Goal: Task Accomplishment & Management: Manage account settings

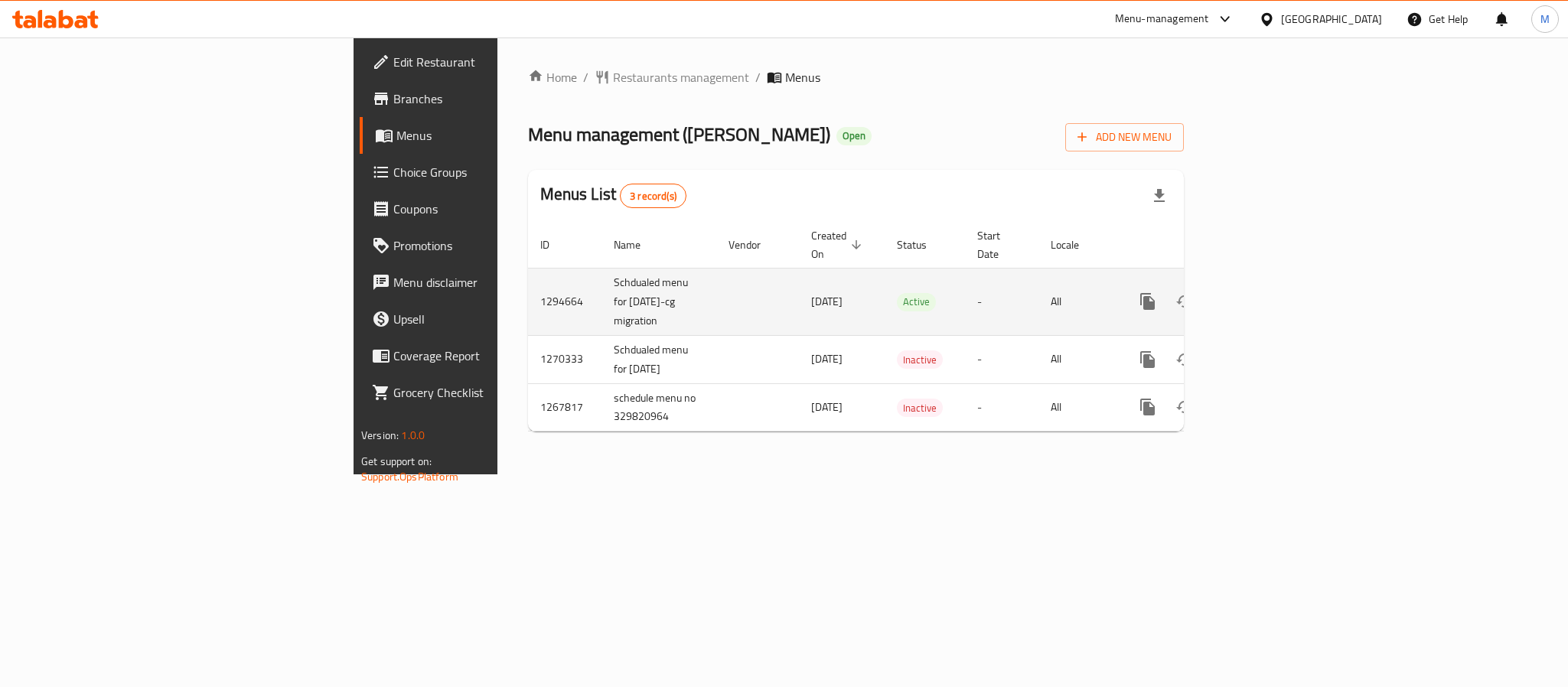
click at [1277, 283] on link "enhanced table" at bounding box center [1258, 301] width 36 height 36
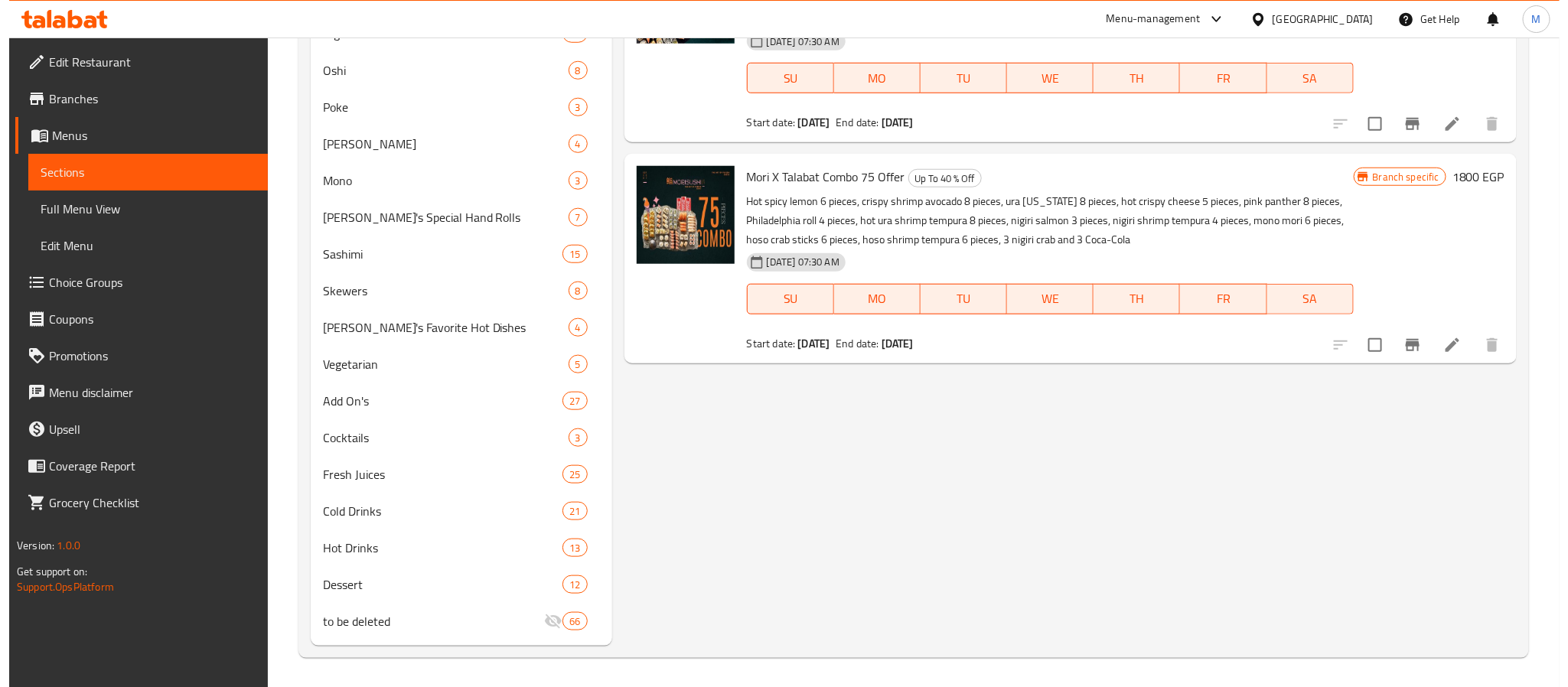
scroll to position [78, 0]
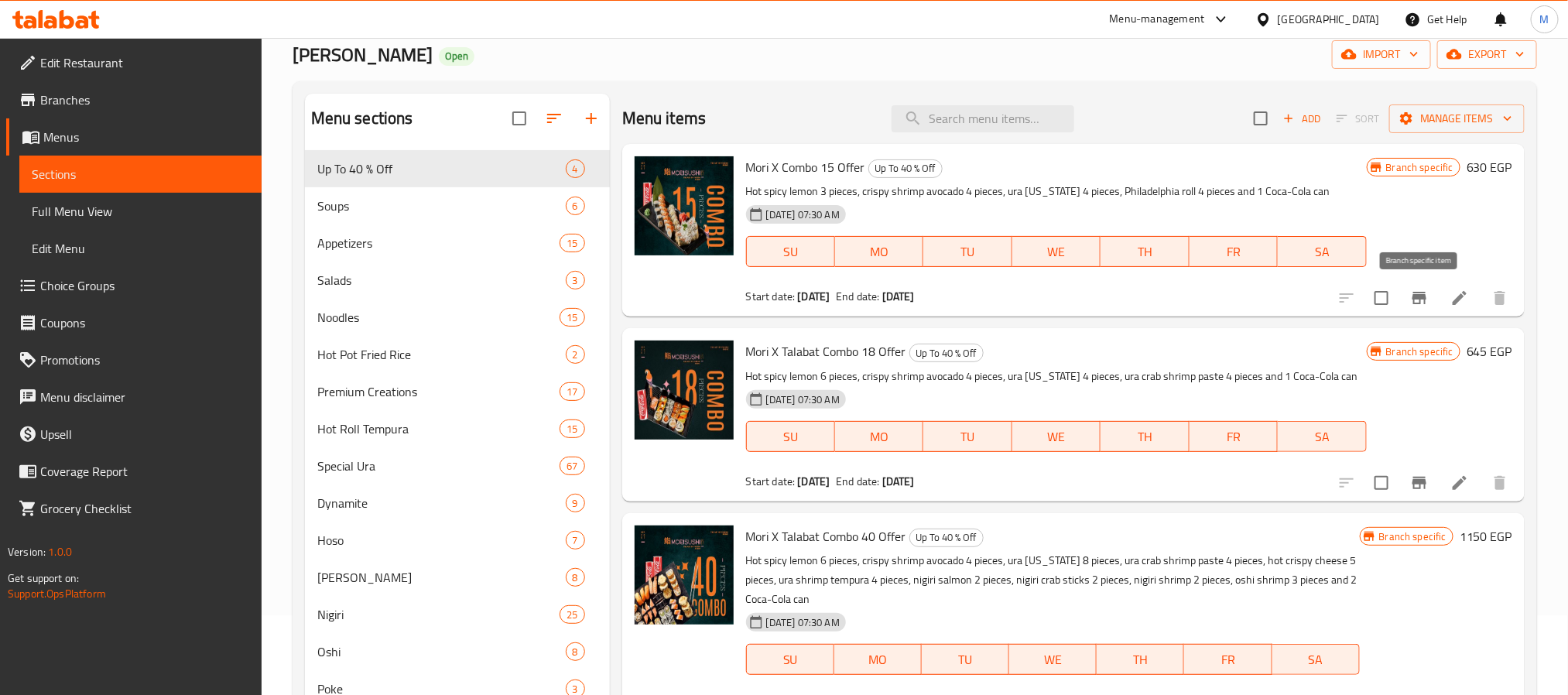
click at [1413, 298] on icon "Branch-specific-item" at bounding box center [1419, 298] width 18 height 18
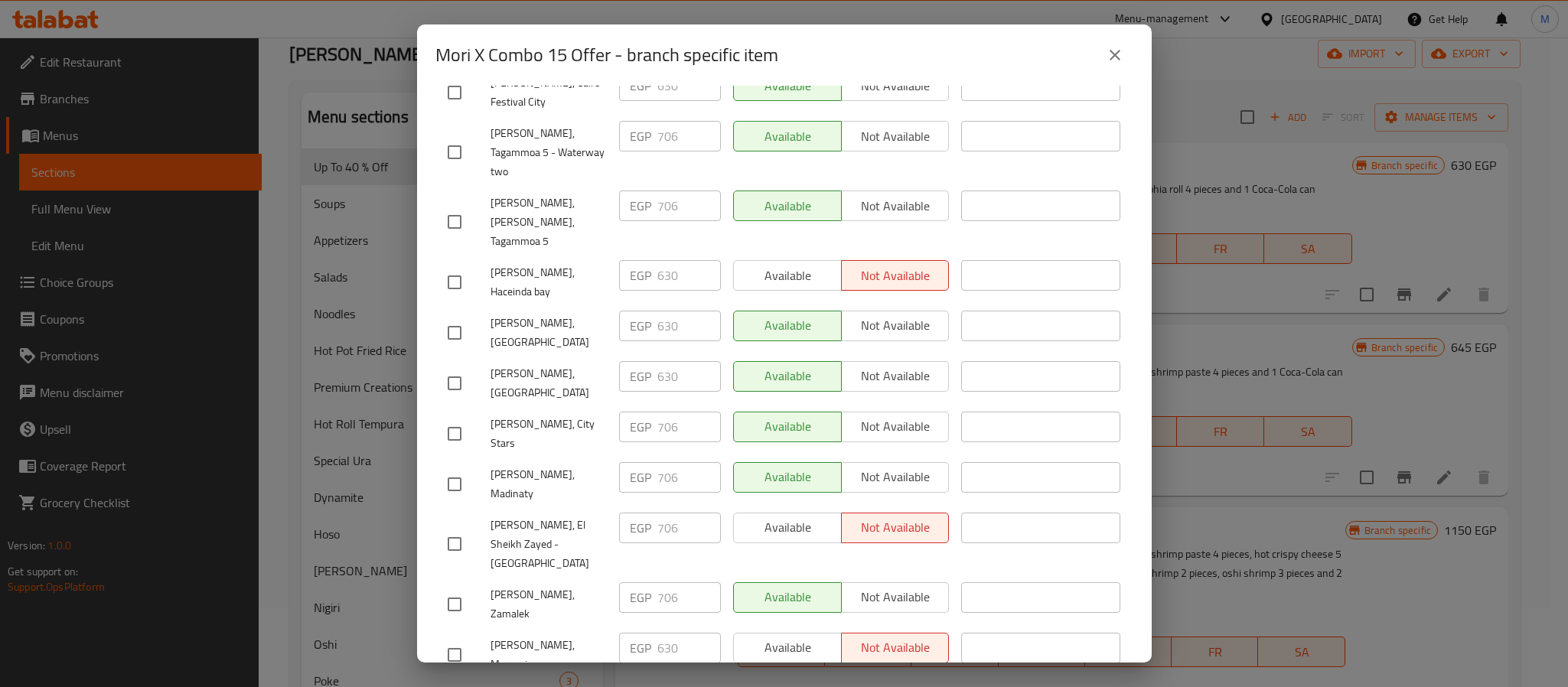
scroll to position [102, 0]
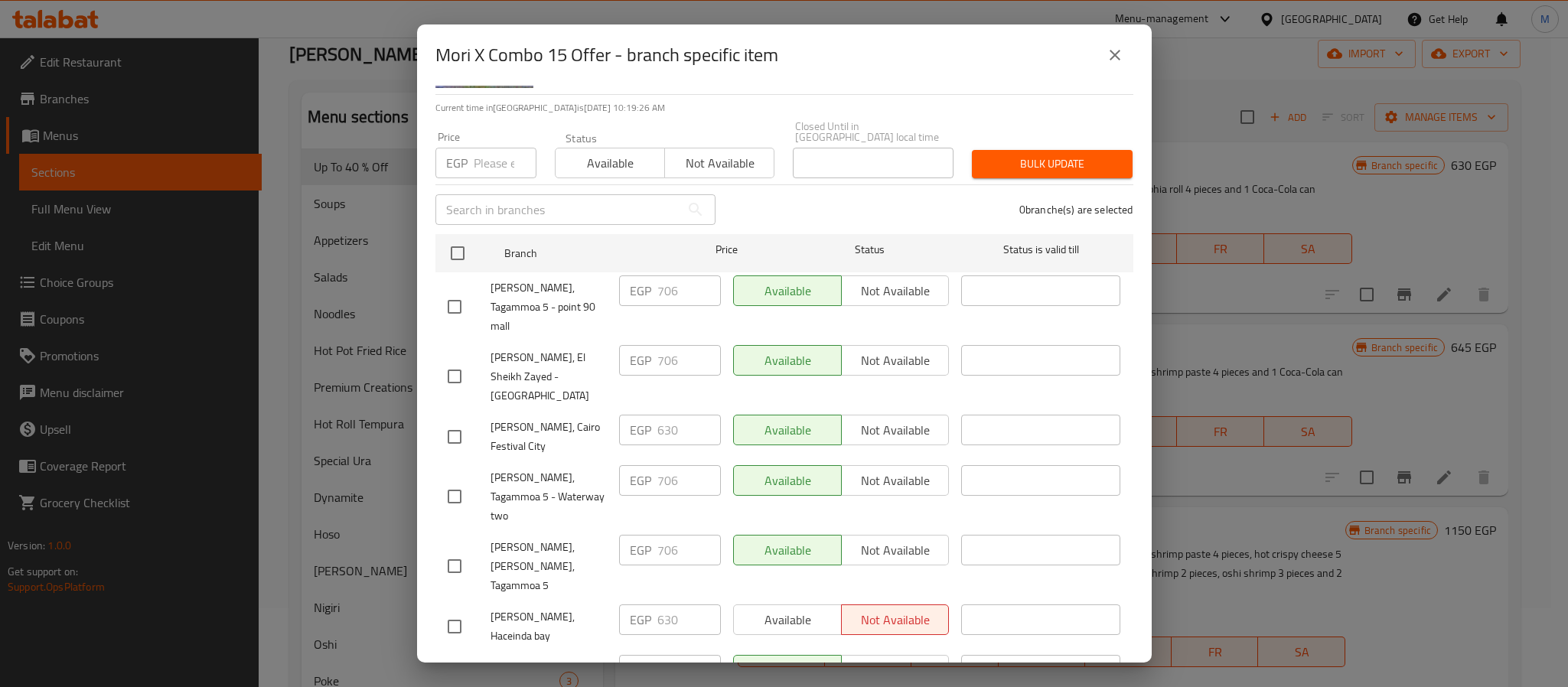
click at [1116, 57] on icon "close" at bounding box center [1115, 54] width 11 height 11
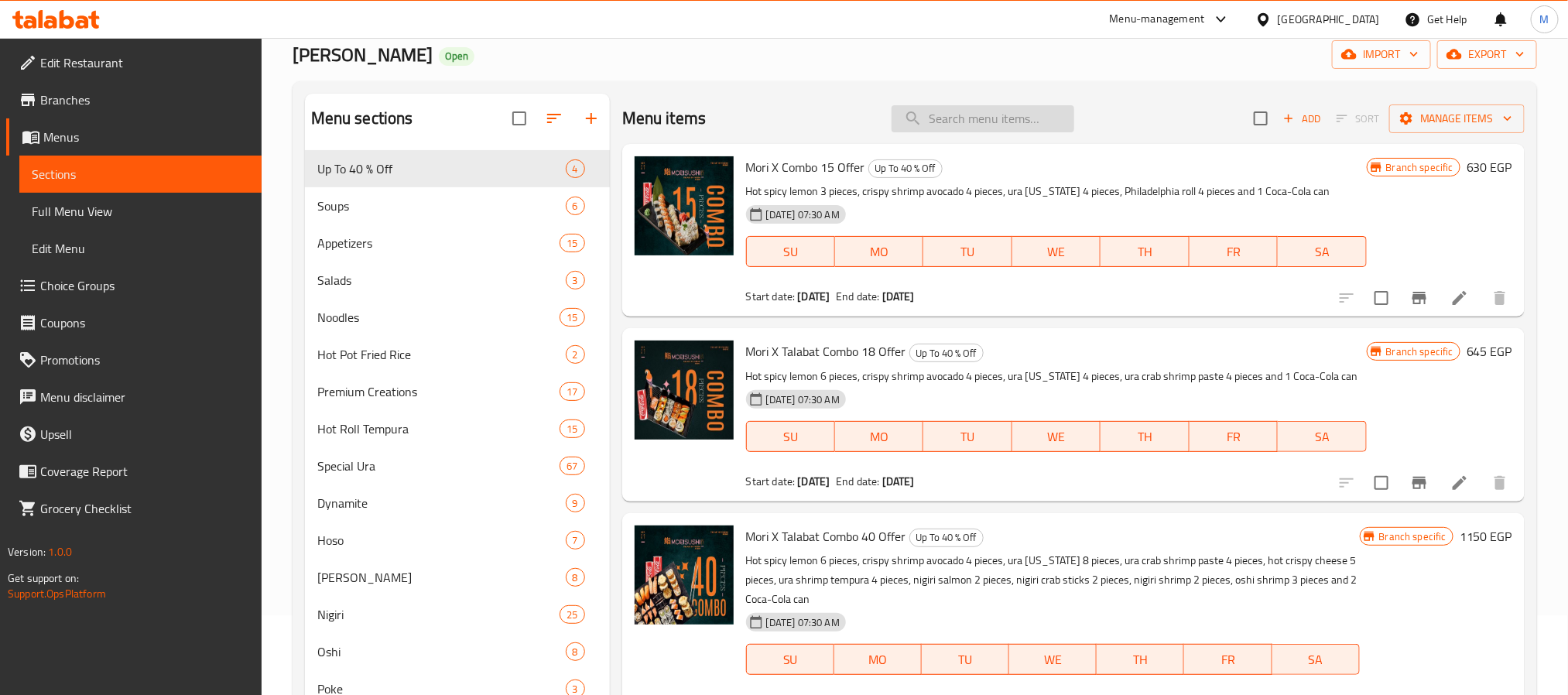
click at [973, 121] on input "search" at bounding box center [982, 119] width 183 height 27
paste input "Hot Halloween Roll"
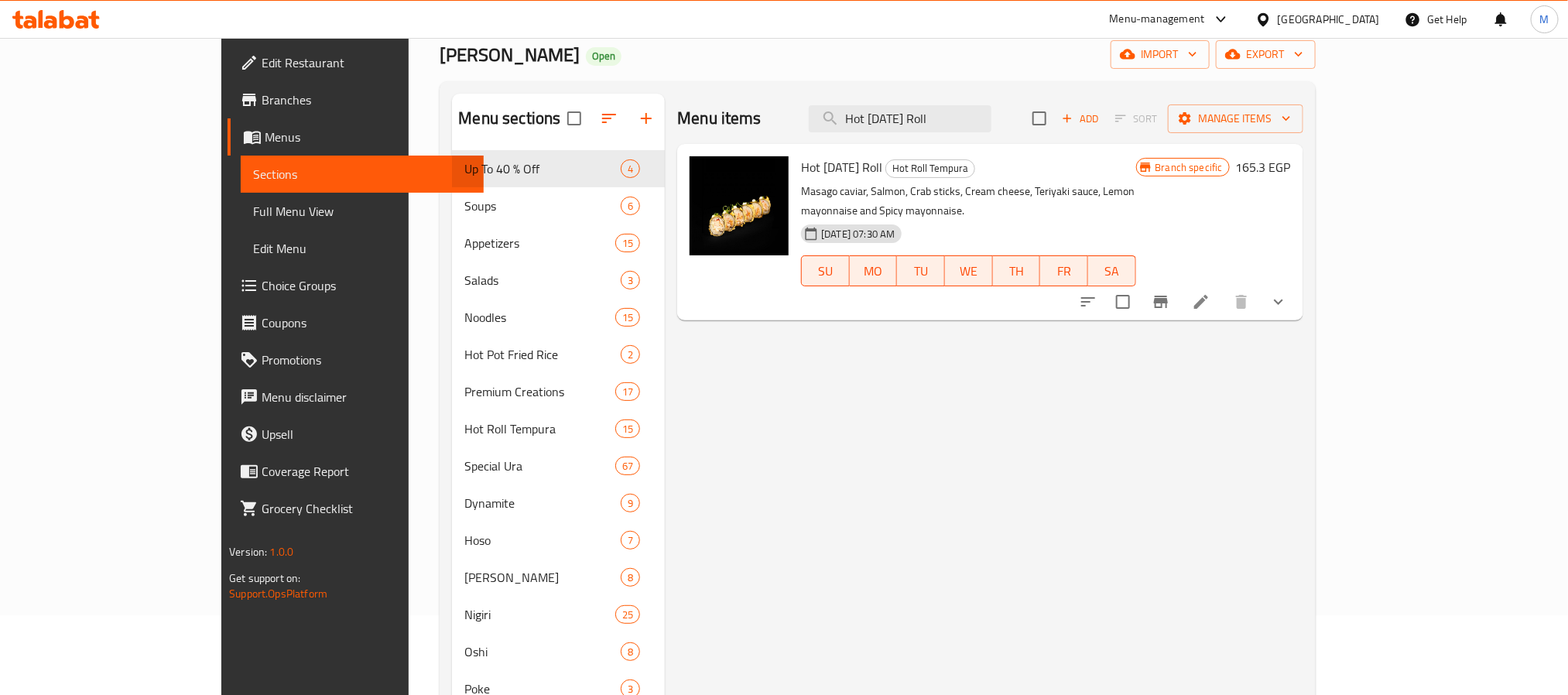
type input "Hot Halloween Roll"
click at [1297, 283] on button "show more" at bounding box center [1279, 302] width 37 height 37
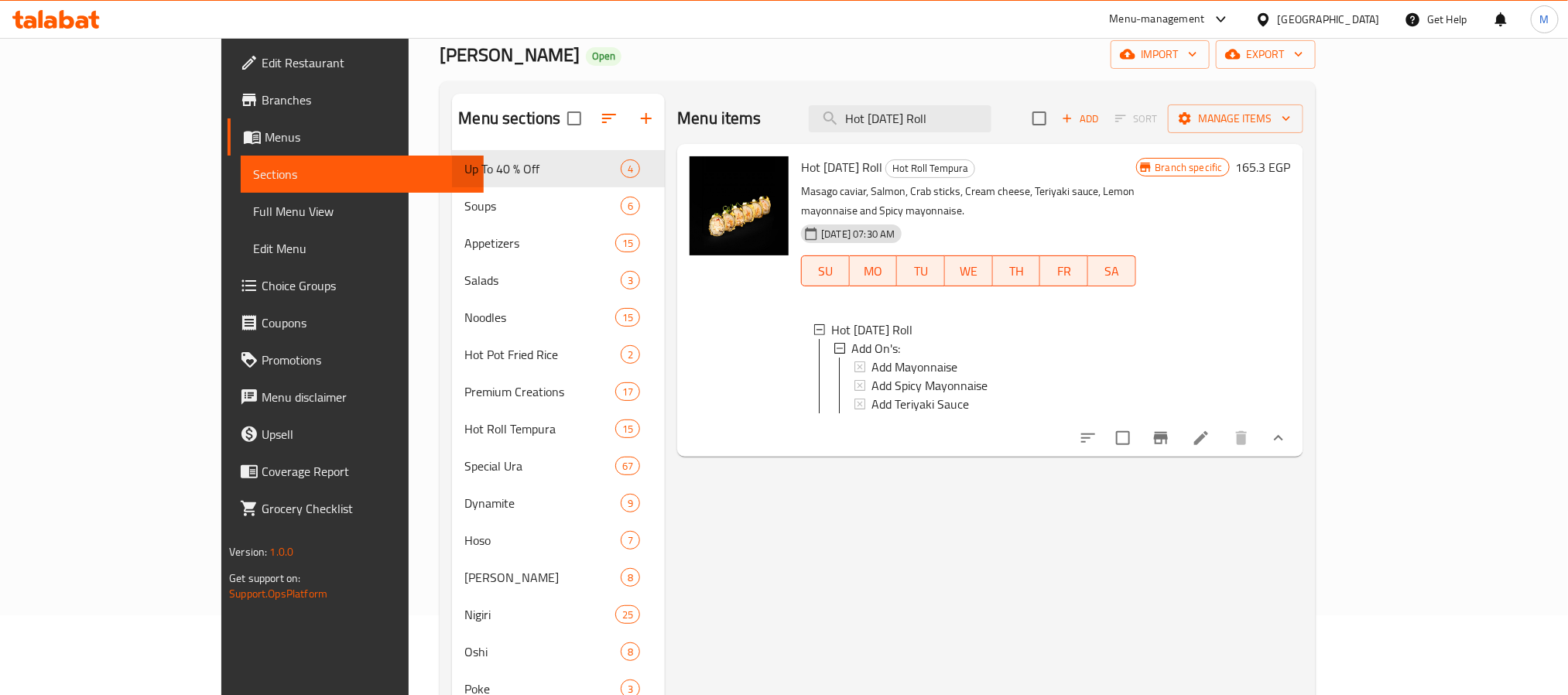
click at [1168, 432] on icon "Branch-specific-item" at bounding box center [1161, 438] width 14 height 13
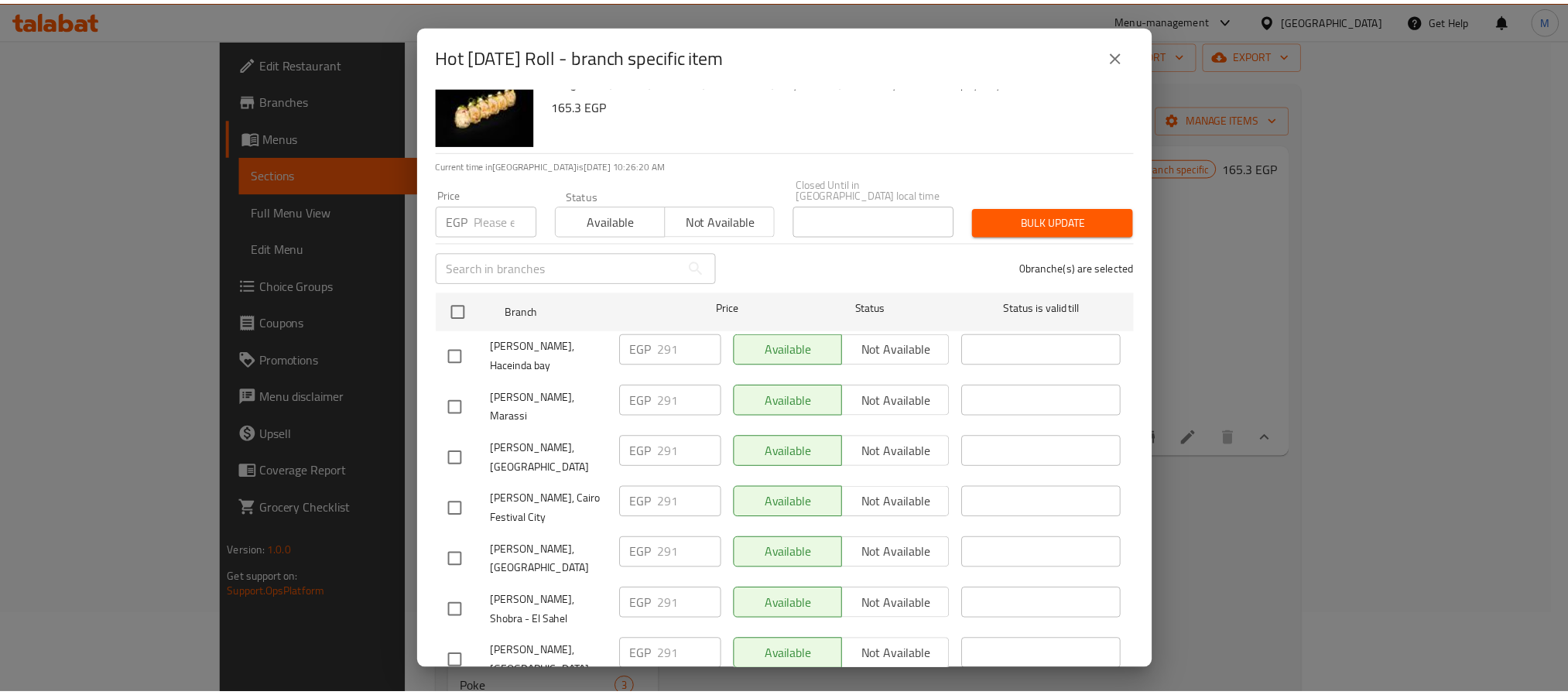
scroll to position [0, 0]
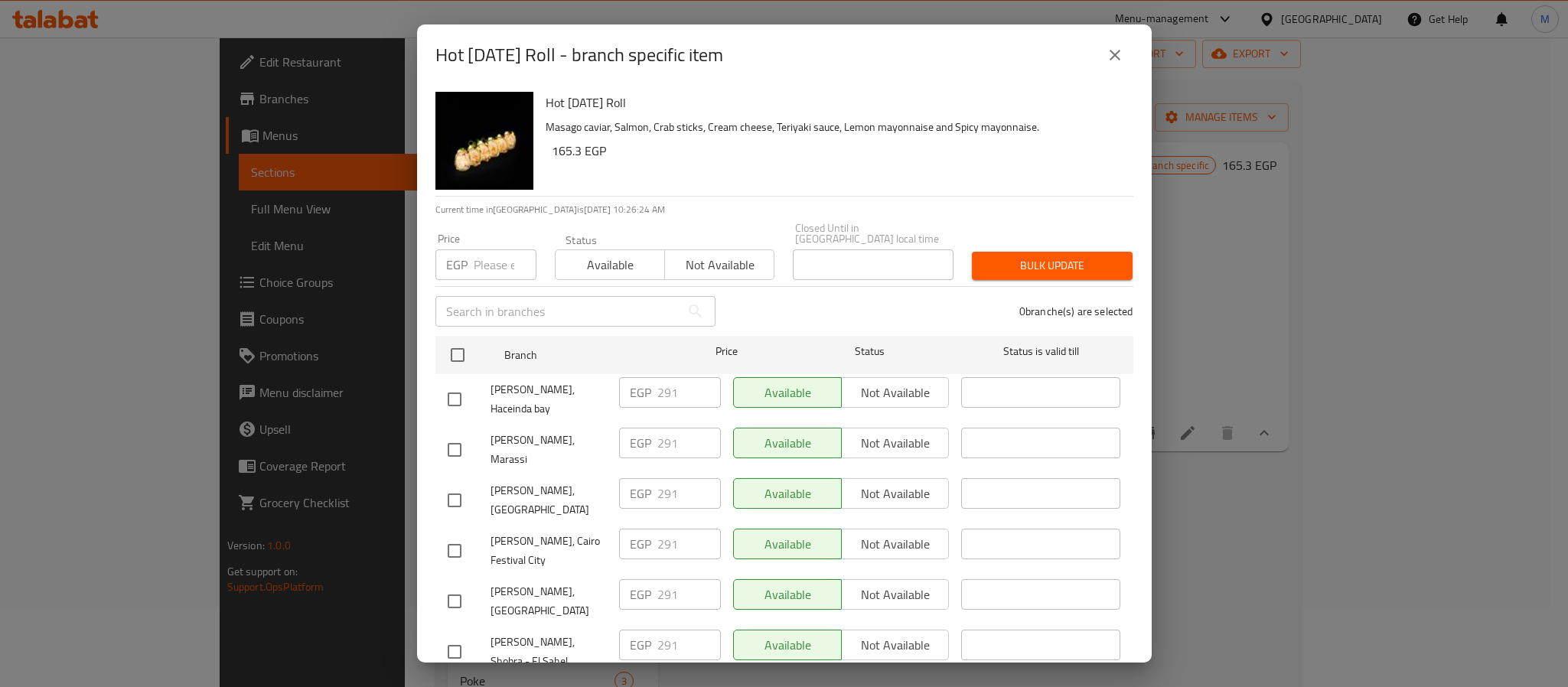
click at [1387, 542] on div "Hot Halloween Roll - branch specific item Hot Halloween Roll Masago caviar, Sal…" at bounding box center [784, 344] width 1568 height 687
drag, startPoint x: 1101, startPoint y: 49, endPoint x: 1130, endPoint y: 58, distance: 30.4
click at [1101, 50] on button "close" at bounding box center [1115, 54] width 36 height 36
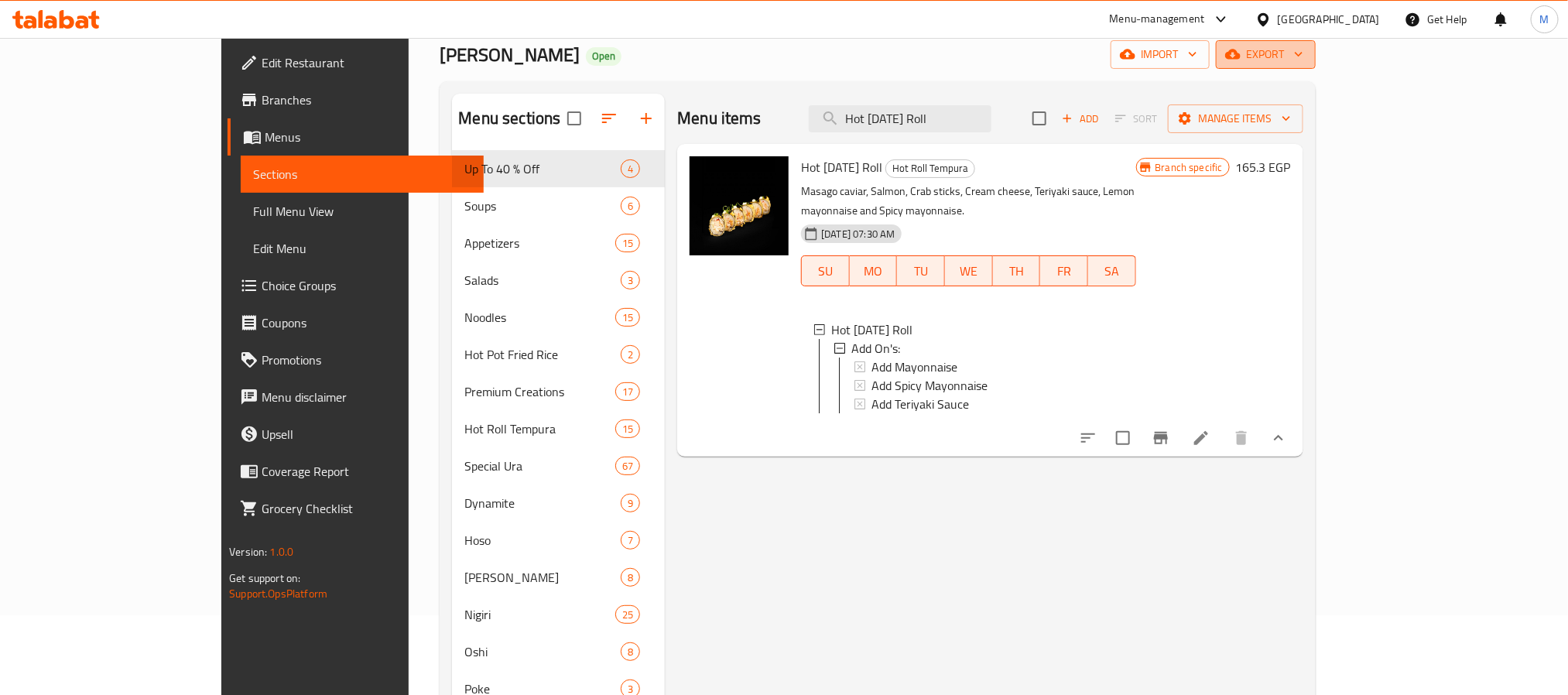
click at [1303, 58] on span "export" at bounding box center [1266, 54] width 75 height 19
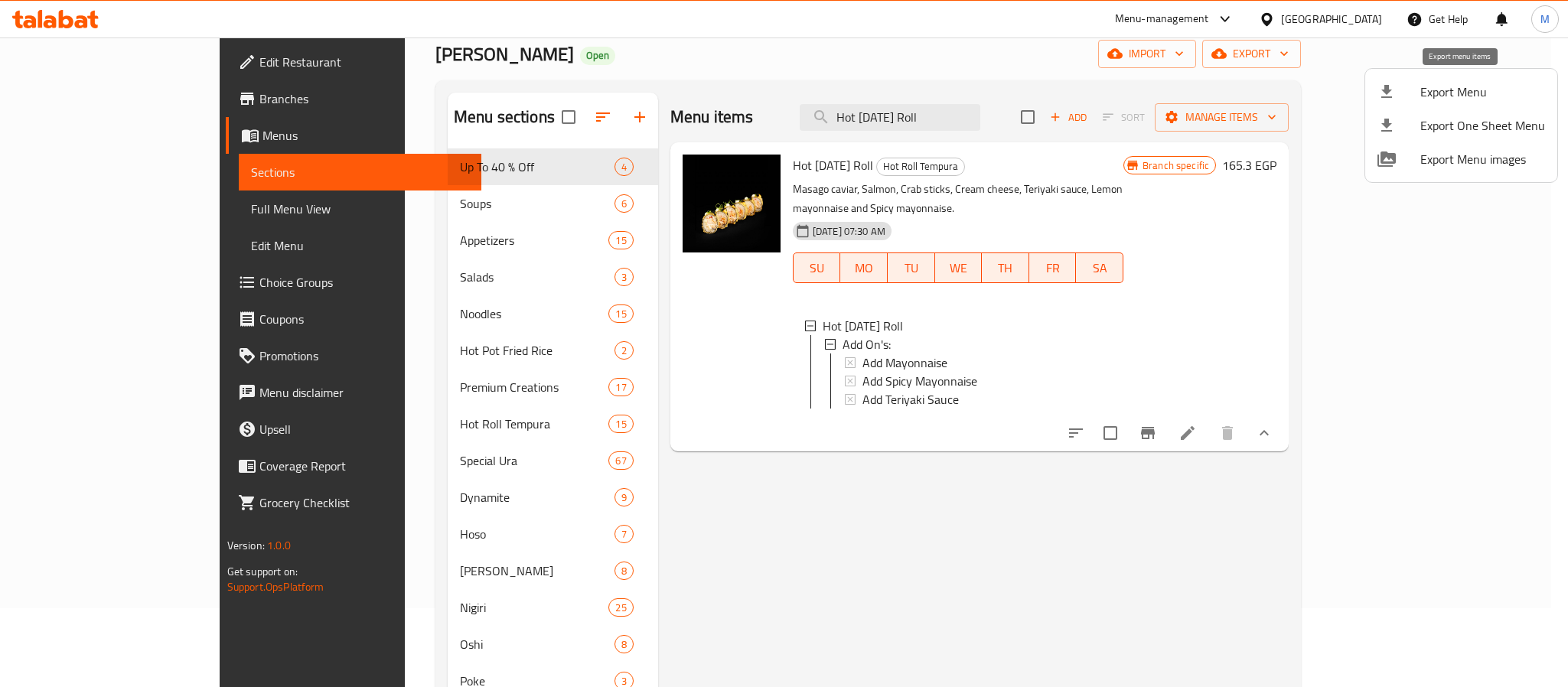
click at [1462, 97] on span "Export Menu" at bounding box center [1482, 92] width 125 height 18
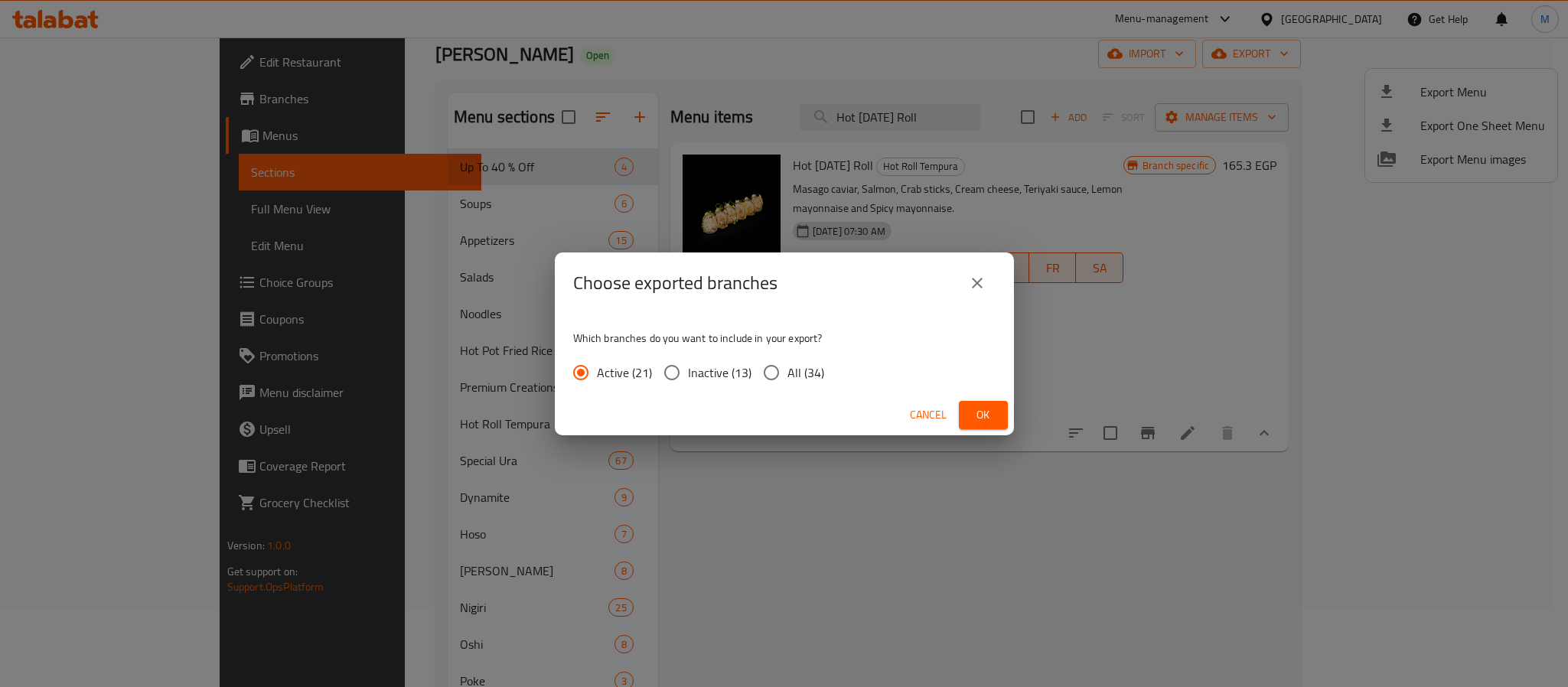
click at [758, 377] on input "All (34)" at bounding box center [771, 372] width 32 height 32
radio input "true"
click at [978, 406] on span "Ok" at bounding box center [983, 415] width 25 height 19
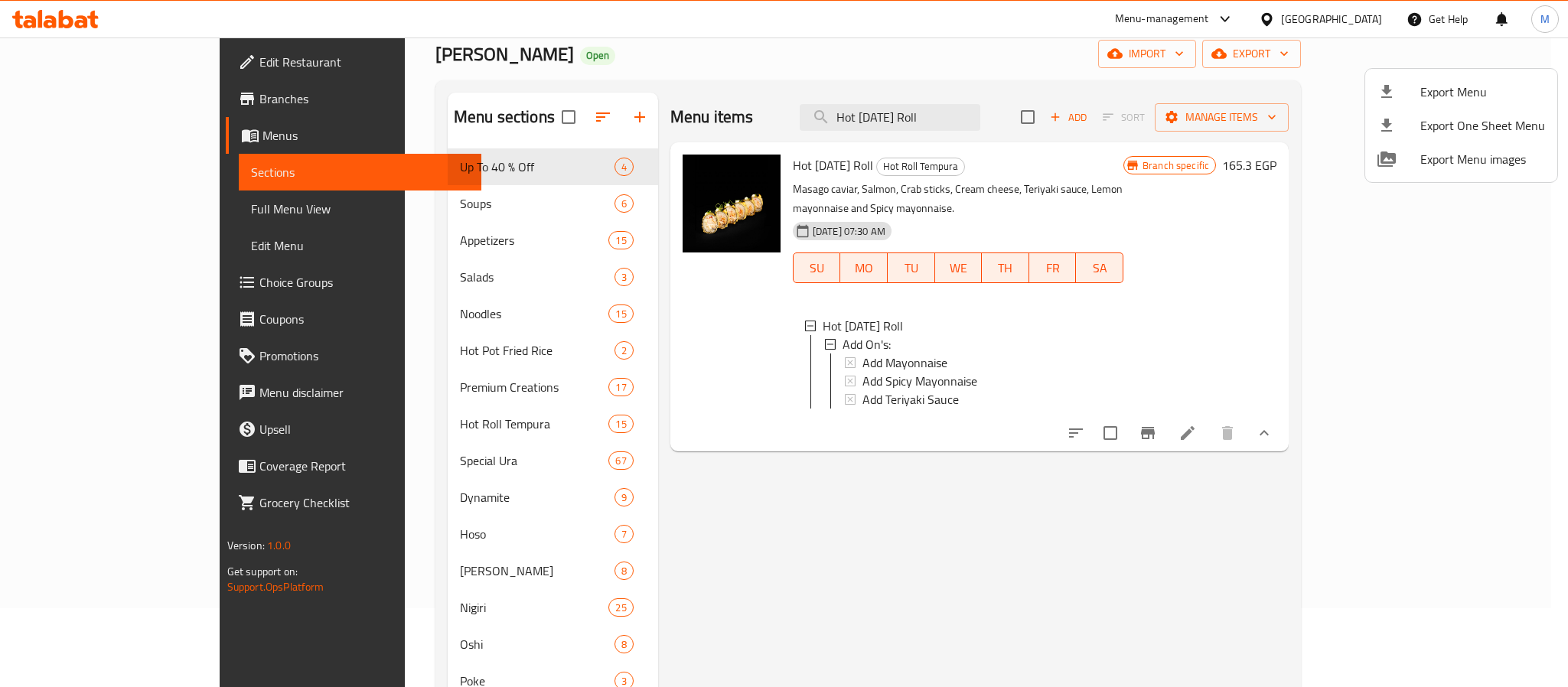
click at [996, 496] on div at bounding box center [784, 344] width 1568 height 687
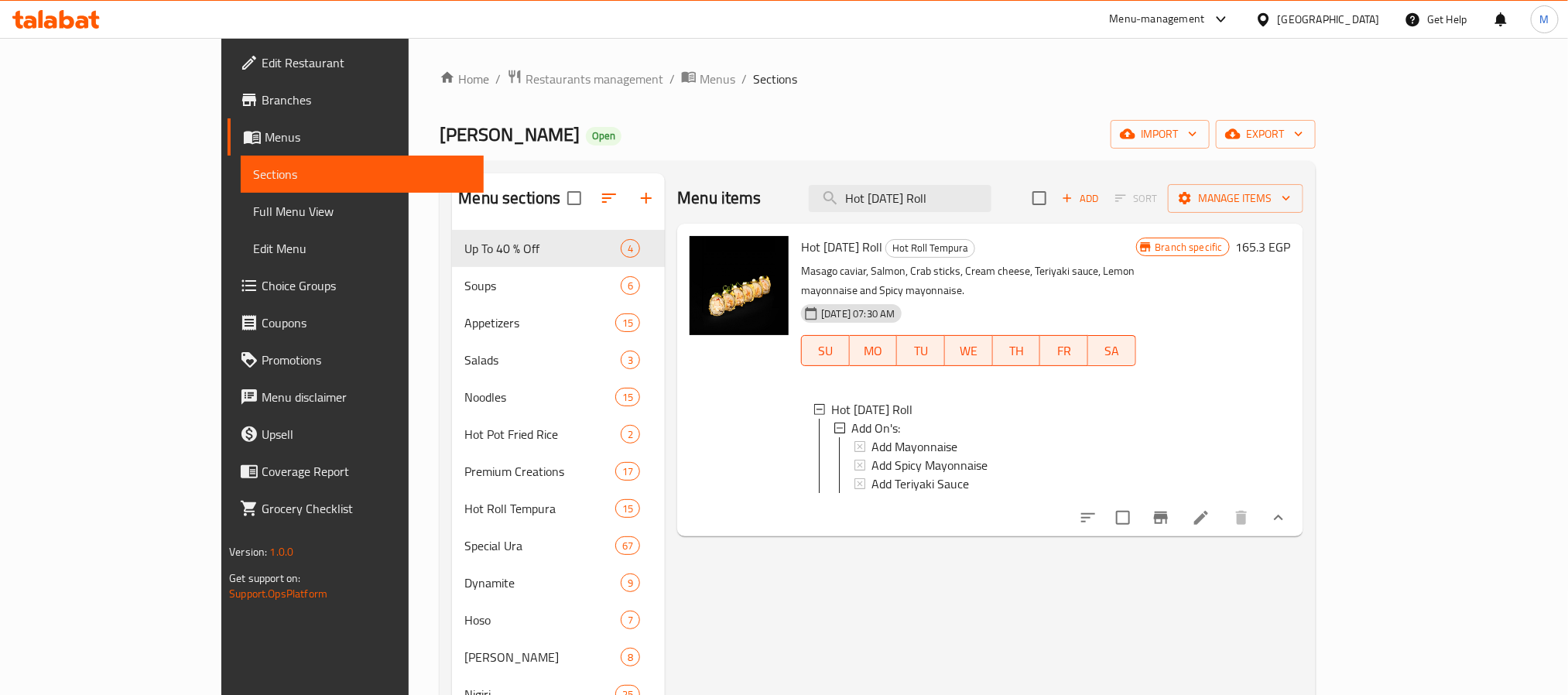
click at [1170, 510] on icon "Branch-specific-item" at bounding box center [1161, 518] width 18 height 18
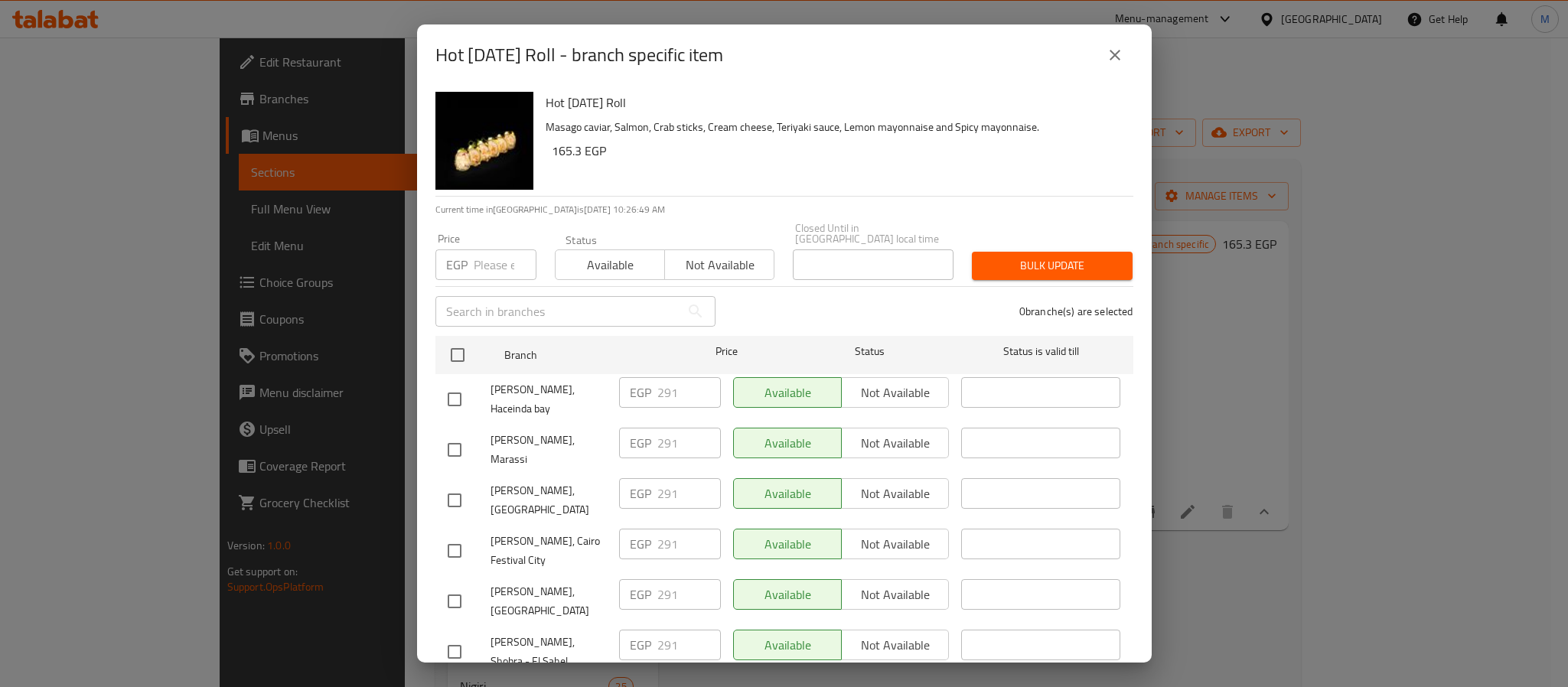
click at [892, 187] on div "Hot Halloween Roll Masago caviar, Salmon, Crab sticks, Cream cheese, Teriyaki s…" at bounding box center [833, 140] width 588 height 110
click at [921, 163] on div "Hot Halloween Roll Masago caviar, Salmon, Crab sticks, Cream cheese, Teriyaki s…" at bounding box center [833, 140] width 588 height 110
click at [453, 434] on input "checkbox" at bounding box center [454, 449] width 32 height 32
checkbox input "true"
click at [891, 433] on span "Not available" at bounding box center [896, 443] width 96 height 22
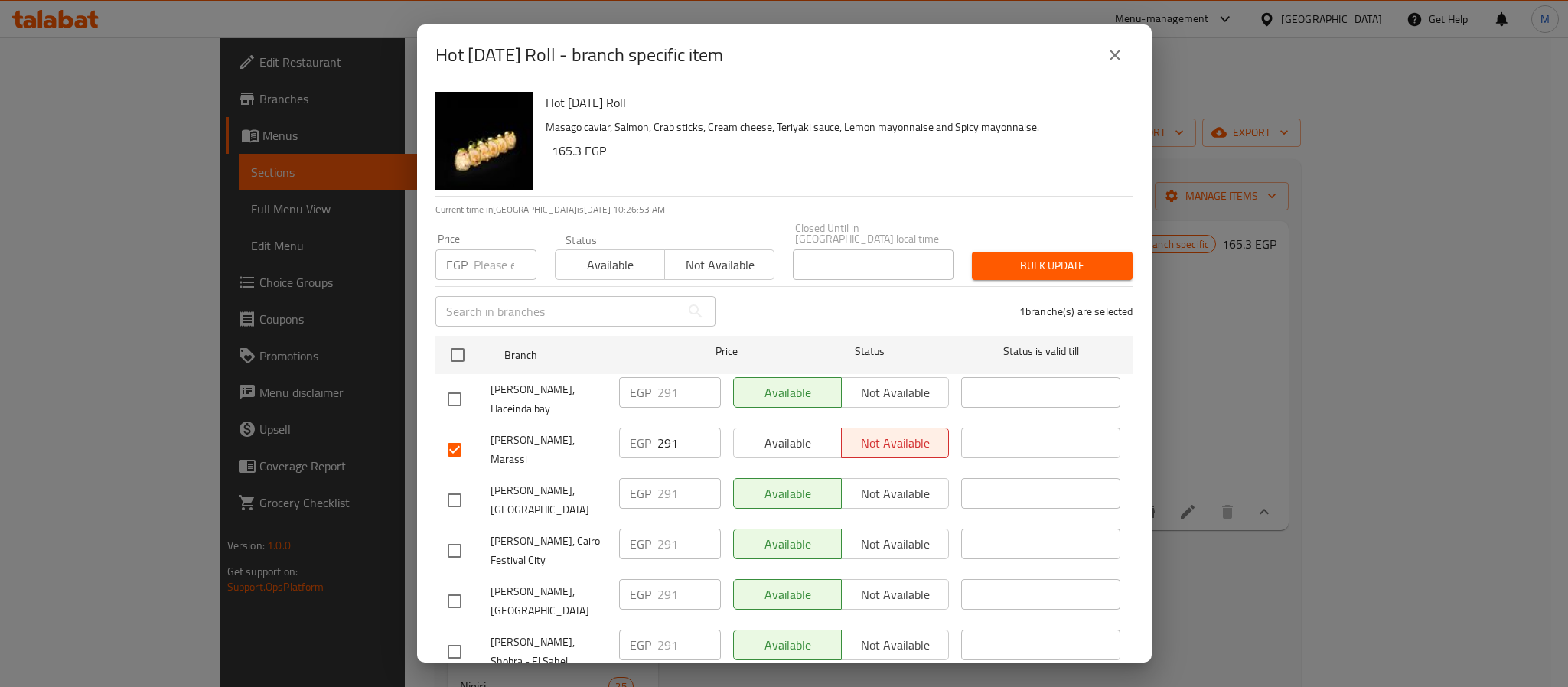
type button "1"
click at [454, 384] on input "checkbox" at bounding box center [454, 399] width 32 height 32
checkbox input "true"
click at [893, 381] on span "Not available" at bounding box center [896, 392] width 96 height 22
type button "1"
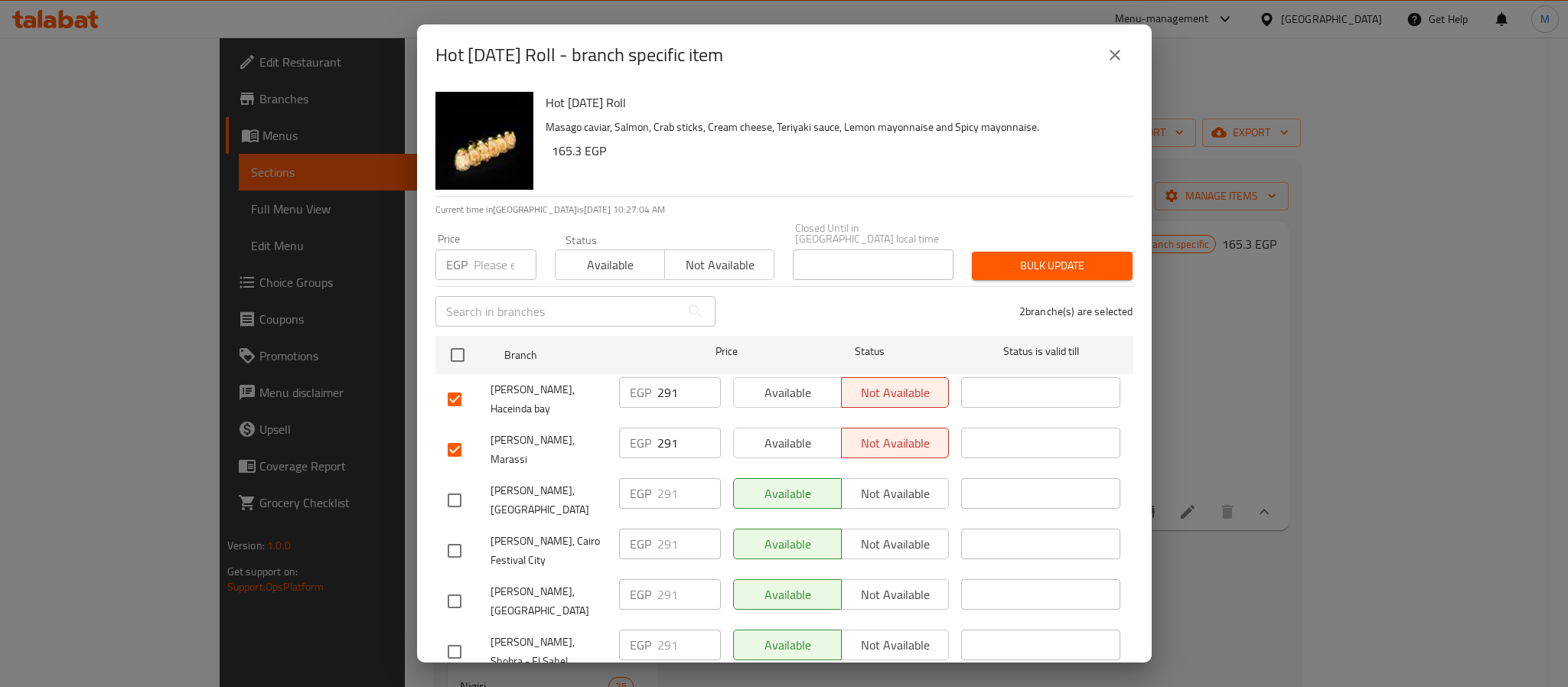
click at [460, 485] on input "checkbox" at bounding box center [454, 500] width 32 height 32
checkbox input "true"
click at [912, 483] on span "Not available" at bounding box center [896, 494] width 96 height 22
click at [966, 310] on div "3 branche(s) are selected" at bounding box center [933, 311] width 418 height 55
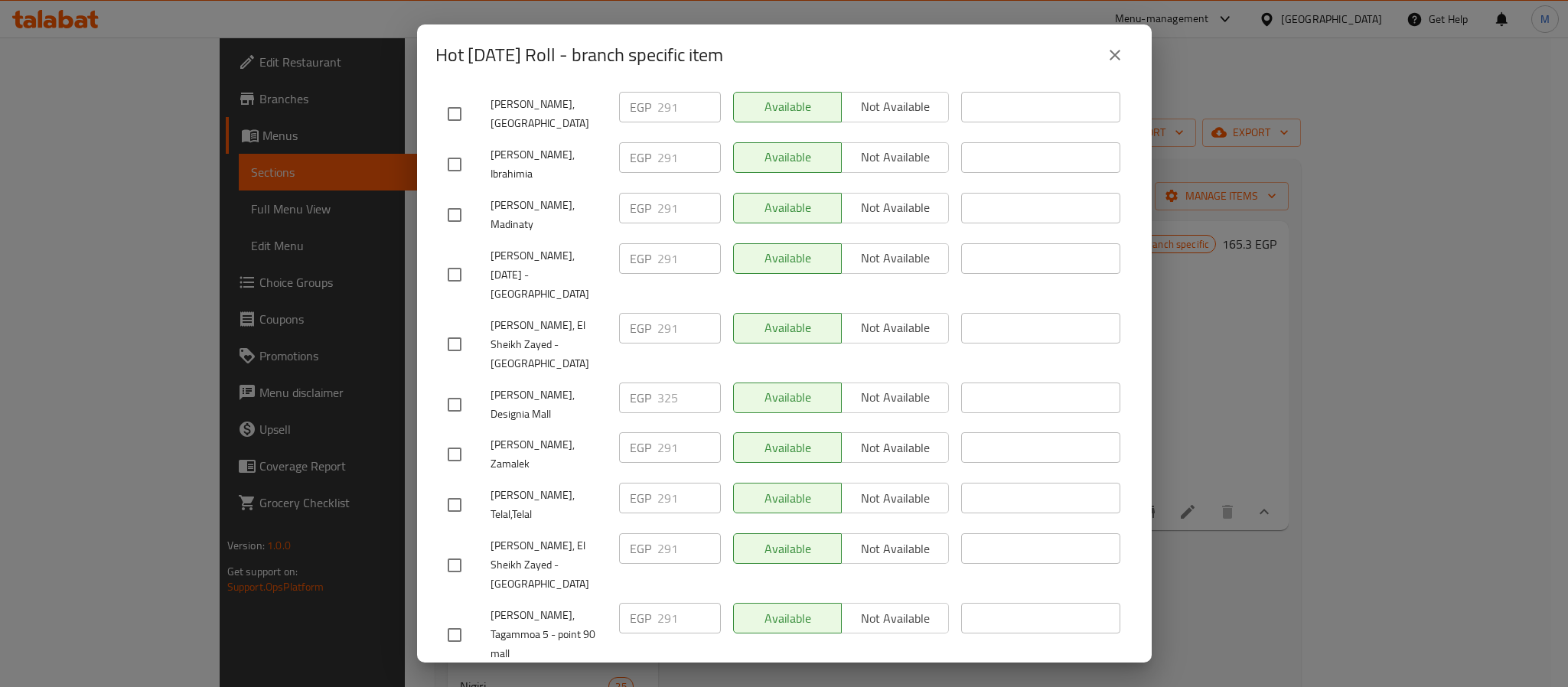
scroll to position [1364, 0]
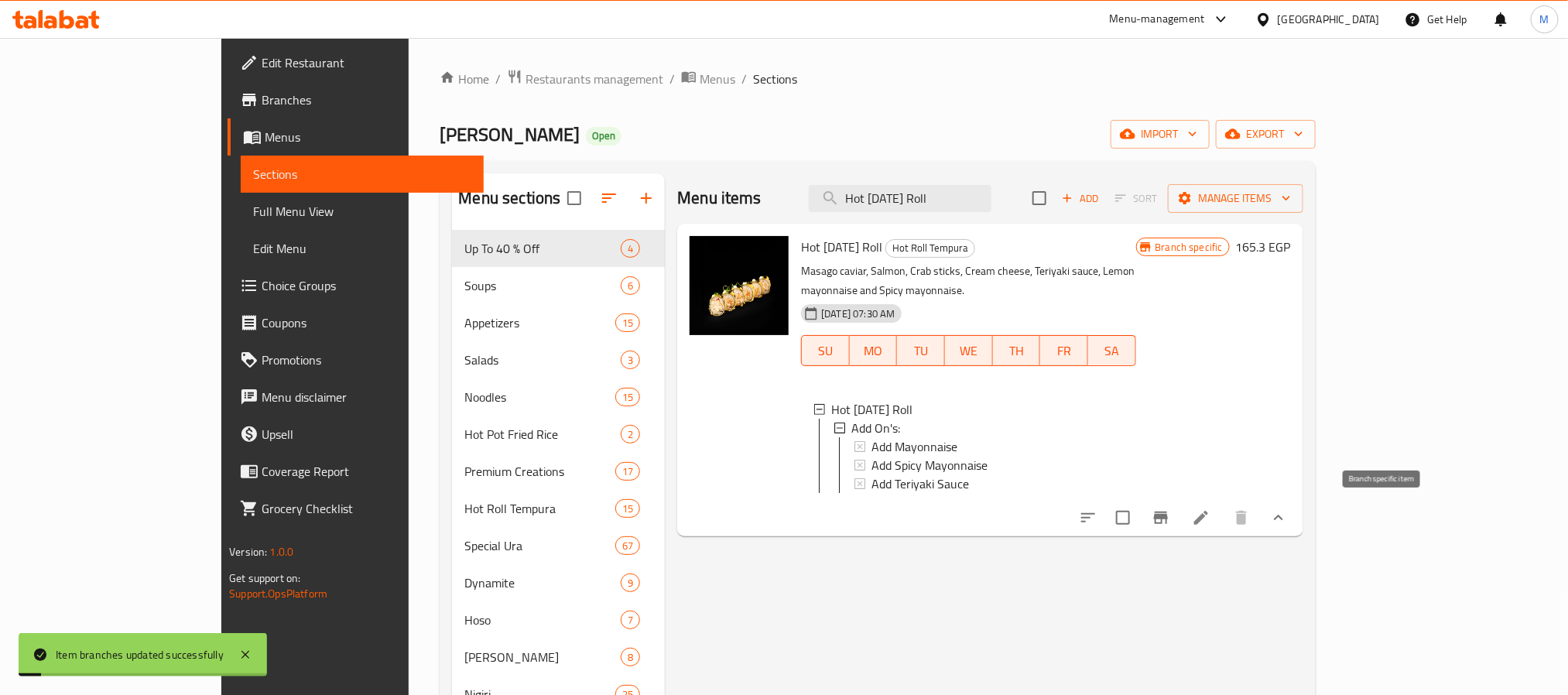
click at [1180, 509] on button "Branch-specific-item" at bounding box center [1161, 518] width 37 height 37
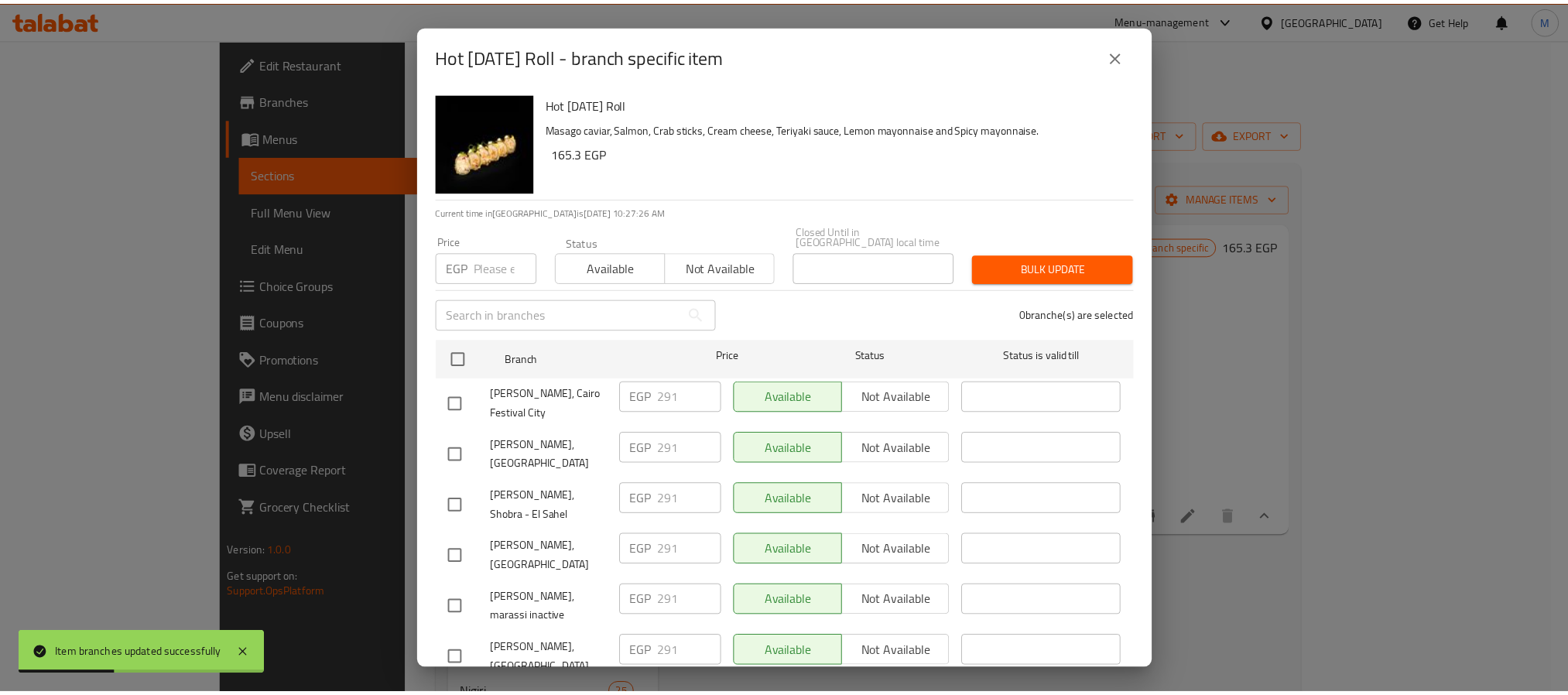
scroll to position [1382, 0]
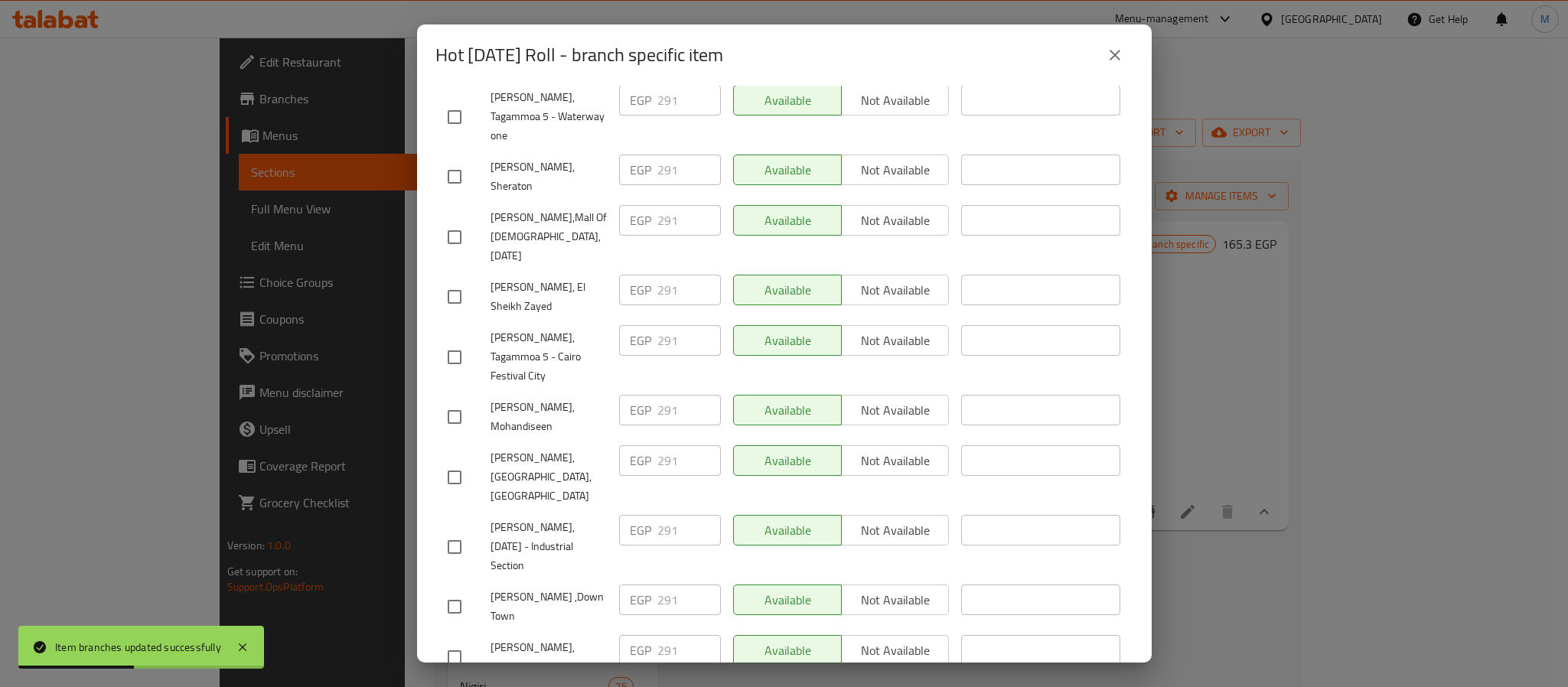
click at [1111, 55] on icon "close" at bounding box center [1115, 55] width 18 height 18
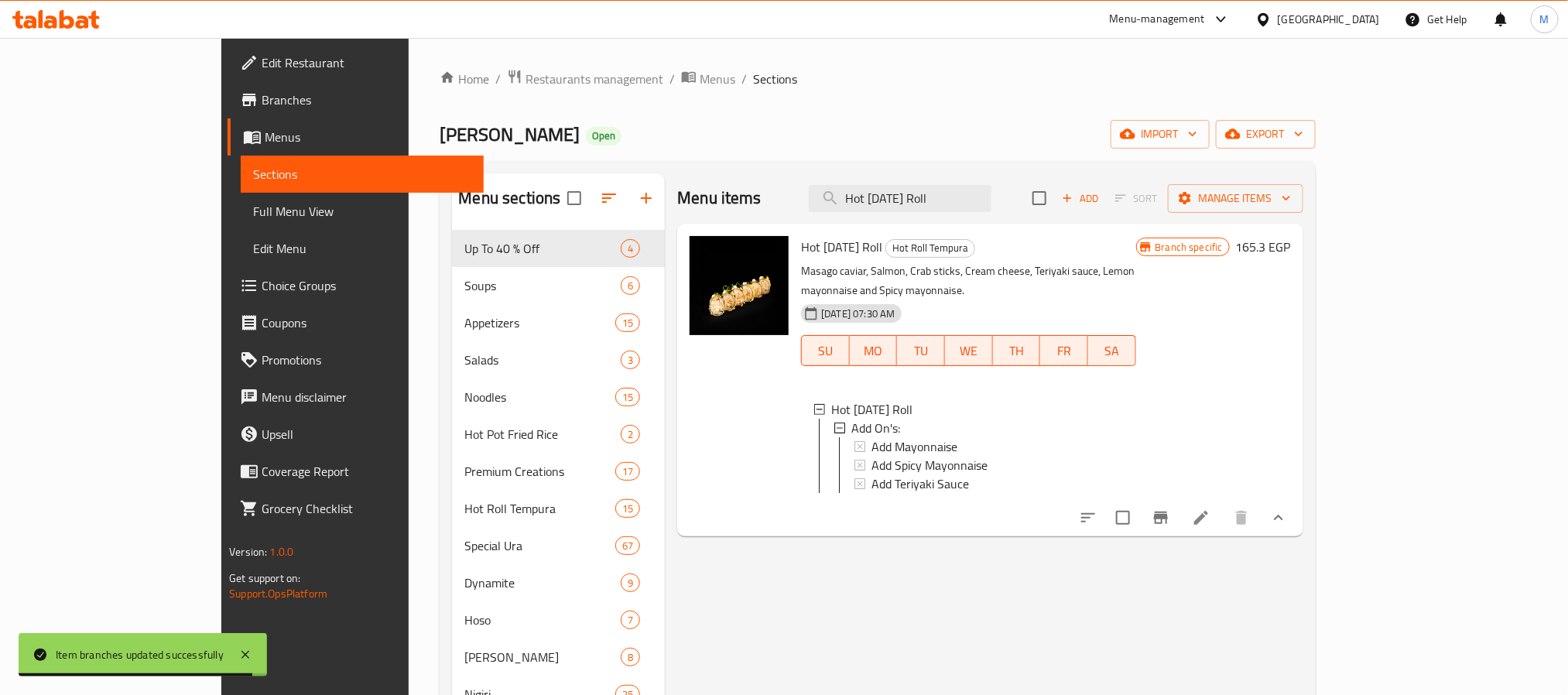
click at [1088, 195] on div "Menu items Hot Halloween Roll Add Sort Manage items" at bounding box center [990, 199] width 626 height 50
click at [992, 198] on input "Hot Halloween Roll" at bounding box center [900, 198] width 183 height 27
paste input "Crispy"
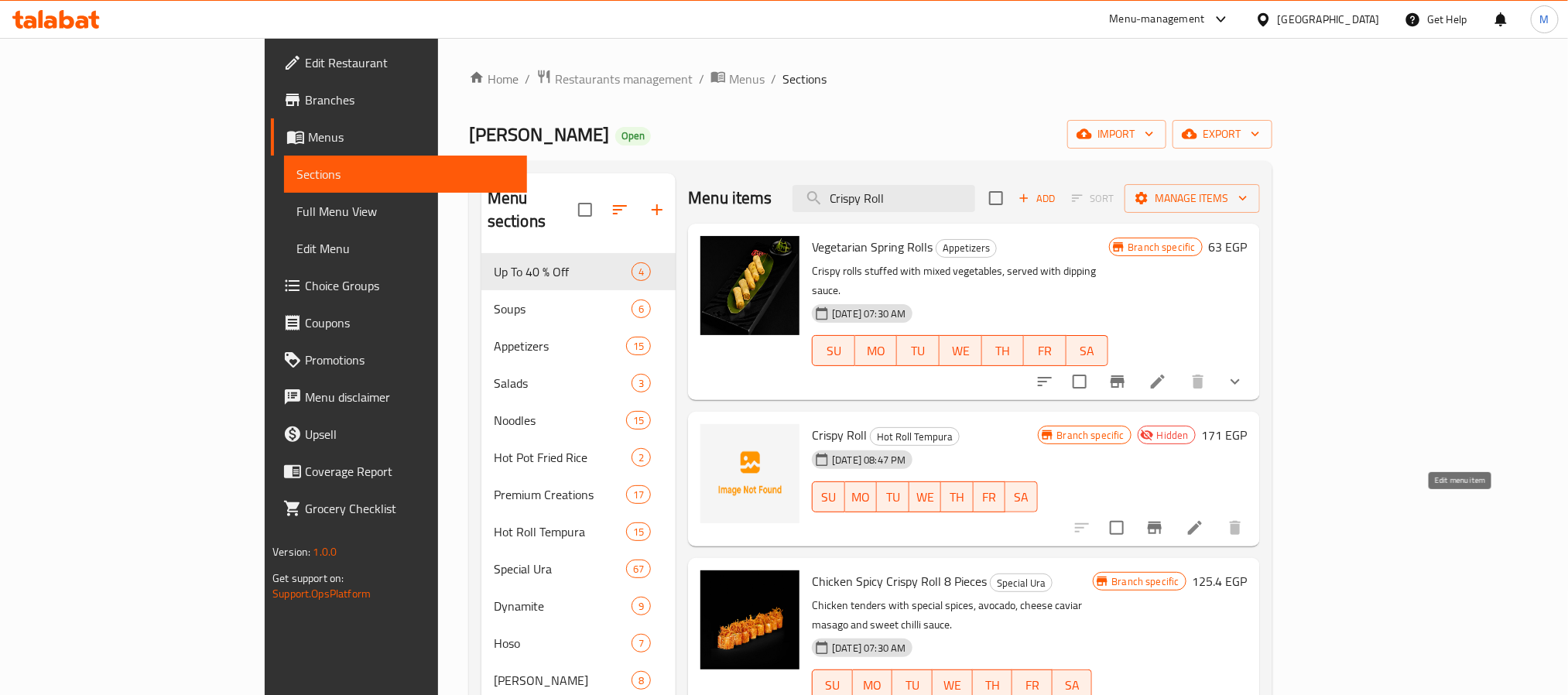
type input "Crispy Roll"
click at [1205, 519] on icon at bounding box center [1195, 528] width 18 height 18
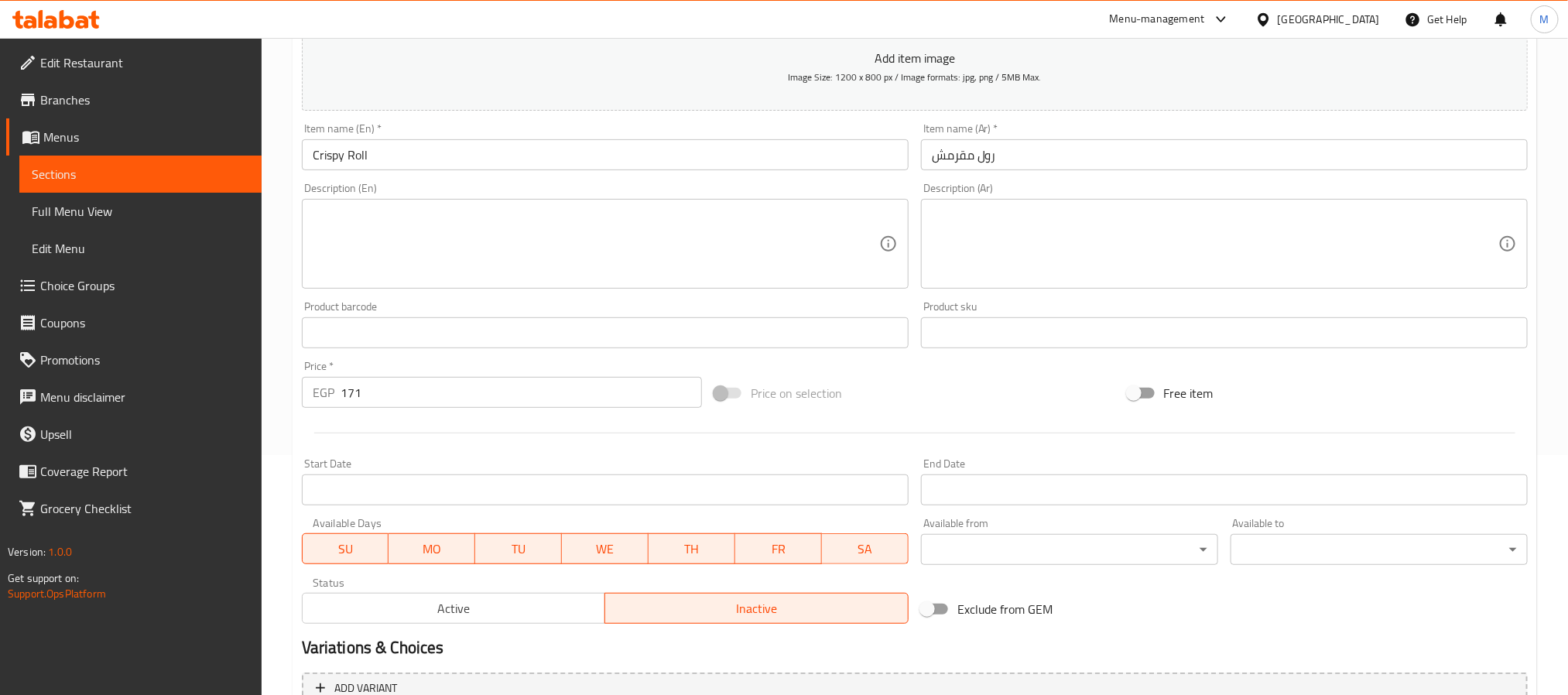
scroll to position [397, 0]
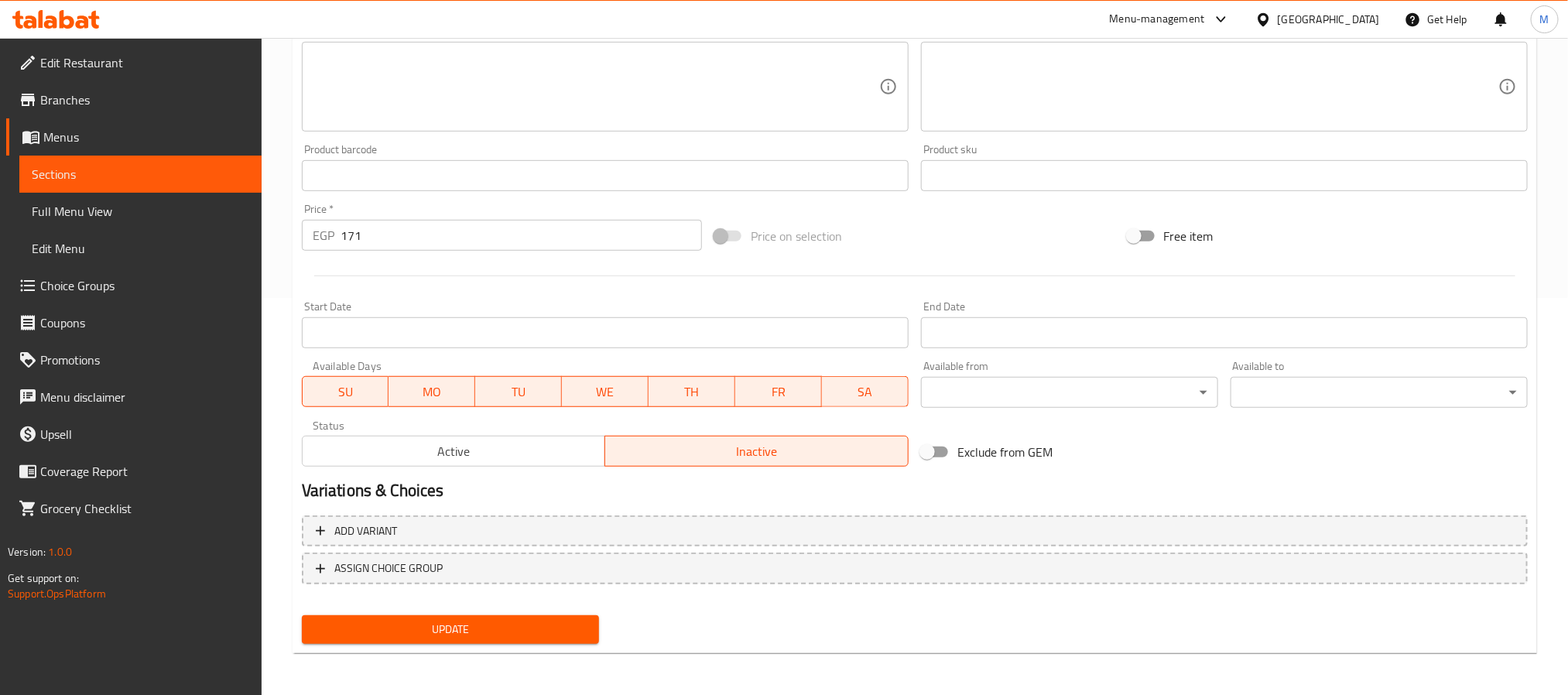
click at [558, 453] on span "Active" at bounding box center [454, 451] width 291 height 23
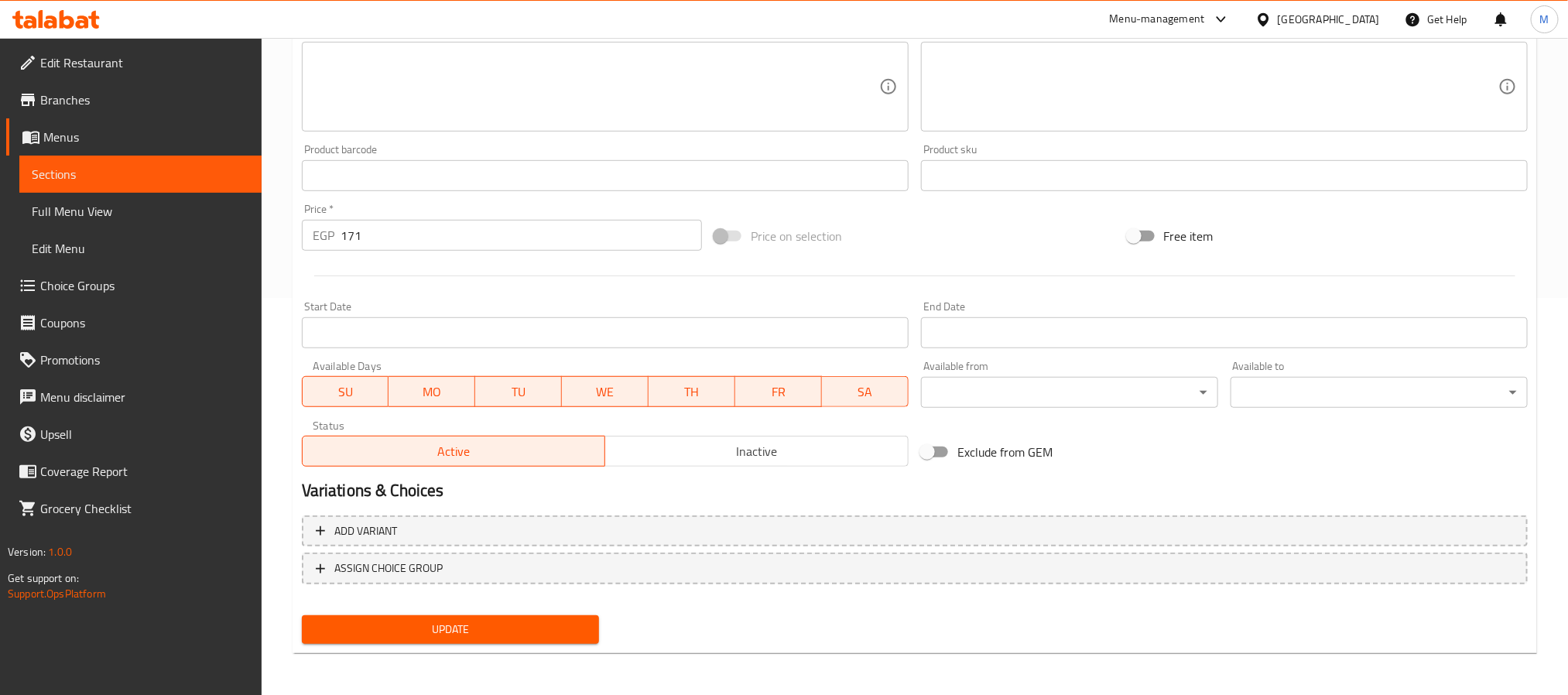
click at [535, 652] on div "Home / Restaurants management / Menus / Sections / item / update Hot Roll Tempu…" at bounding box center [915, 169] width 1245 height 994
click at [535, 635] on span "Update" at bounding box center [450, 629] width 272 height 19
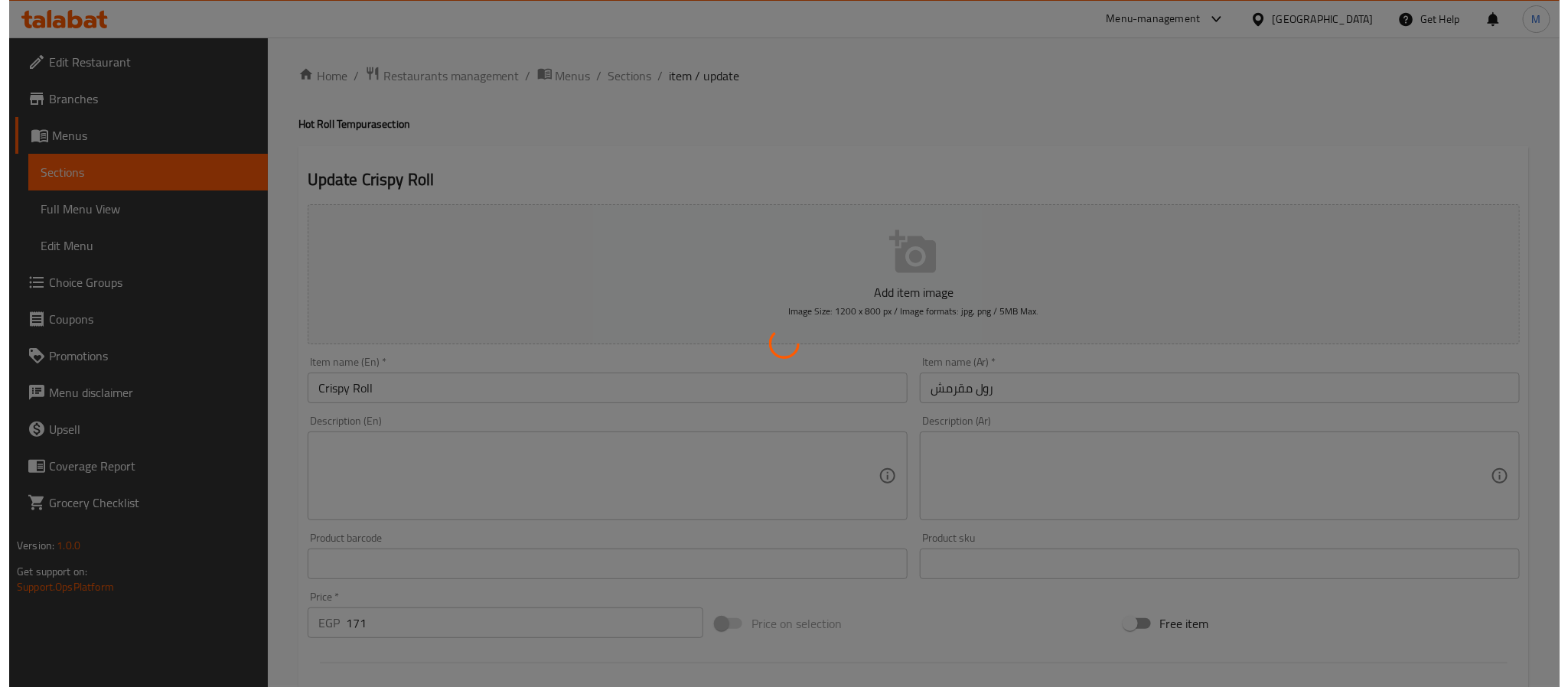
scroll to position [0, 0]
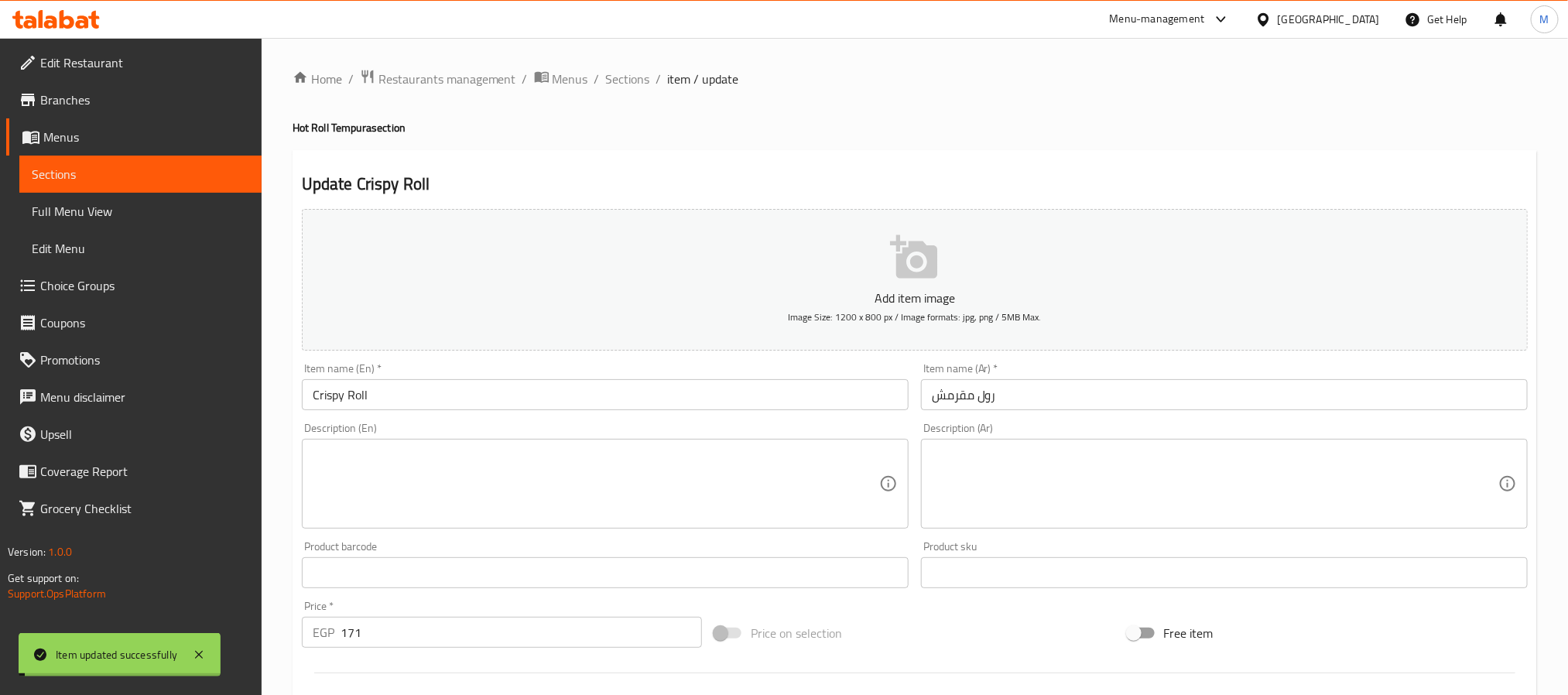
click at [638, 75] on span "Sections" at bounding box center [628, 79] width 44 height 18
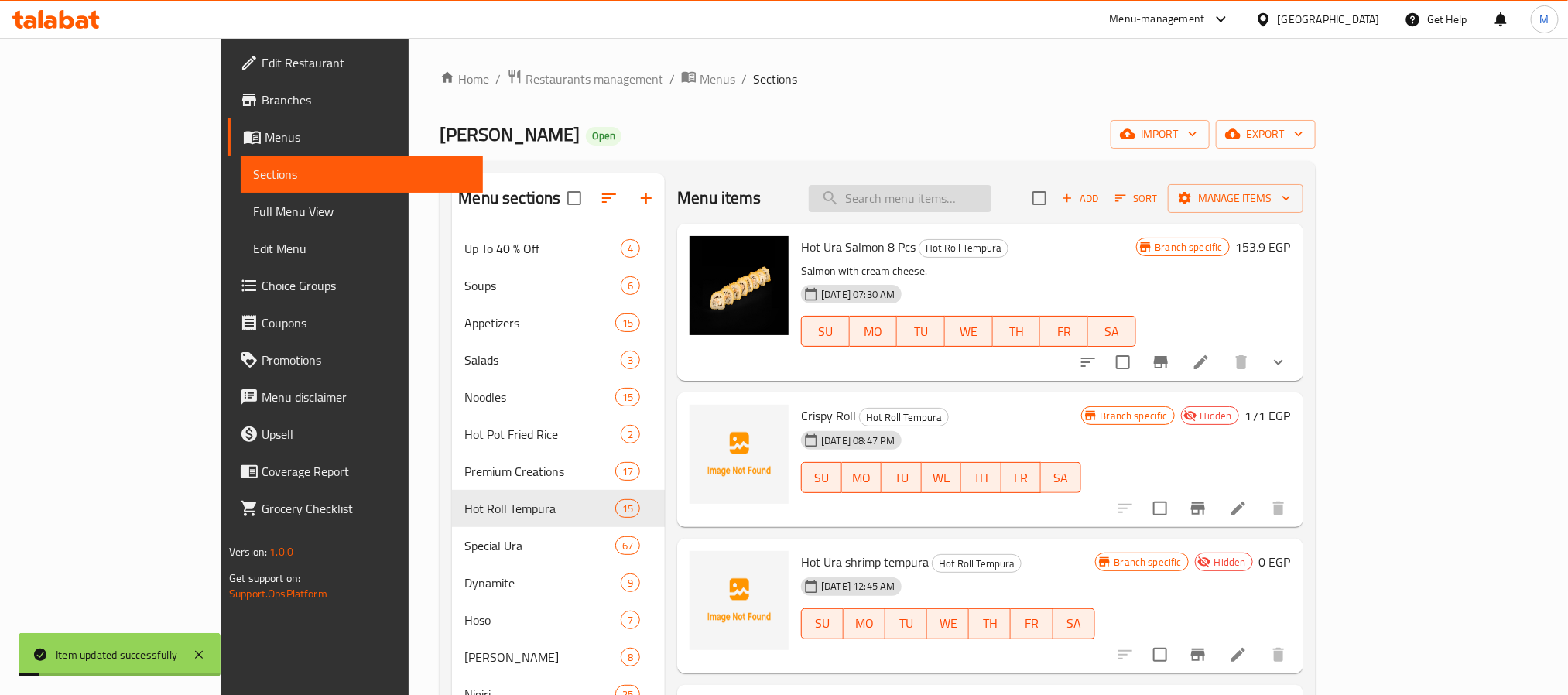
click at [944, 205] on input "search" at bounding box center [900, 198] width 183 height 27
paste input "Crispy Roll"
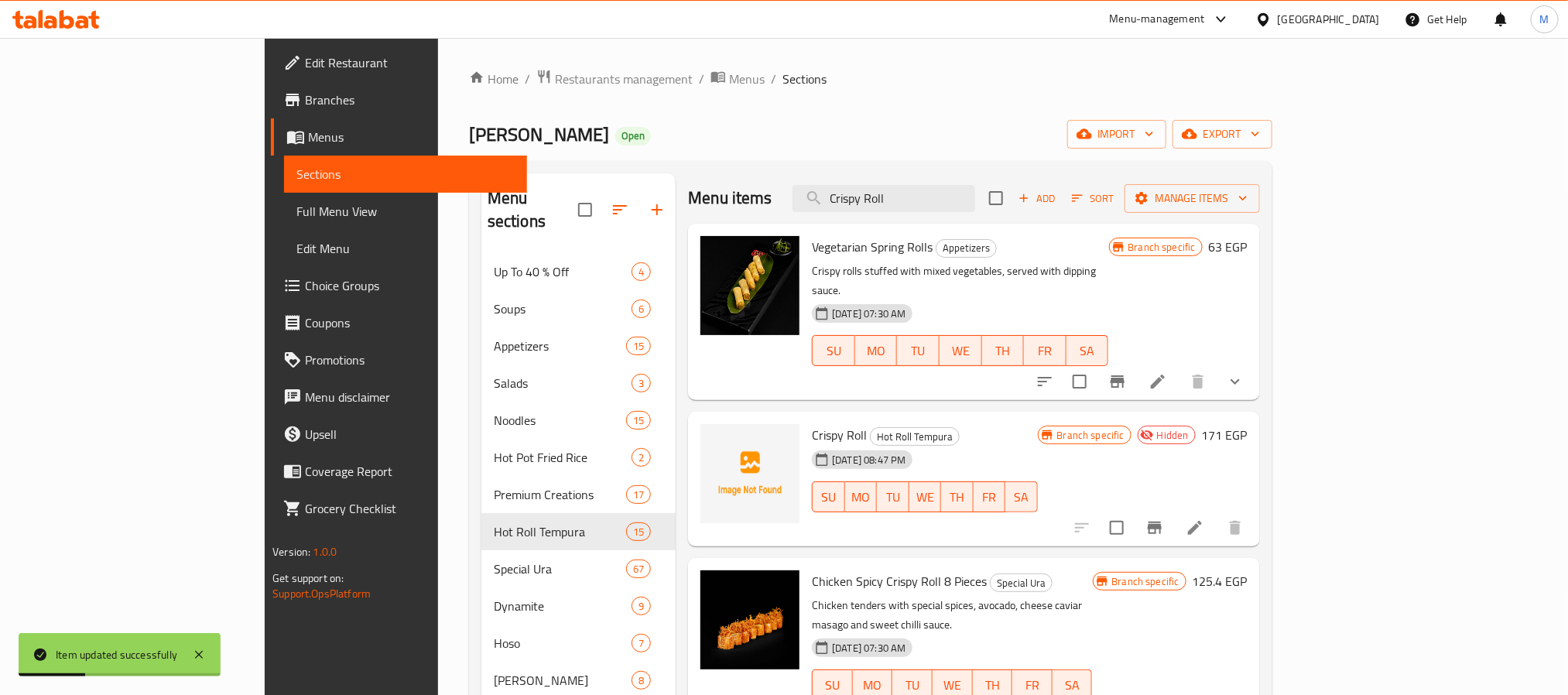
type input "Crispy Roll"
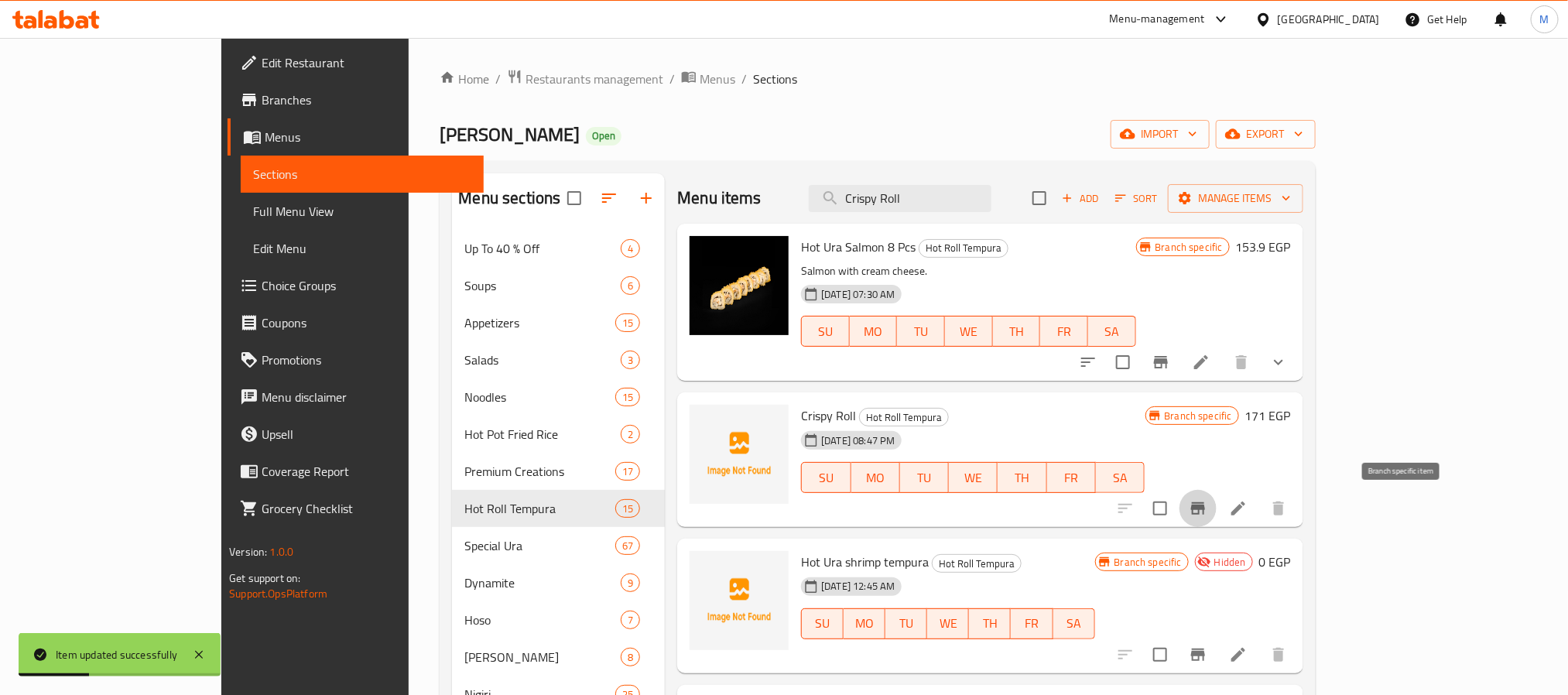
click at [1217, 505] on button "Branch-specific-item" at bounding box center [1198, 509] width 37 height 37
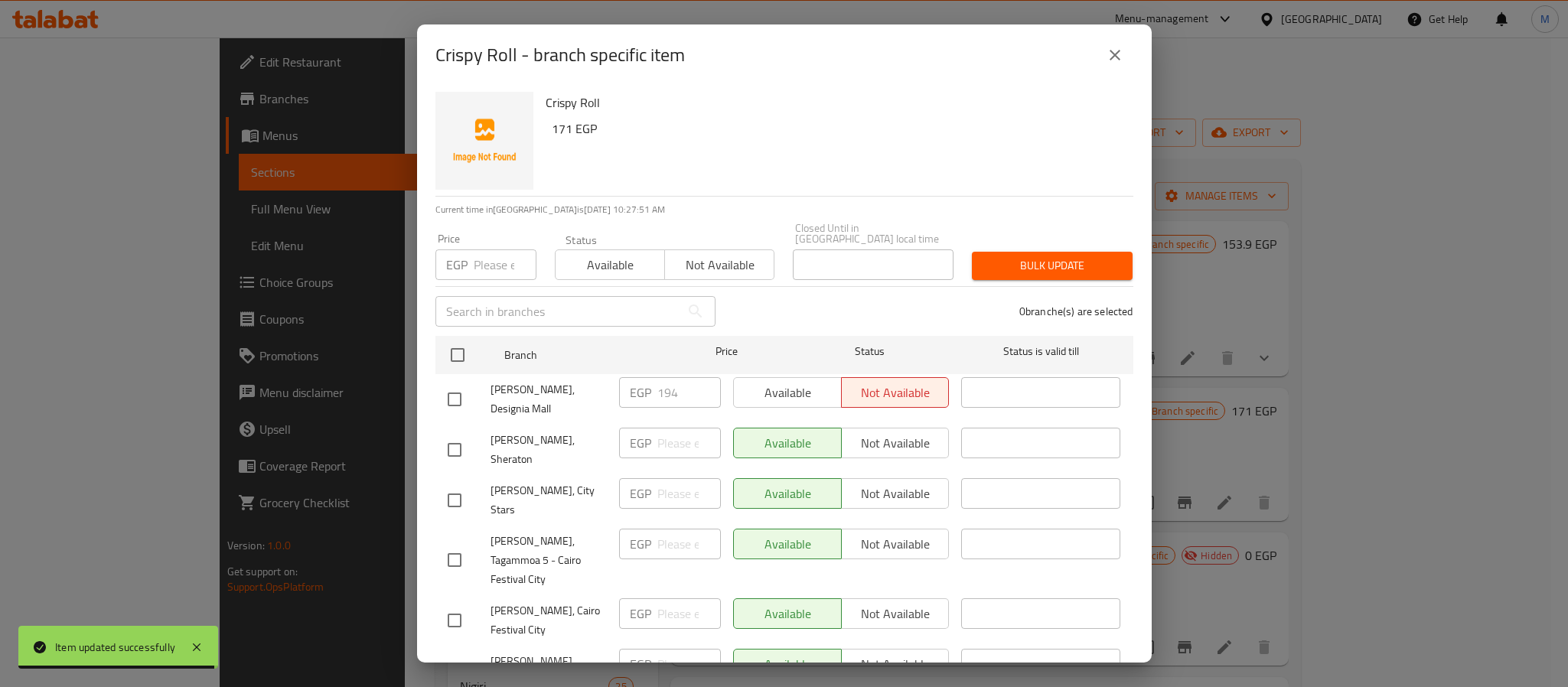
click at [1109, 44] on button "close" at bounding box center [1115, 54] width 36 height 36
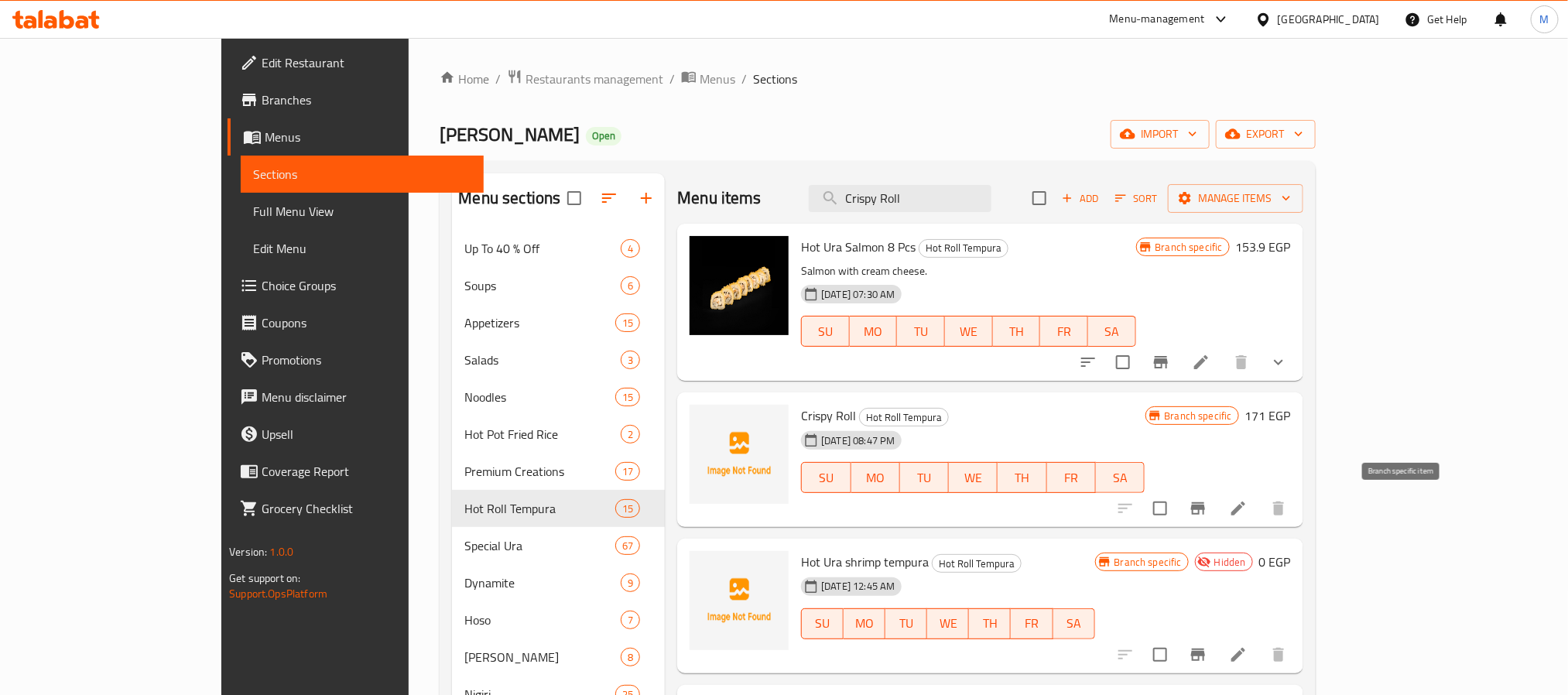
click at [1208, 511] on icon "Branch-specific-item" at bounding box center [1198, 509] width 18 height 18
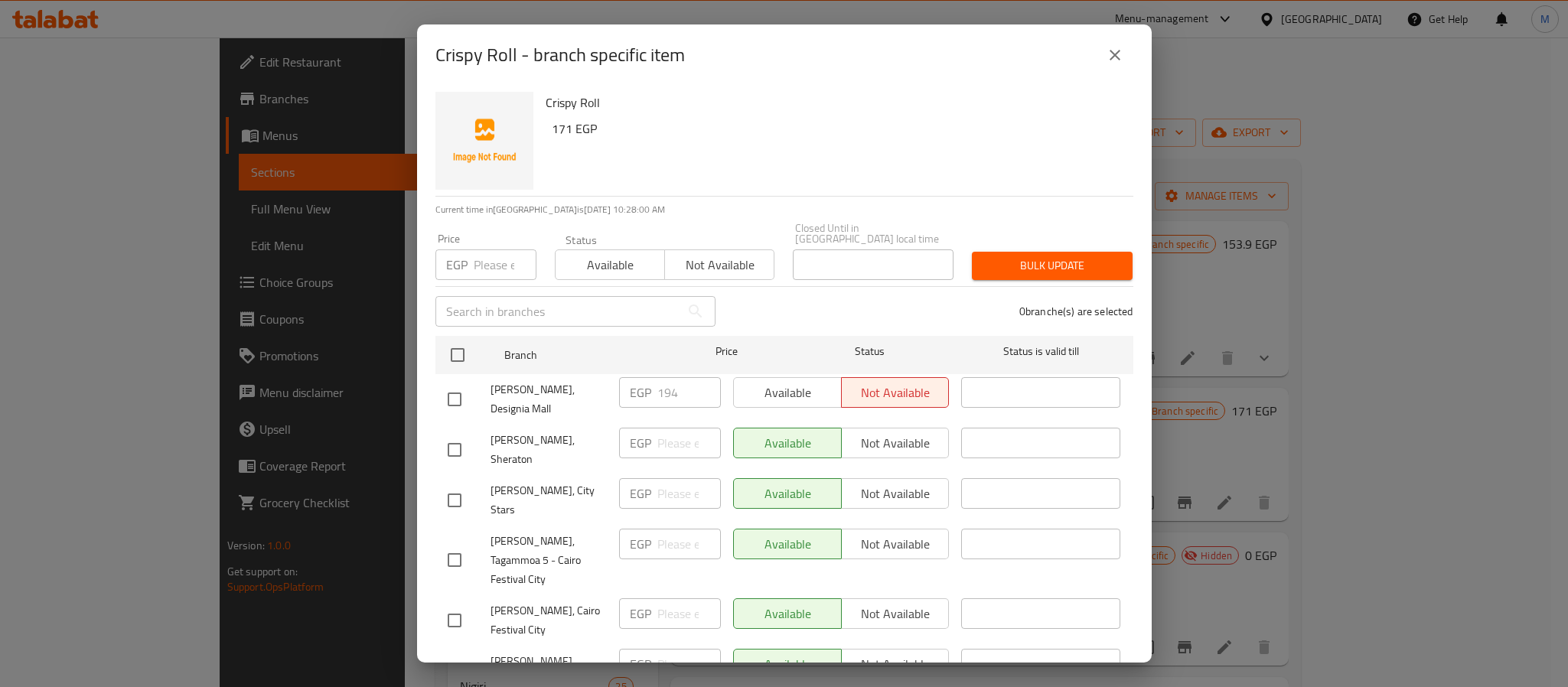
scroll to position [870, 0]
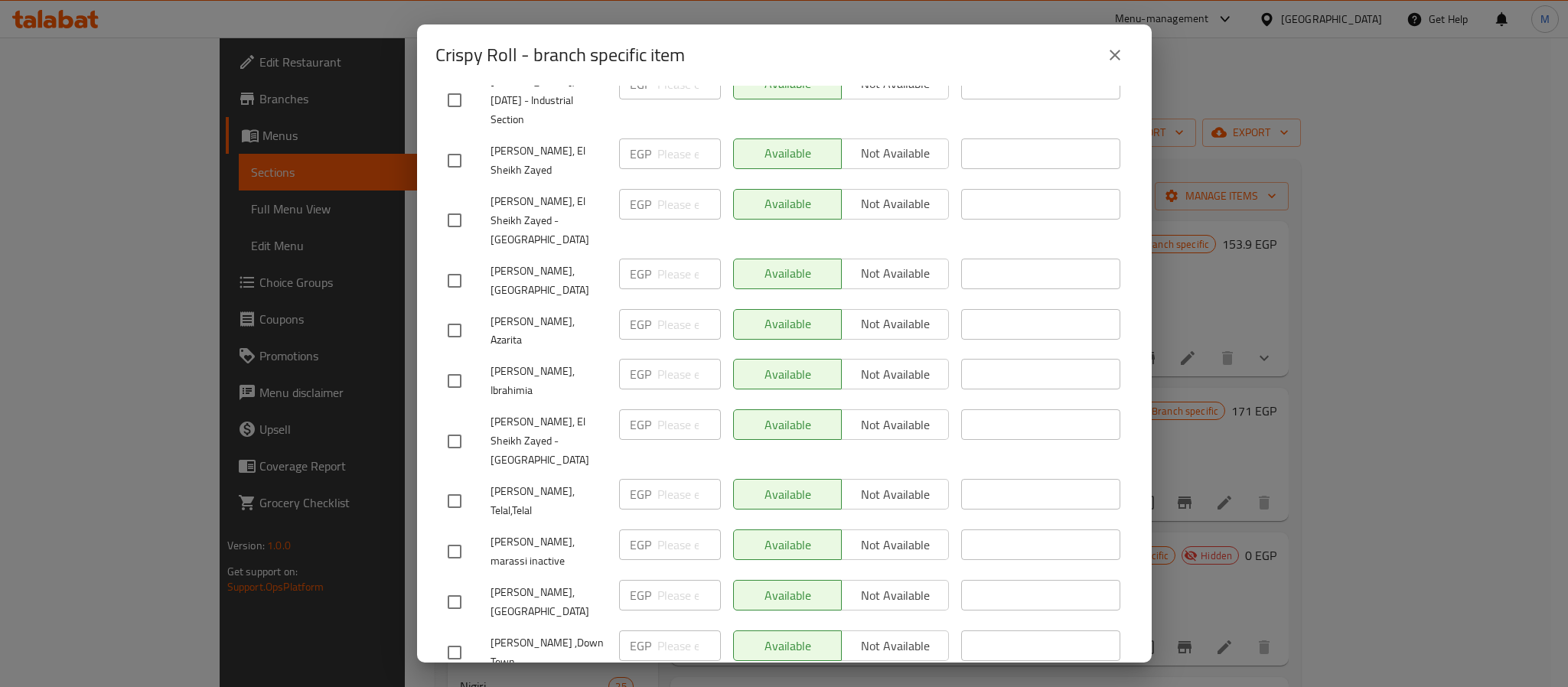
click at [457, 536] on input "checkbox" at bounding box center [454, 552] width 32 height 32
click at [864, 534] on span "Not available" at bounding box center [896, 545] width 96 height 22
click at [459, 536] on input "checkbox" at bounding box center [454, 552] width 32 height 32
click at [760, 529] on div "Available Not available" at bounding box center [841, 544] width 216 height 31
click at [758, 529] on div "Available Not available" at bounding box center [841, 544] width 216 height 31
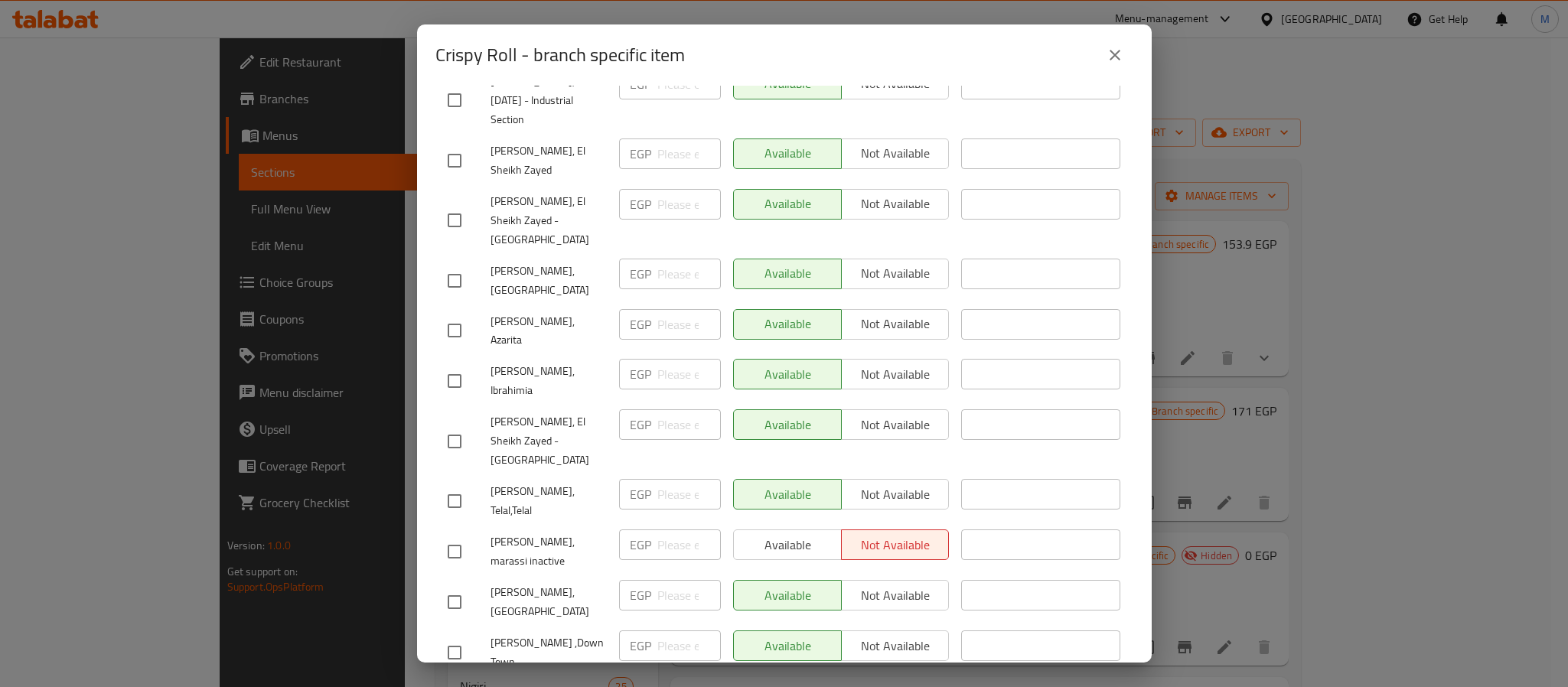
click at [445, 536] on input "checkbox" at bounding box center [454, 552] width 32 height 32
click at [754, 534] on span "Available" at bounding box center [788, 545] width 96 height 22
click at [448, 536] on input "checkbox" at bounding box center [454, 552] width 32 height 32
checkbox input "false"
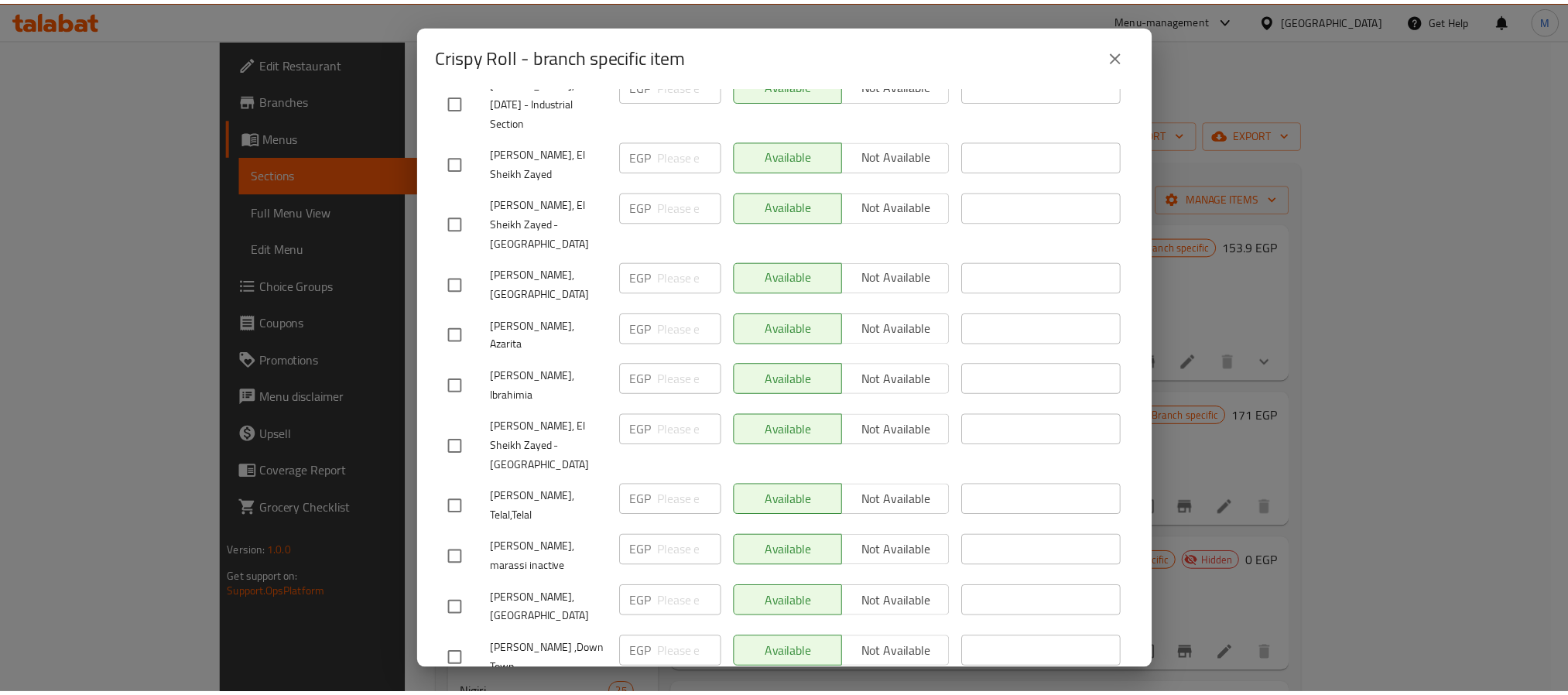
scroll to position [1370, 0]
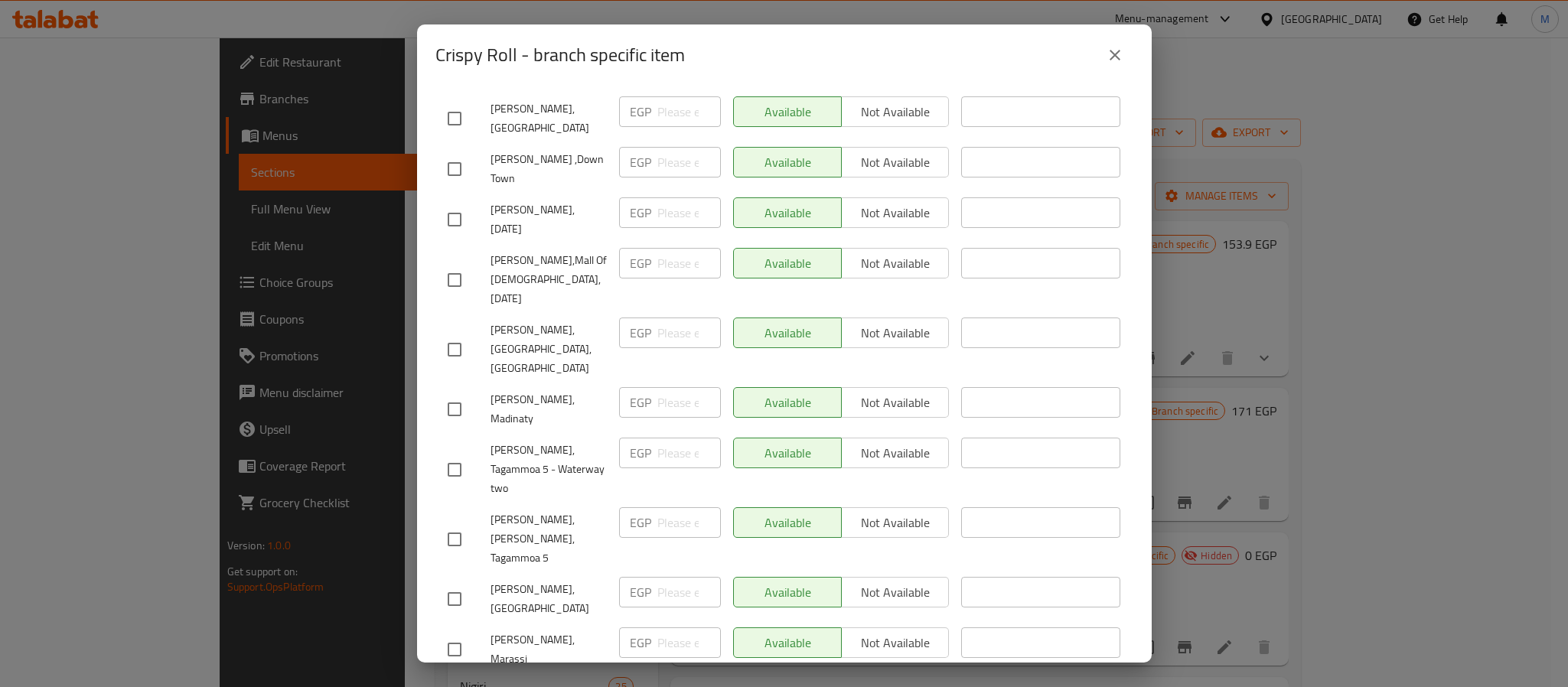
click at [443, 633] on input "checkbox" at bounding box center [454, 649] width 32 height 32
checkbox input "true"
click at [848, 632] on span "Not available" at bounding box center [896, 642] width 96 height 22
type button "1"
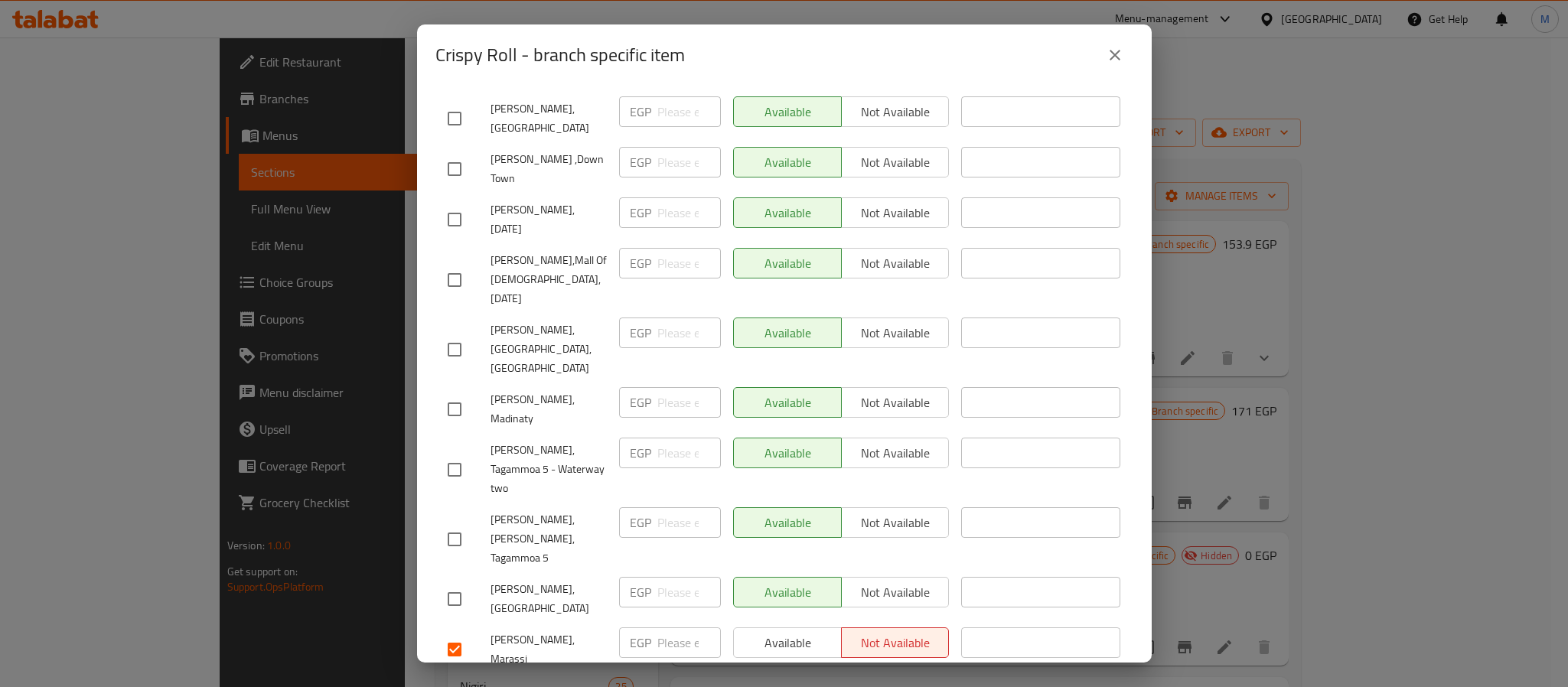
checkbox input "true"
type button "1"
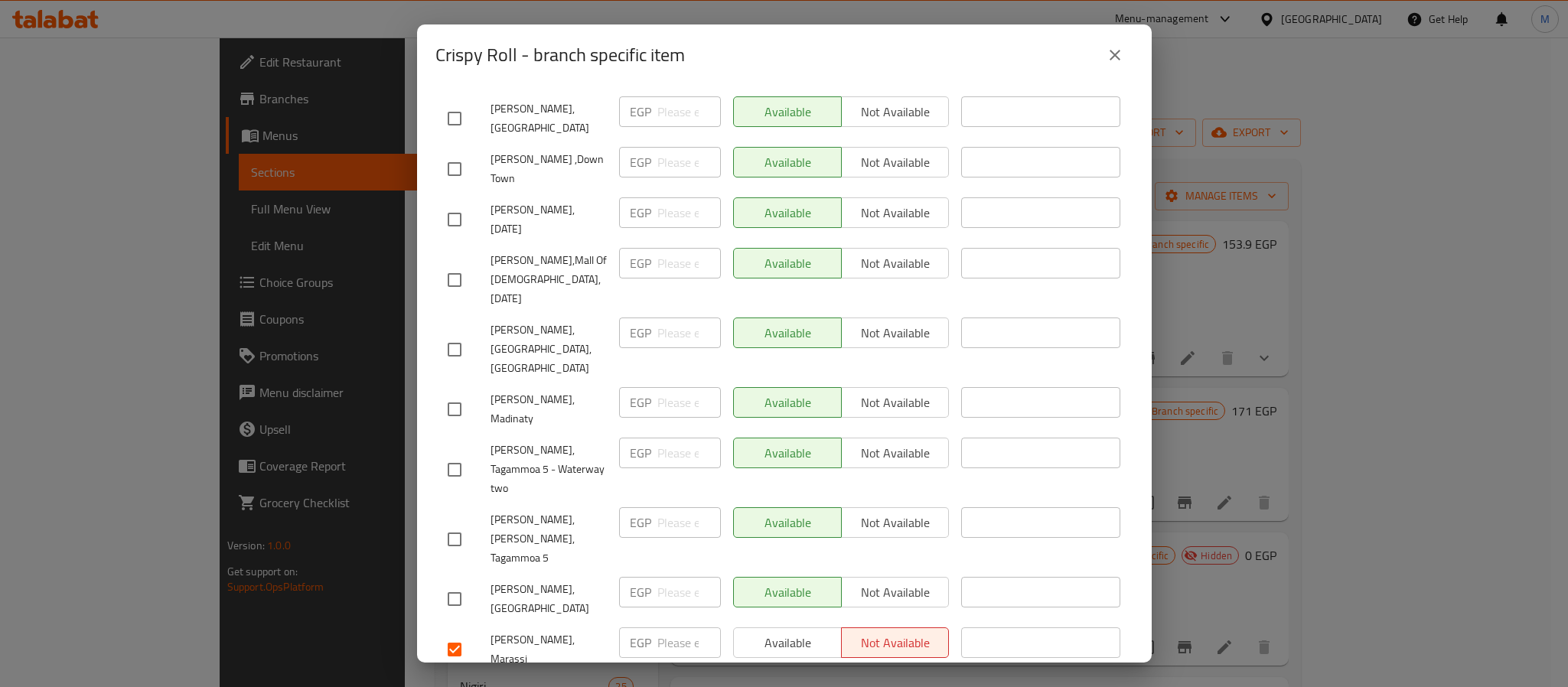
checkbox input "true"
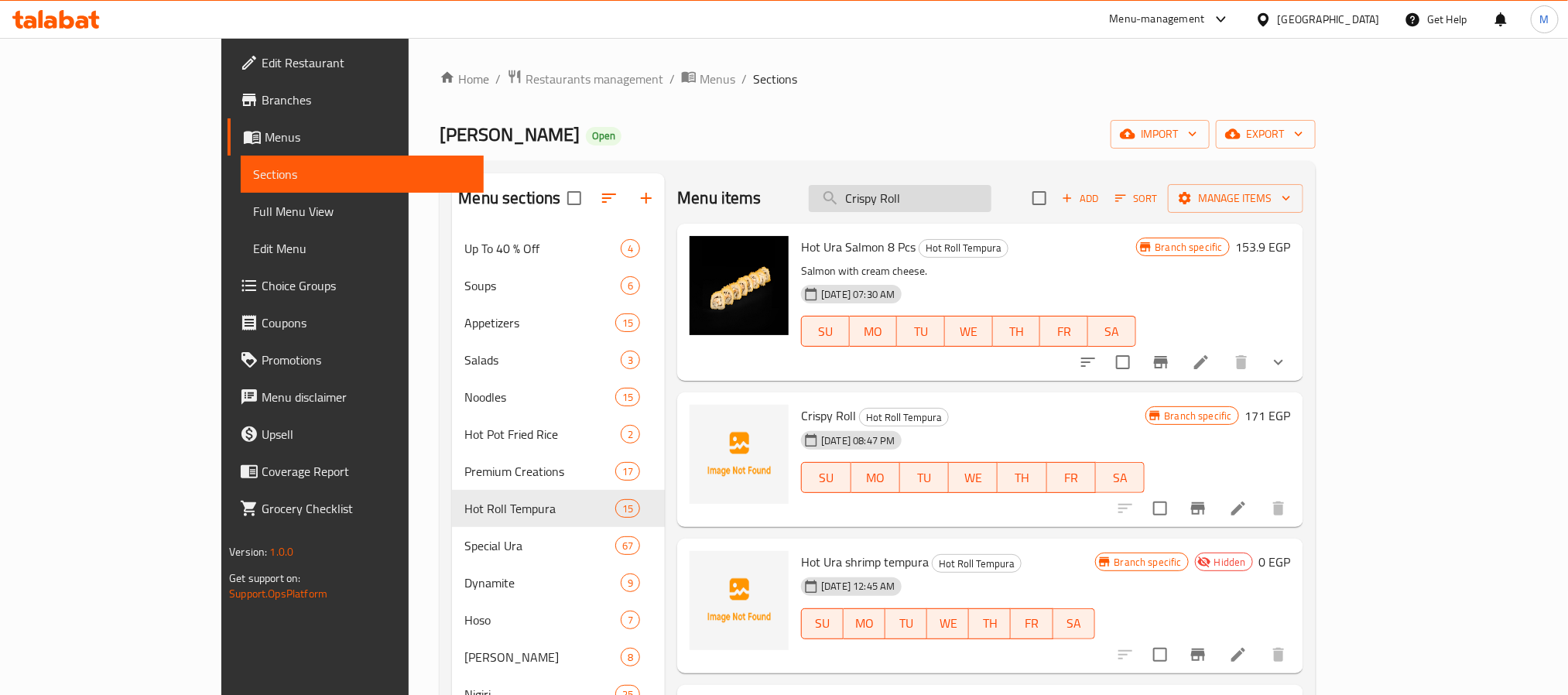
click at [936, 200] on input "Crispy Roll" at bounding box center [900, 198] width 183 height 27
paste input "shrimp dynamite"
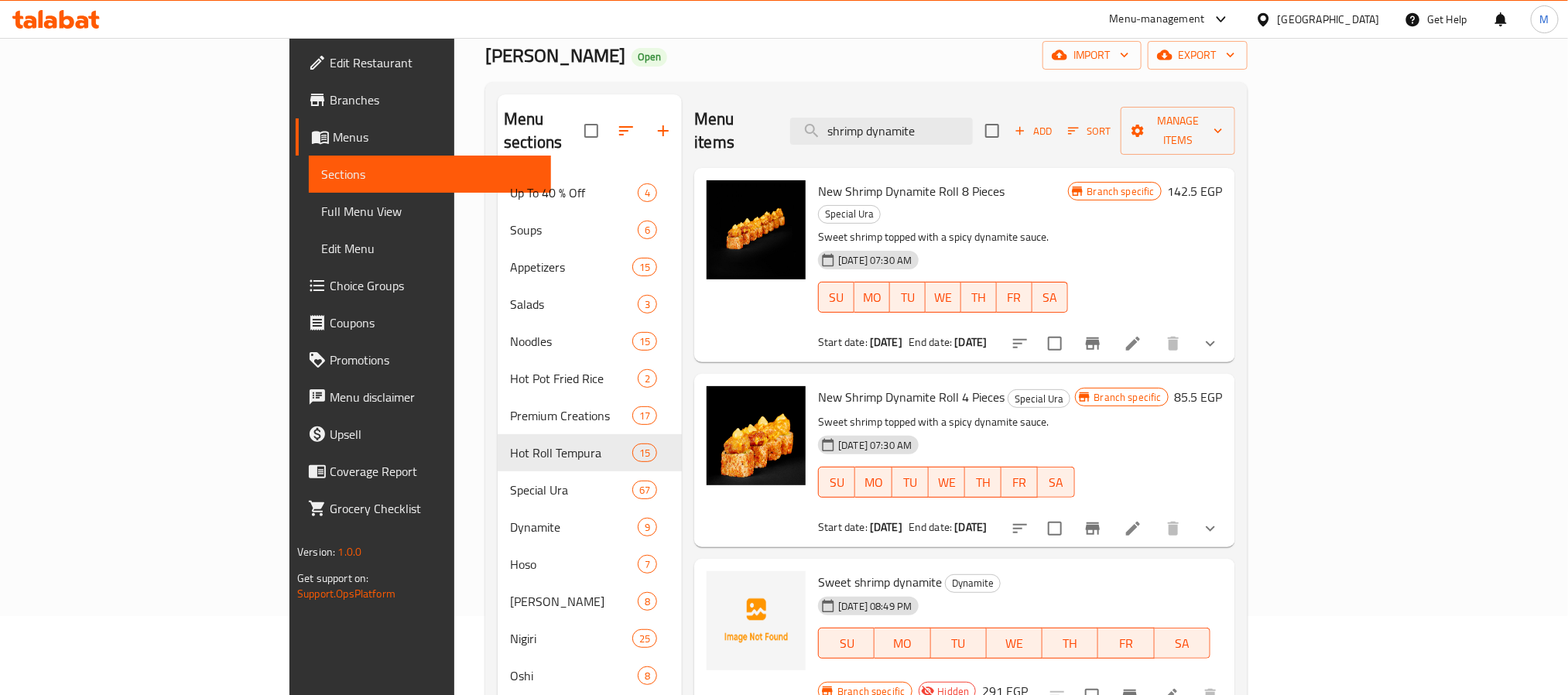
scroll to position [116, 0]
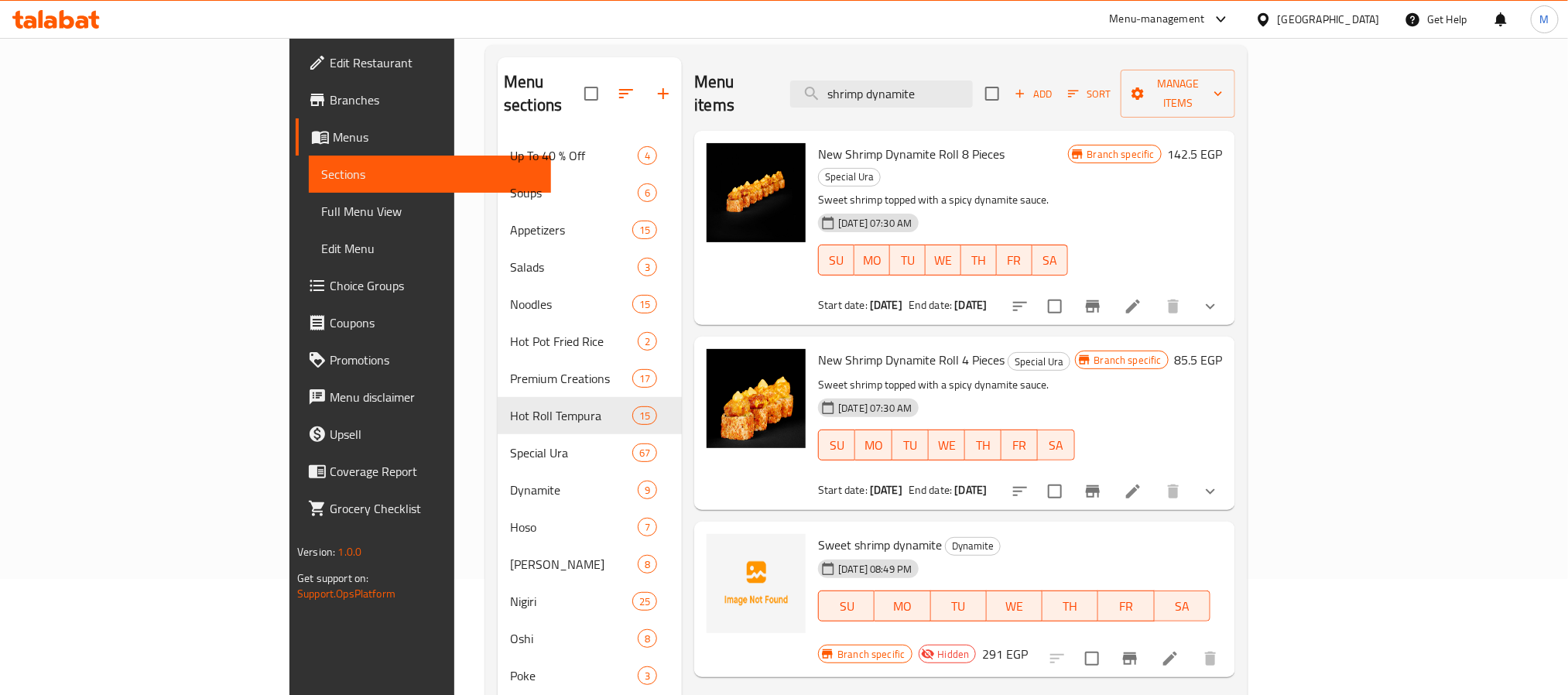
type input "shrimp dynamite"
click at [1177, 652] on icon at bounding box center [1170, 658] width 14 height 14
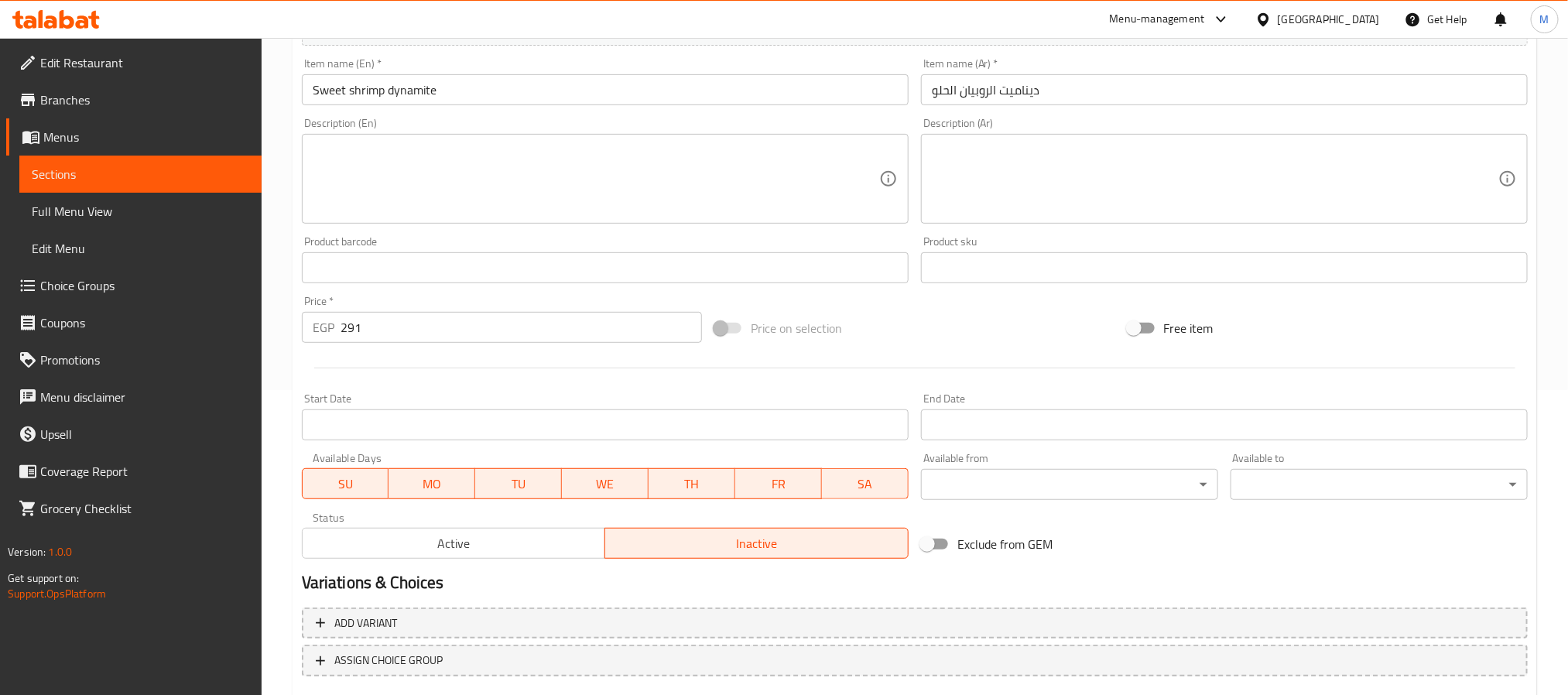
scroll to position [397, 0]
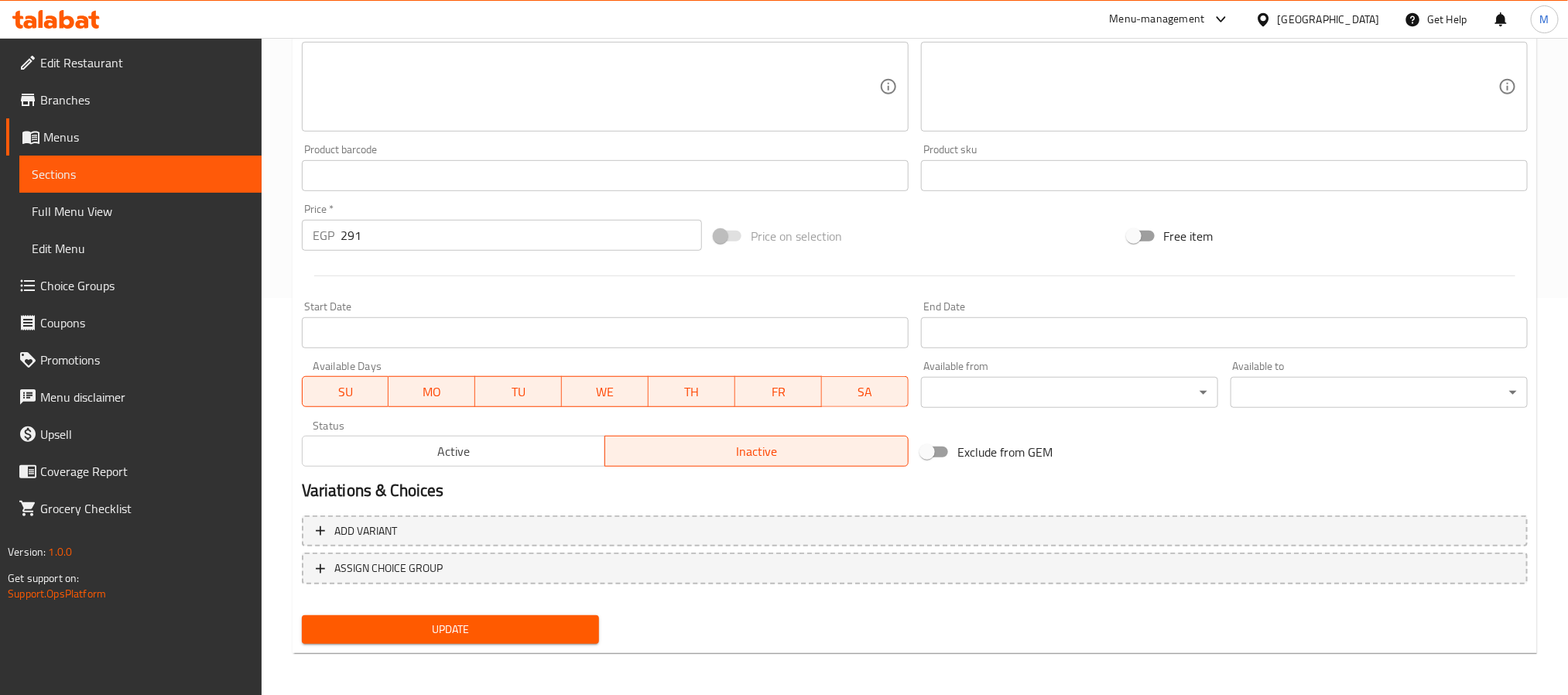
click at [514, 449] on span "Active" at bounding box center [454, 451] width 291 height 23
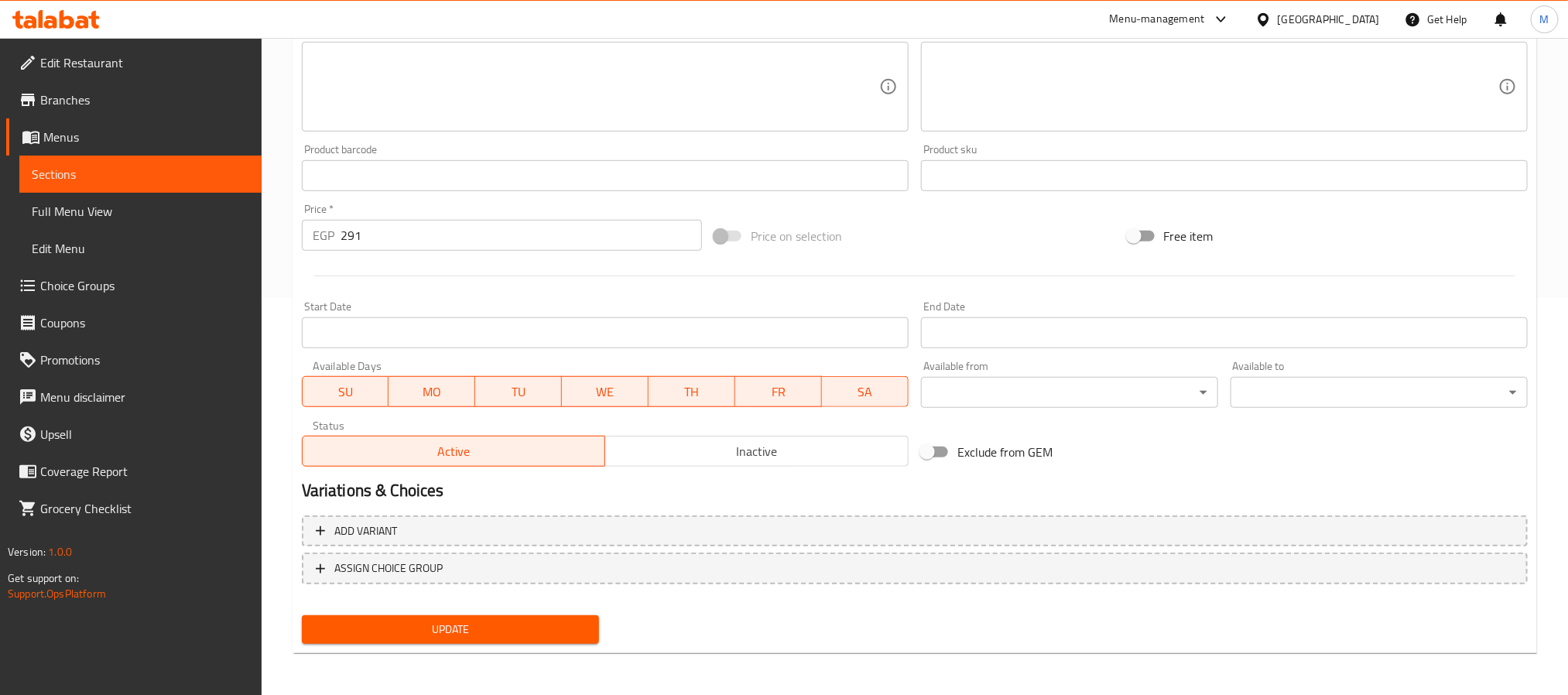
click at [551, 627] on span "Update" at bounding box center [450, 629] width 272 height 19
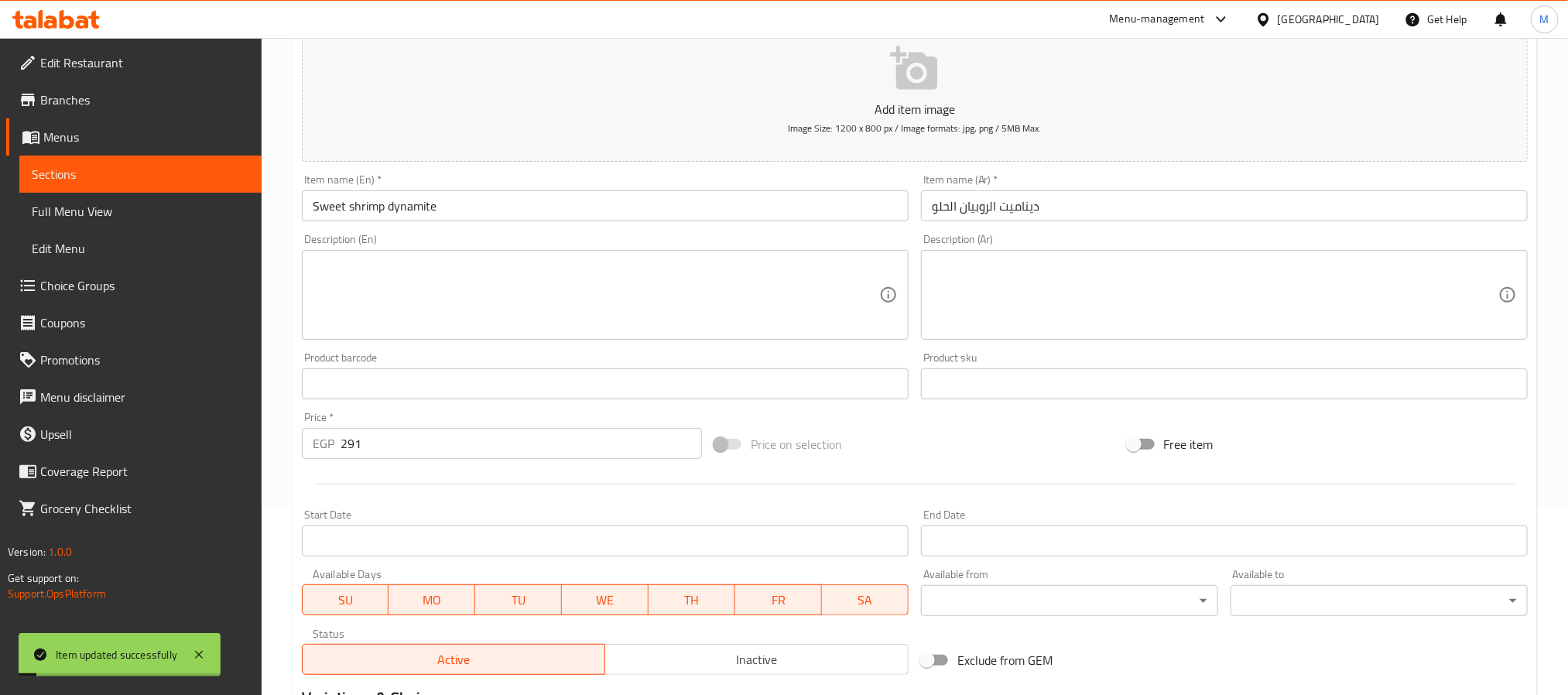
scroll to position [0, 0]
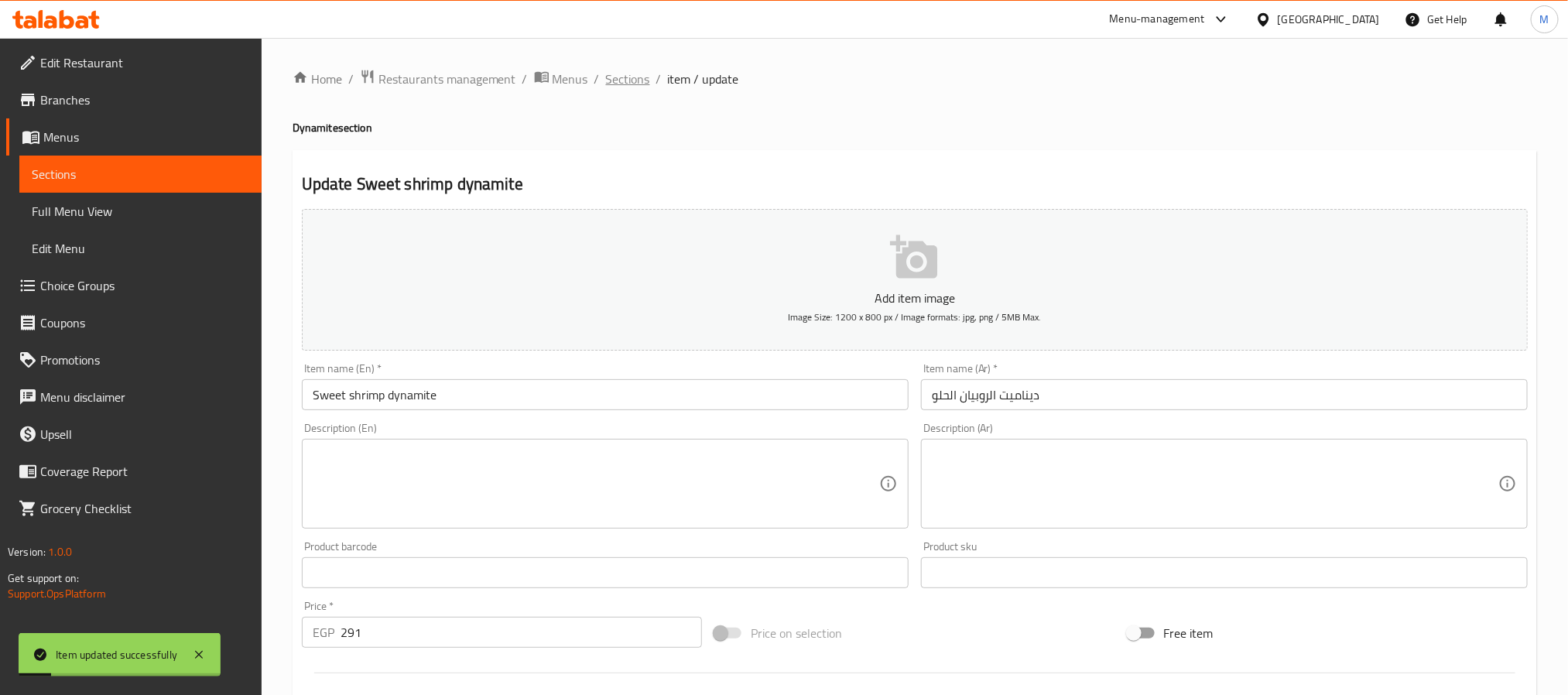
click at [626, 89] on span "Sections" at bounding box center [628, 79] width 44 height 18
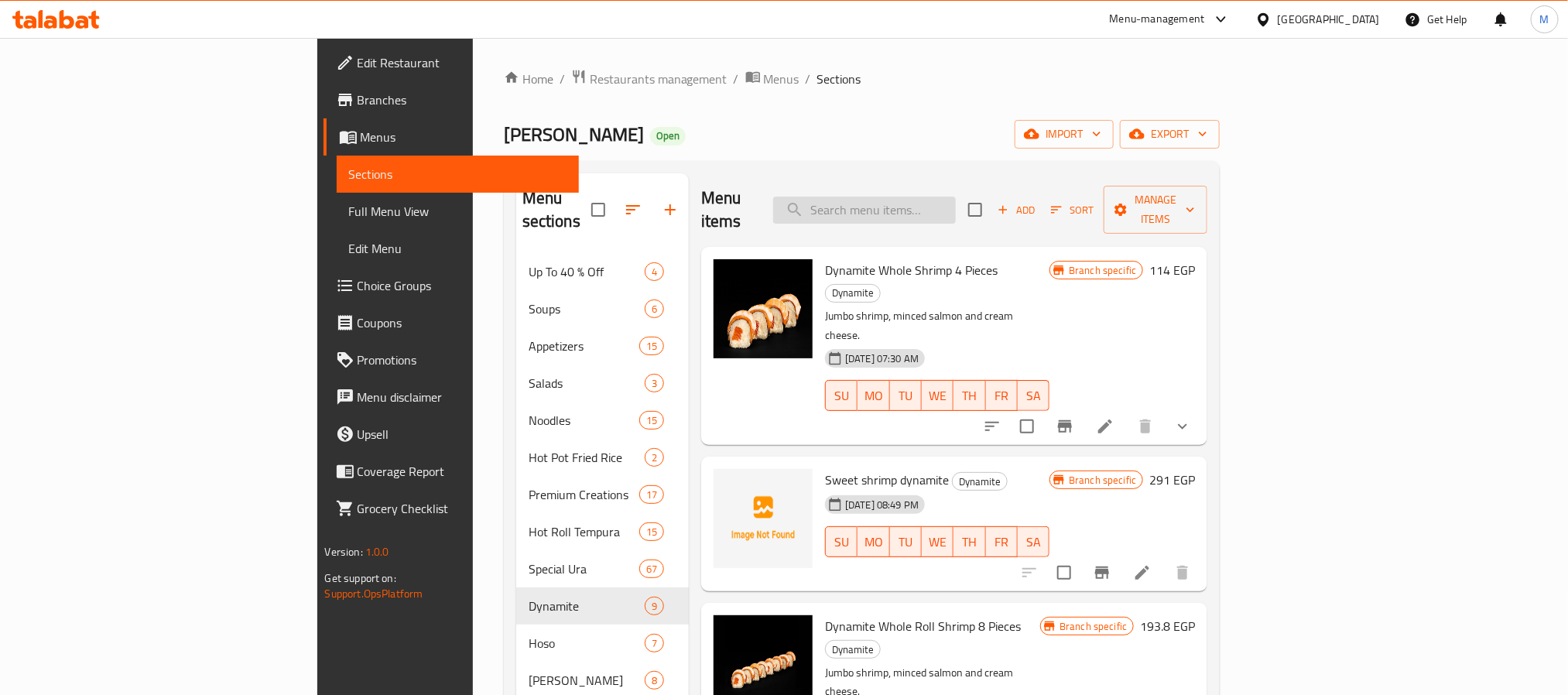
click at [956, 205] on input "search" at bounding box center [865, 210] width 183 height 27
paste input "shrimp dynamite"
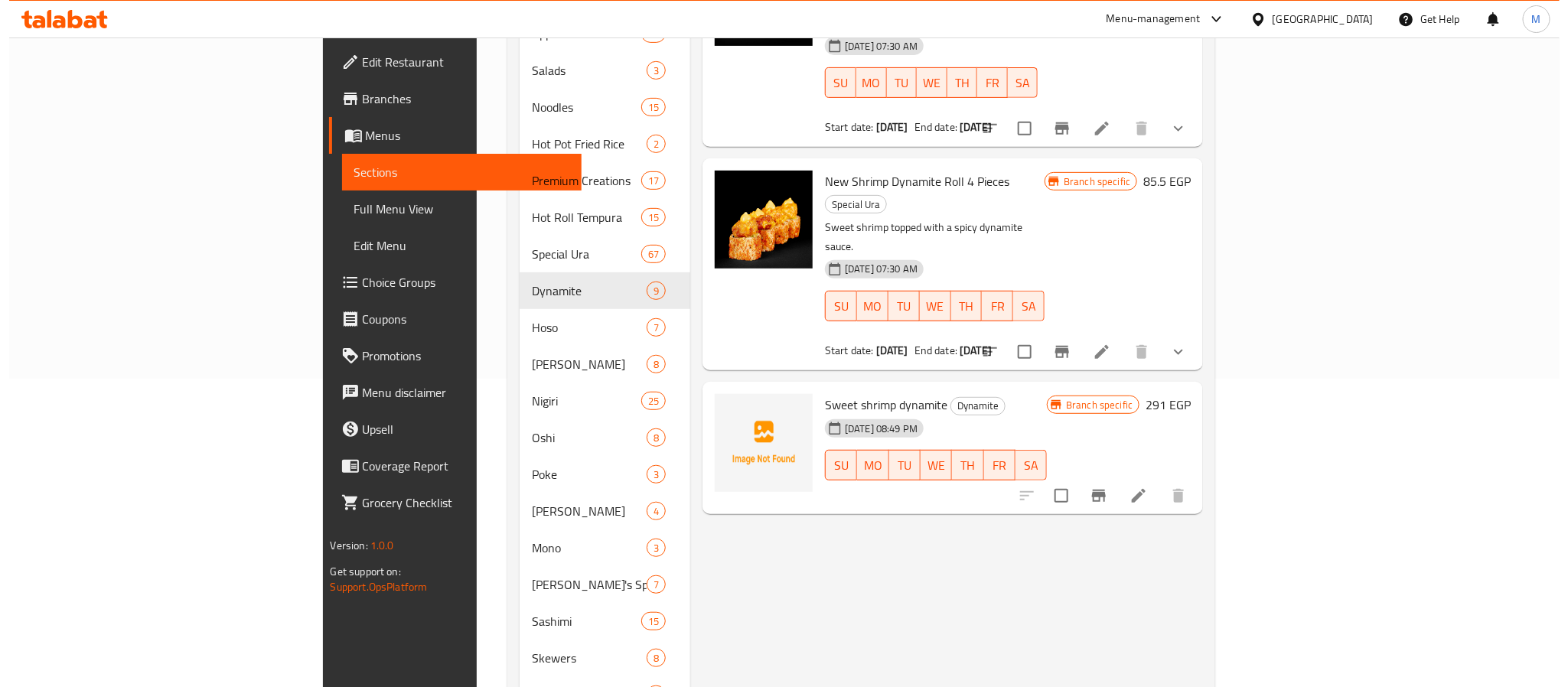
scroll to position [344, 0]
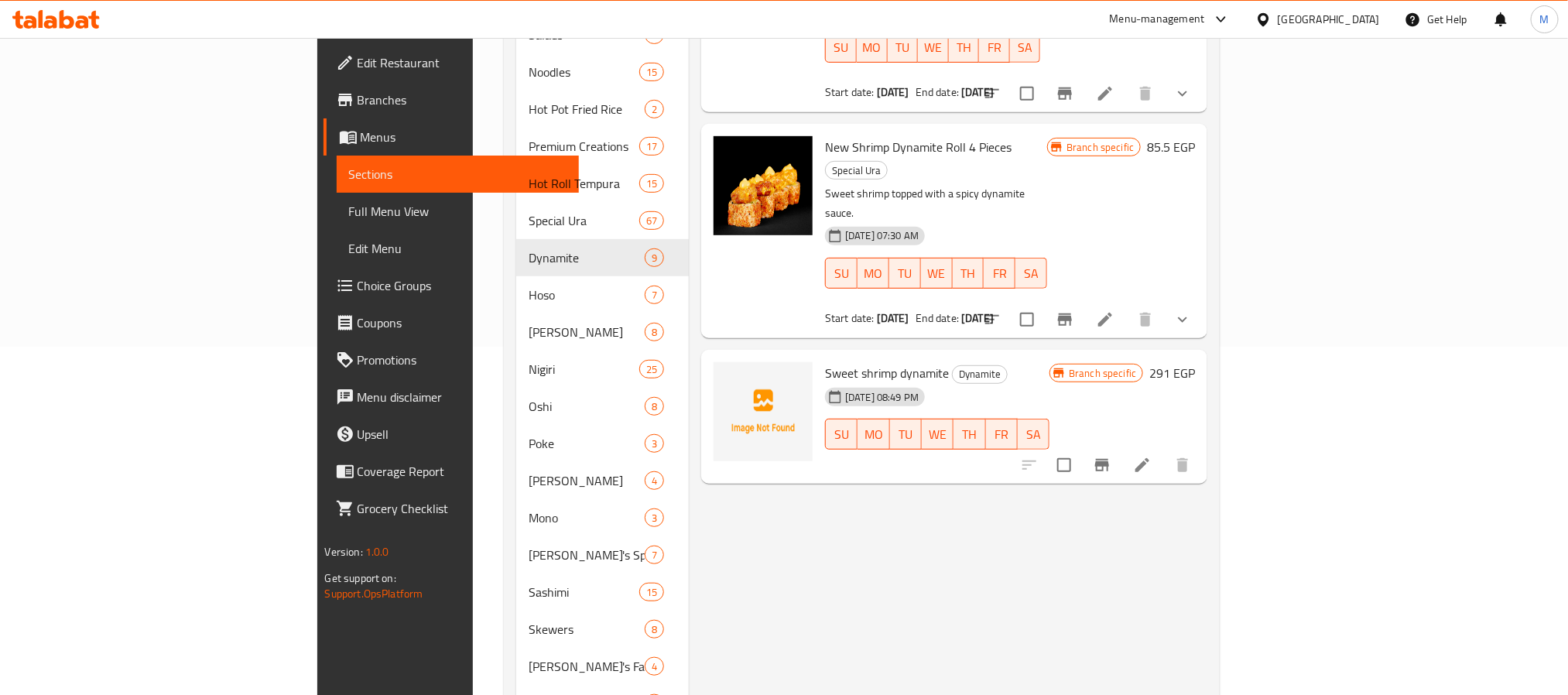
type input "shrimp dynamite"
click at [1112, 456] on icon "Branch-specific-item" at bounding box center [1102, 465] width 18 height 18
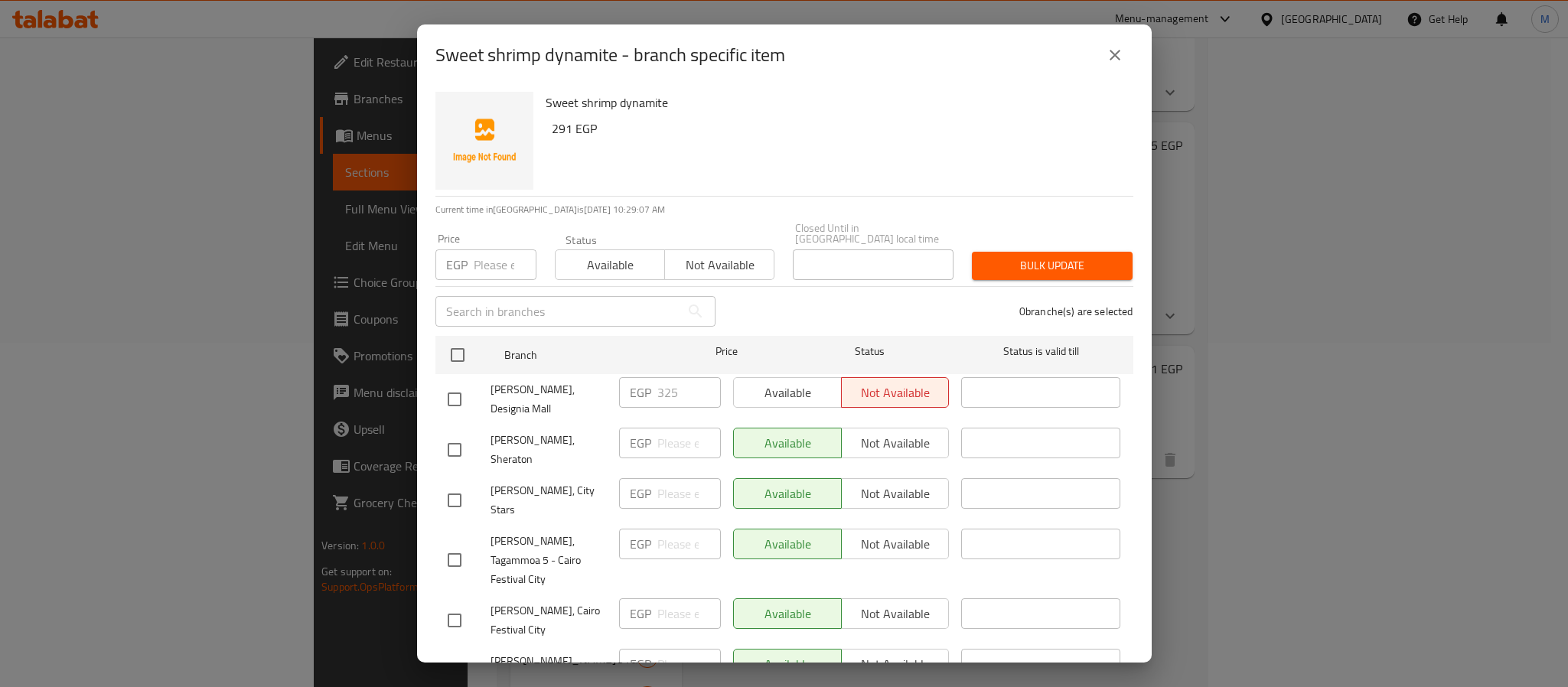
scroll to position [1366, 0]
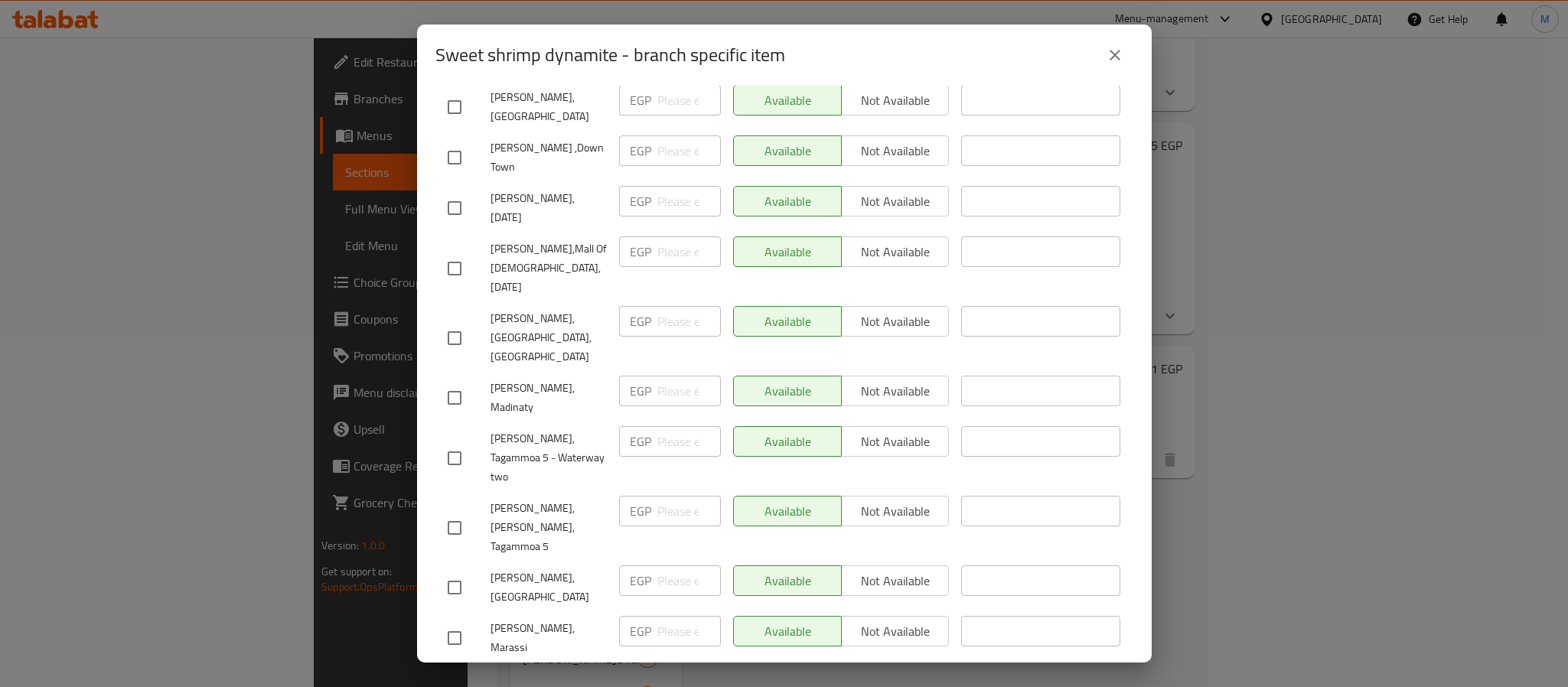
checkbox input "true"
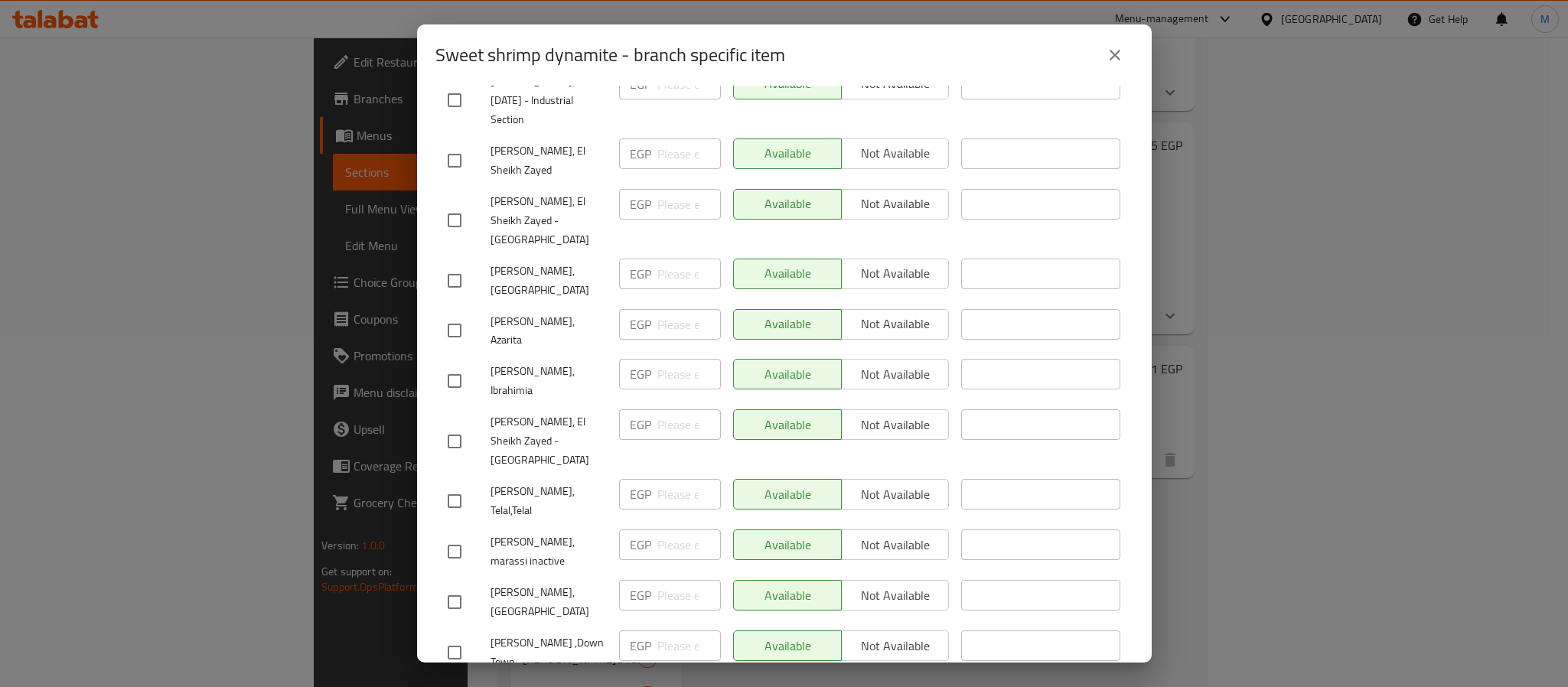
scroll to position [1354, 0]
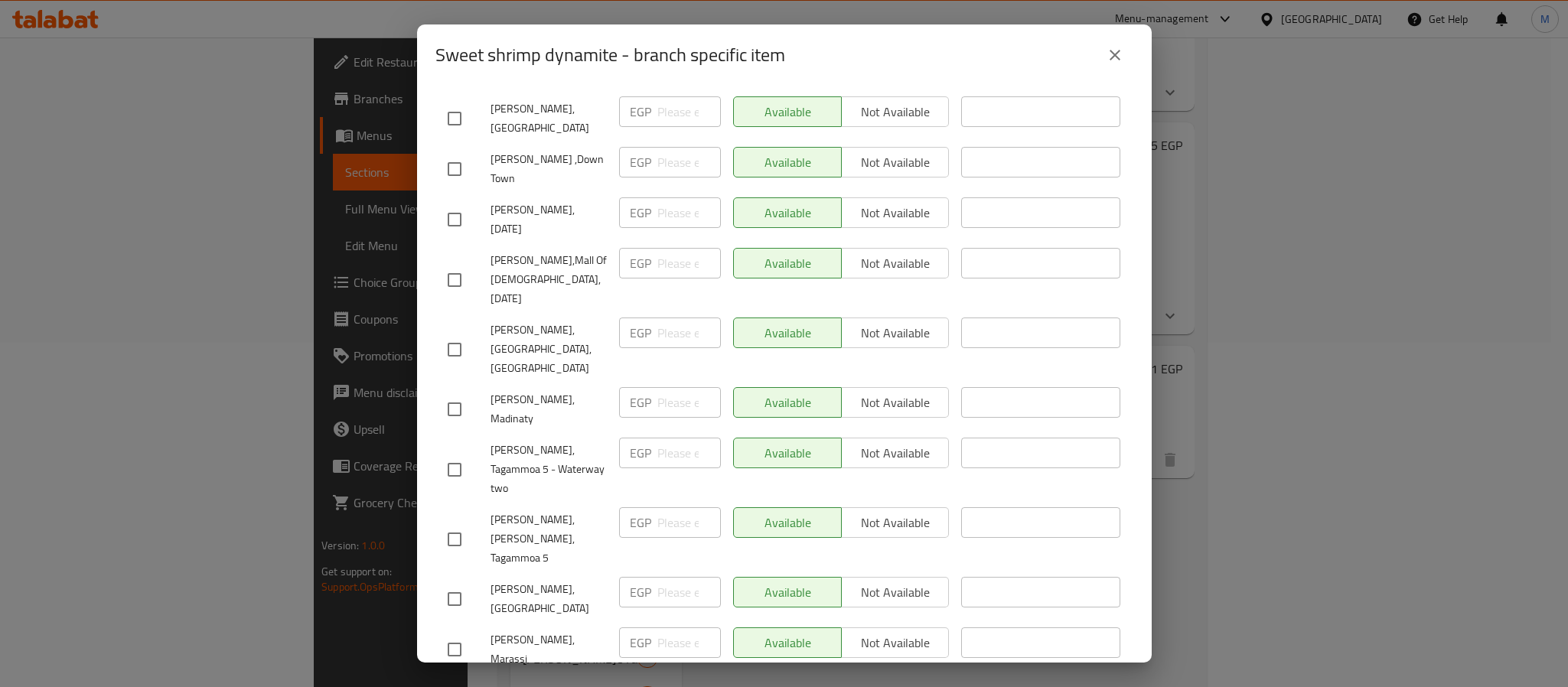
click at [448, 633] on input "checkbox" at bounding box center [454, 649] width 32 height 32
checkbox input "true"
click at [872, 632] on span "Not available" at bounding box center [896, 642] width 96 height 22
click at [808, 672] on div "Available Not available" at bounding box center [841, 700] width 229 height 57
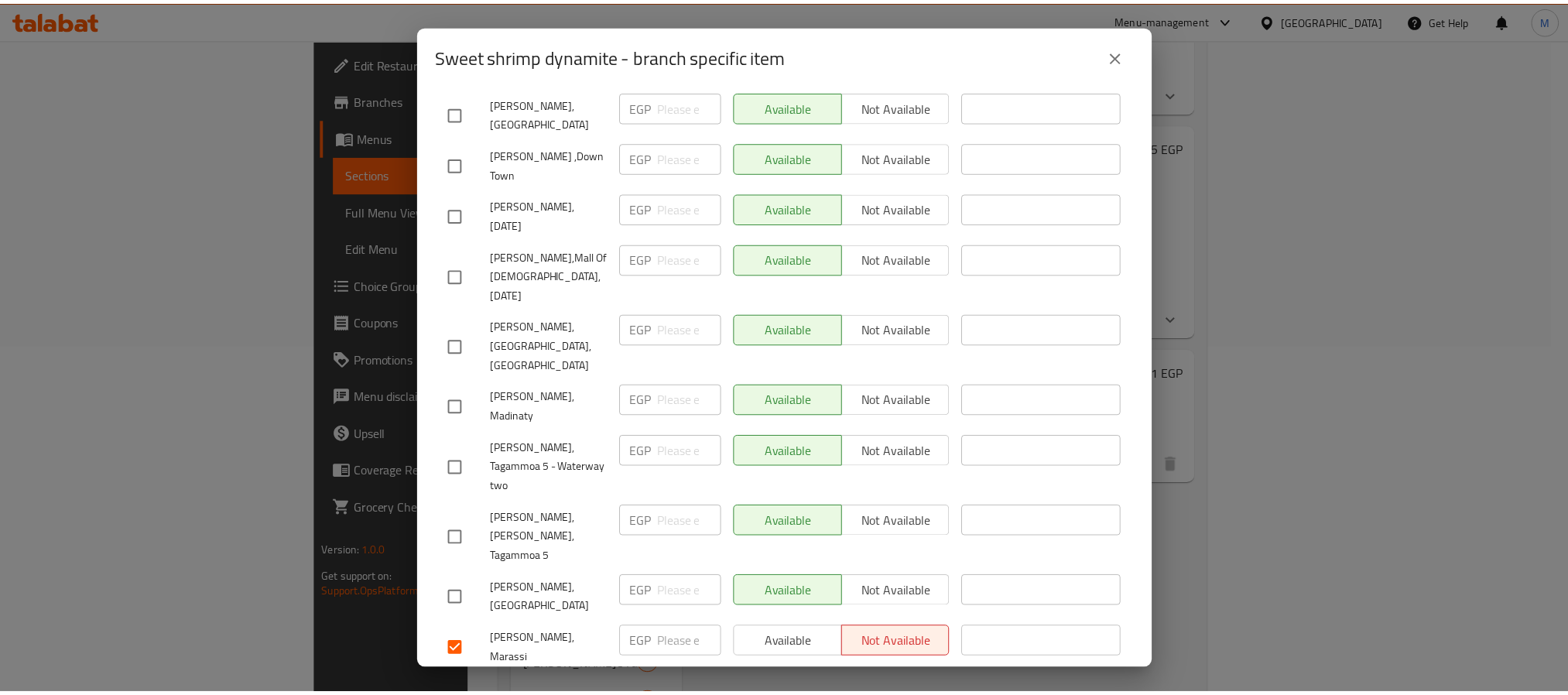
scroll to position [1380, 0]
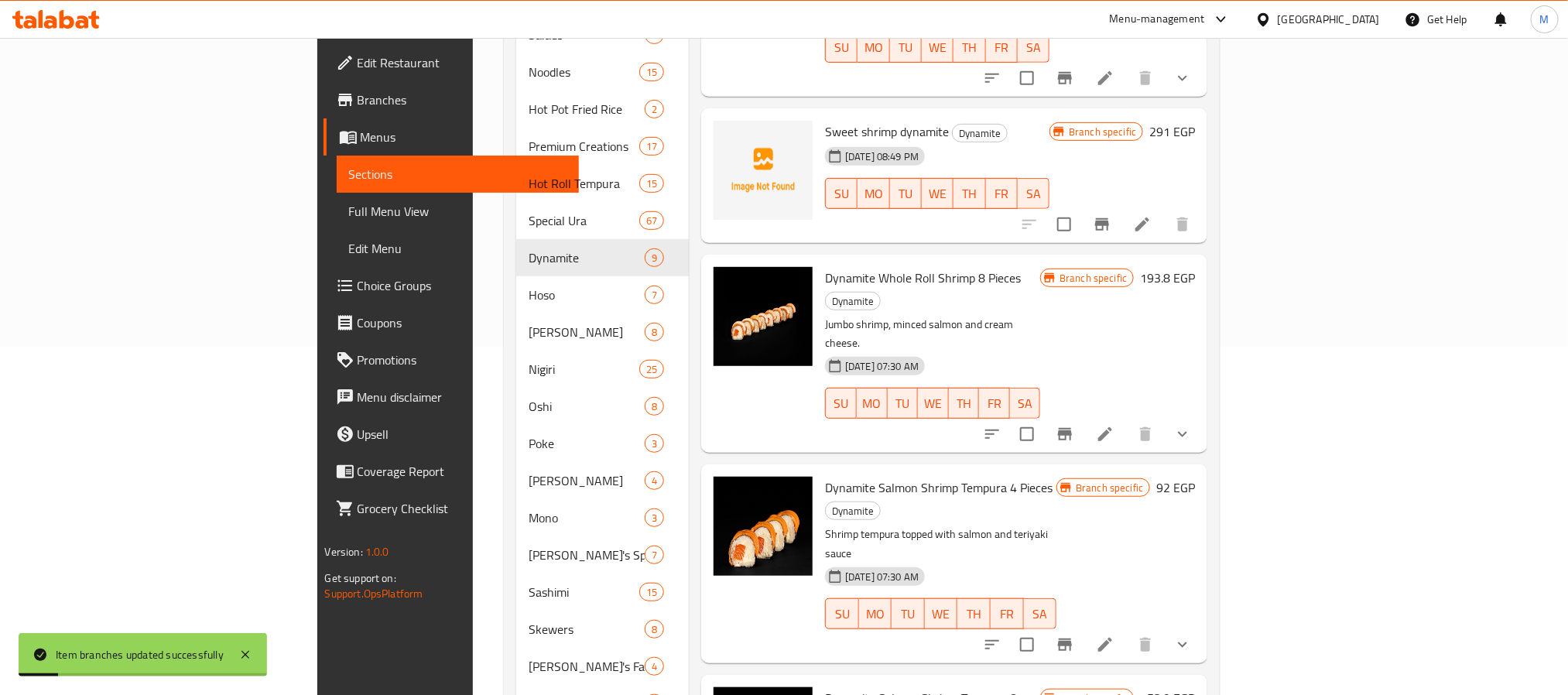
scroll to position [0, 0]
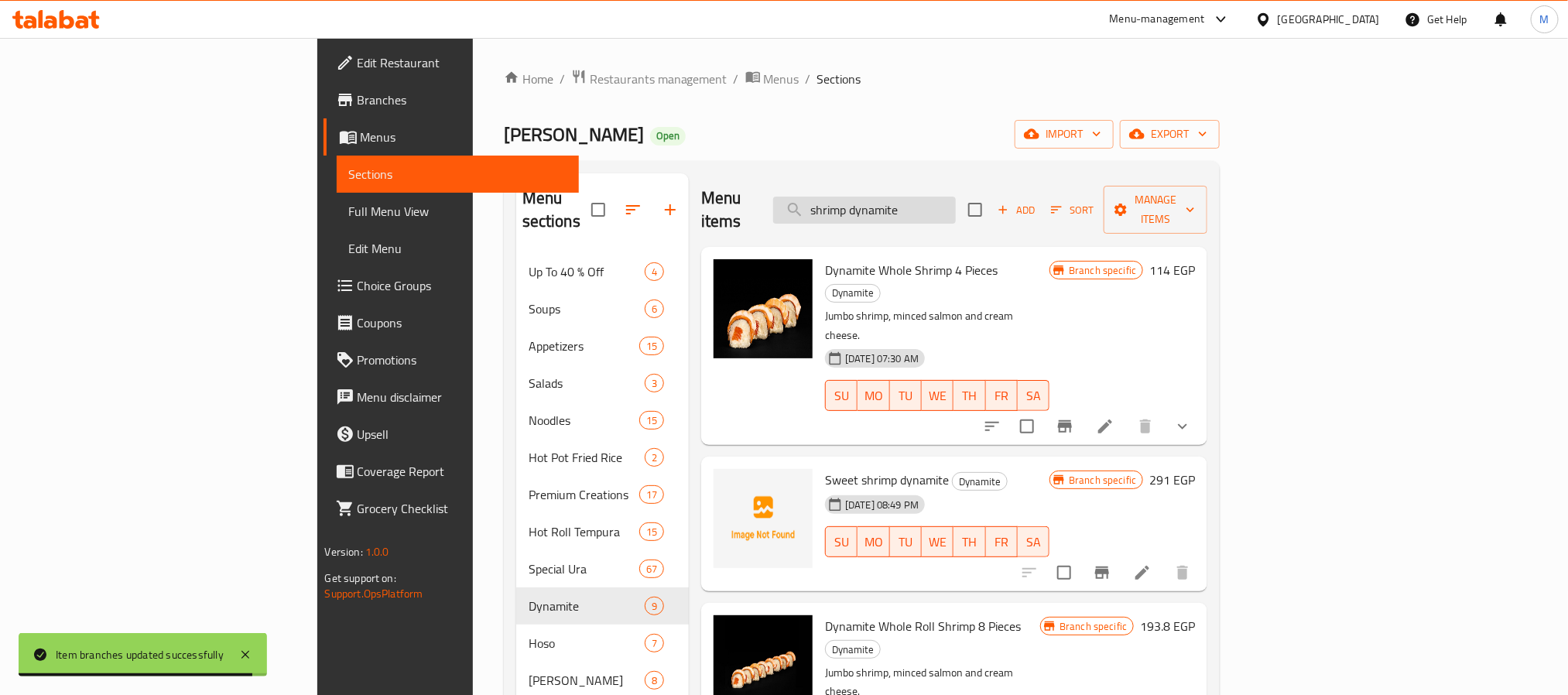
click at [956, 196] on input "shrimp dynamite" at bounding box center [865, 210] width 183 height 27
paste input "Crunchy roll"
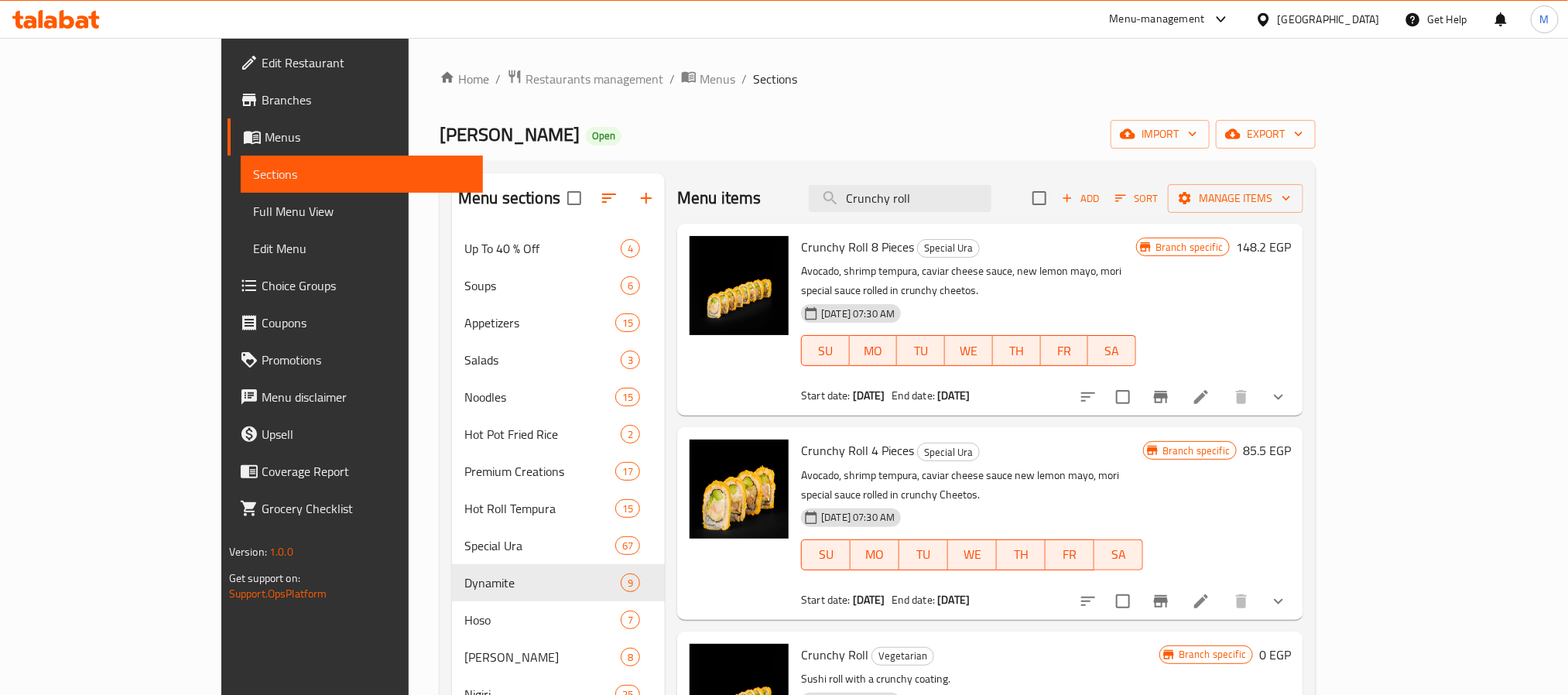
click at [992, 207] on input "Crunchy roll" at bounding box center [900, 198] width 183 height 27
paste input "a"
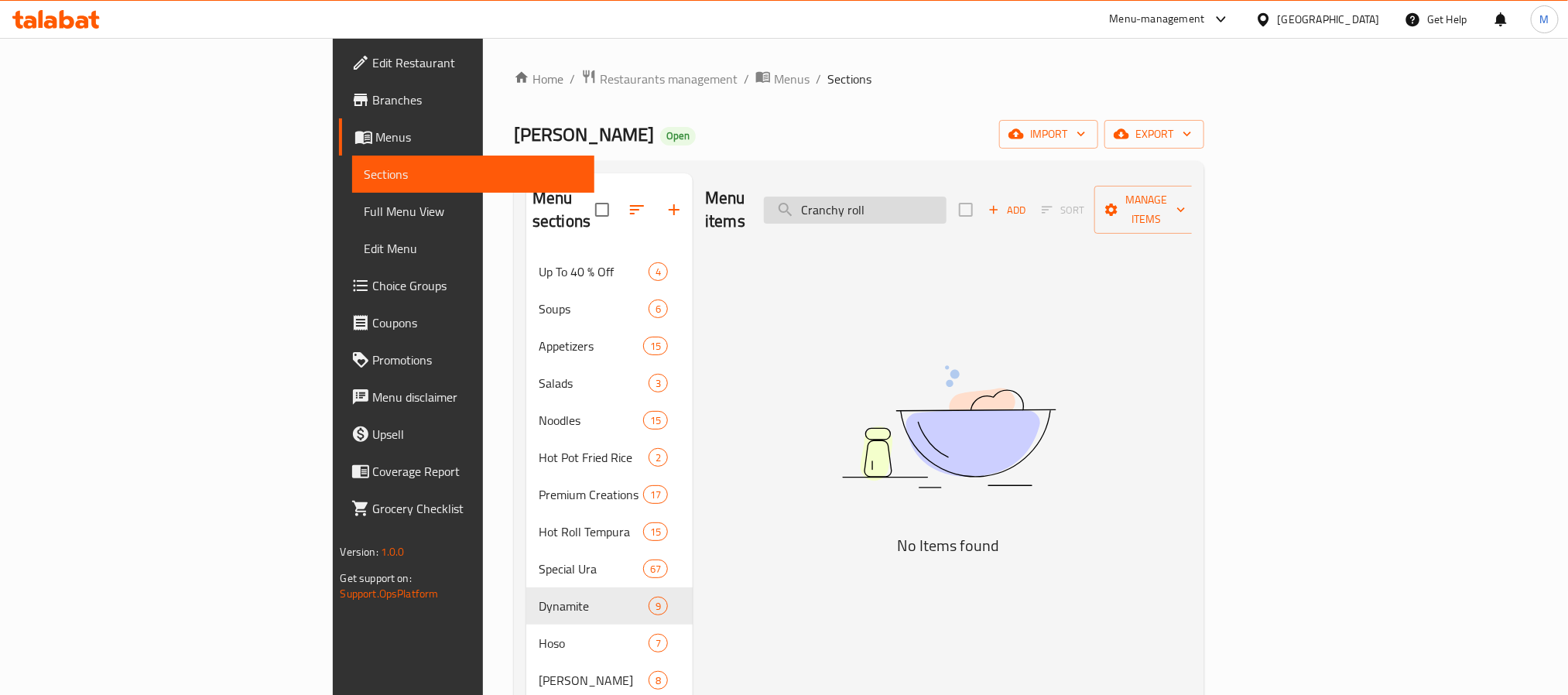
type input "Crunchy roll"
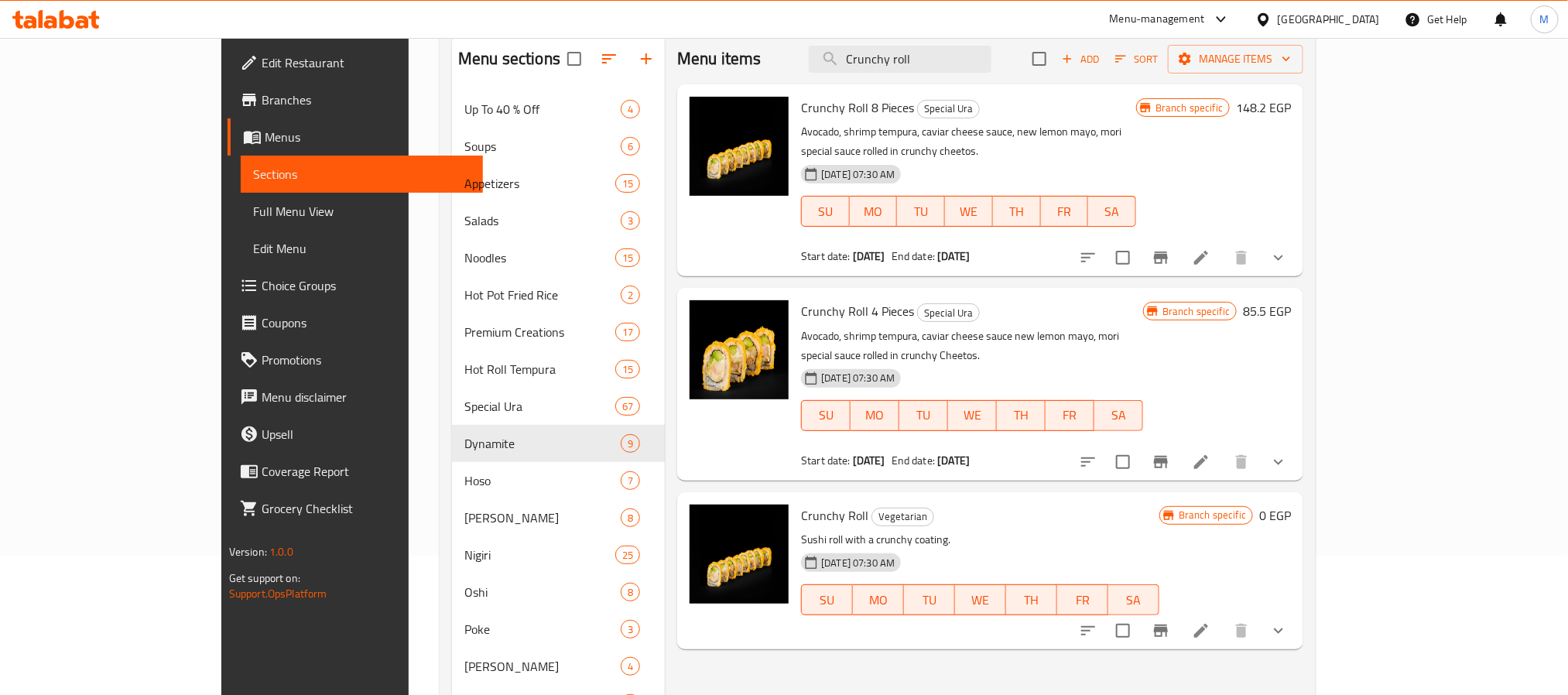
scroll to position [116, 0]
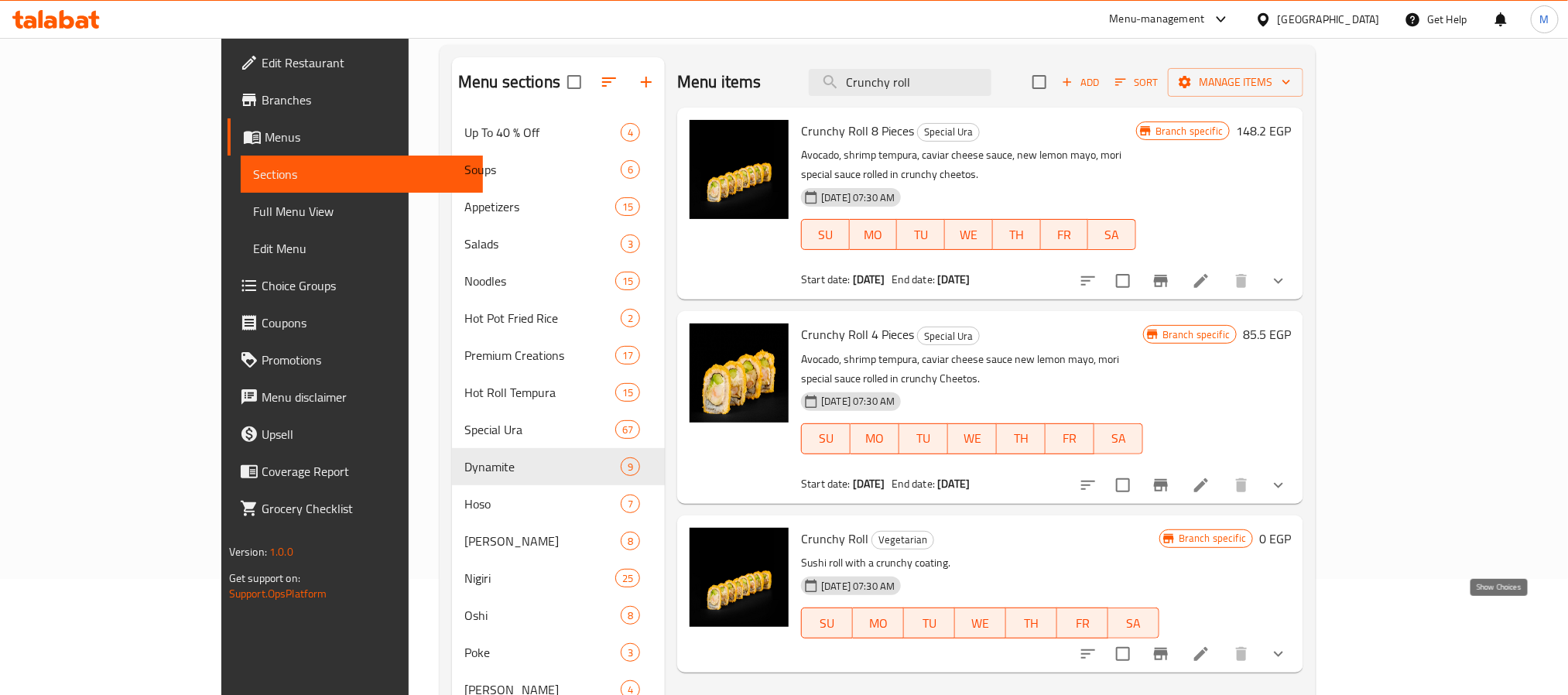
click at [1288, 645] on icon "show more" at bounding box center [1279, 654] width 18 height 18
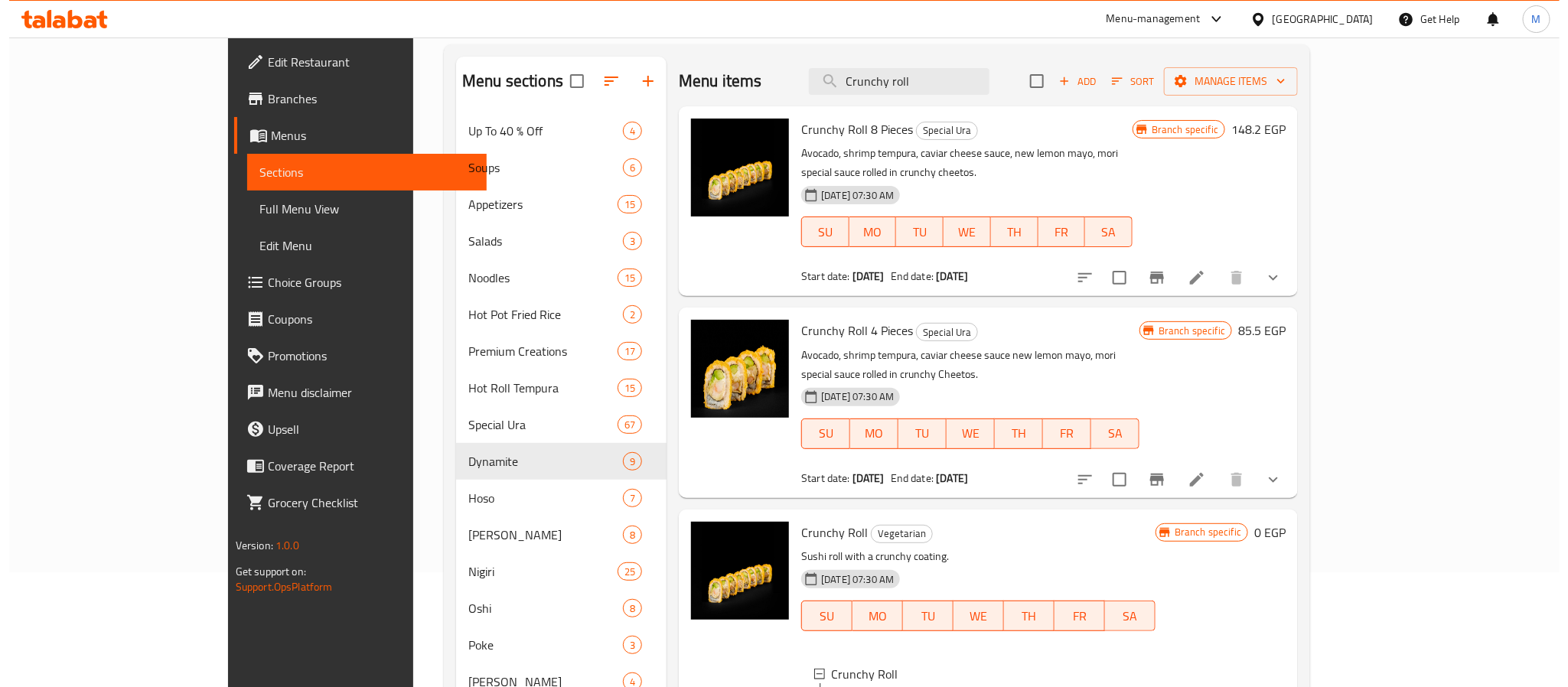
scroll to position [459, 0]
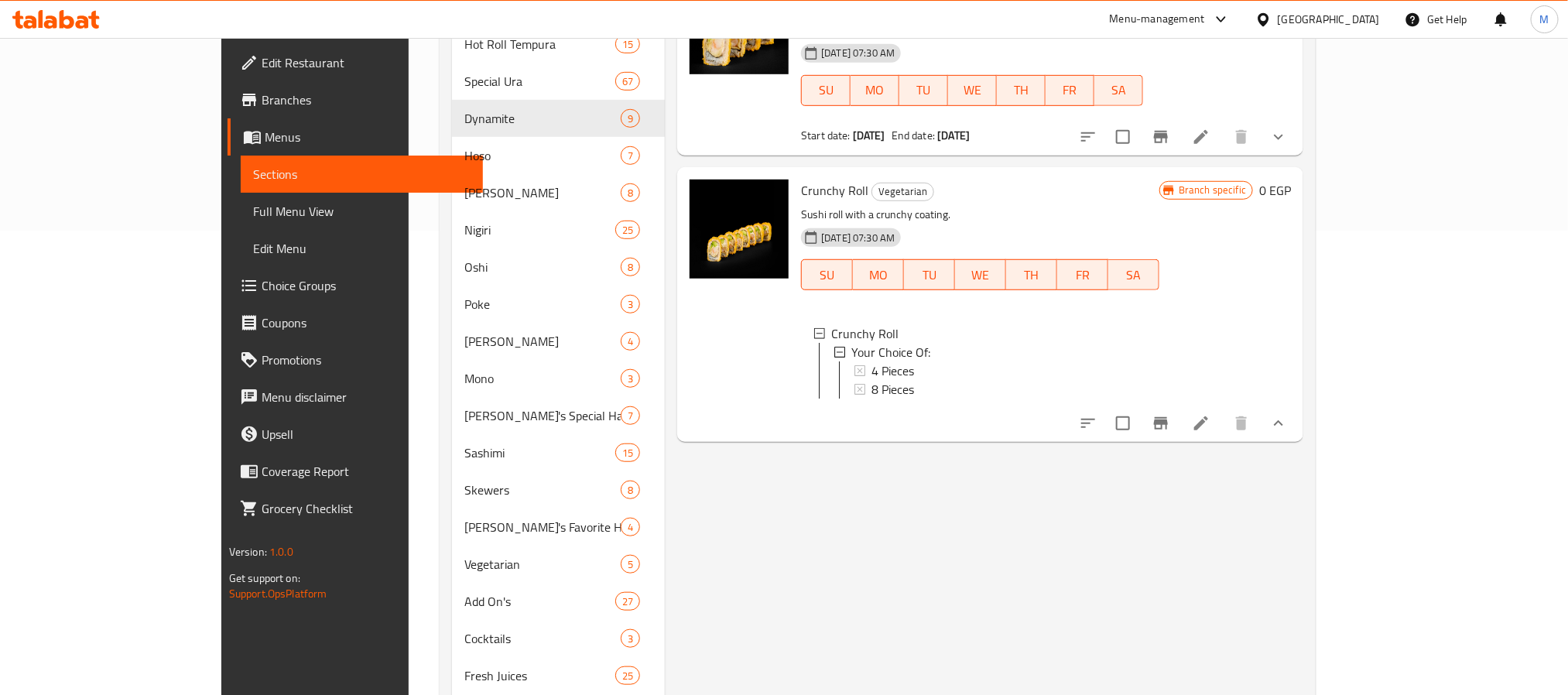
click at [1168, 417] on icon "Branch-specific-item" at bounding box center [1161, 423] width 14 height 13
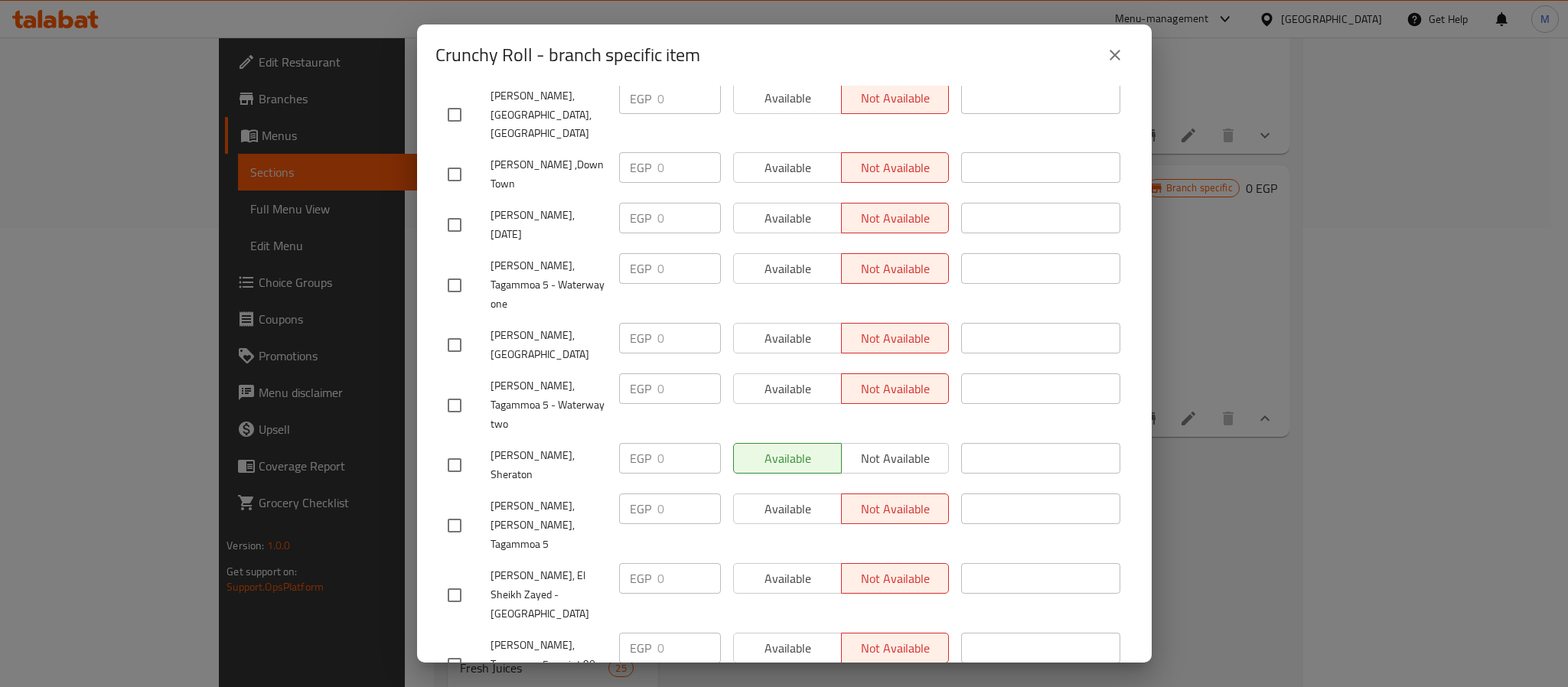
scroll to position [1364, 0]
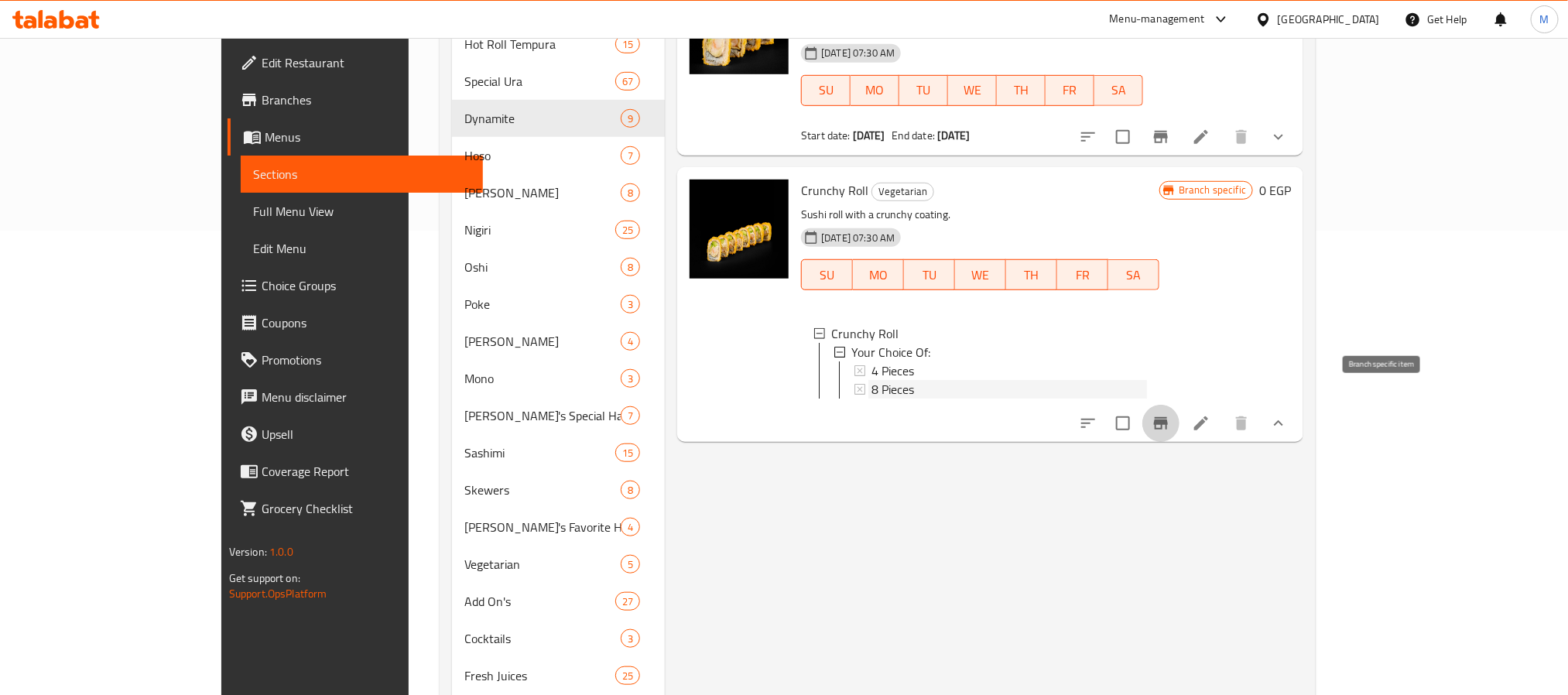
click at [871, 380] on span "8 Pieces" at bounding box center [892, 389] width 43 height 18
click at [871, 362] on span "4 Pieces" at bounding box center [892, 371] width 43 height 18
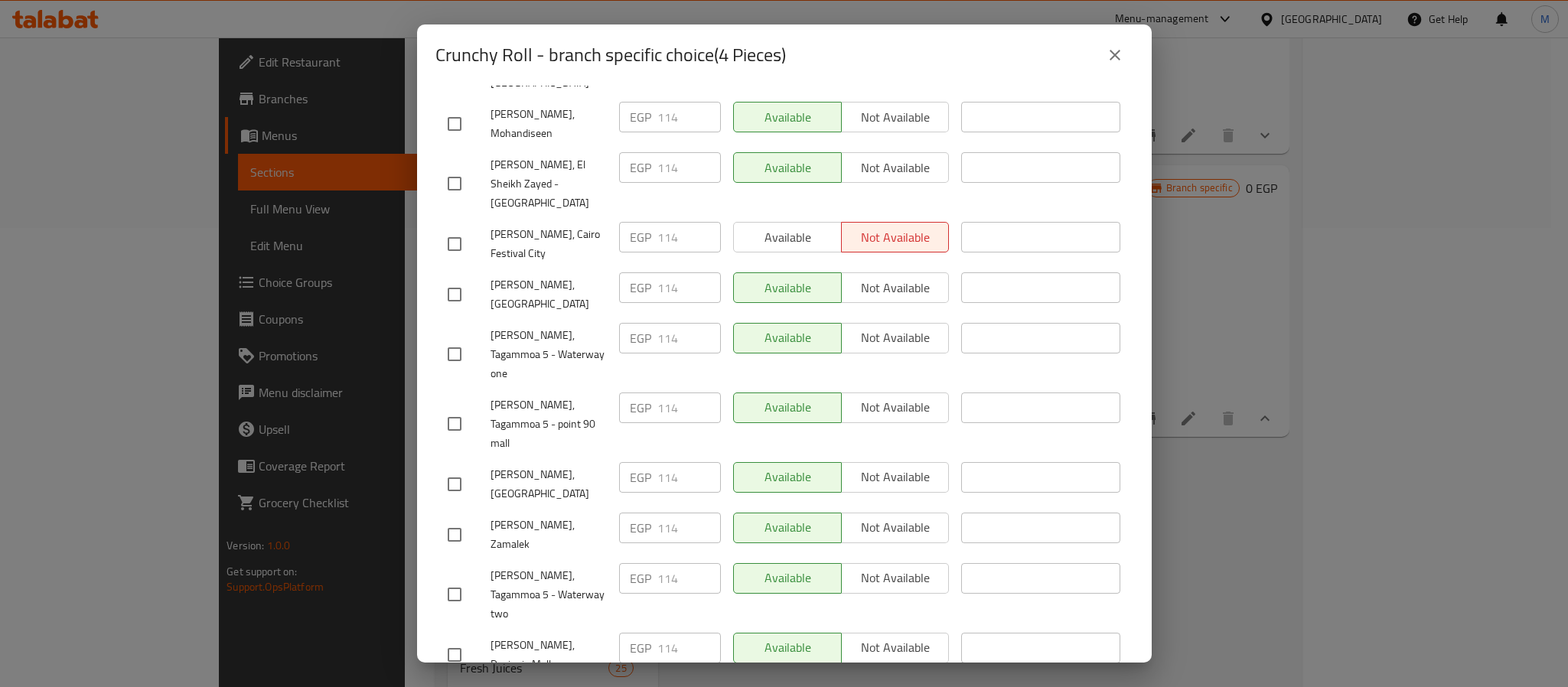
scroll to position [0, 0]
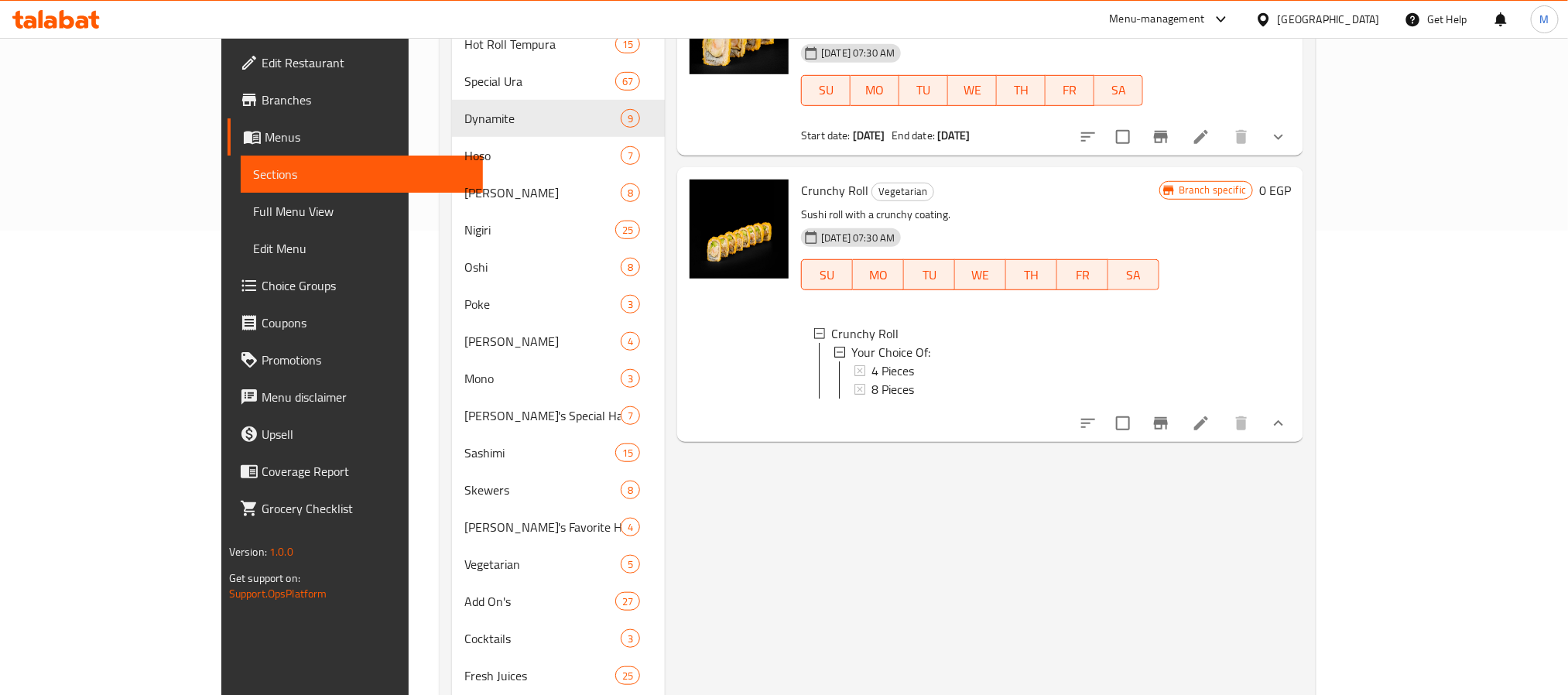
click at [1170, 414] on icon "Branch-specific-item" at bounding box center [1161, 424] width 18 height 18
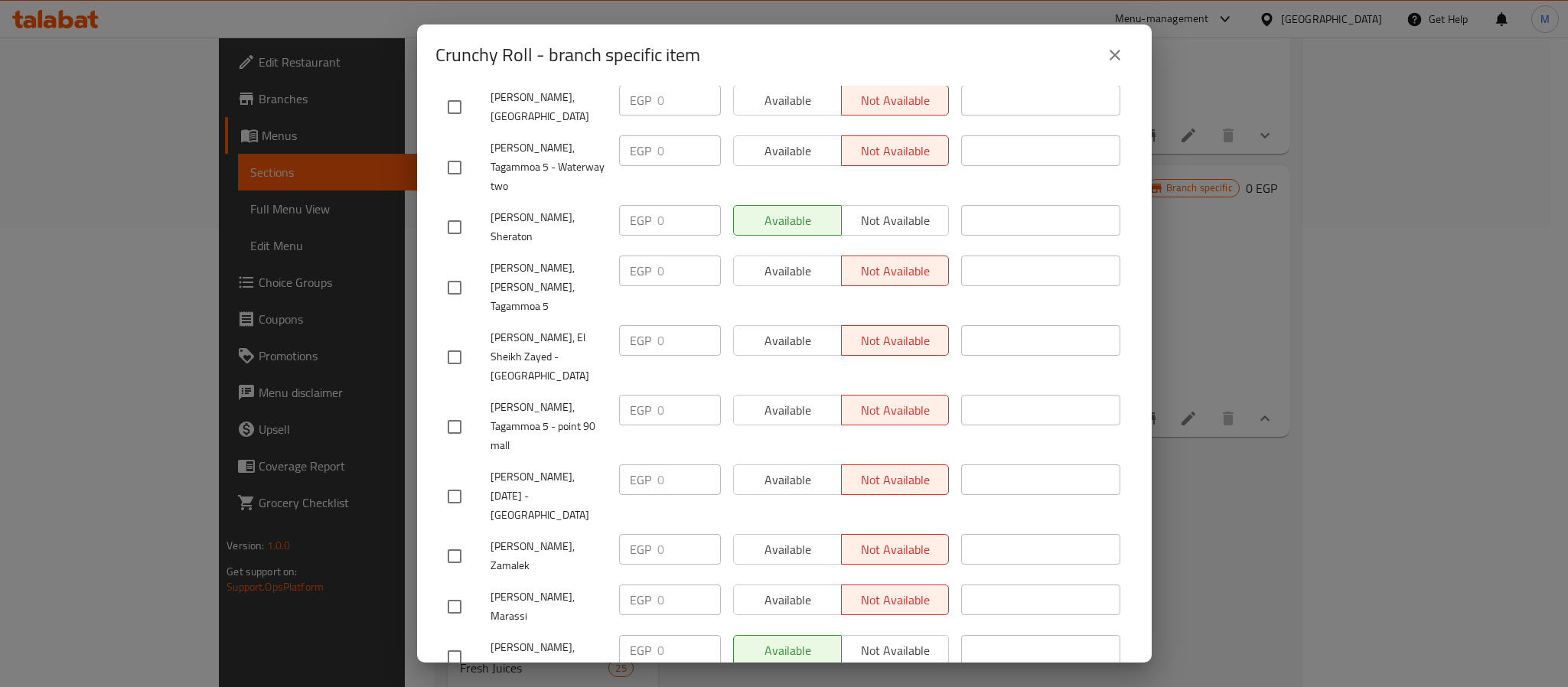
scroll to position [1364, 0]
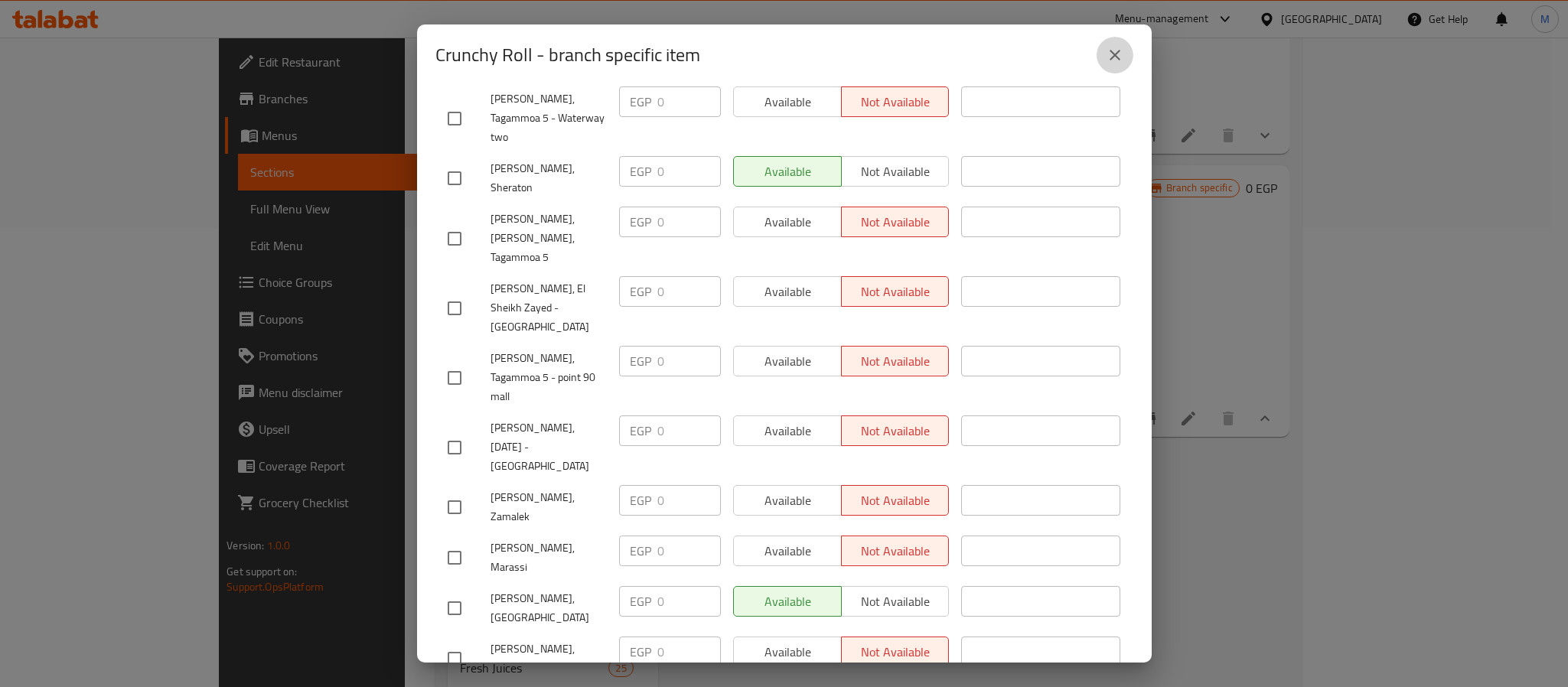
click at [1110, 56] on icon "close" at bounding box center [1115, 55] width 18 height 18
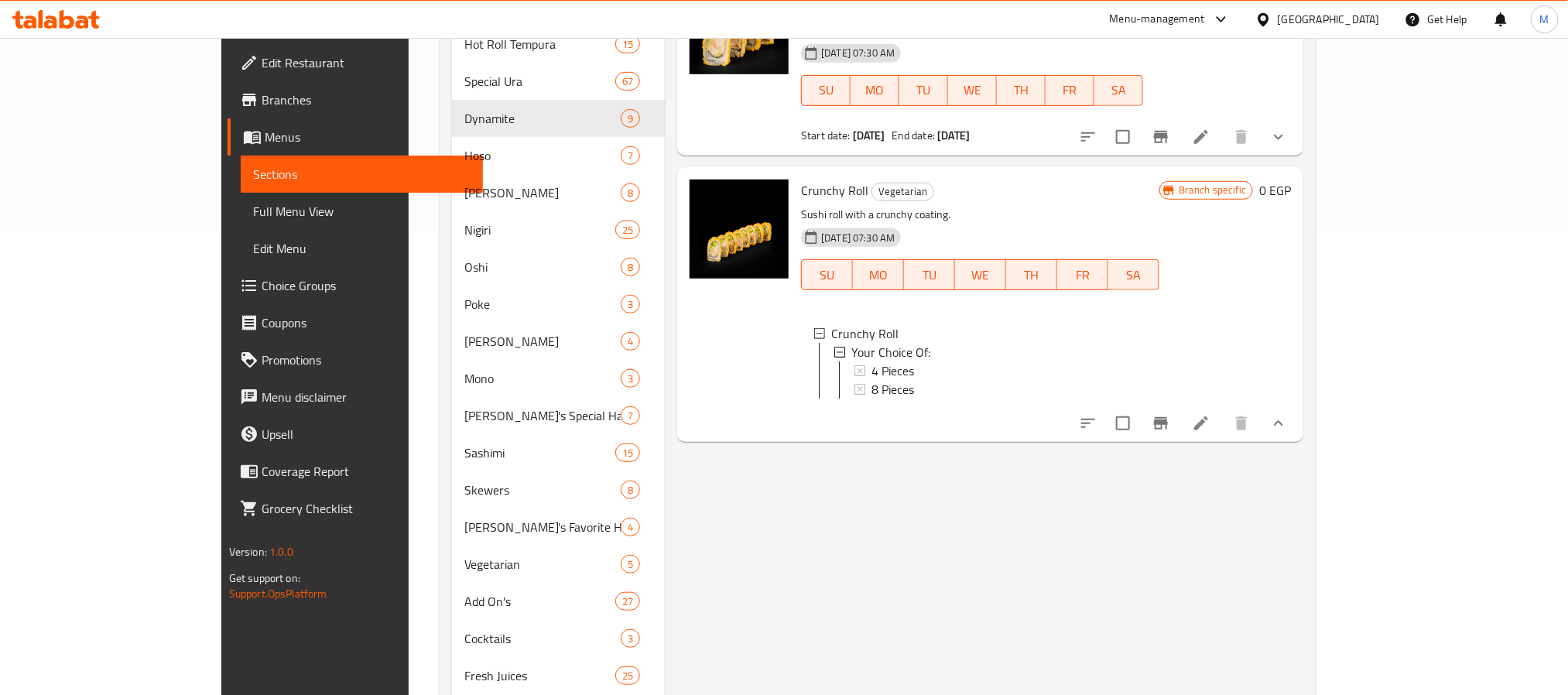
click at [871, 362] on span "4 Pieces" at bounding box center [892, 371] width 43 height 18
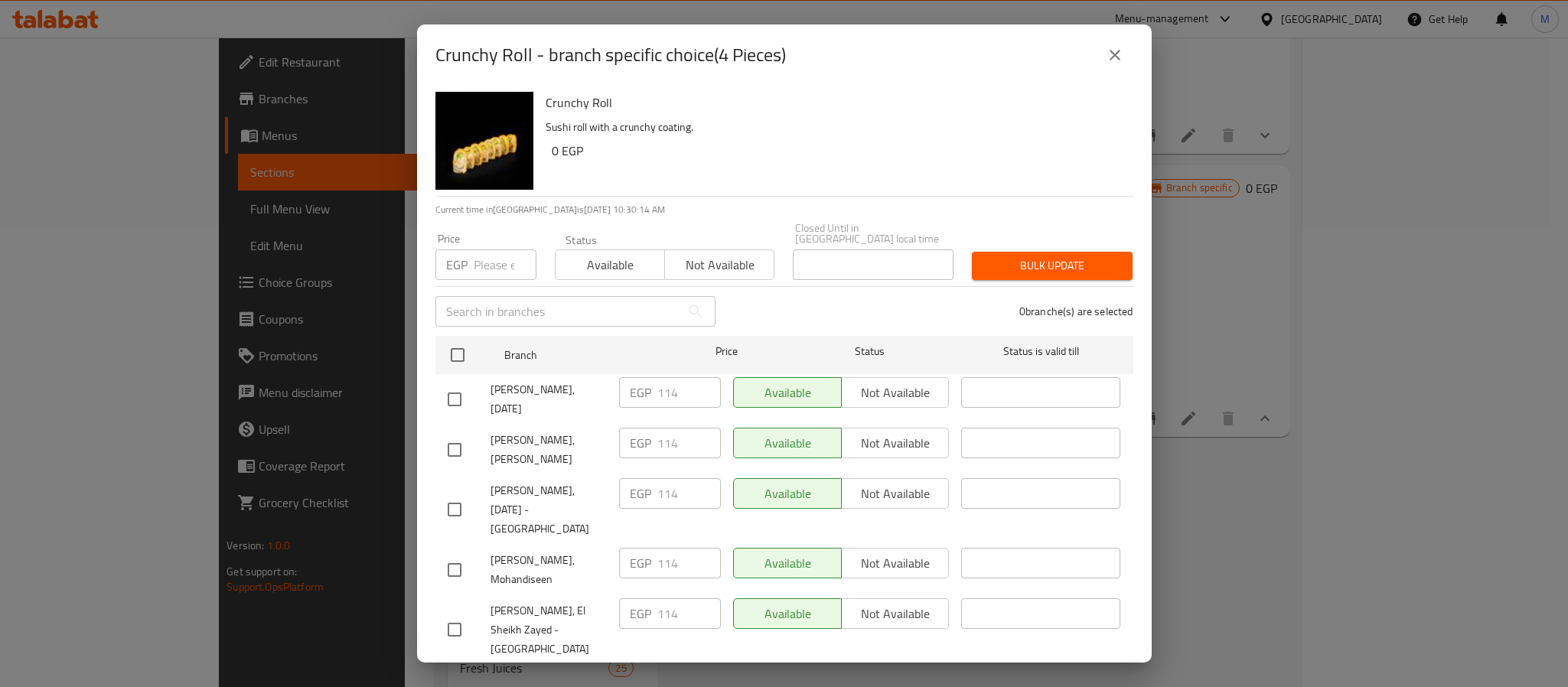
click at [1425, 538] on div "Crunchy Roll - branch specific choice(4 Pieces) Crunchy Roll Sushi roll with a …" at bounding box center [784, 344] width 1568 height 687
click at [1114, 63] on icon "close" at bounding box center [1115, 55] width 18 height 18
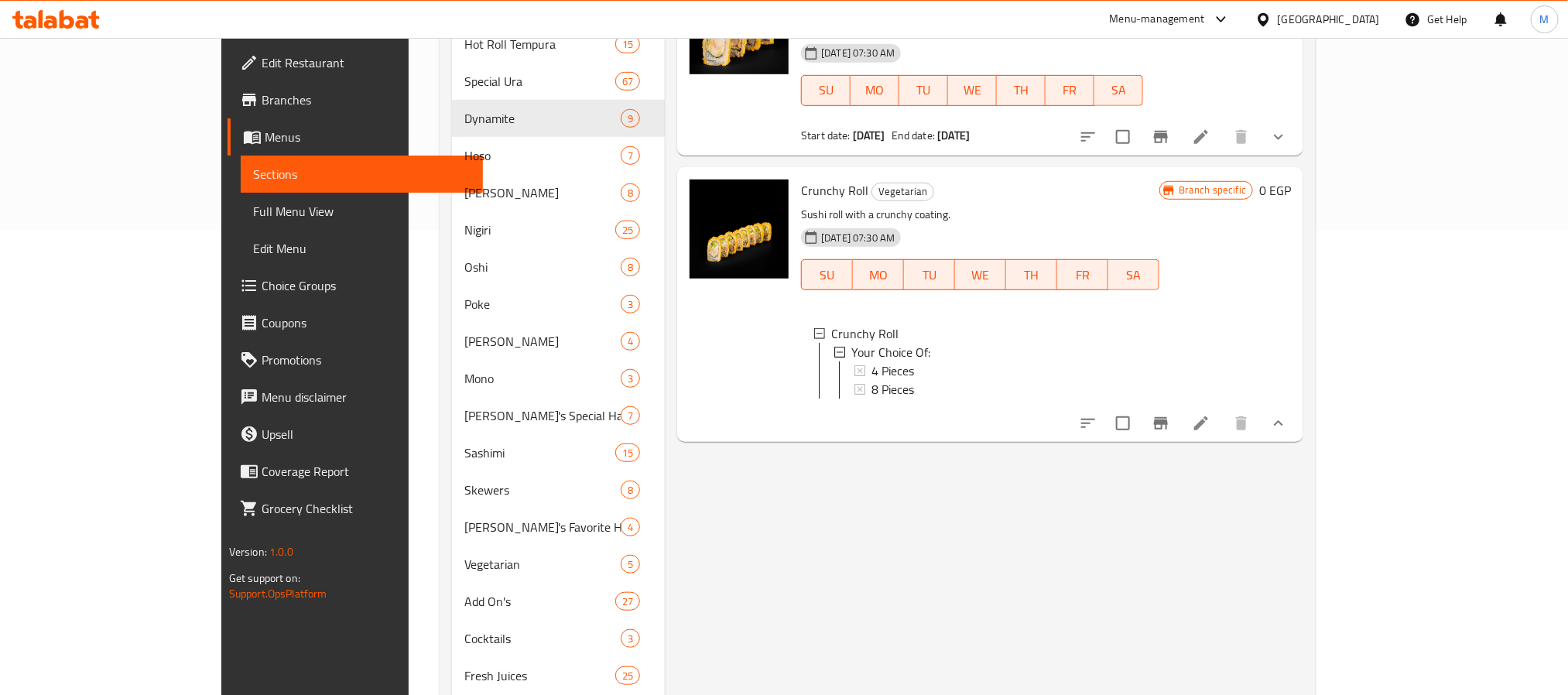
click at [1180, 405] on button "Branch-specific-item" at bounding box center [1161, 424] width 37 height 37
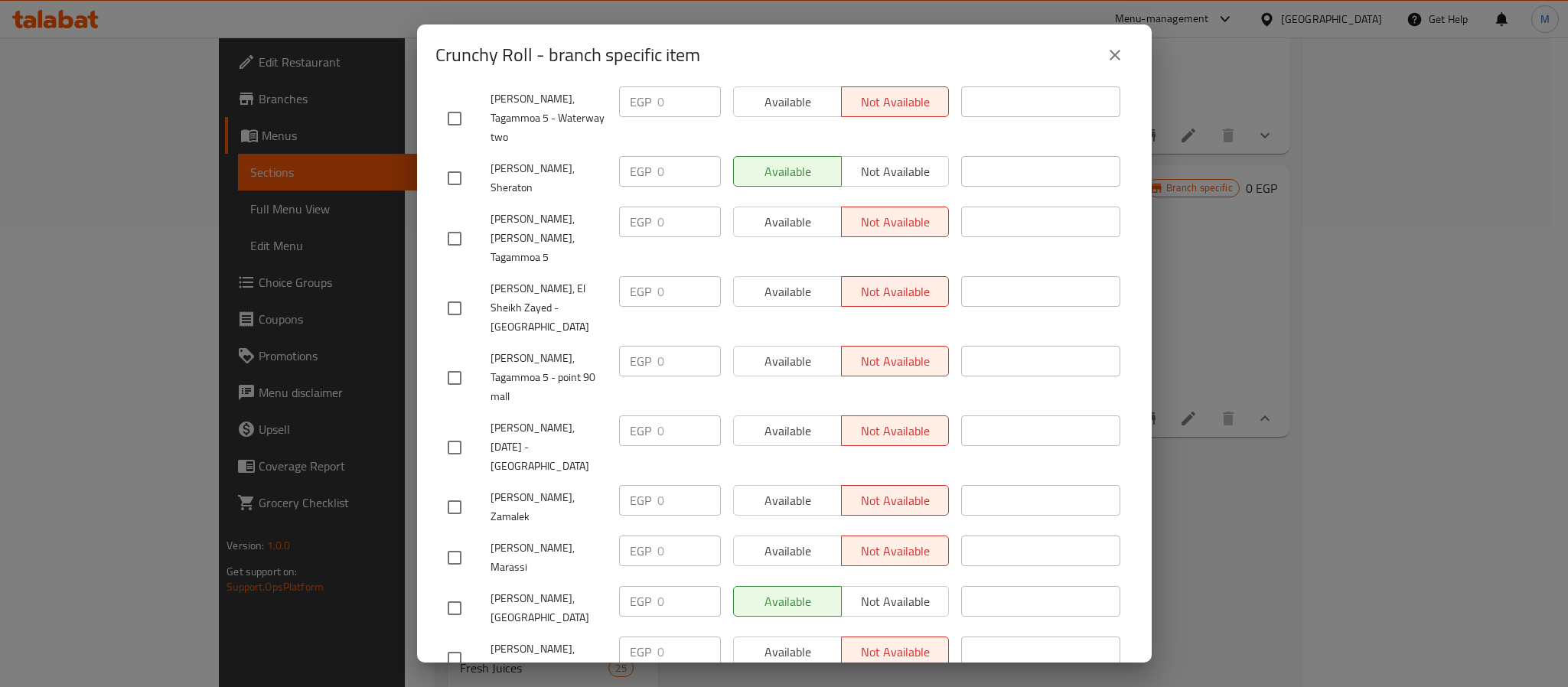
click at [1125, 57] on button "close" at bounding box center [1115, 54] width 36 height 36
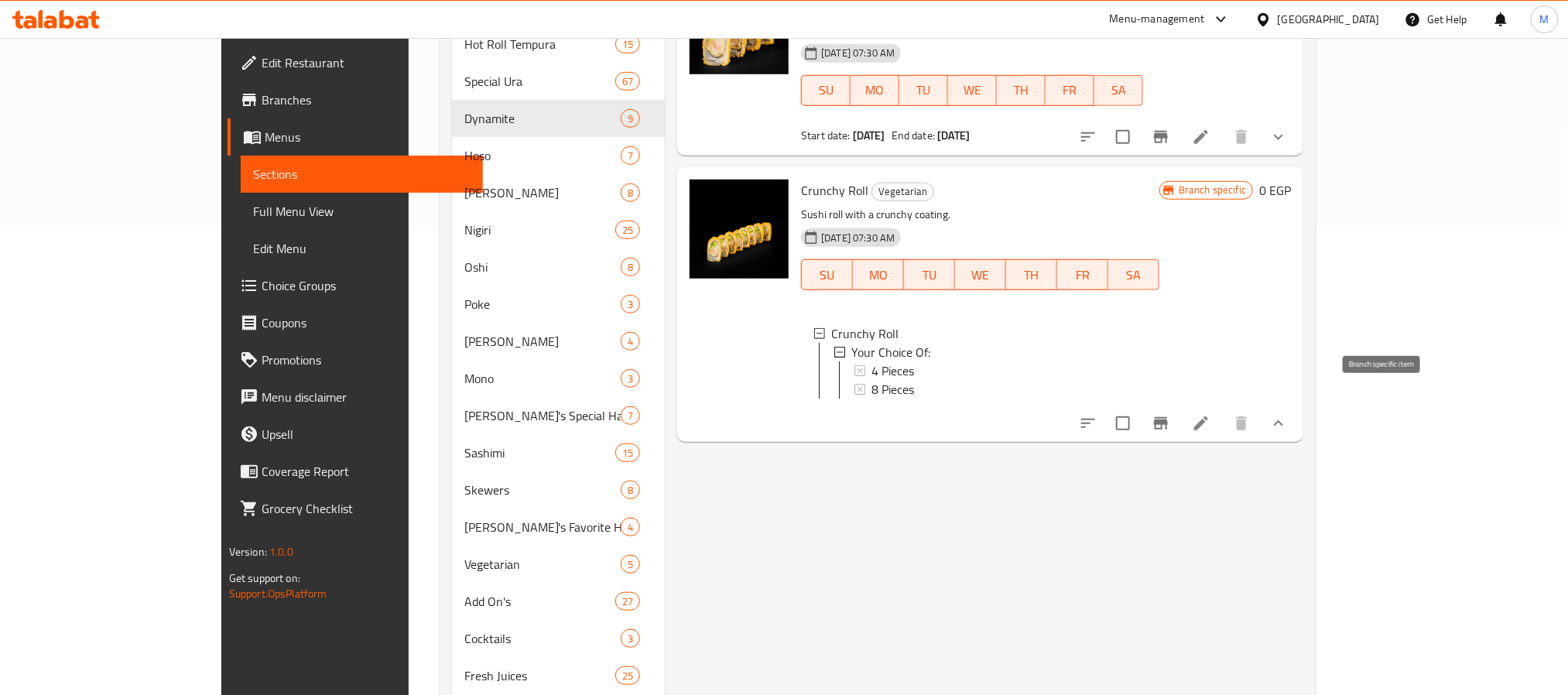
click at [1168, 417] on icon "Branch-specific-item" at bounding box center [1161, 423] width 14 height 13
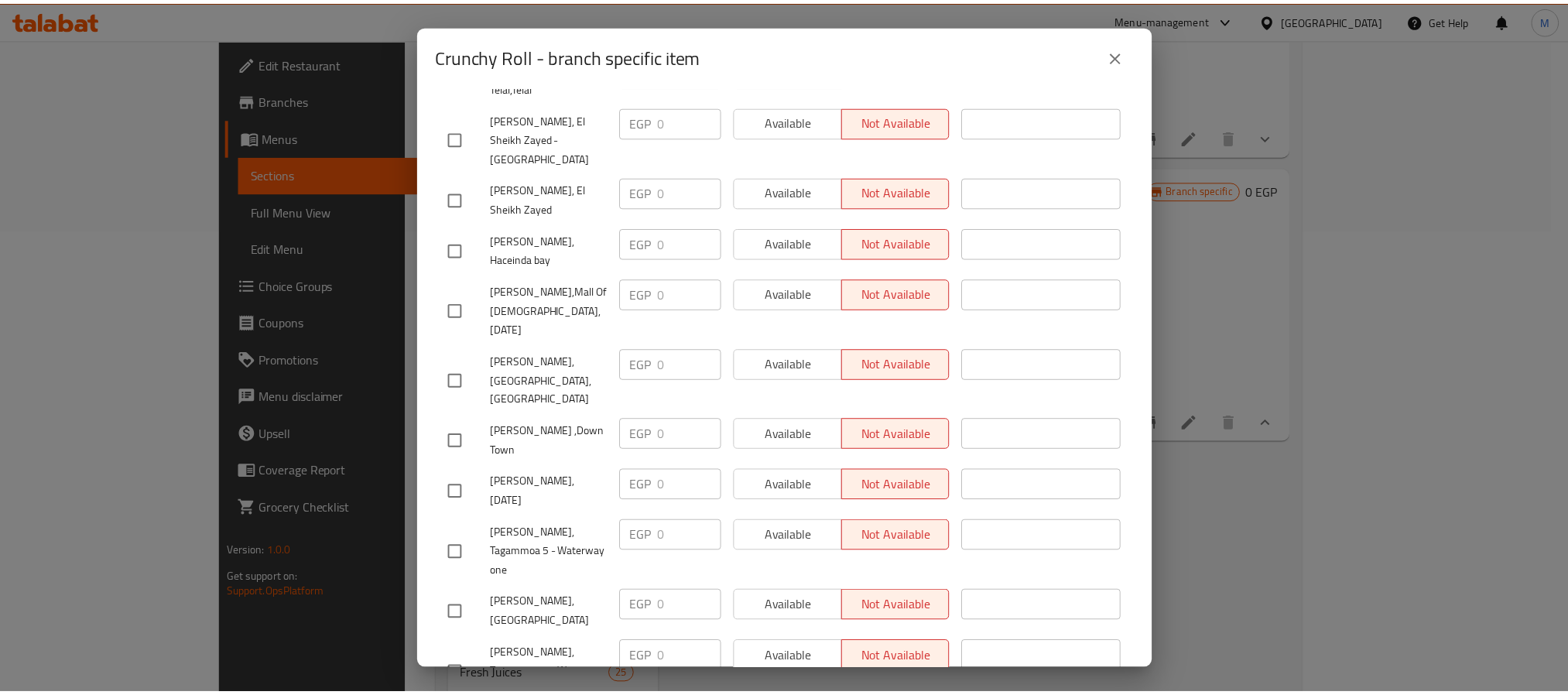
scroll to position [769, 0]
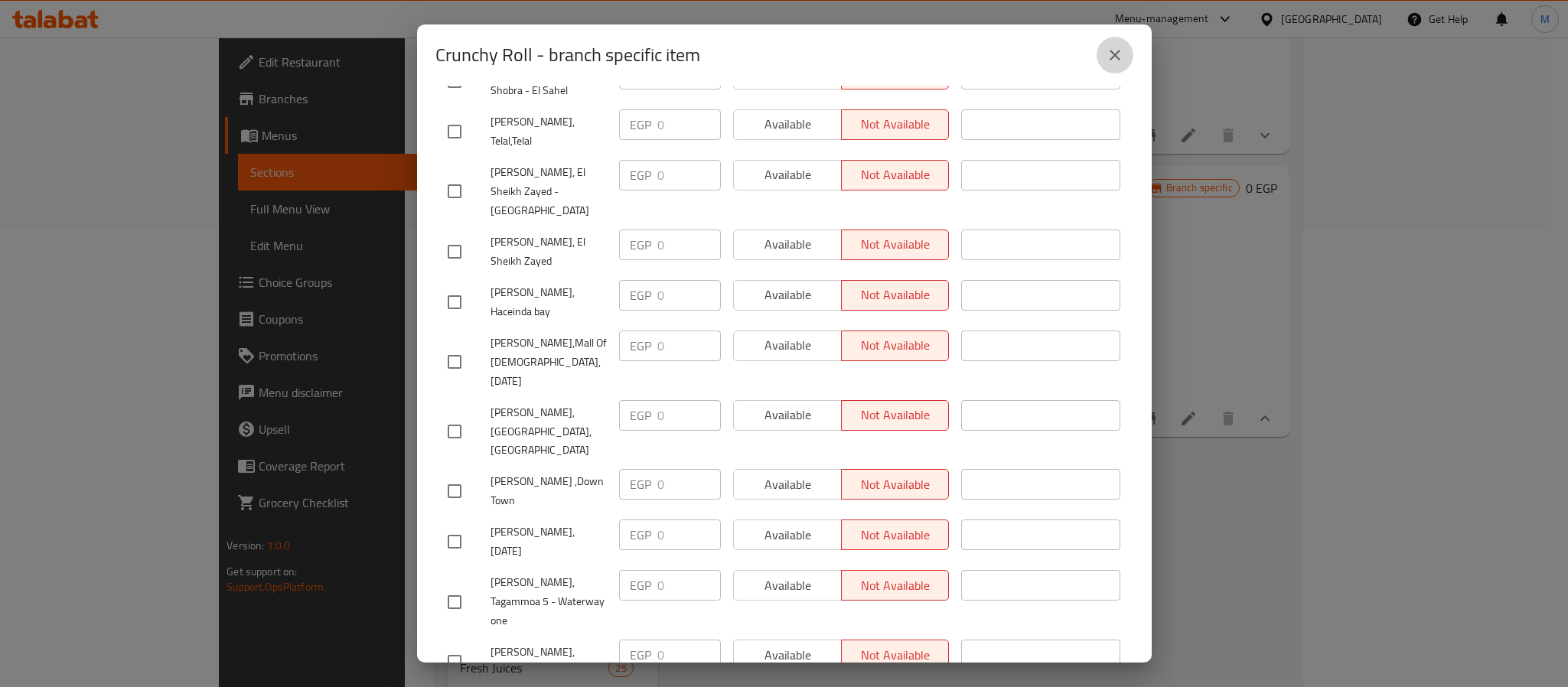
click at [1107, 59] on icon "close" at bounding box center [1115, 55] width 18 height 18
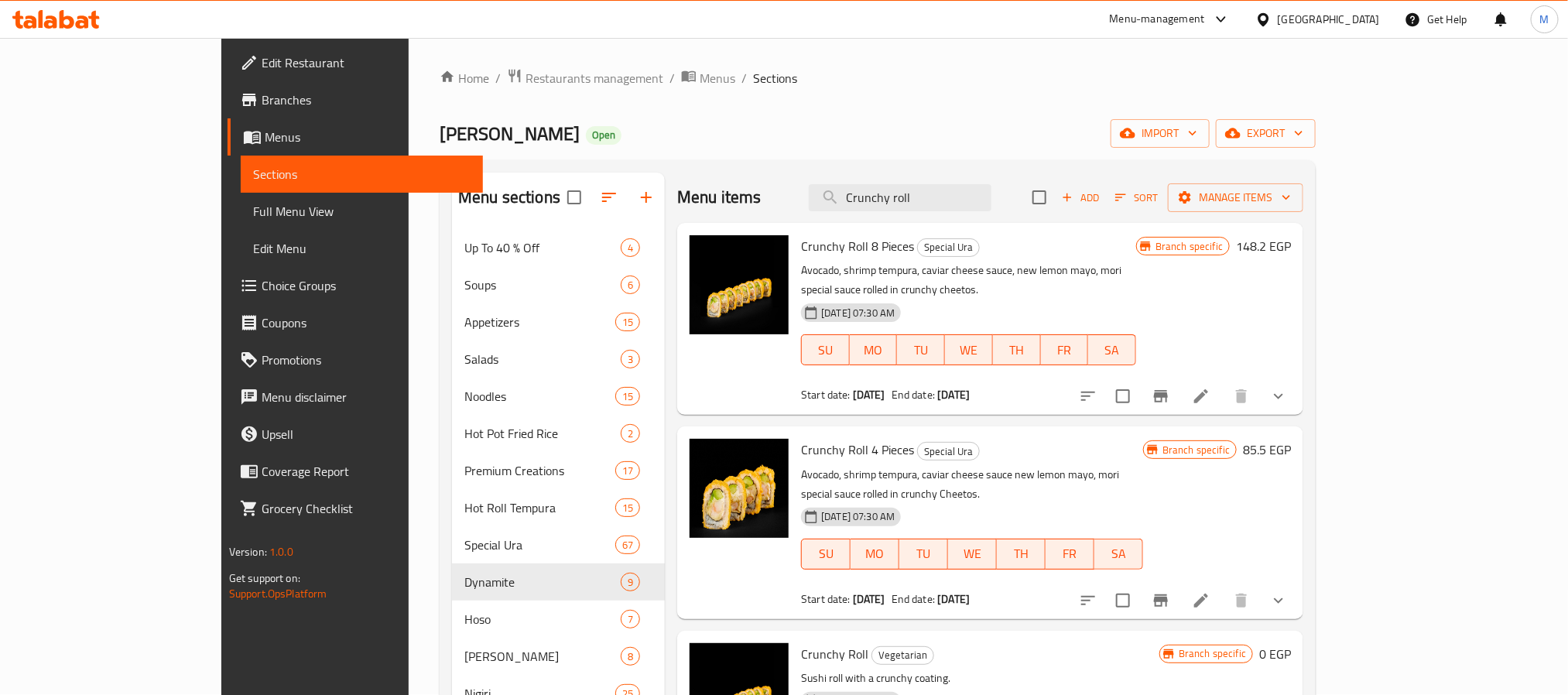
scroll to position [0, 0]
click at [992, 200] on input "Crunchy roll" at bounding box center [900, 198] width 183 height 27
paste input "Hot Ura shrimp tempura"
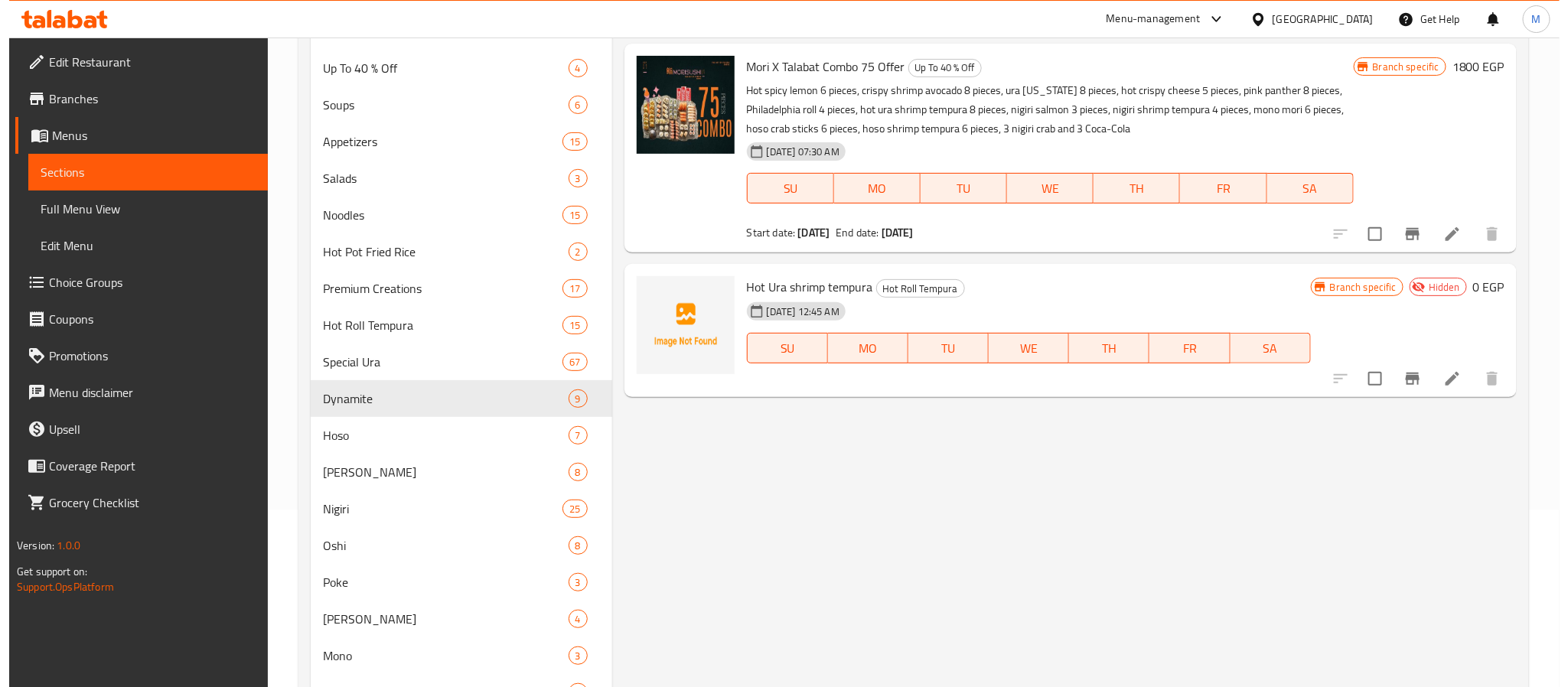
scroll to position [344, 0]
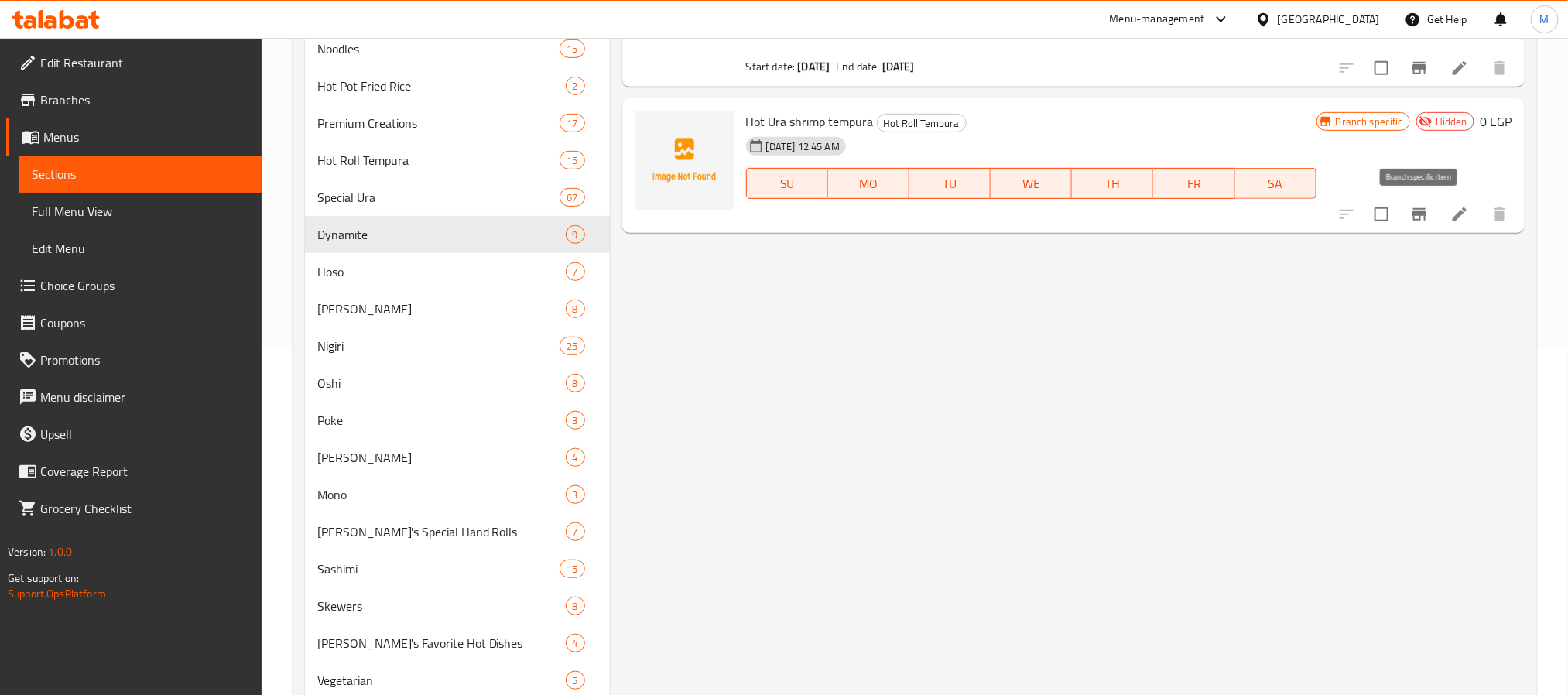
type input "Hot Ura shrimp tempura"
click at [1424, 211] on icon "Branch-specific-item" at bounding box center [1419, 214] width 14 height 13
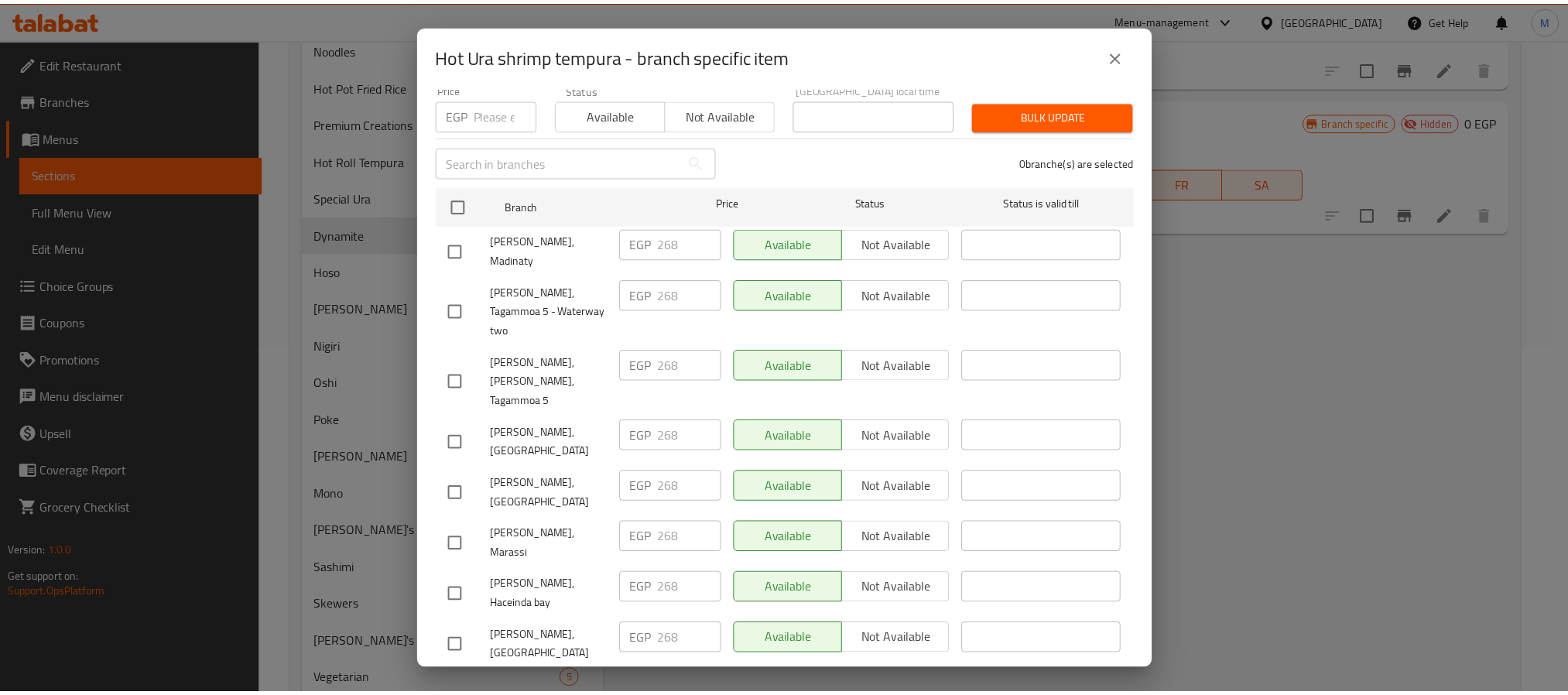
scroll to position [103, 0]
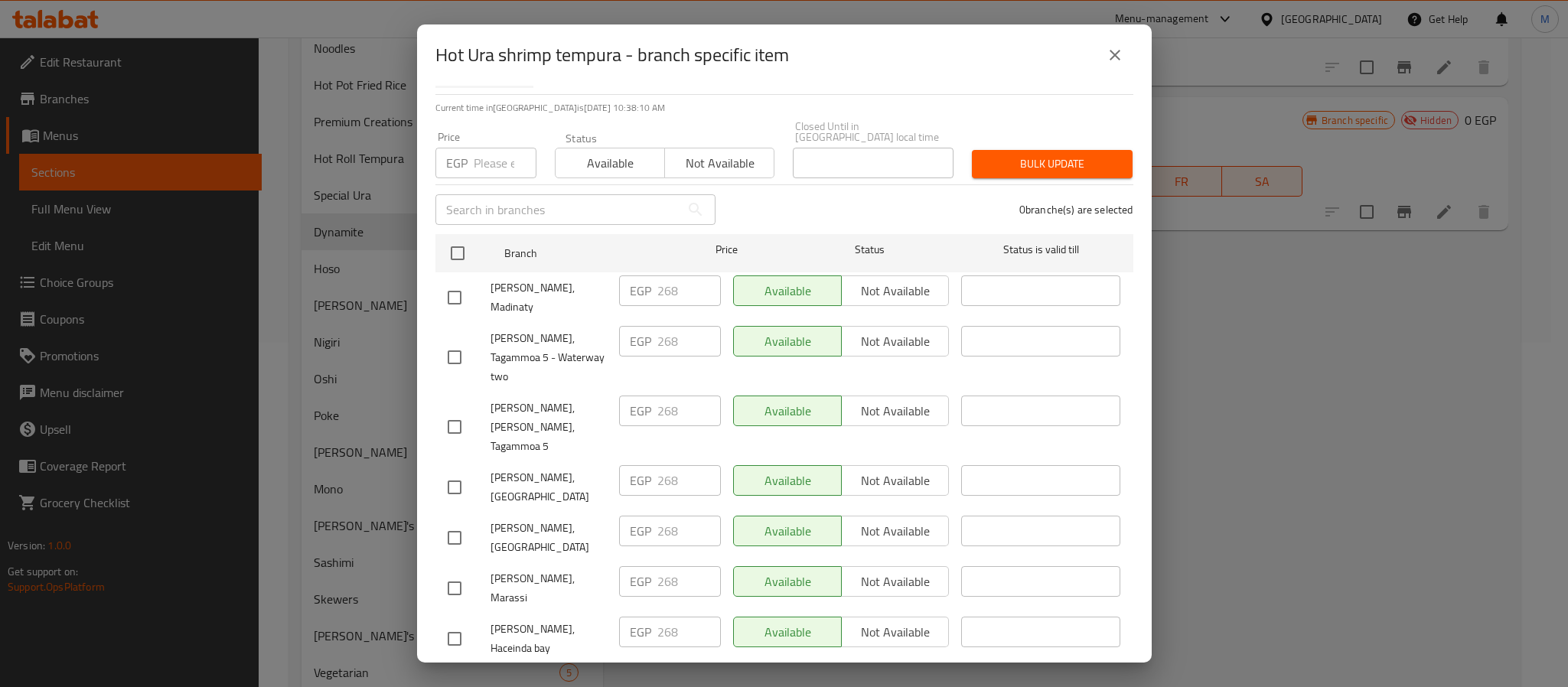
click at [1113, 44] on button "close" at bounding box center [1115, 54] width 36 height 36
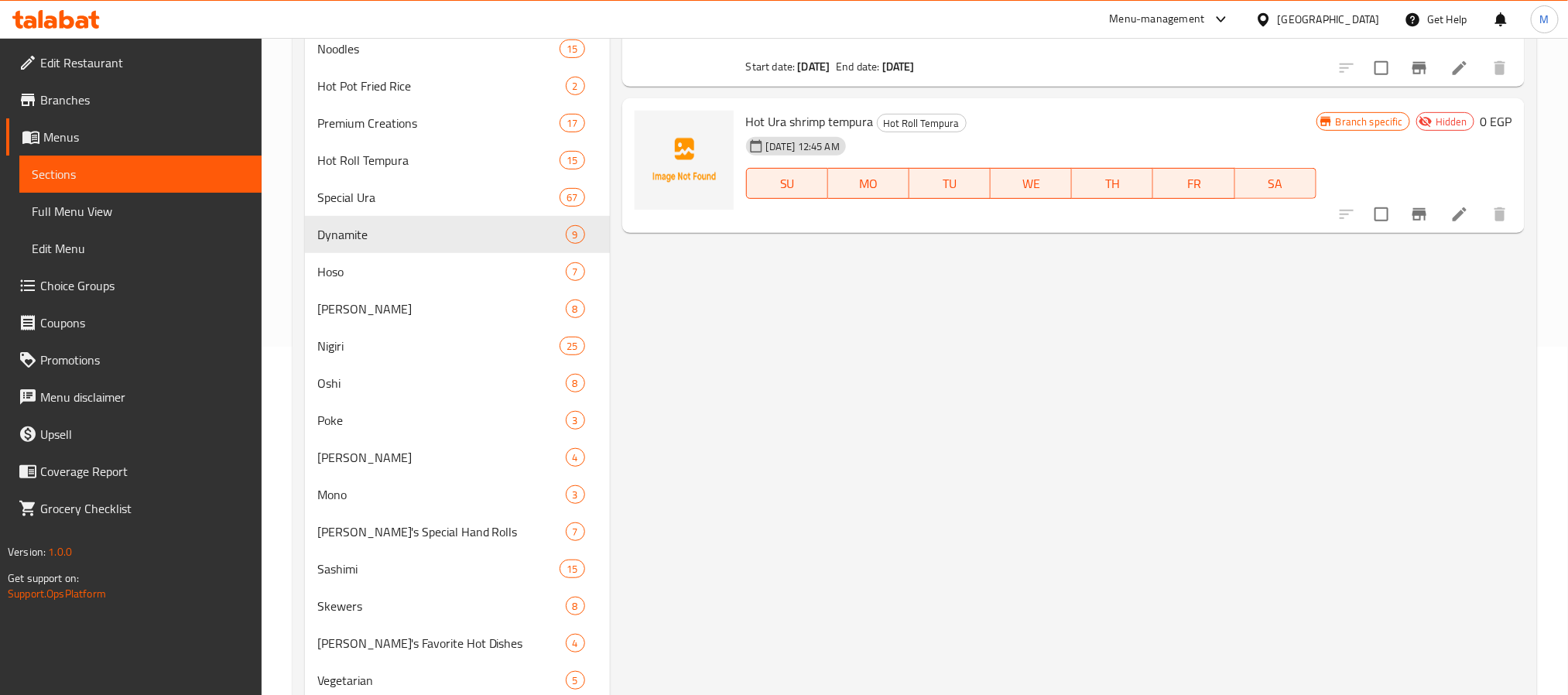
click at [1448, 209] on li at bounding box center [1460, 214] width 43 height 28
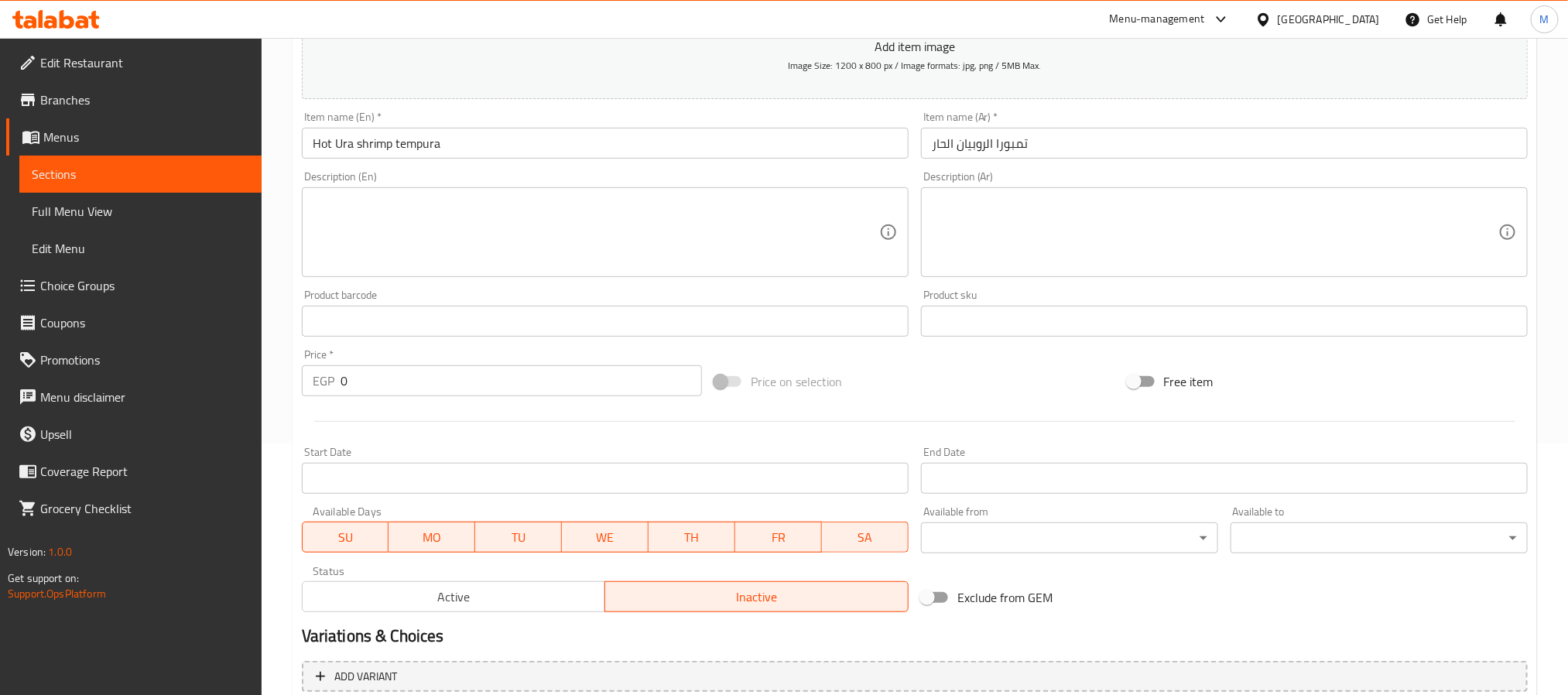
scroll to position [397, 0]
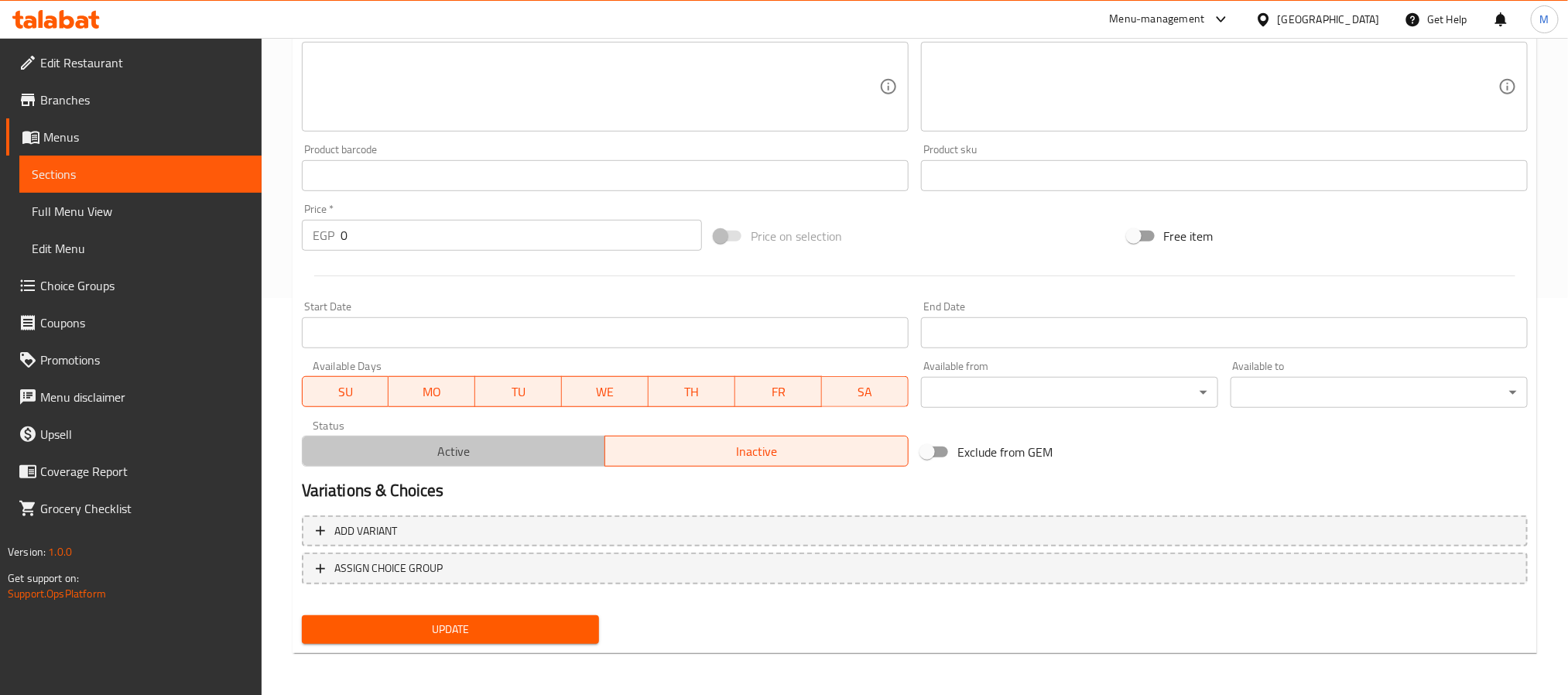
click at [519, 459] on span "Active" at bounding box center [454, 451] width 291 height 23
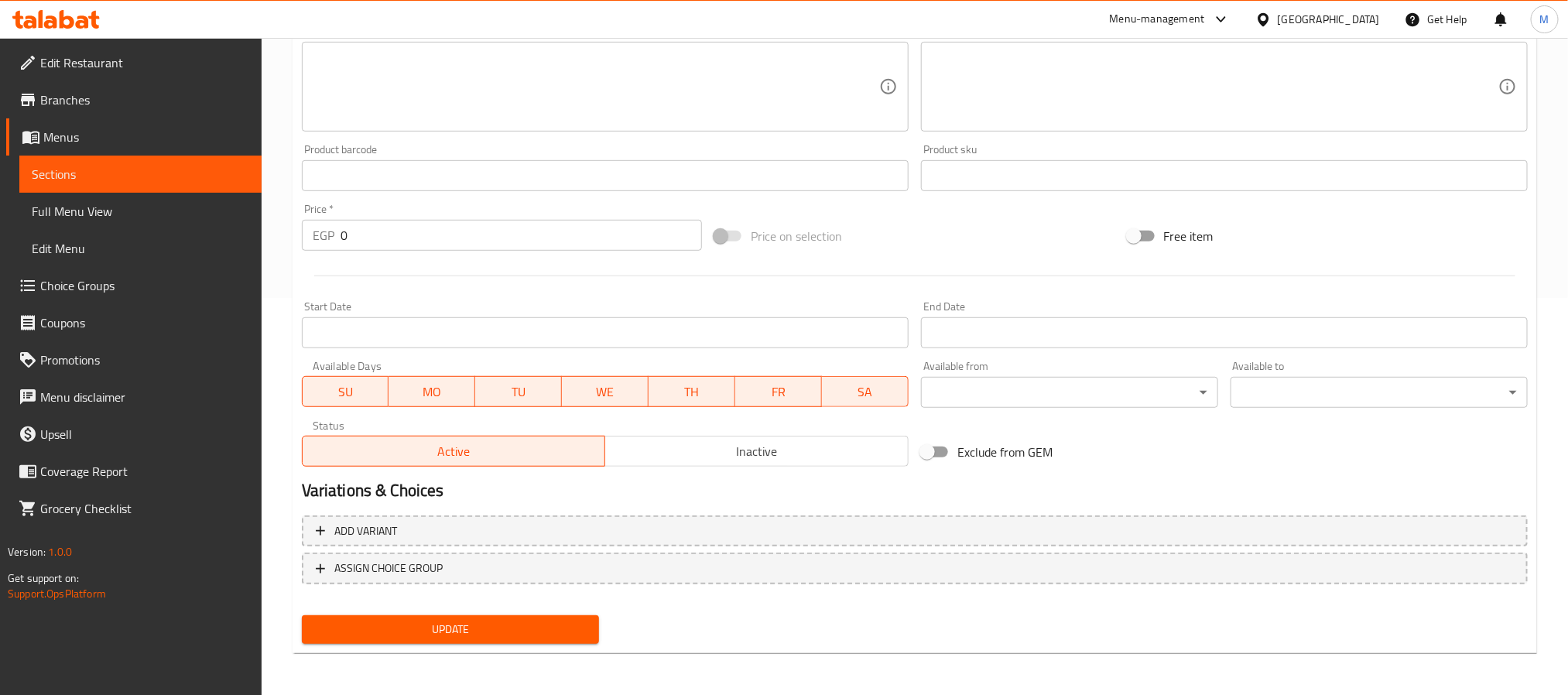
click at [506, 630] on span "Update" at bounding box center [450, 629] width 272 height 19
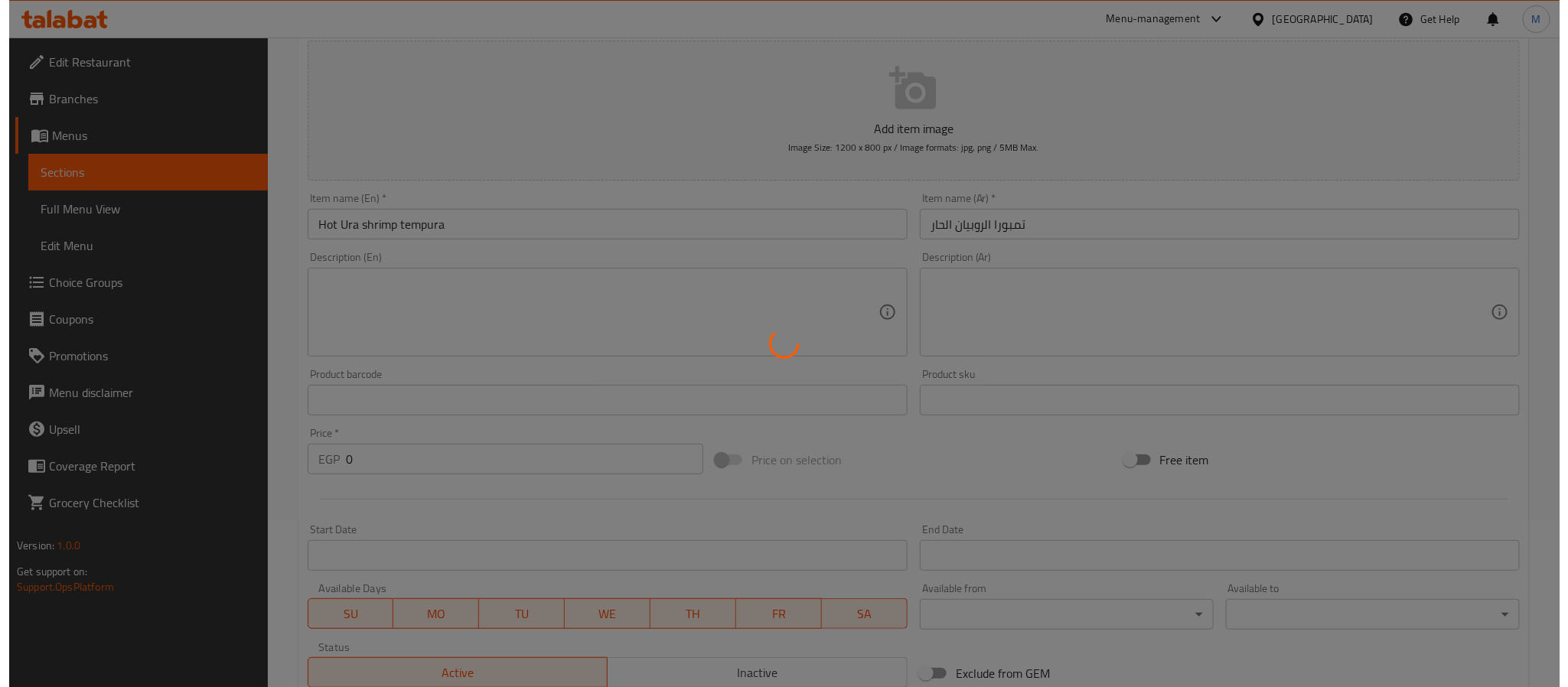
scroll to position [0, 0]
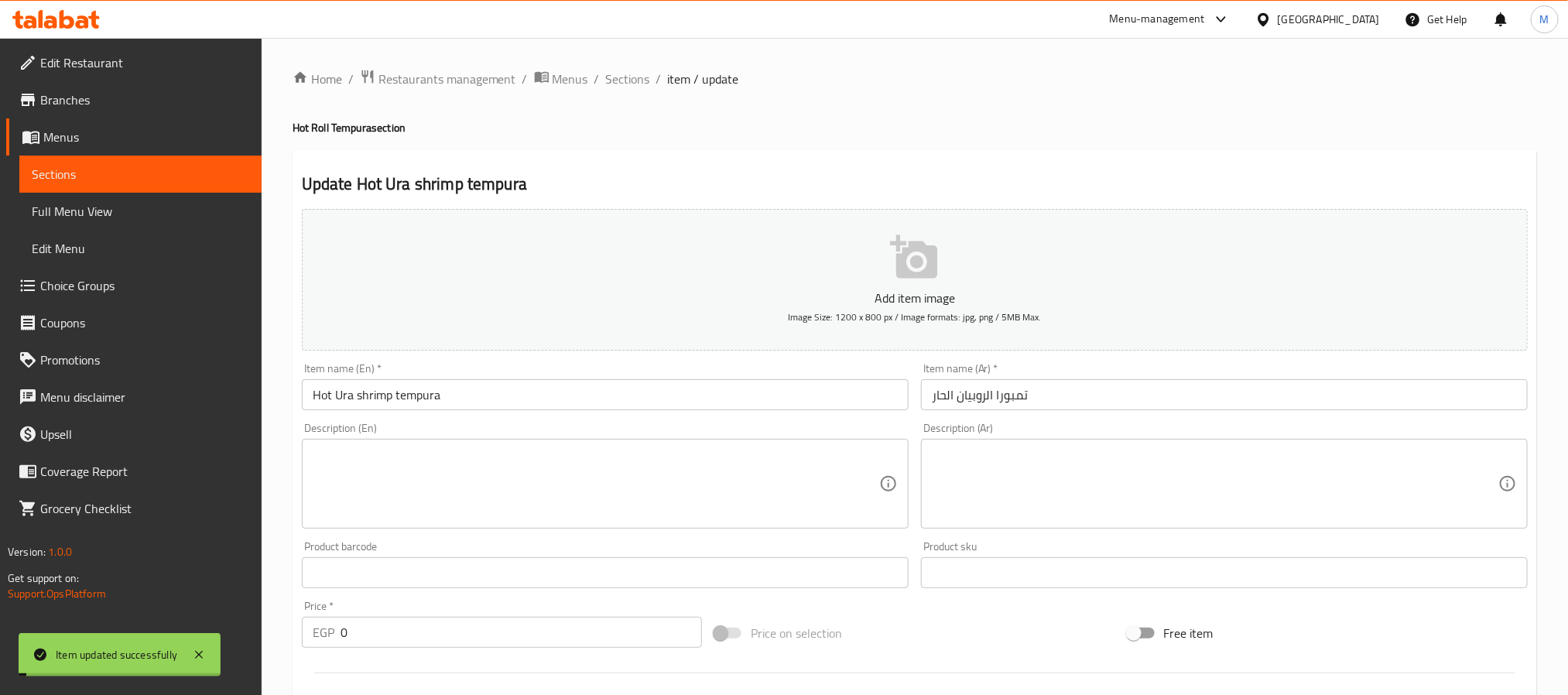
drag, startPoint x: 627, startPoint y: 78, endPoint x: 651, endPoint y: 90, distance: 26.8
click at [627, 78] on span "Sections" at bounding box center [628, 79] width 44 height 18
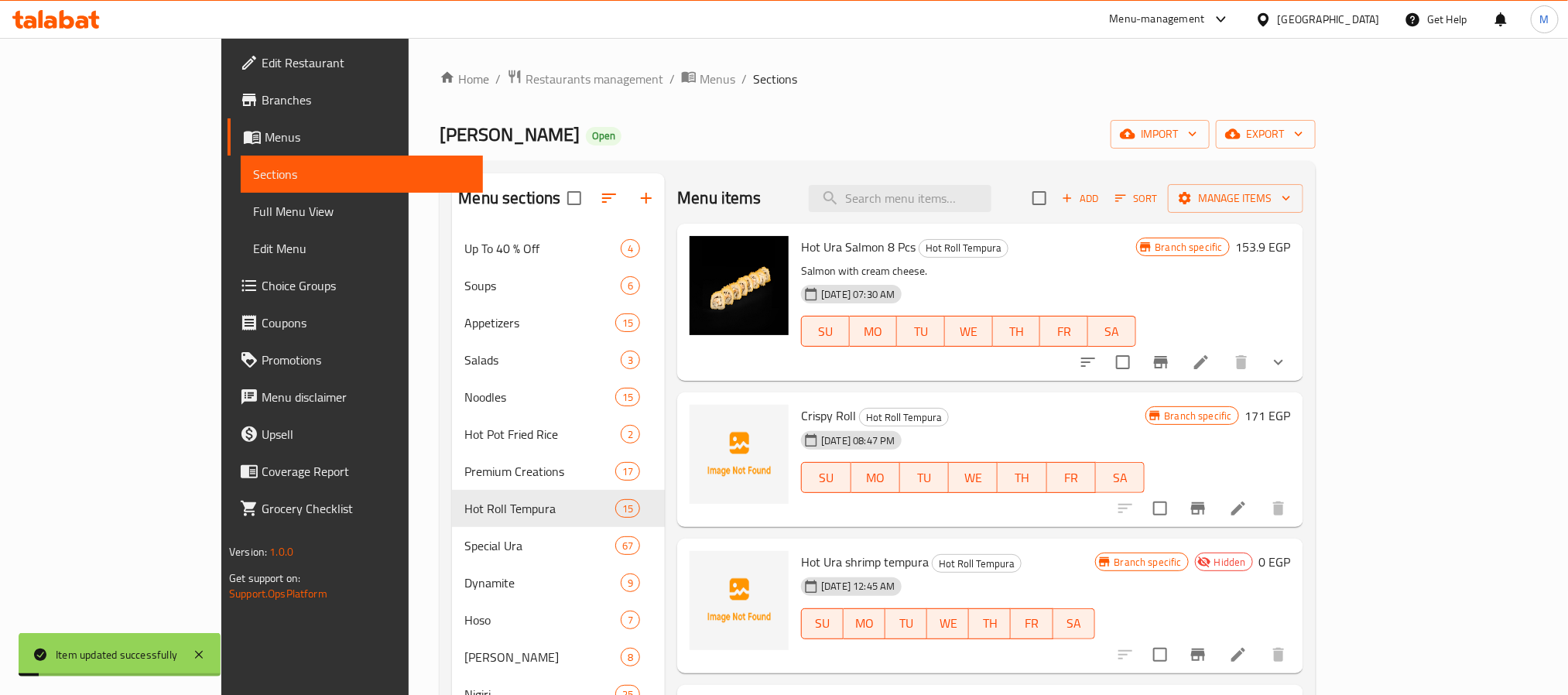
click at [1015, 182] on div "Menu items Add Sort Manage items" at bounding box center [990, 199] width 626 height 50
click at [992, 194] on input "search" at bounding box center [900, 198] width 183 height 27
paste input "Hot Ura shrimp tempura"
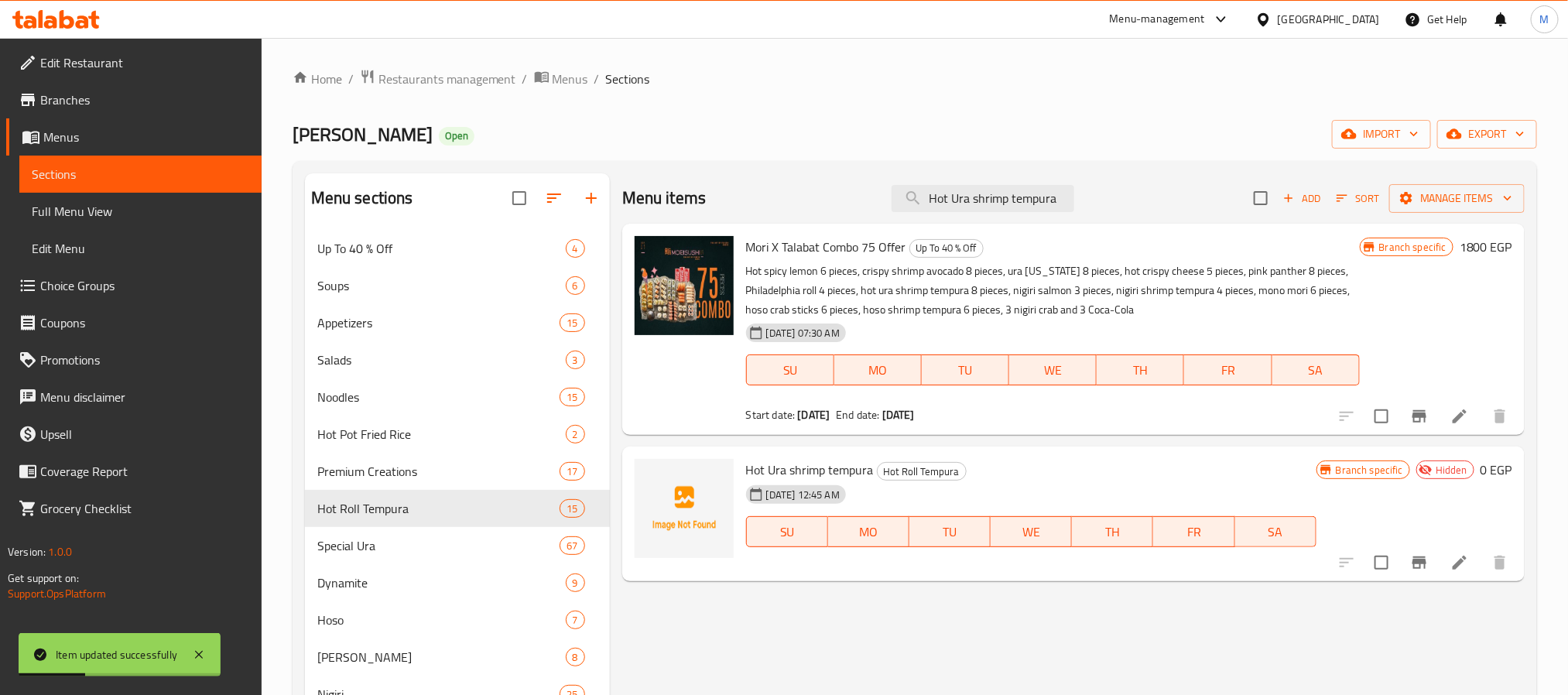
type input "Hot Ura shrimp tempura"
click at [1409, 549] on button "Branch-specific-item" at bounding box center [1419, 562] width 37 height 37
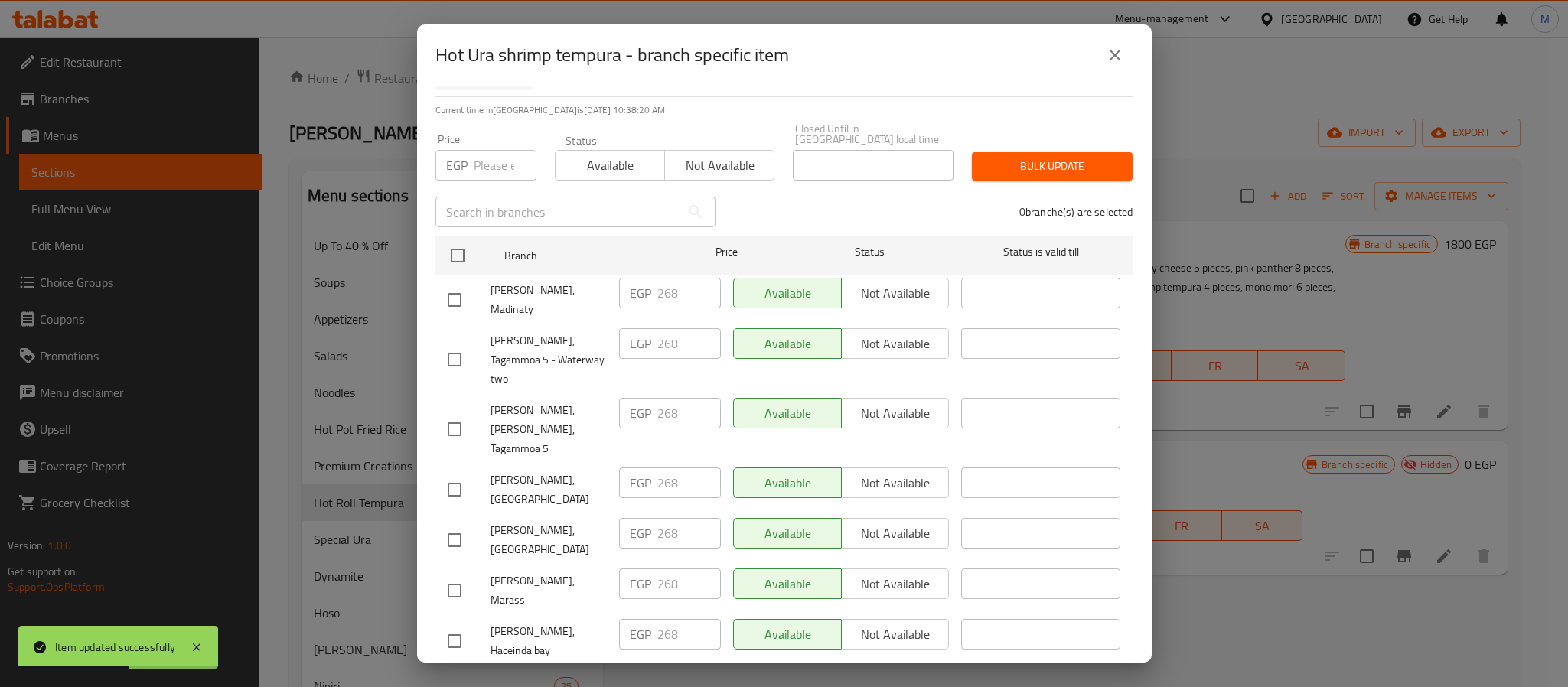
scroll to position [136, 0]
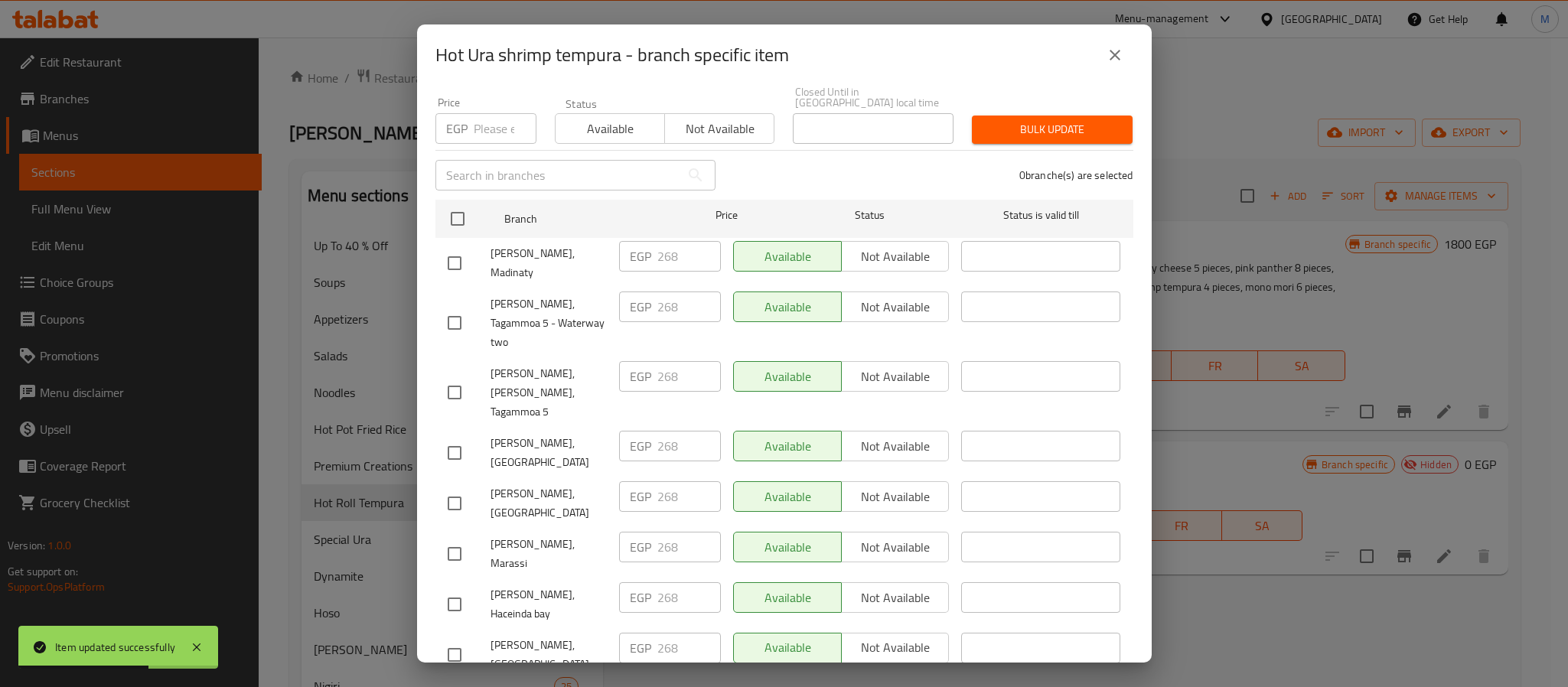
click at [450, 589] on input "checkbox" at bounding box center [454, 604] width 32 height 32
checkbox input "true"
click at [879, 587] on span "Not available" at bounding box center [896, 598] width 96 height 22
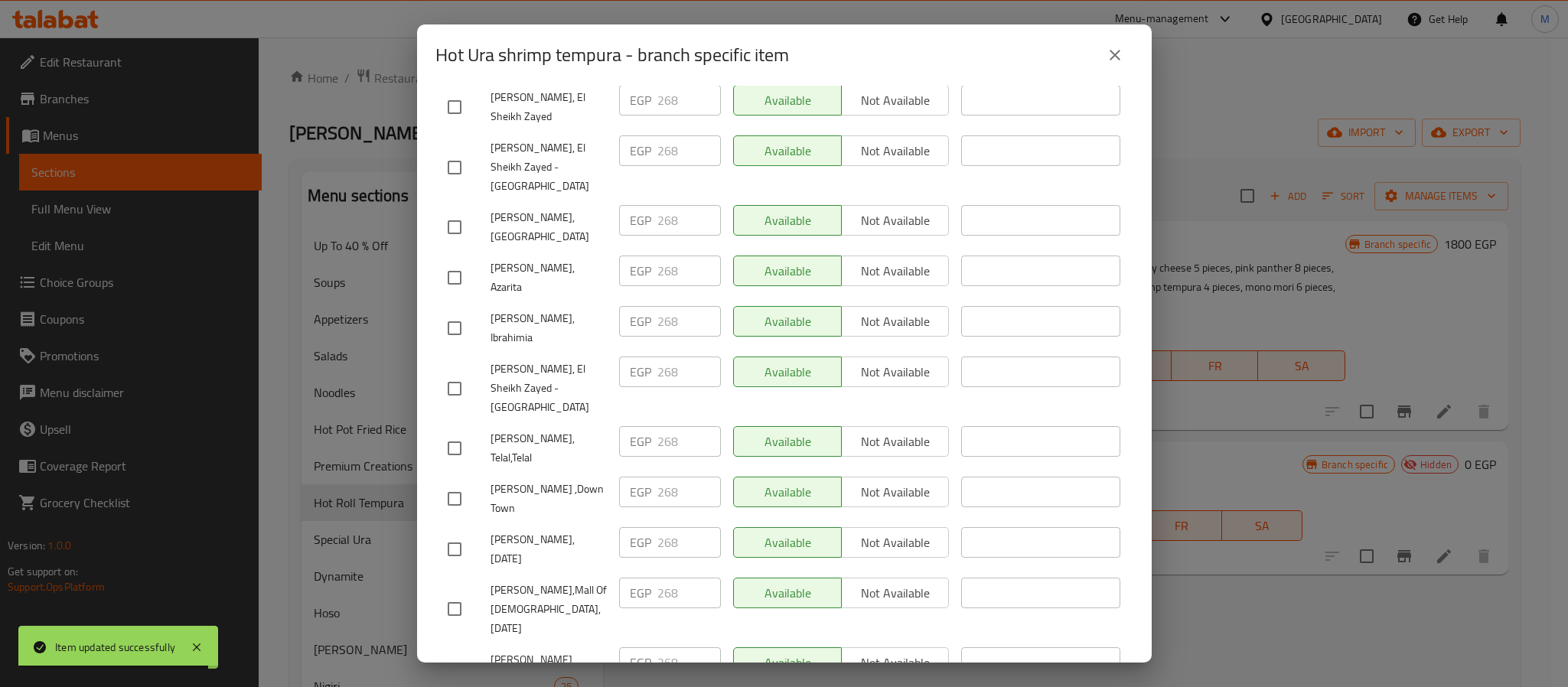
checkbox input "false"
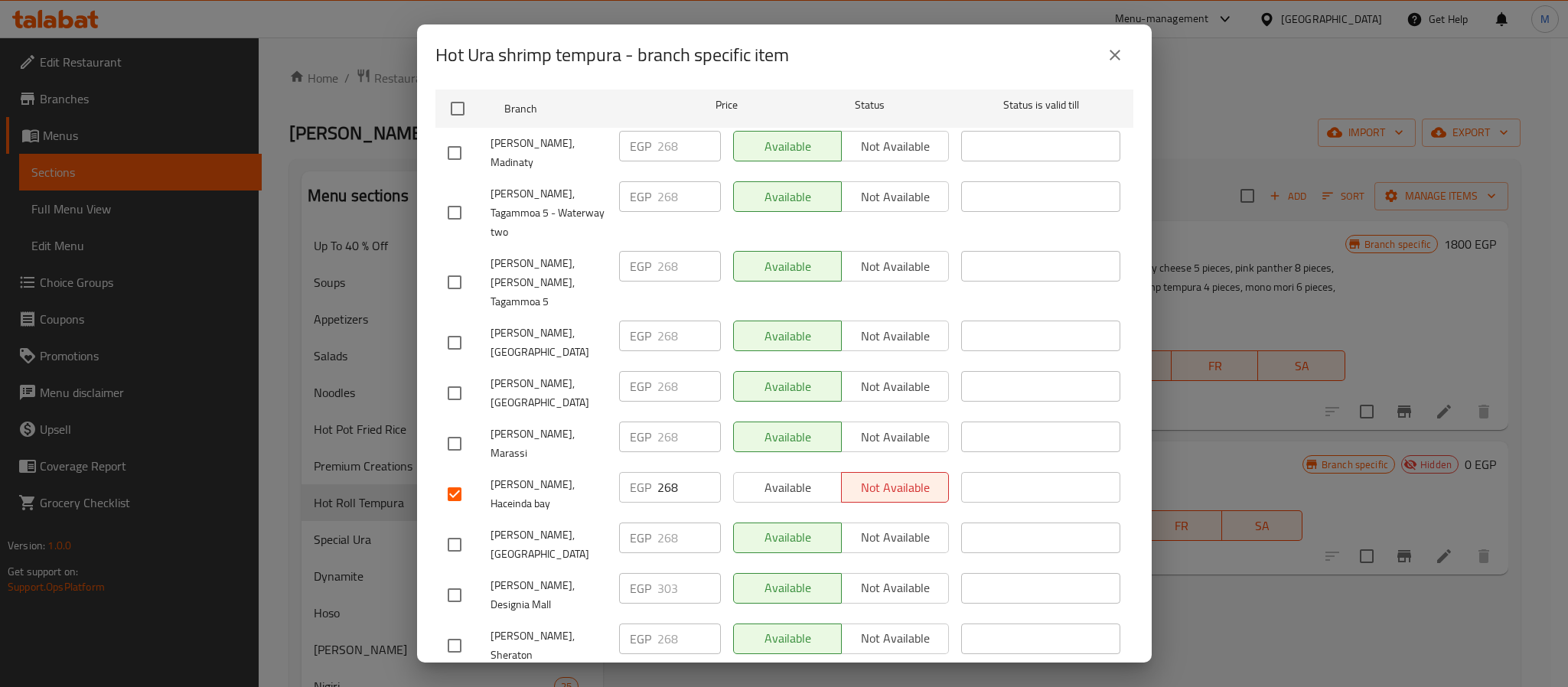
click at [432, 377] on div "Hot Ura shrimp tempura 0 EGP Current time in Egypt is 03 Sep 2025 10:38:28 AM P…" at bounding box center [784, 374] width 735 height 577
click at [455, 428] on input "checkbox" at bounding box center [454, 443] width 32 height 32
checkbox input "true"
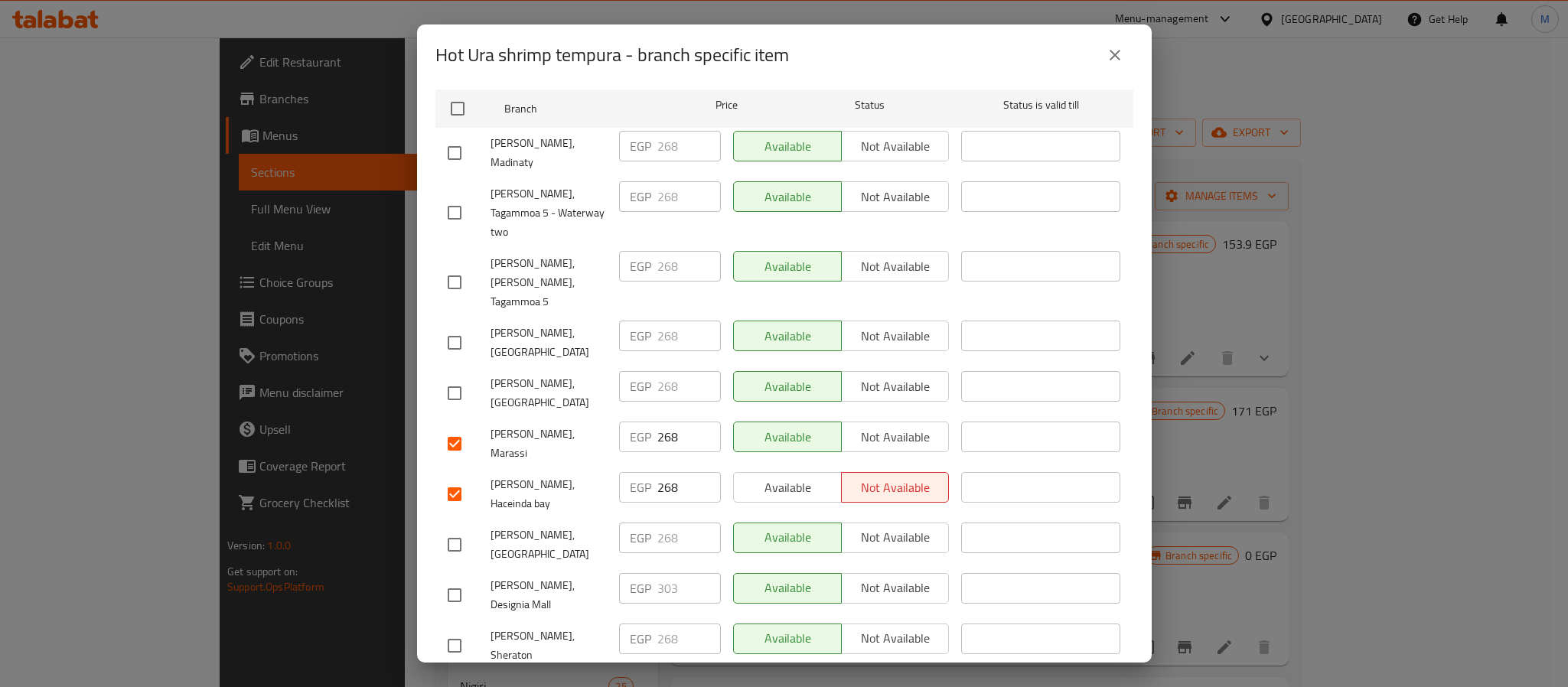
click at [877, 426] on span "Not available" at bounding box center [896, 437] width 96 height 22
click at [457, 528] on input "checkbox" at bounding box center [454, 544] width 32 height 32
checkbox input "true"
click at [884, 527] on span "Not available" at bounding box center [896, 538] width 96 height 22
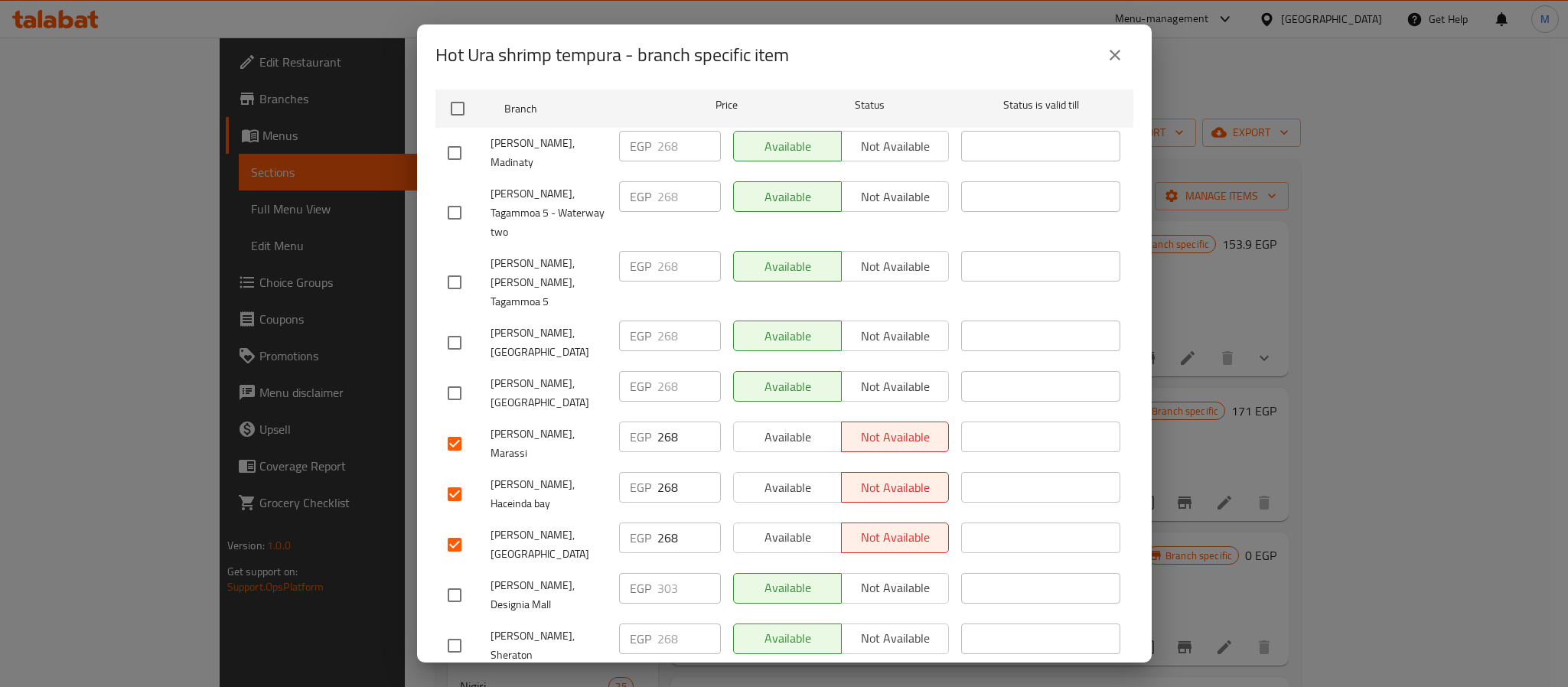
click at [742, 466] on div "Available Not available" at bounding box center [841, 494] width 229 height 57
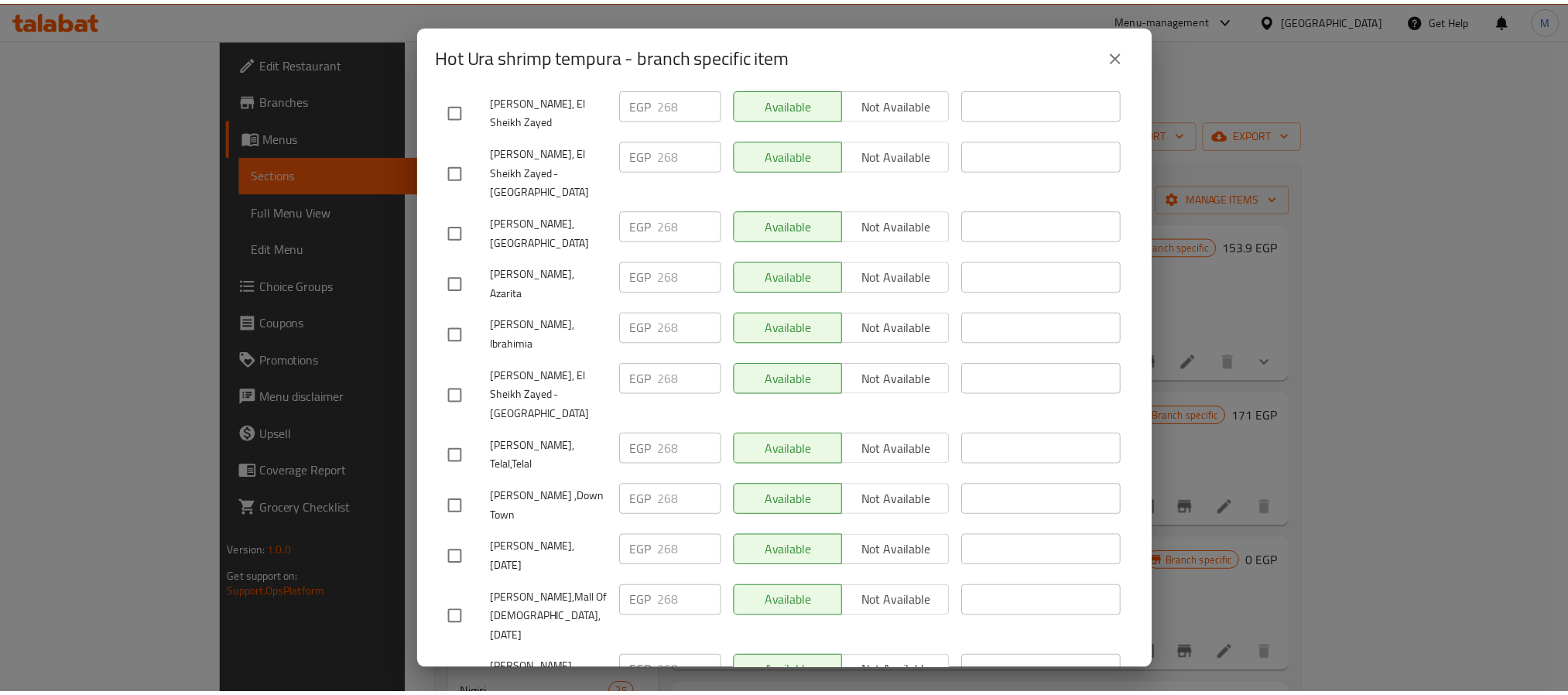
scroll to position [1380, 0]
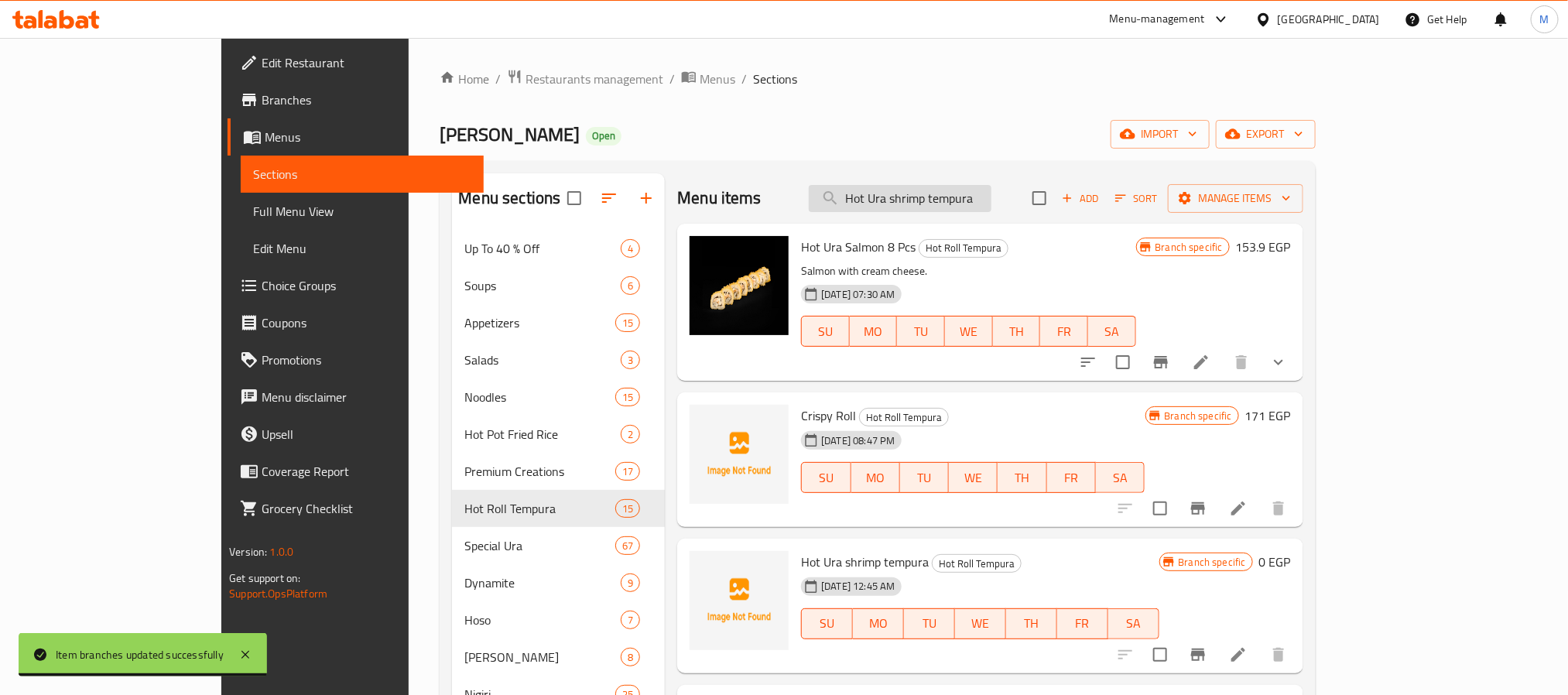
click at [978, 195] on input "Hot Ura shrimp tempura" at bounding box center [900, 198] width 183 height 27
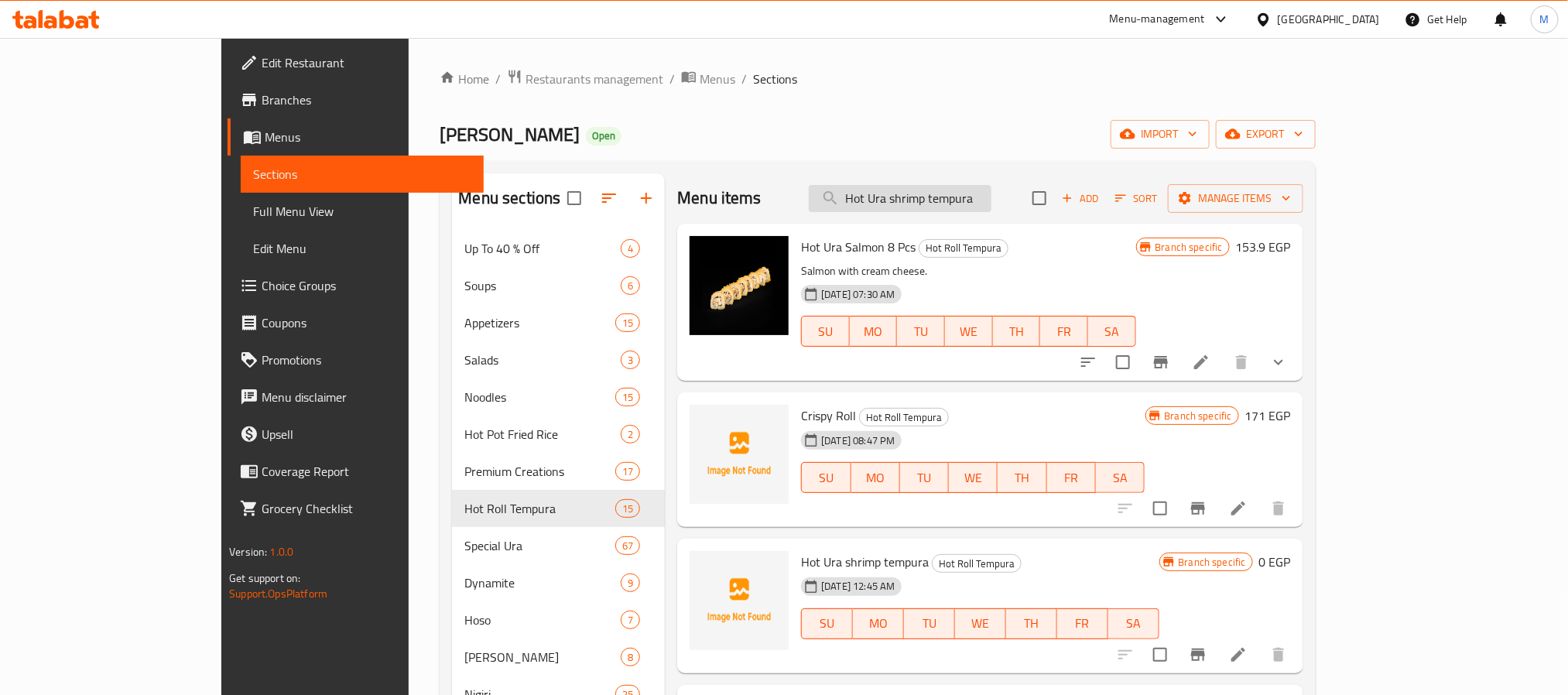
paste input "Korean chicken wings"
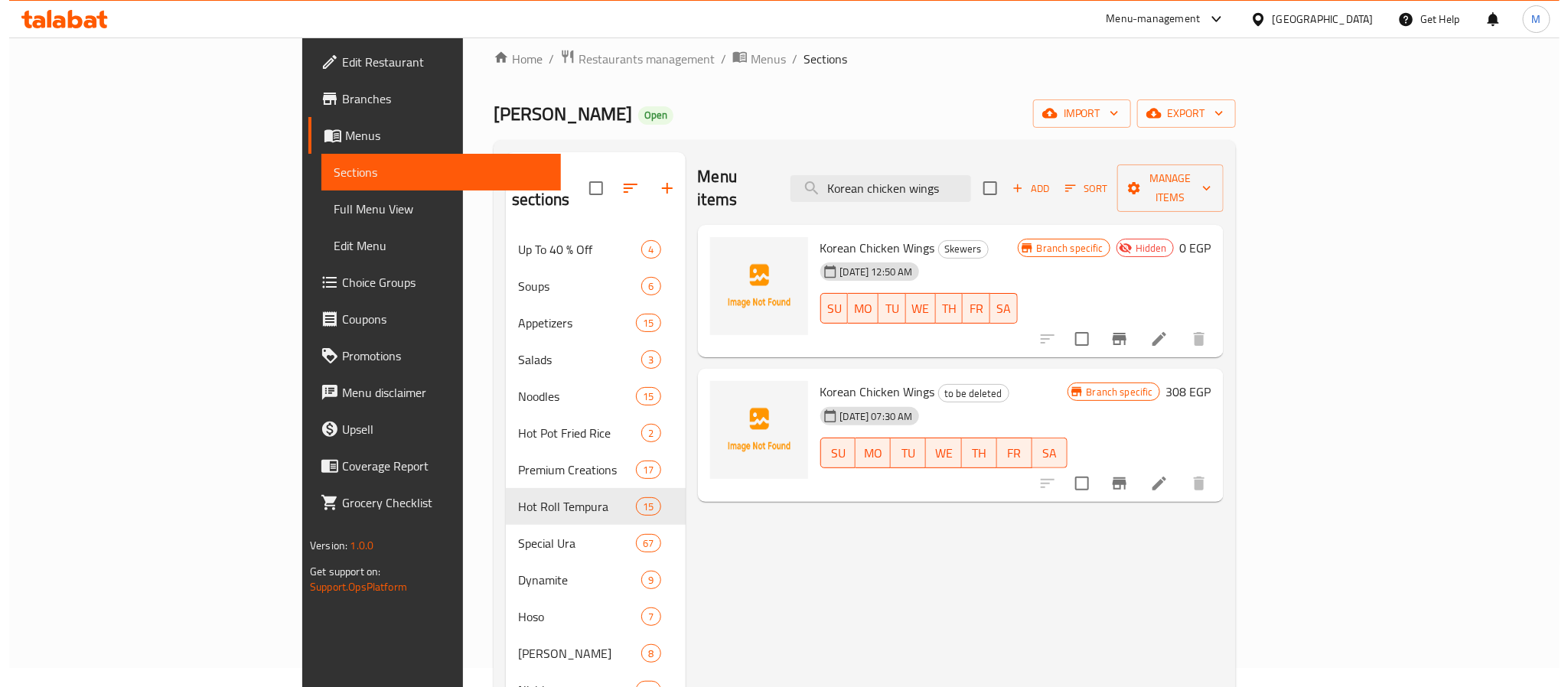
scroll to position [0, 0]
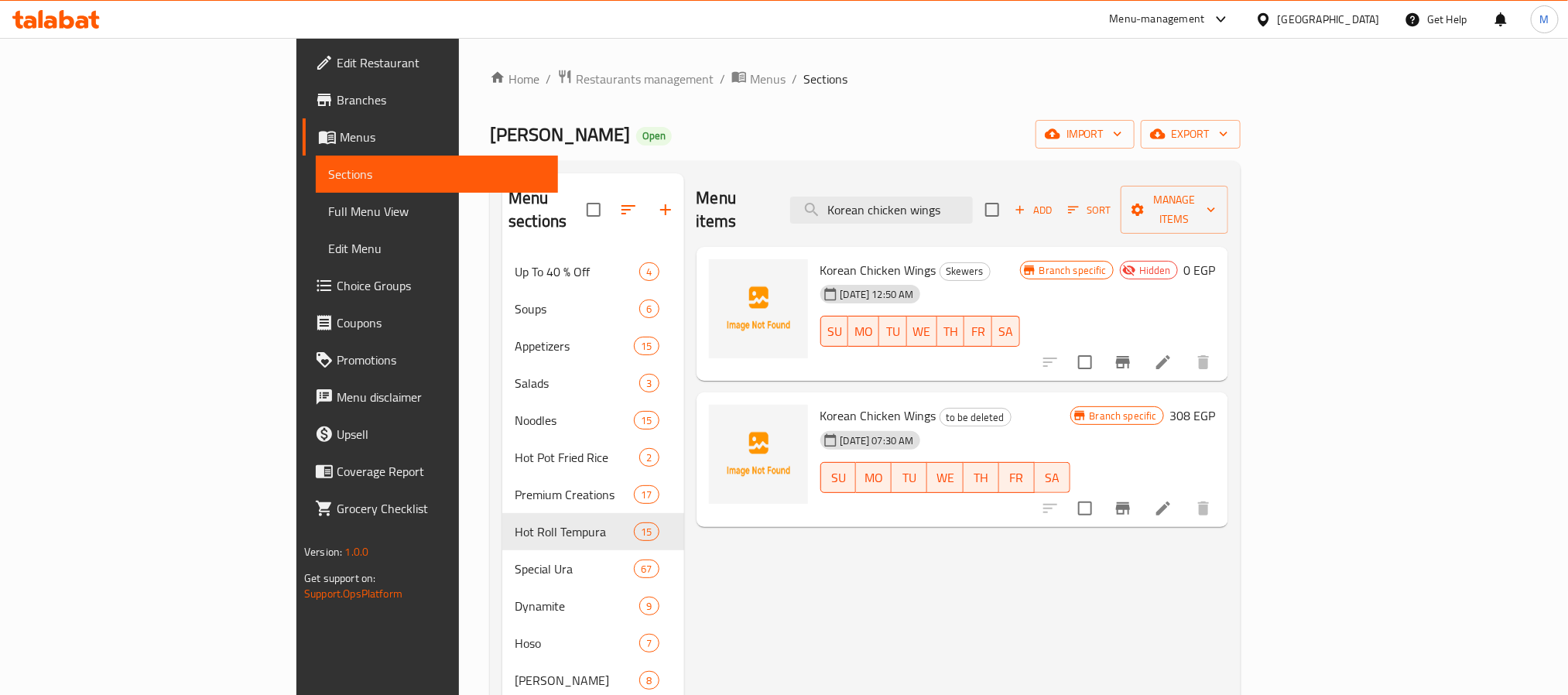
type input "Korean chicken wings"
click at [1142, 490] on button "Branch-specific-item" at bounding box center [1123, 509] width 37 height 37
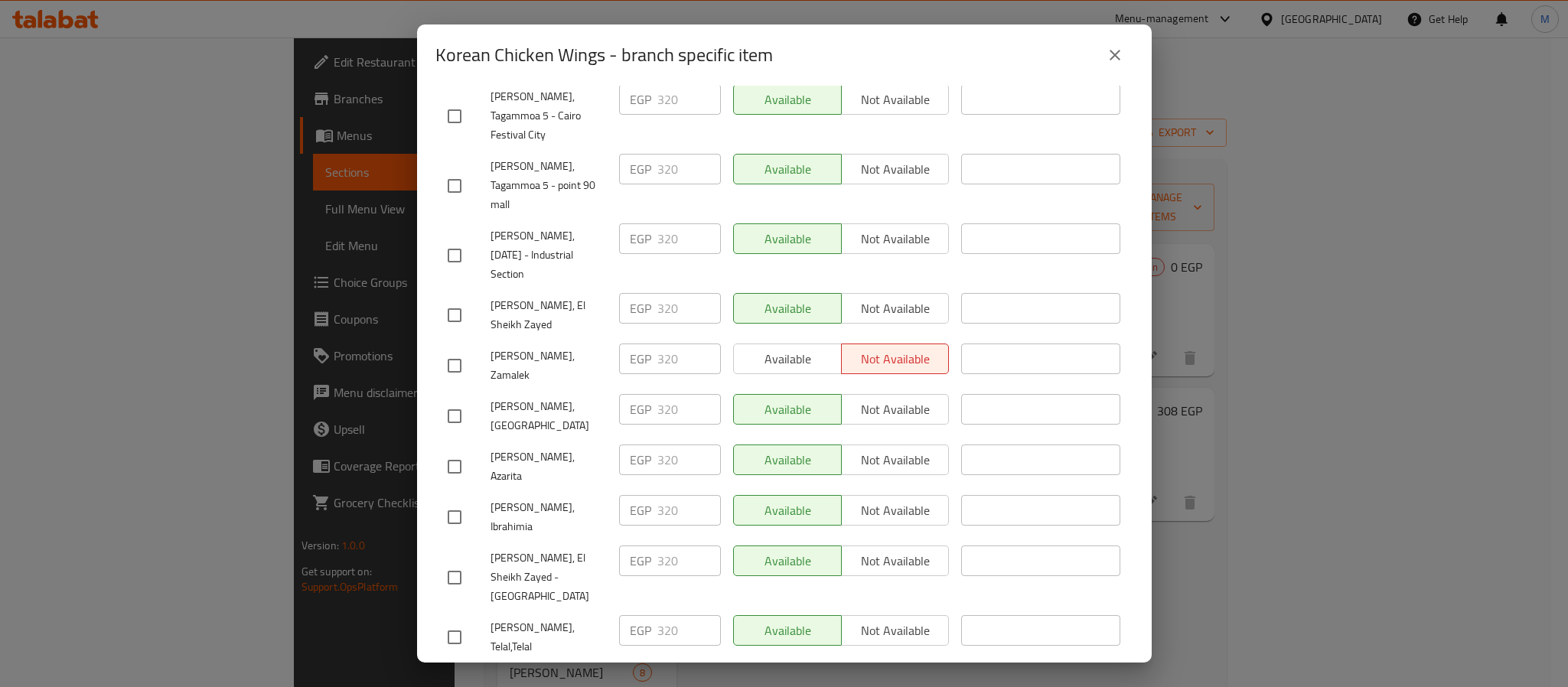
scroll to position [1364, 0]
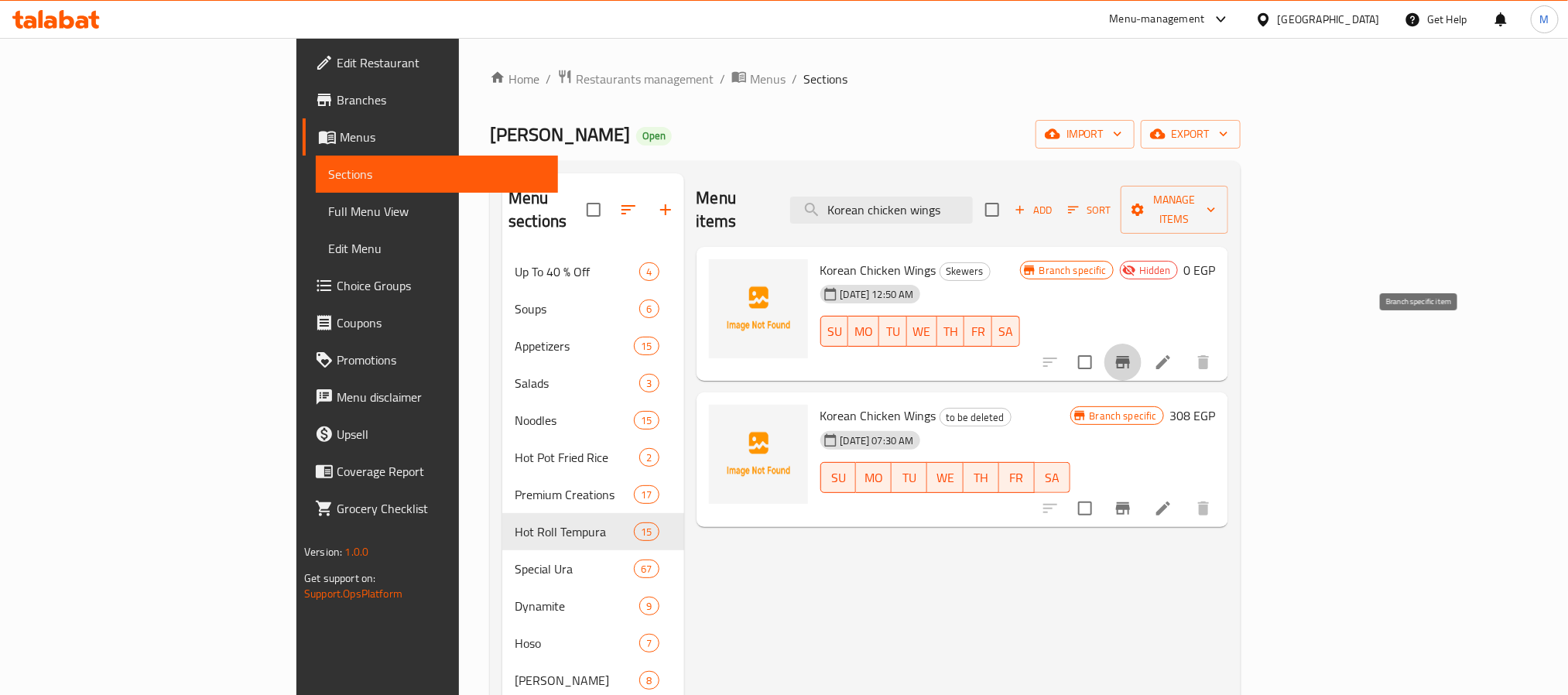
click at [1142, 343] on button "Branch-specific-item" at bounding box center [1123, 362] width 37 height 37
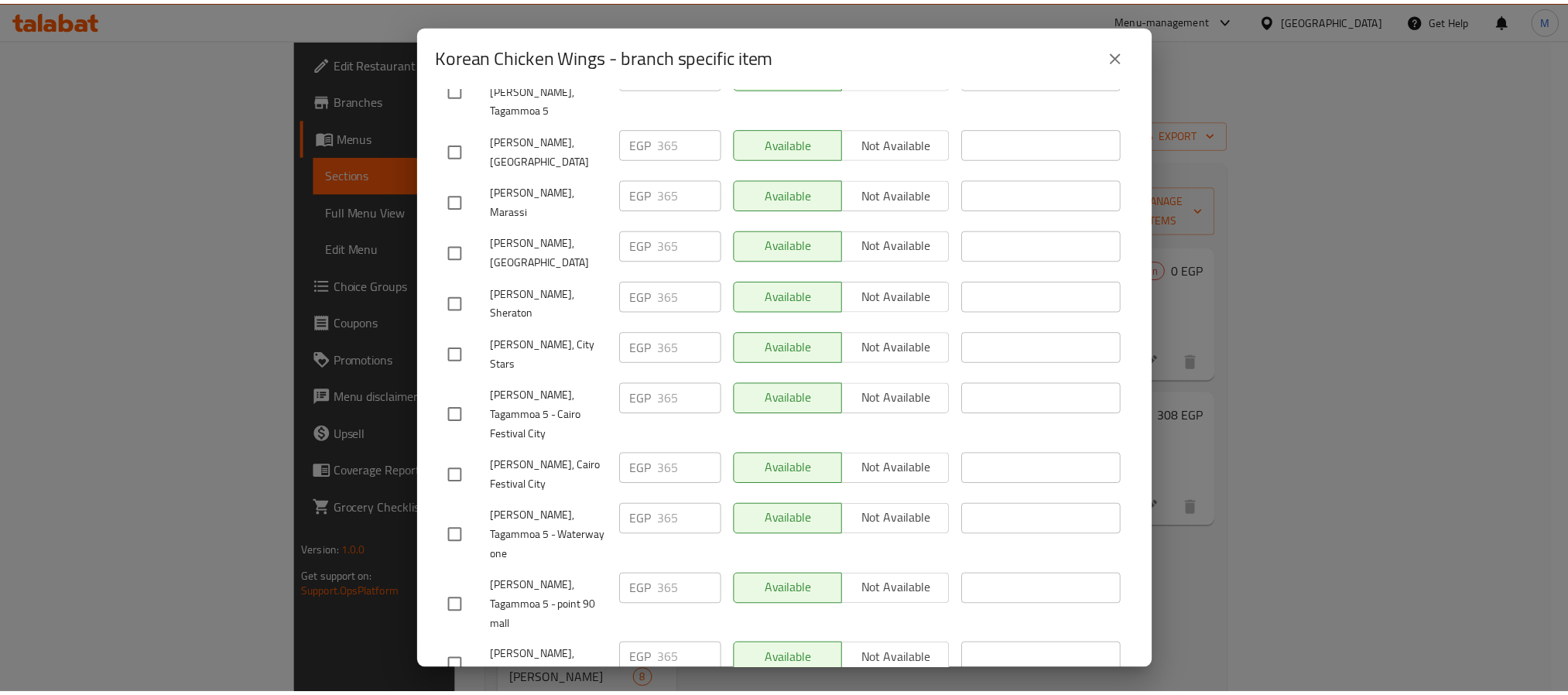
scroll to position [0, 0]
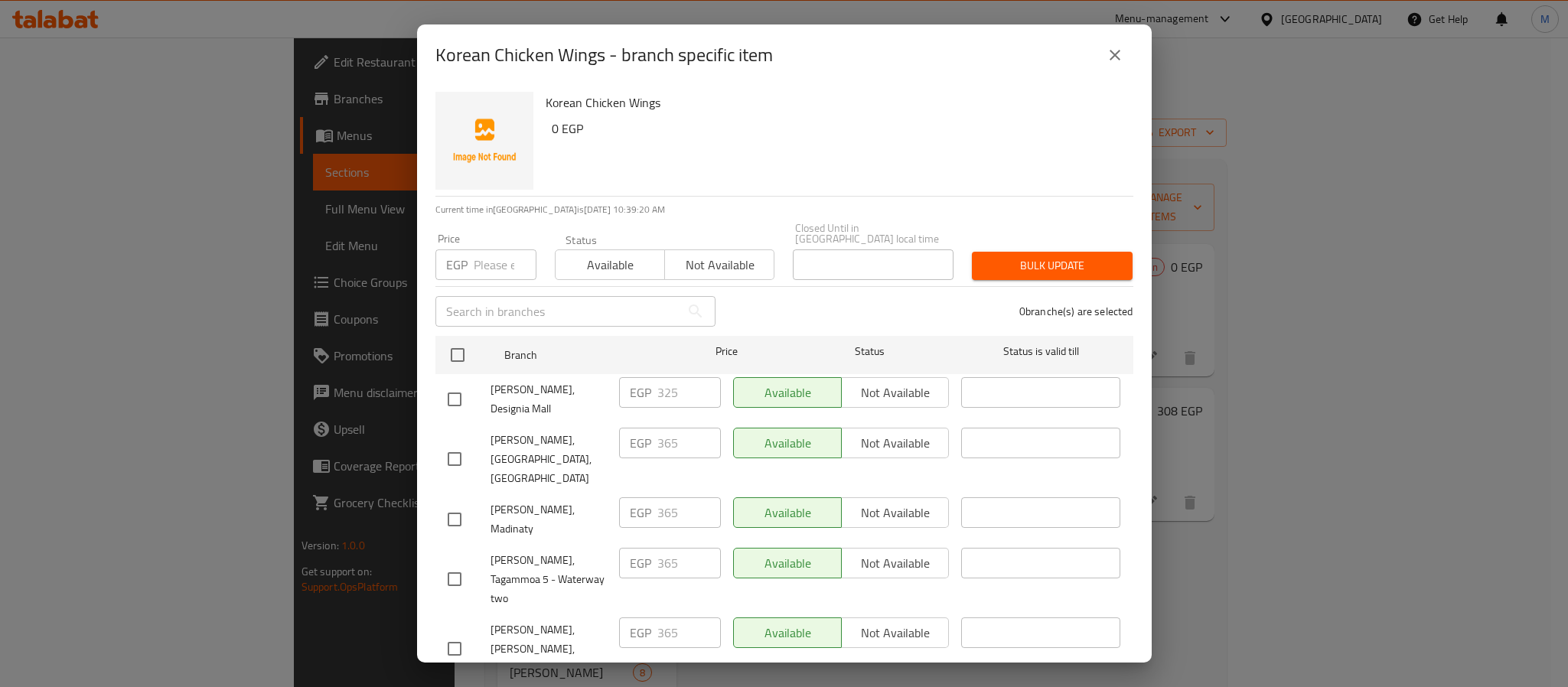
click at [1109, 58] on icon "close" at bounding box center [1115, 55] width 18 height 18
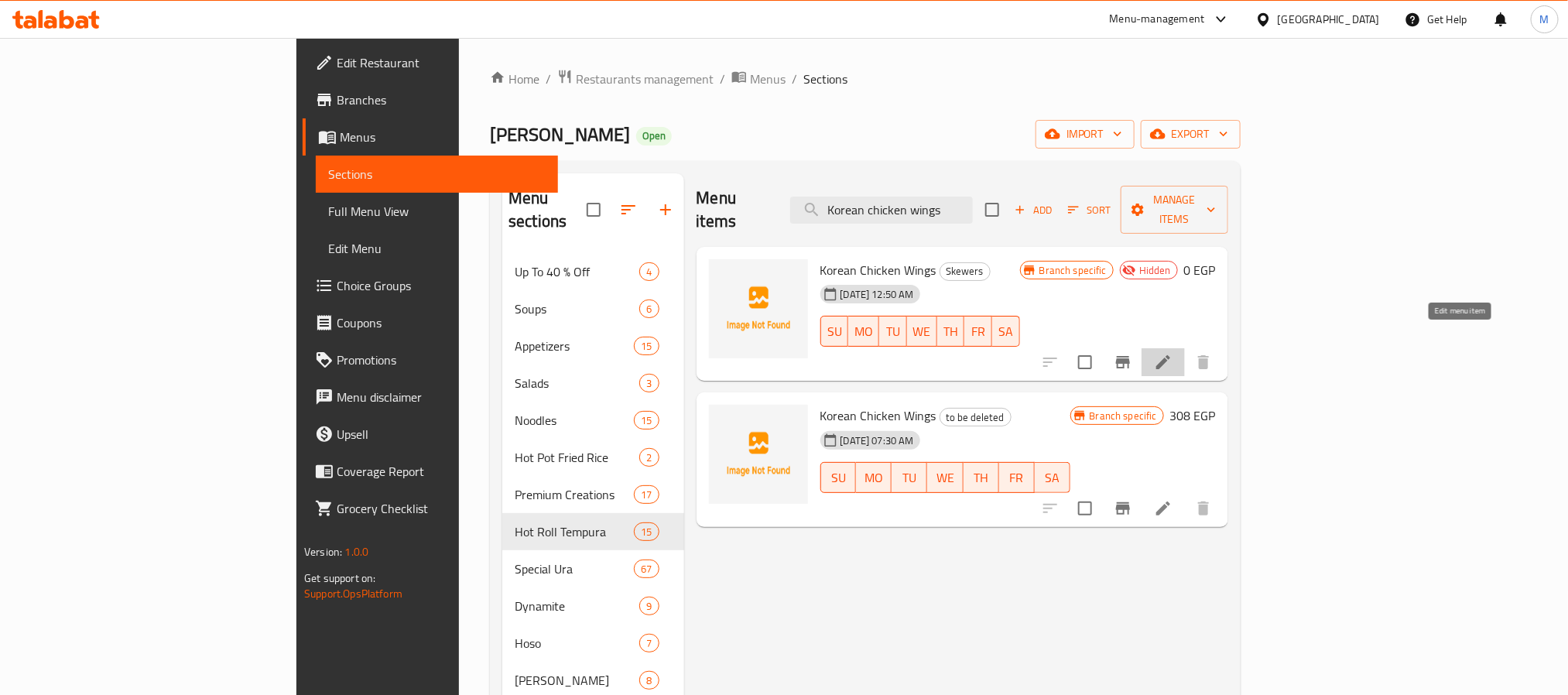
click at [1173, 353] on icon at bounding box center [1164, 363] width 18 height 18
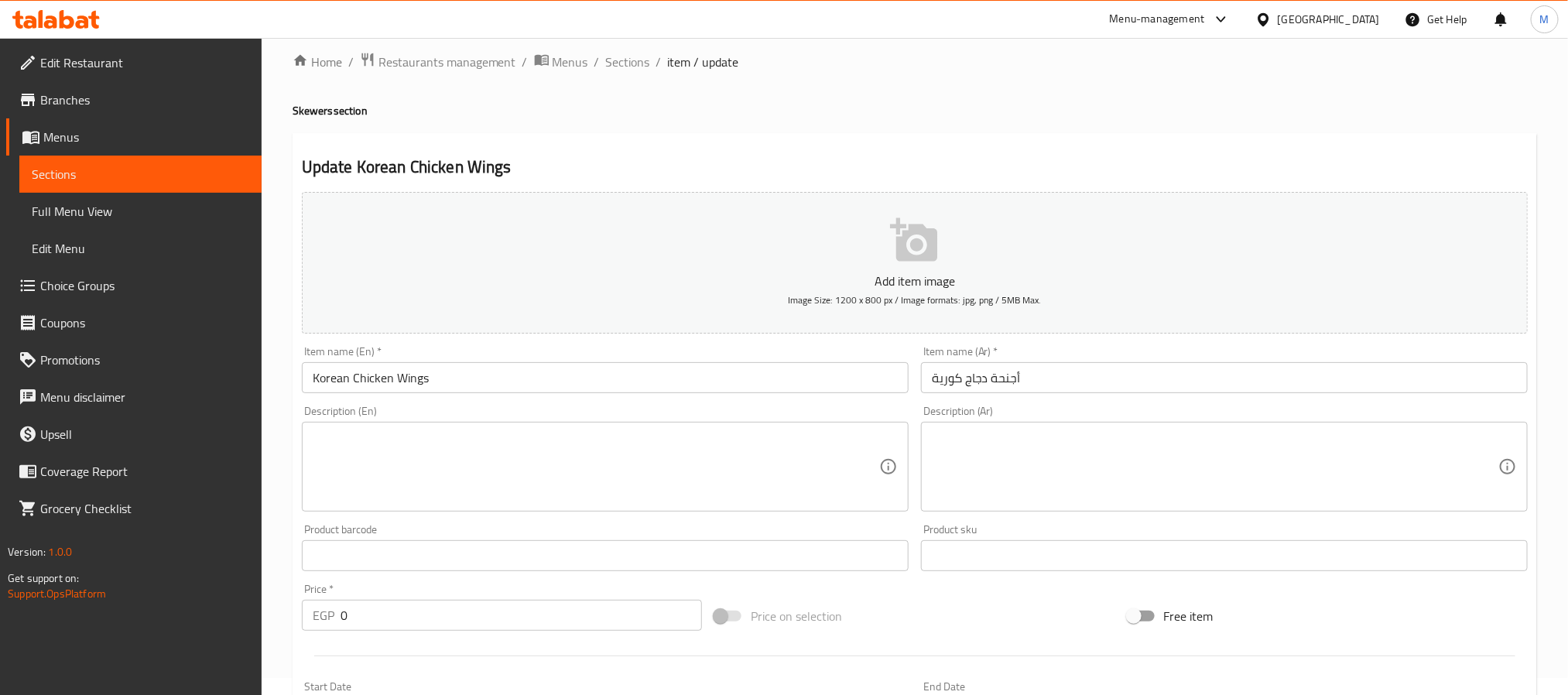
scroll to position [397, 0]
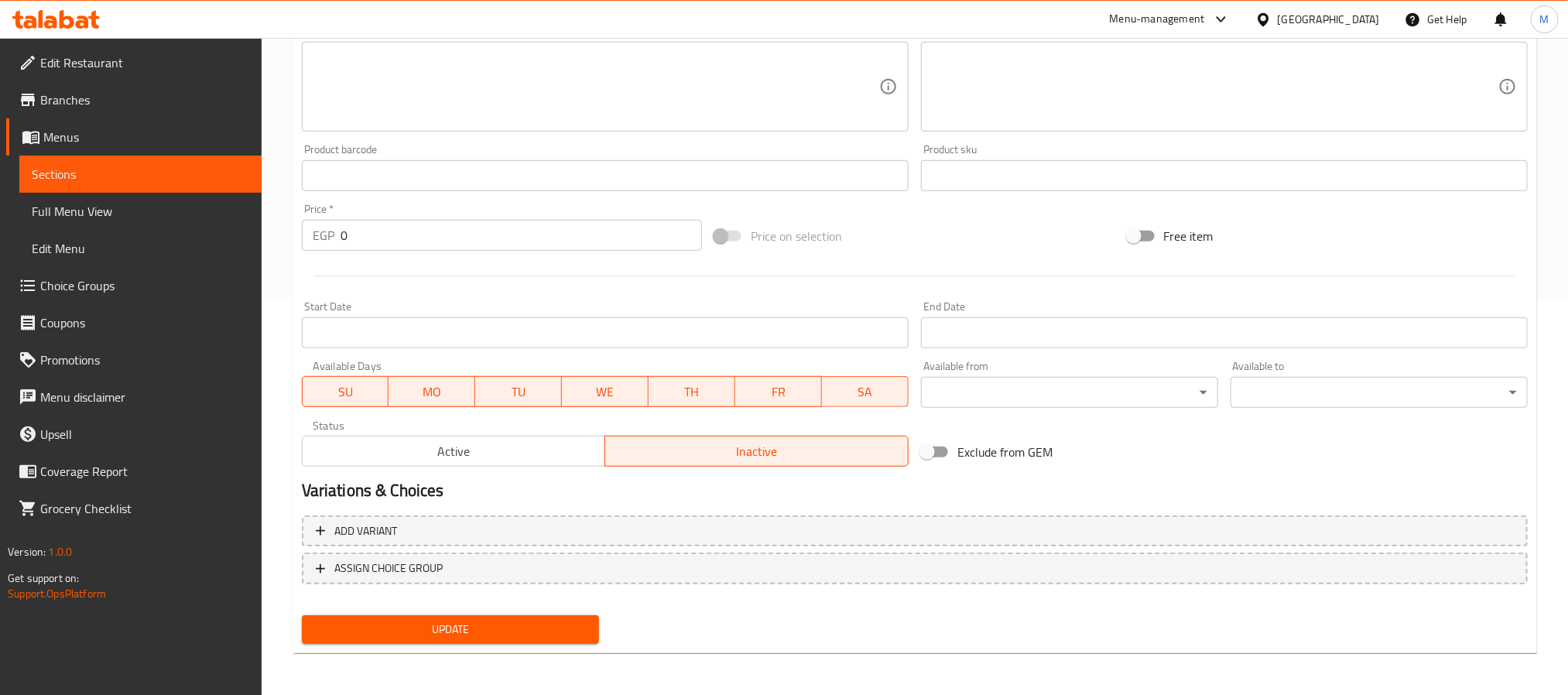
click at [501, 455] on span "Active" at bounding box center [454, 451] width 291 height 23
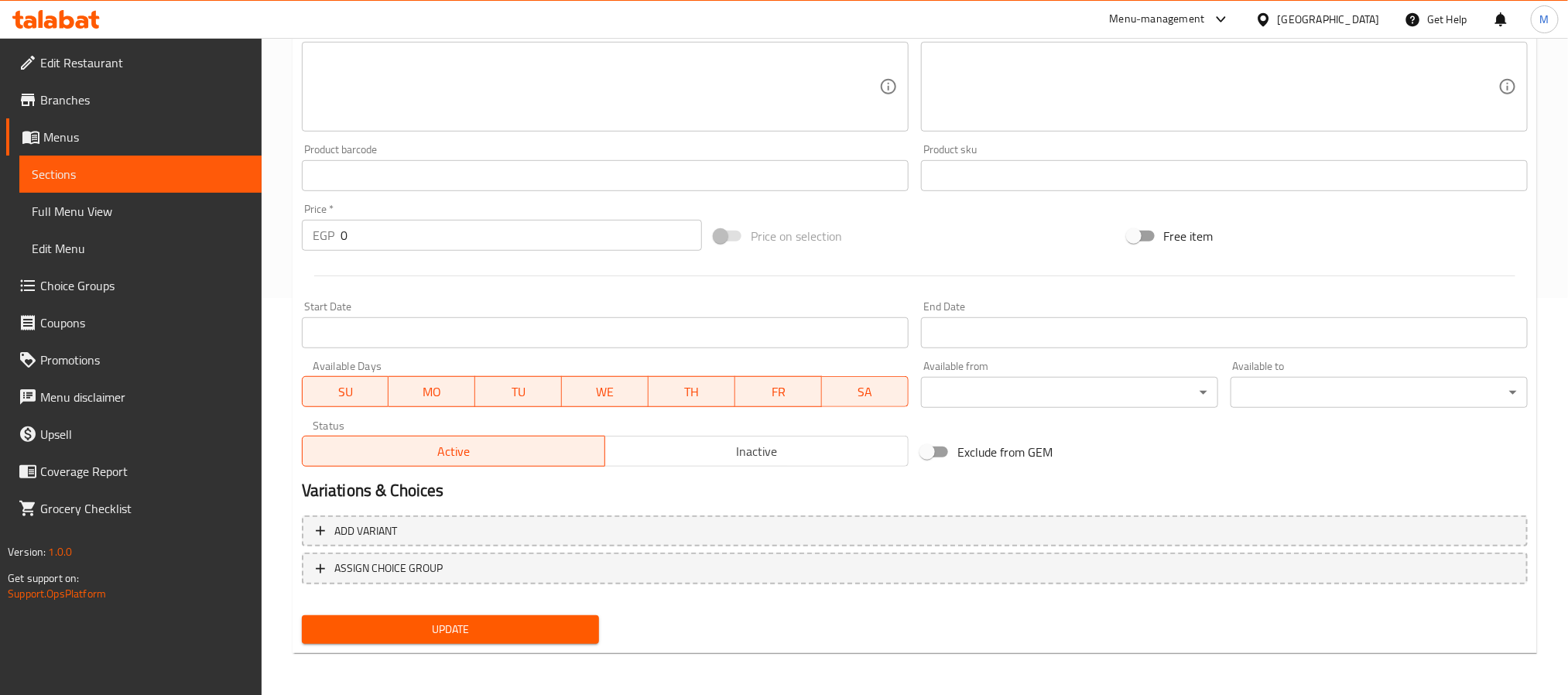
click at [521, 632] on span "Update" at bounding box center [450, 629] width 272 height 19
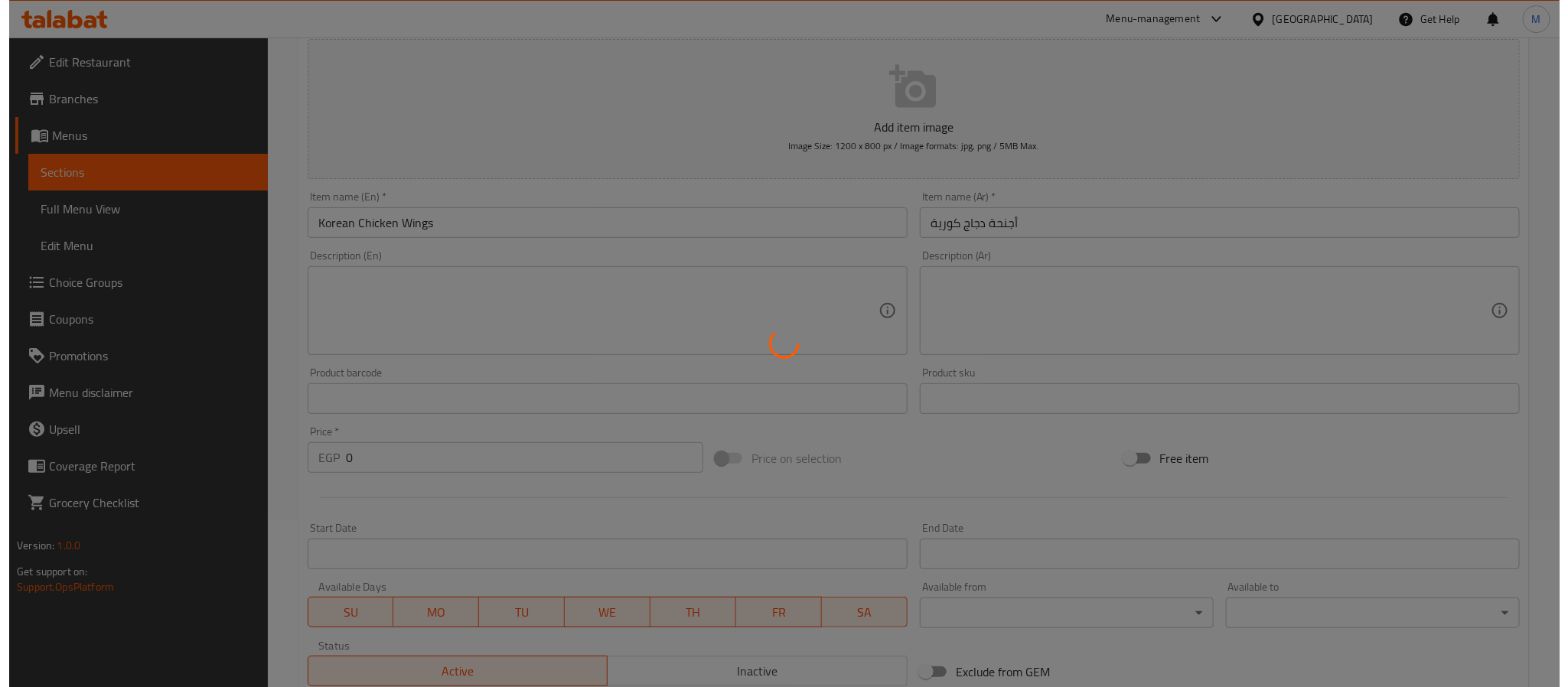
scroll to position [0, 0]
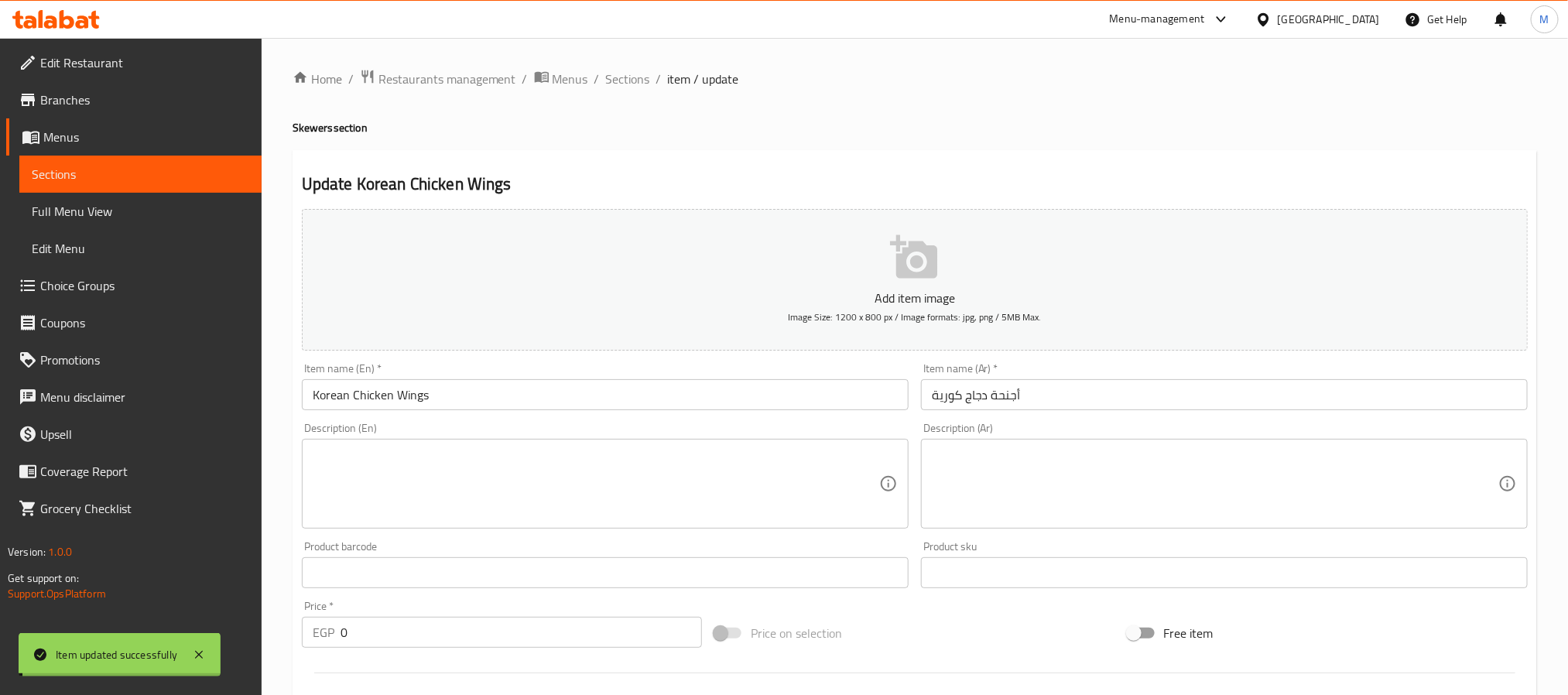
click at [635, 75] on span "Sections" at bounding box center [628, 79] width 44 height 18
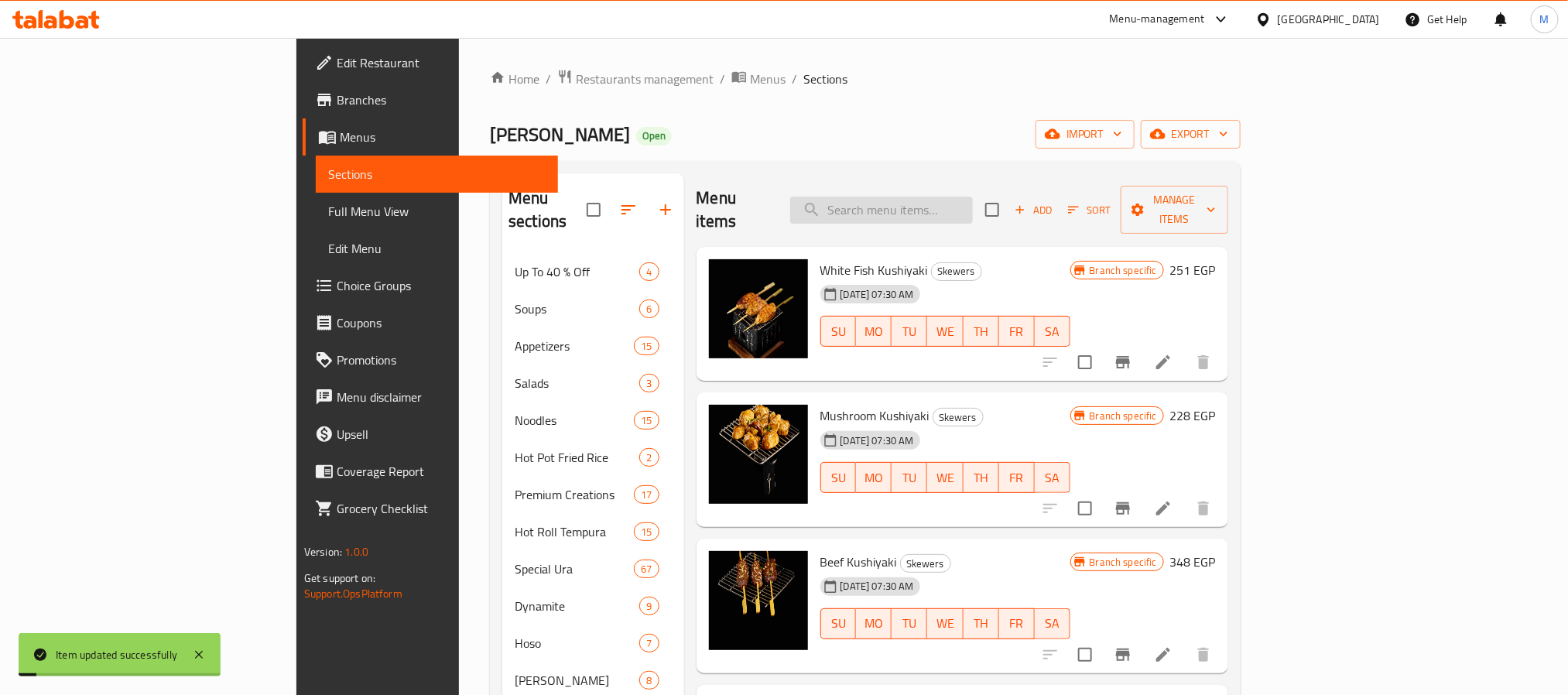
click at [953, 200] on input "search" at bounding box center [881, 210] width 183 height 27
paste input "Korean chicken wings"
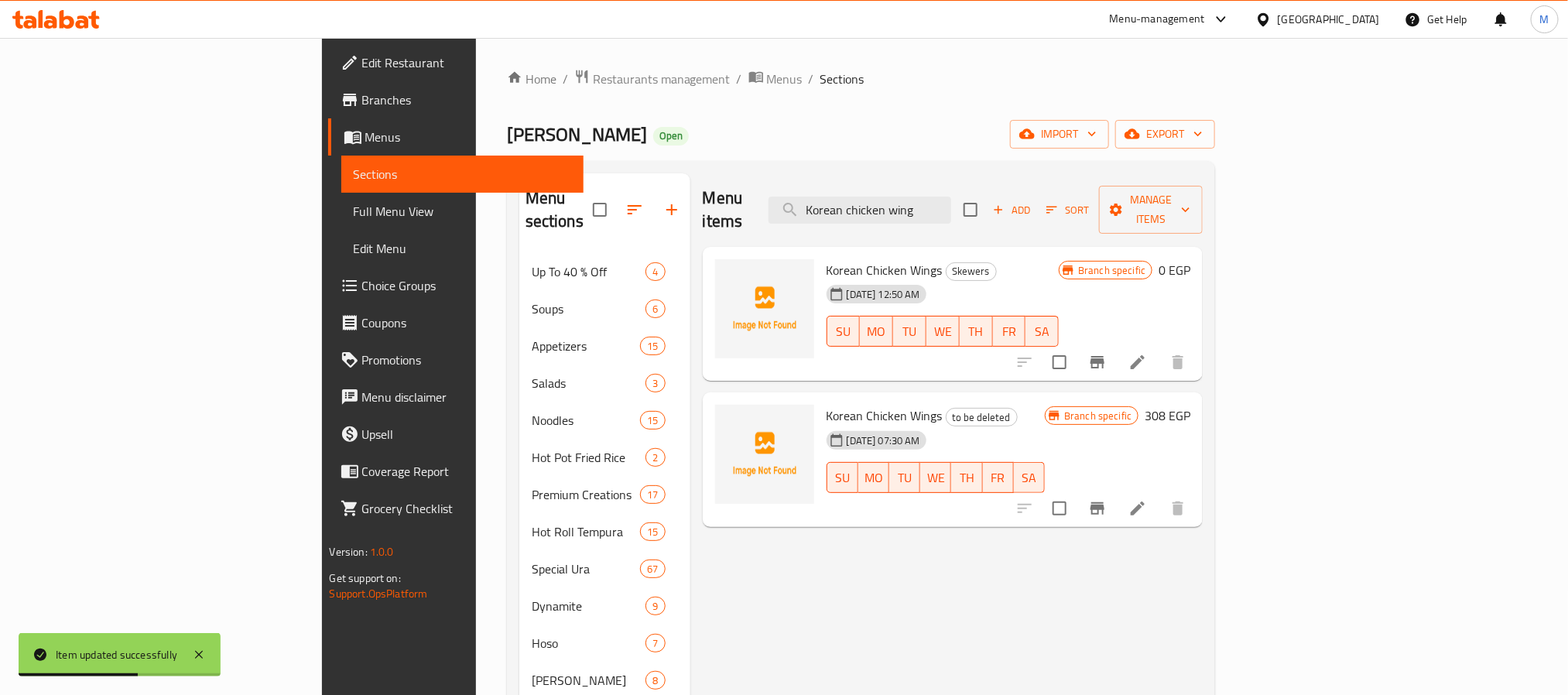
type input "Korean chicken wing"
click at [1116, 343] on button "Branch-specific-item" at bounding box center [1098, 362] width 37 height 37
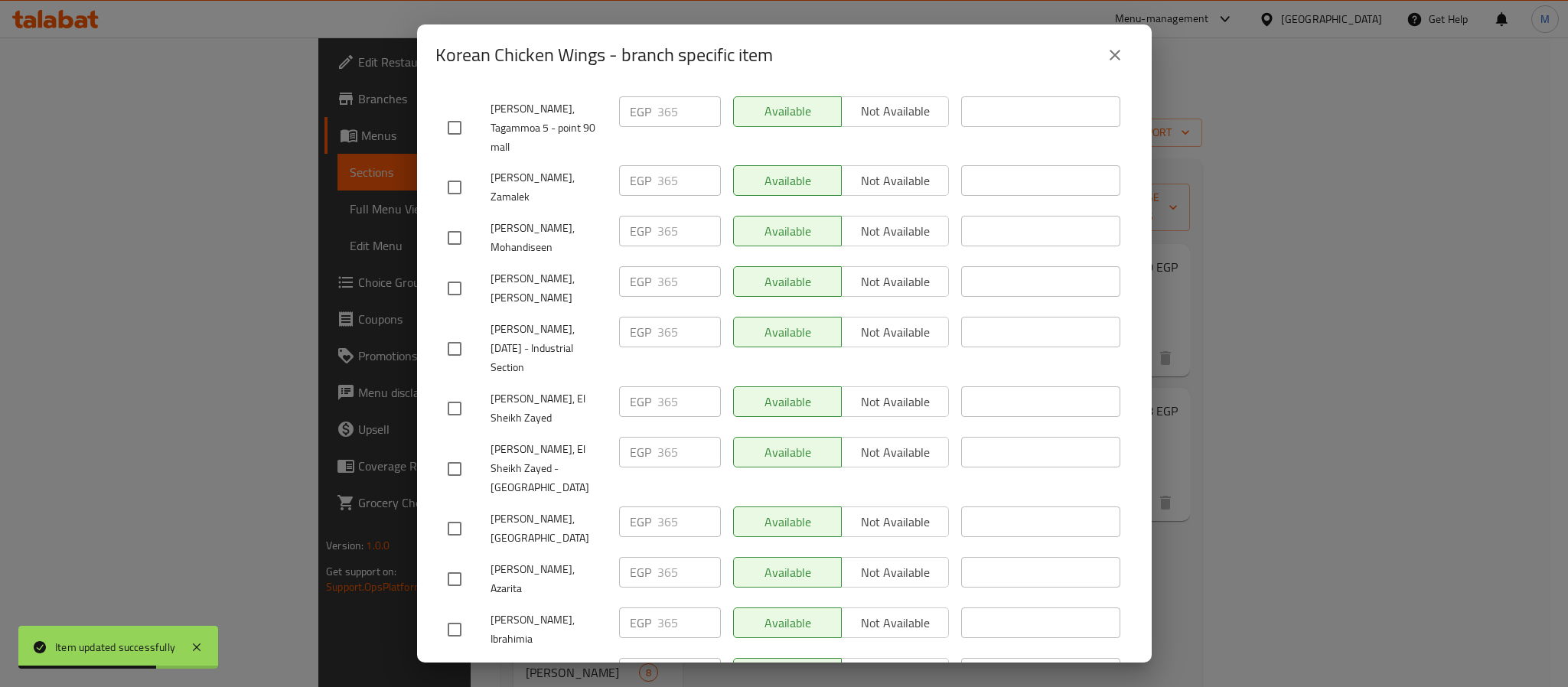
scroll to position [1364, 0]
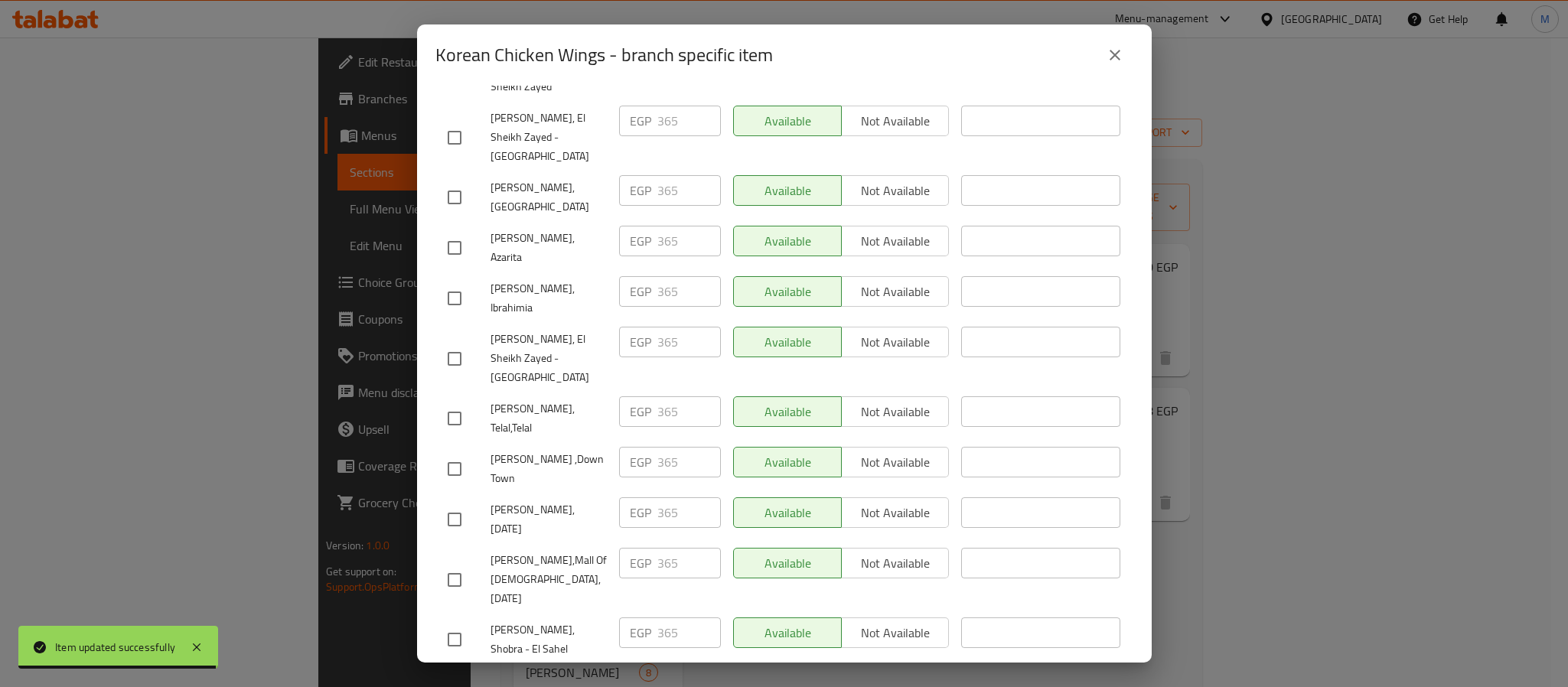
checkbox input "true"
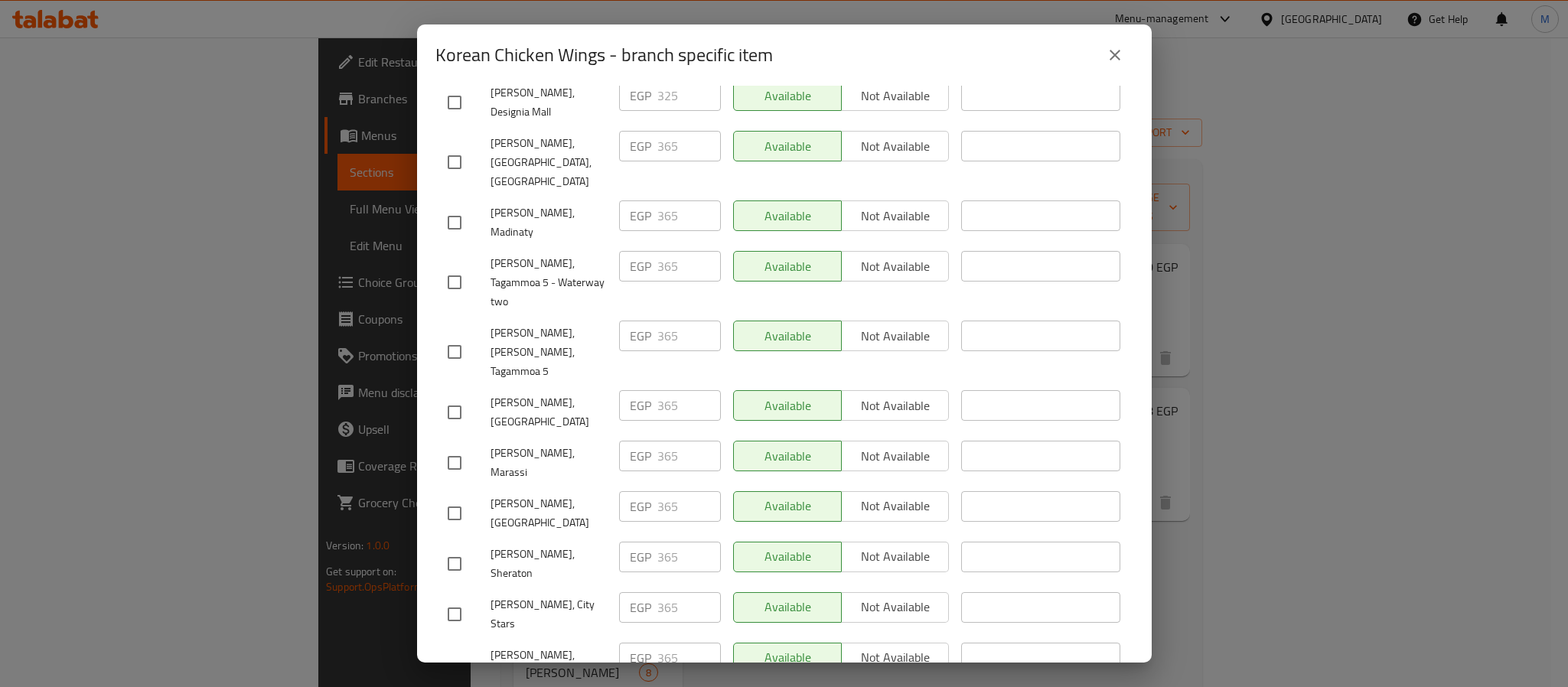
drag, startPoint x: 473, startPoint y: 375, endPoint x: 558, endPoint y: 375, distance: 85.0
click at [471, 447] on div at bounding box center [469, 462] width 43 height 32
click at [450, 447] on input "checkbox" at bounding box center [454, 462] width 32 height 32
checkbox input "true"
click at [848, 445] on span "Not available" at bounding box center [896, 456] width 96 height 22
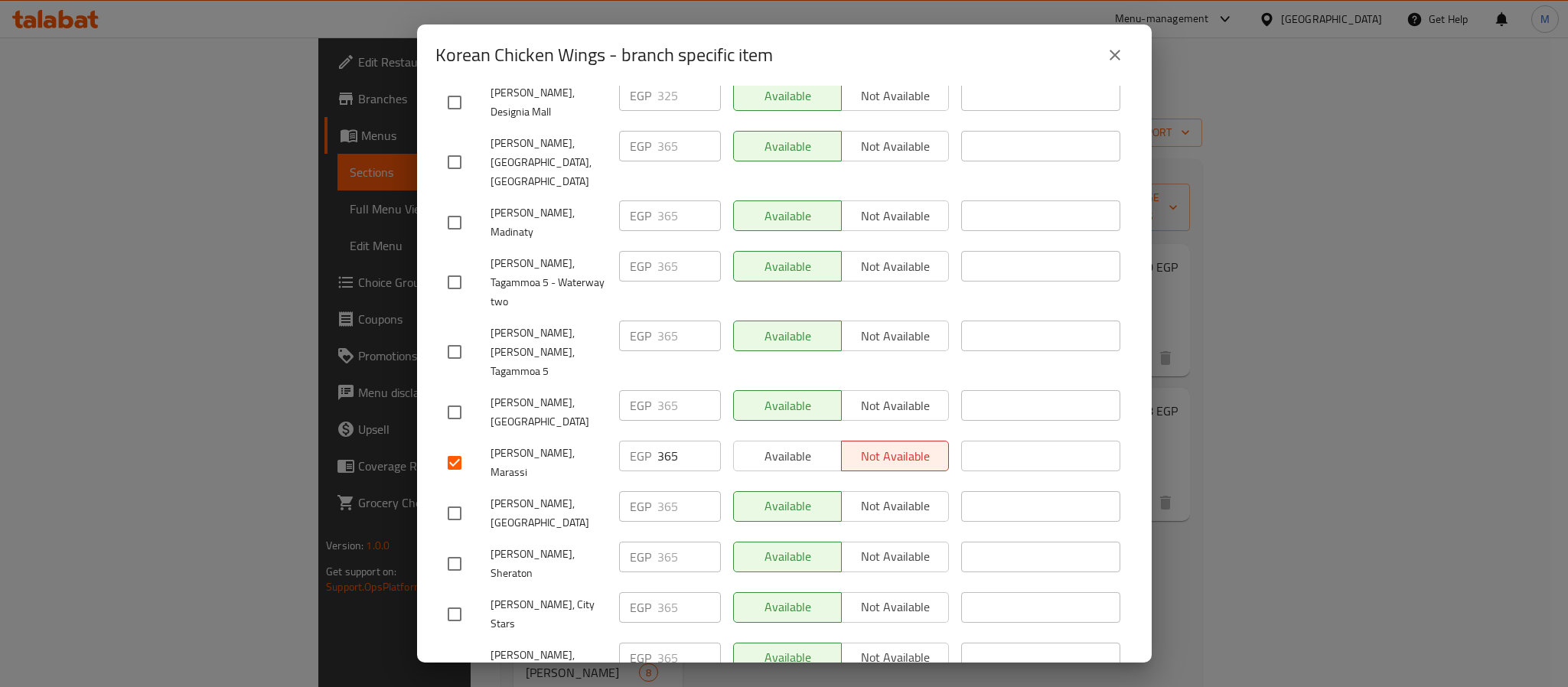
click at [878, 384] on div "Available Not available" at bounding box center [841, 412] width 229 height 57
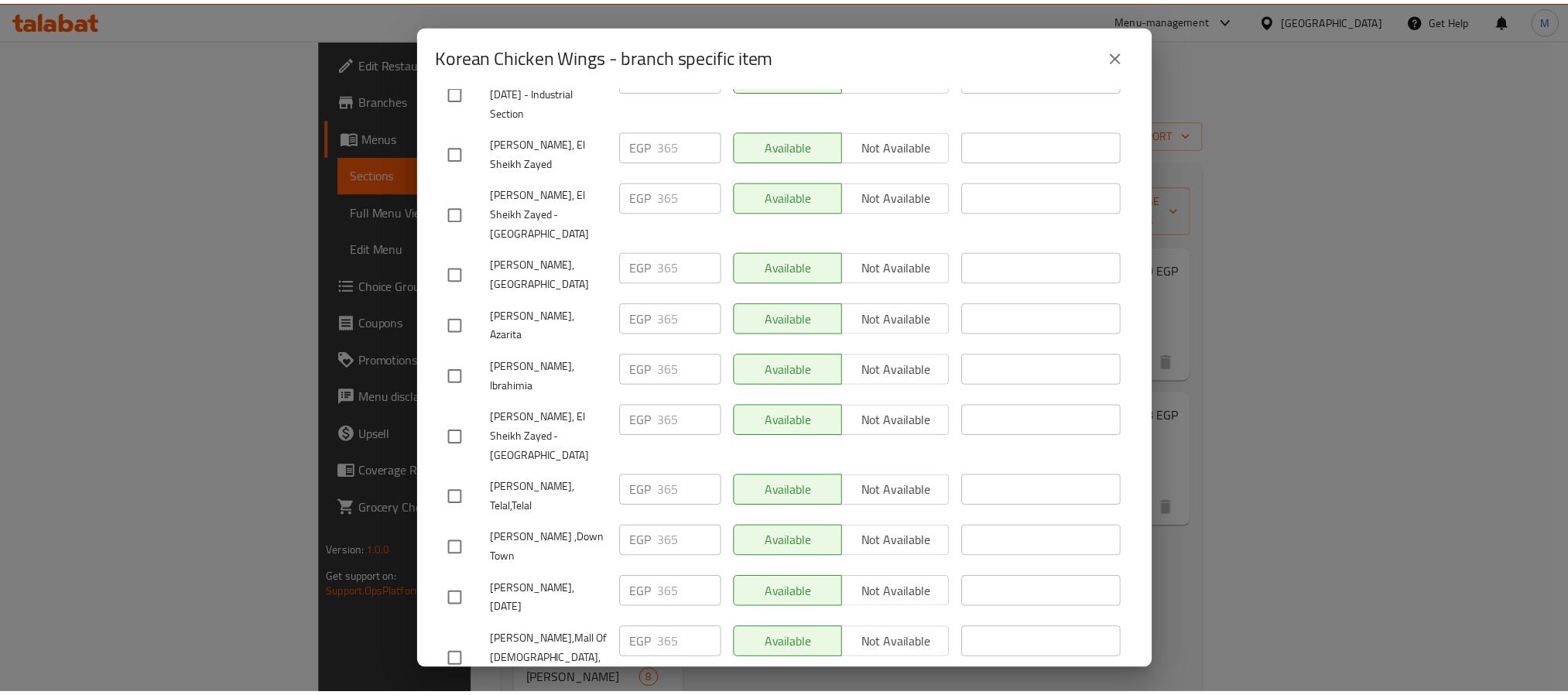
scroll to position [1380, 0]
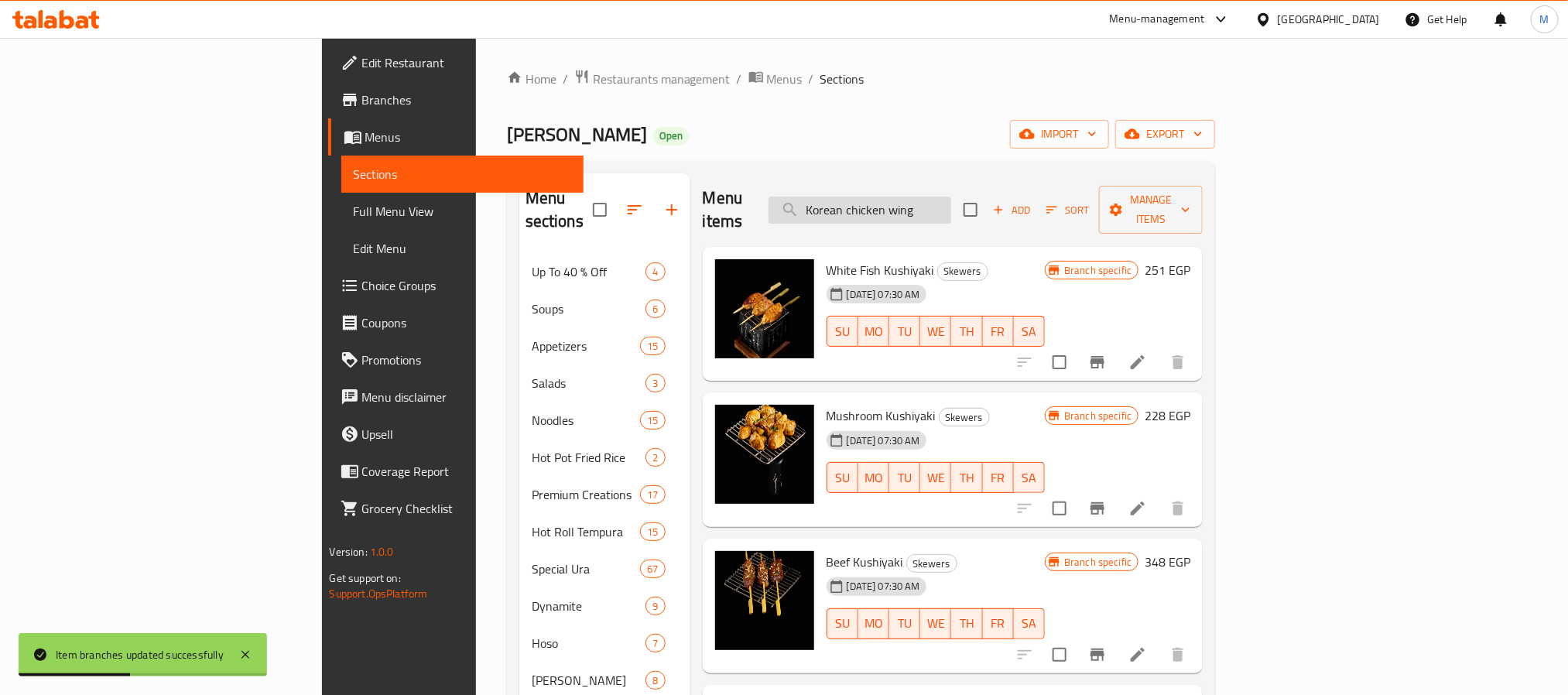
click at [951, 205] on input "Korean chicken wing" at bounding box center [860, 210] width 183 height 27
paste input "Mori’s Icecream"
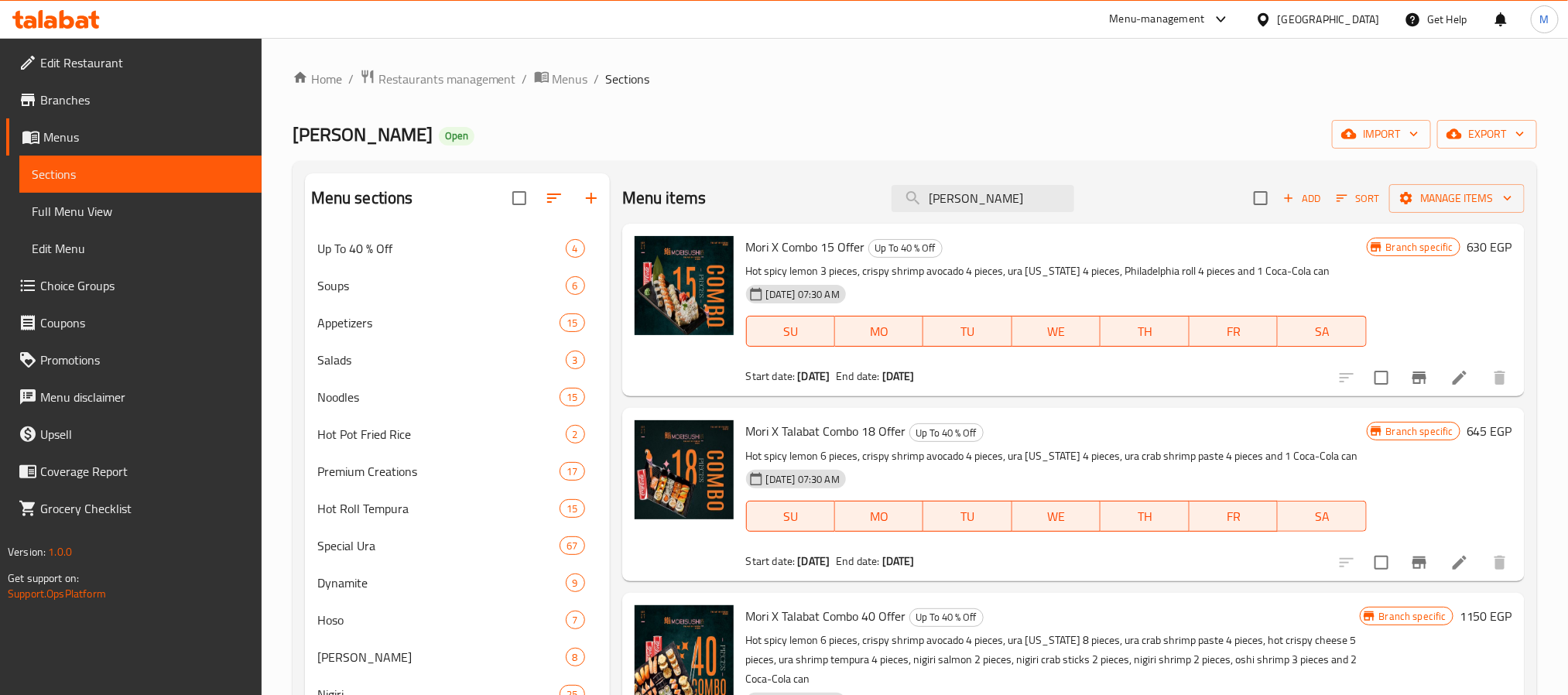
type input "Mori i"
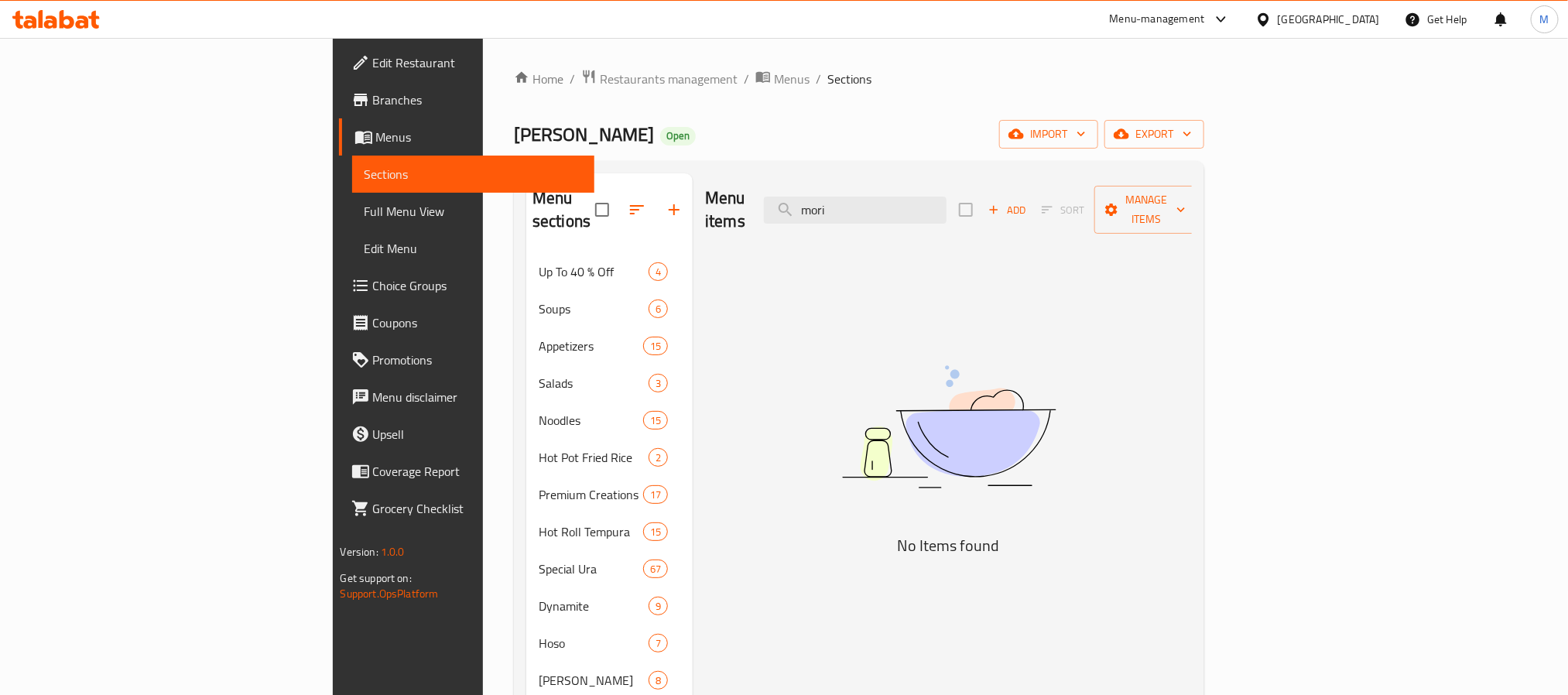
paste input "Mori’s Icecream"
type input "Mori’s Ice"
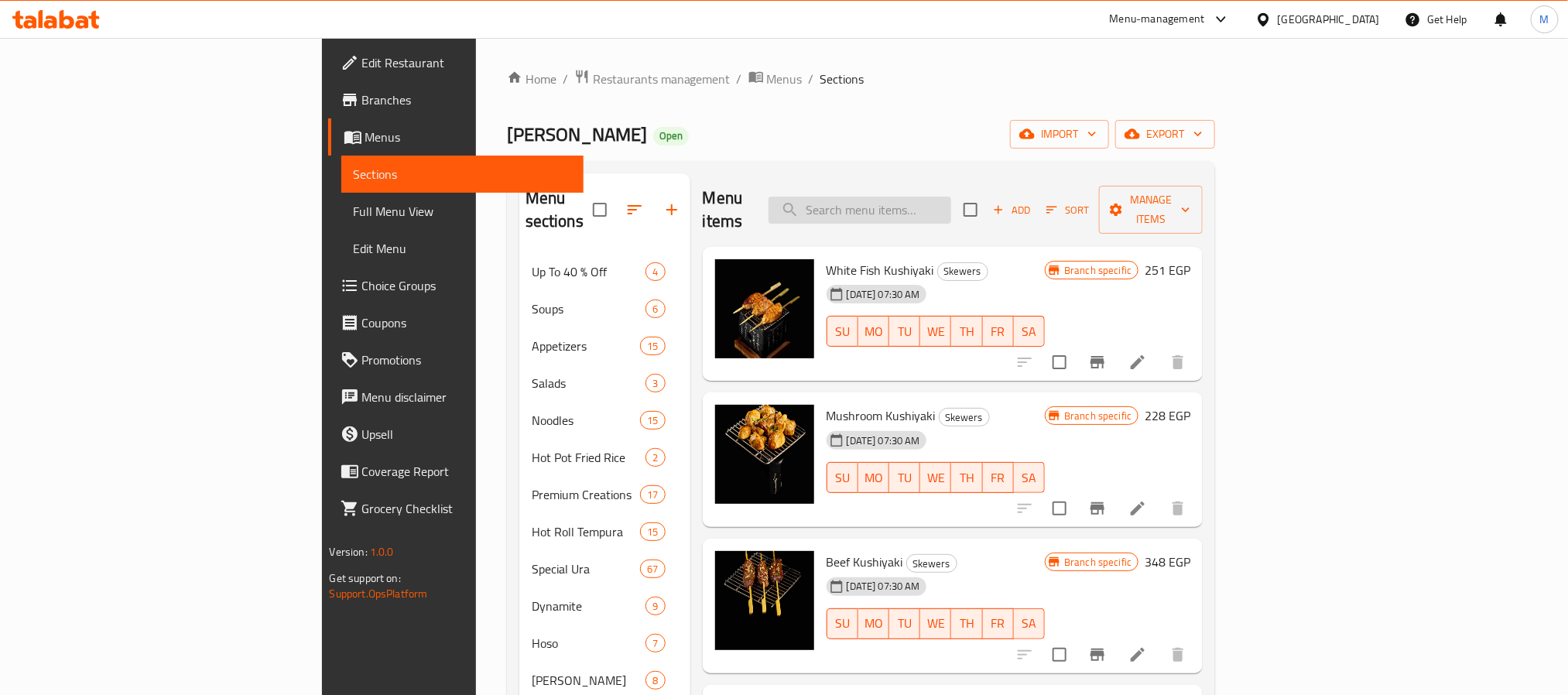
paste input "Mori’s Icecream"
type input "Mori’s Icecream"
paste input "Mori’s Icecream"
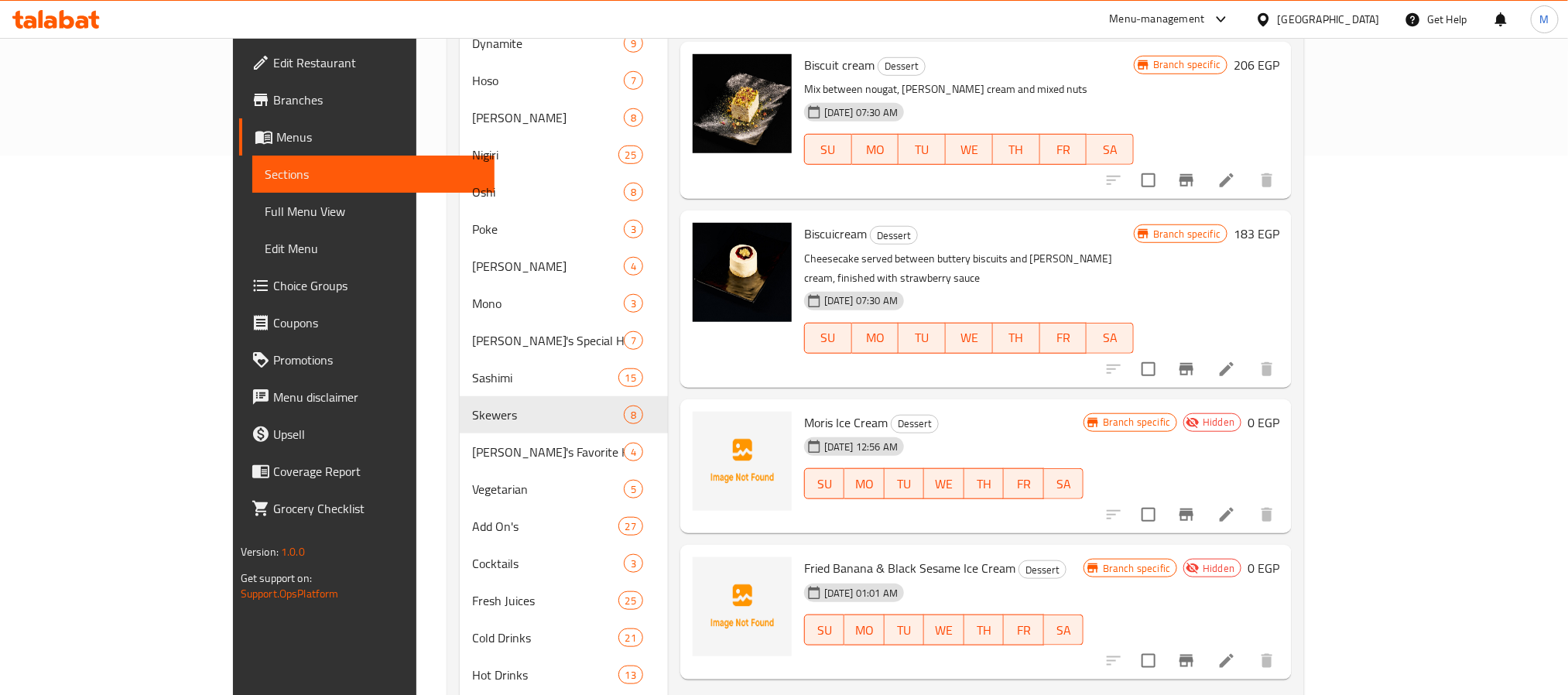
scroll to position [581, 0]
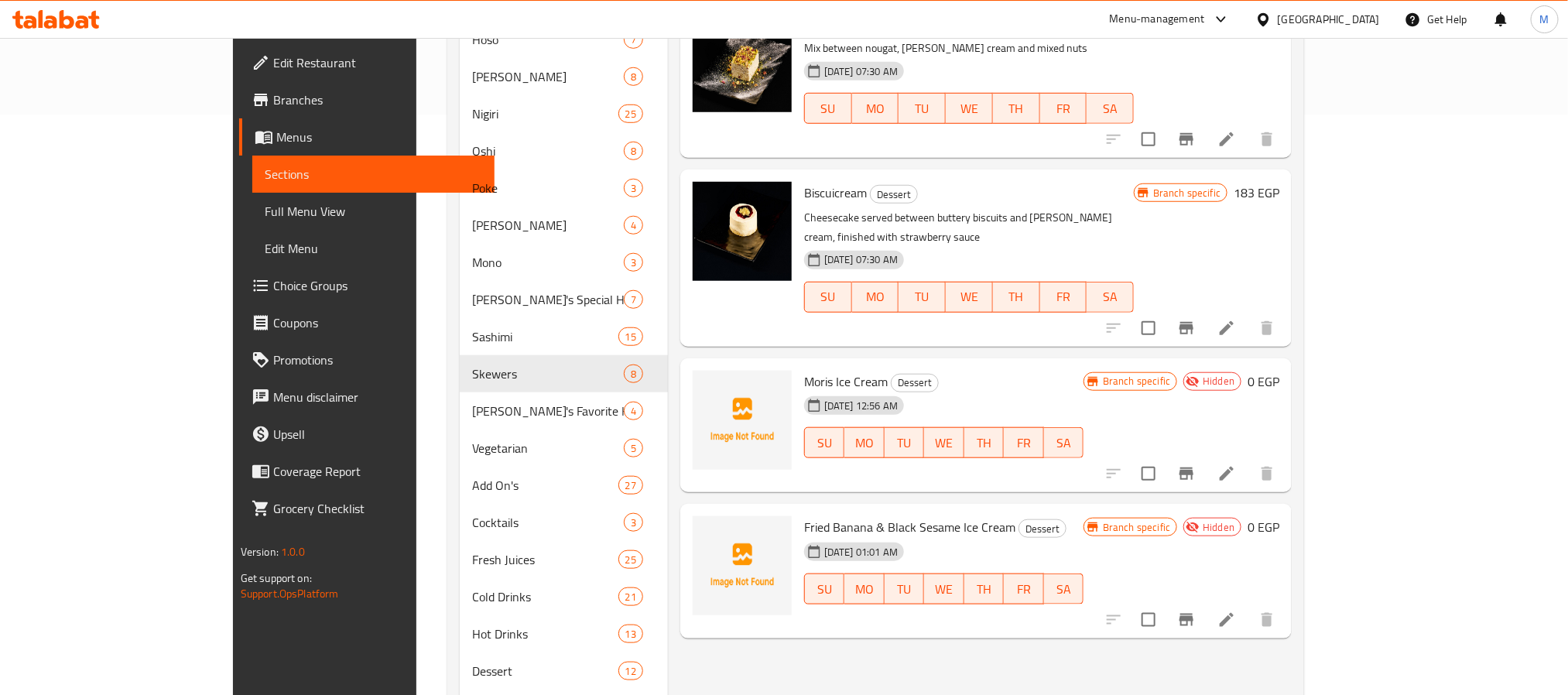
type input "ice cream"
click at [1249, 459] on li at bounding box center [1227, 473] width 43 height 28
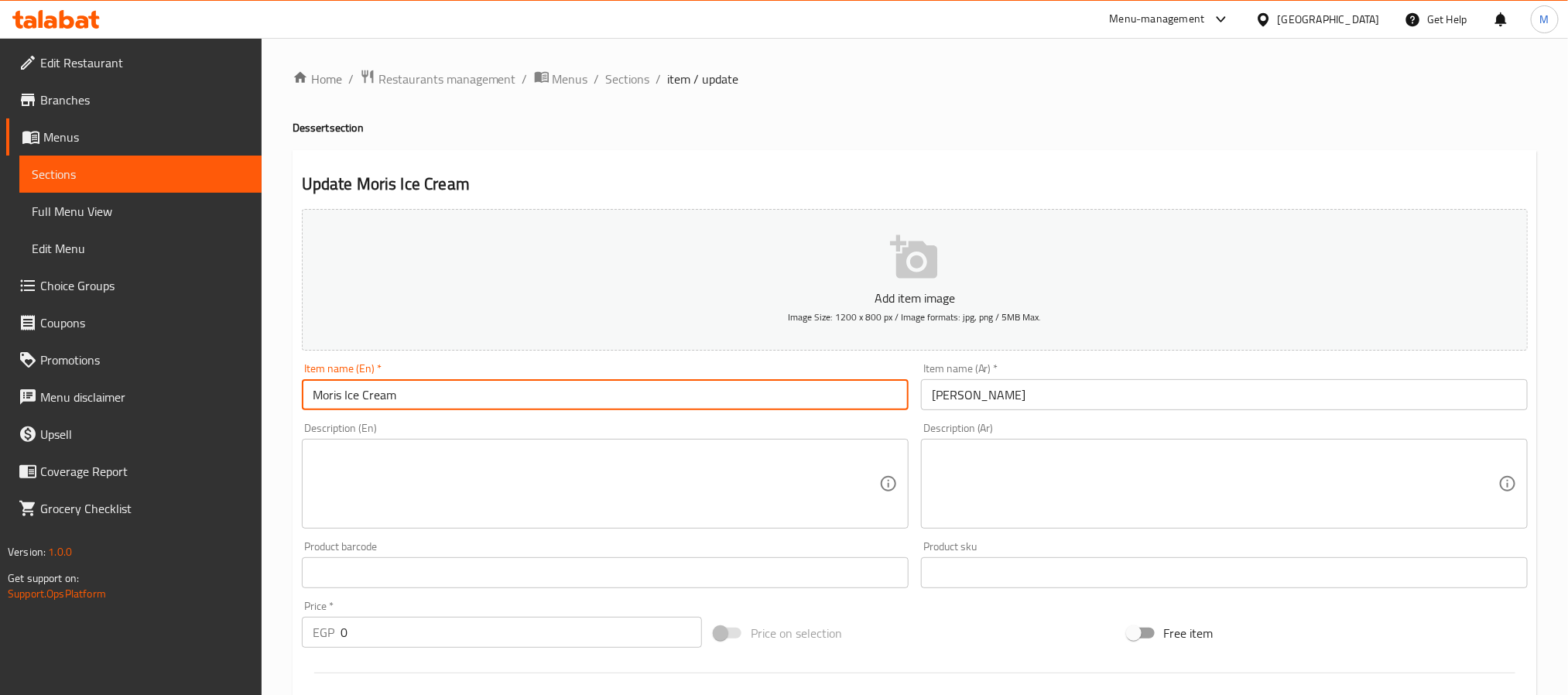
drag, startPoint x: 339, startPoint y: 399, endPoint x: 349, endPoint y: 438, distance: 40.3
click at [339, 398] on input "Moris Ice Cream" at bounding box center [605, 394] width 606 height 31
type input "Mori's Ice Cream"
click at [733, 451] on textarea at bounding box center [596, 484] width 566 height 74
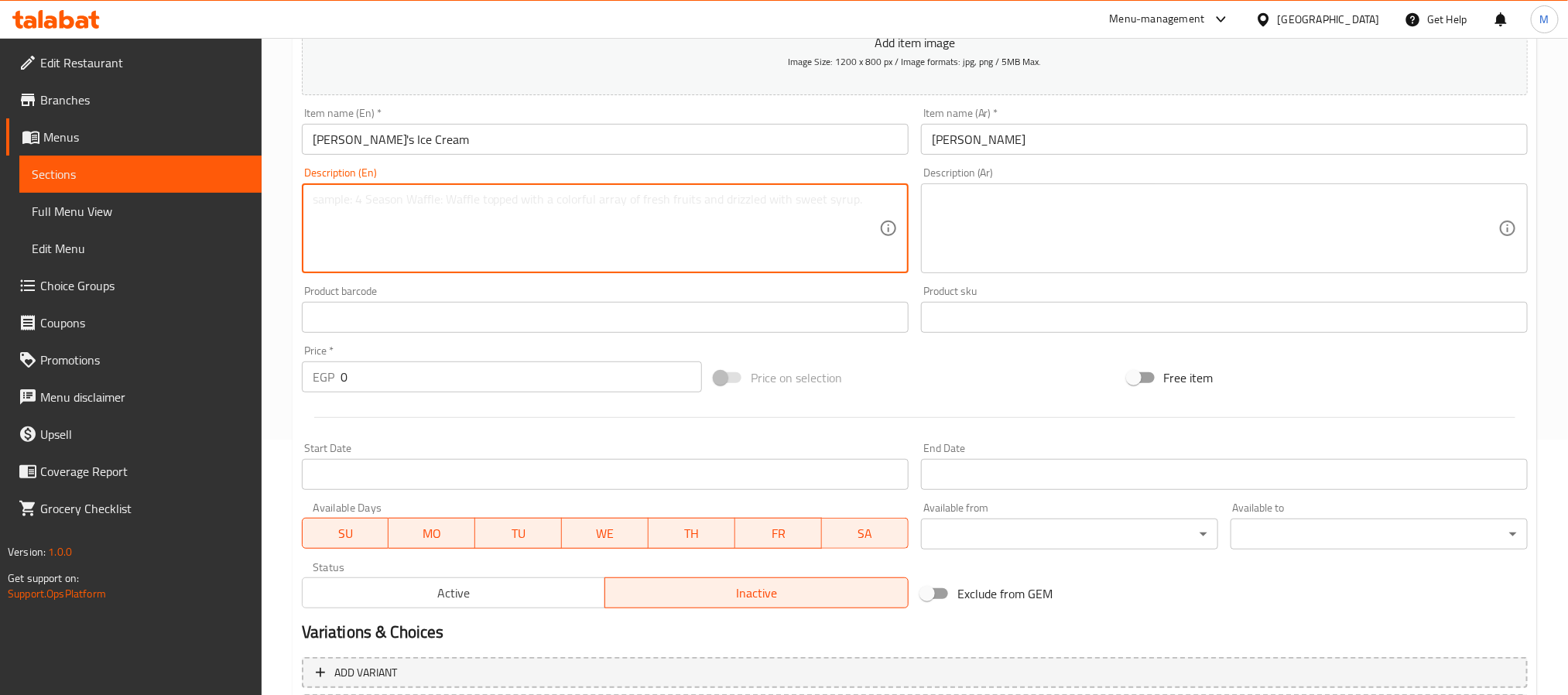
scroll to position [348, 0]
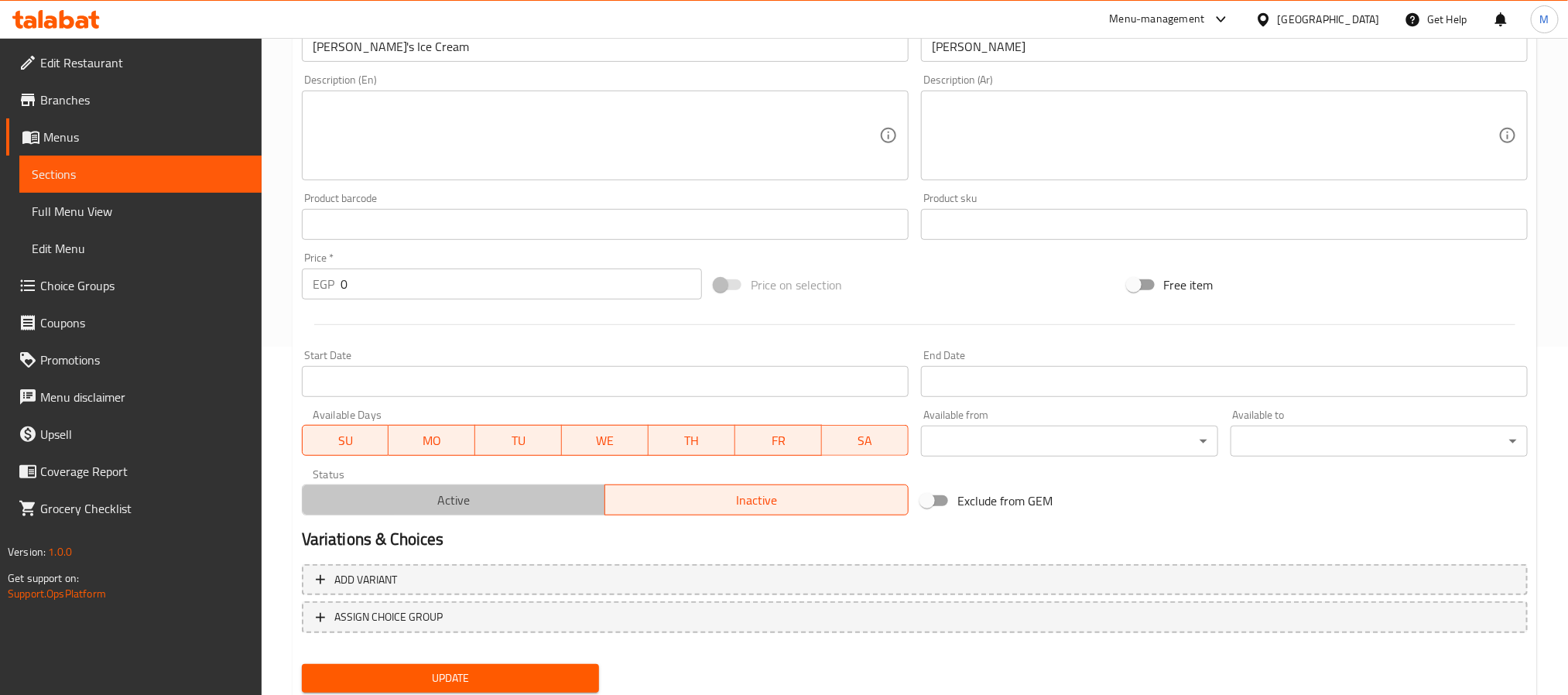
click at [507, 509] on span "Active" at bounding box center [454, 500] width 291 height 23
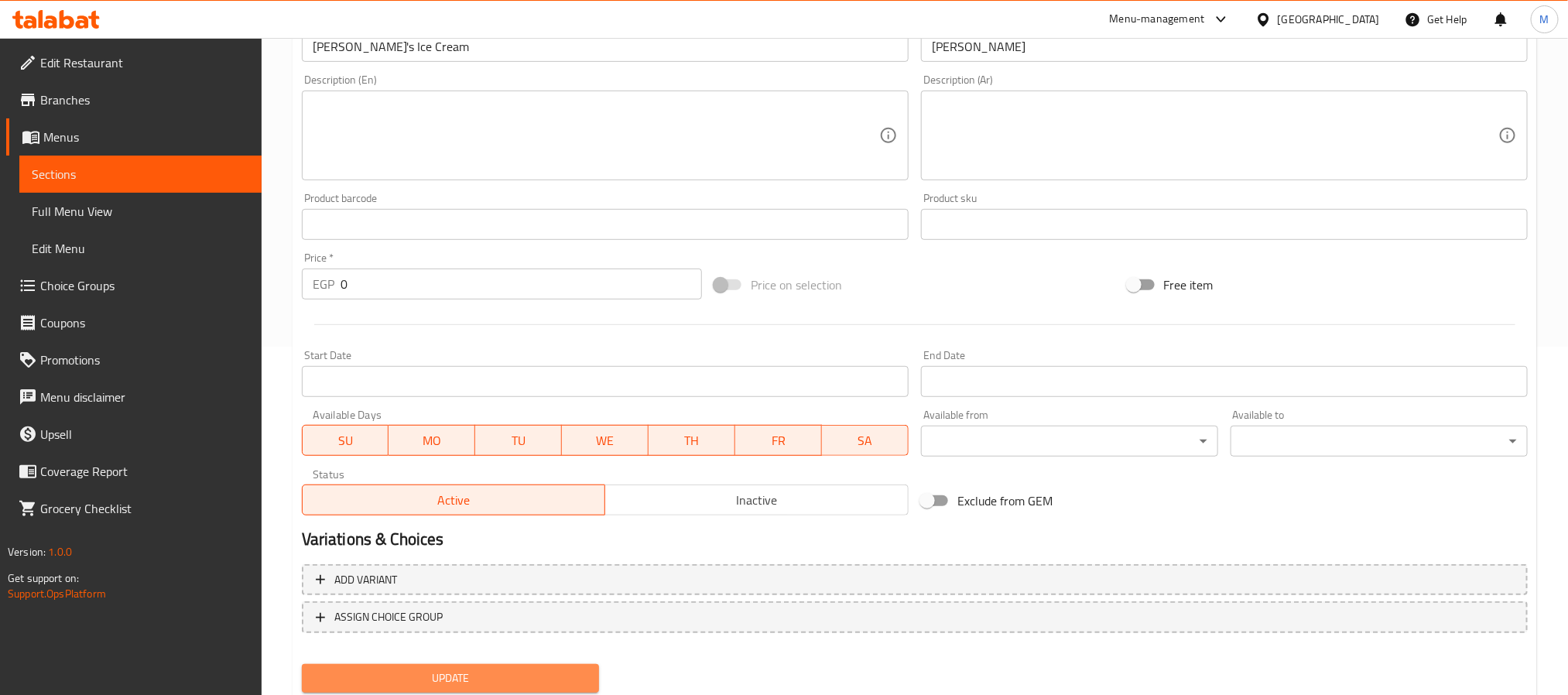
click at [530, 664] on button "Update" at bounding box center [450, 678] width 297 height 28
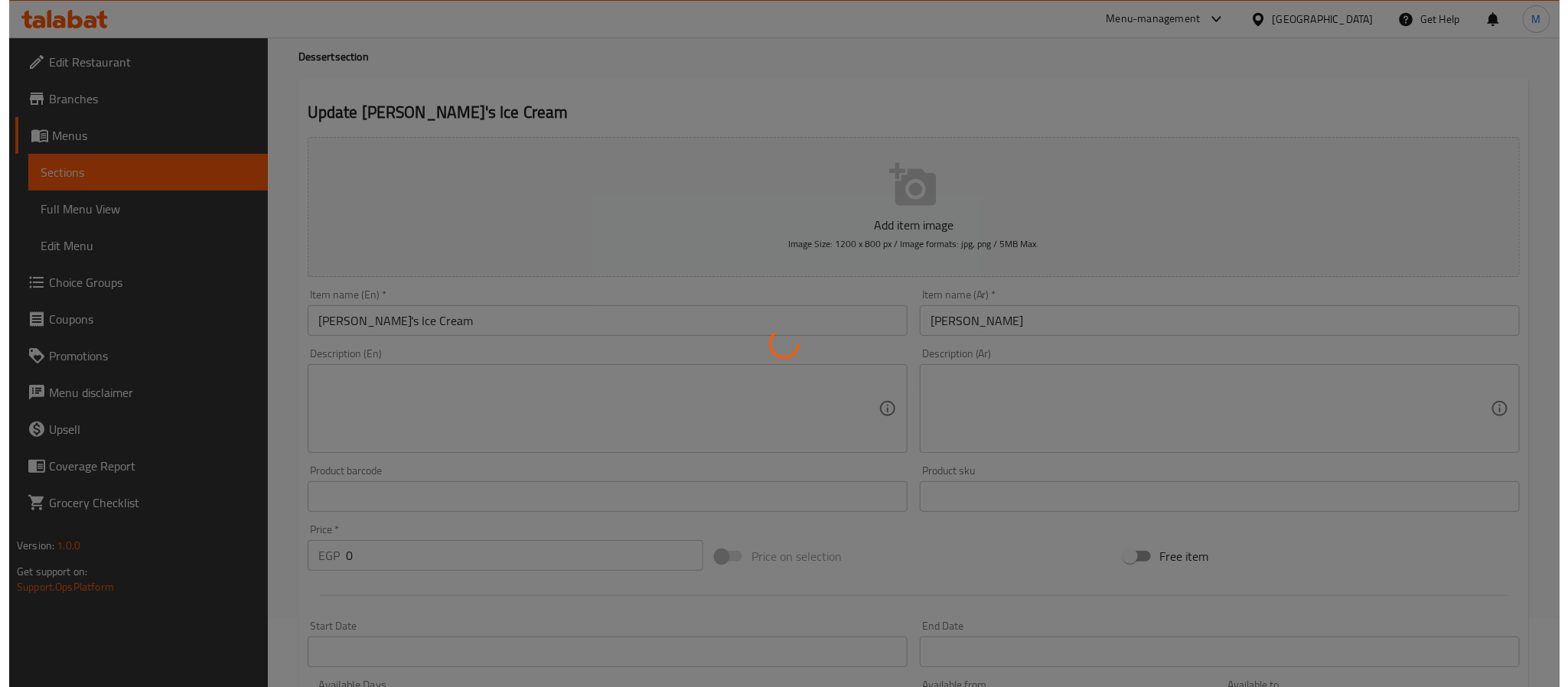
scroll to position [0, 0]
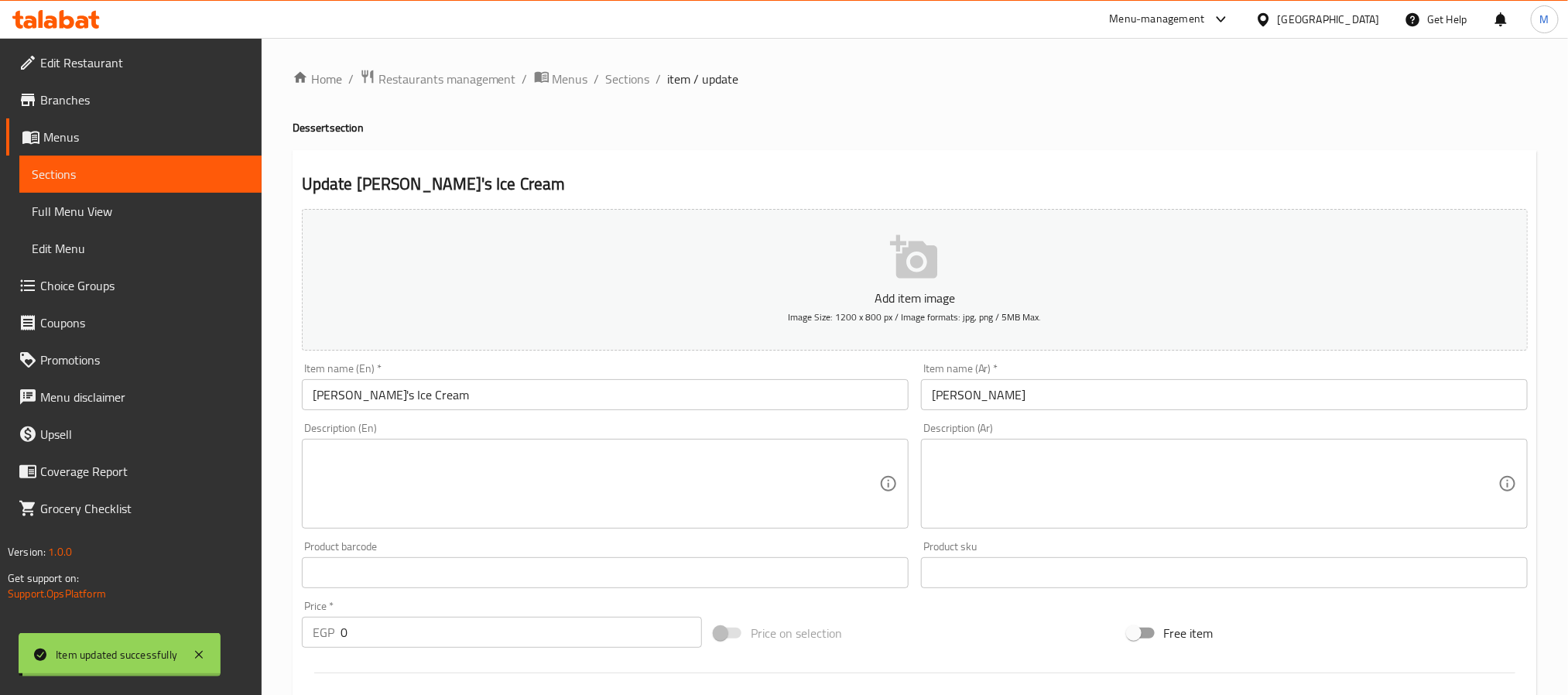
click at [449, 399] on input "Mori's Ice Cream" at bounding box center [605, 394] width 606 height 31
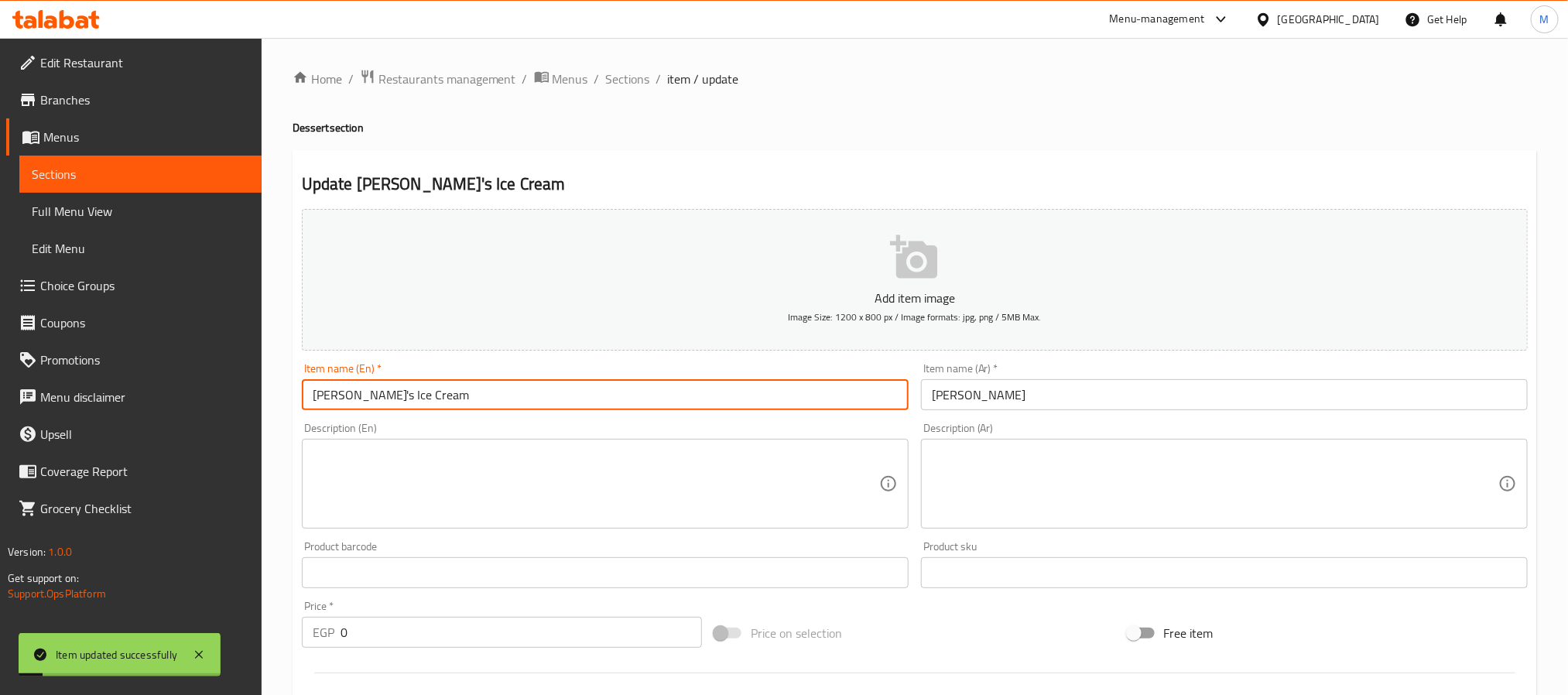
drag, startPoint x: 613, startPoint y: 79, endPoint x: 670, endPoint y: 114, distance: 66.9
click at [613, 79] on span "Sections" at bounding box center [628, 79] width 44 height 18
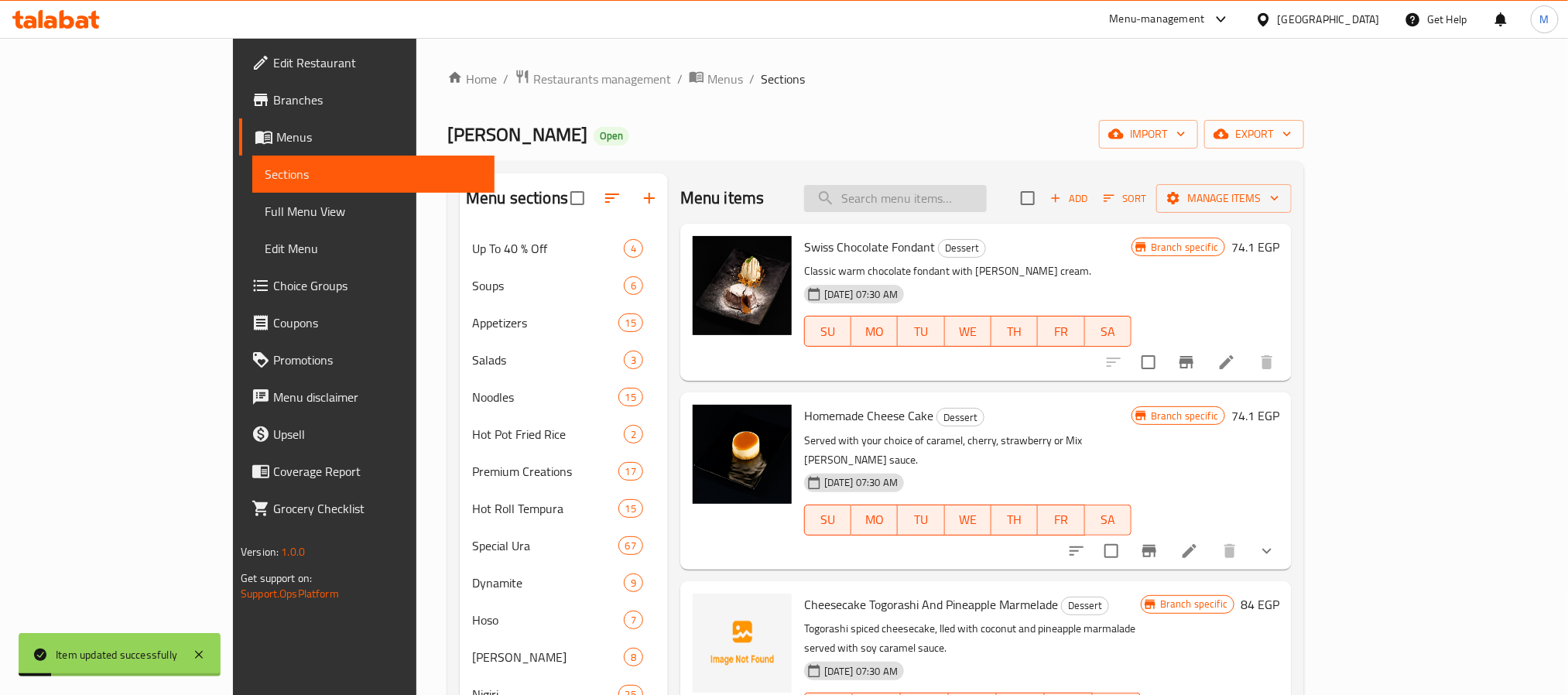
click at [987, 198] on input "search" at bounding box center [896, 198] width 183 height 27
paste input "Mori's Ice Cream"
type input "Mori's Ice Cream"
click at [987, 198] on input "search" at bounding box center [896, 198] width 183 height 27
paste input "Mori's Ice Cream"
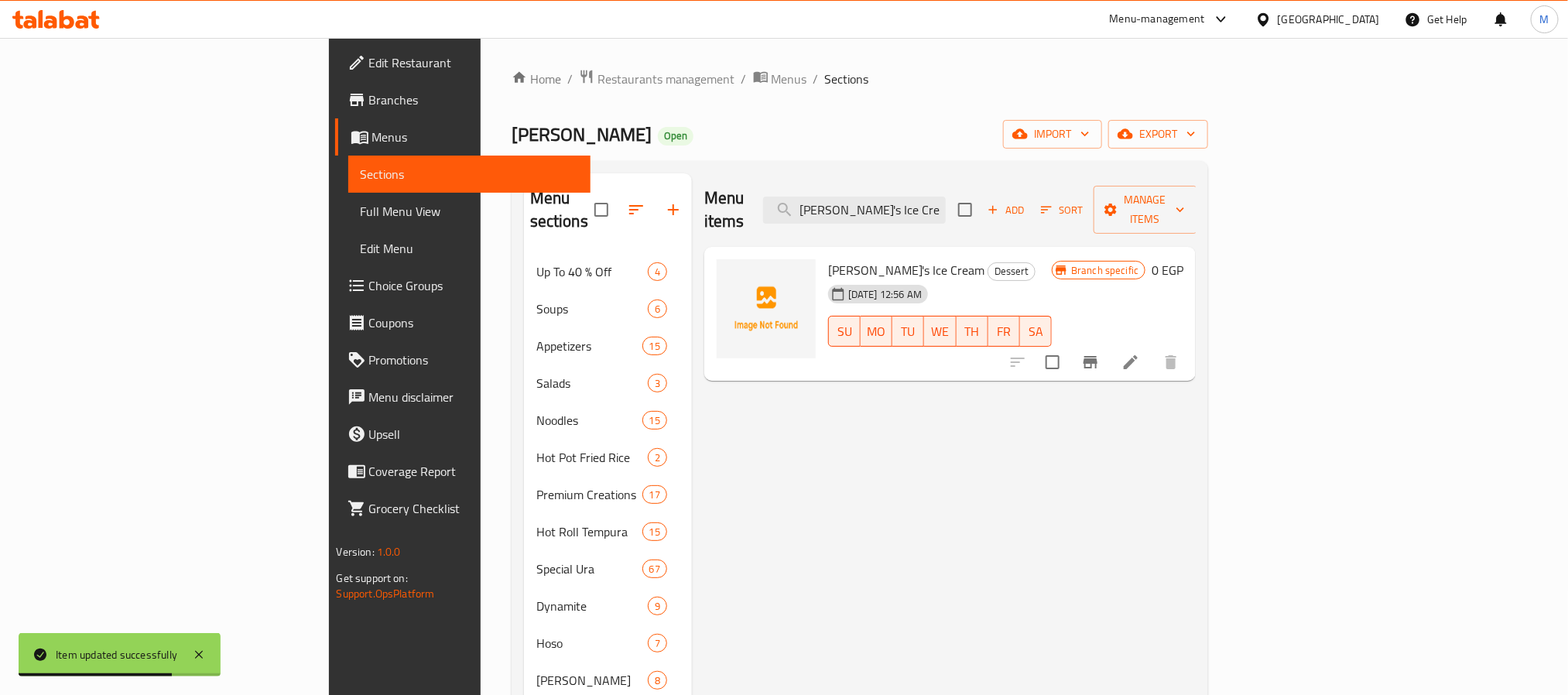
type input "Mori's Ice Cream"
click at [1109, 346] on button "Branch-specific-item" at bounding box center [1090, 362] width 37 height 37
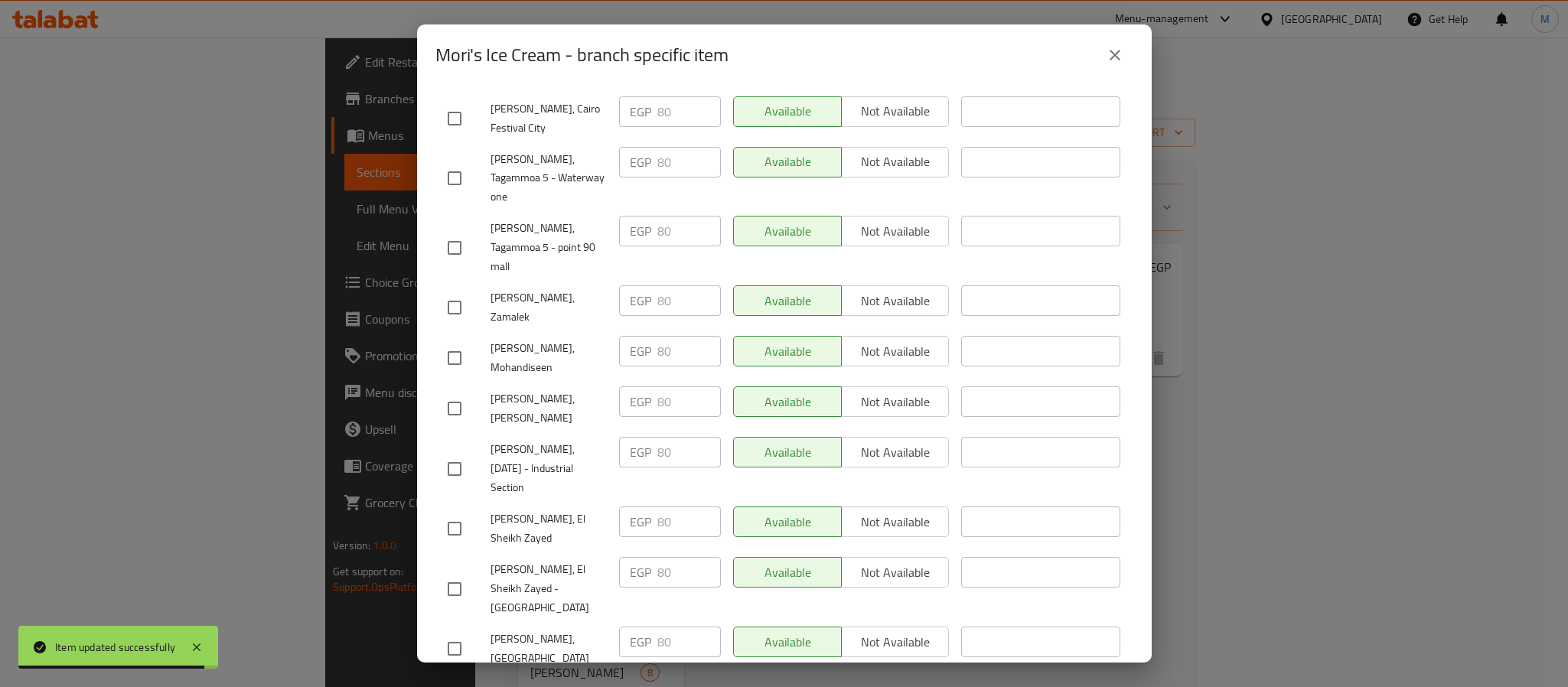
scroll to position [1364, 0]
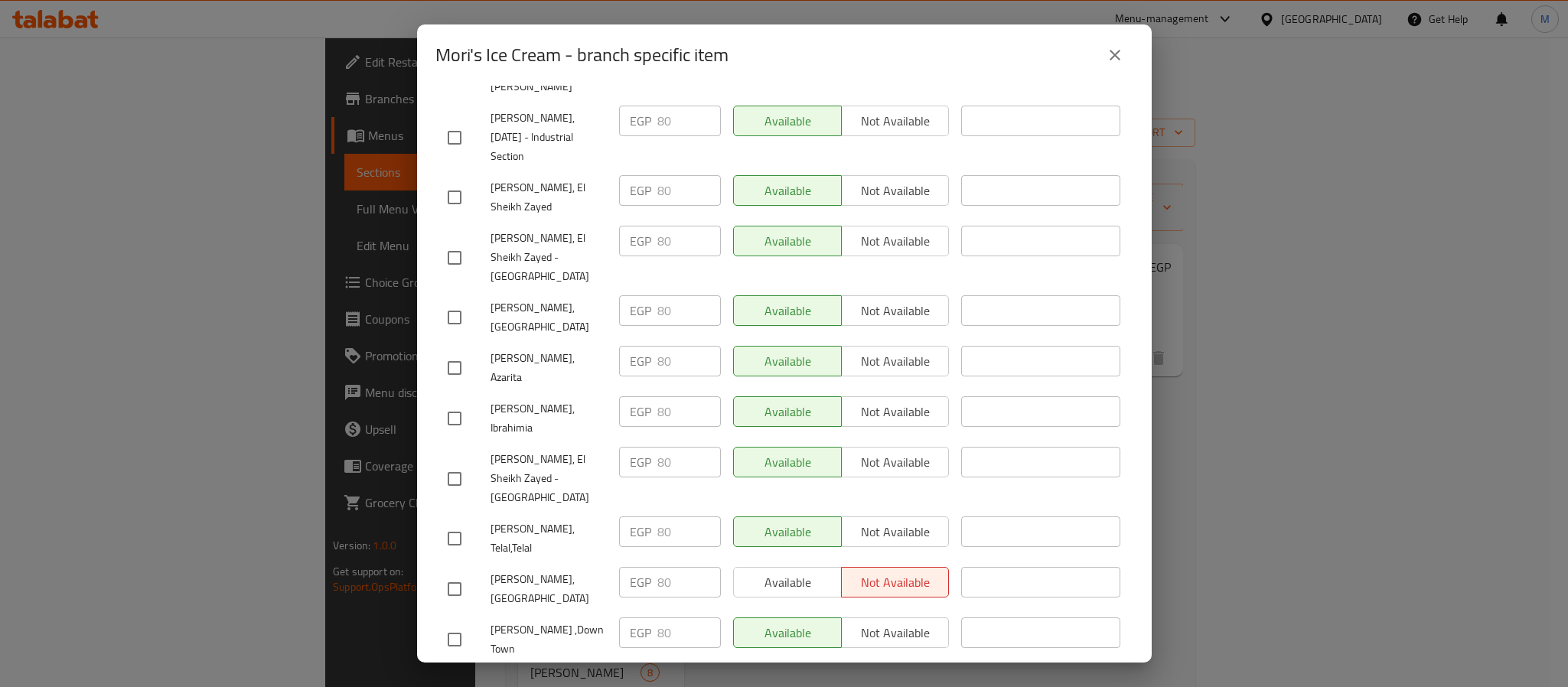
checkbox input "true"
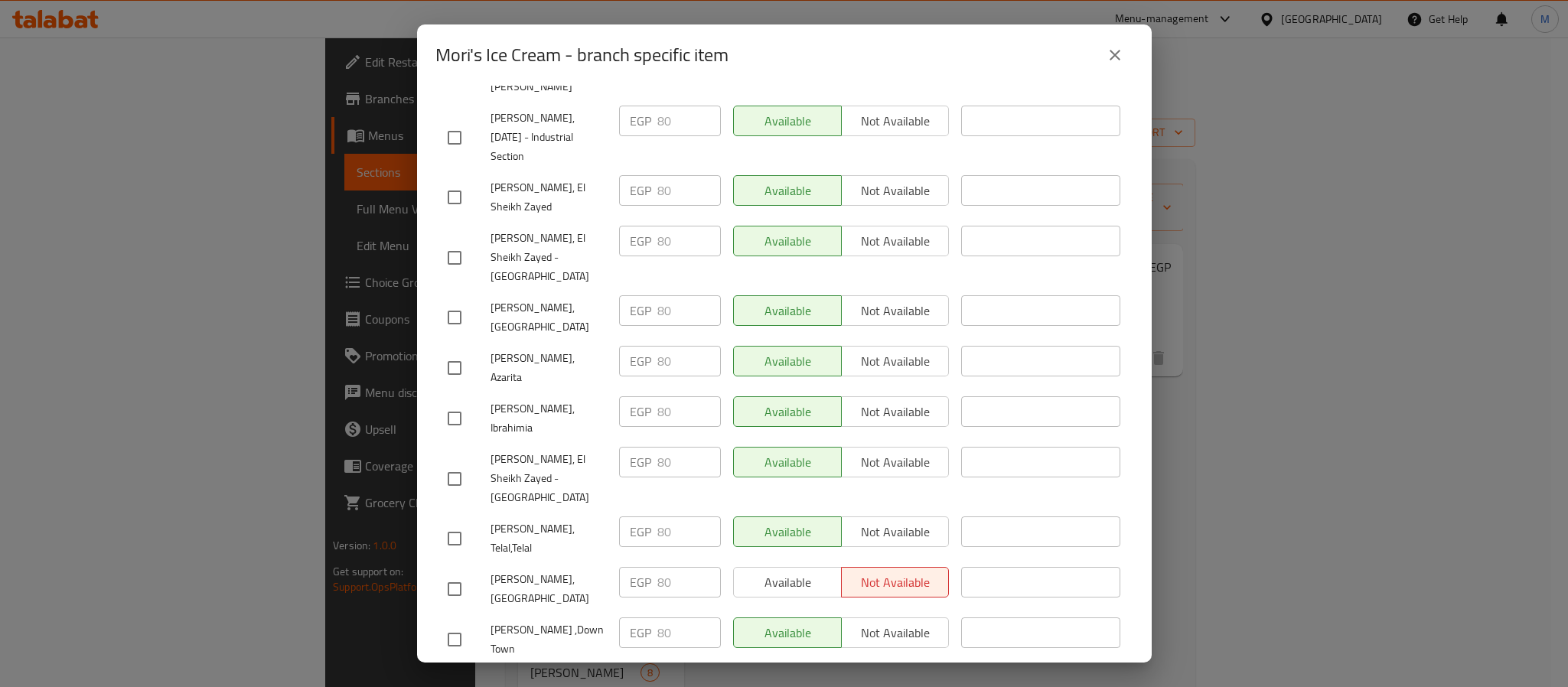
checkbox input "true"
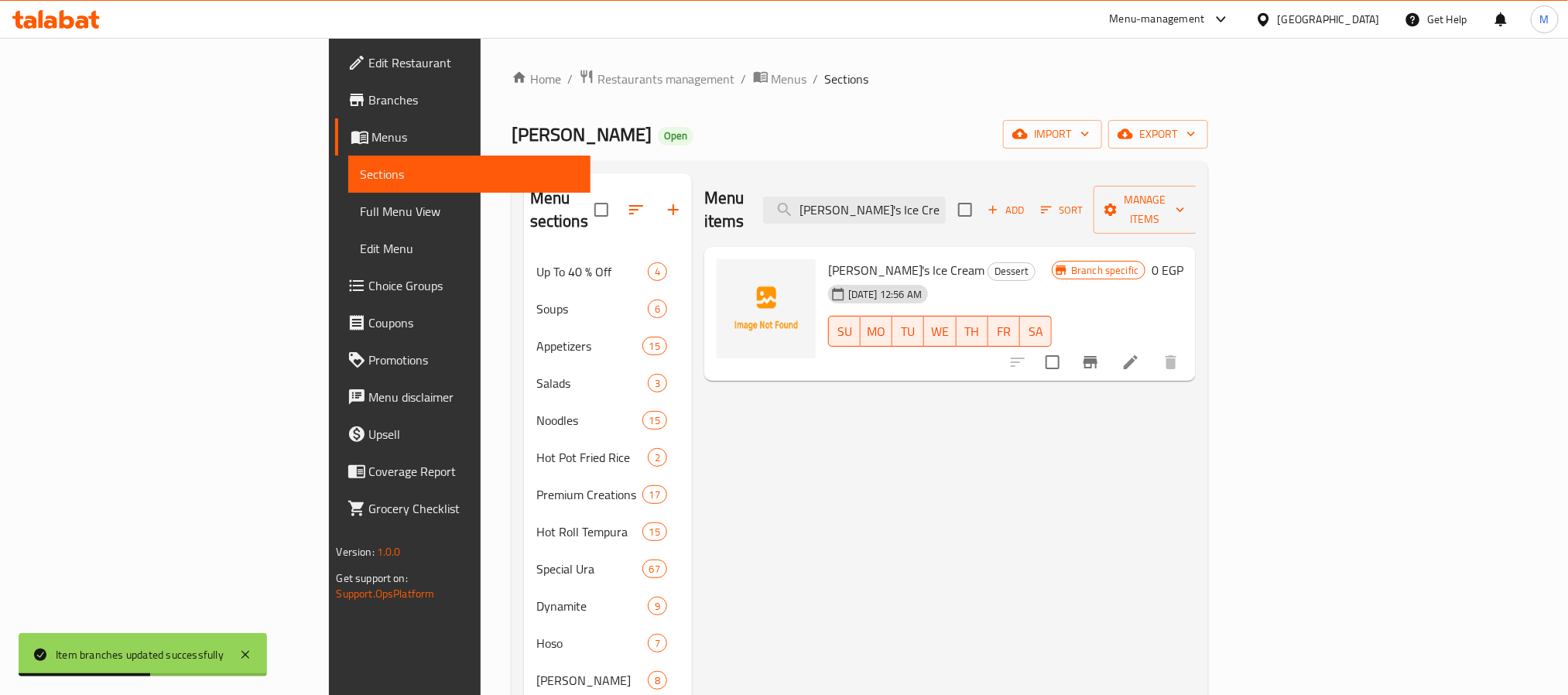
click at [1098, 356] on icon "Branch-specific-item" at bounding box center [1090, 362] width 14 height 13
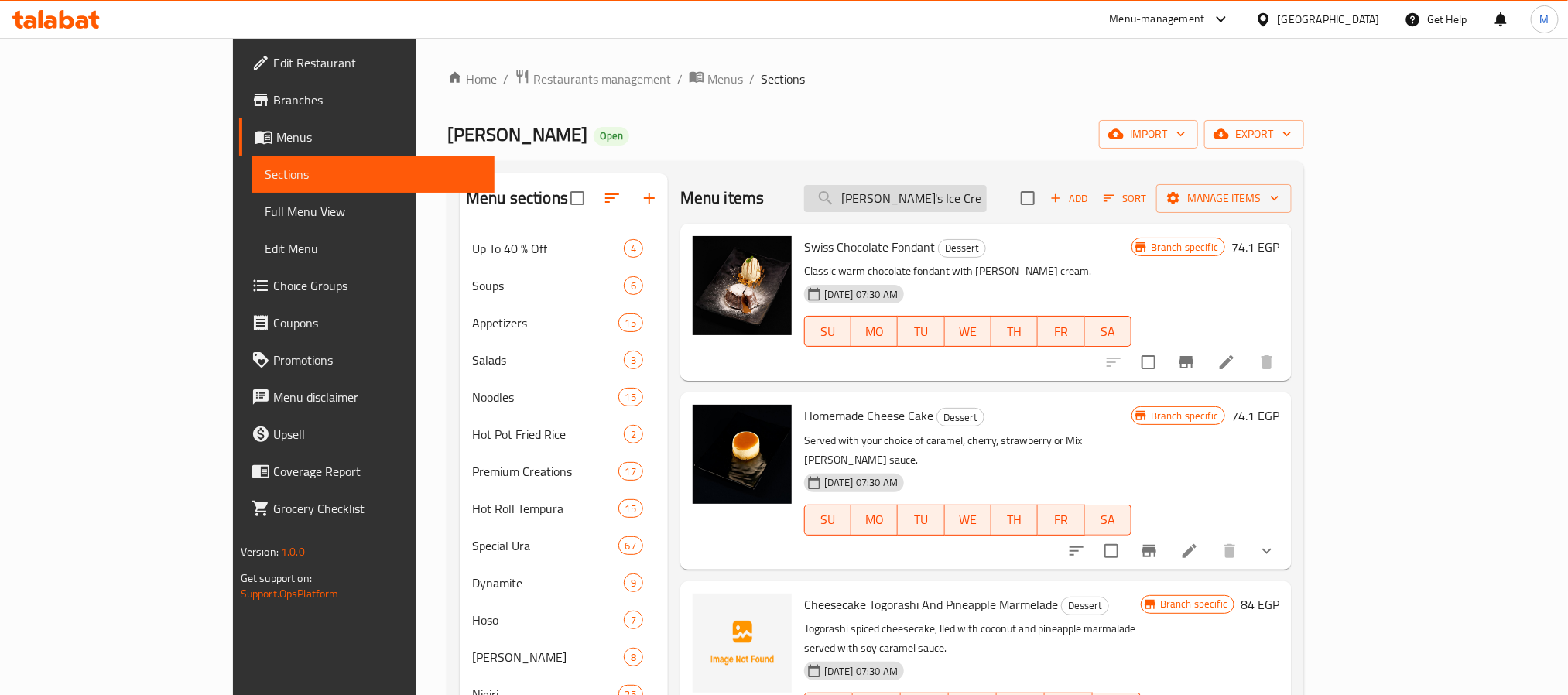
click at [987, 205] on input "Mori's Ice Cream" at bounding box center [896, 198] width 183 height 27
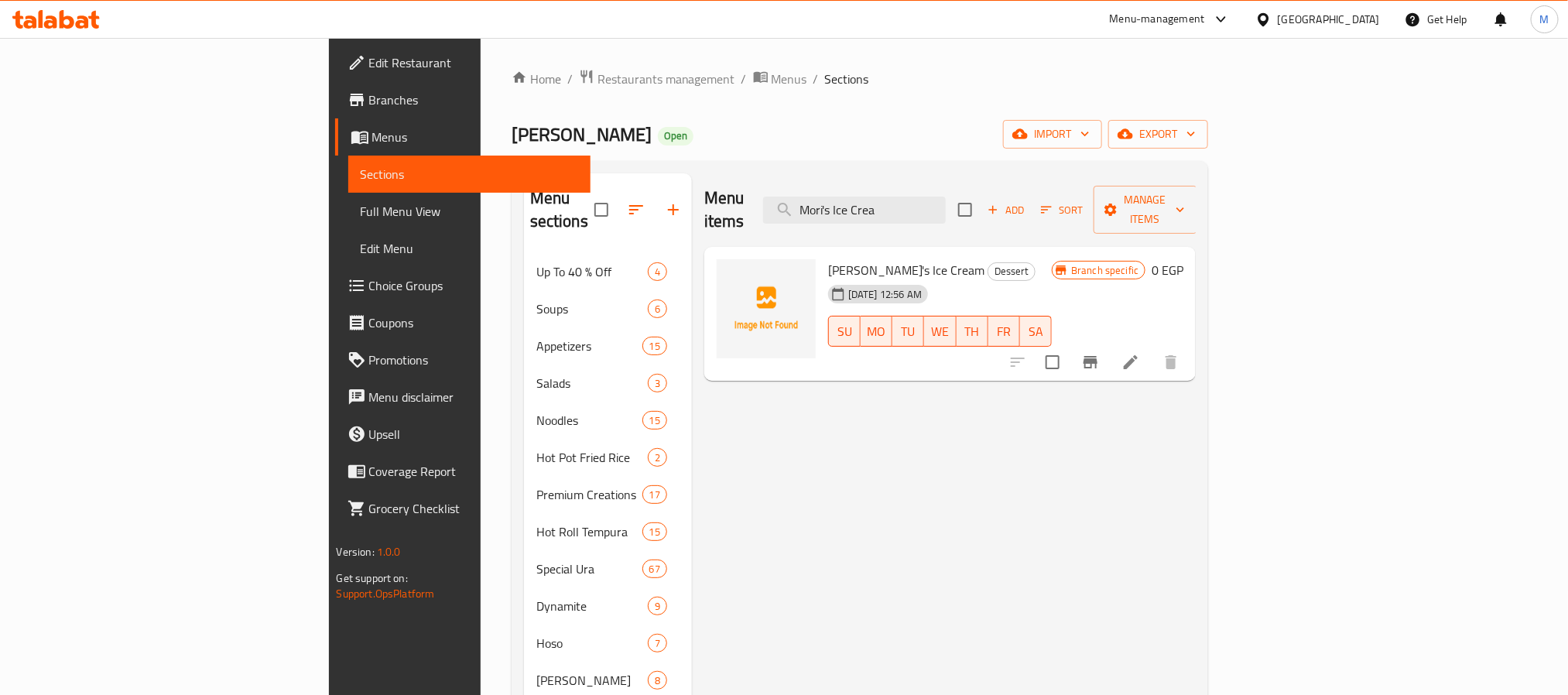
type input "Mori's Ice Crea"
click at [1109, 352] on button "Branch-specific-item" at bounding box center [1090, 362] width 37 height 37
click at [946, 205] on input "Mori's Ice Crea" at bounding box center [855, 210] width 183 height 27
paste input "Nougatcream"
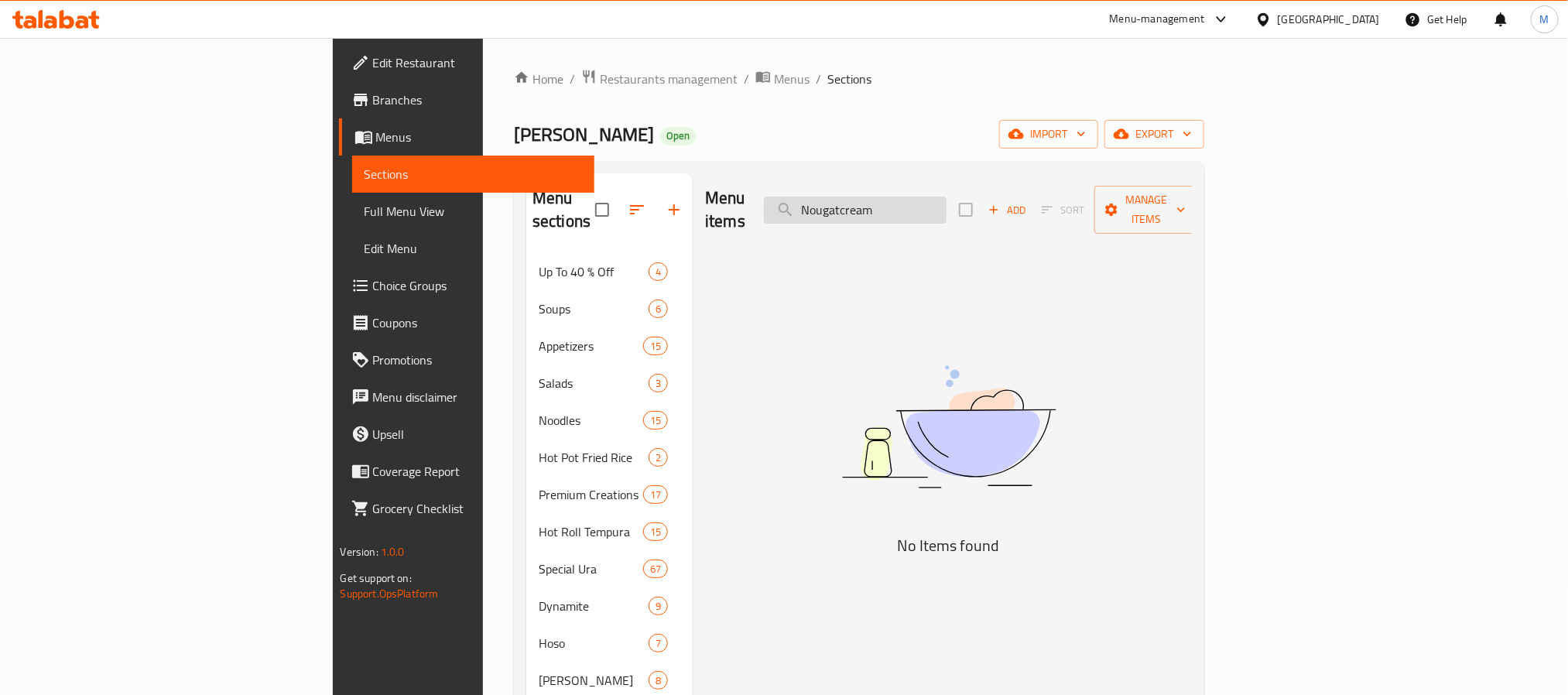
click at [934, 196] on input "Nougatcream" at bounding box center [855, 210] width 183 height 27
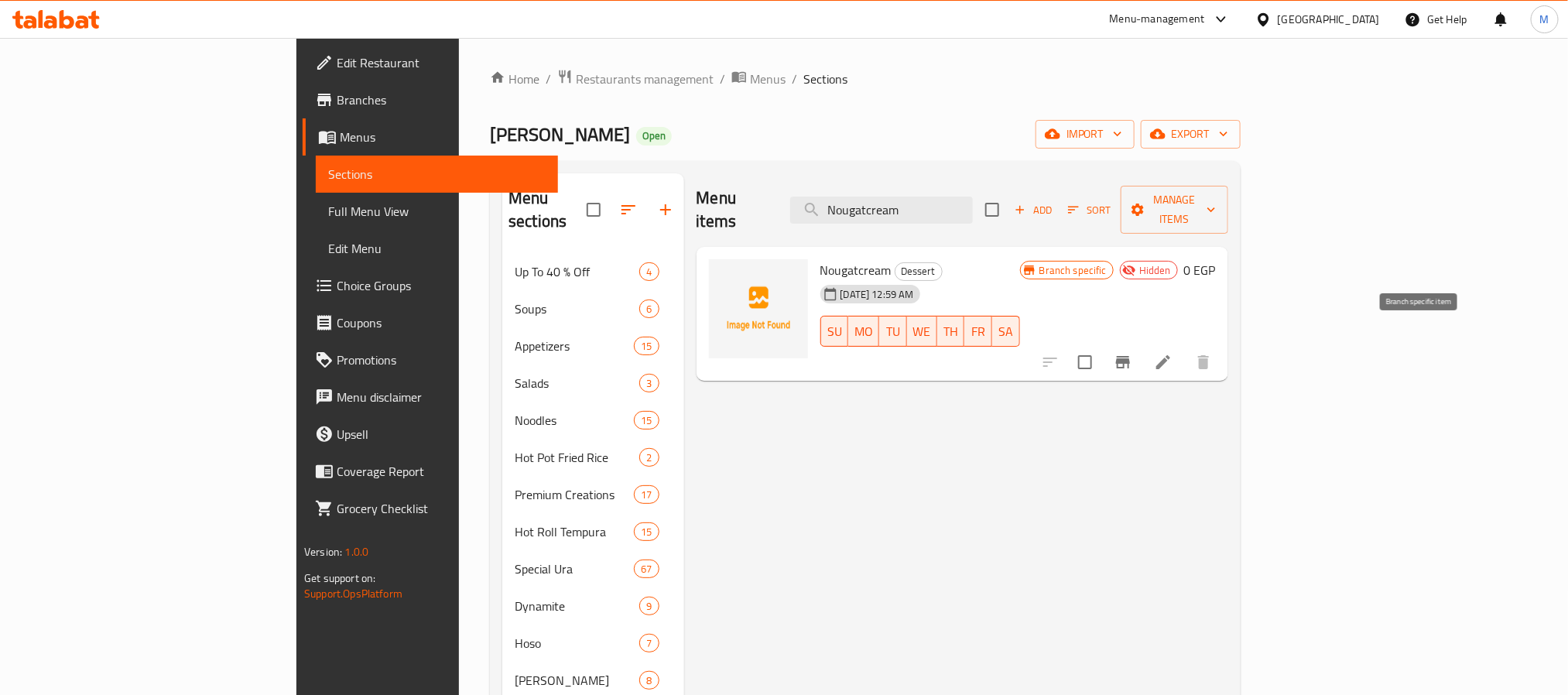
type input "Nougatcream"
click at [1173, 353] on icon at bounding box center [1164, 363] width 18 height 18
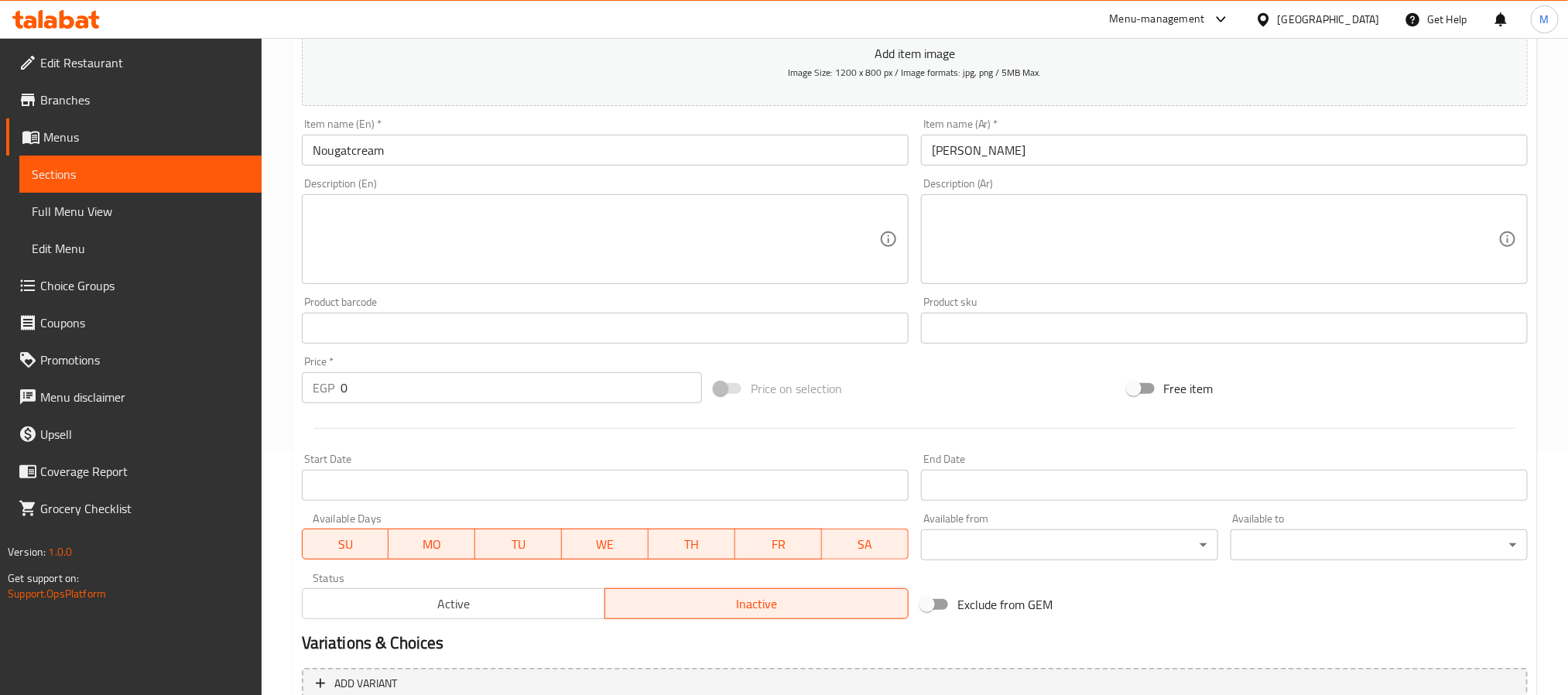
scroll to position [397, 0]
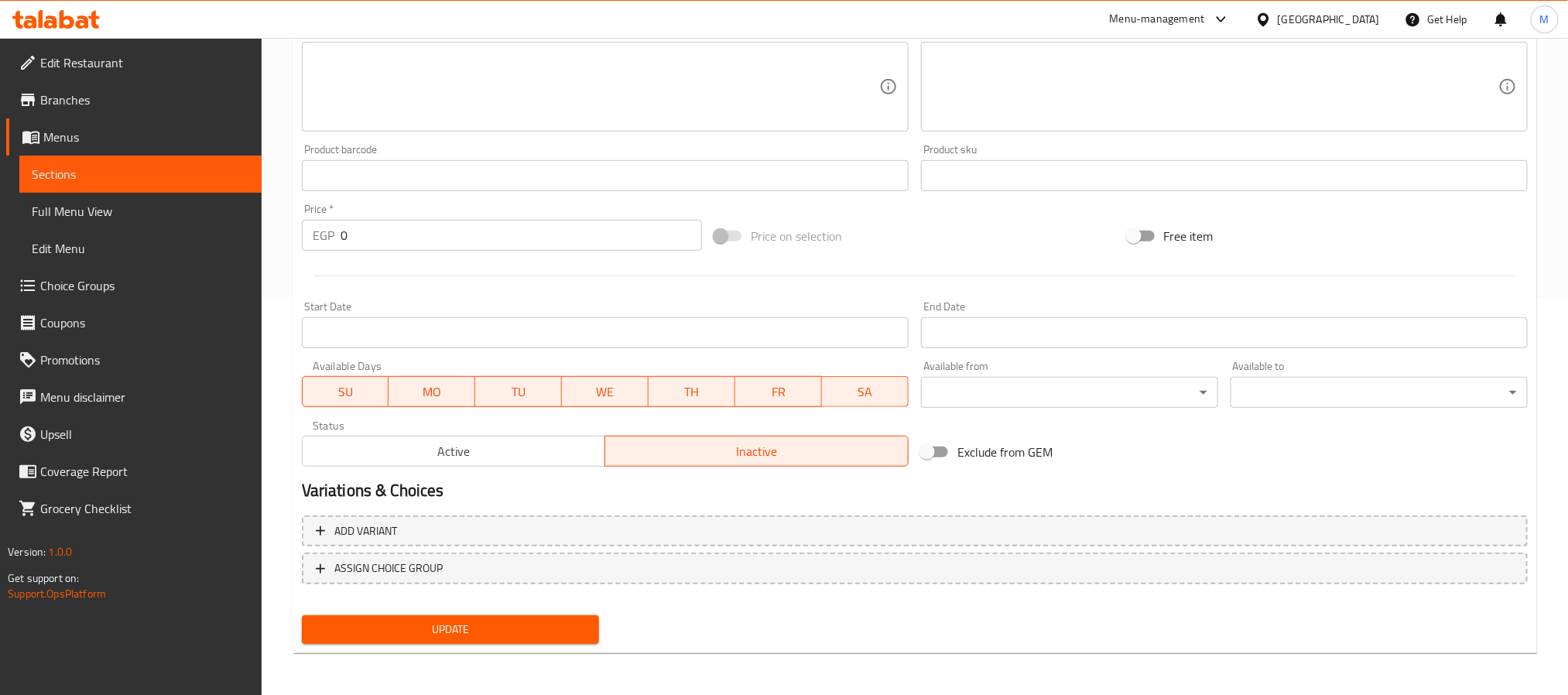
click at [523, 444] on span "Active" at bounding box center [454, 451] width 291 height 23
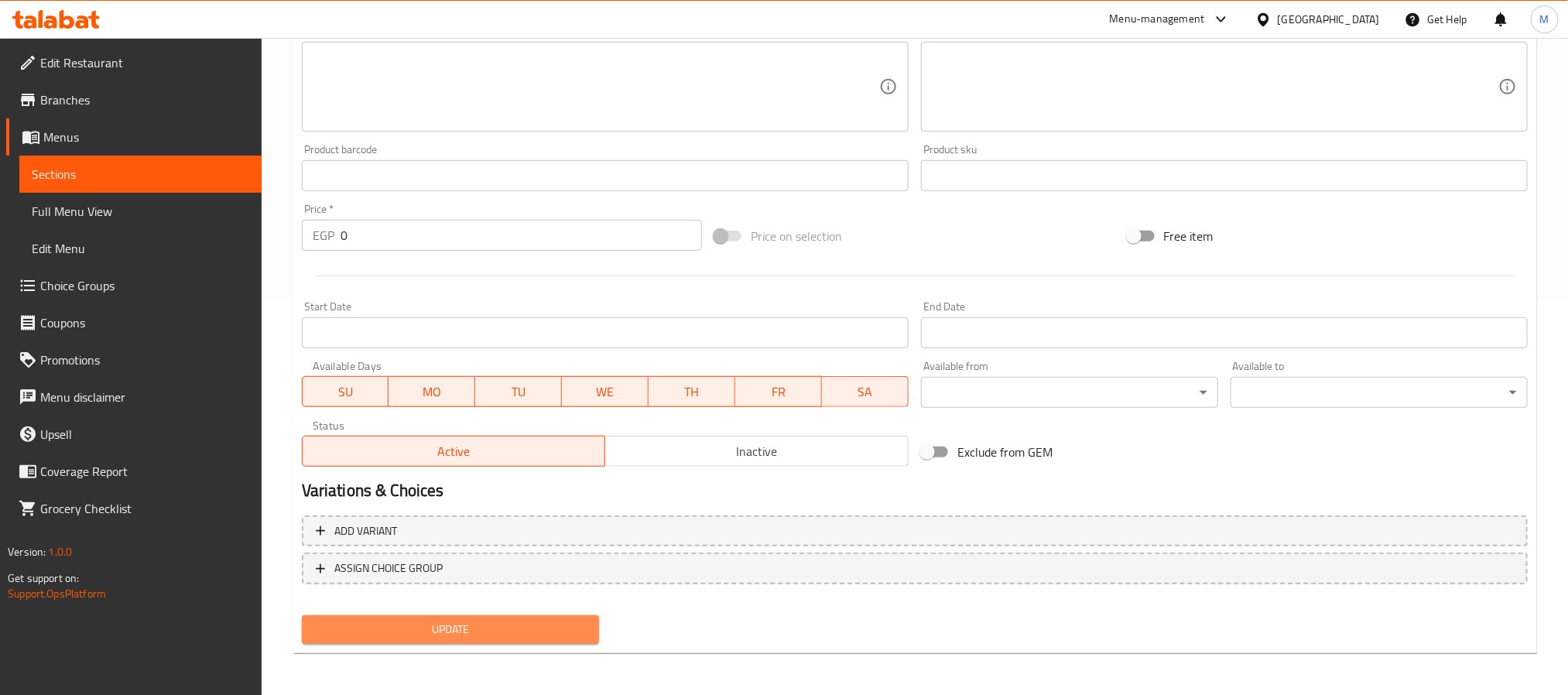
click at [500, 632] on span "Update" at bounding box center [450, 629] width 272 height 19
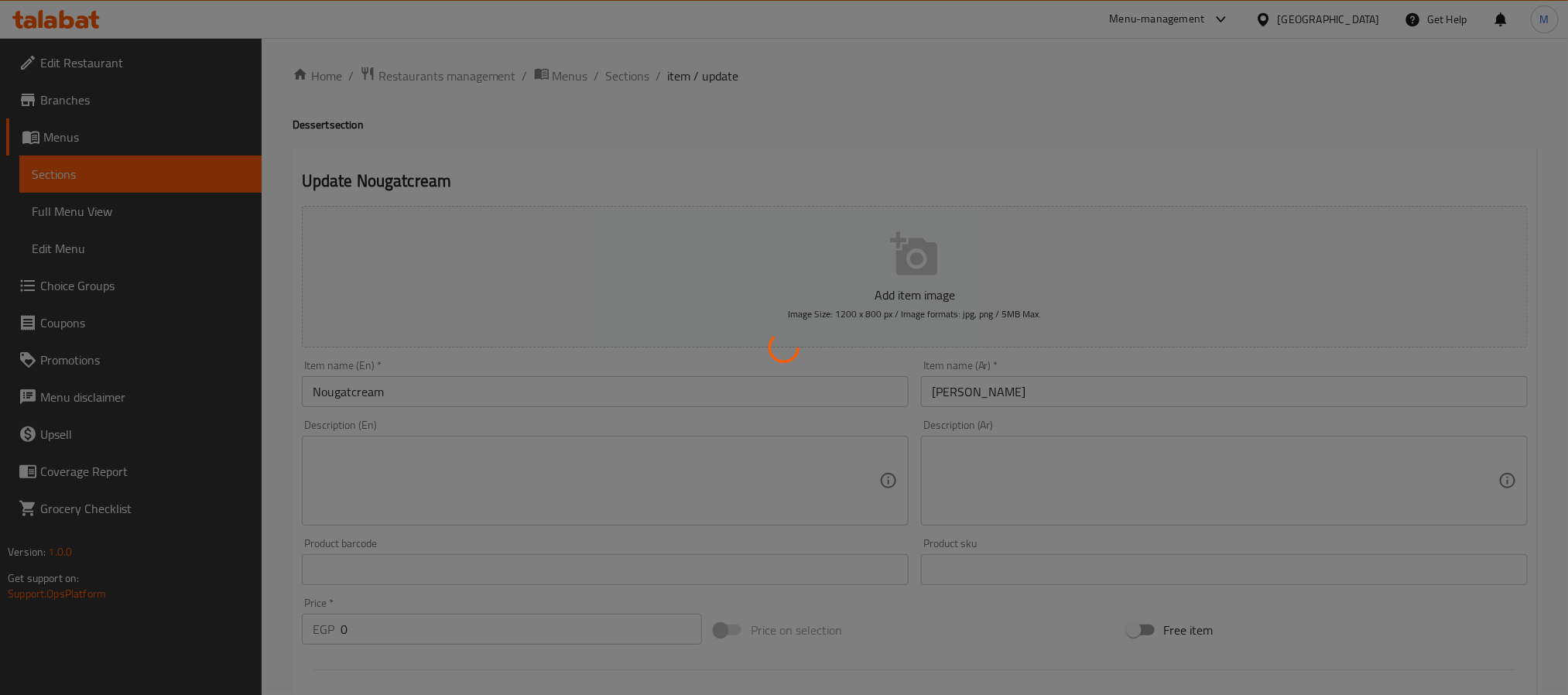
scroll to position [0, 0]
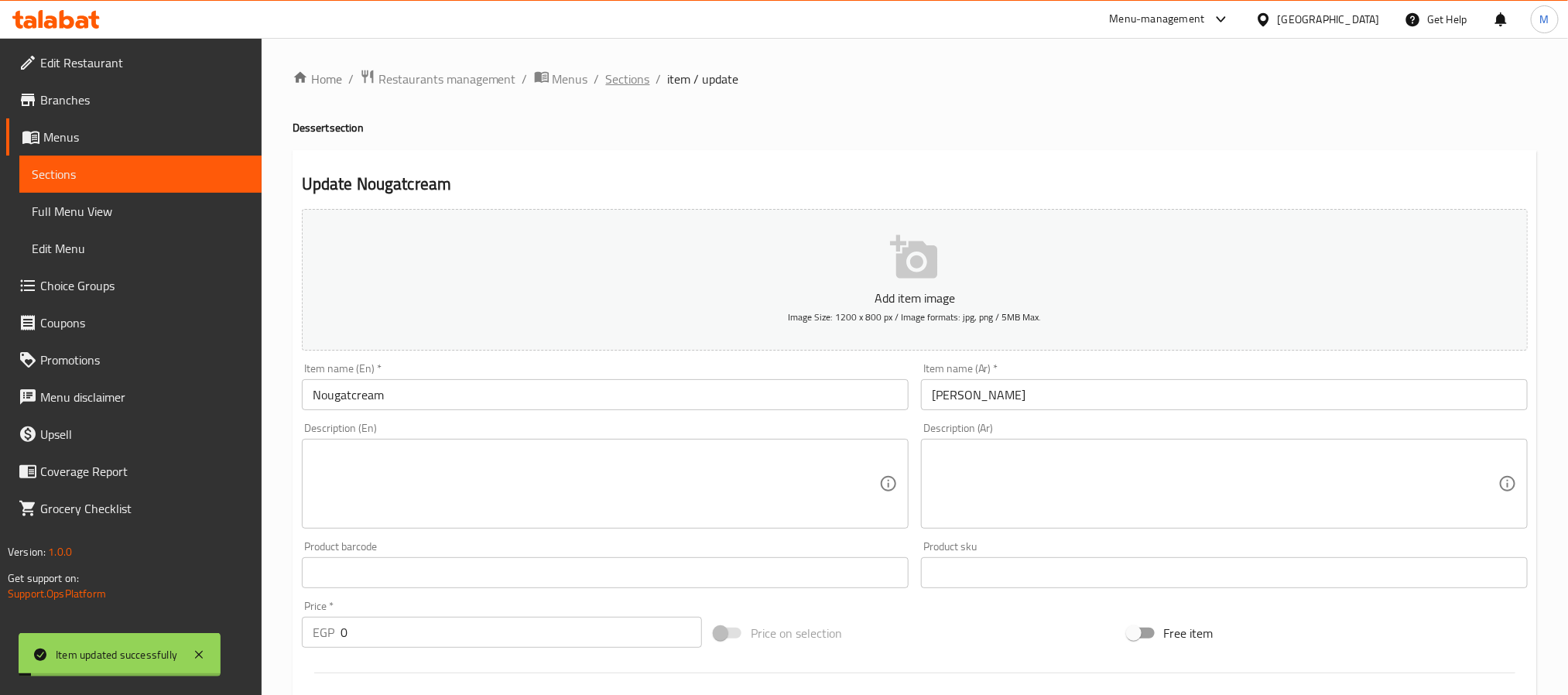
click at [637, 75] on span "Sections" at bounding box center [628, 79] width 44 height 18
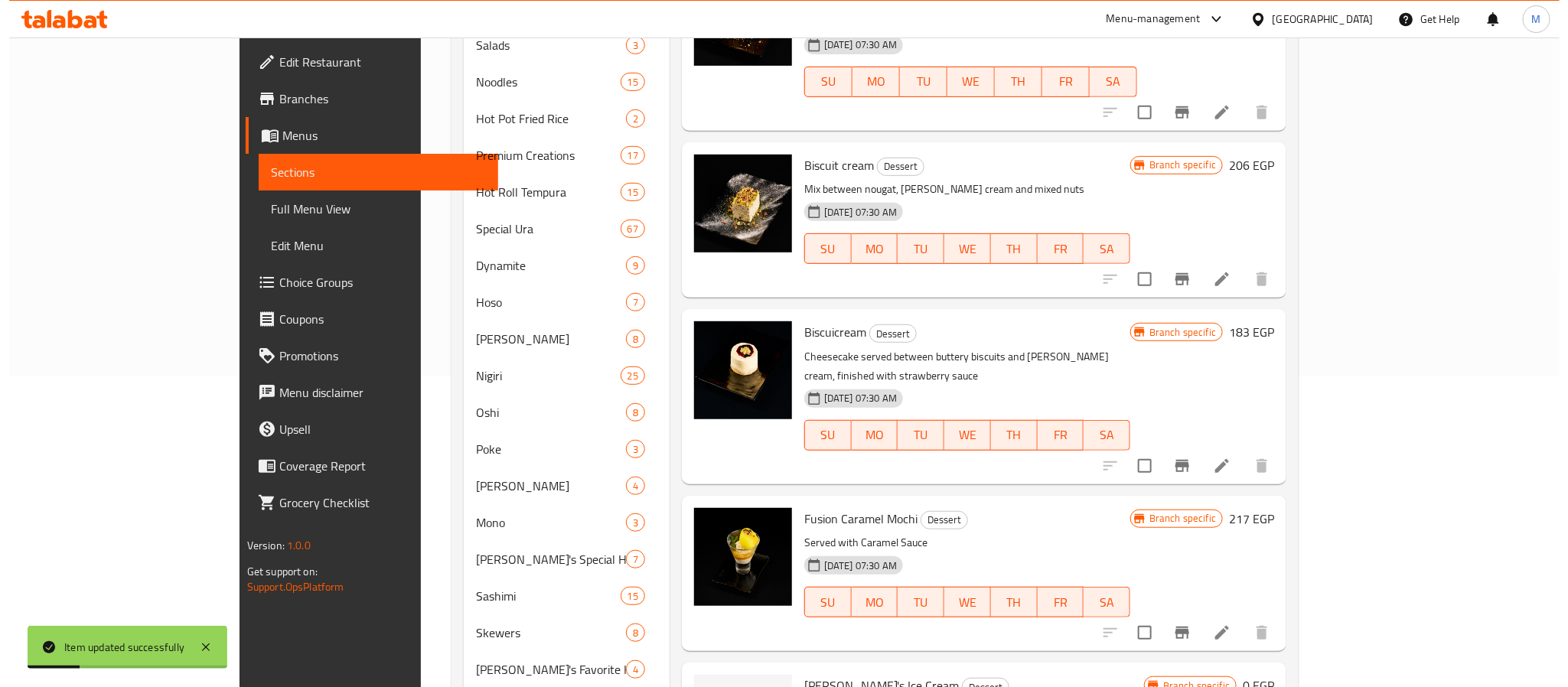
scroll to position [652, 0]
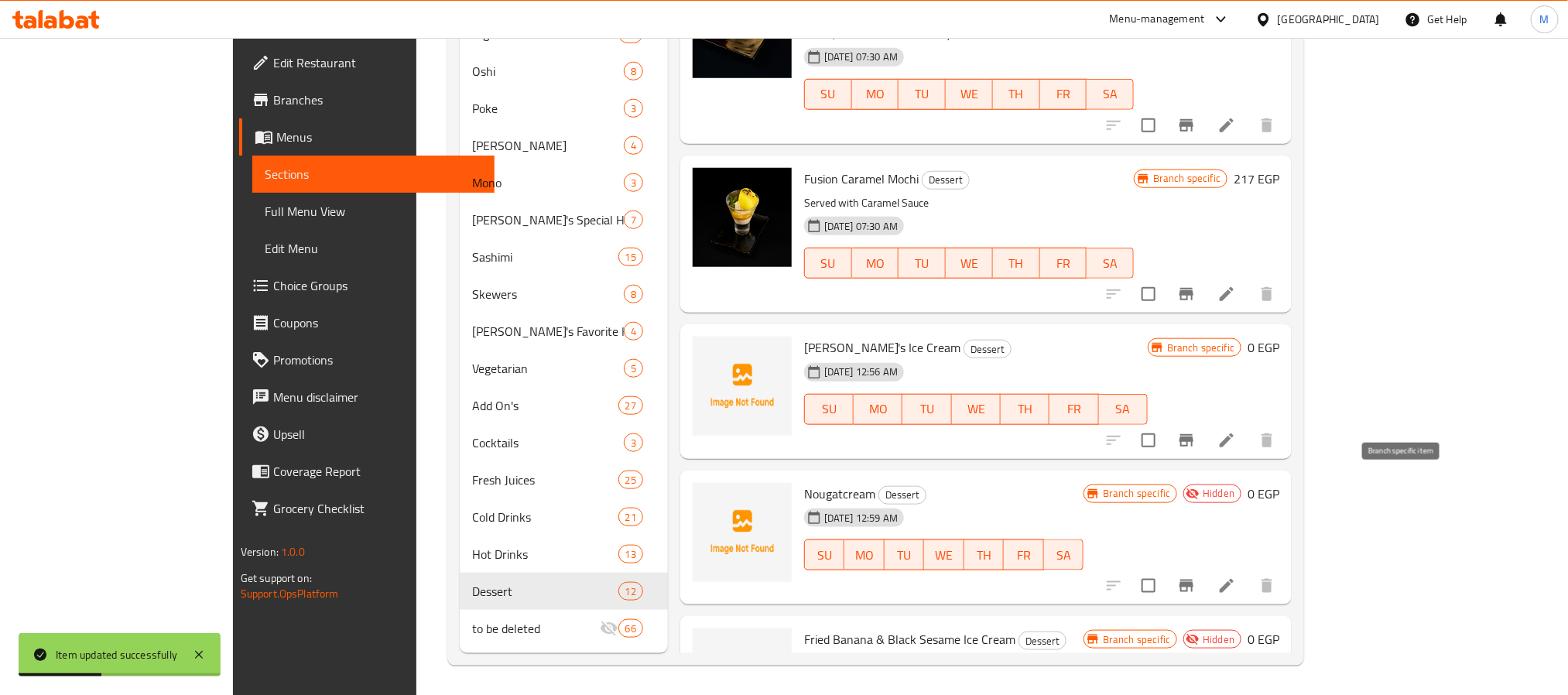
click at [1194, 580] on icon "Branch-specific-item" at bounding box center [1186, 586] width 14 height 13
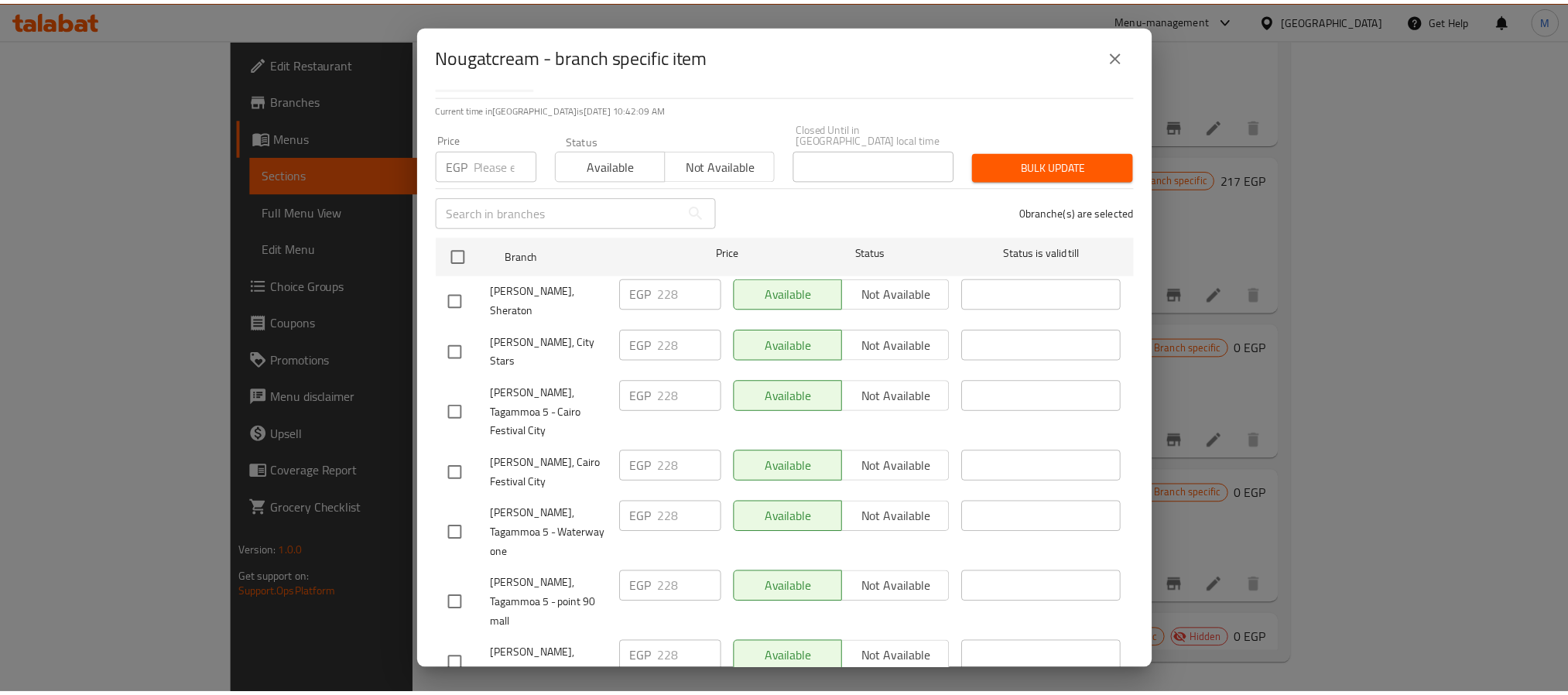
scroll to position [1382, 0]
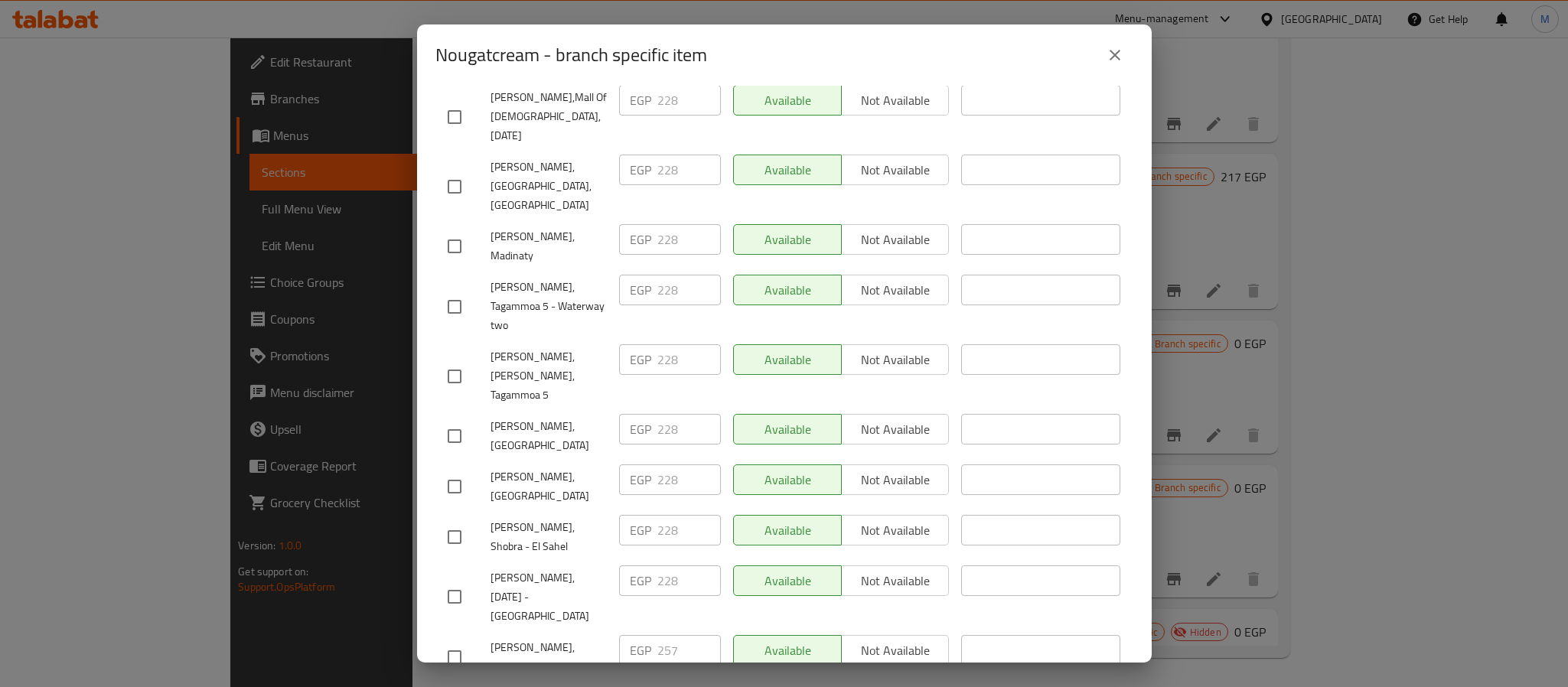
checkbox input "true"
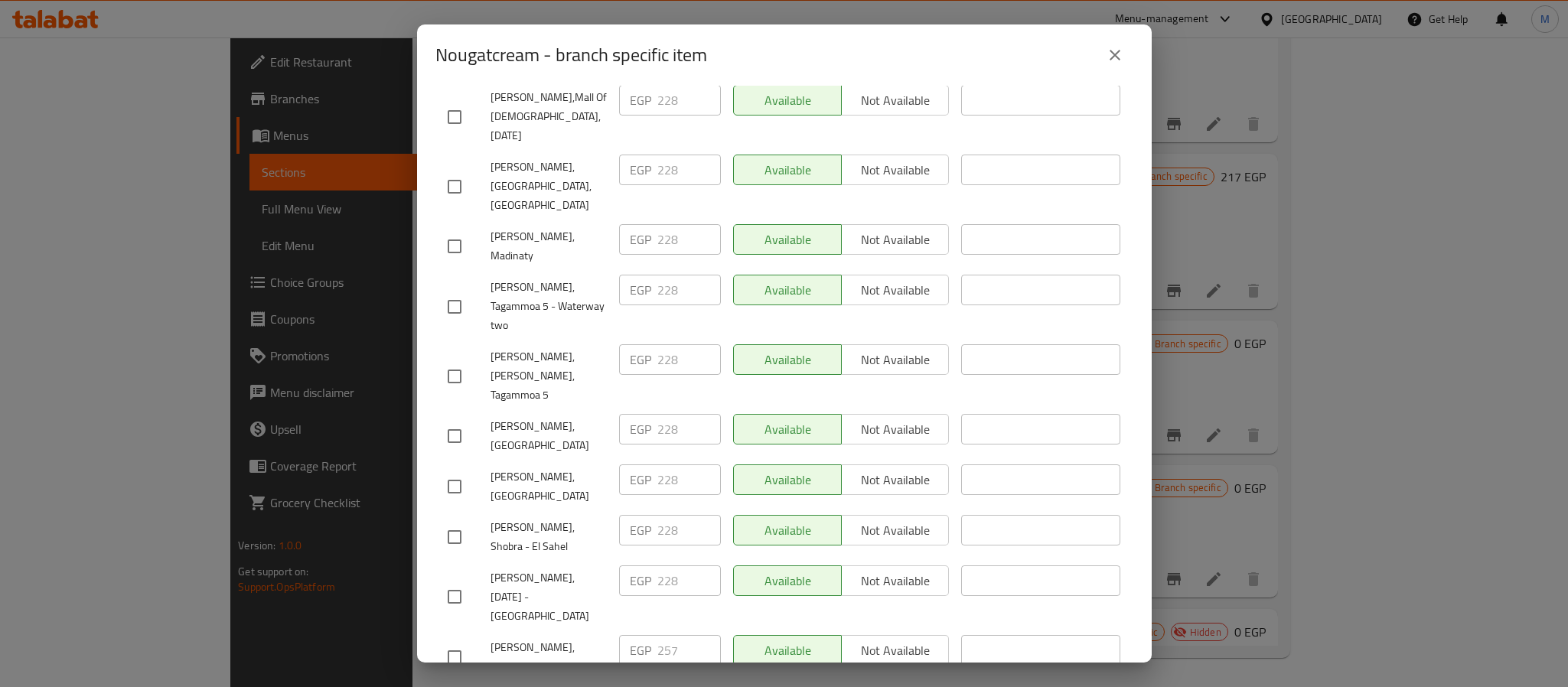
checkbox input "true"
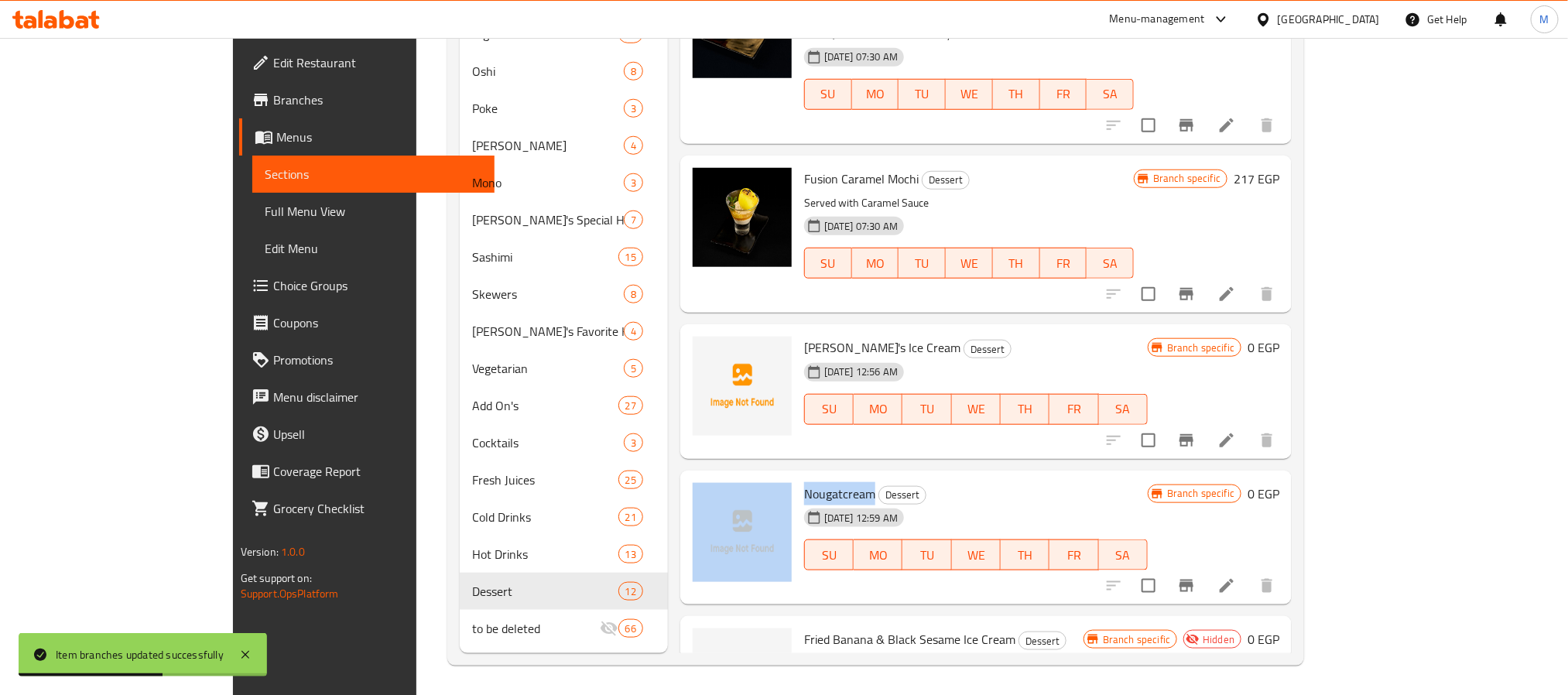
drag, startPoint x: 799, startPoint y: 399, endPoint x: 734, endPoint y: 398, distance: 65.0
click at [734, 477] on div "Nougatcream Dessert 03-09-2025 12:59 AM SU MO TU WE TH FR SA Branch specific 0 …" at bounding box center [986, 538] width 599 height 122
copy div "Nougatcream"
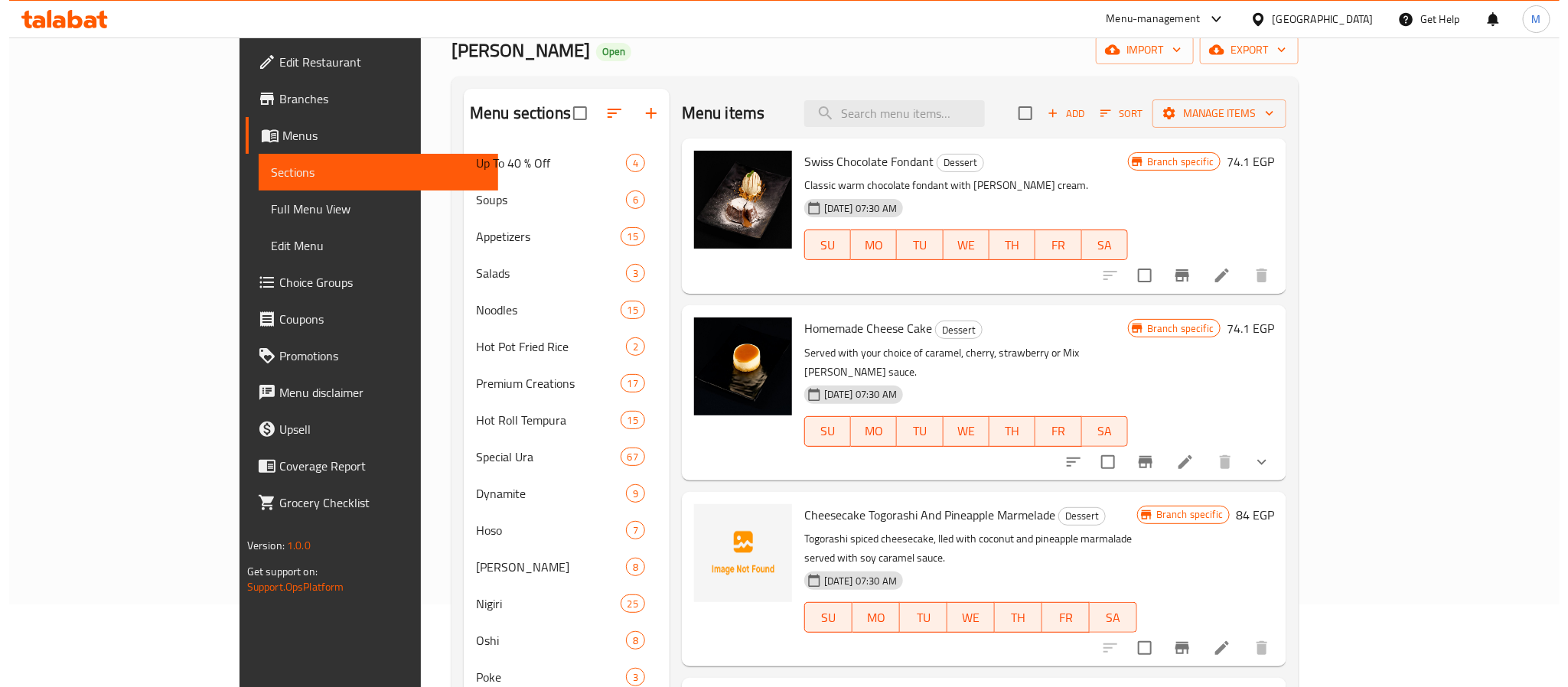
scroll to position [0, 0]
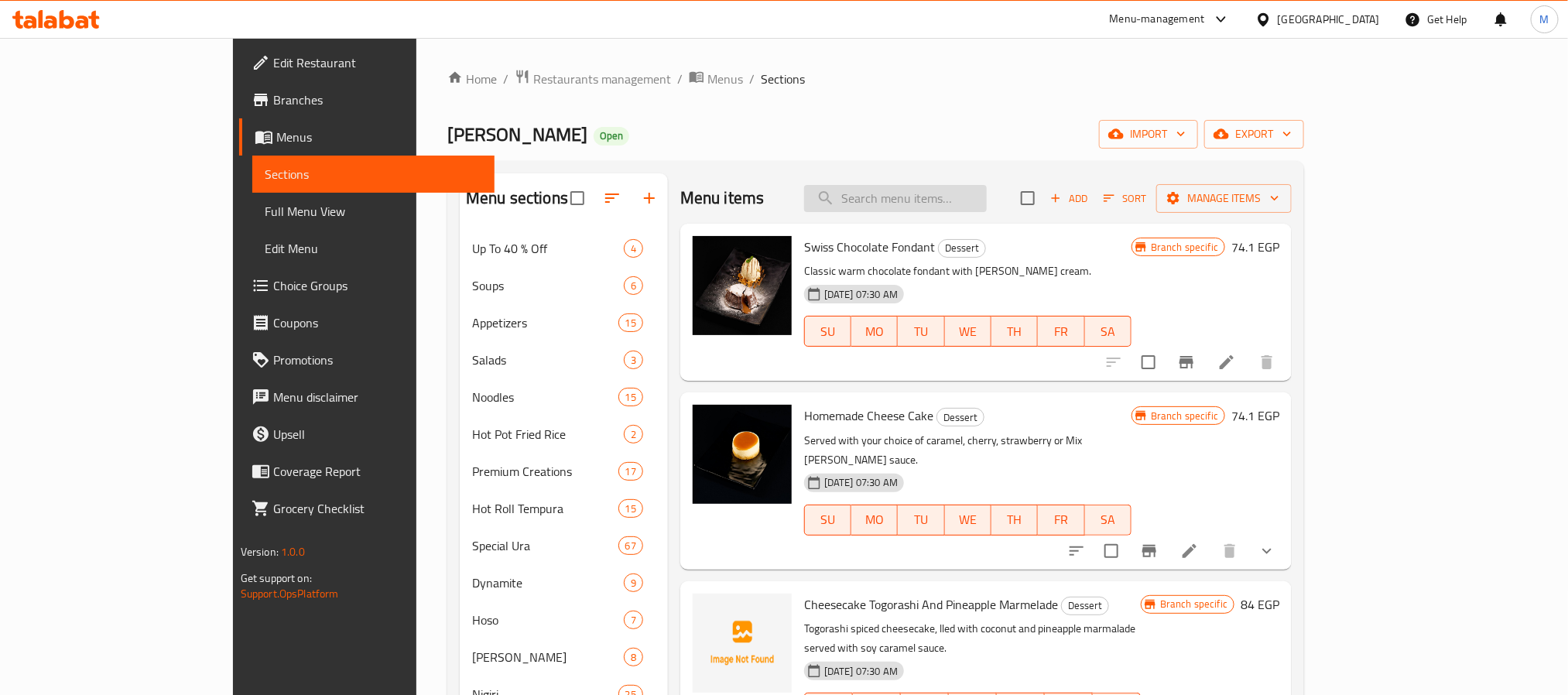
click at [987, 198] on input "search" at bounding box center [896, 198] width 183 height 27
paste input "Hot Ura Shrimp Tempura"
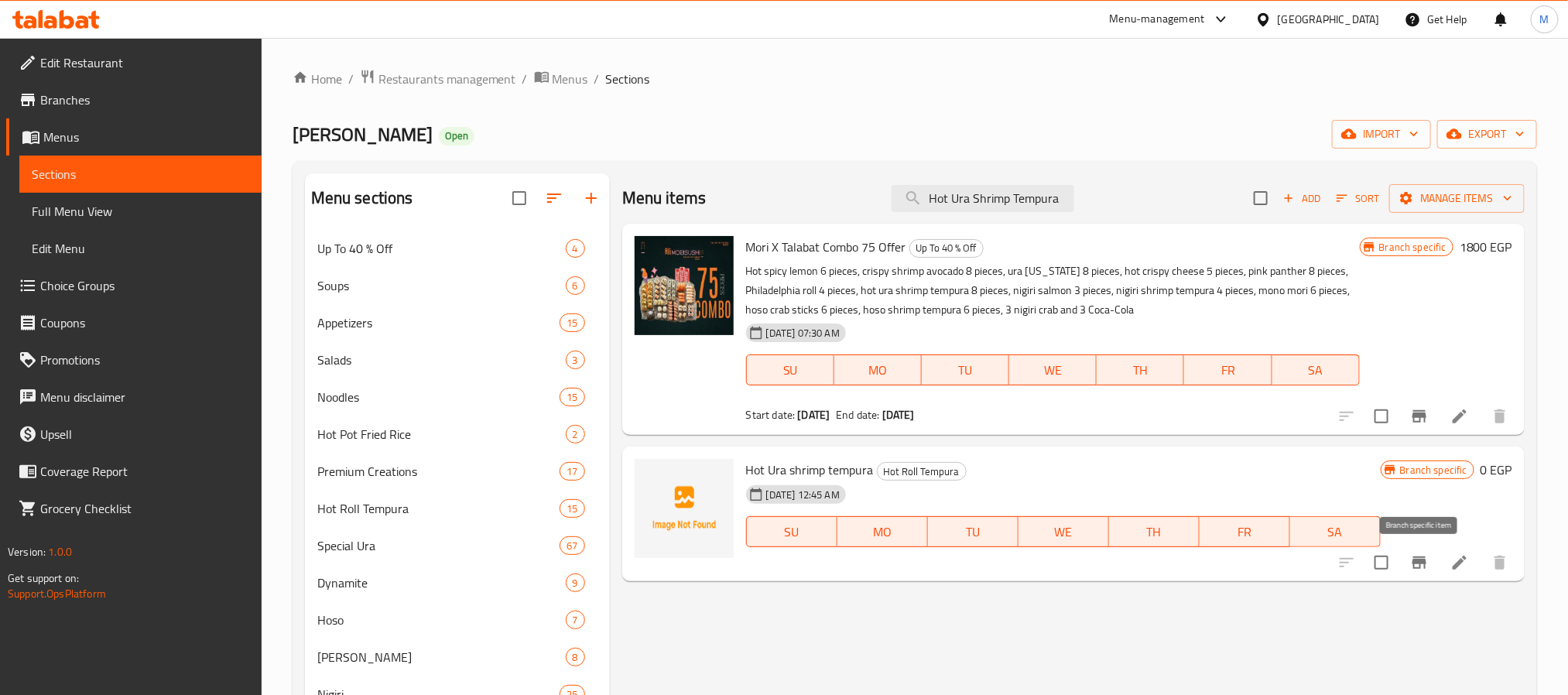
type input "Hot Ura Shrimp Tempura"
click at [1414, 555] on icon "Branch-specific-item" at bounding box center [1419, 563] width 18 height 18
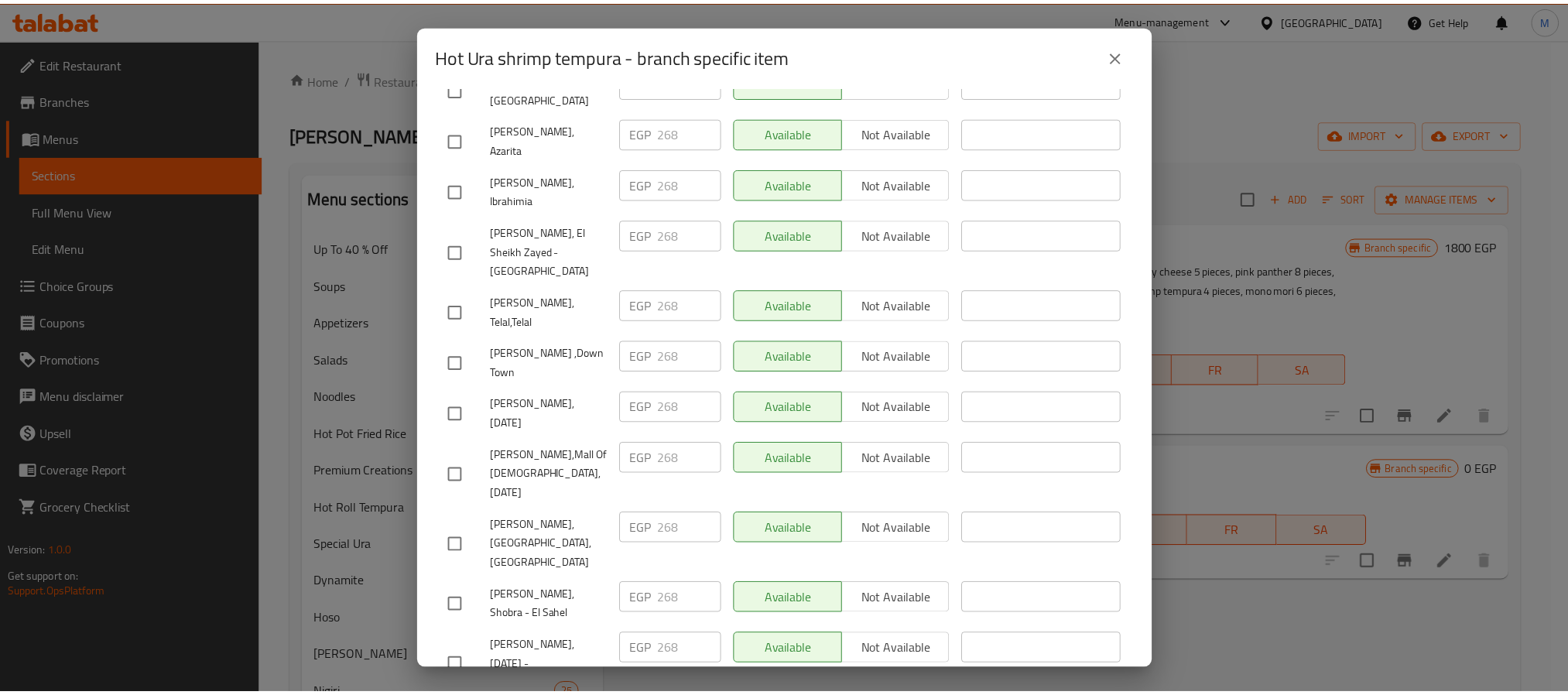
scroll to position [1380, 0]
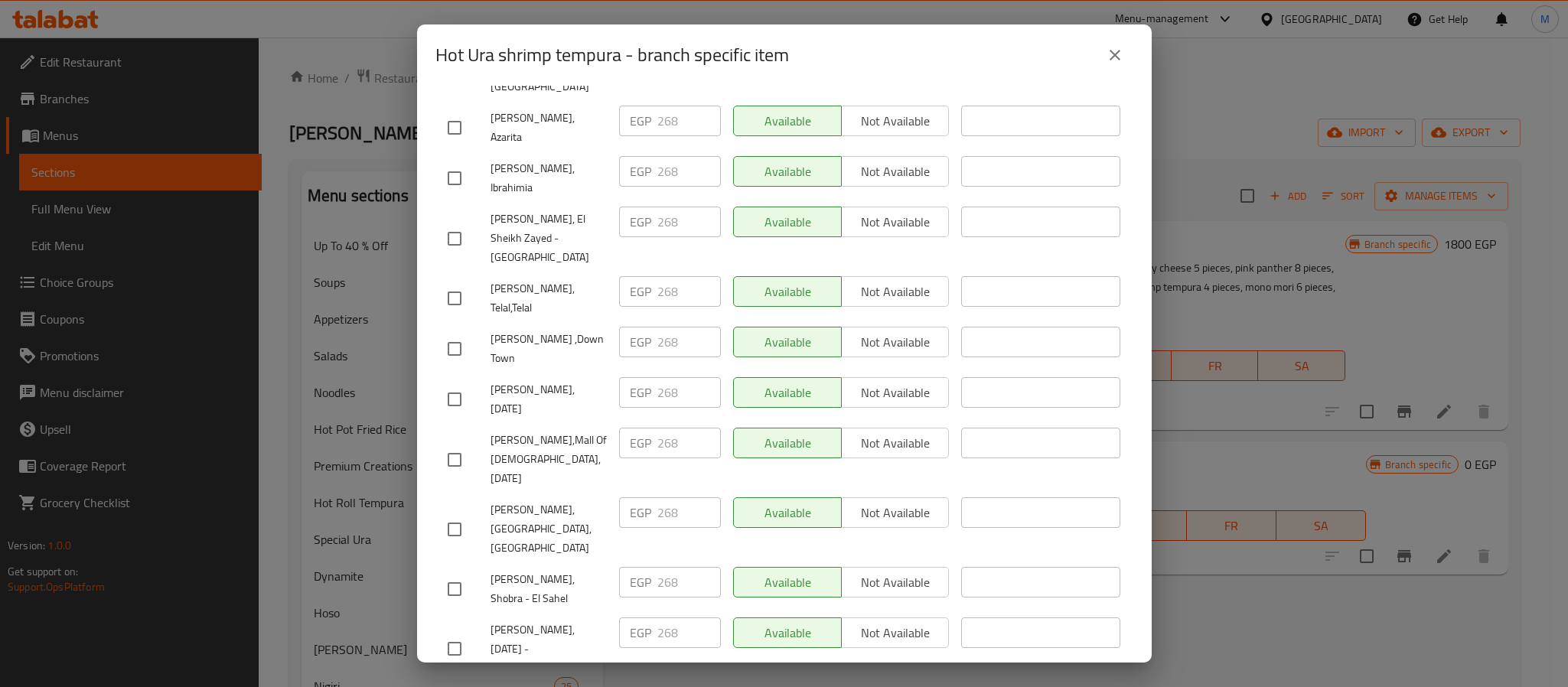
click at [1116, 50] on icon "close" at bounding box center [1115, 55] width 18 height 18
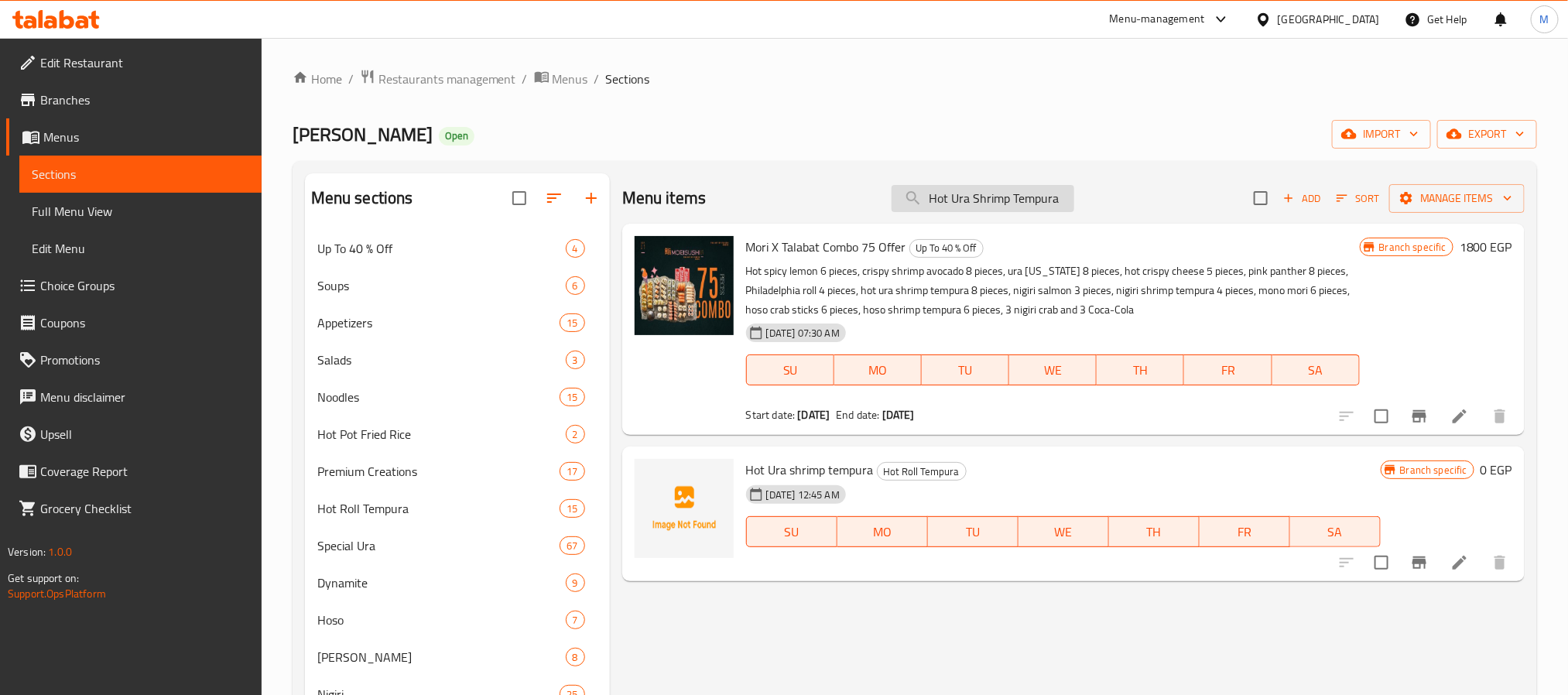
click at [997, 210] on input "Hot Ura Shrimp Tempura" at bounding box center [982, 198] width 183 height 27
click at [1024, 195] on input "Hot Ura Shrimp Tempura" at bounding box center [982, 198] width 183 height 27
paste input "Fried Banana & Black Sesame Ice Cream"
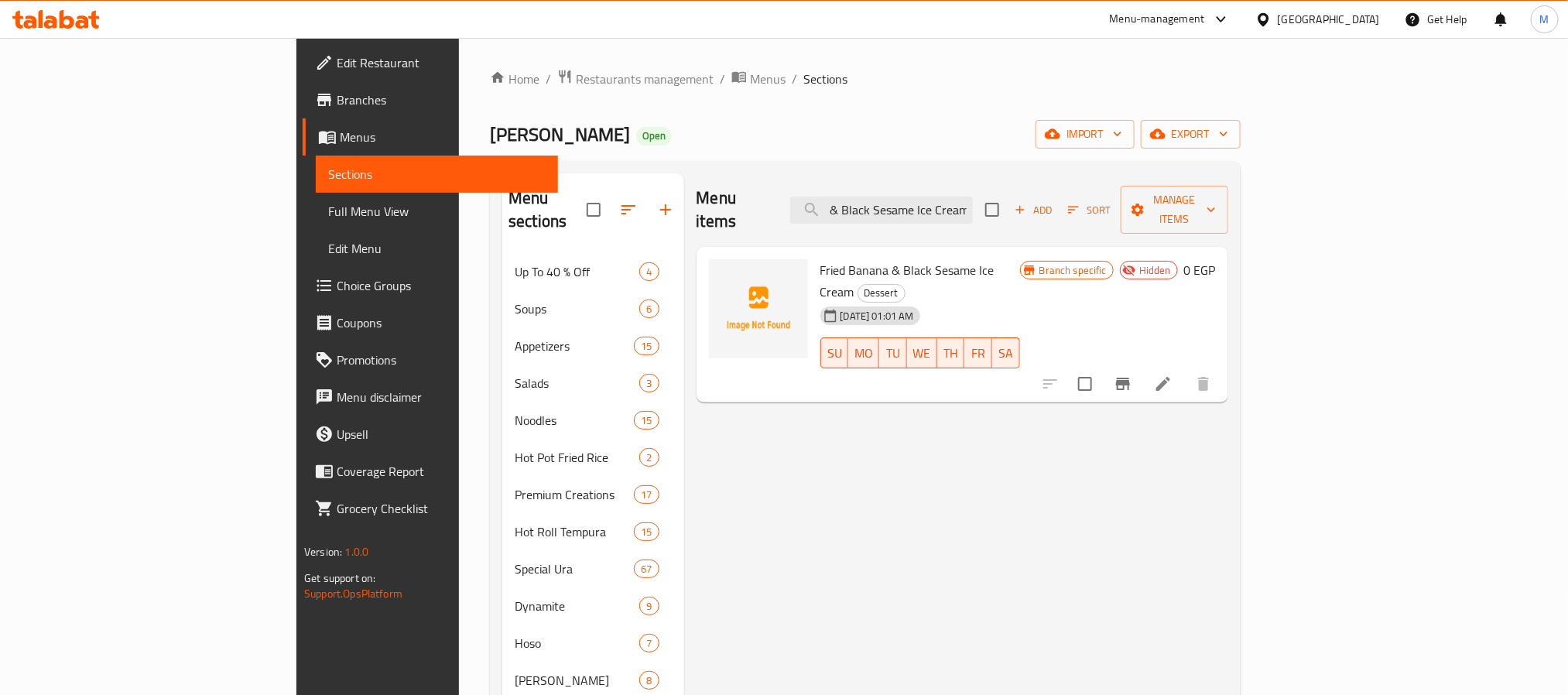
type input "Fried Banana & Black Sesame Ice Cream"
click at [1130, 378] on icon "Branch-specific-item" at bounding box center [1123, 383] width 14 height 13
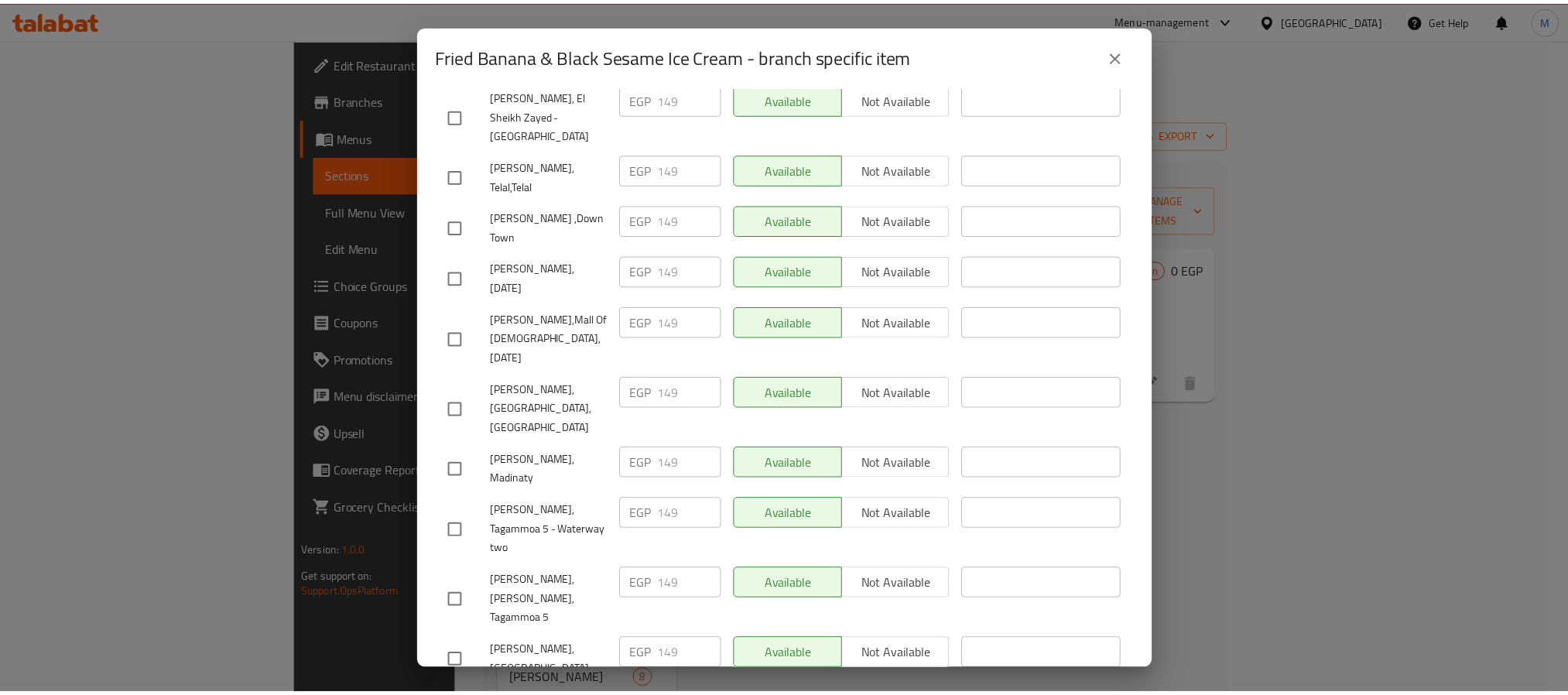
scroll to position [1380, 0]
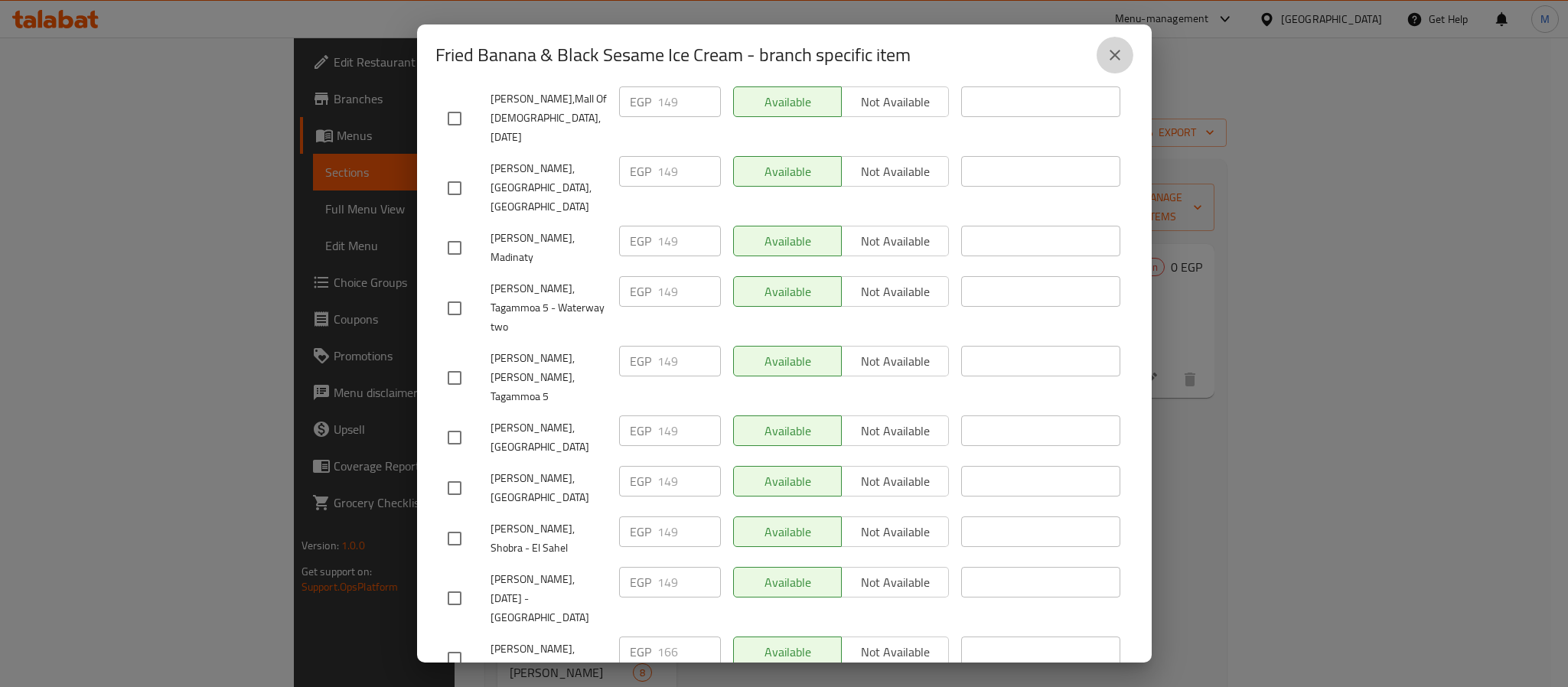
drag, startPoint x: 1125, startPoint y: 51, endPoint x: 1127, endPoint y: 62, distance: 11.2
click at [1123, 51] on button "close" at bounding box center [1115, 54] width 36 height 36
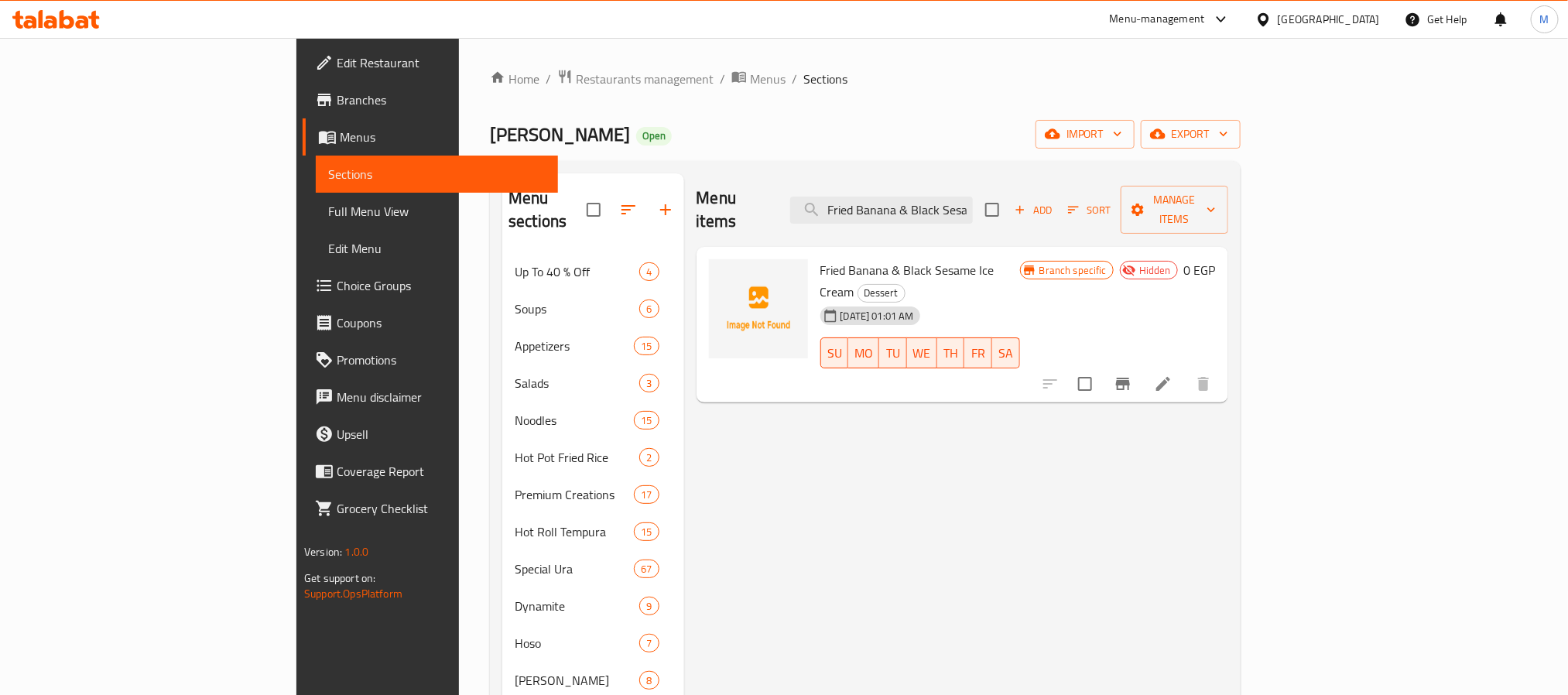
click at [1185, 370] on li at bounding box center [1164, 383] width 43 height 28
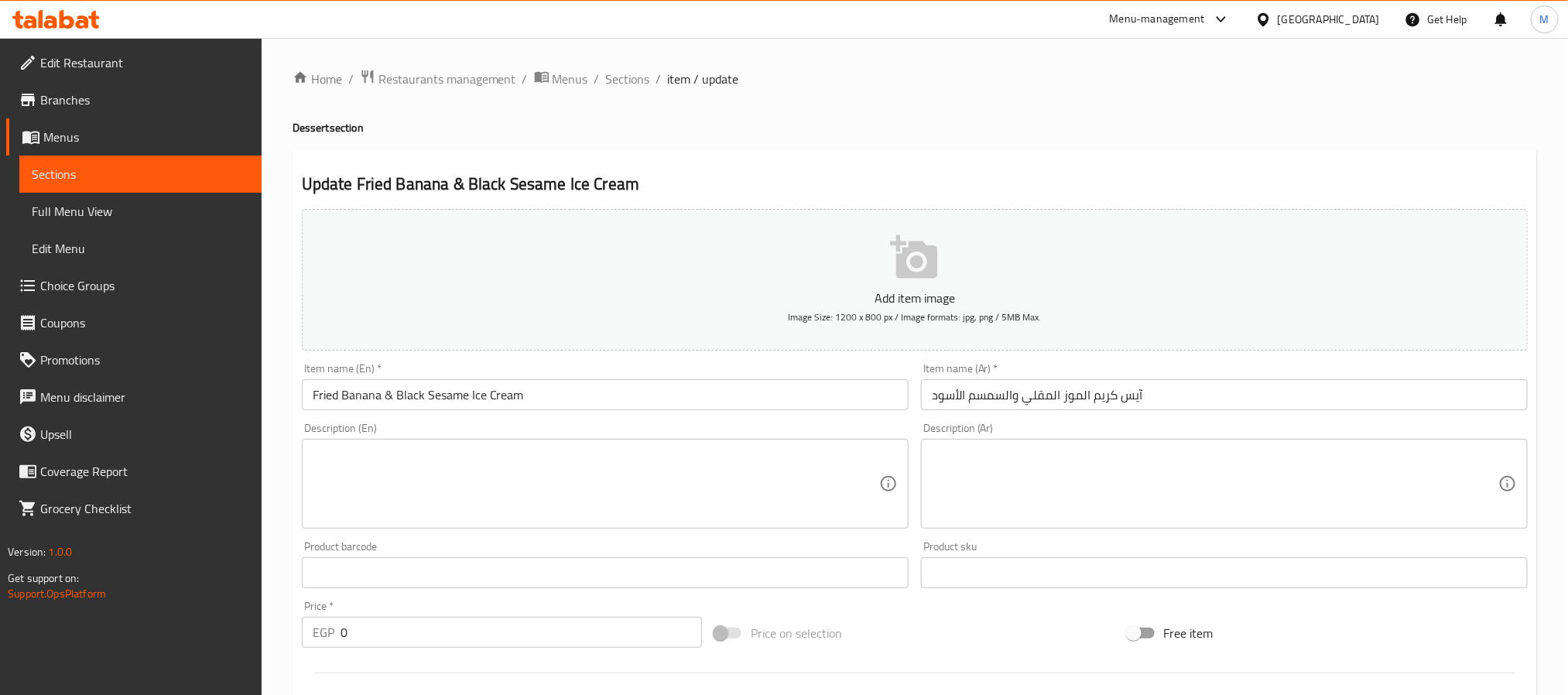
scroll to position [397, 0]
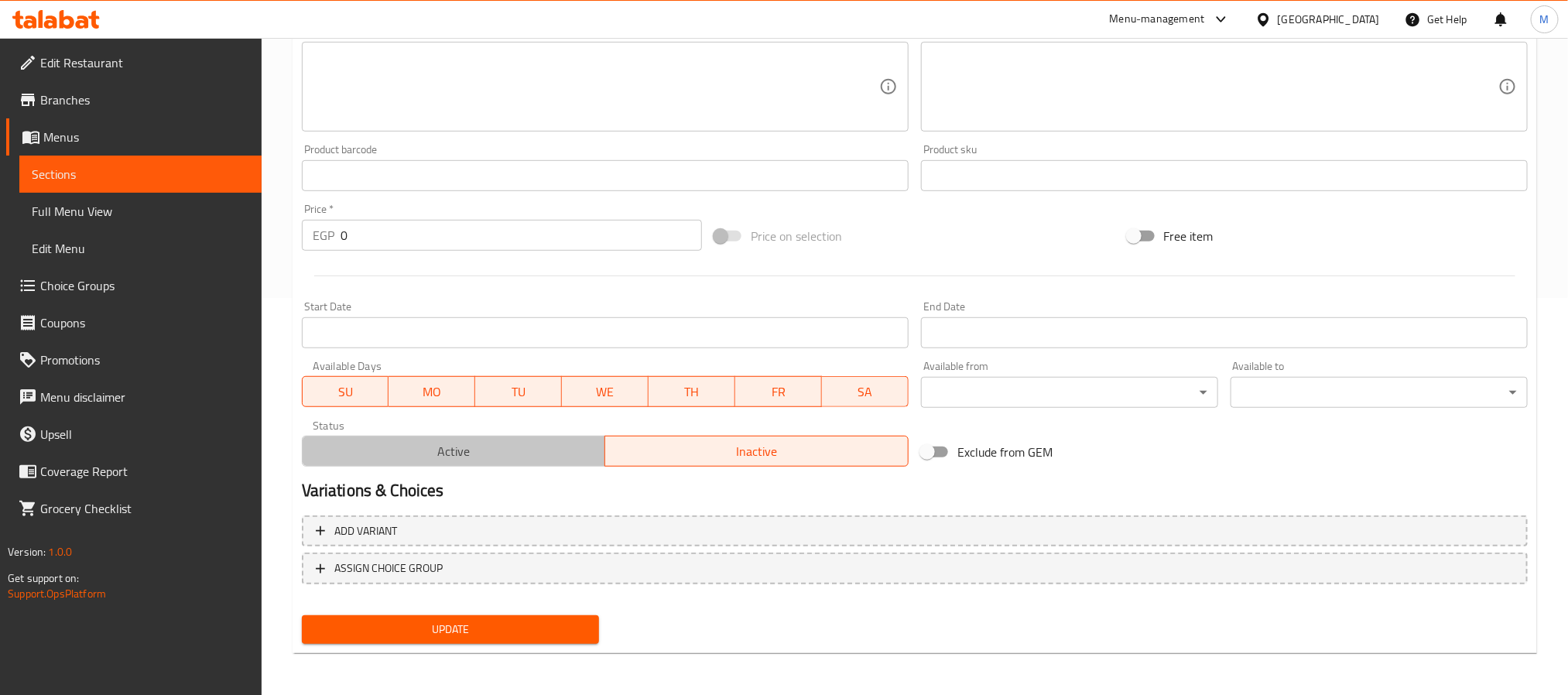
click at [532, 455] on span "Active" at bounding box center [454, 451] width 291 height 23
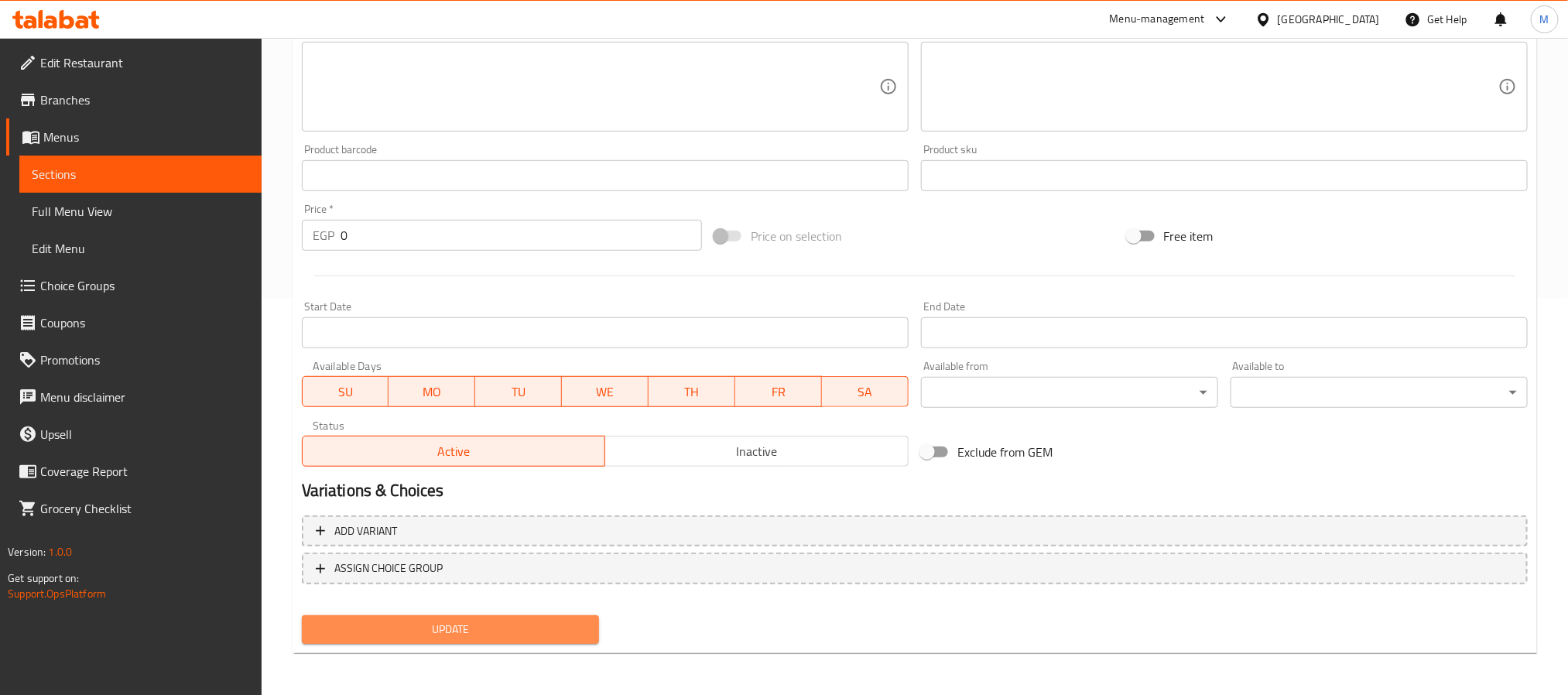
click at [528, 620] on span "Update" at bounding box center [450, 629] width 272 height 19
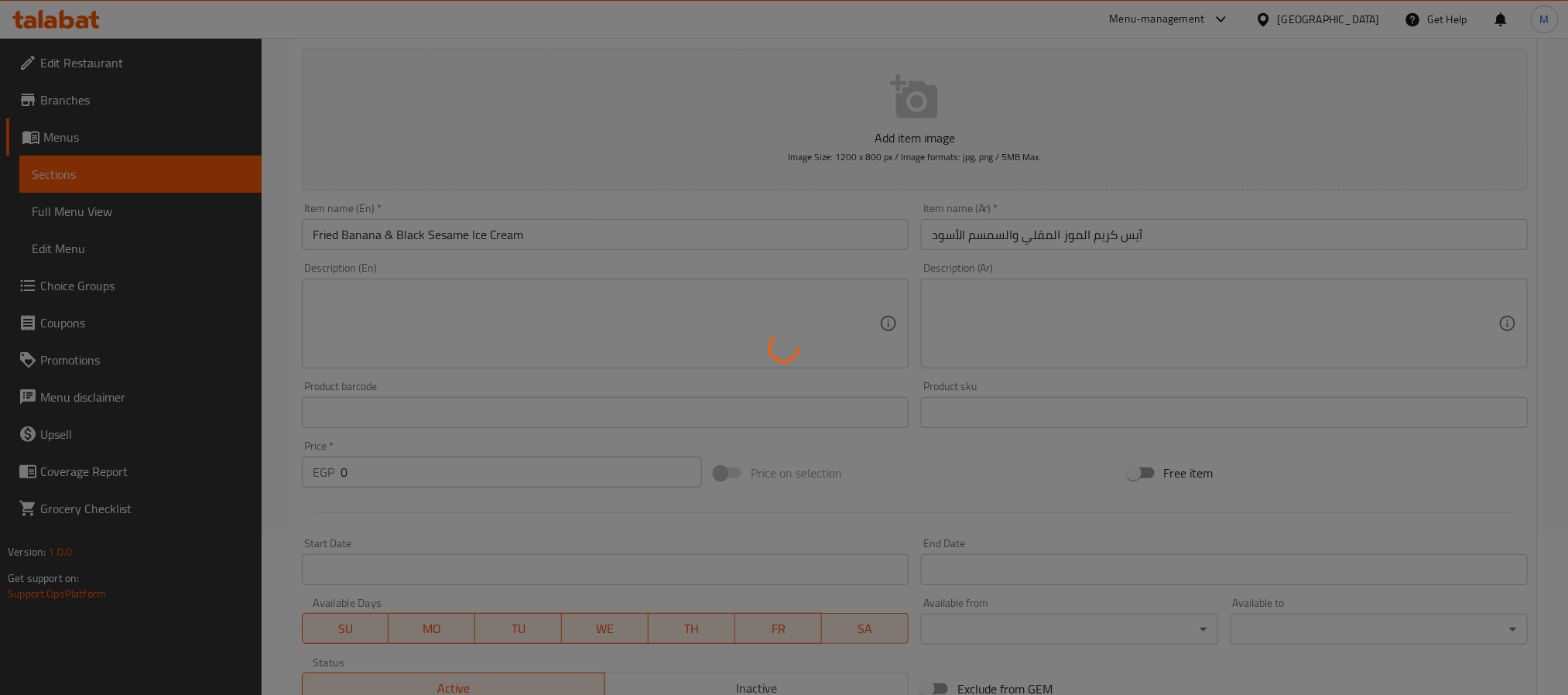
scroll to position [0, 0]
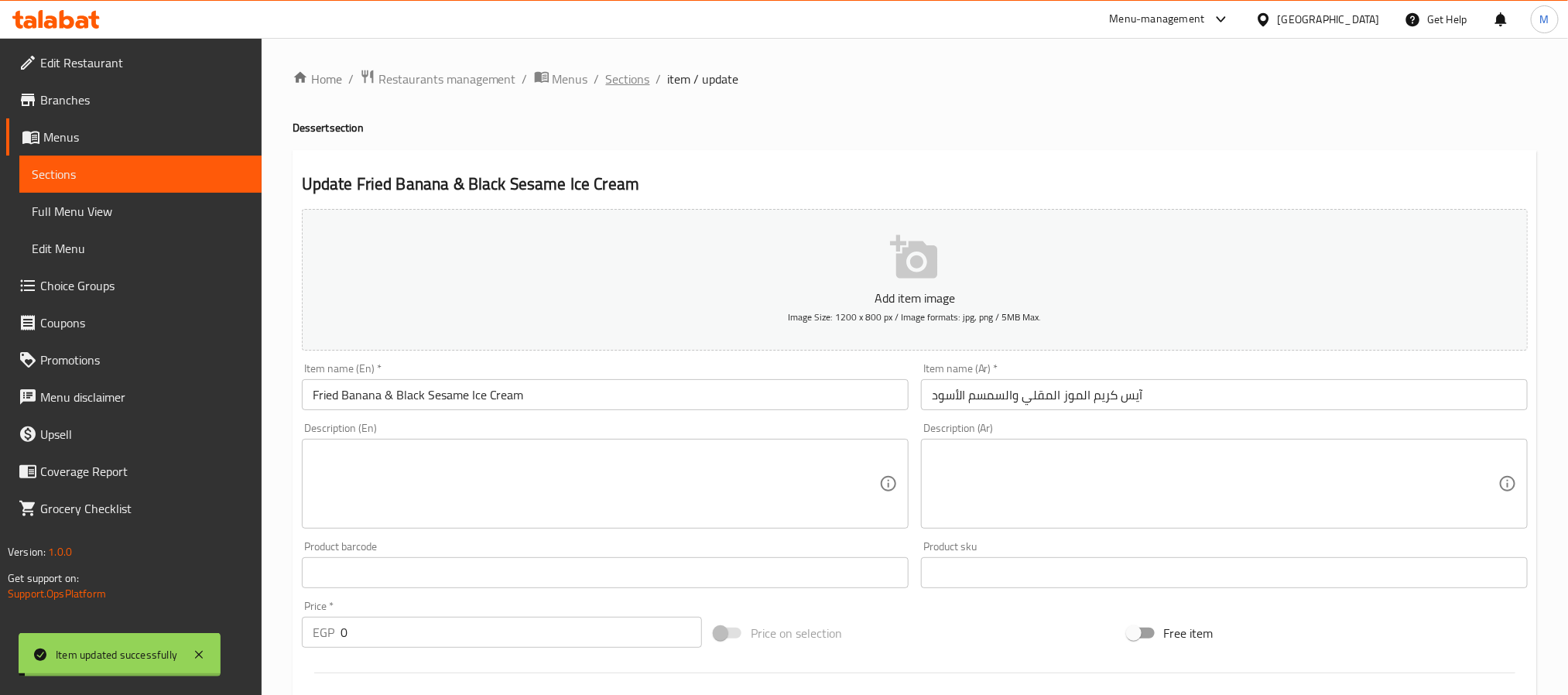
click at [635, 74] on span "Sections" at bounding box center [628, 79] width 44 height 18
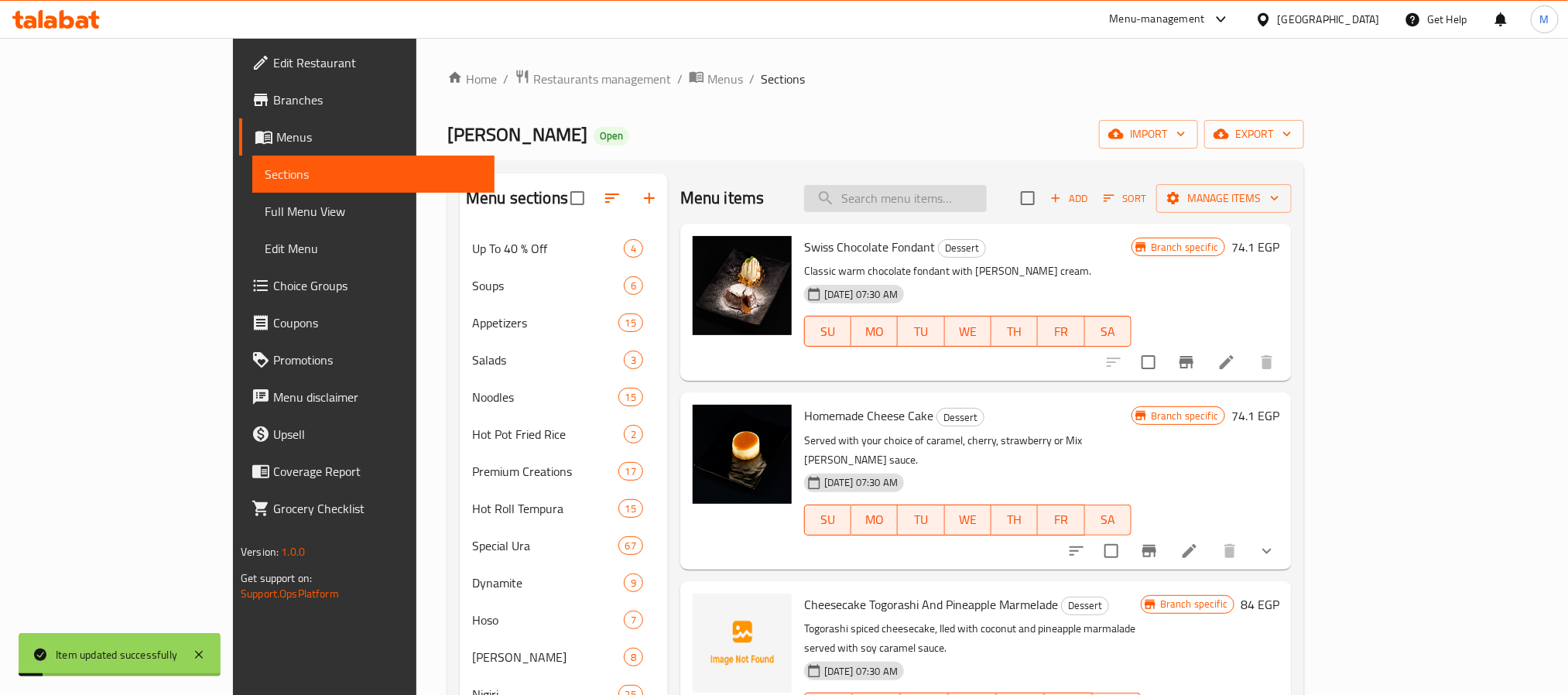
click at [987, 194] on input "search" at bounding box center [896, 198] width 183 height 27
paste input "Fried Banana & Black Sesame Ice Cream"
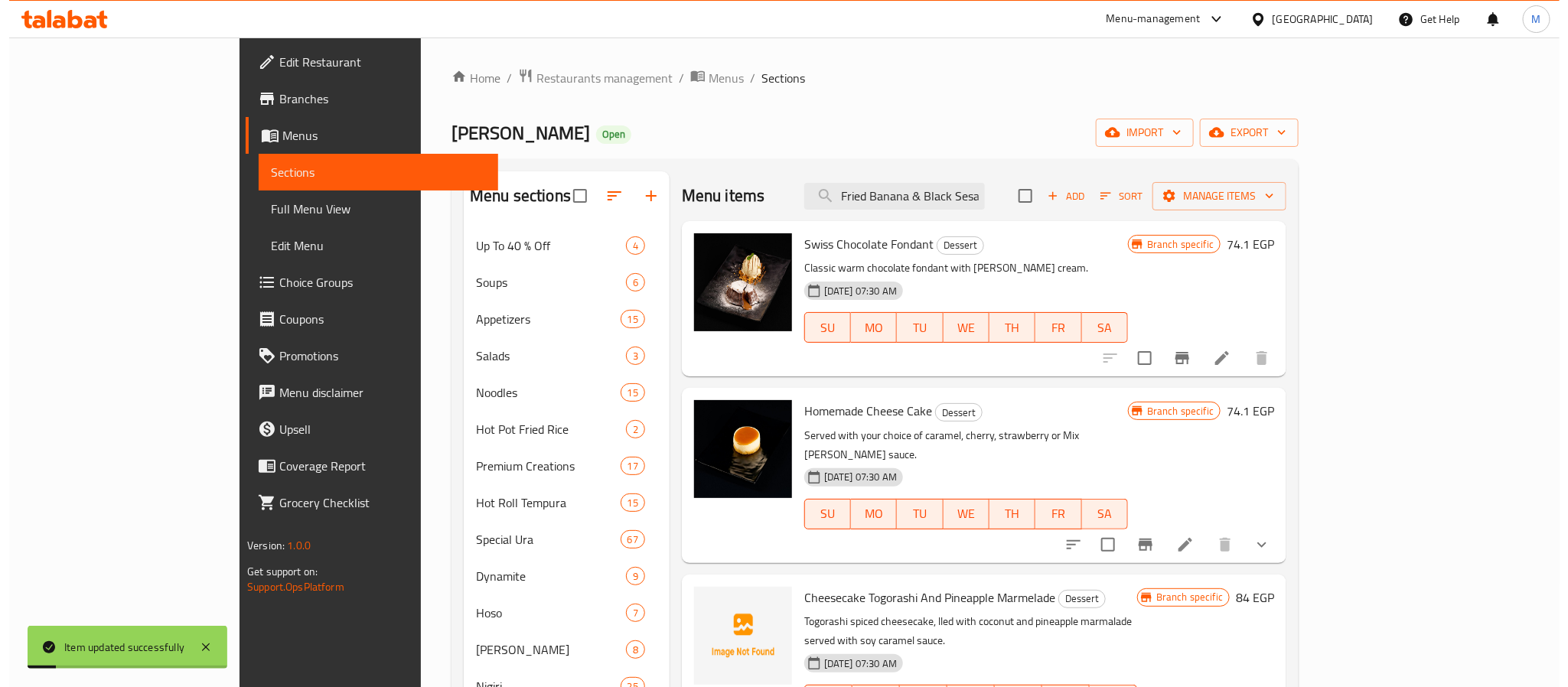
scroll to position [0, 69]
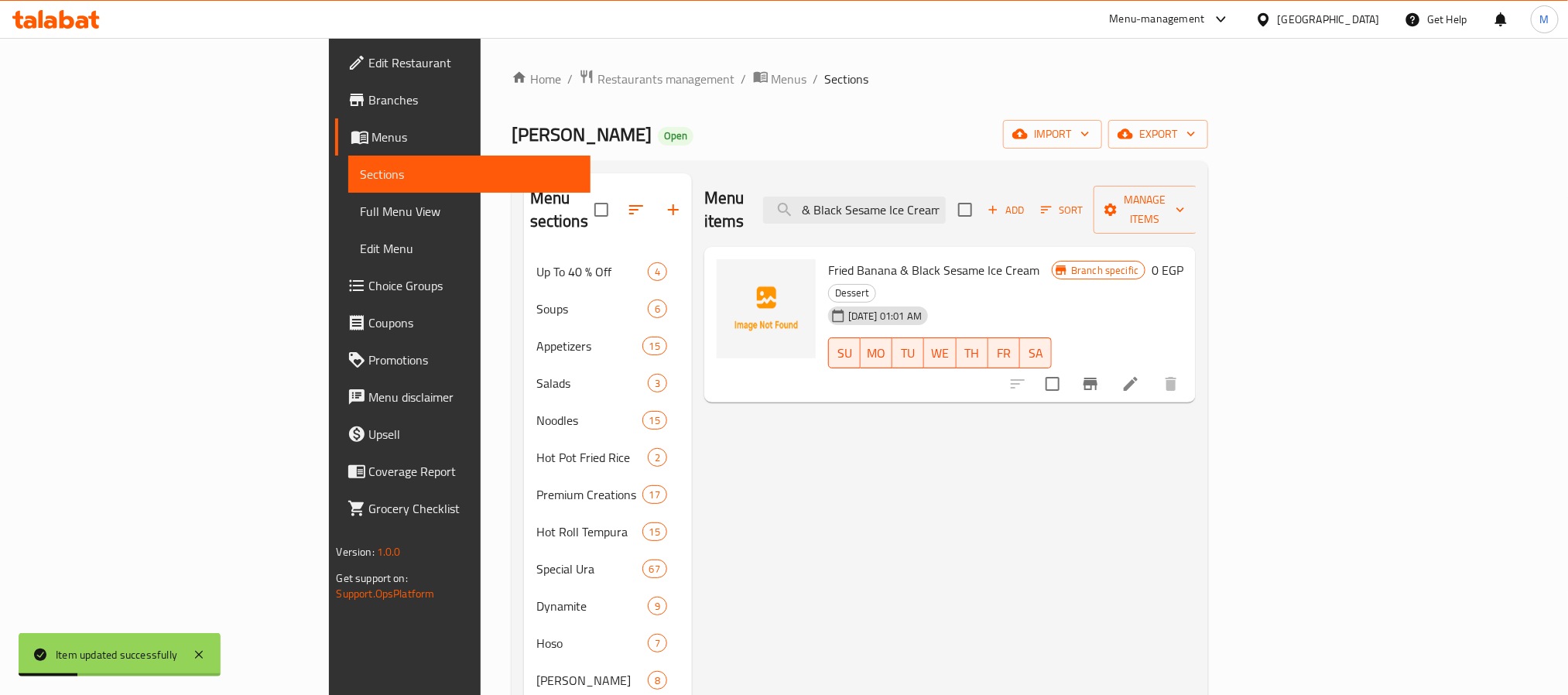
type input "Fried Banana & Black Sesame Ice Cream"
click at [1109, 365] on button "Branch-specific-item" at bounding box center [1090, 383] width 37 height 37
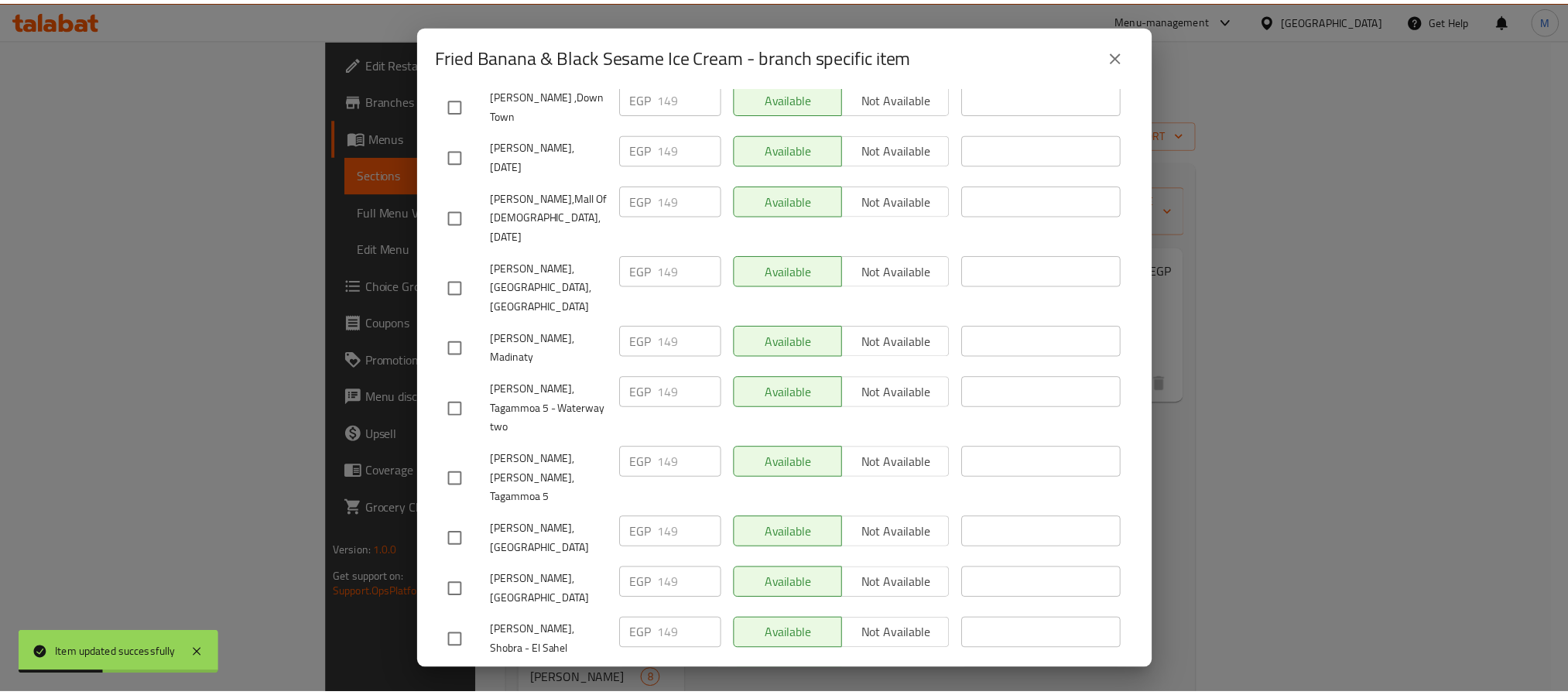
scroll to position [1380, 0]
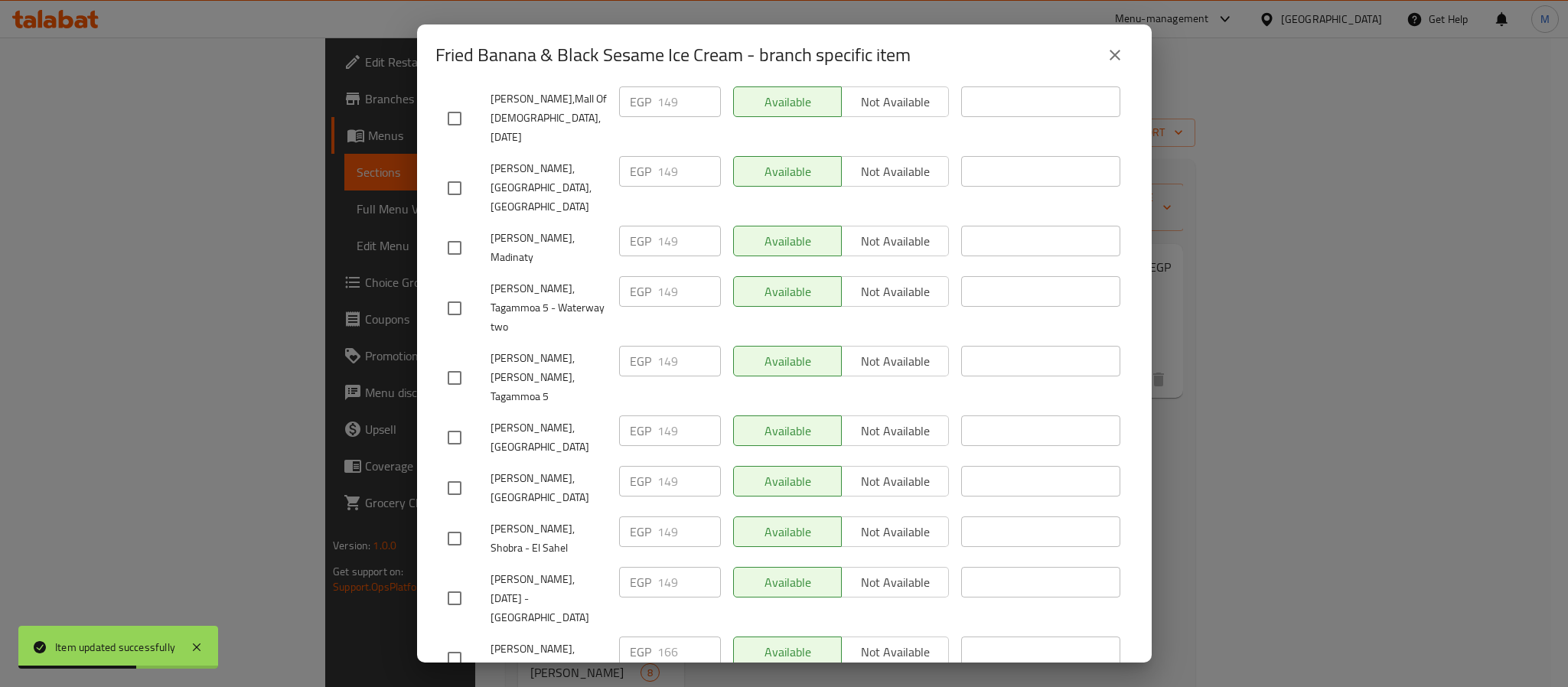
checkbox input "true"
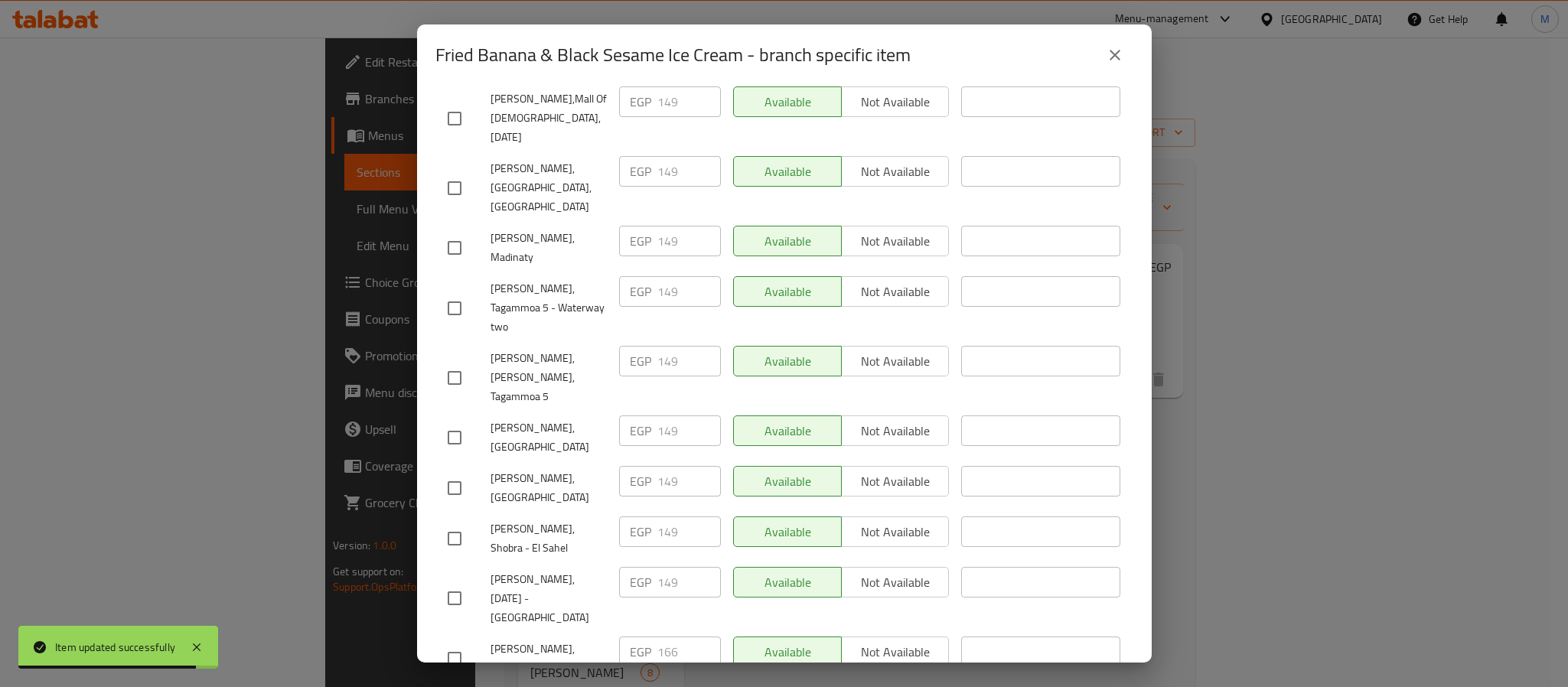
checkbox input "true"
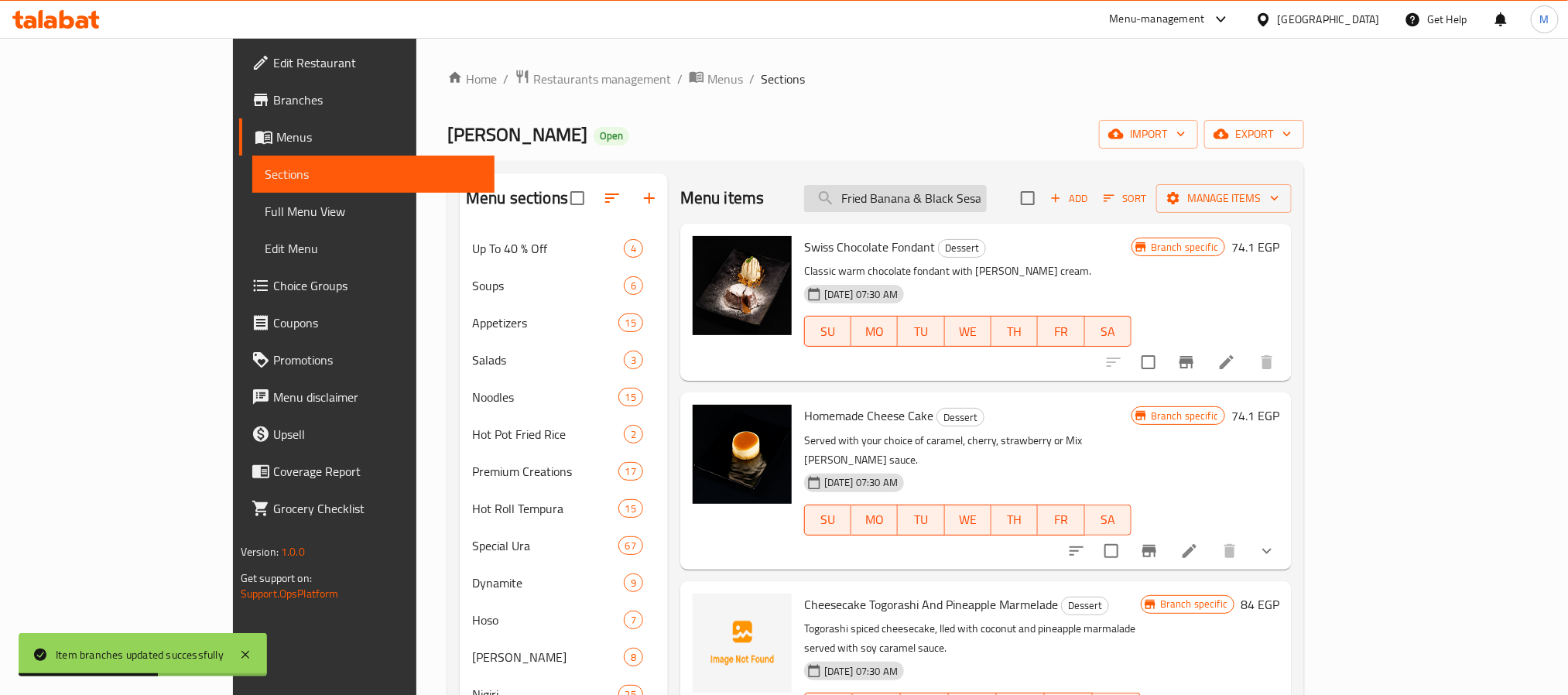
click at [982, 194] on input "Fried Banana & Black Sesame Ice Cream" at bounding box center [896, 198] width 183 height 27
paste input "Stir Fried Egg Noodles With Vegetables"
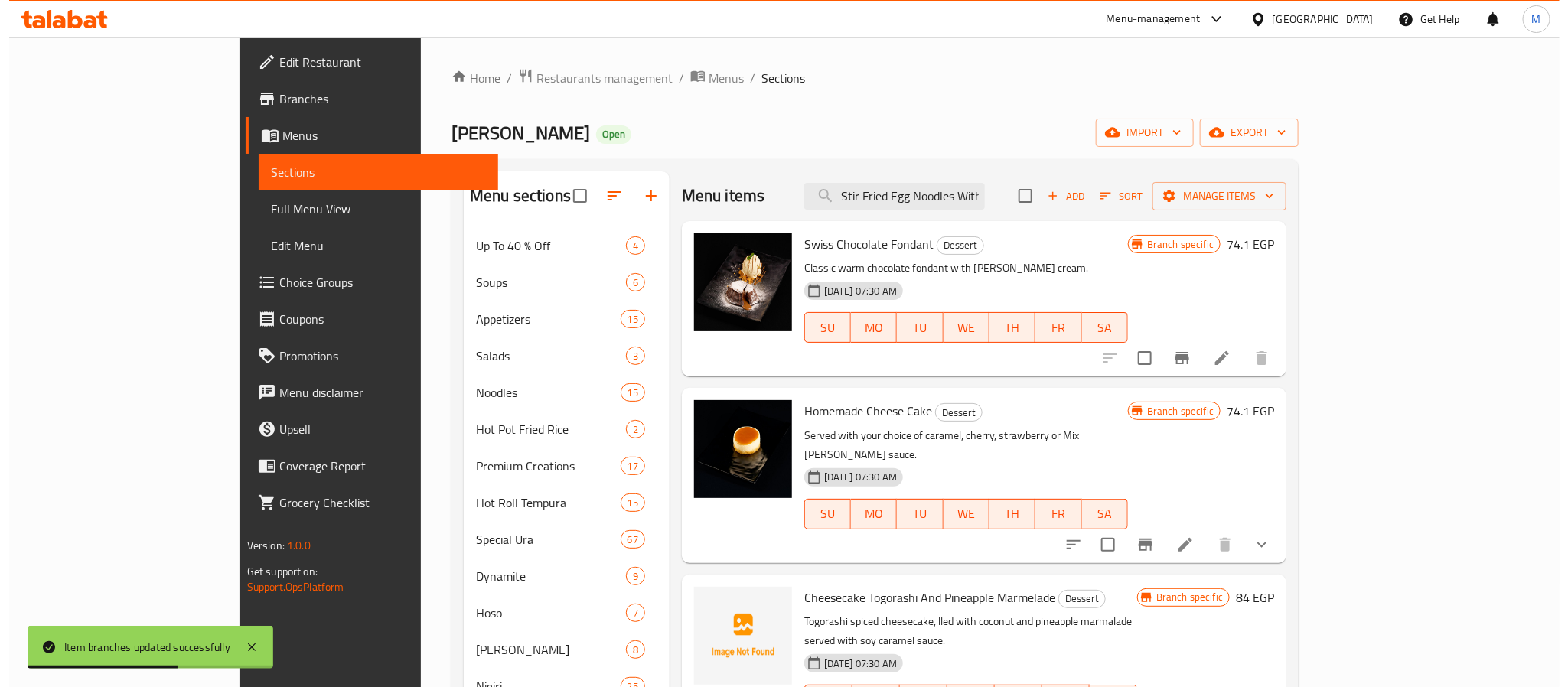
scroll to position [0, 62]
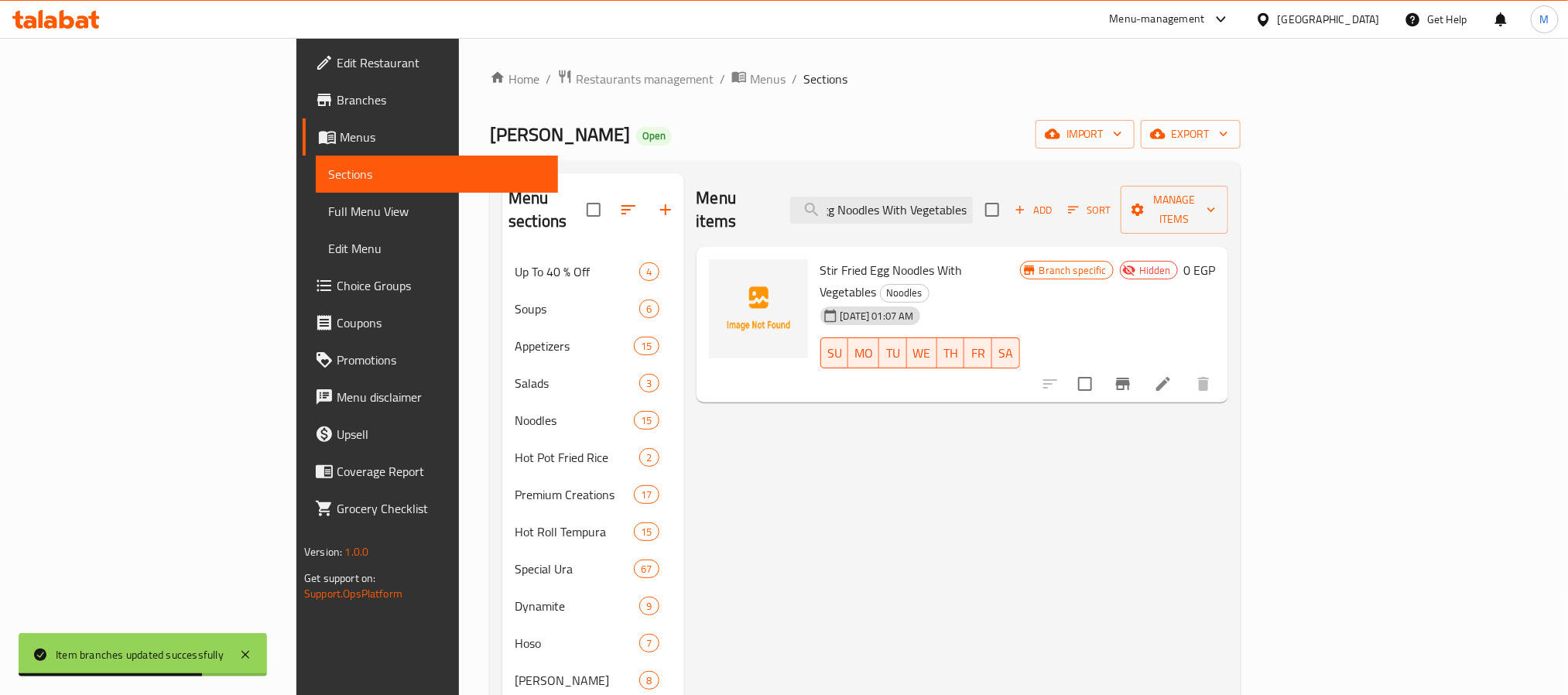
type input "Stir Fried Egg Noodles With Vegetables"
click at [1133, 374] on icon "Branch-specific-item" at bounding box center [1123, 383] width 18 height 18
click at [1173, 374] on icon at bounding box center [1164, 383] width 18 height 18
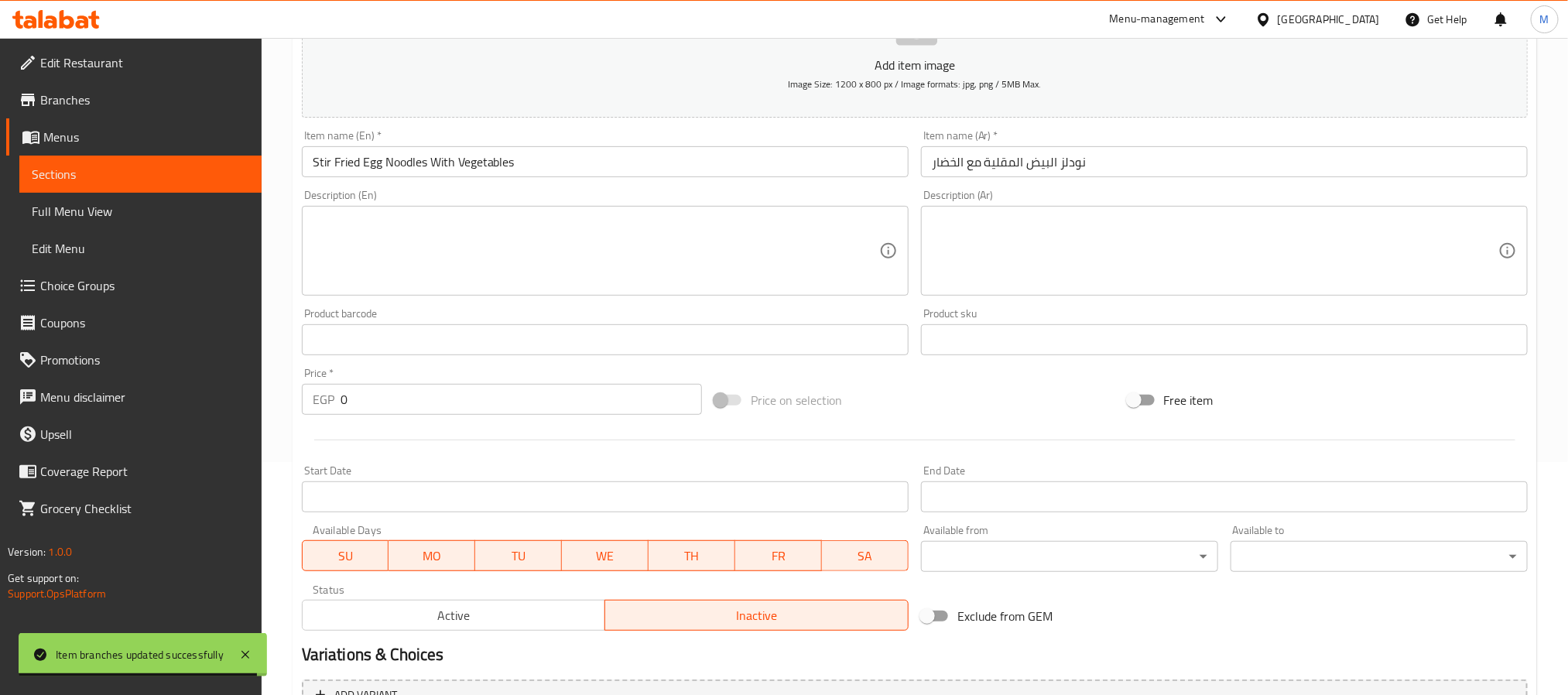
scroll to position [397, 0]
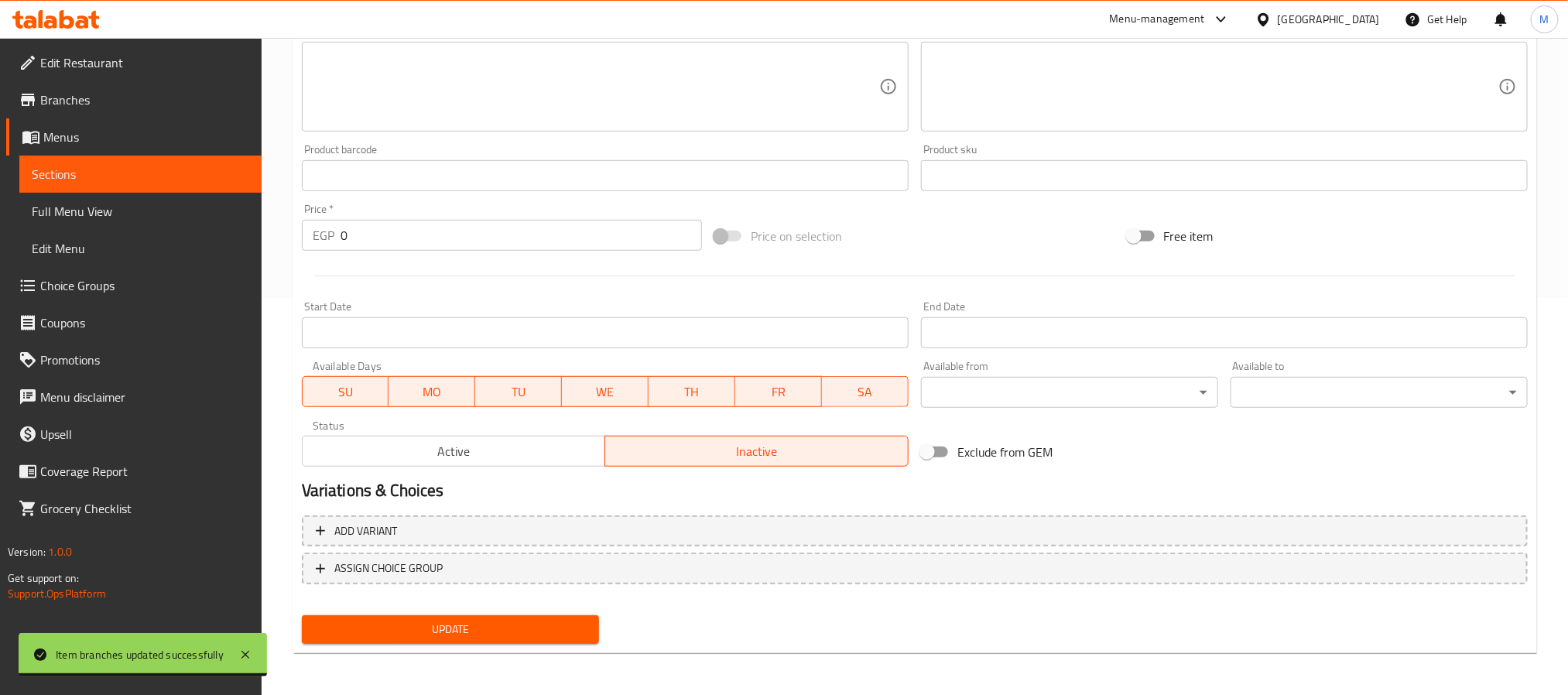
click at [591, 455] on span "Active" at bounding box center [454, 451] width 291 height 23
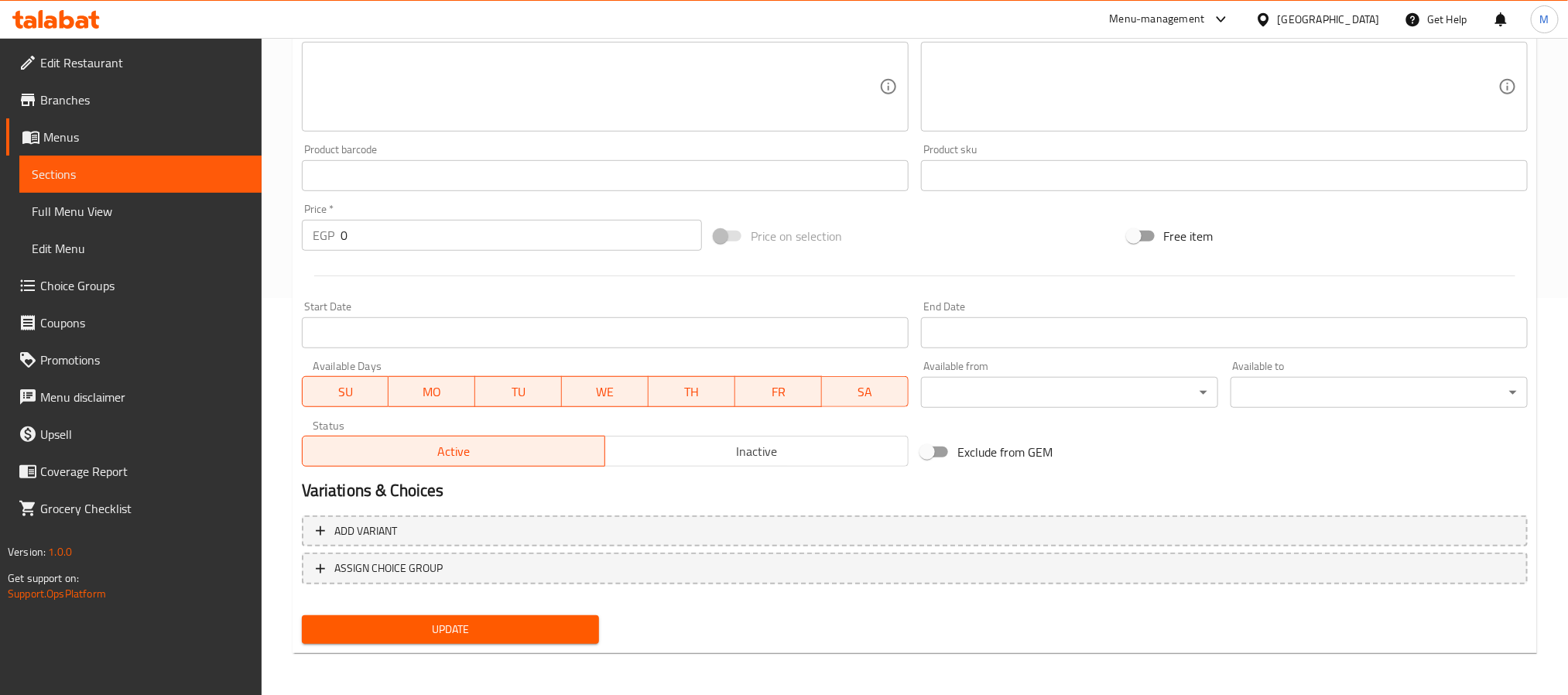
click at [497, 622] on span "Update" at bounding box center [450, 629] width 272 height 19
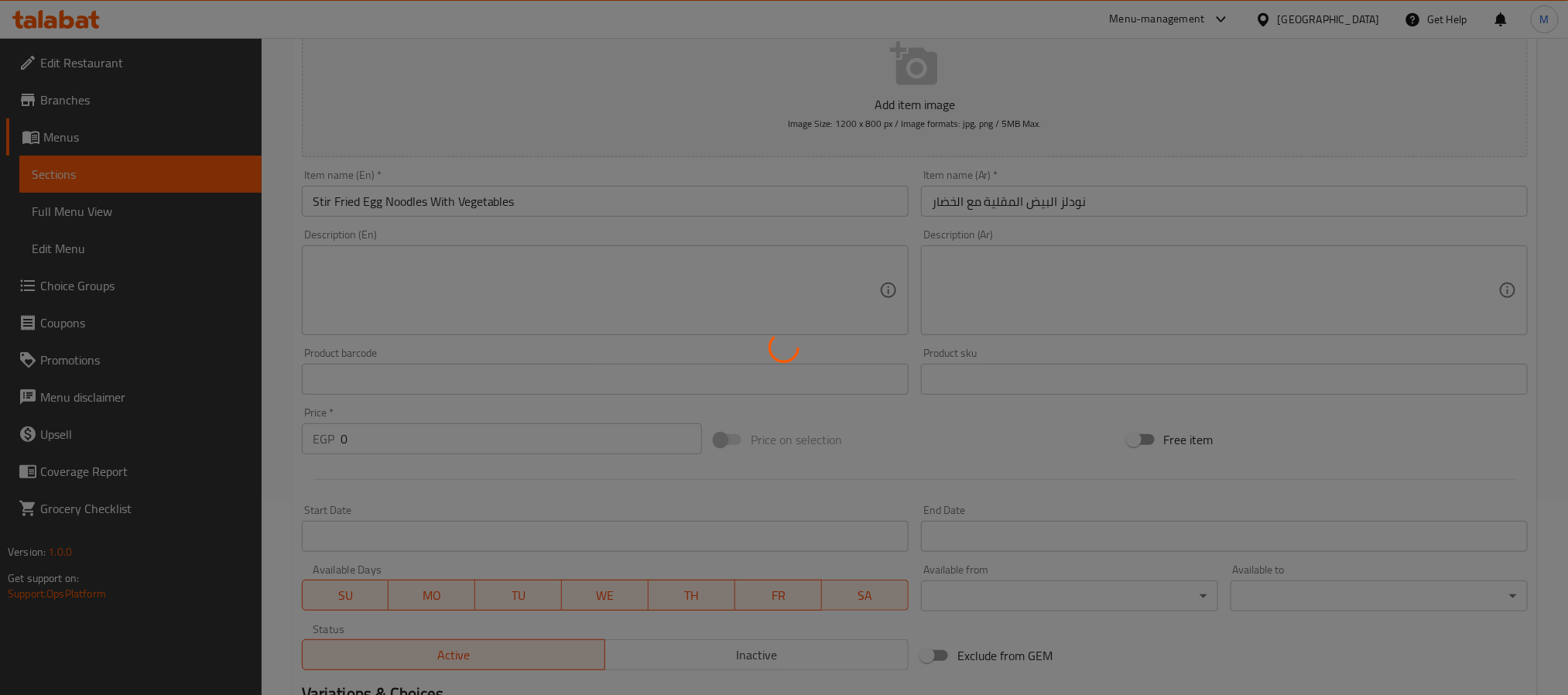
scroll to position [0, 0]
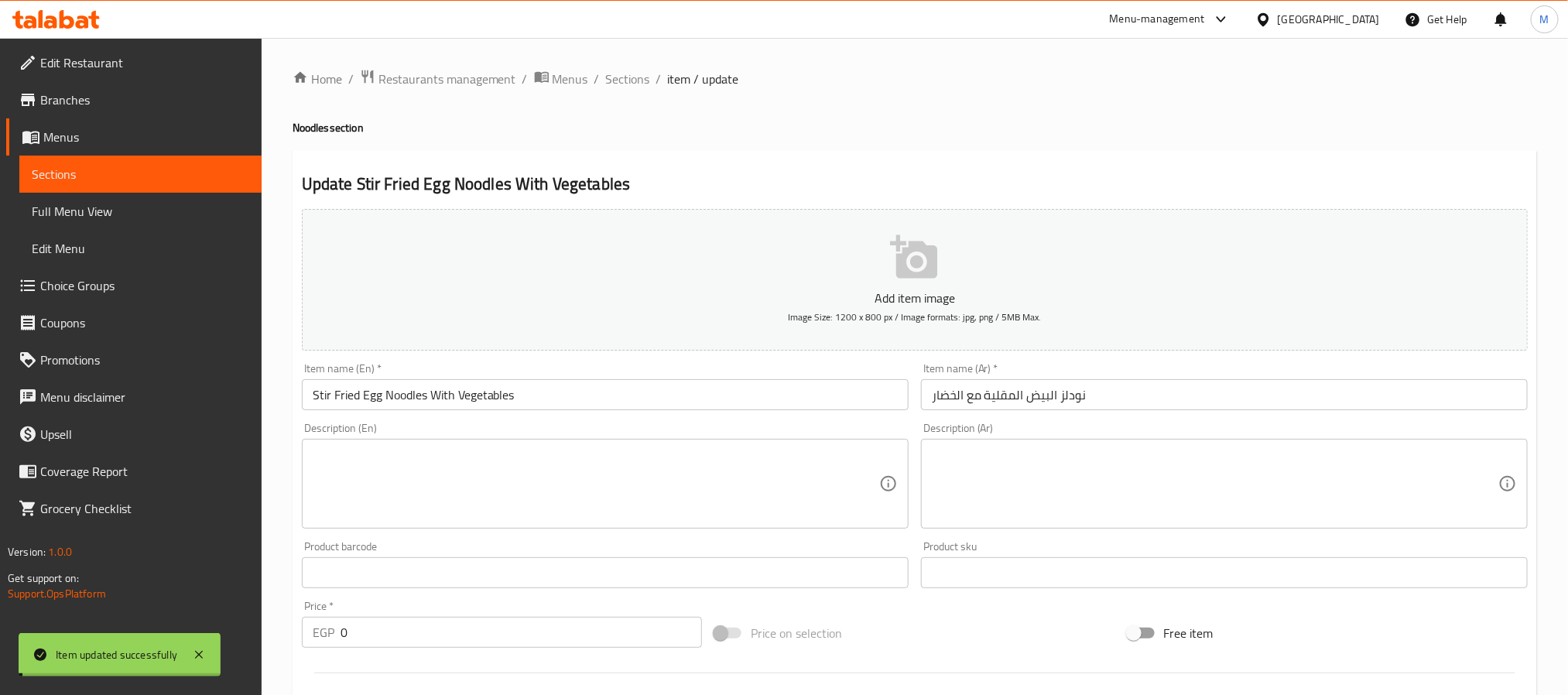
click at [637, 79] on span "Sections" at bounding box center [628, 79] width 44 height 18
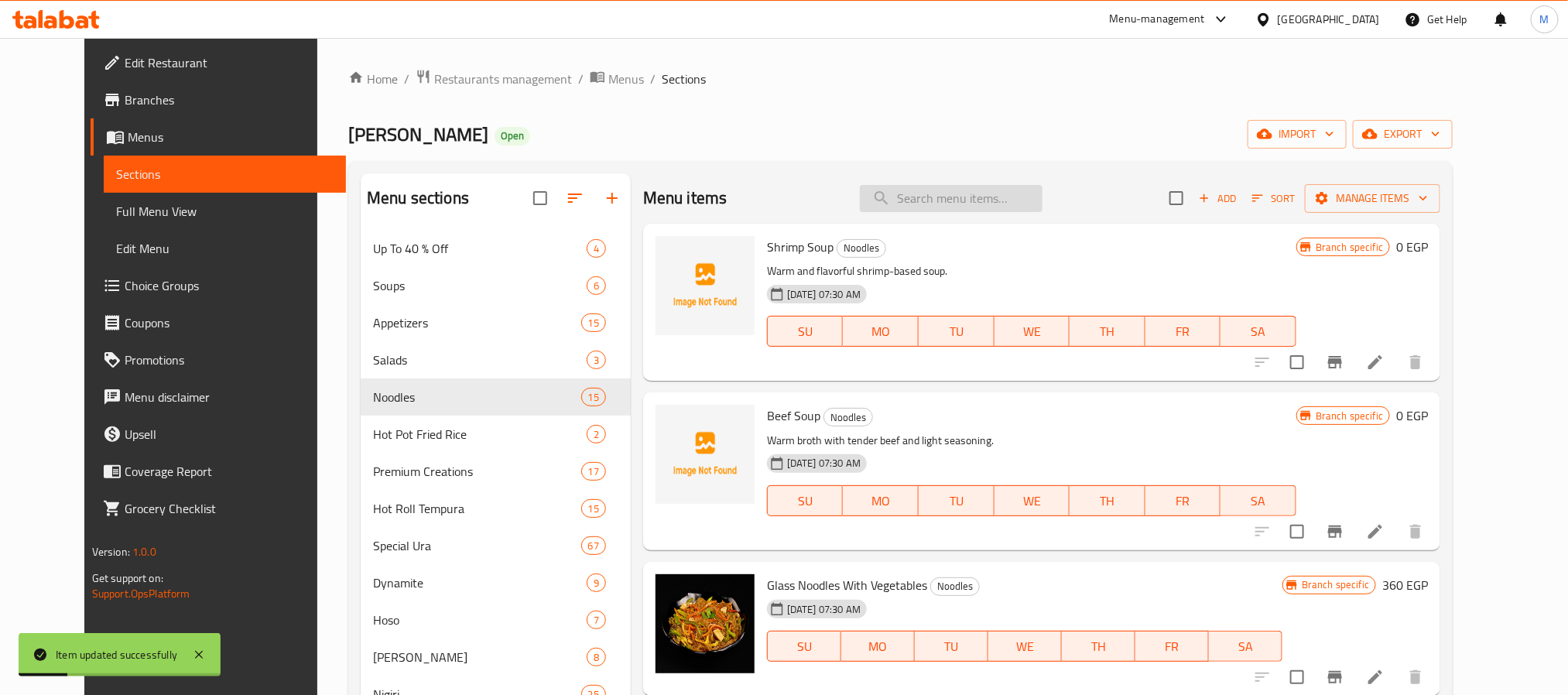
click at [1029, 202] on input "search" at bounding box center [951, 198] width 183 height 27
paste input "Stir Fried Egg Noodles With Vegetables"
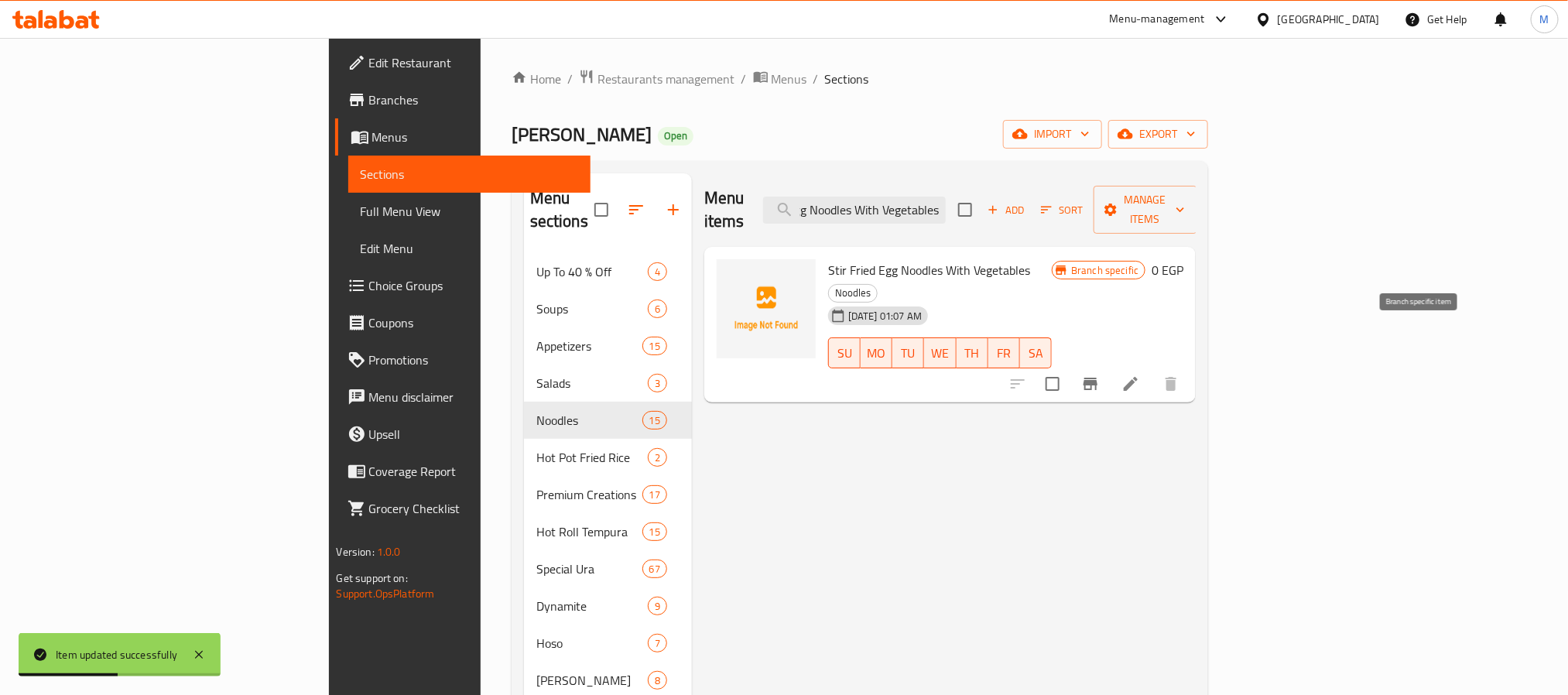
type input "Stir Fried Egg Noodles With Vegetables"
click at [1100, 374] on icon "Branch-specific-item" at bounding box center [1090, 383] width 18 height 18
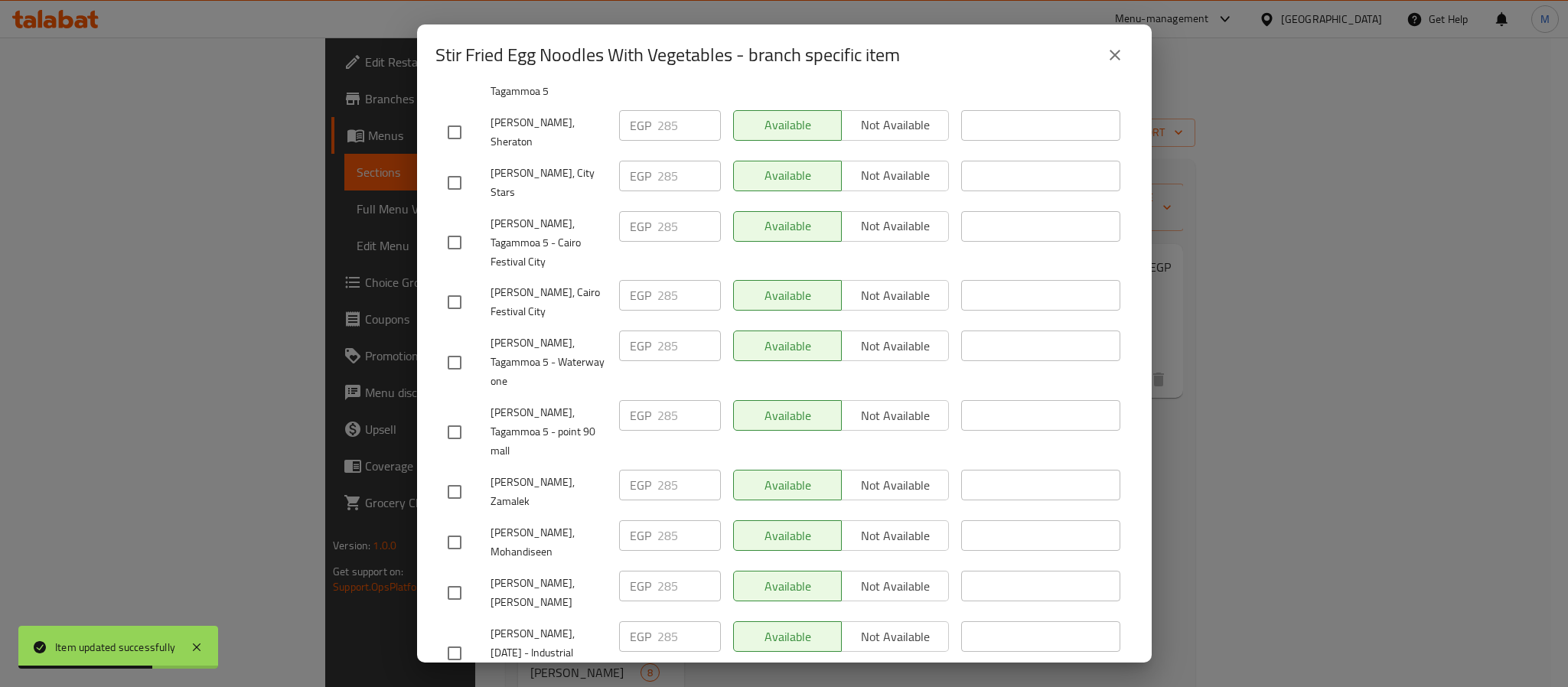
scroll to position [1364, 0]
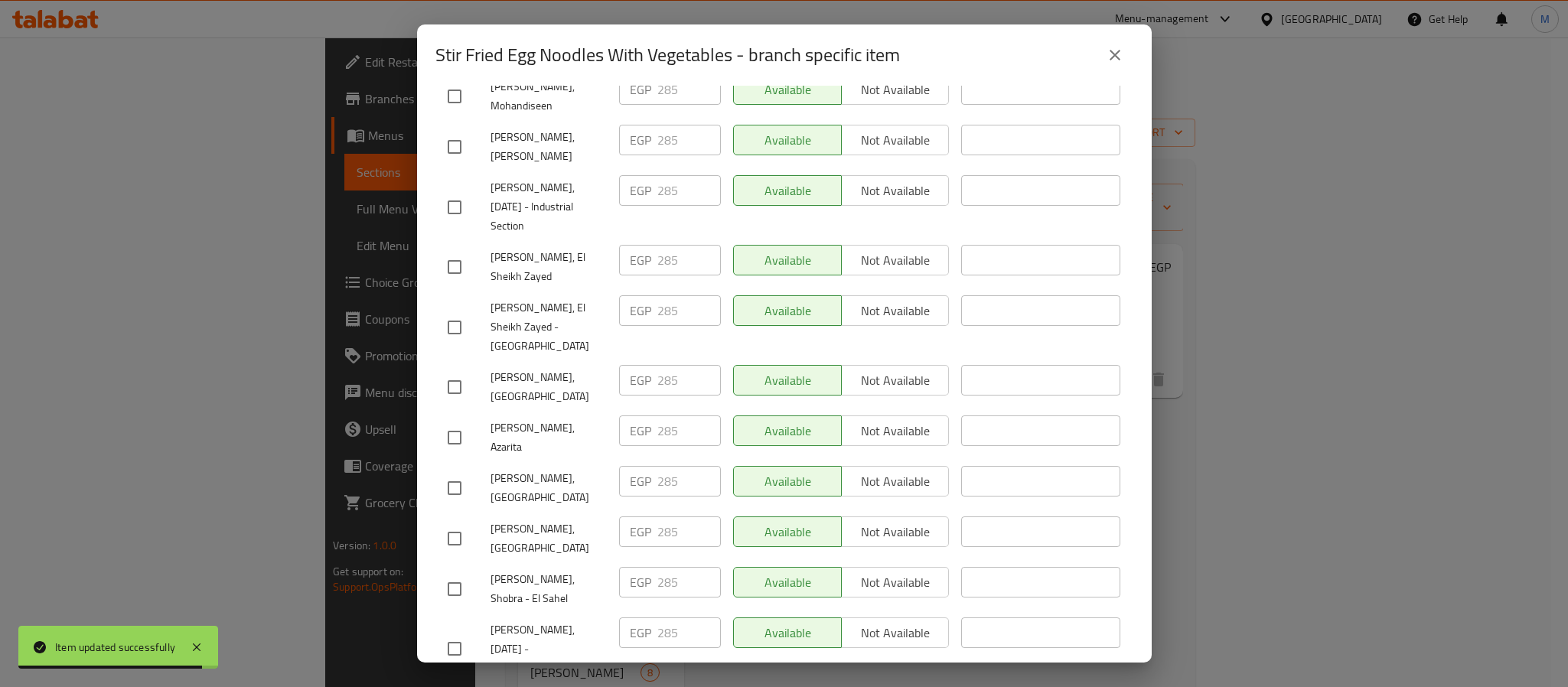
checkbox input "true"
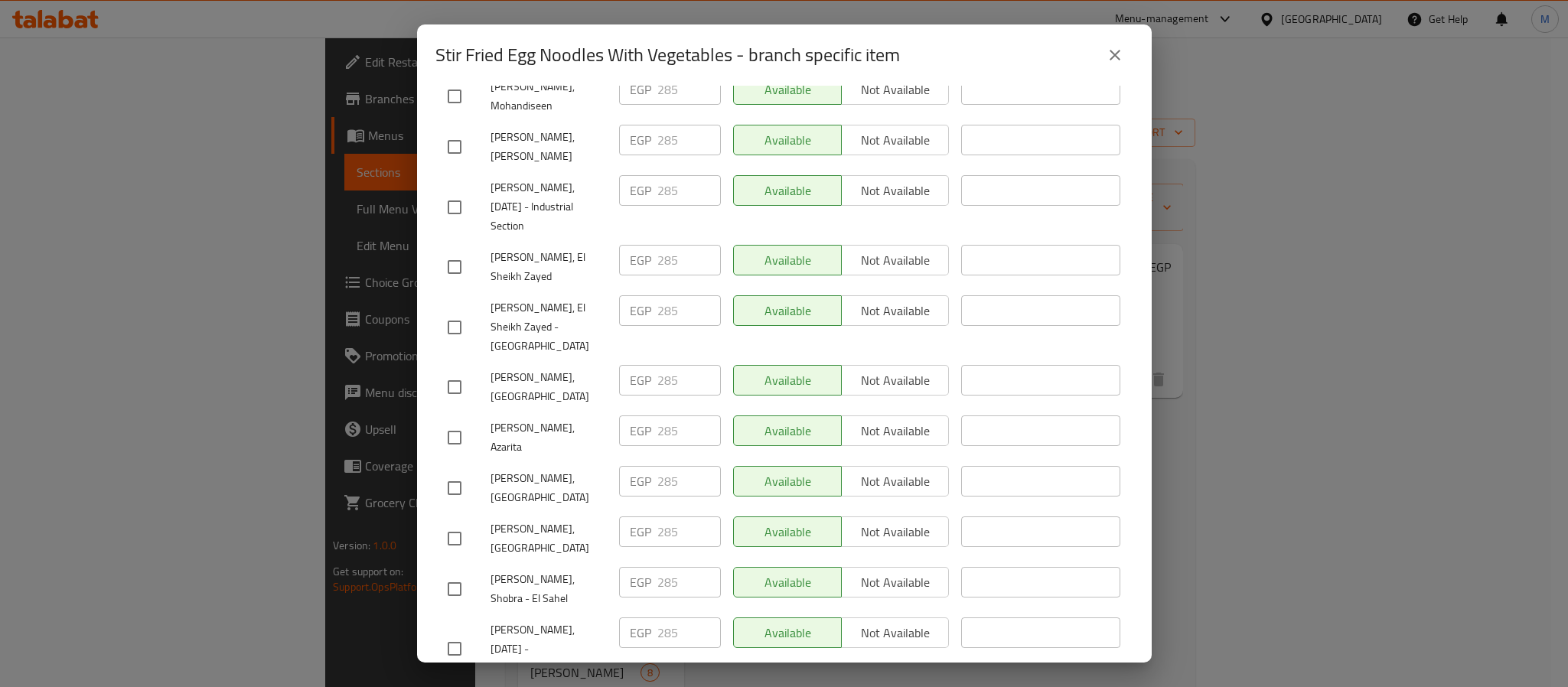
checkbox input "true"
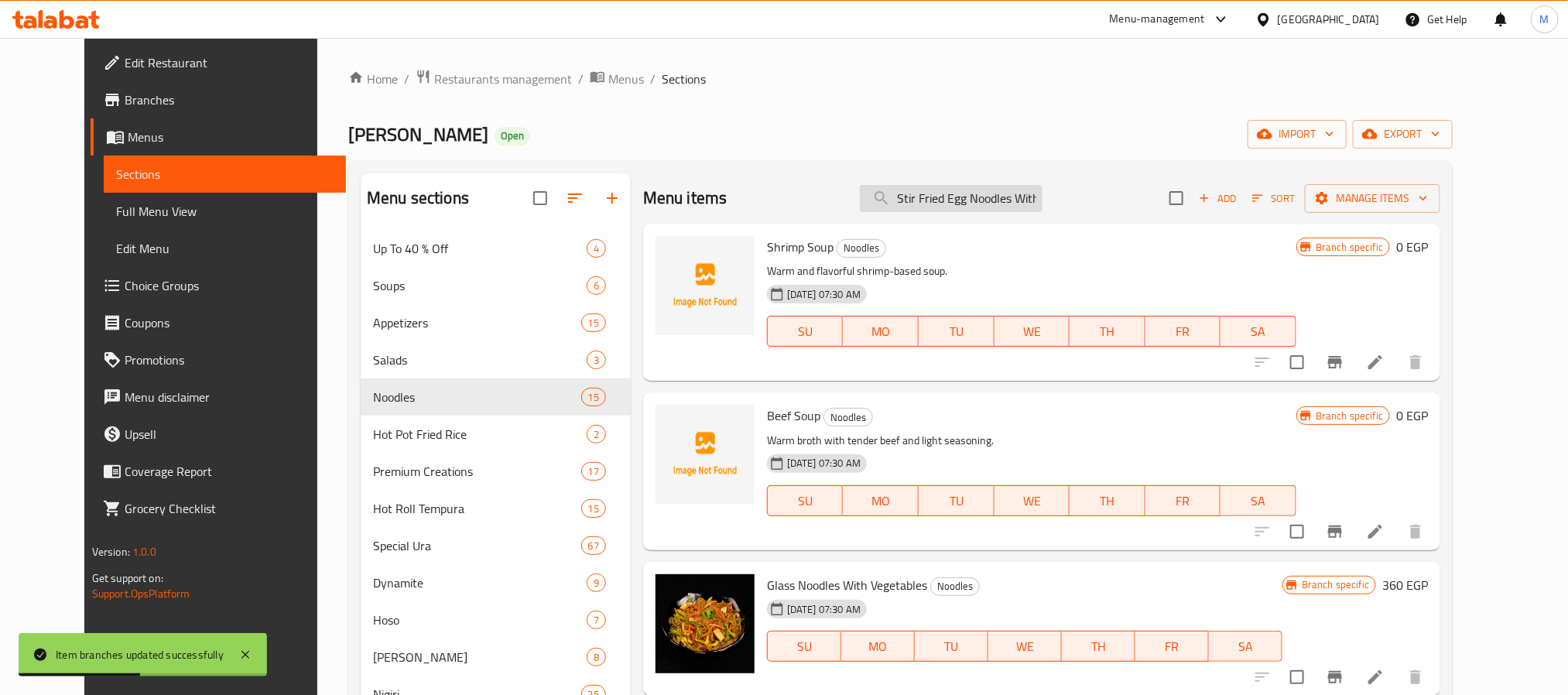
click at [1006, 200] on input "Stir Fried Egg Noodles With Vegetables" at bounding box center [951, 198] width 183 height 27
paste input "Hot Halloween Roll"
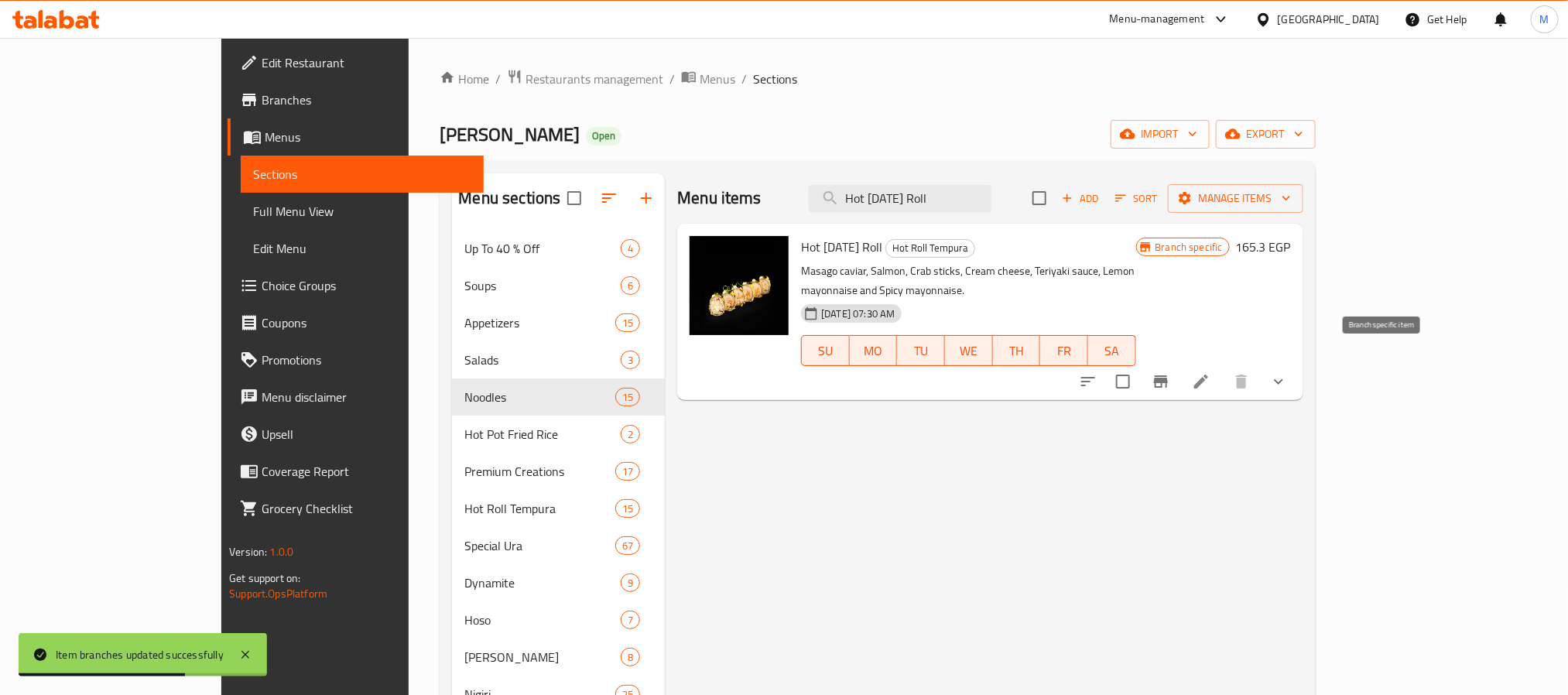
type input "Hot Halloween Roll"
click at [1168, 375] on icon "Branch-specific-item" at bounding box center [1161, 381] width 14 height 13
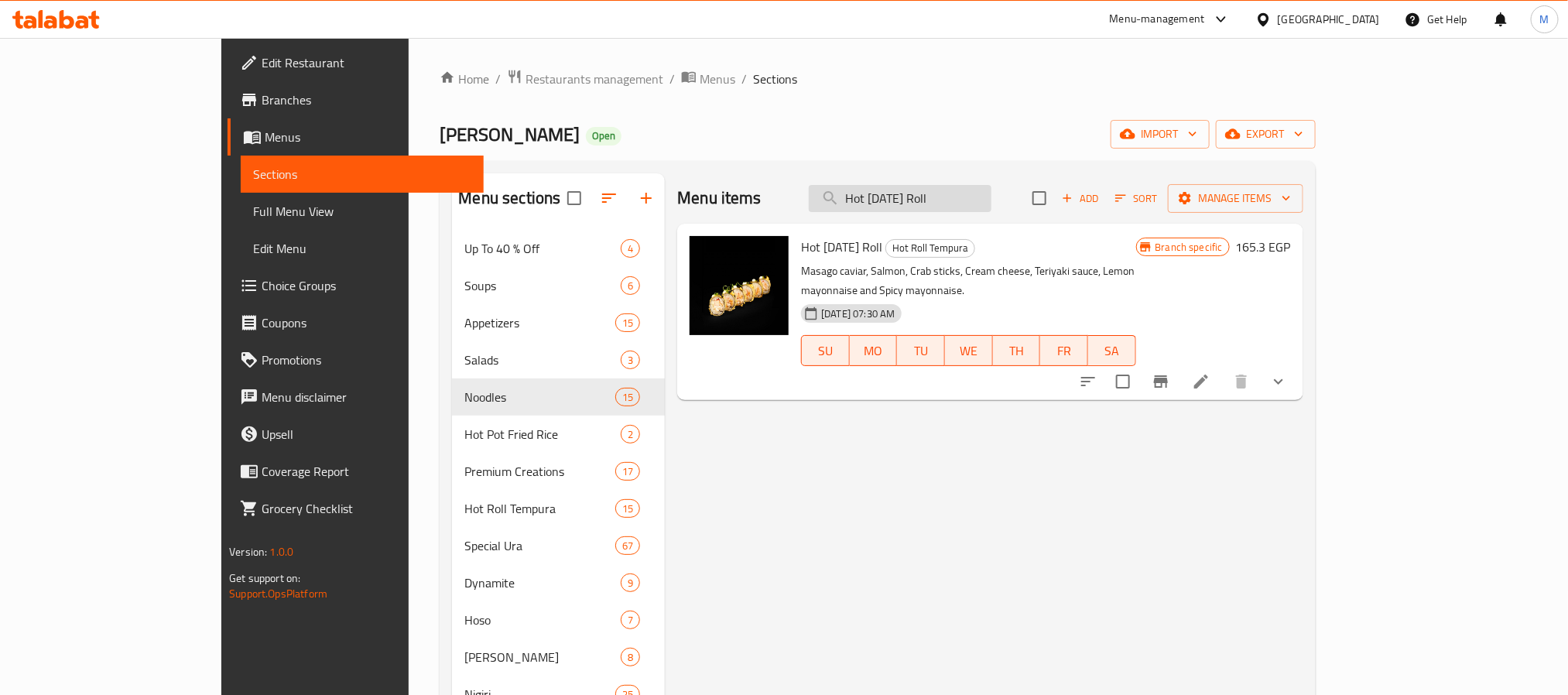
click at [987, 210] on input "Hot Halloween Roll" at bounding box center [900, 198] width 183 height 27
paste input "Crispy"
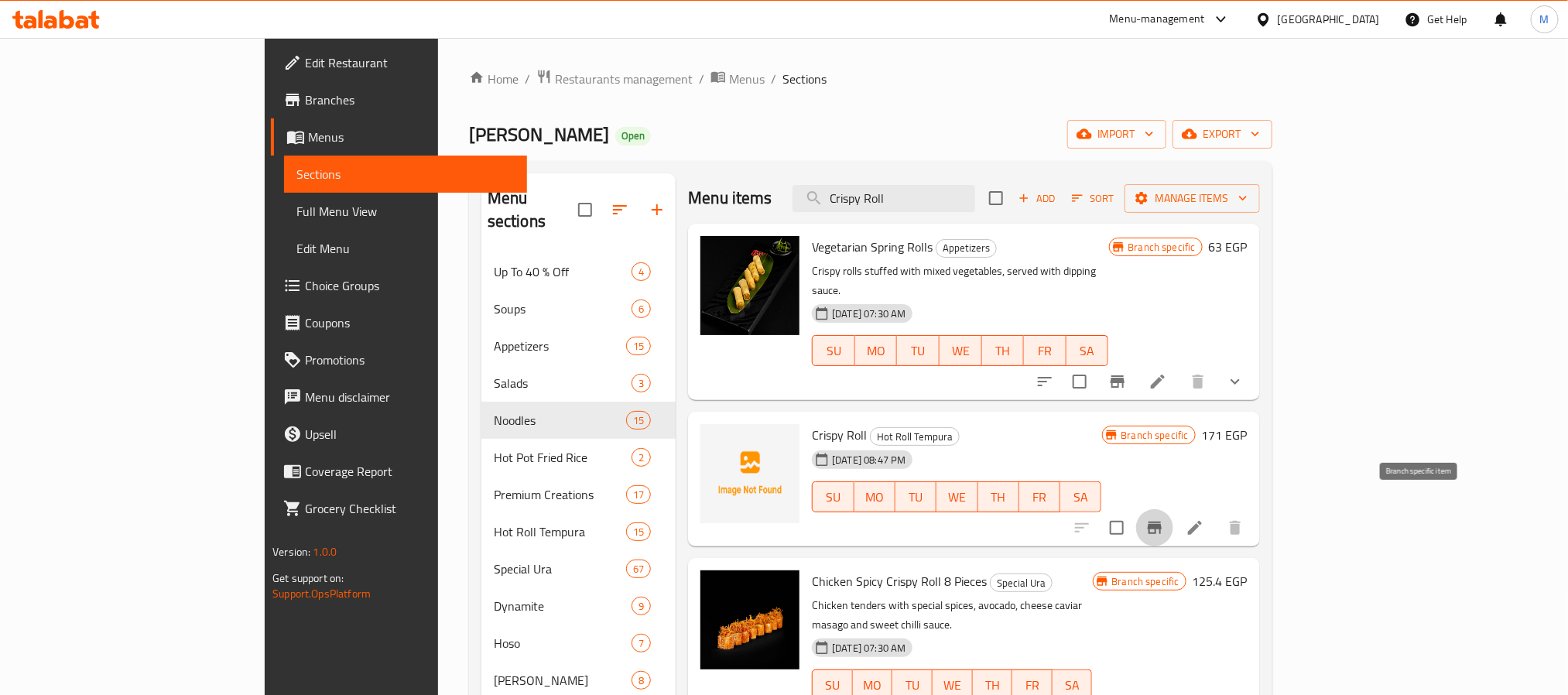
click at [1165, 519] on icon "Branch-specific-item" at bounding box center [1154, 528] width 18 height 18
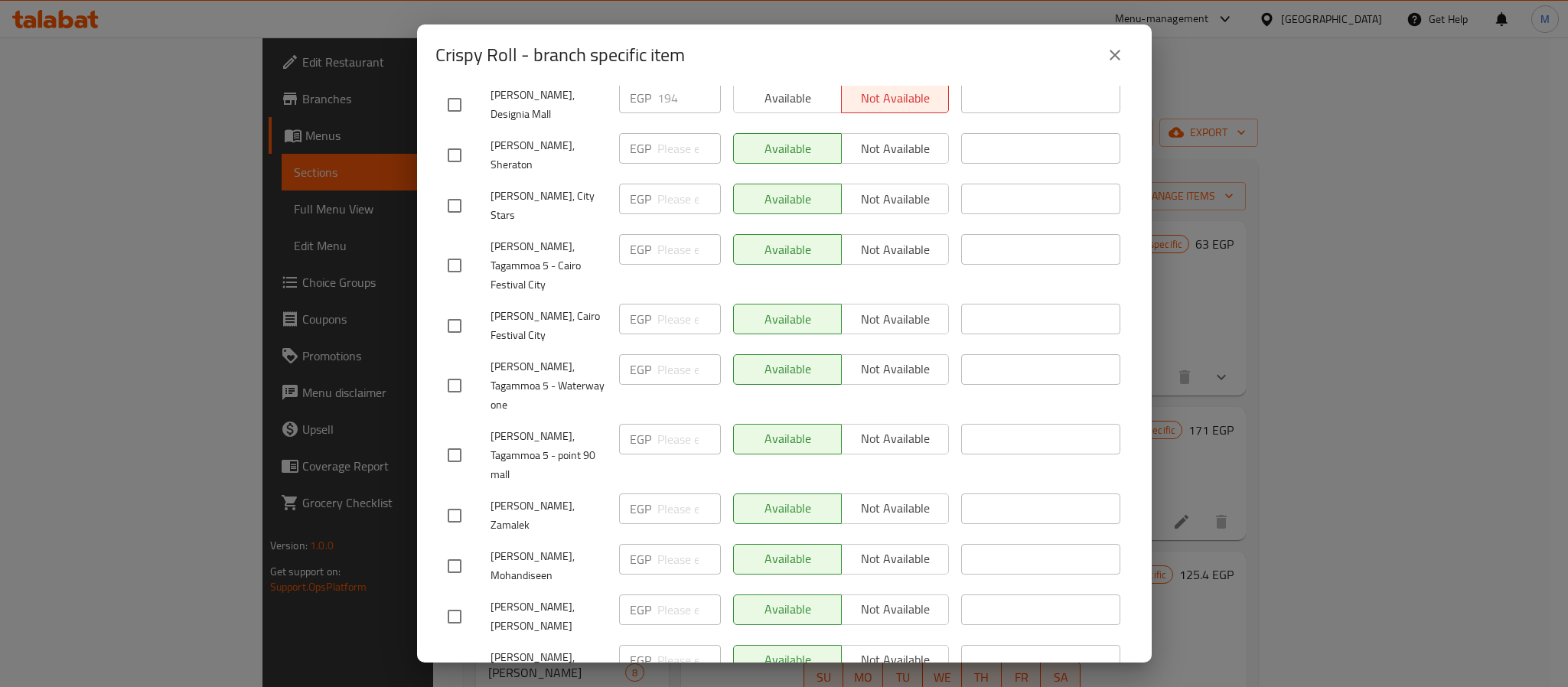
scroll to position [0, 0]
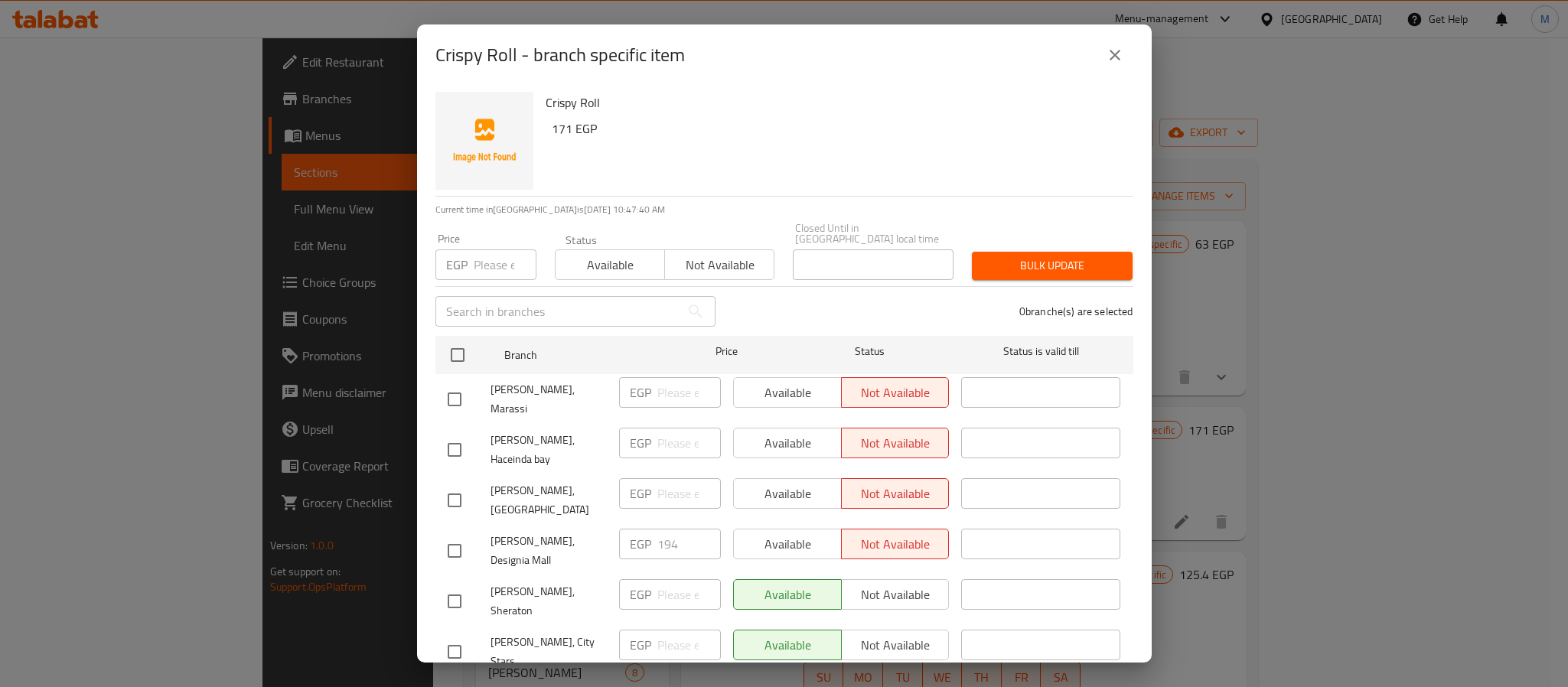
click at [1100, 59] on button "close" at bounding box center [1115, 54] width 36 height 36
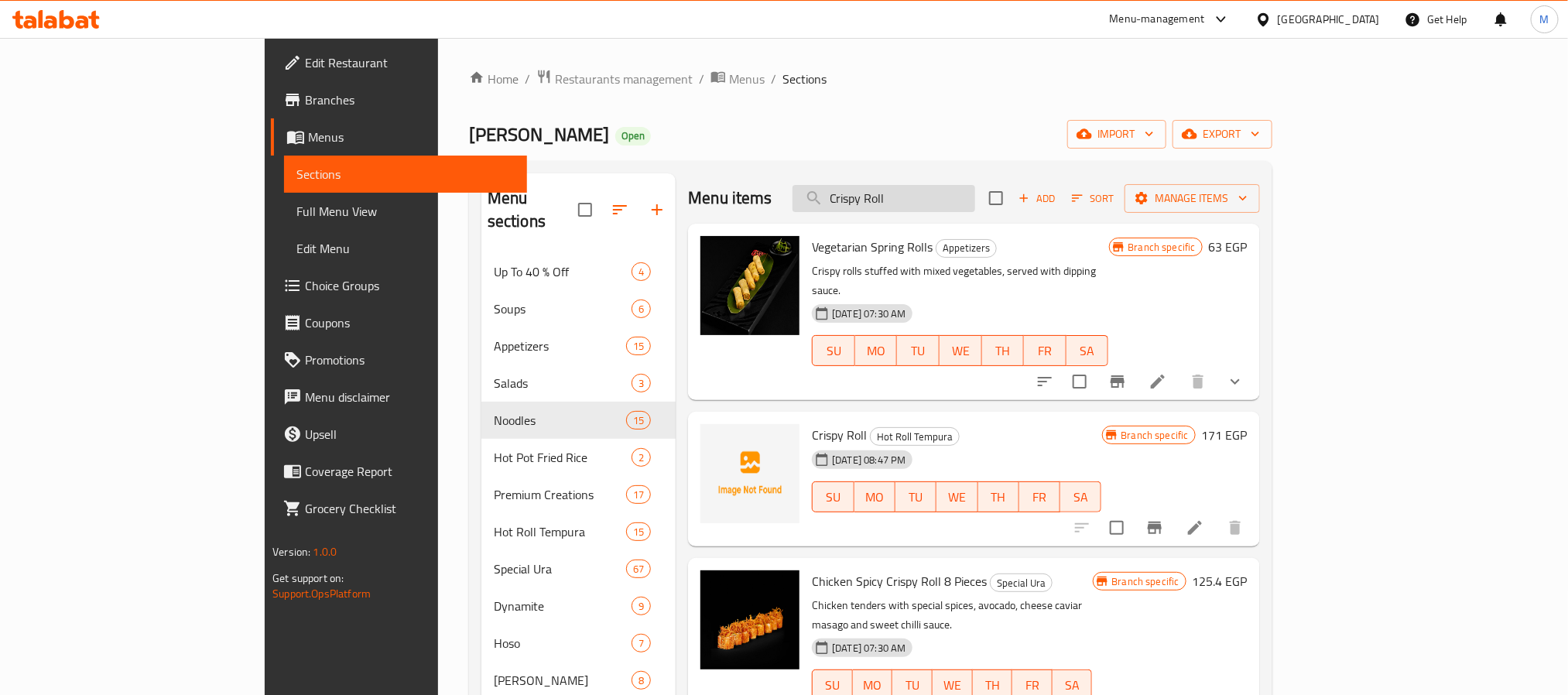
click at [976, 193] on input "Crispy Roll" at bounding box center [884, 198] width 183 height 27
paste input "Sweet shrimp dynamite"
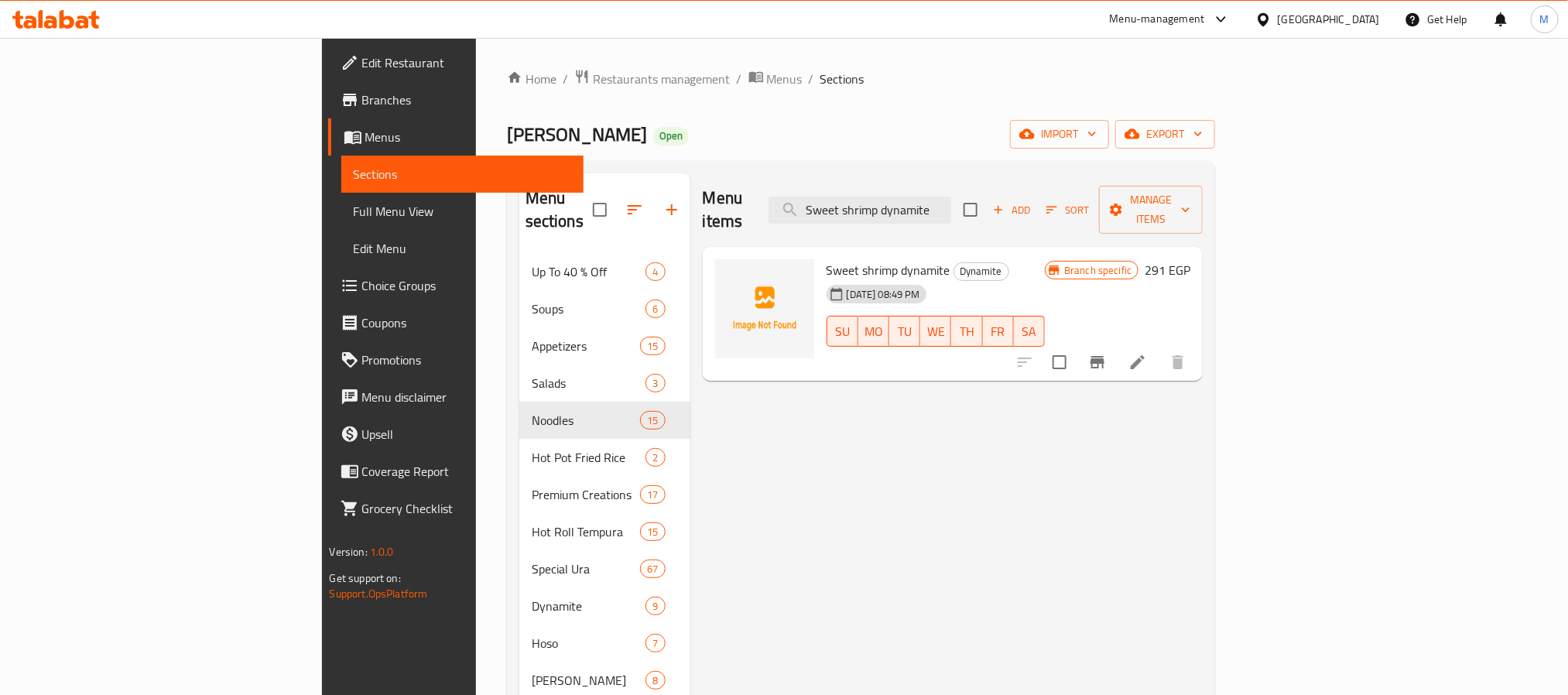
type input "Sweet shrimp dynamite"
click at [1107, 353] on icon "Branch-specific-item" at bounding box center [1098, 363] width 18 height 18
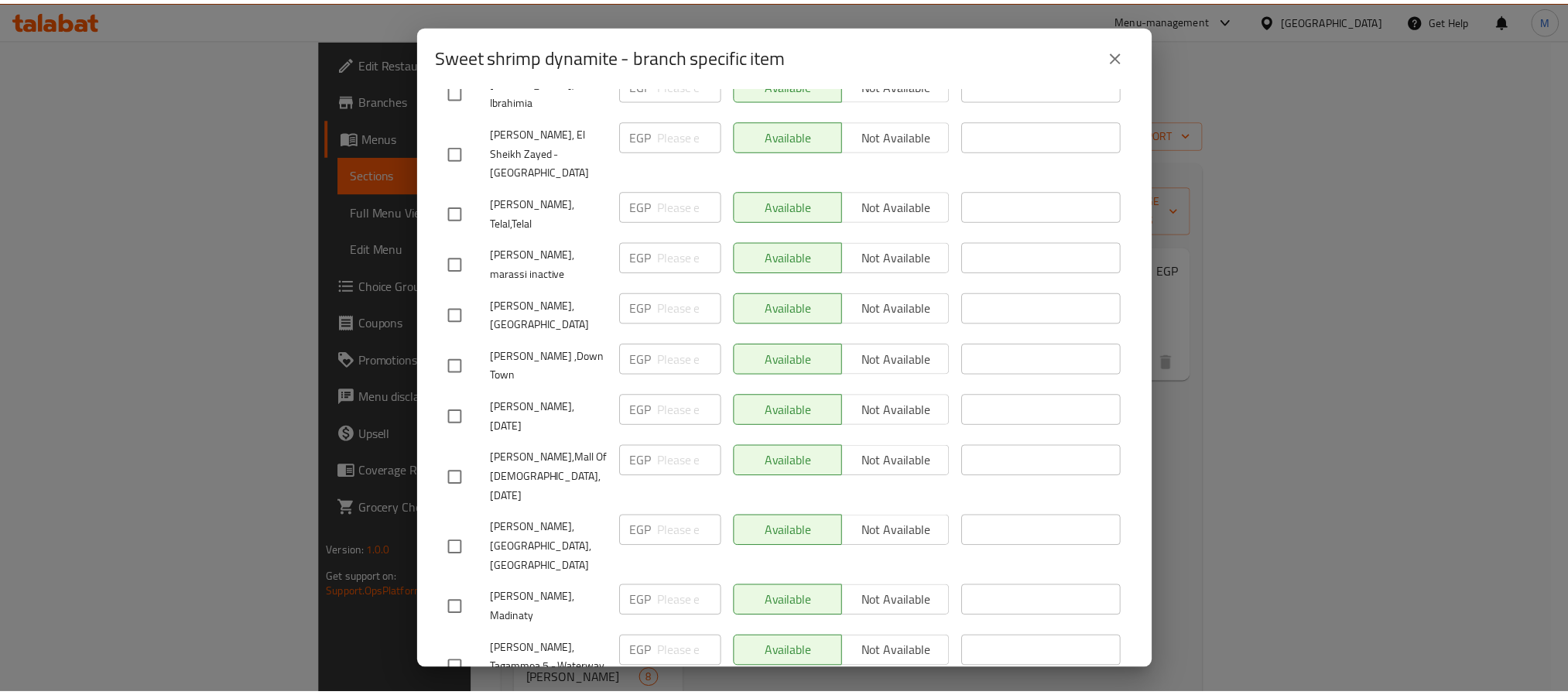
scroll to position [1380, 0]
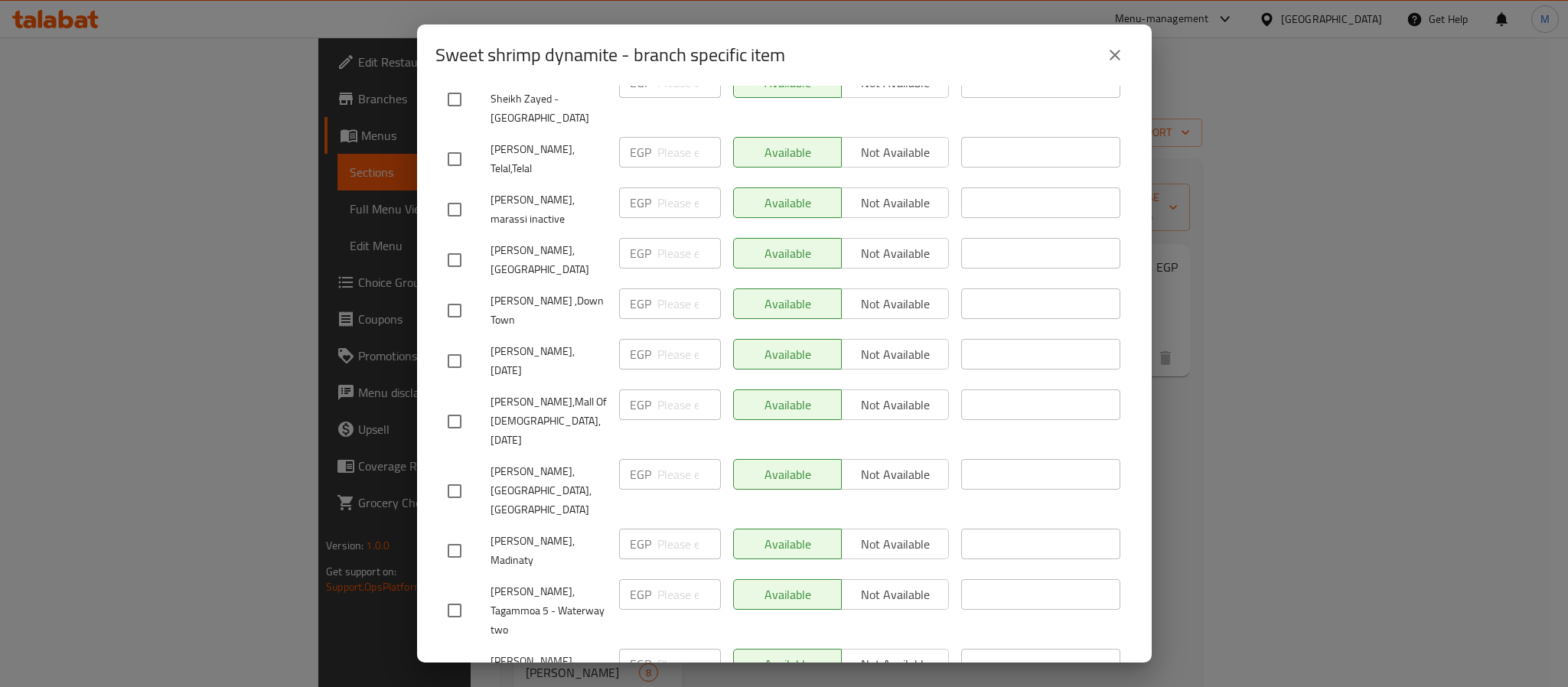
click at [1100, 59] on button "close" at bounding box center [1115, 54] width 36 height 36
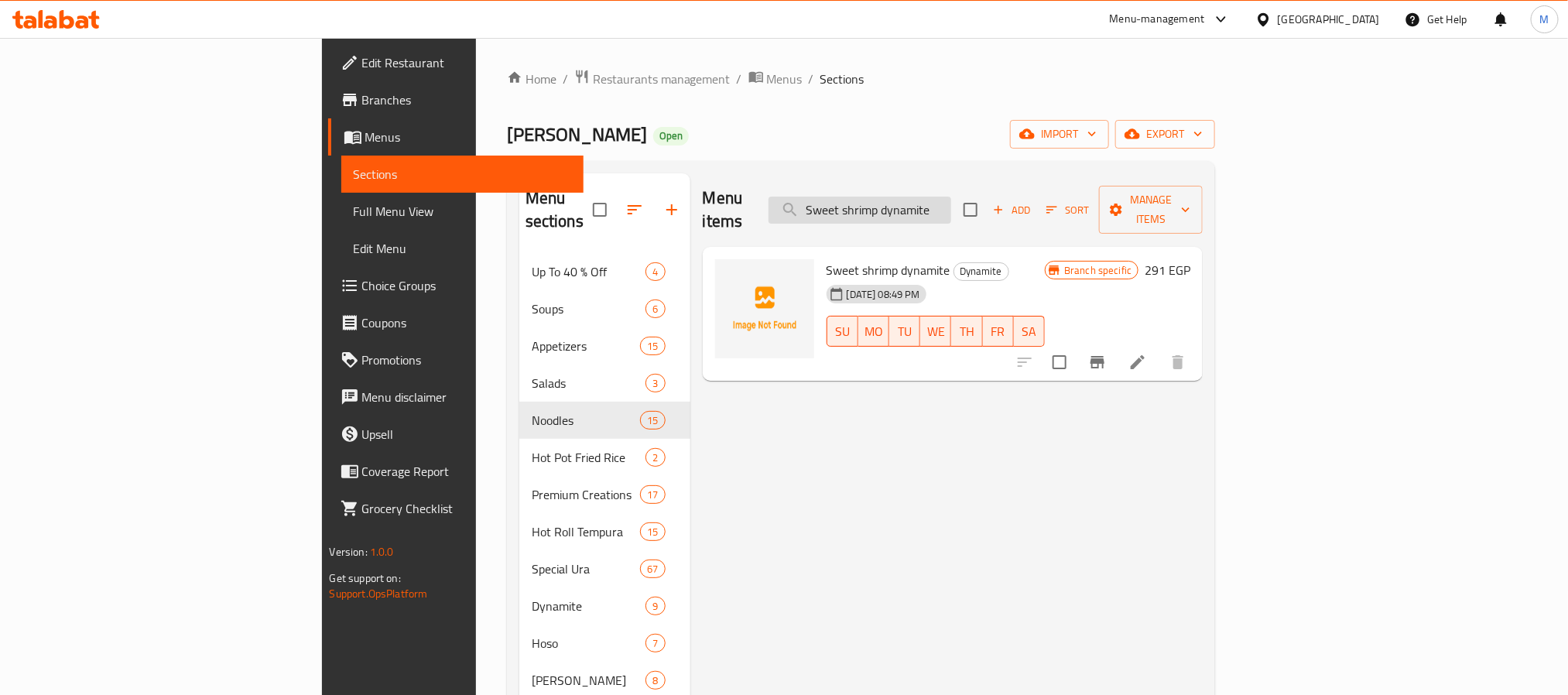
click at [951, 196] on input "Sweet shrimp dynamite" at bounding box center [860, 210] width 183 height 27
paste input "Crunchy roll"
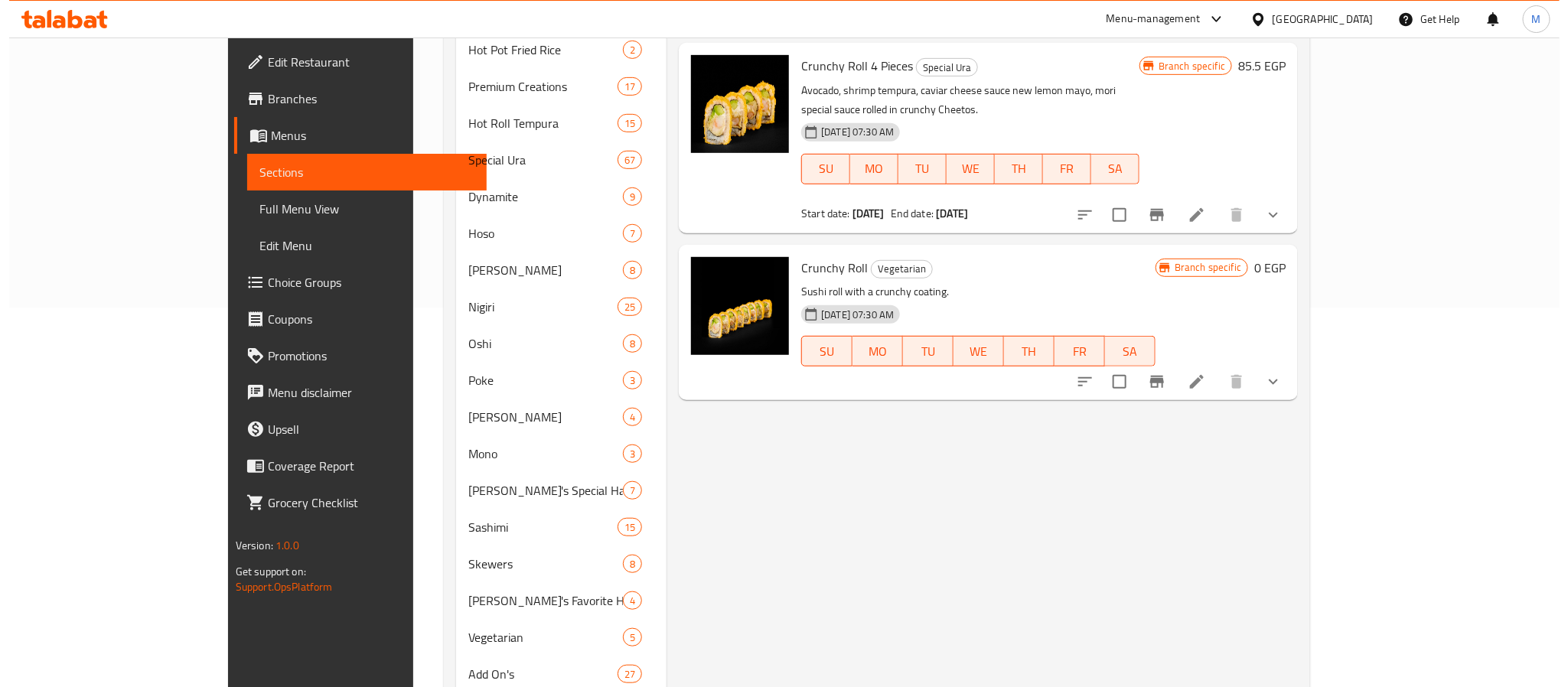
scroll to position [344, 0]
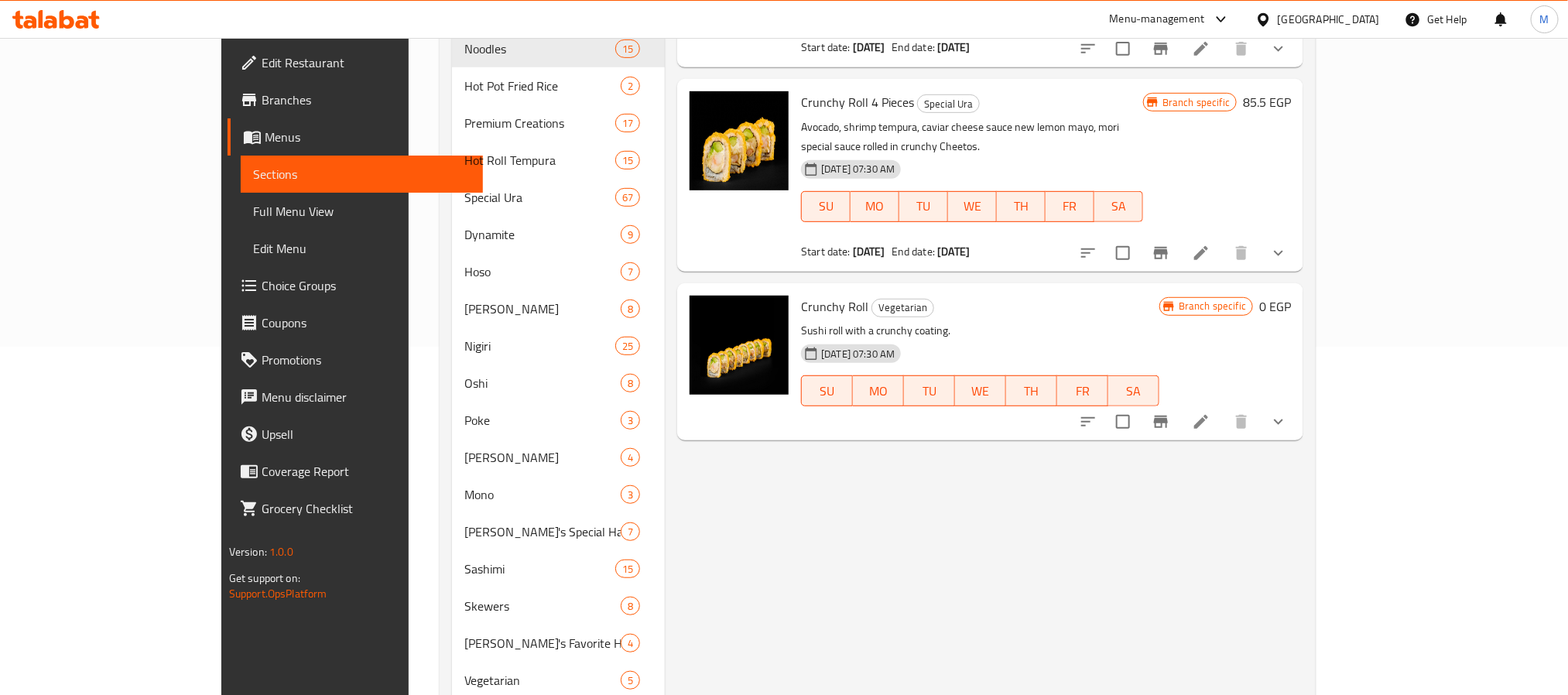
type input "Crunchy roll"
click at [1168, 416] on icon "Branch-specific-item" at bounding box center [1161, 422] width 14 height 13
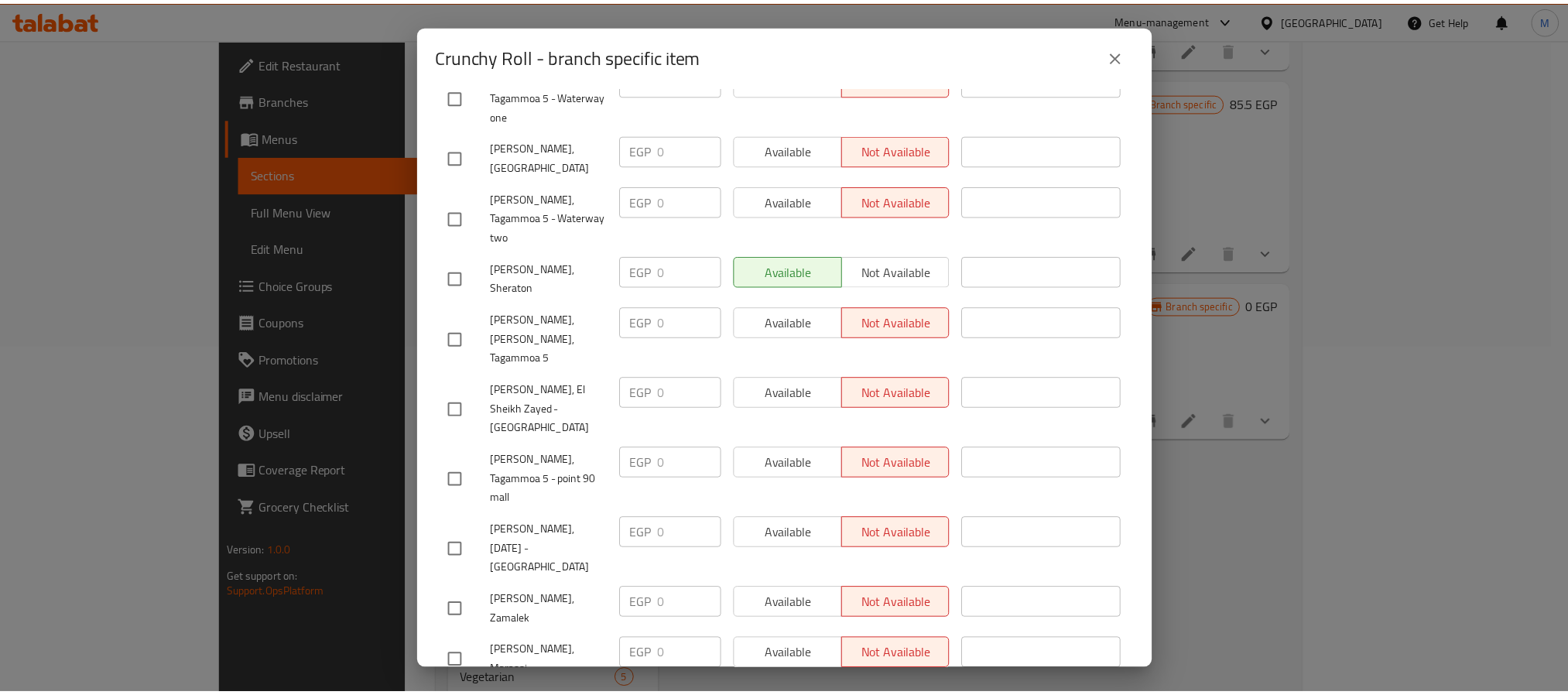
scroll to position [1380, 0]
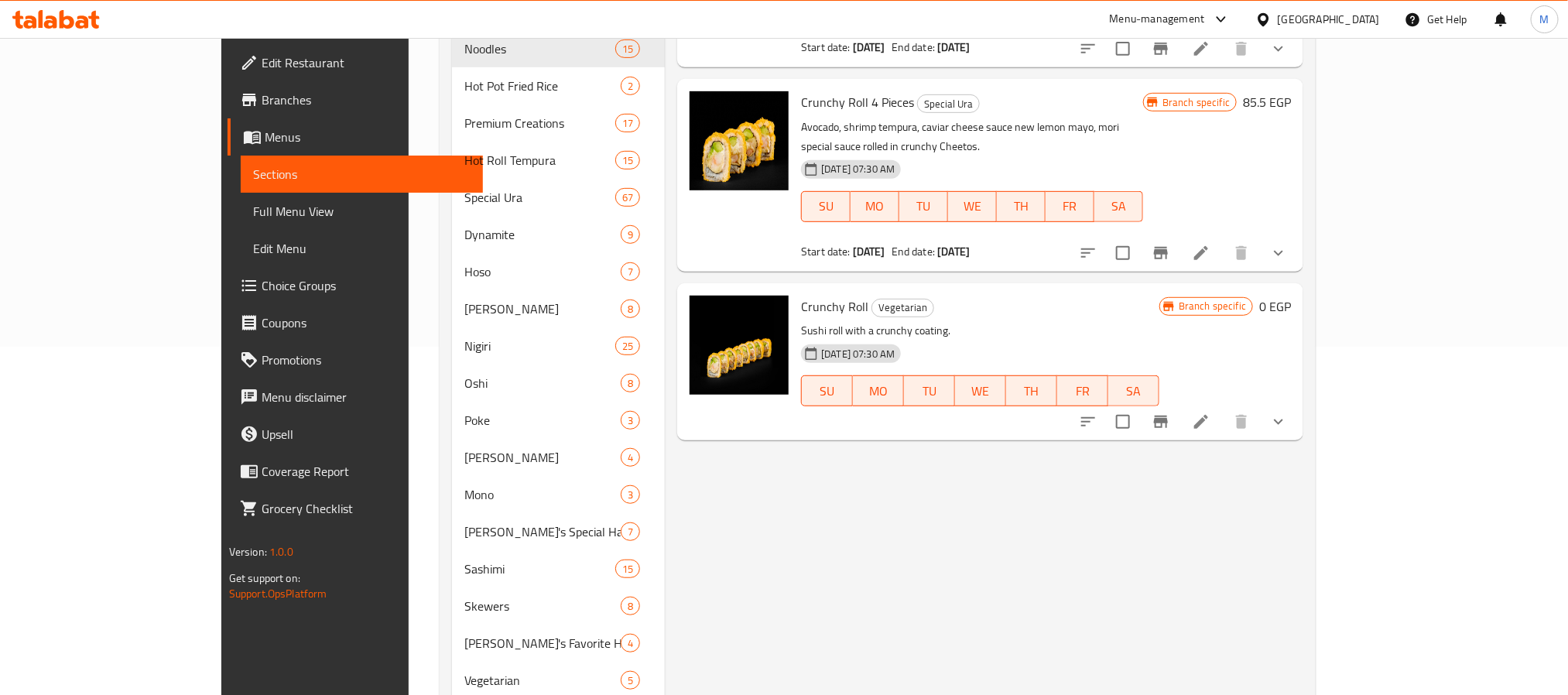
click at [1006, 533] on div "Menu items Crunchy roll Add Sort Manage items Crunchy Roll 8 Pieces Special Ura…" at bounding box center [984, 395] width 638 height 1140
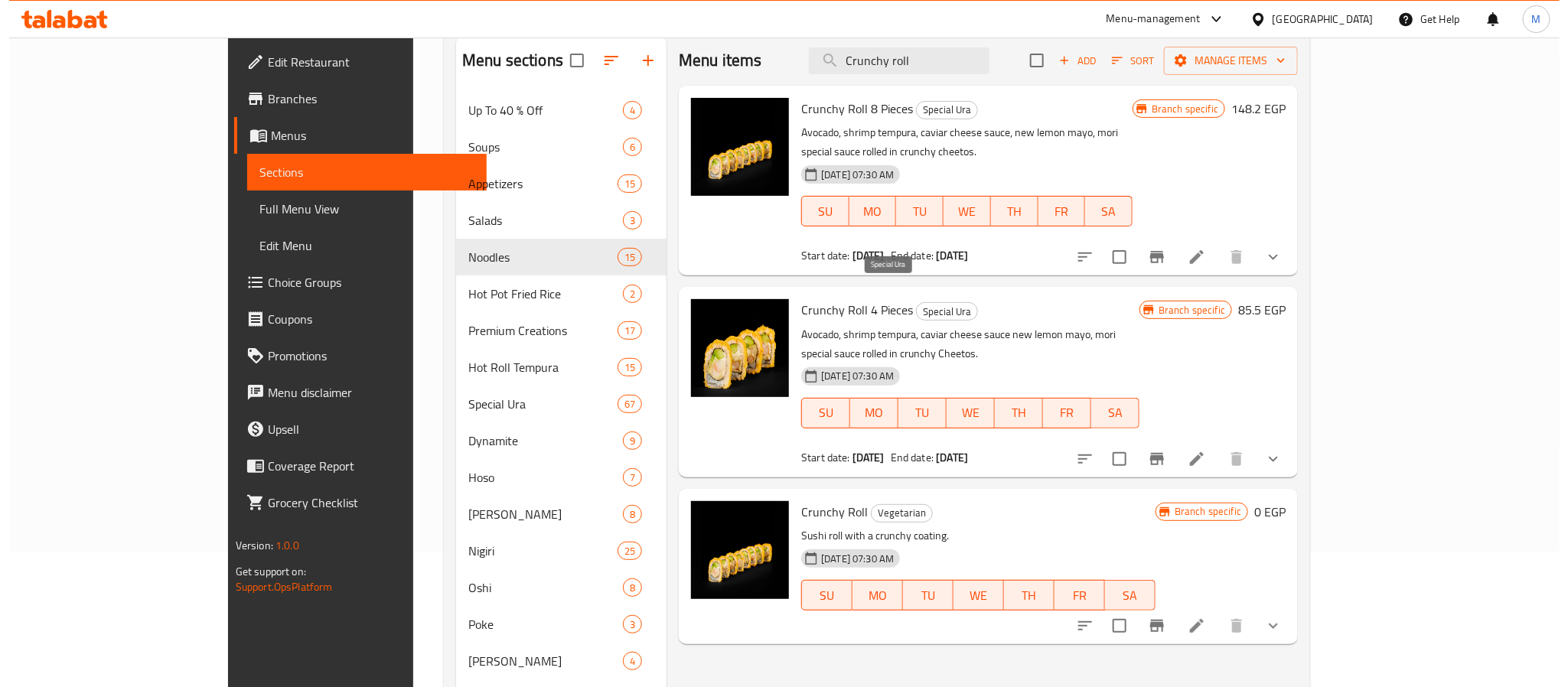
scroll to position [0, 0]
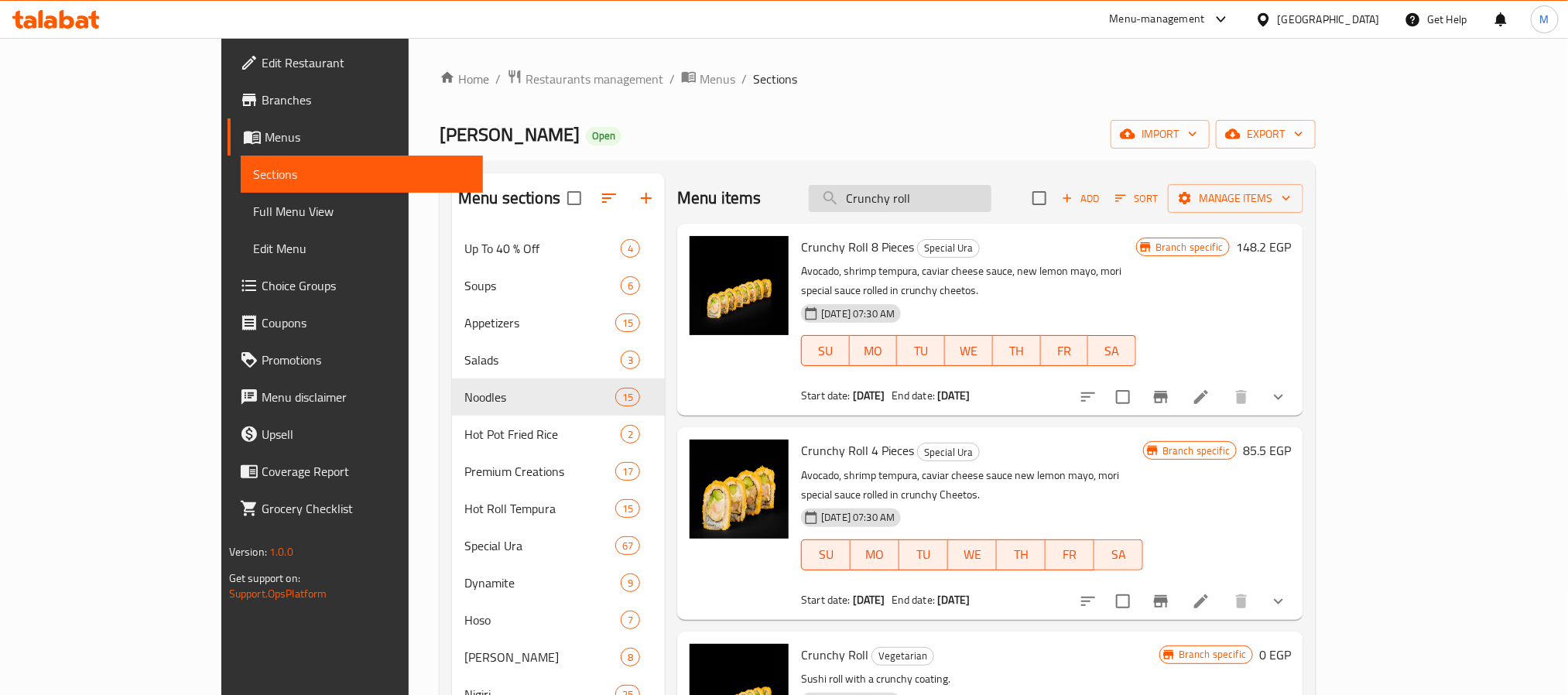
click at [973, 198] on input "Crunchy roll" at bounding box center [900, 198] width 183 height 27
paste input "Hot Ura shrimp tempura"
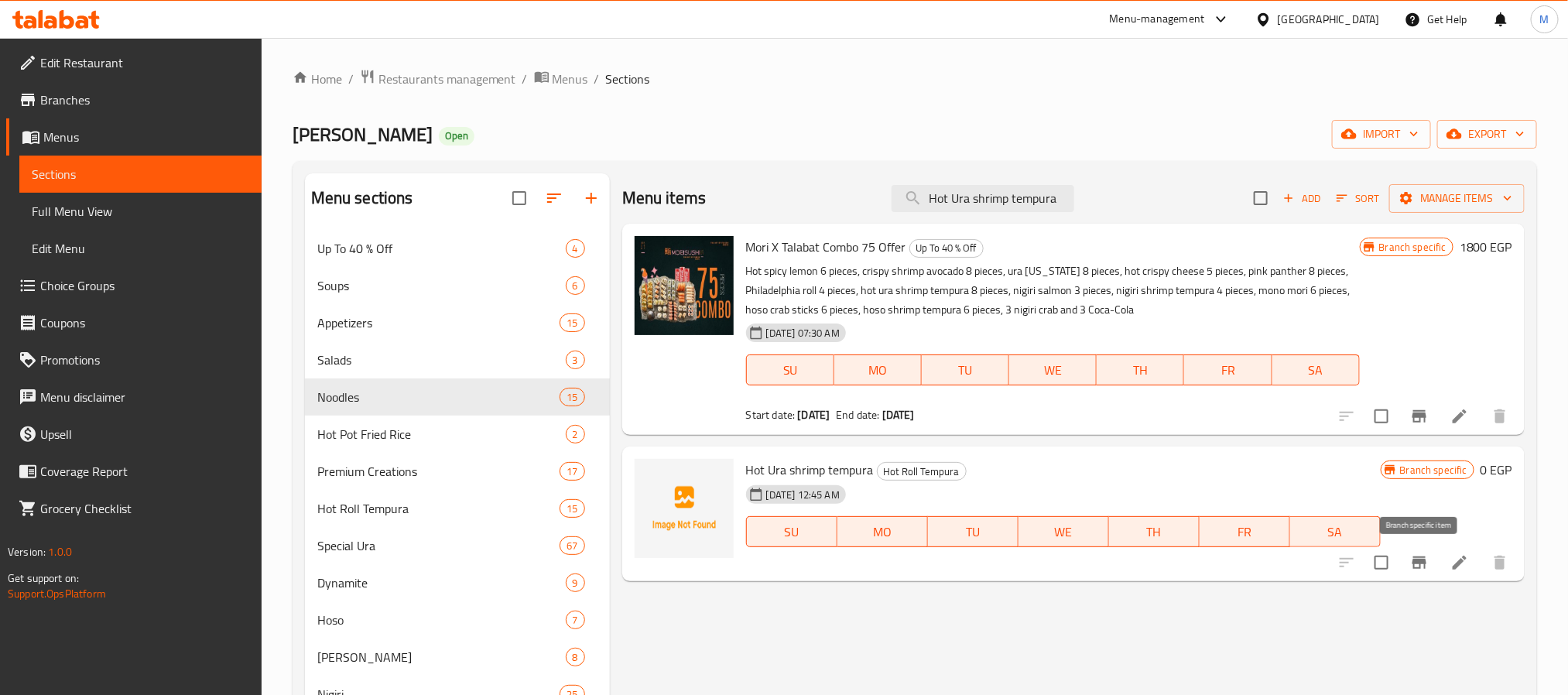
type input "Hot Ura shrimp tempura"
click at [1414, 564] on icon "Branch-specific-item" at bounding box center [1419, 562] width 14 height 13
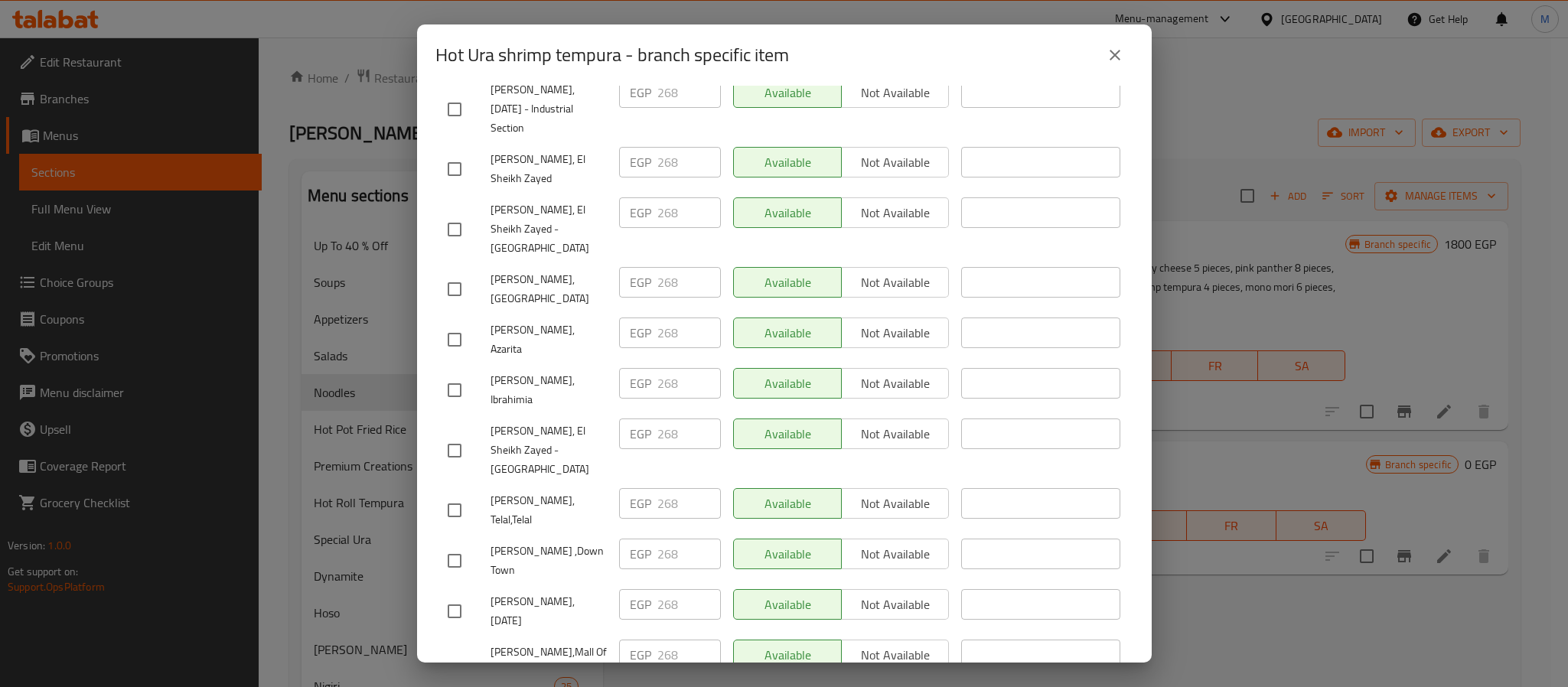
scroll to position [1364, 0]
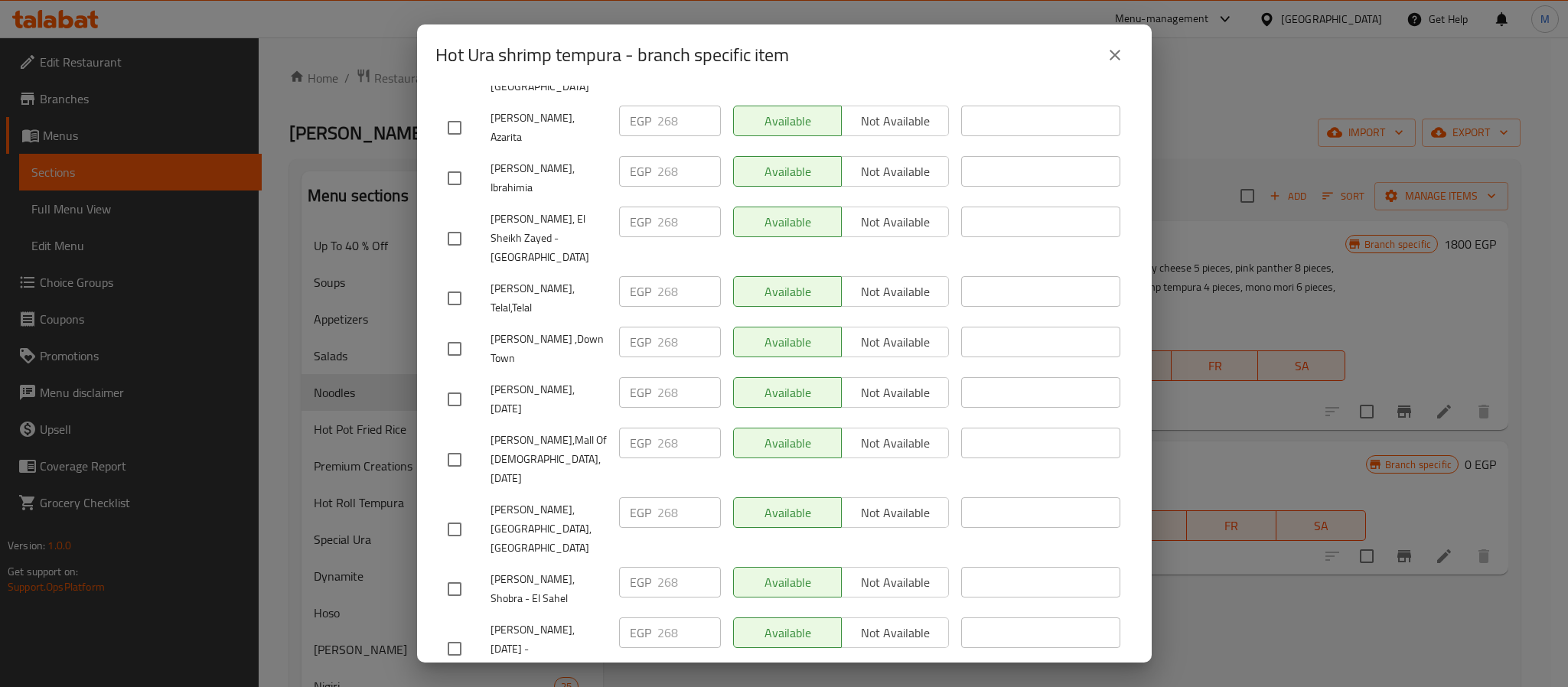
click at [1122, 40] on button "close" at bounding box center [1115, 54] width 36 height 36
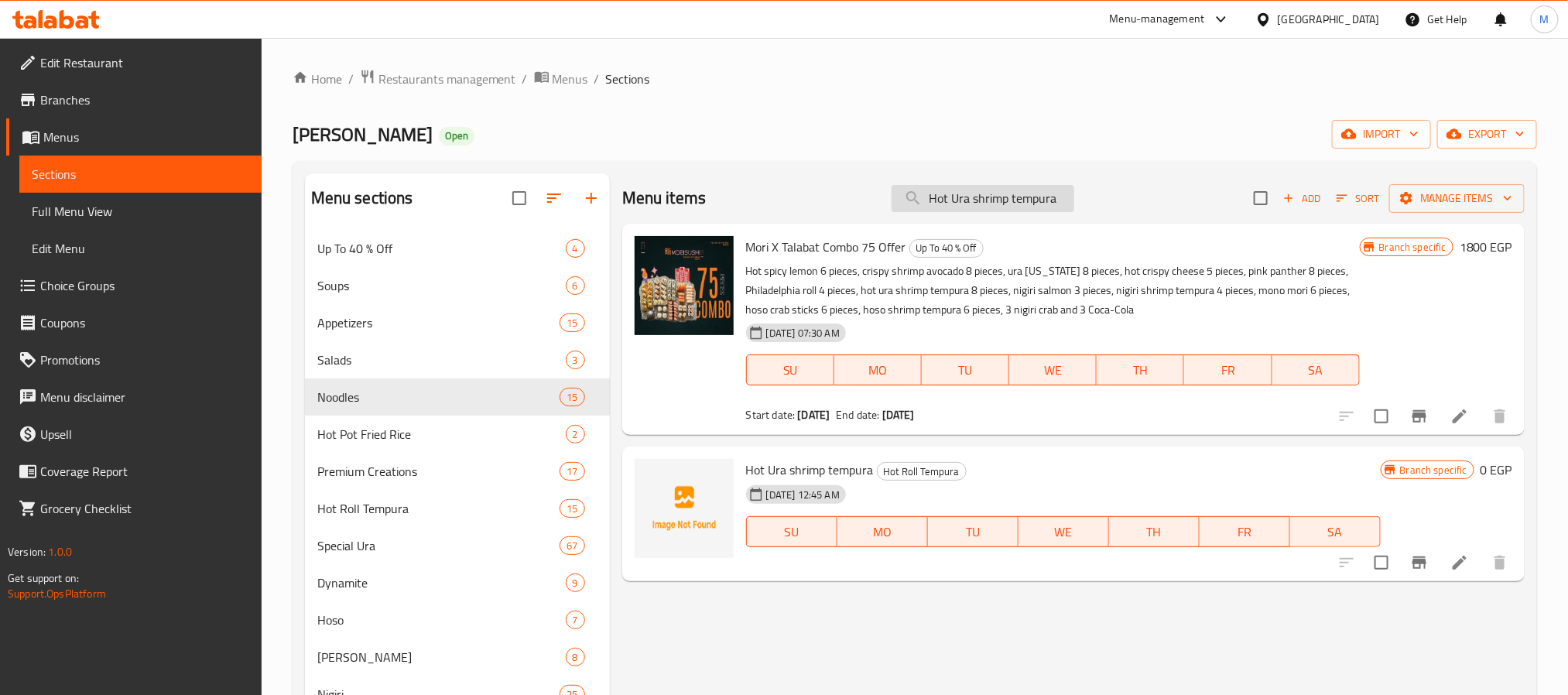
click at [1028, 205] on input "Hot Ura shrimp tempura" at bounding box center [982, 198] width 183 height 27
paste input "Korean chicken wings"
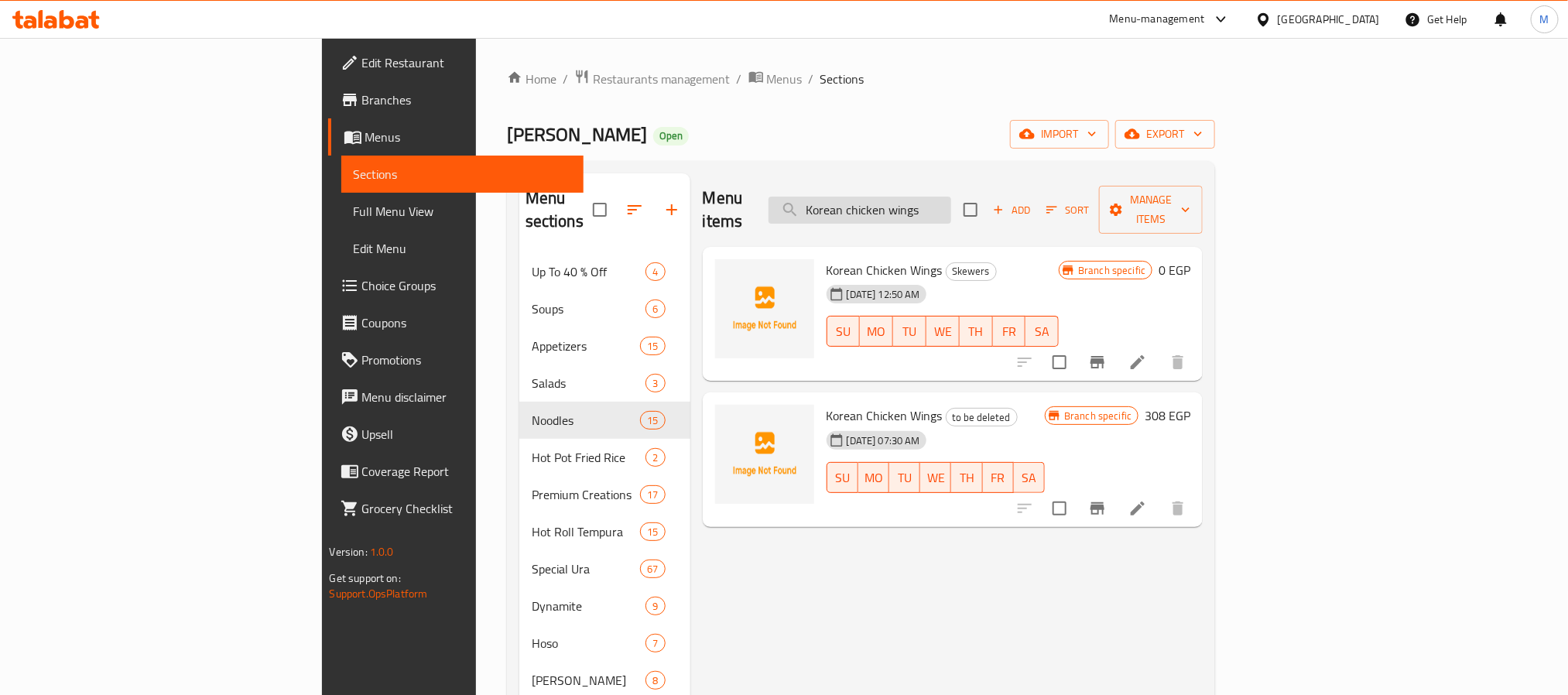
click at [951, 207] on input "Korean chicken wings" at bounding box center [860, 210] width 183 height 27
paste input "Mori’s Icecream"
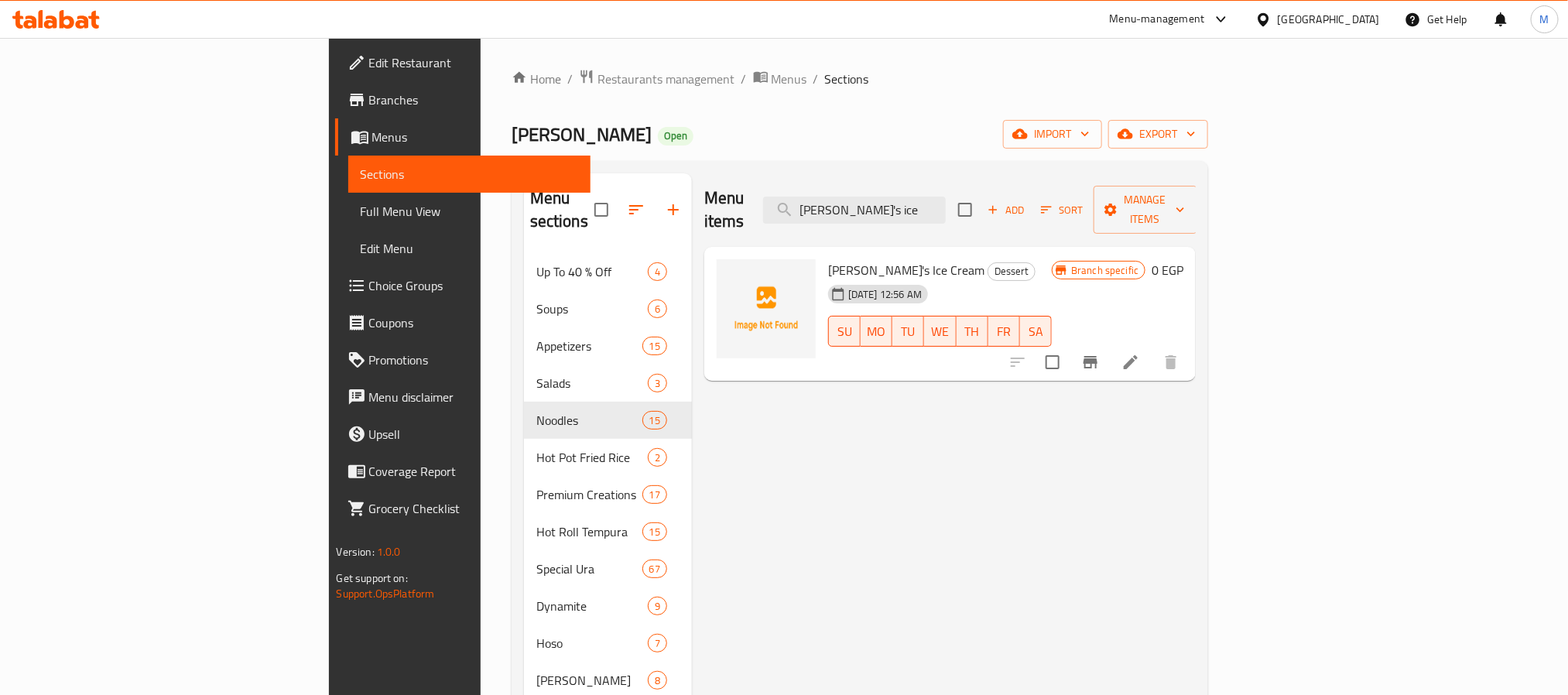
type input "Mori's ice"
click at [1100, 353] on icon "Branch-specific-item" at bounding box center [1090, 363] width 18 height 18
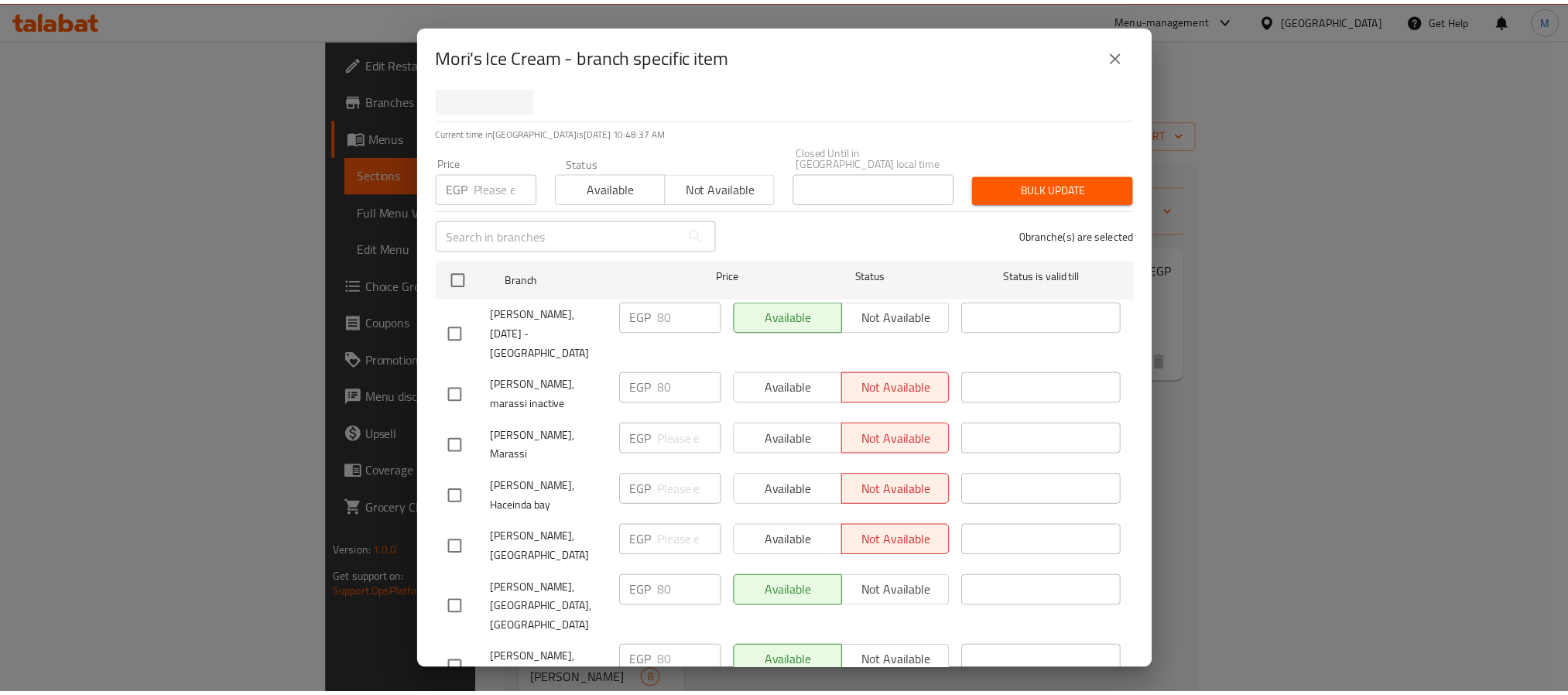
scroll to position [0, 0]
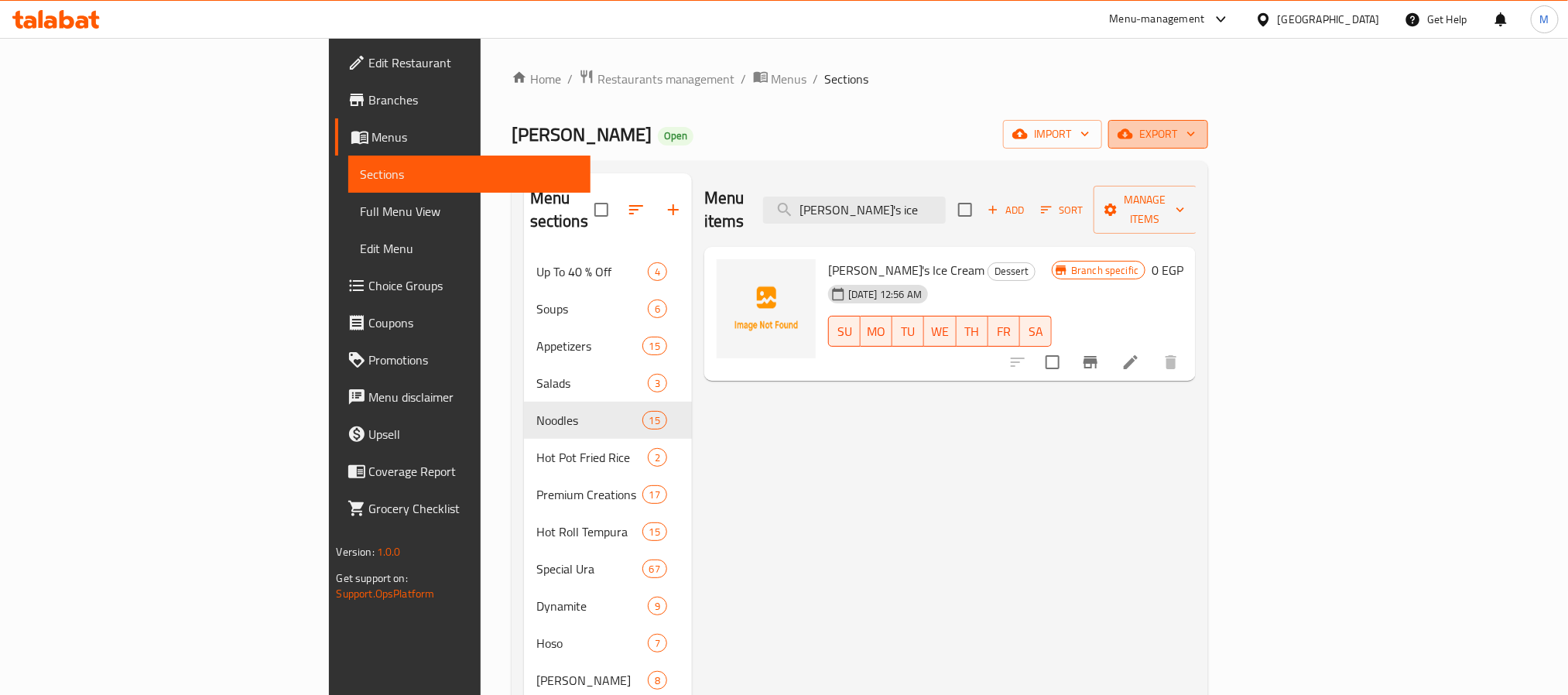
click at [1196, 129] on span "export" at bounding box center [1159, 134] width 75 height 19
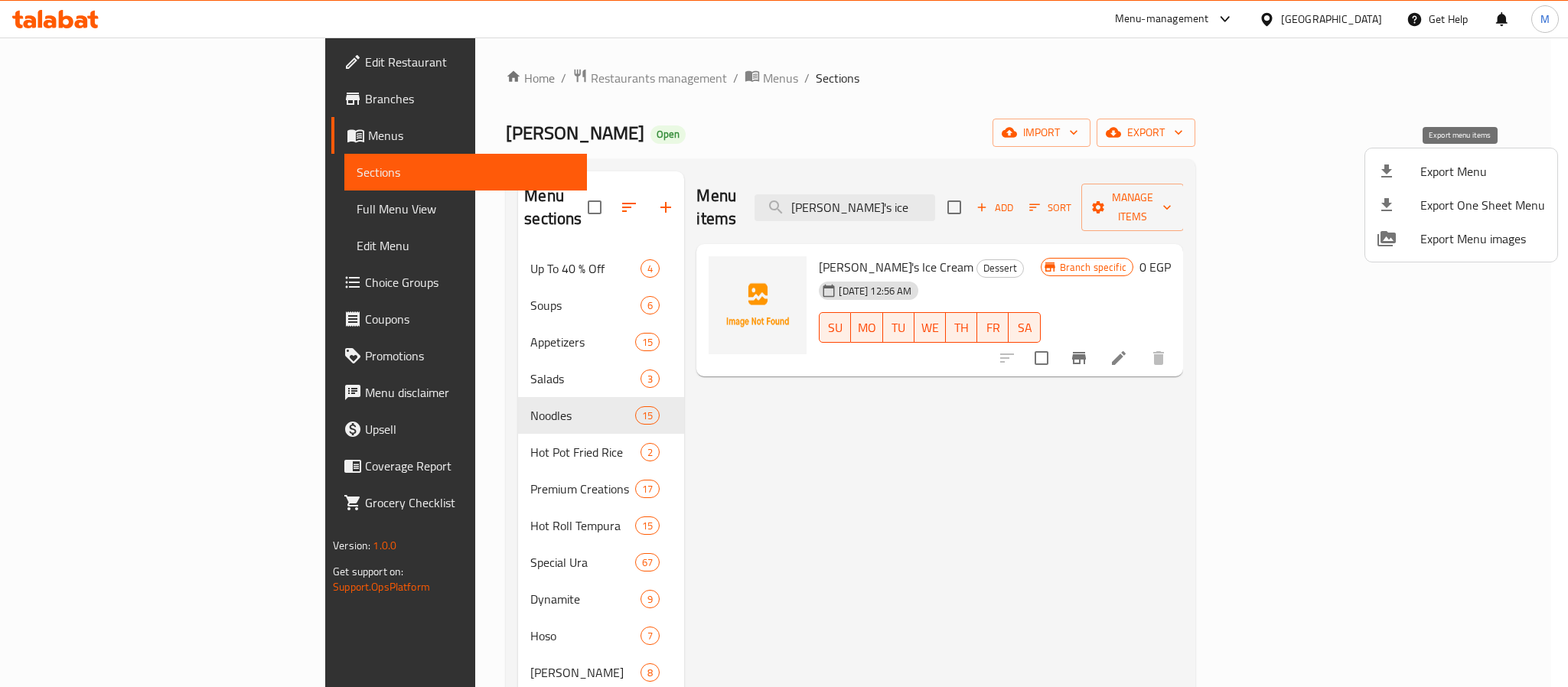
click at [1444, 163] on span "Export Menu" at bounding box center [1482, 171] width 125 height 18
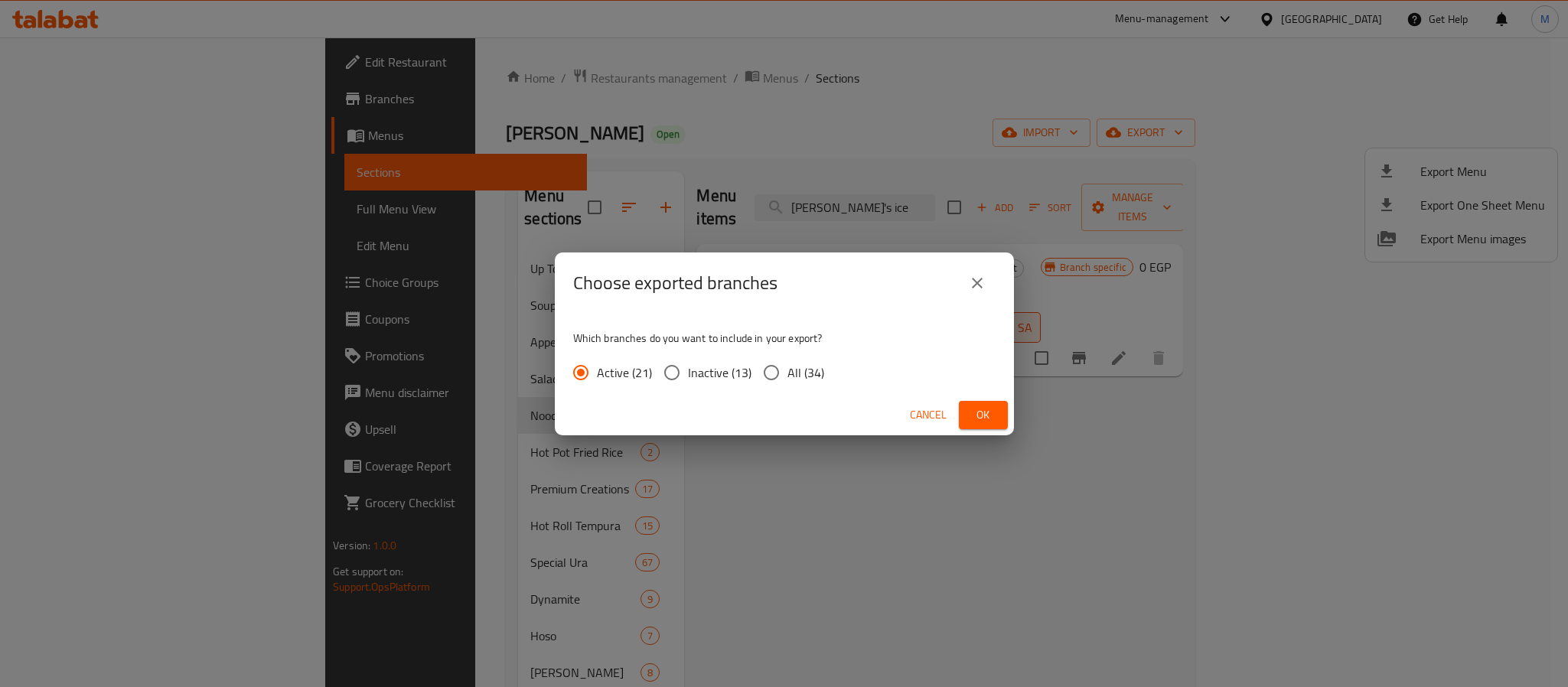
click at [760, 377] on input "All (34)" at bounding box center [771, 372] width 32 height 32
radio input "true"
click at [981, 419] on span "Ok" at bounding box center [983, 415] width 25 height 19
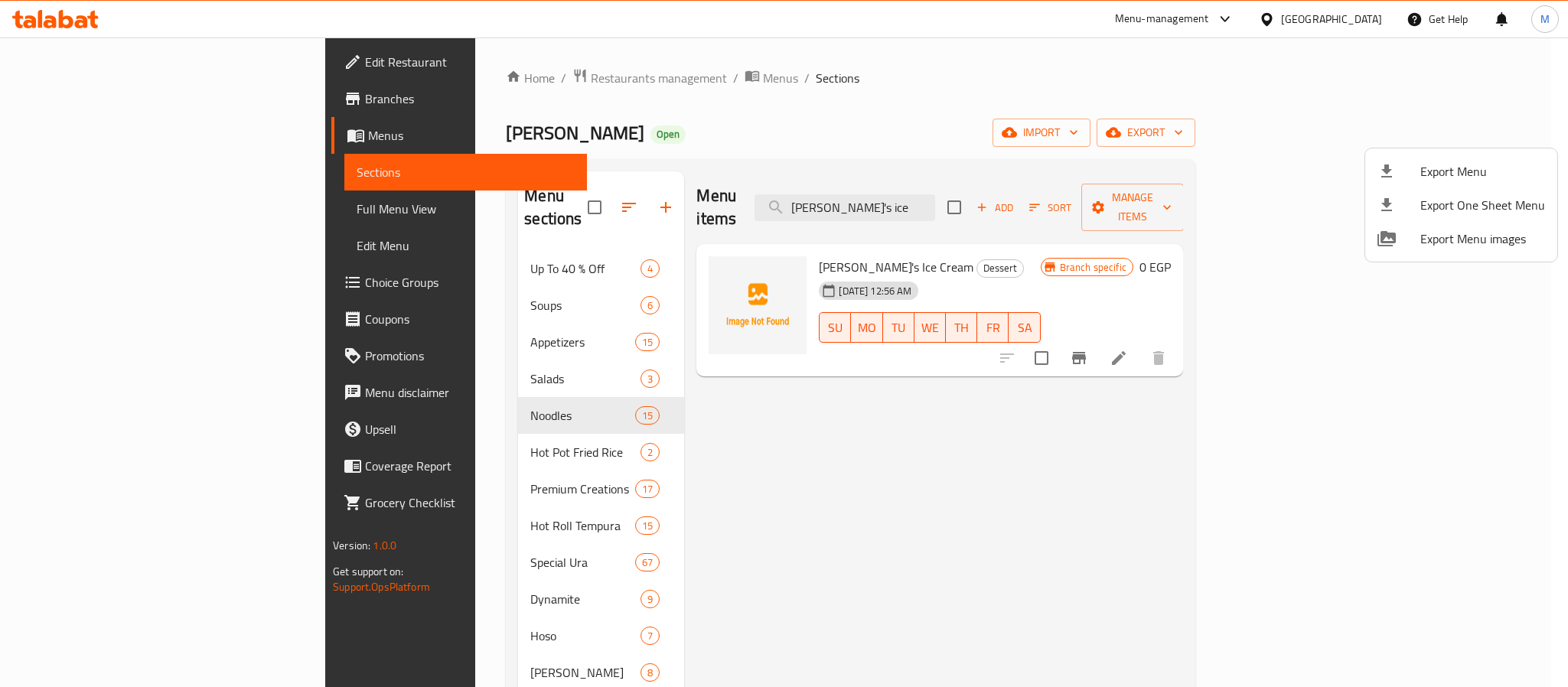
click at [1106, 544] on div at bounding box center [784, 344] width 1568 height 687
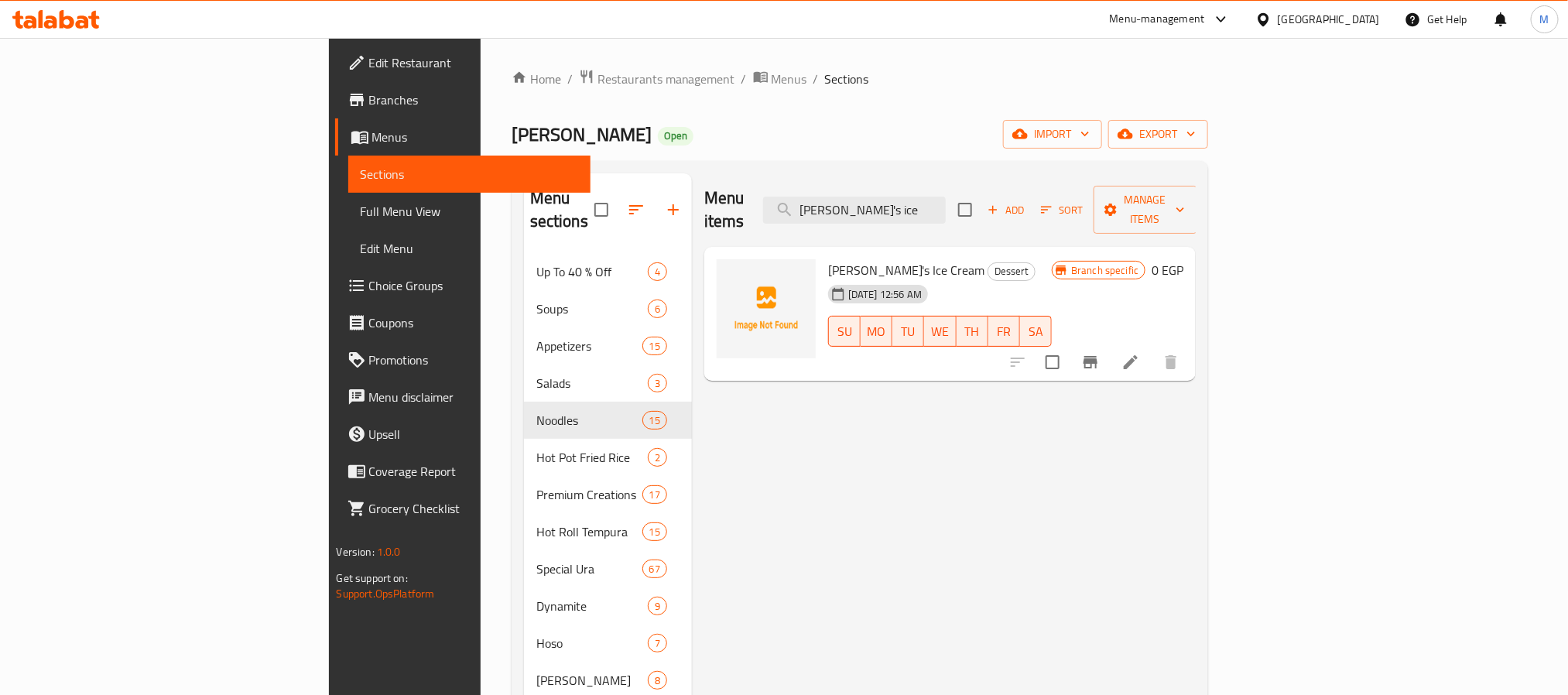
drag, startPoint x: 1017, startPoint y: 194, endPoint x: 608, endPoint y: 202, distance: 409.1
click at [704, 195] on div "Menu items Mori's ice Add Sort Manage items" at bounding box center [950, 211] width 492 height 74
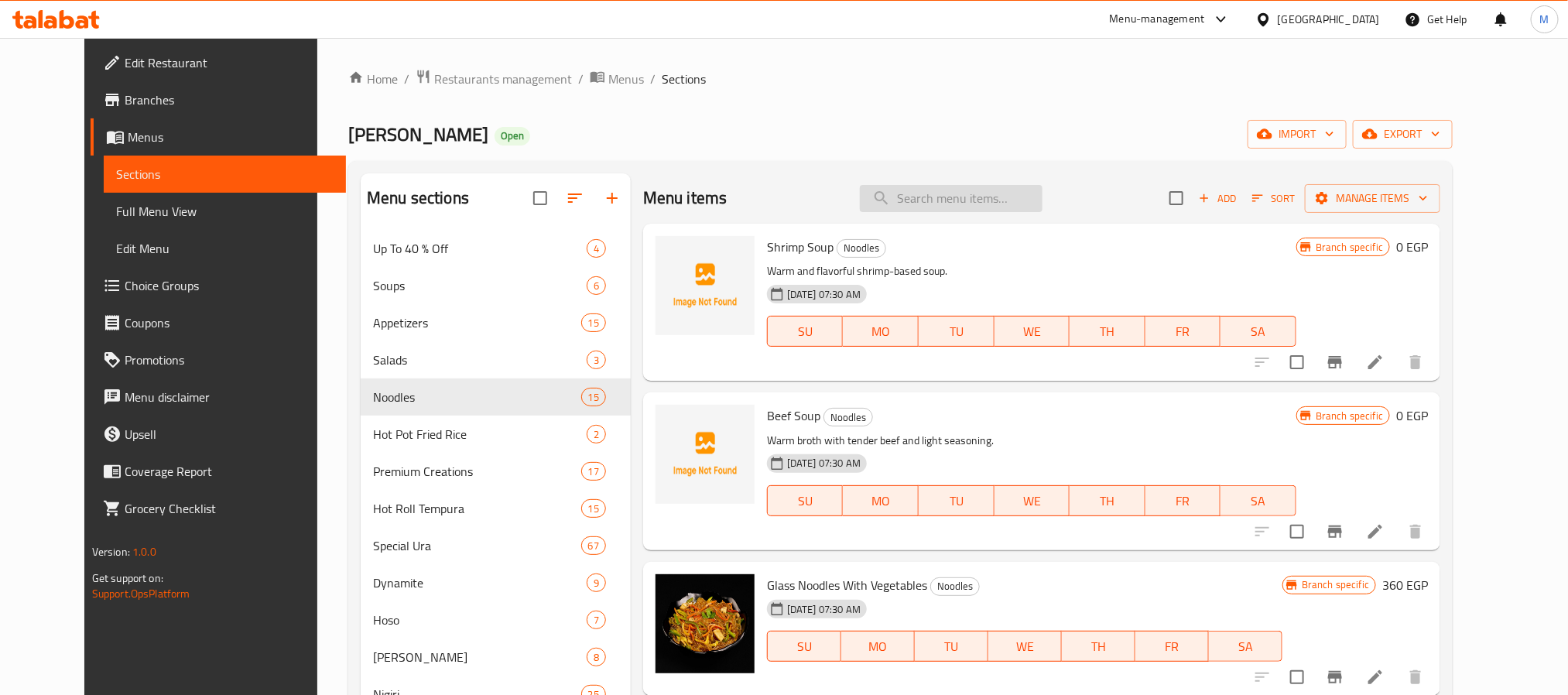
click at [978, 200] on input "search" at bounding box center [951, 198] width 183 height 27
paste input "Nougatcream"
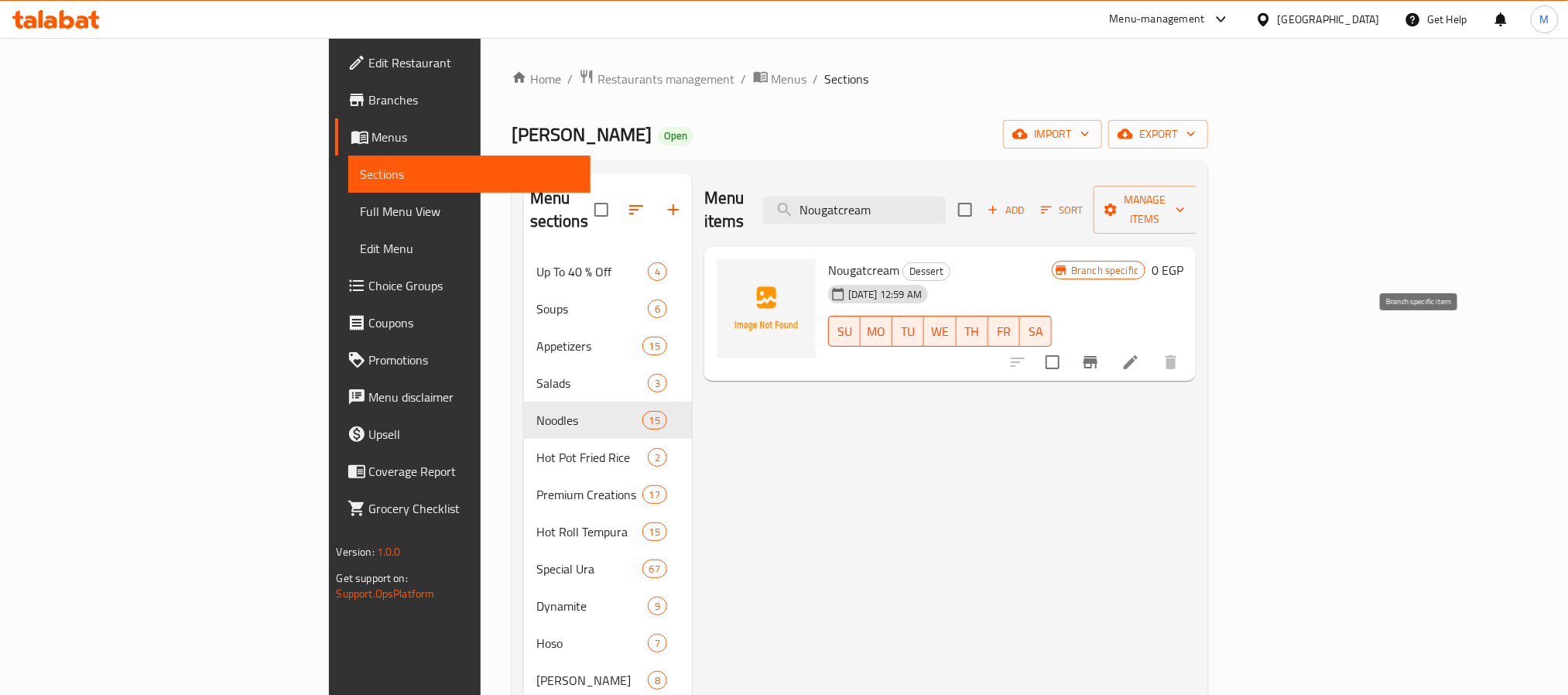
type input "Nougatcream"
click at [1109, 343] on button "Branch-specific-item" at bounding box center [1090, 362] width 37 height 37
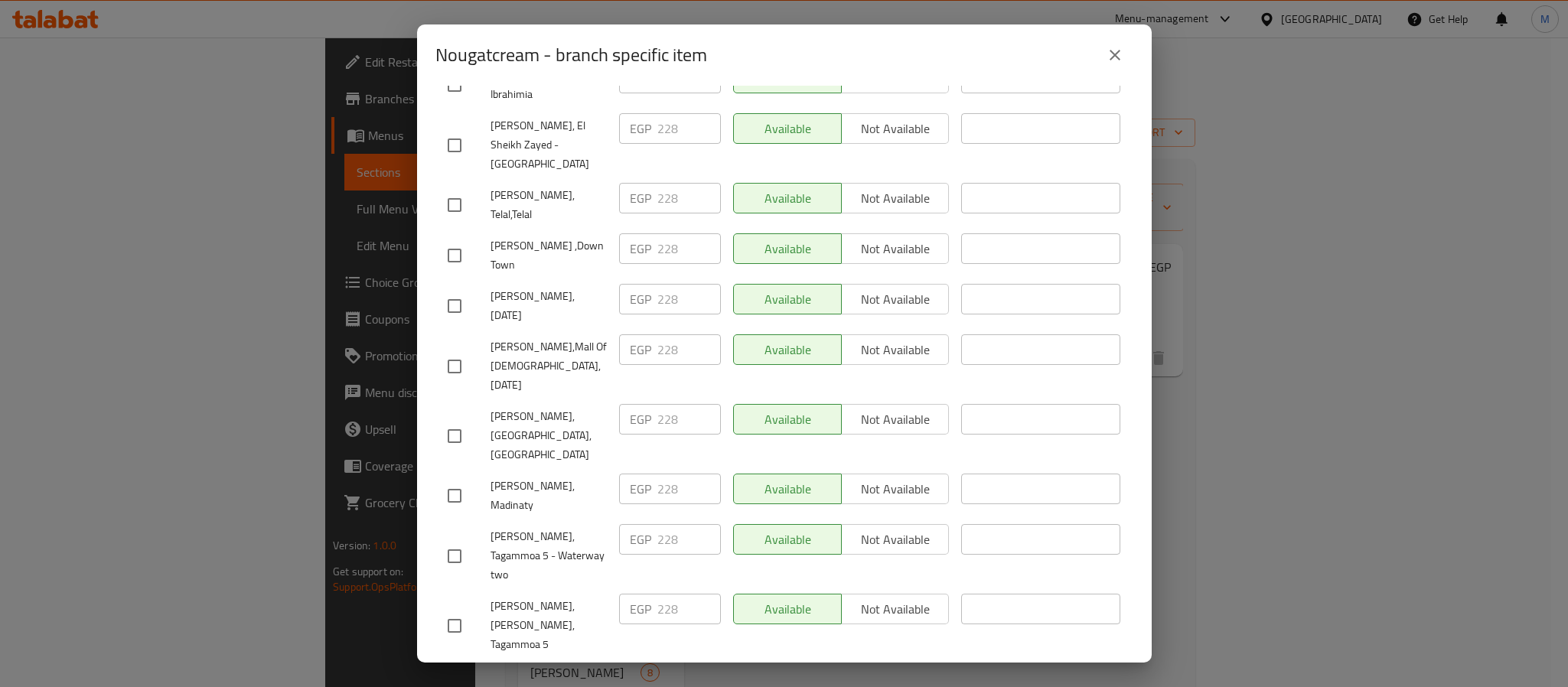
scroll to position [1364, 0]
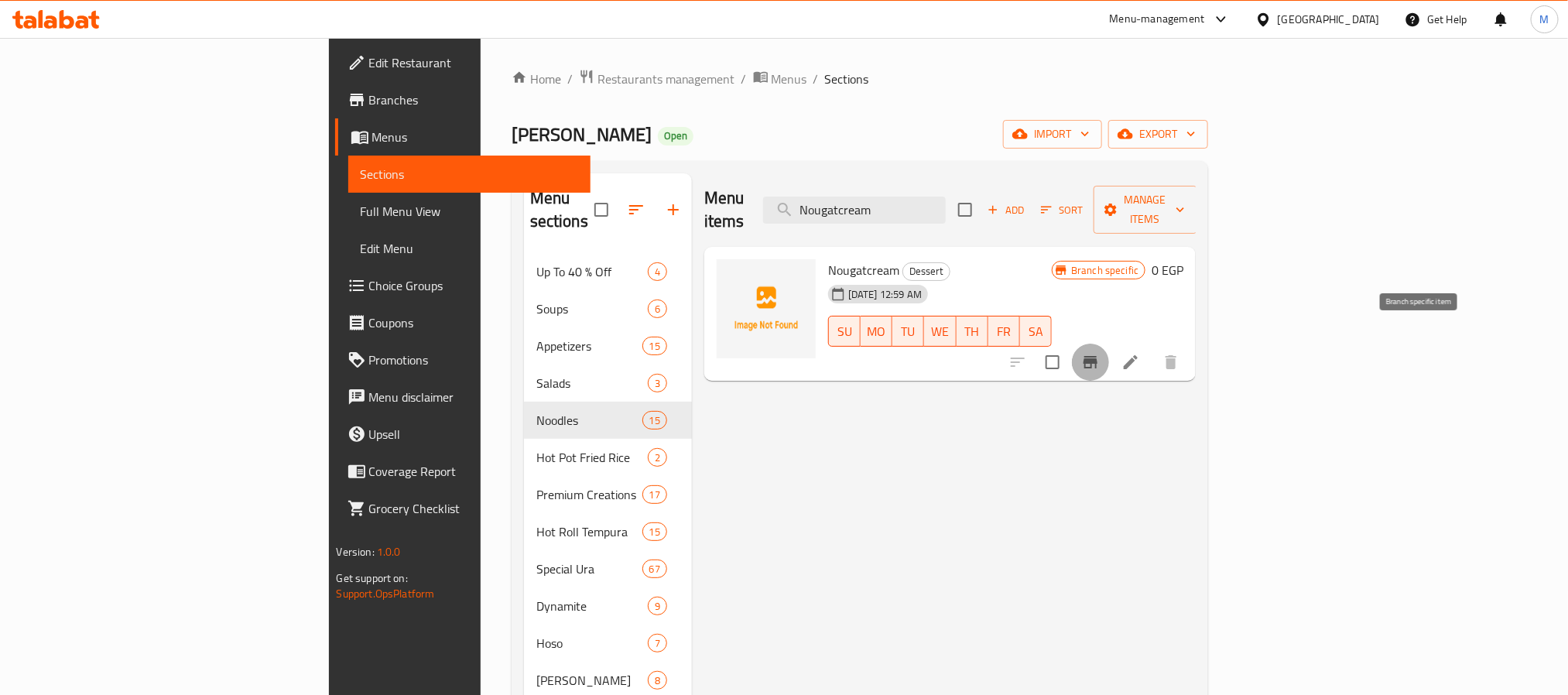
click at [1109, 344] on button "Branch-specific-item" at bounding box center [1090, 362] width 37 height 37
click at [946, 196] on input "Nougatcream" at bounding box center [855, 210] width 183 height 27
paste input "Fried Banana & Black Sesame Ice C"
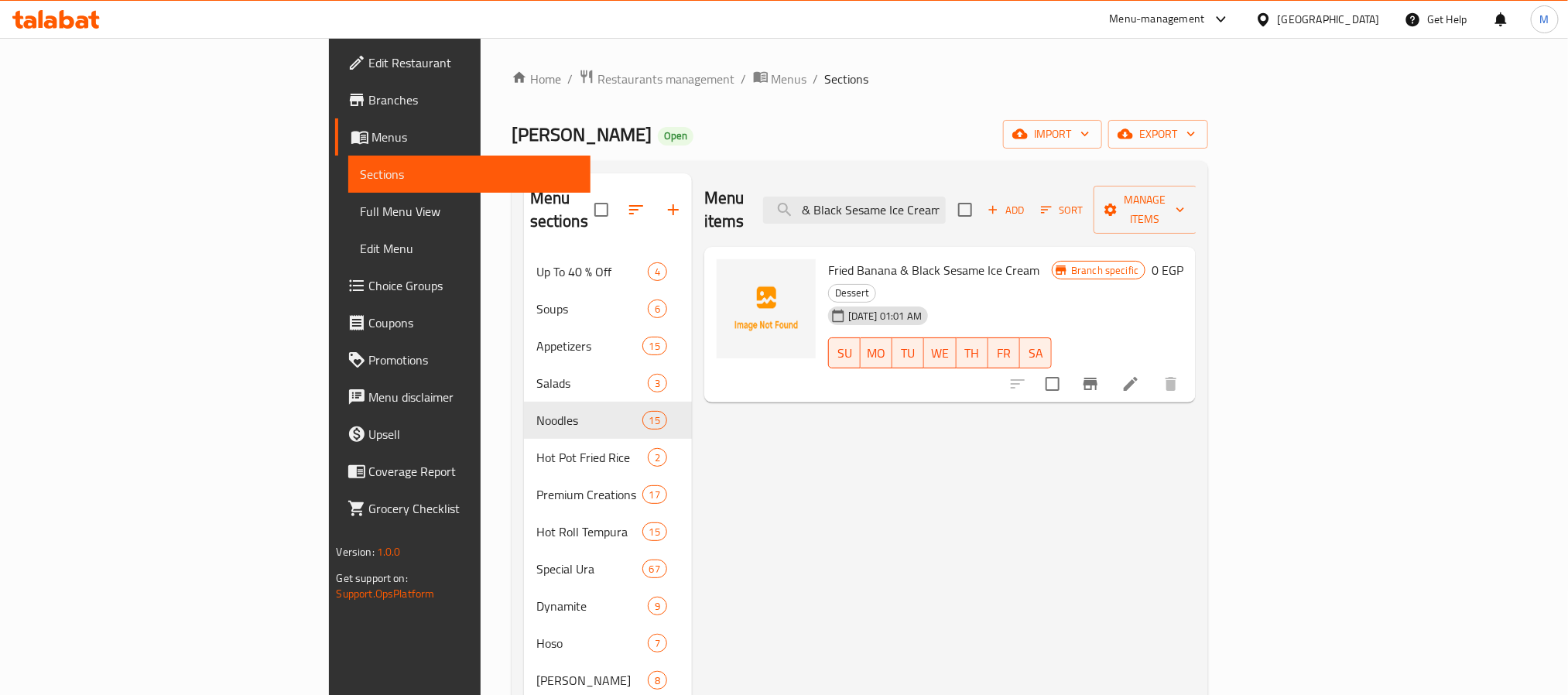
type input "Fried Banana & Black Sesame Ice Cream"
click at [1098, 378] on icon "Branch-specific-item" at bounding box center [1090, 383] width 14 height 13
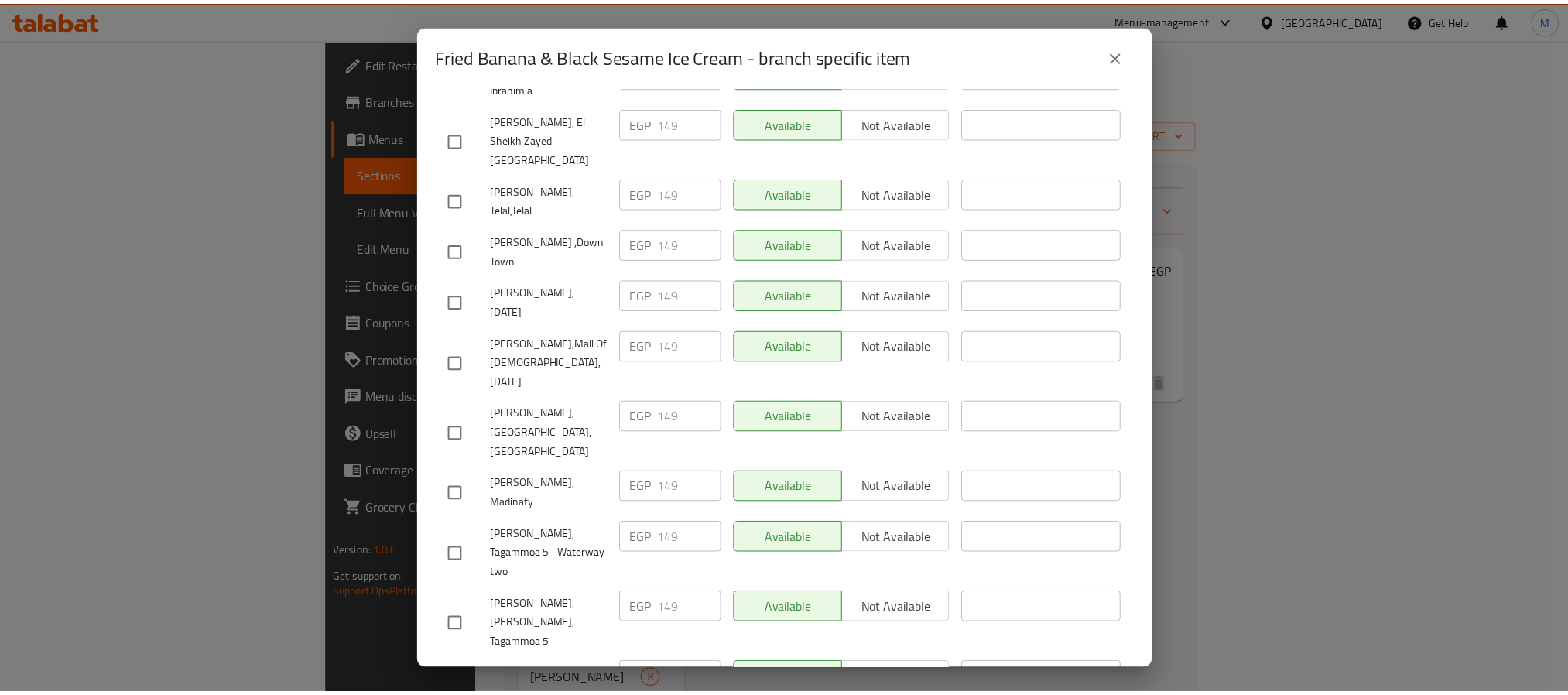
scroll to position [1380, 0]
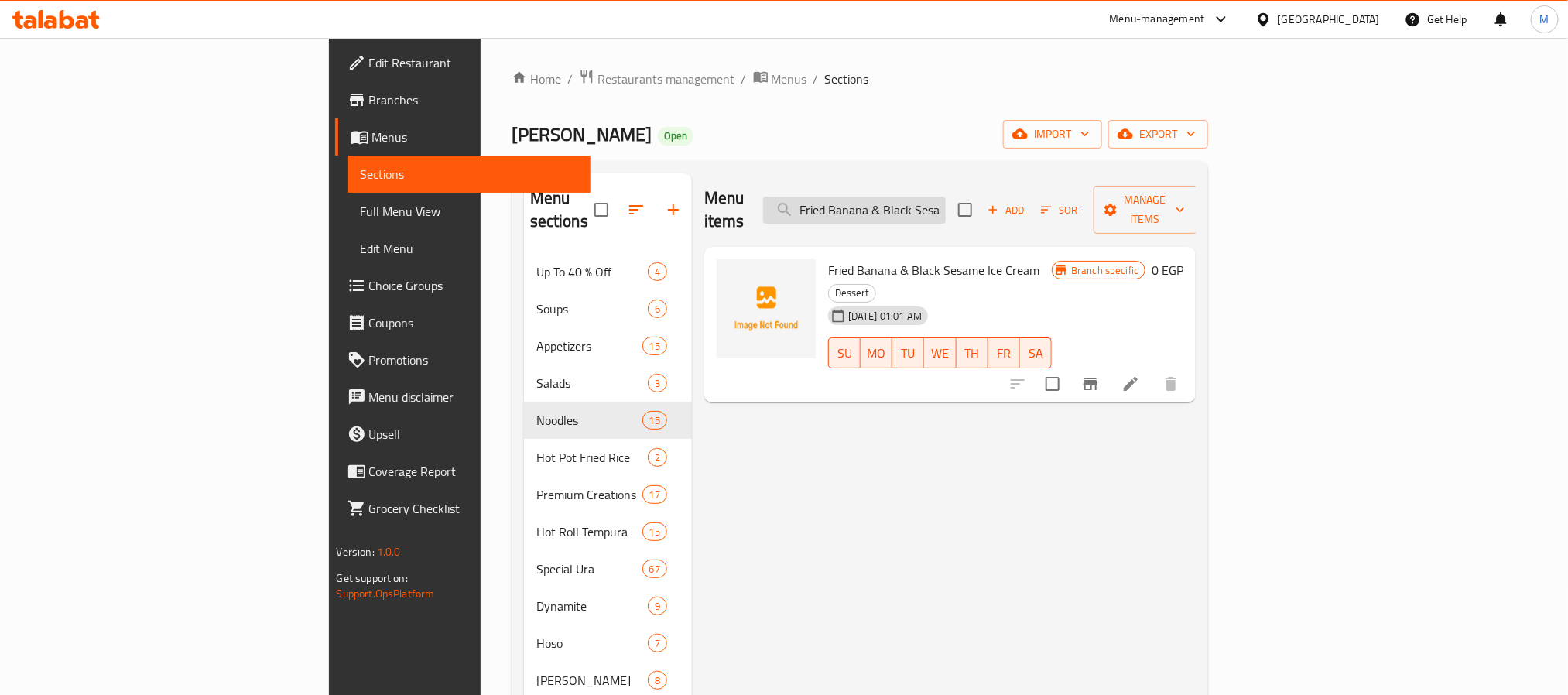
click at [946, 196] on input "Fried Banana & Black Sesame Ice Cream" at bounding box center [855, 210] width 183 height 27
paste input "Stir Fried Egg Noodles With Vegetables"
type input "Stir Fried Egg Noodles With Vegetables"
click at [1109, 365] on button "Branch-specific-item" at bounding box center [1090, 383] width 37 height 37
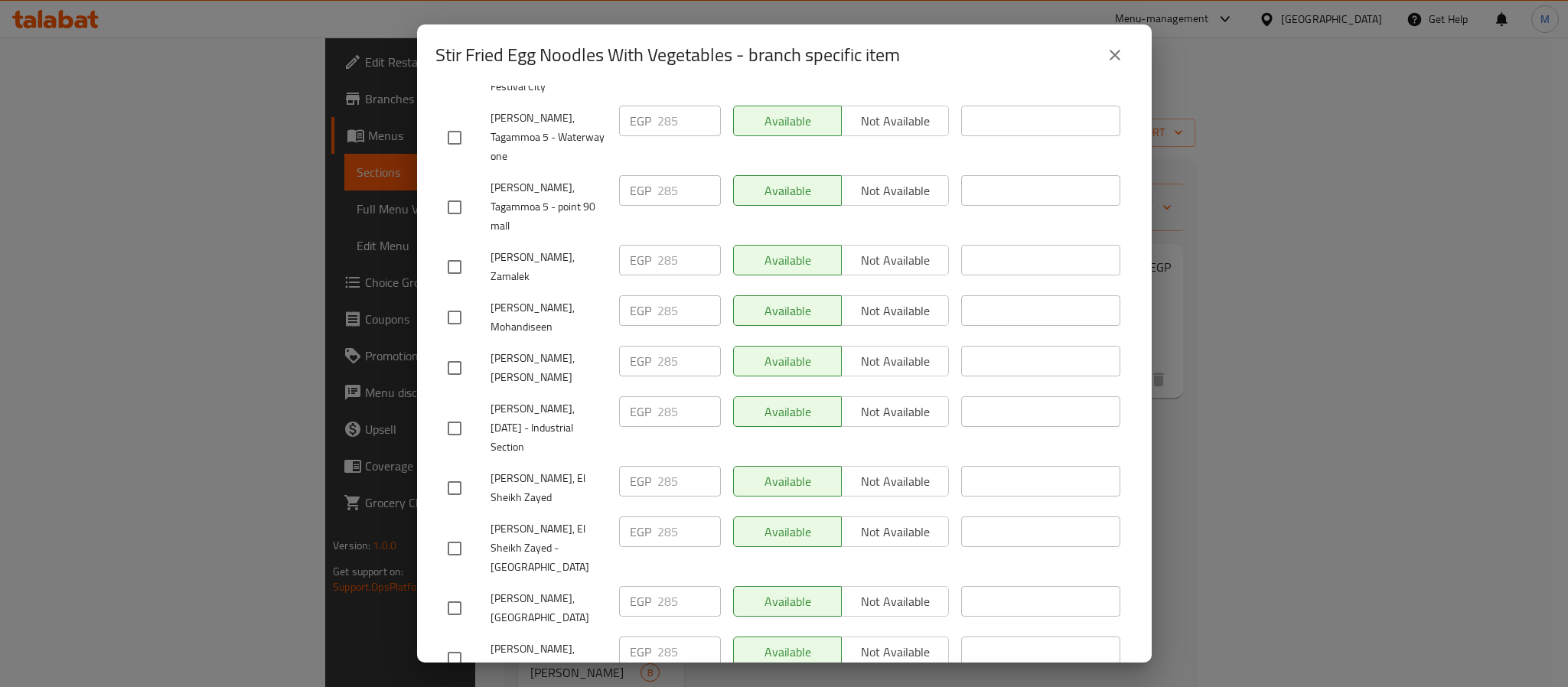
scroll to position [1364, 0]
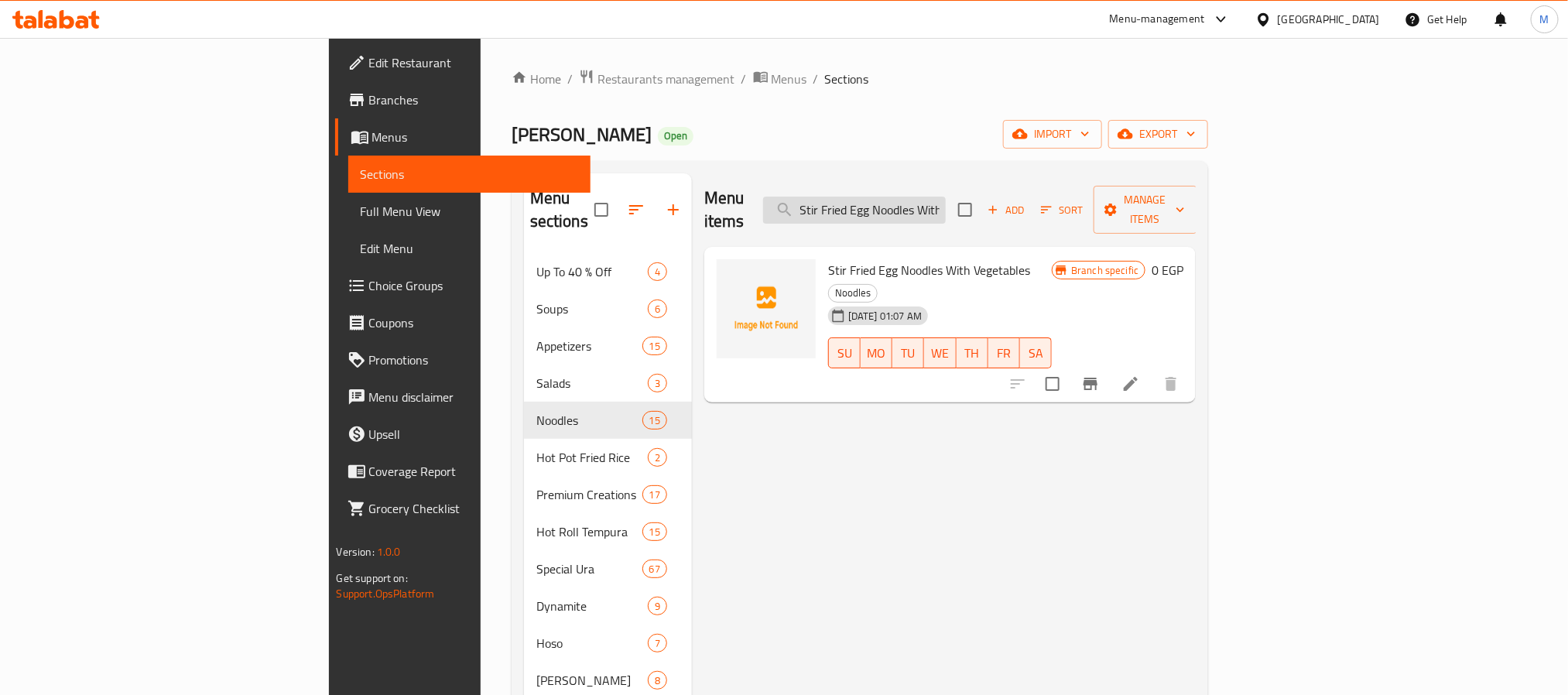
click at [946, 196] on input "Stir Fried Egg Noodles With Vegetables" at bounding box center [855, 210] width 183 height 27
paste input "orean chicken wings"
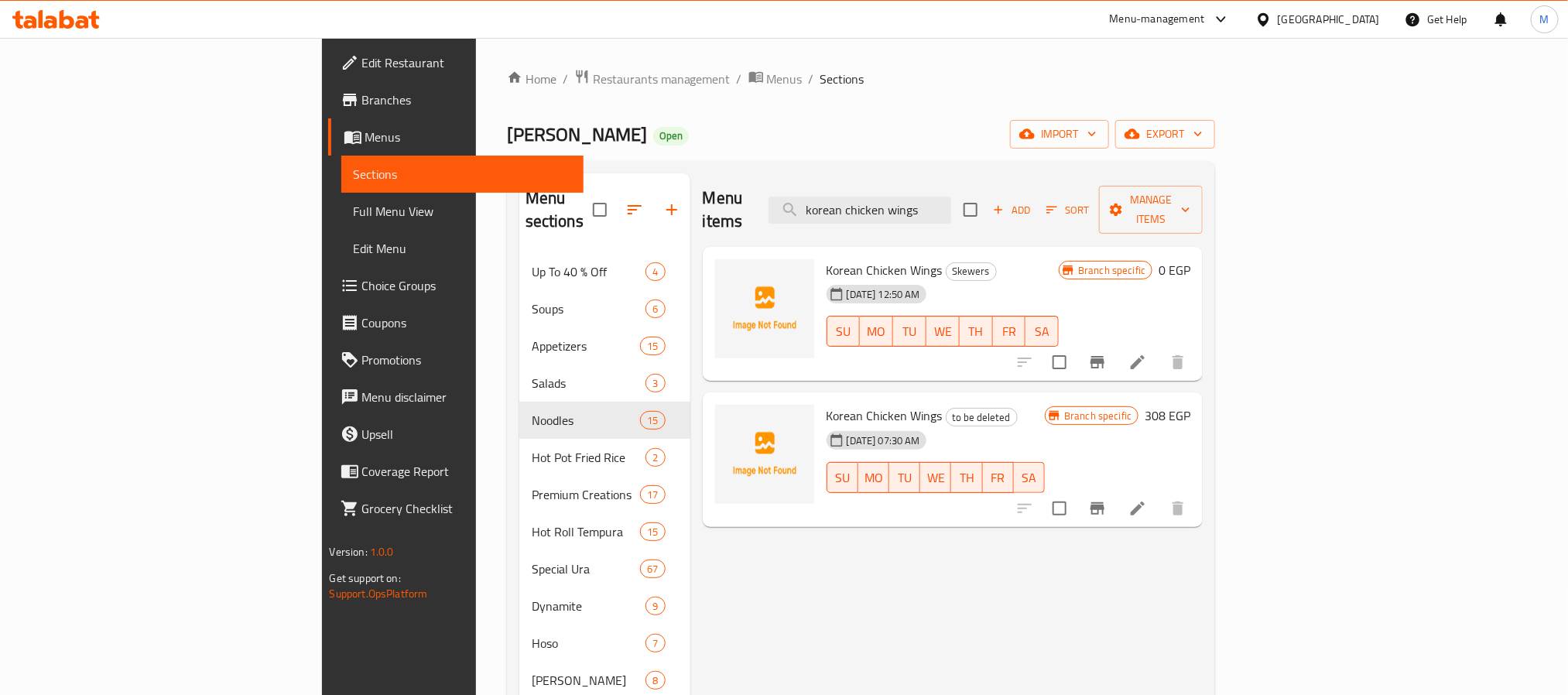
type input "korean chicken wings"
click at [1107, 353] on icon "Branch-specific-item" at bounding box center [1098, 363] width 18 height 18
click at [951, 196] on input "korean chicken wings" at bounding box center [860, 210] width 183 height 27
paste input "Hot Ura shrimp tempura"
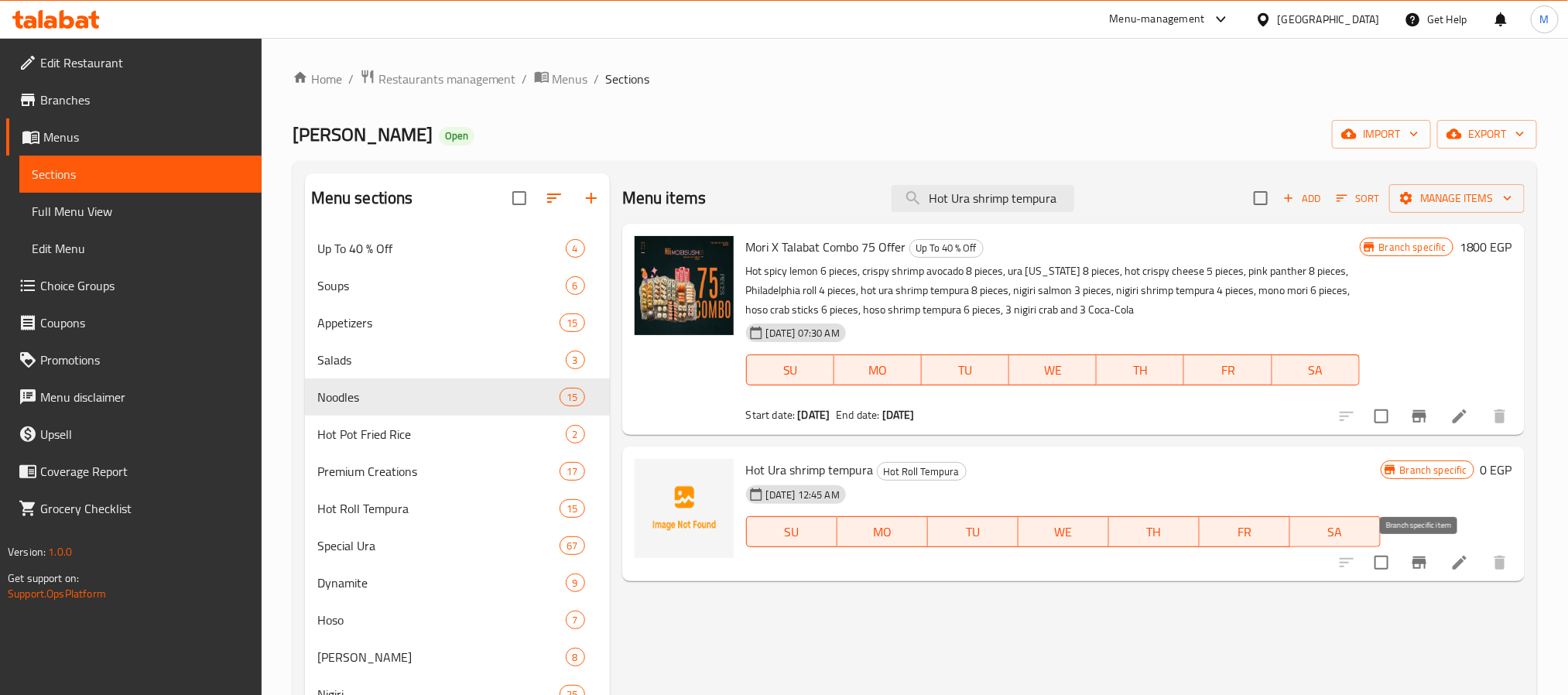
type input "Hot Ura shrimp tempura"
click at [1424, 561] on icon "Branch-specific-item" at bounding box center [1419, 562] width 14 height 13
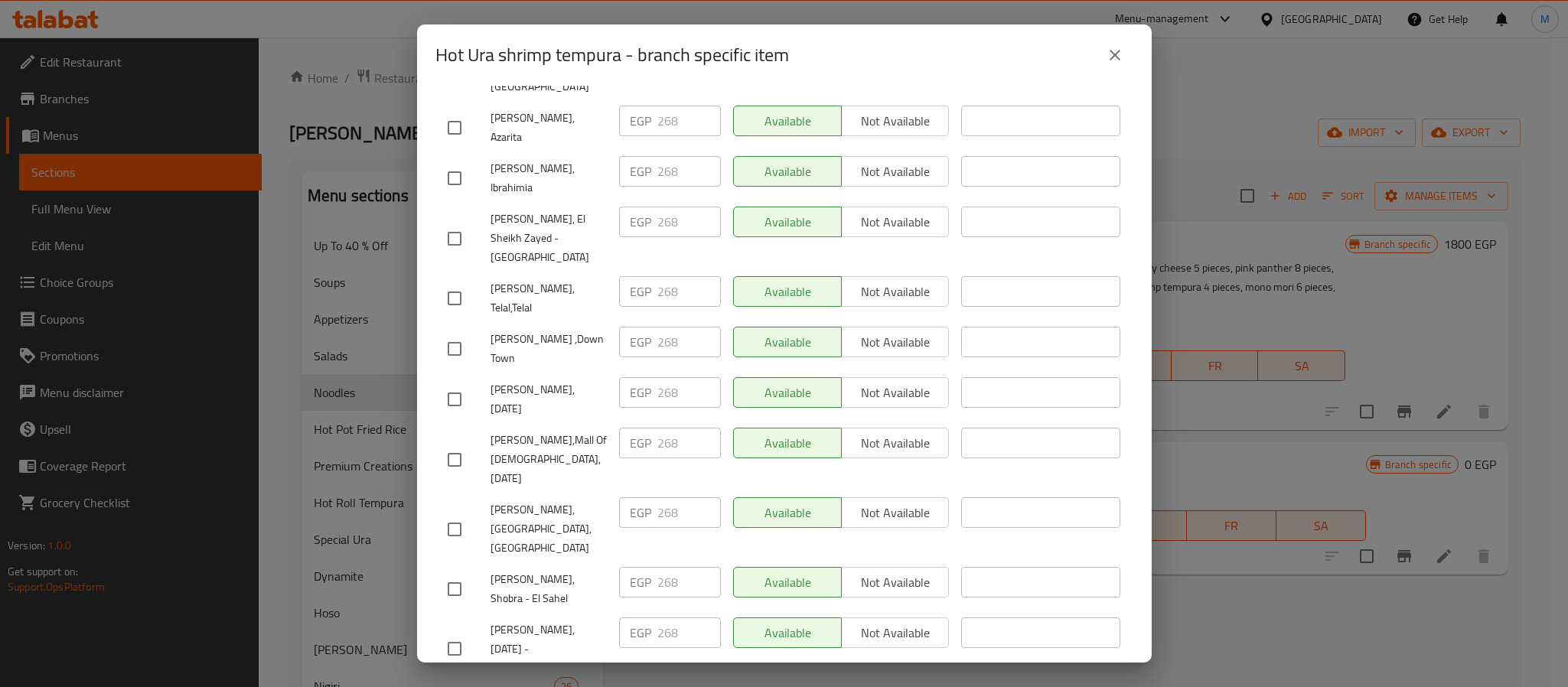
click at [1118, 58] on icon "close" at bounding box center [1115, 54] width 11 height 11
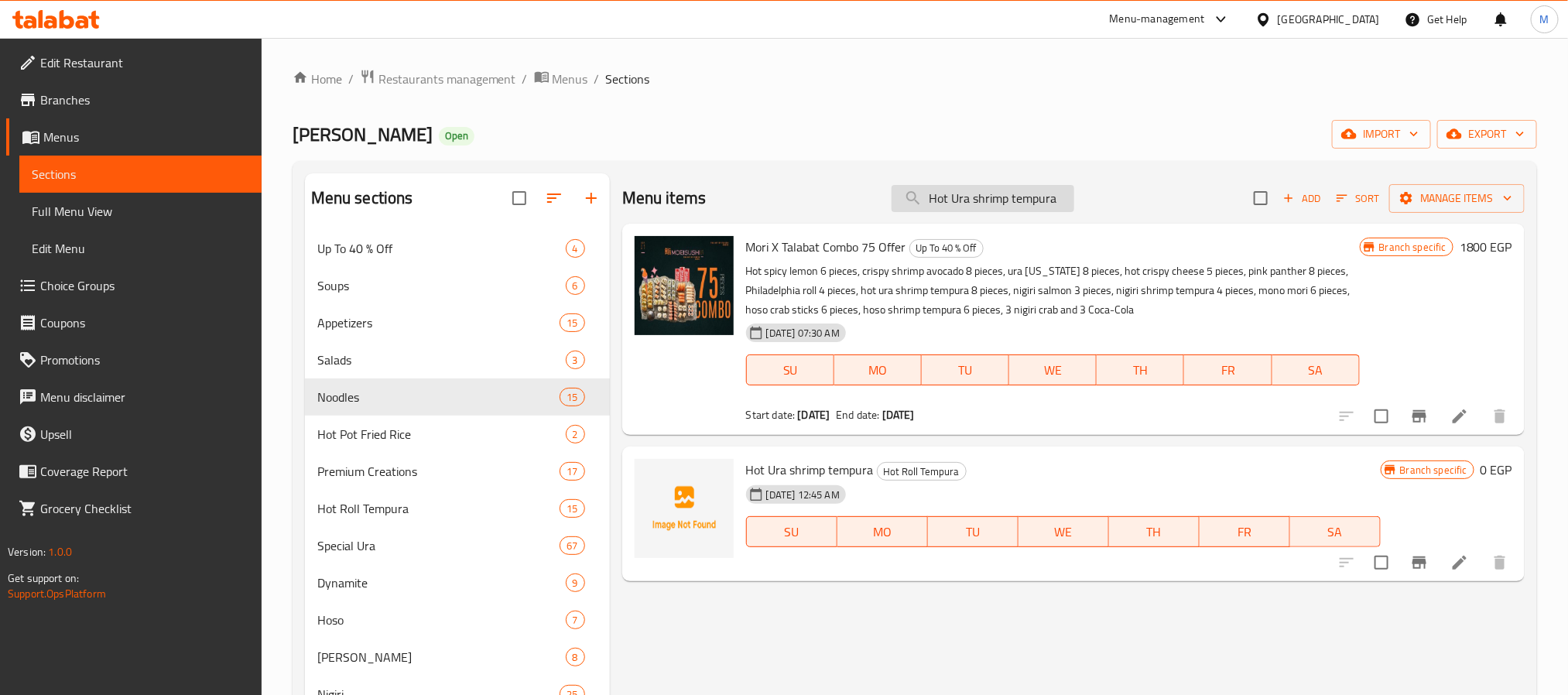
click at [1017, 202] on input "Hot Ura shrimp tempura" at bounding box center [982, 198] width 183 height 27
paste input "Crunchy roll"
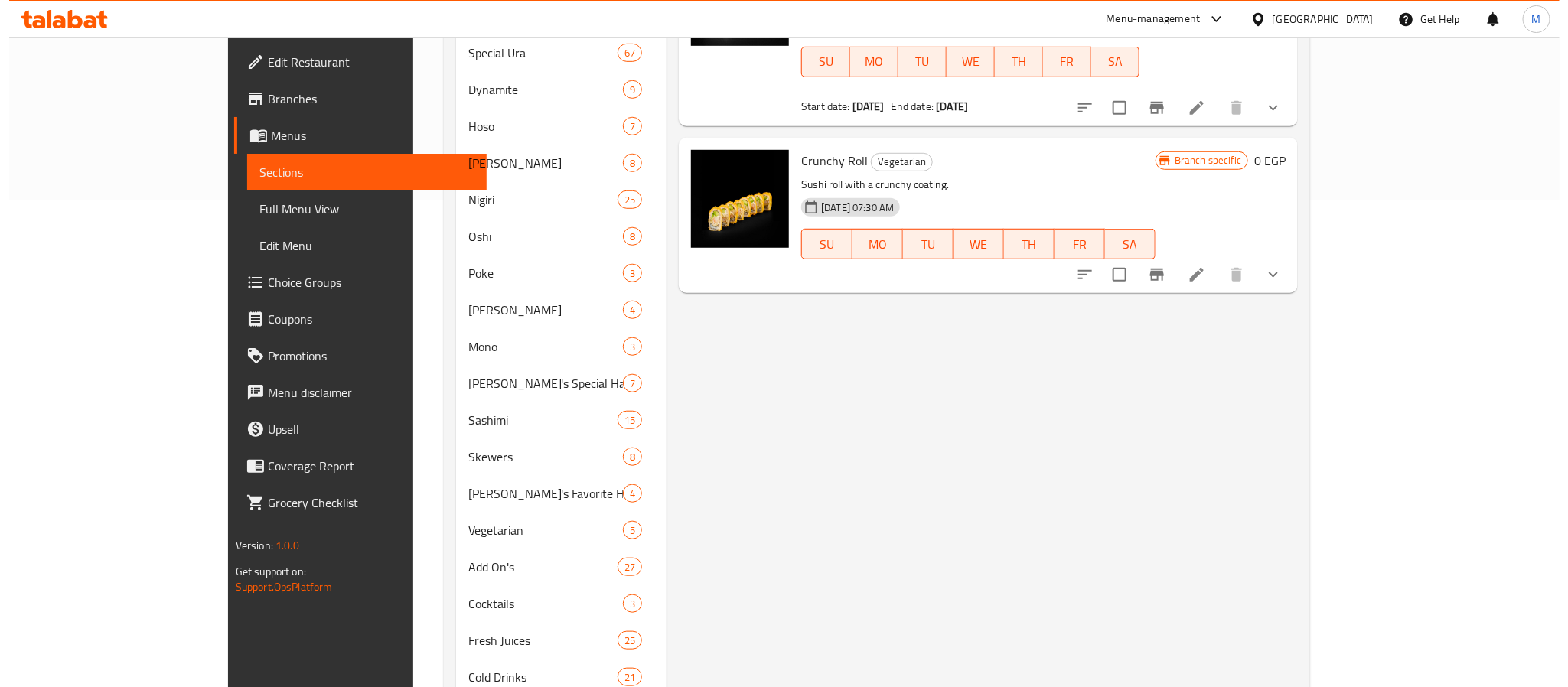
scroll to position [344, 0]
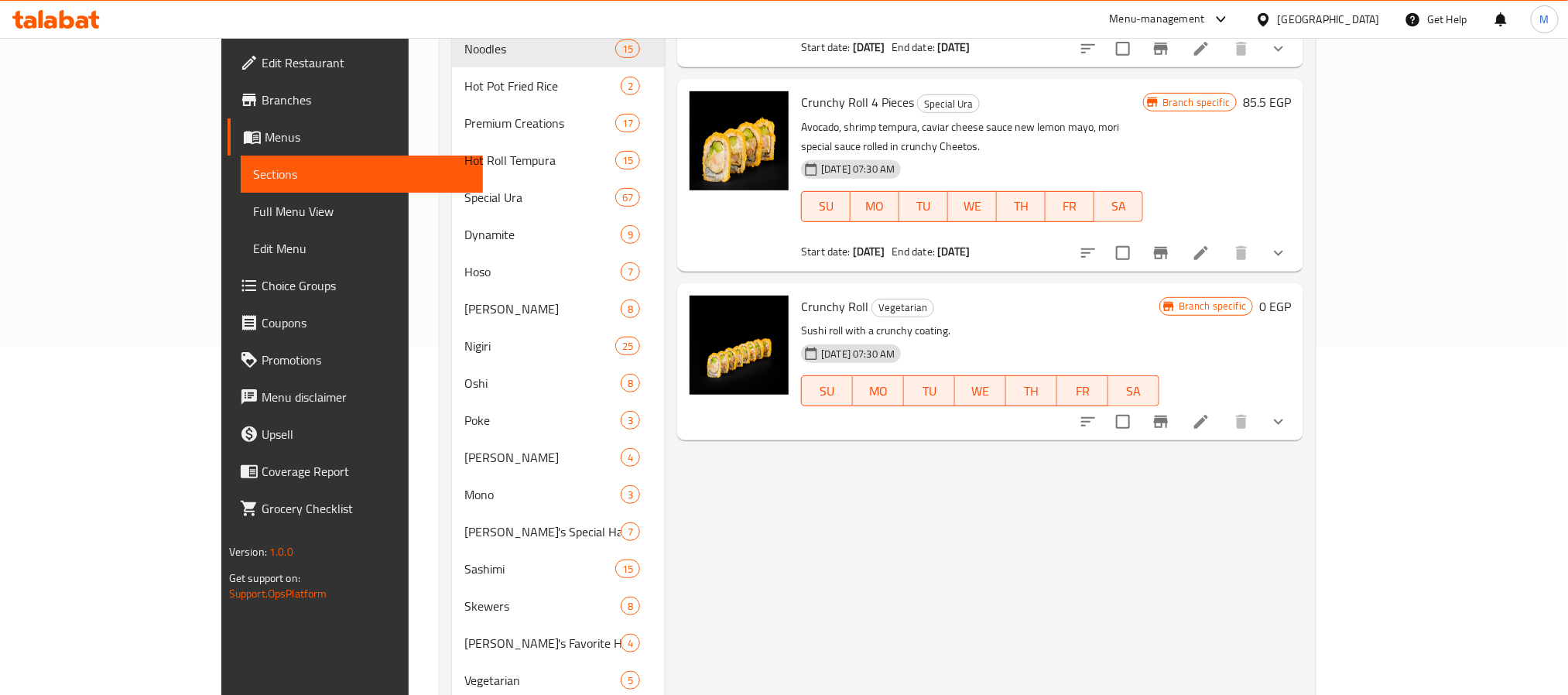
type input "Crunchy roll"
click at [1168, 416] on icon "Branch-specific-item" at bounding box center [1161, 422] width 14 height 13
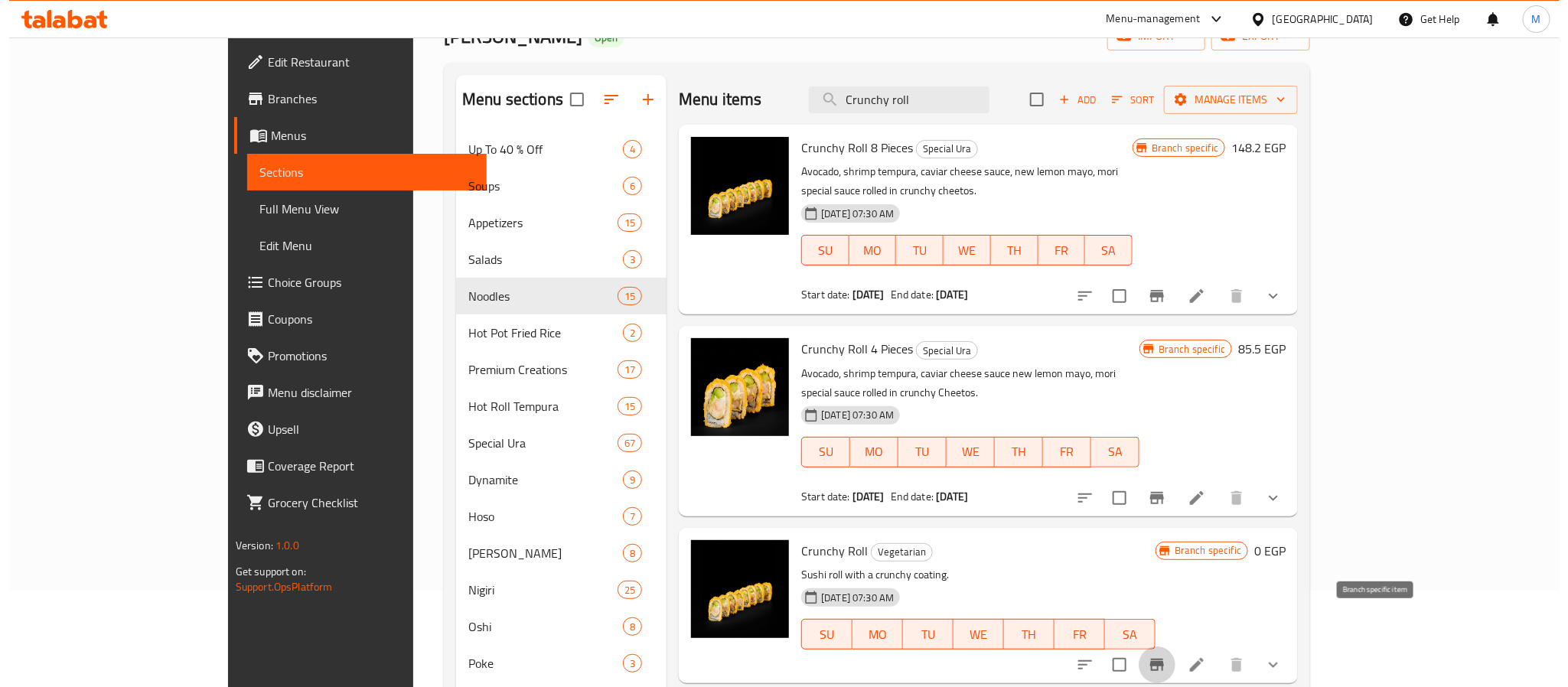
scroll to position [0, 0]
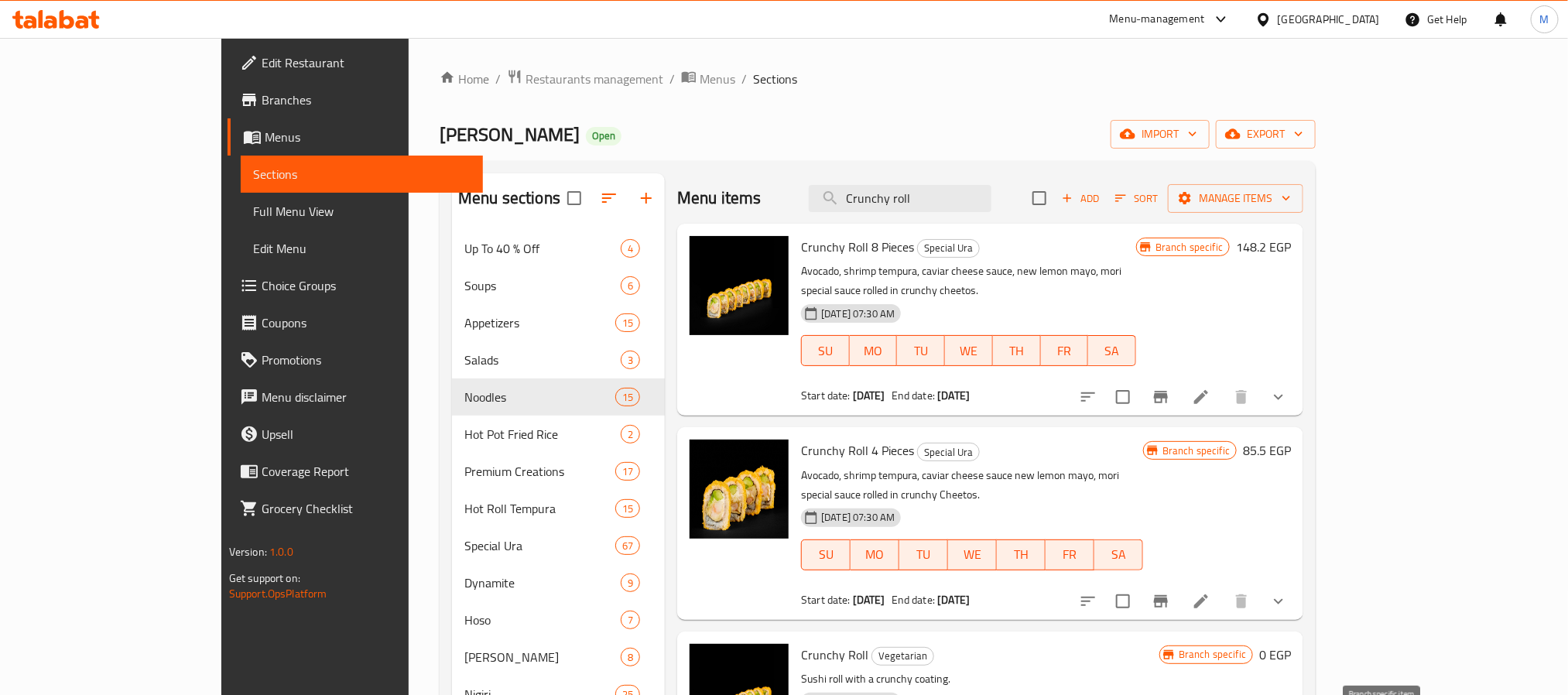
click at [1001, 179] on div "Menu items Crunchy roll Add Sort Manage items" at bounding box center [991, 199] width 627 height 50
click at [992, 206] on input "Crunchy roll" at bounding box center [900, 198] width 183 height 27
paste input "Sweet shrimp dynamite"
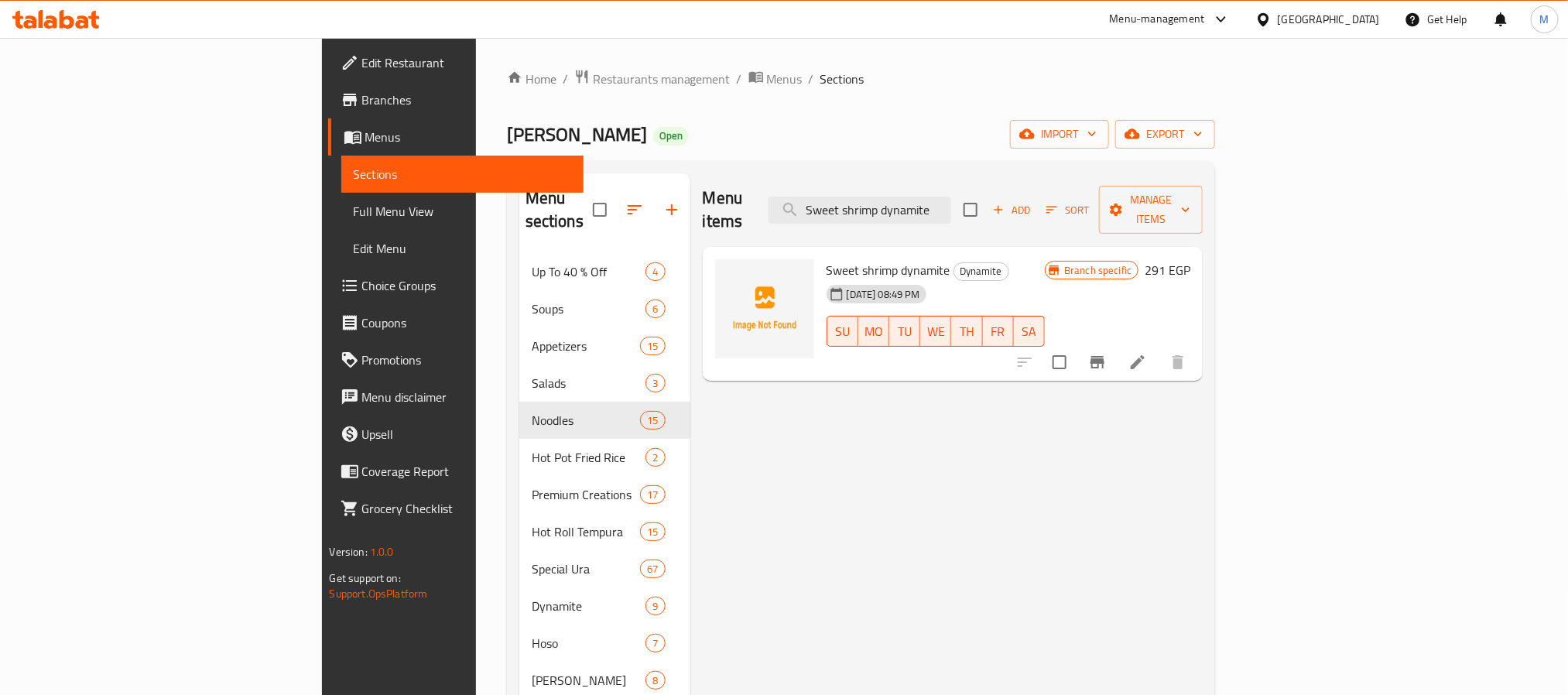
type input "Sweet shrimp dynamite"
click at [1116, 343] on button "Branch-specific-item" at bounding box center [1098, 362] width 37 height 37
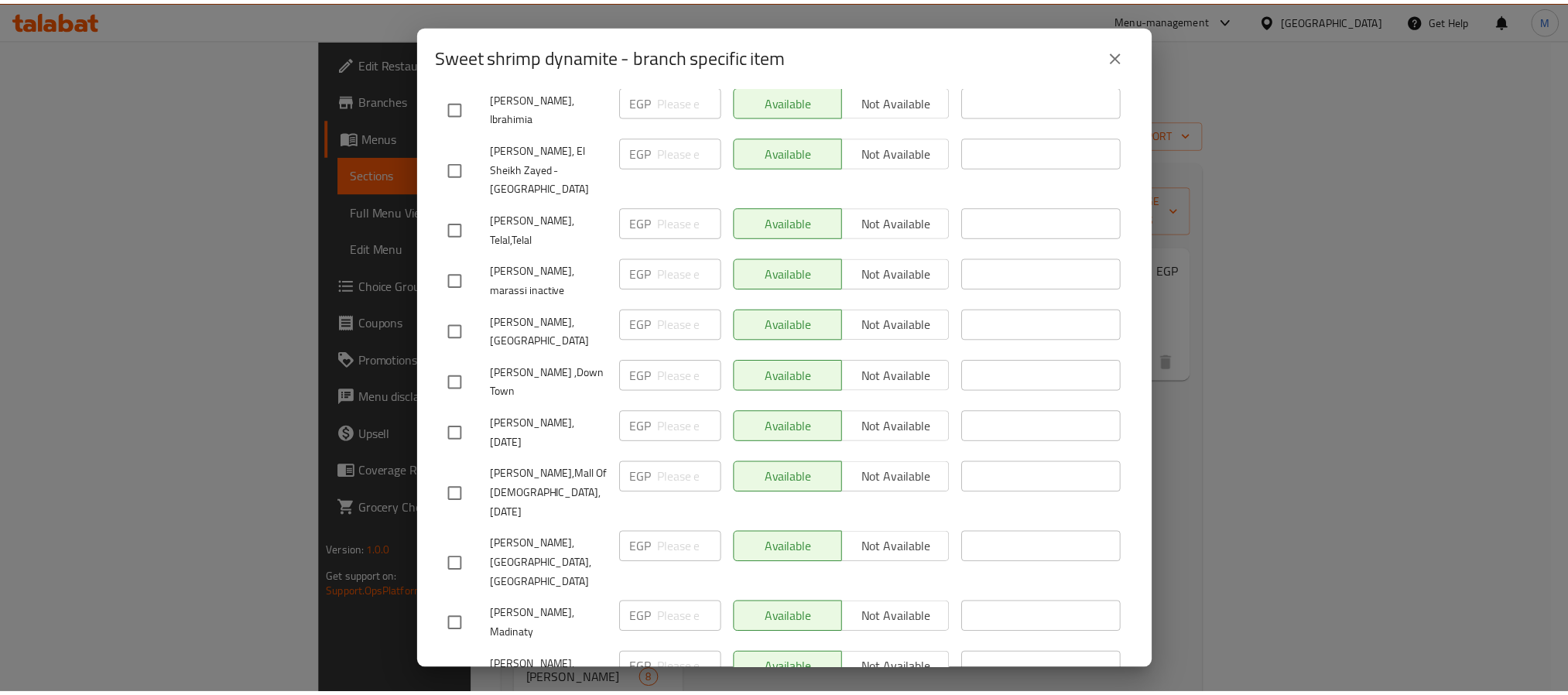
scroll to position [1380, 0]
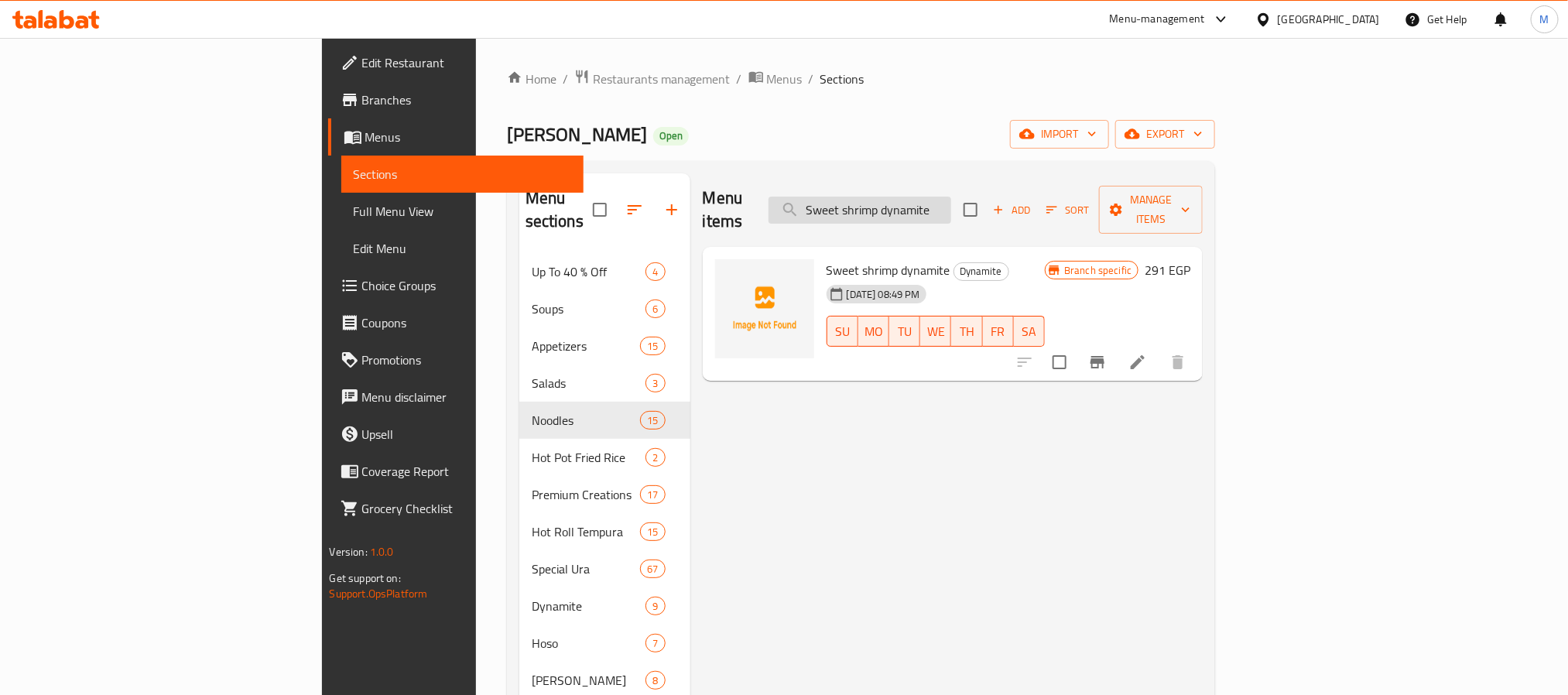
click at [951, 200] on input "Sweet shrimp dynamite" at bounding box center [860, 210] width 183 height 27
paste input "Crispy Roll"
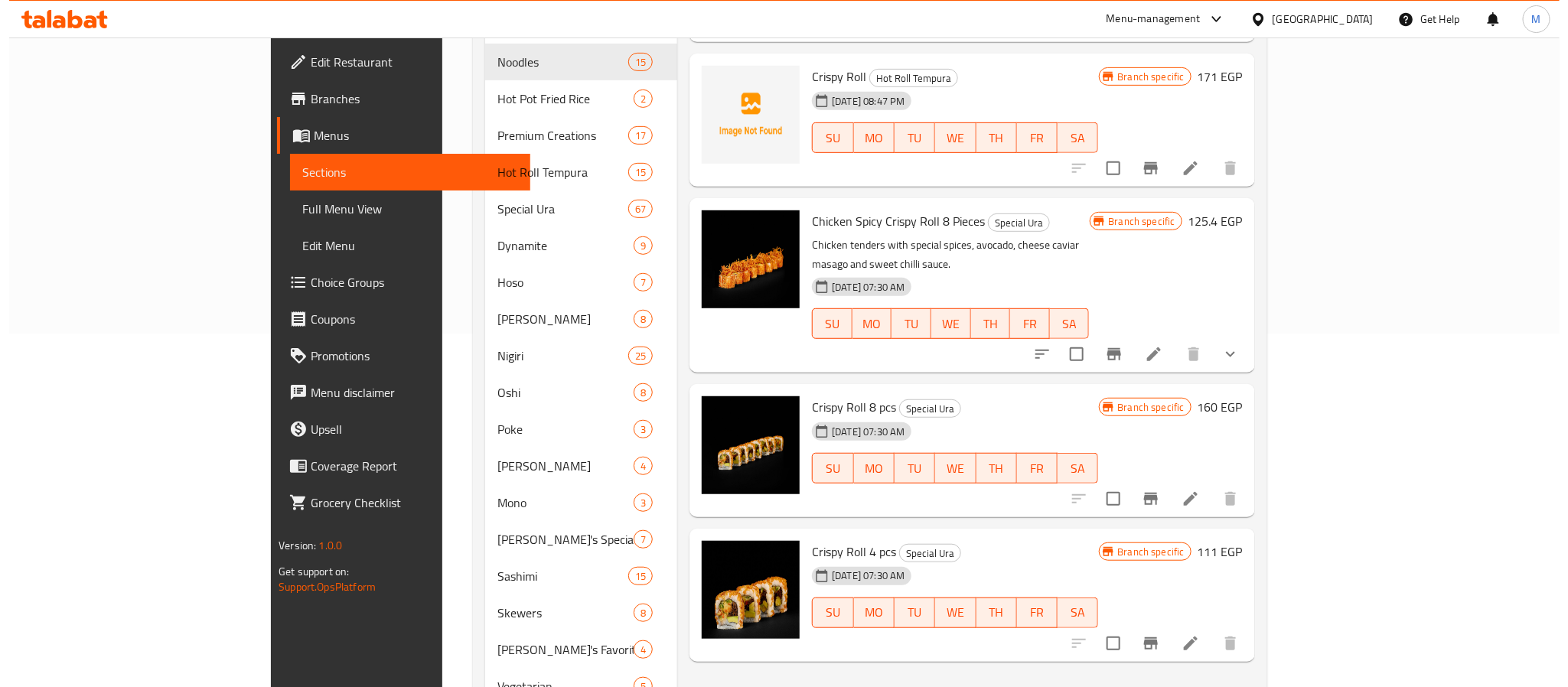
scroll to position [115, 0]
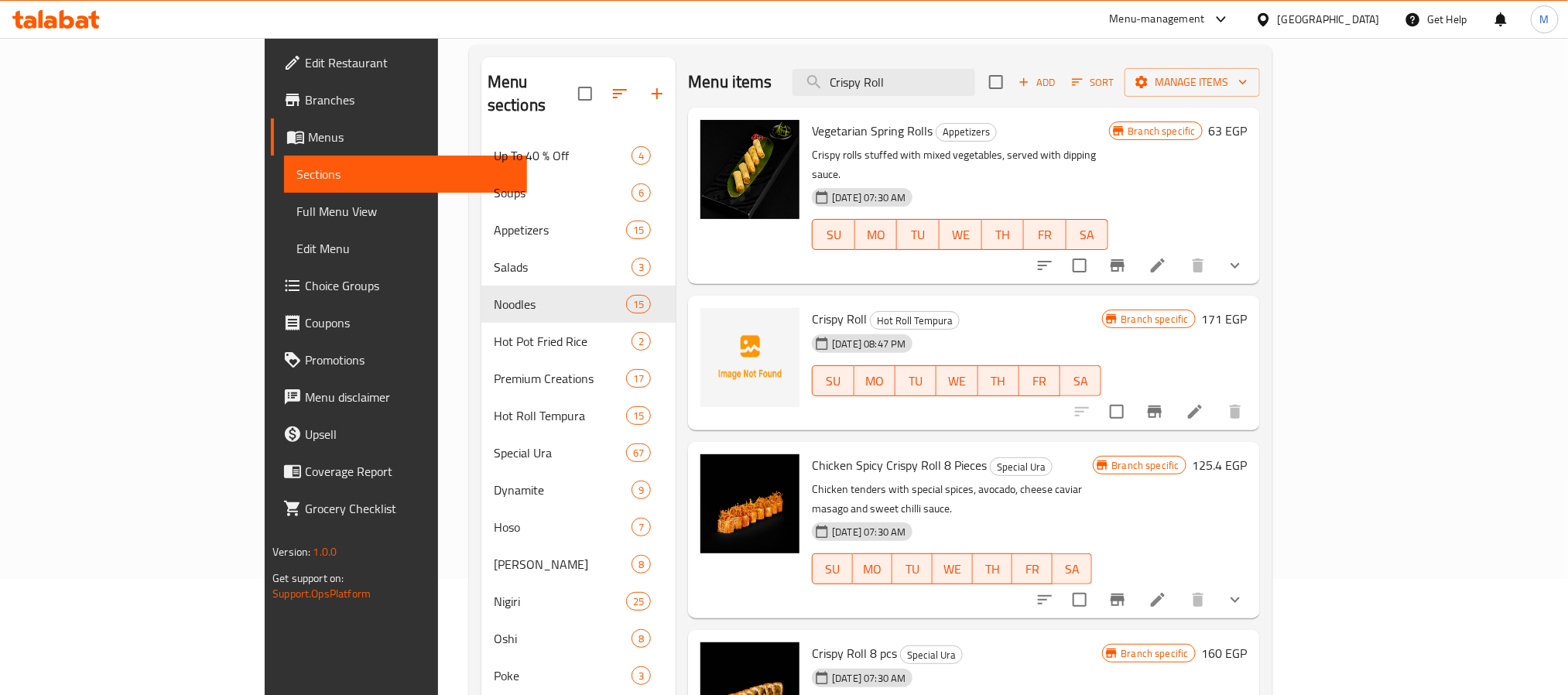
type input "Crispy Roll"
click at [1165, 403] on icon "Branch-specific-item" at bounding box center [1154, 412] width 18 height 18
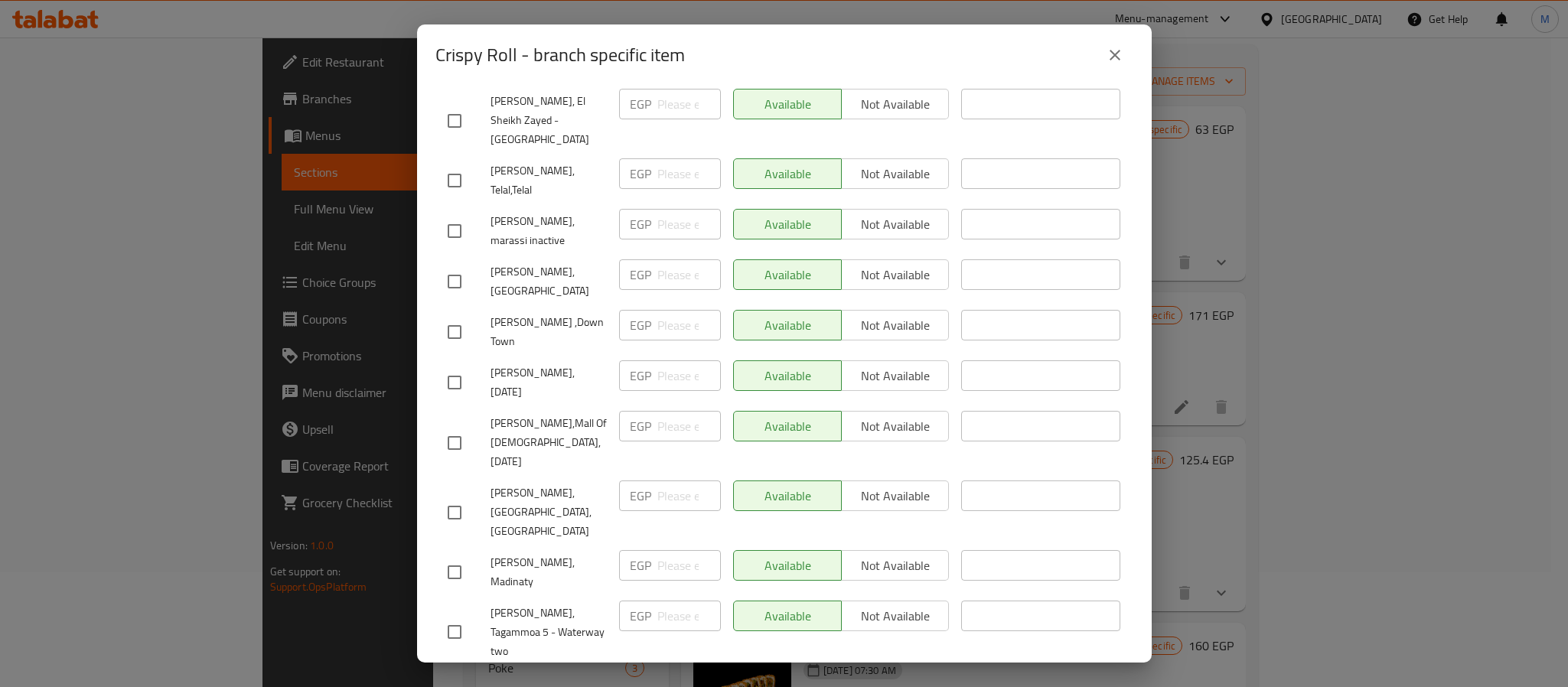
scroll to position [1364, 0]
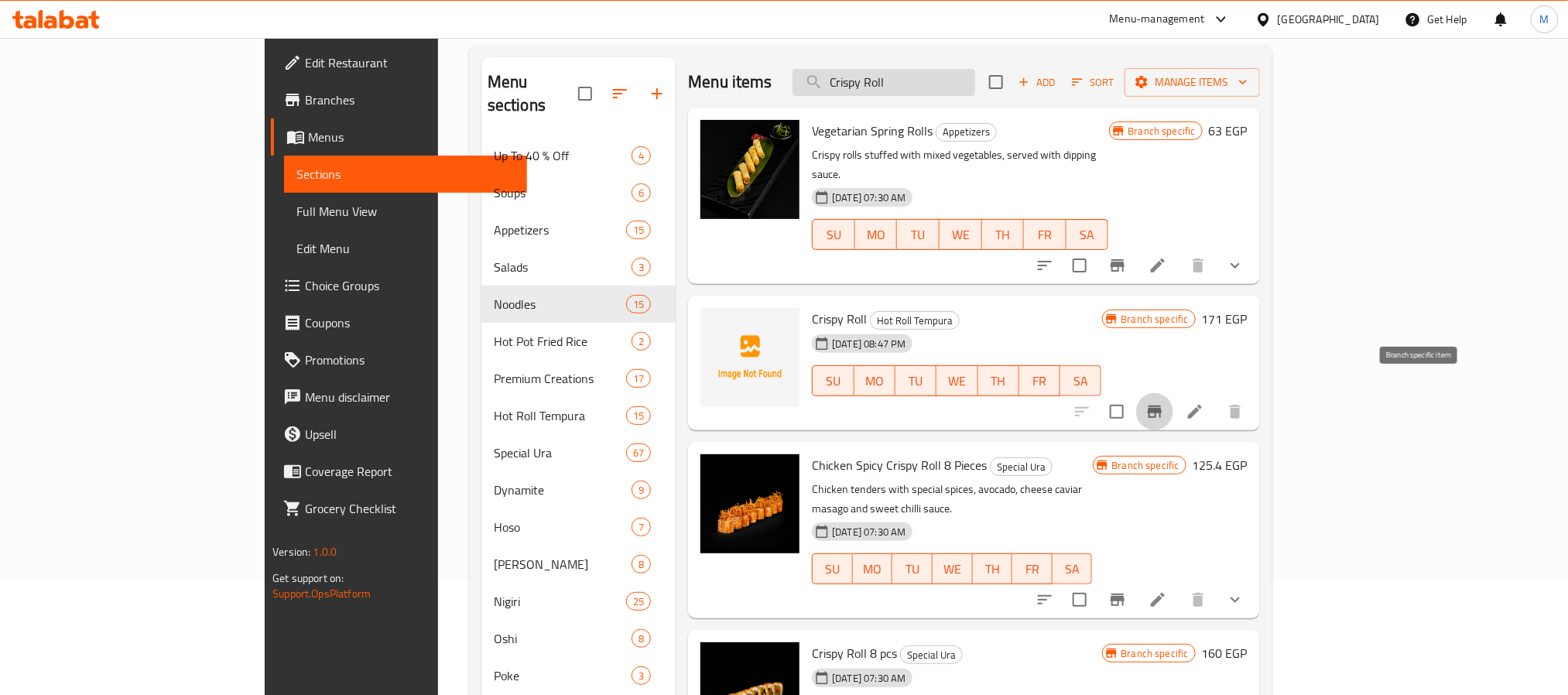
click at [972, 79] on input "Crispy Roll" at bounding box center [884, 82] width 183 height 27
paste input "Hot Halloween"
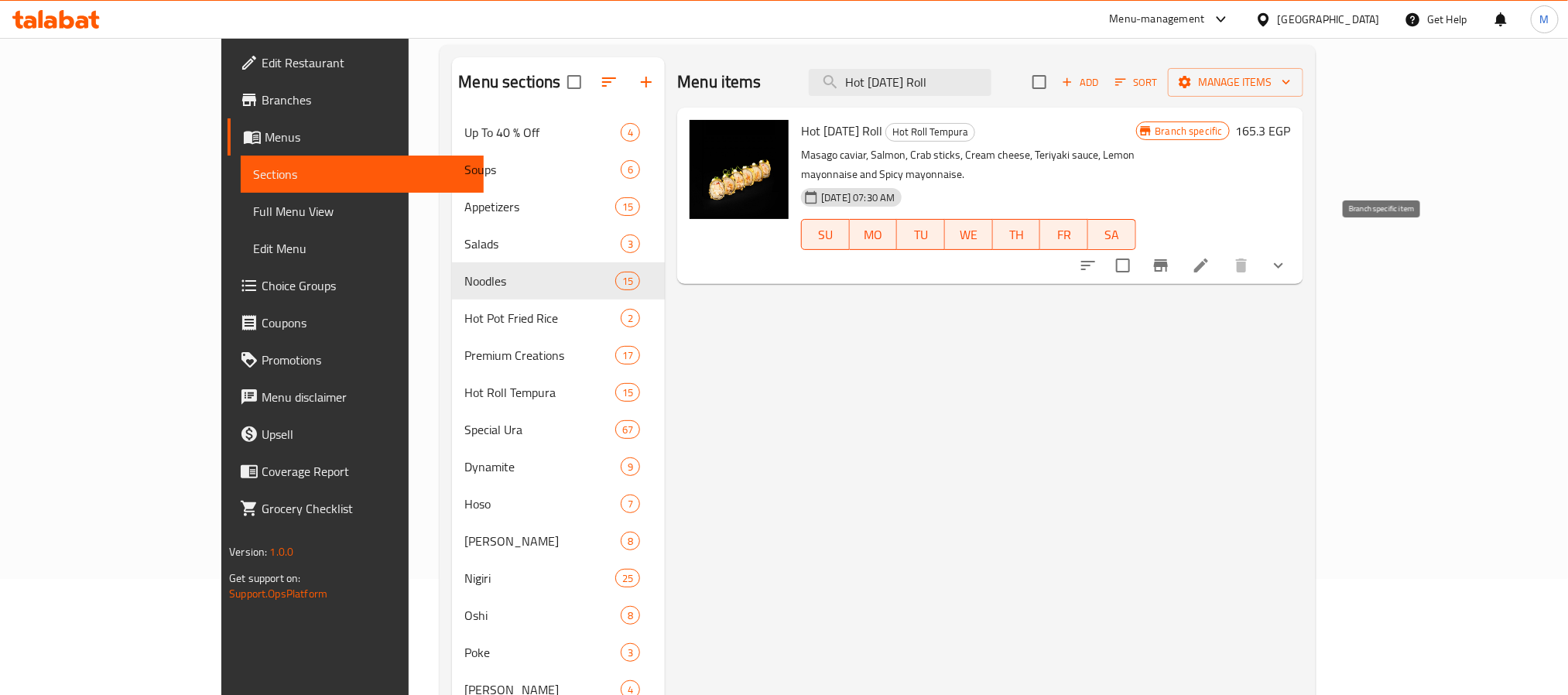
type input "Hot Halloween Roll"
click at [1168, 259] on icon "Branch-specific-item" at bounding box center [1161, 265] width 14 height 13
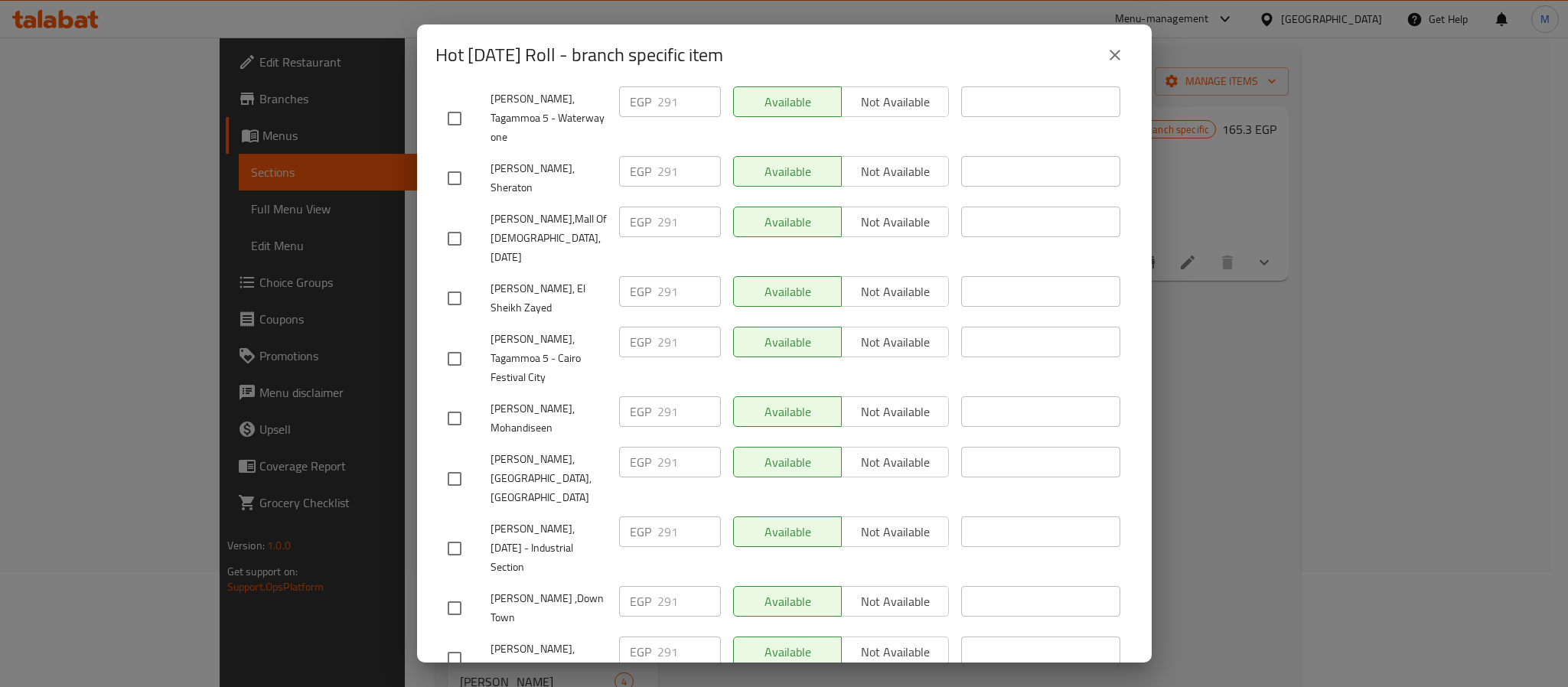
click at [1120, 46] on icon "close" at bounding box center [1115, 55] width 18 height 18
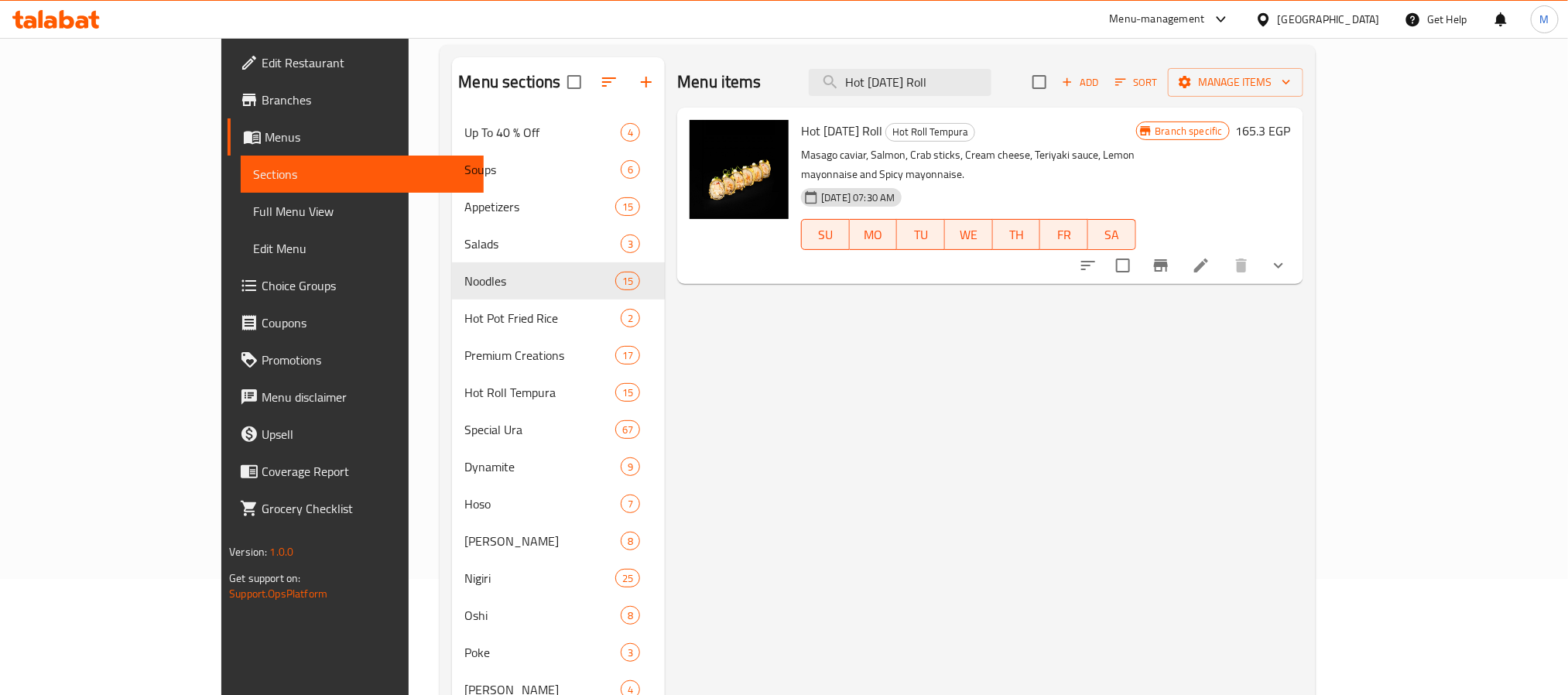
scroll to position [0, 0]
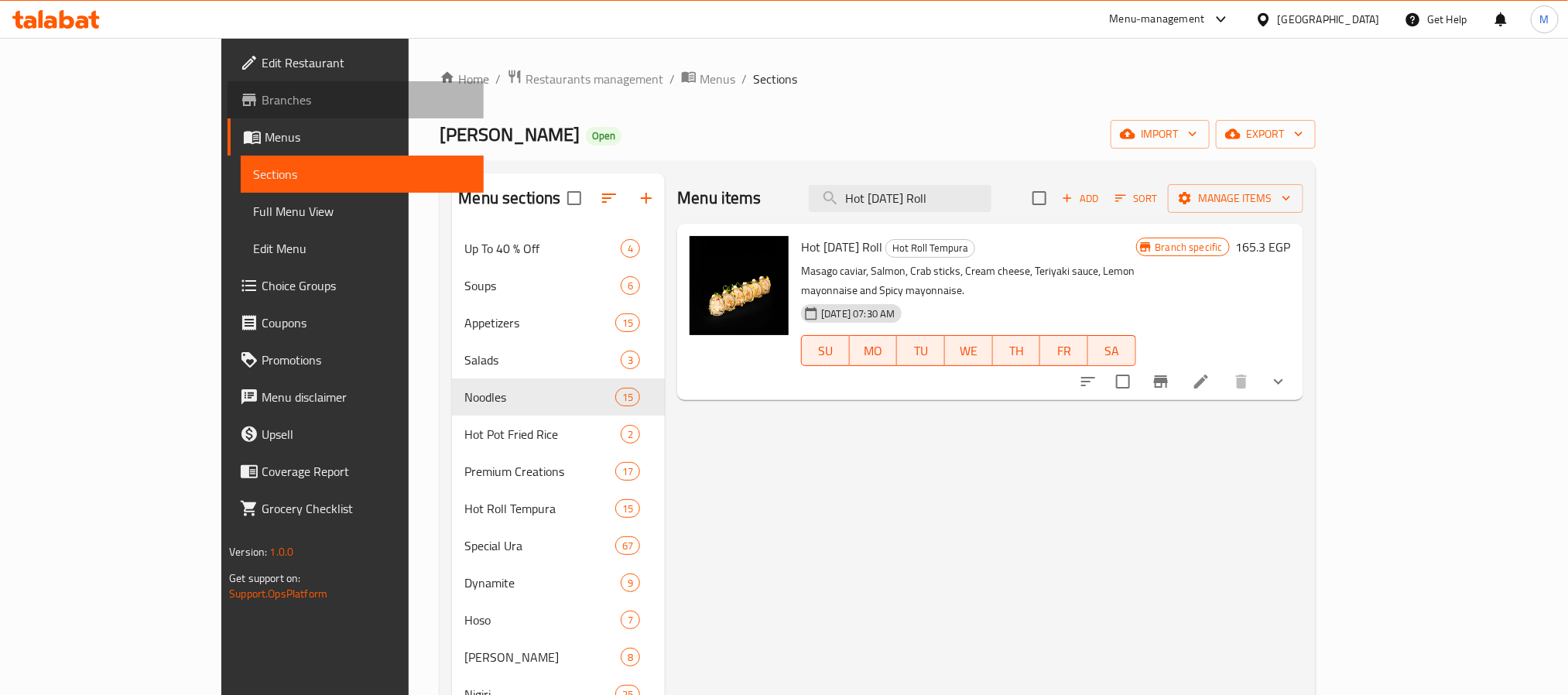
click at [227, 109] on link "Branches" at bounding box center [355, 99] width 256 height 37
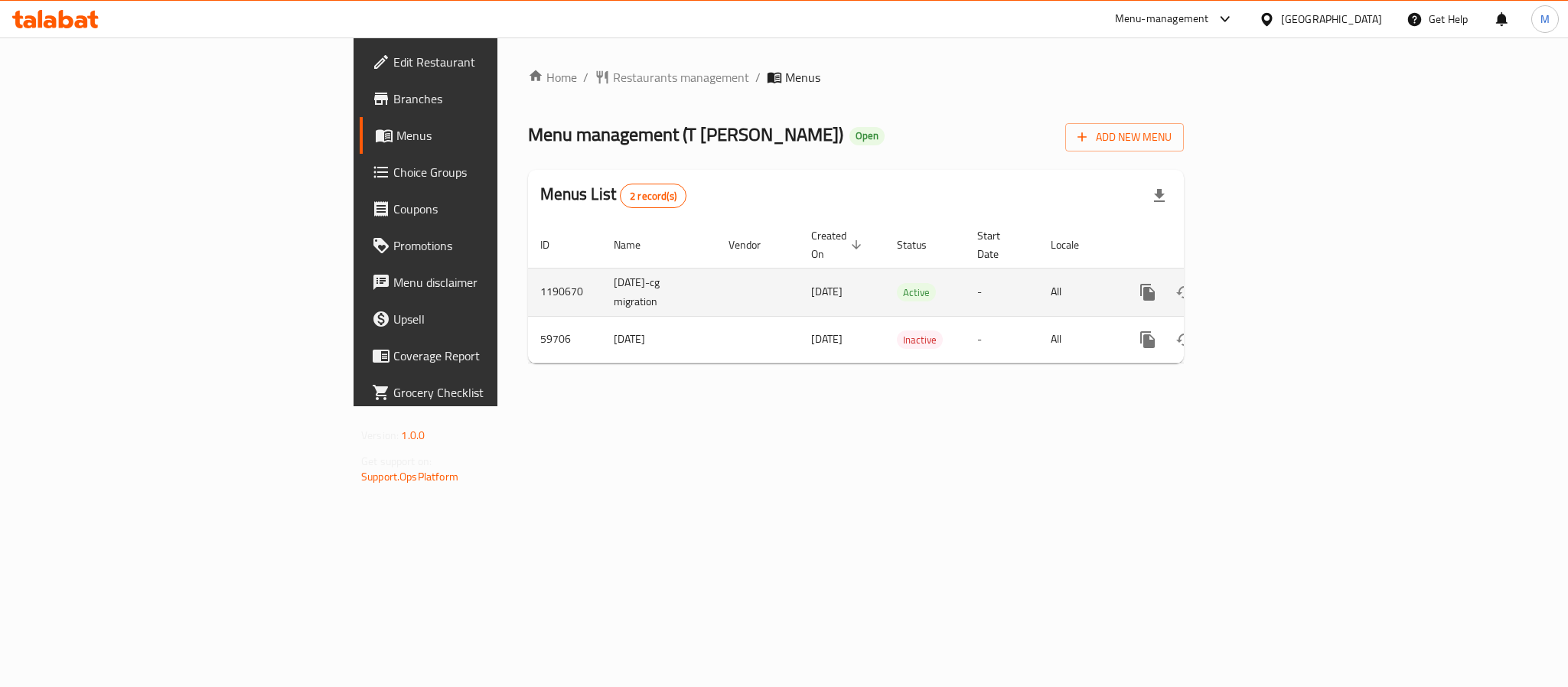
click at [1277, 287] on link "enhanced table" at bounding box center [1258, 292] width 36 height 36
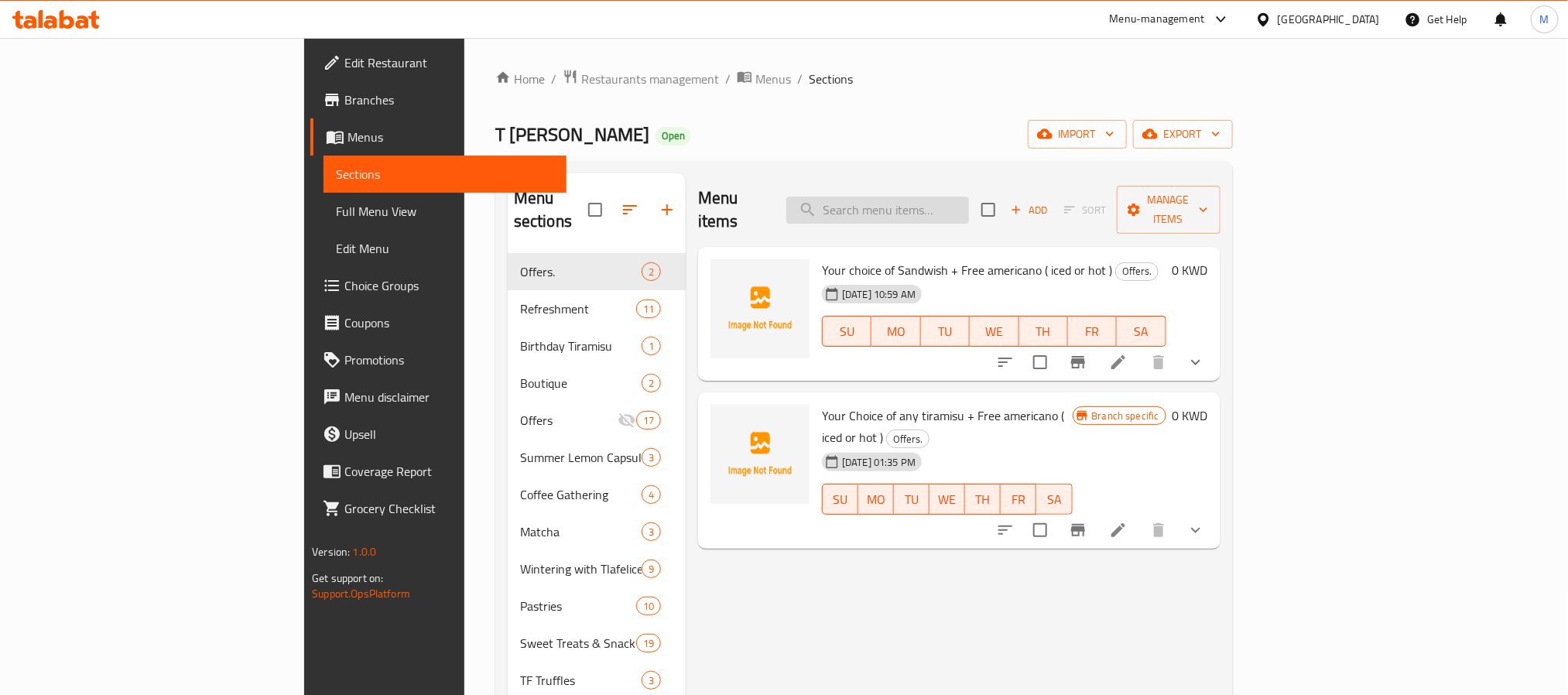
click at [968, 210] on input "search" at bounding box center [877, 210] width 183 height 27
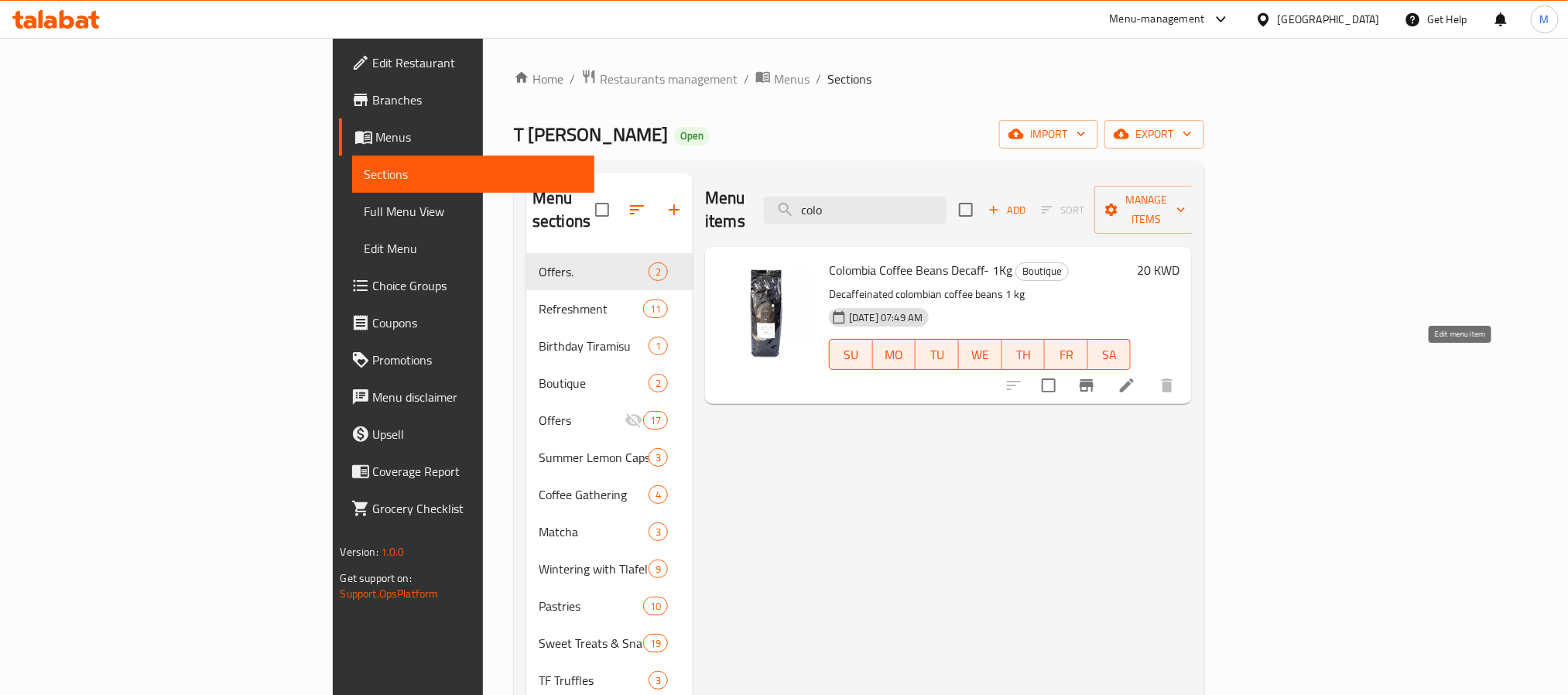
type input "colo"
click at [1136, 376] on icon at bounding box center [1127, 385] width 18 height 18
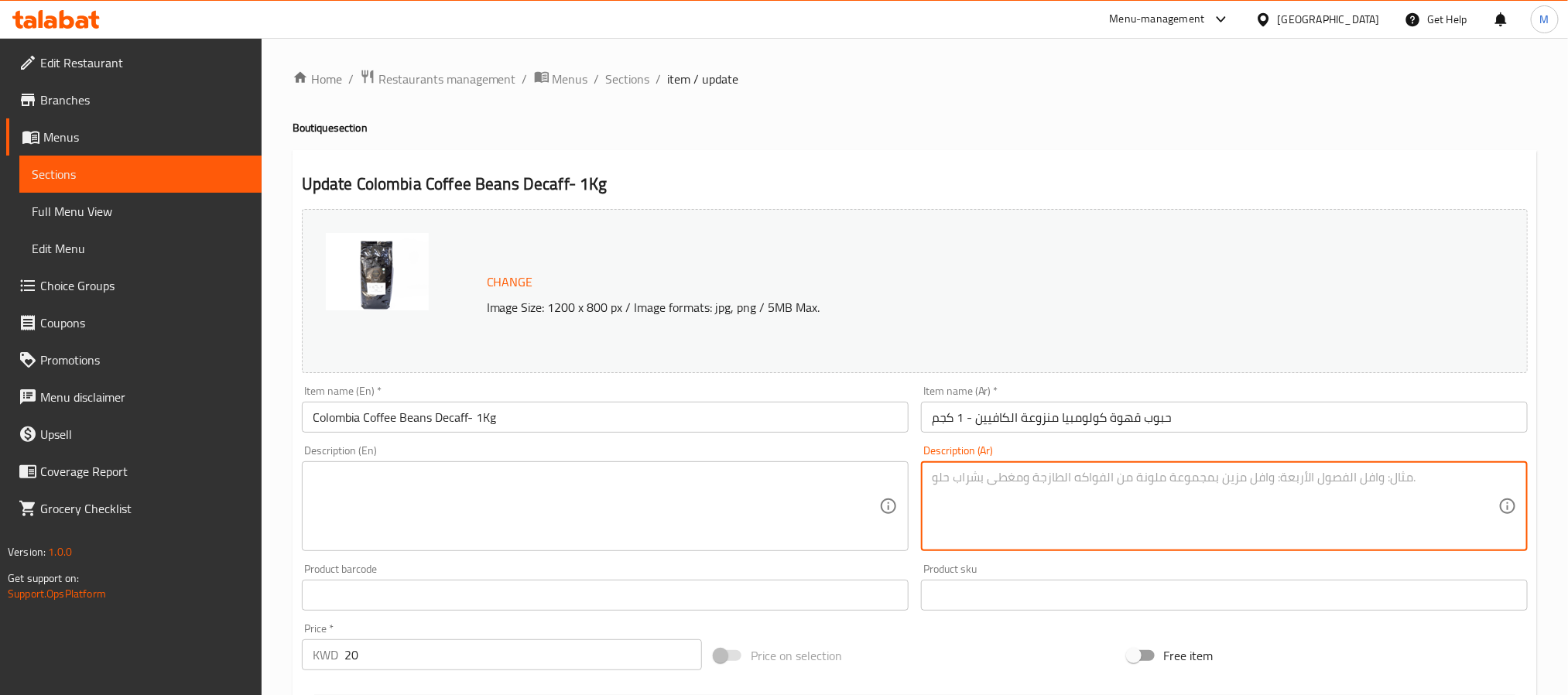
click at [920, 453] on div "Description (Ar) حبوب قهوة كولومبيا منزوعة الكافيين 1 كجم Description (Ar)" at bounding box center [1224, 498] width 619 height 119
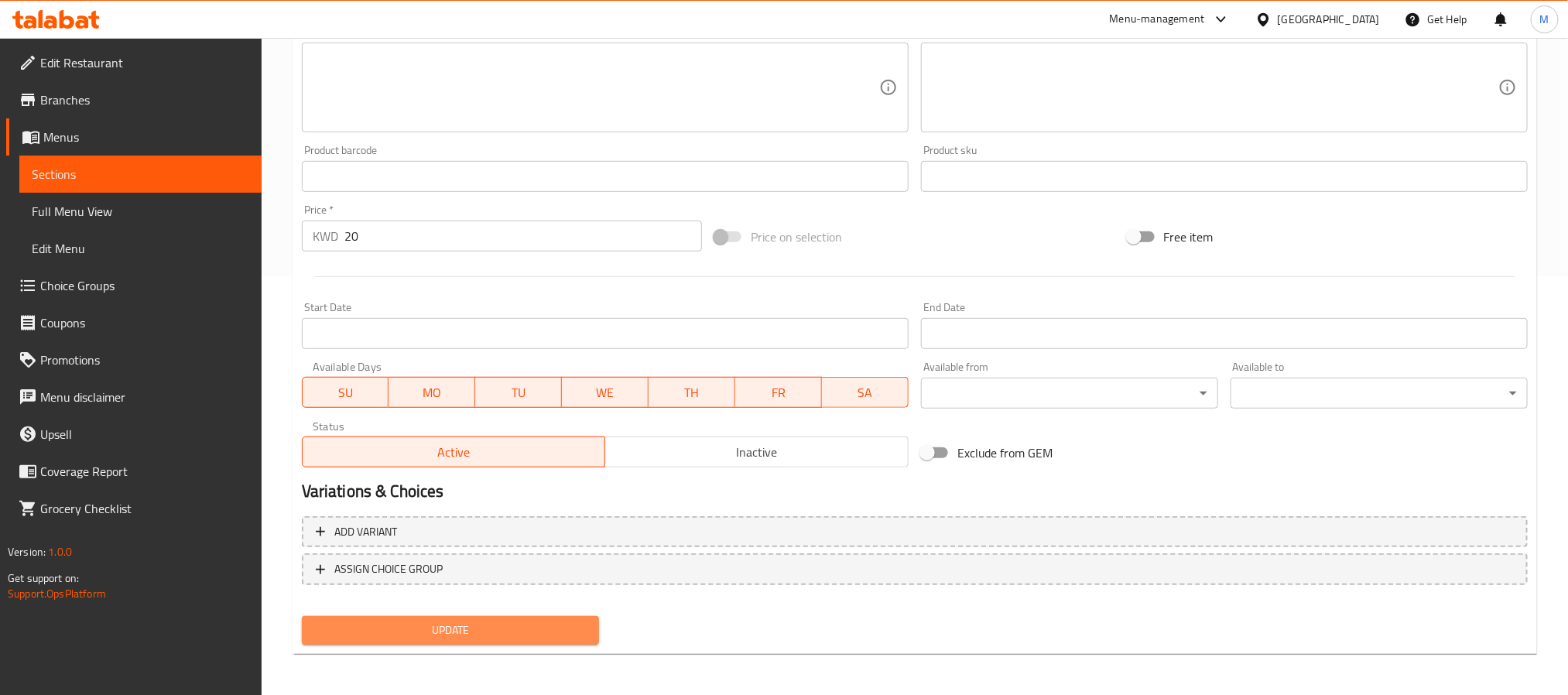
click at [395, 632] on span "Update" at bounding box center [450, 630] width 272 height 19
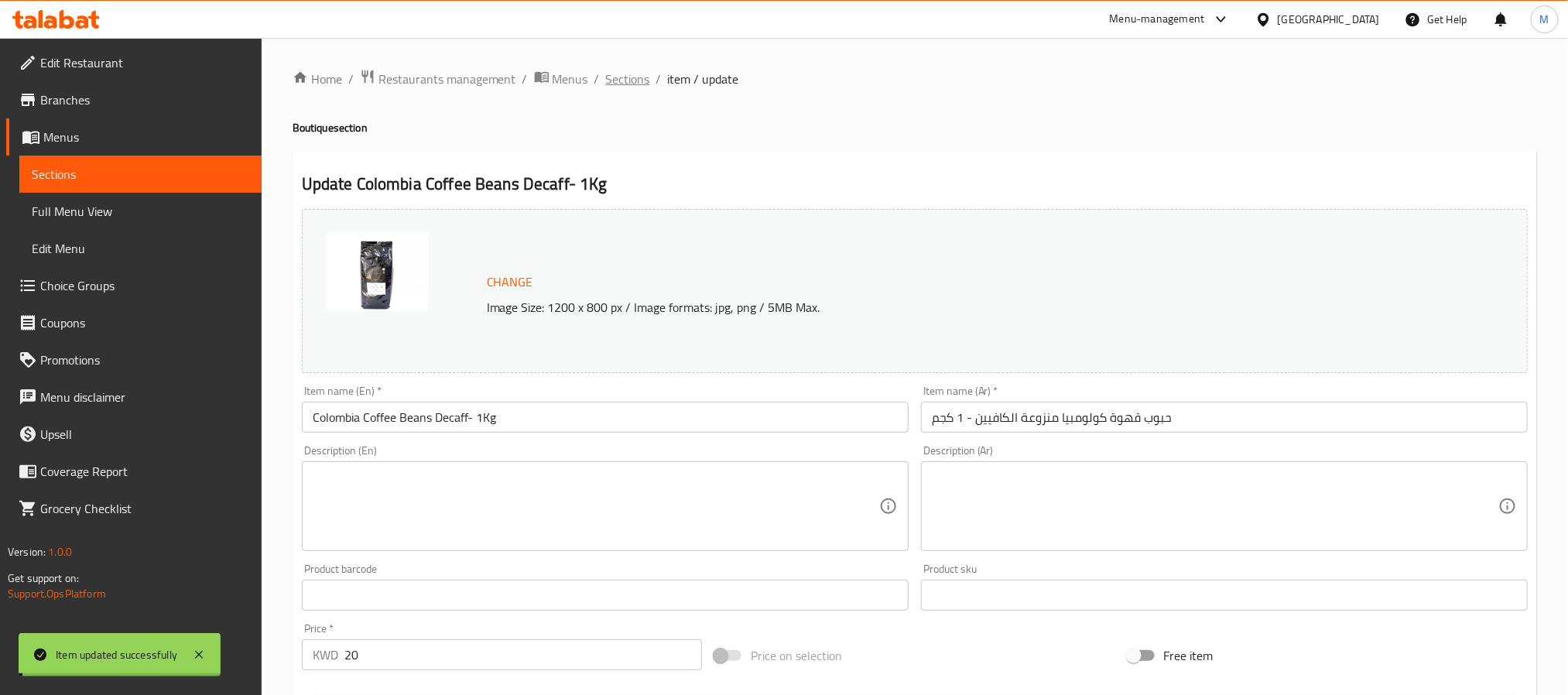
click at [635, 84] on span "Sections" at bounding box center [628, 79] width 44 height 18
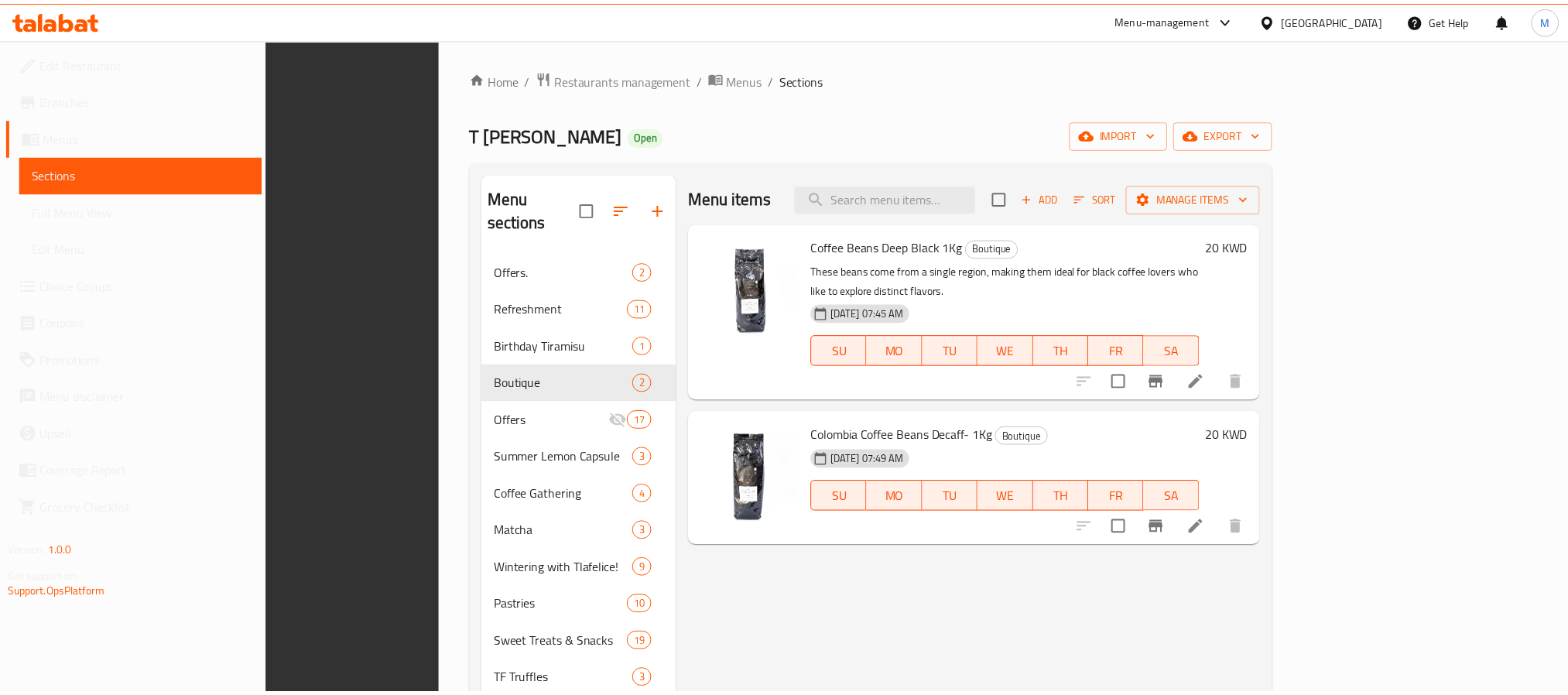
scroll to position [363, 0]
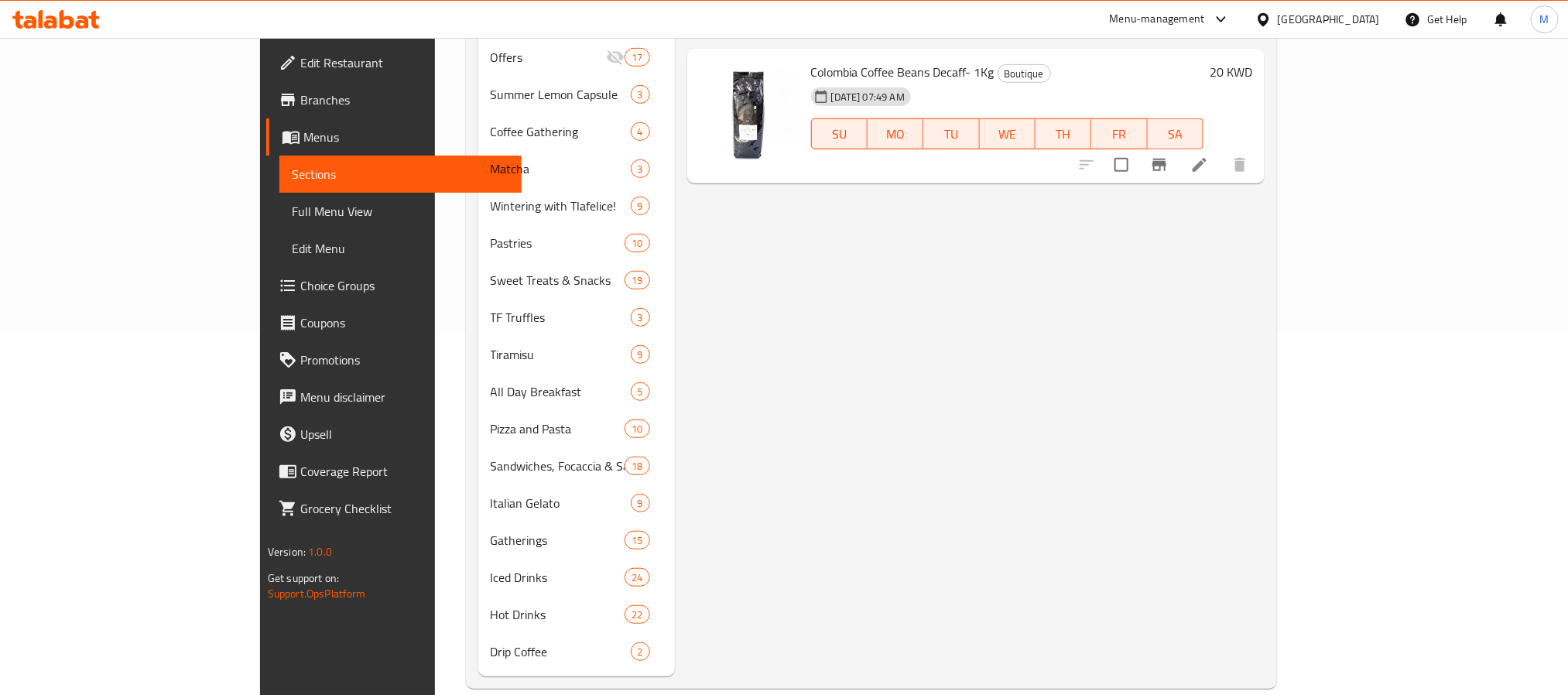
click at [1271, 18] on icon at bounding box center [1263, 19] width 16 height 16
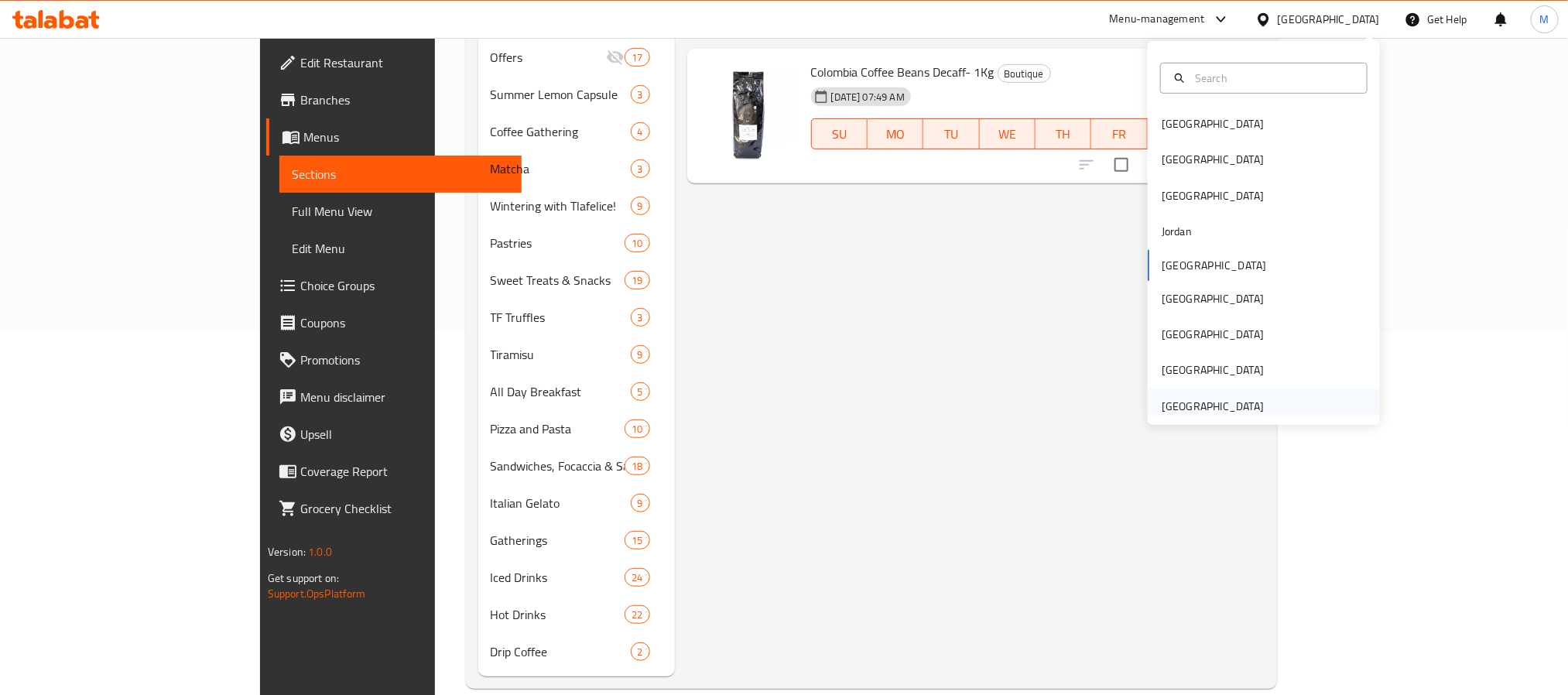
click at [1196, 414] on div "United Arab Emirates" at bounding box center [1213, 406] width 102 height 17
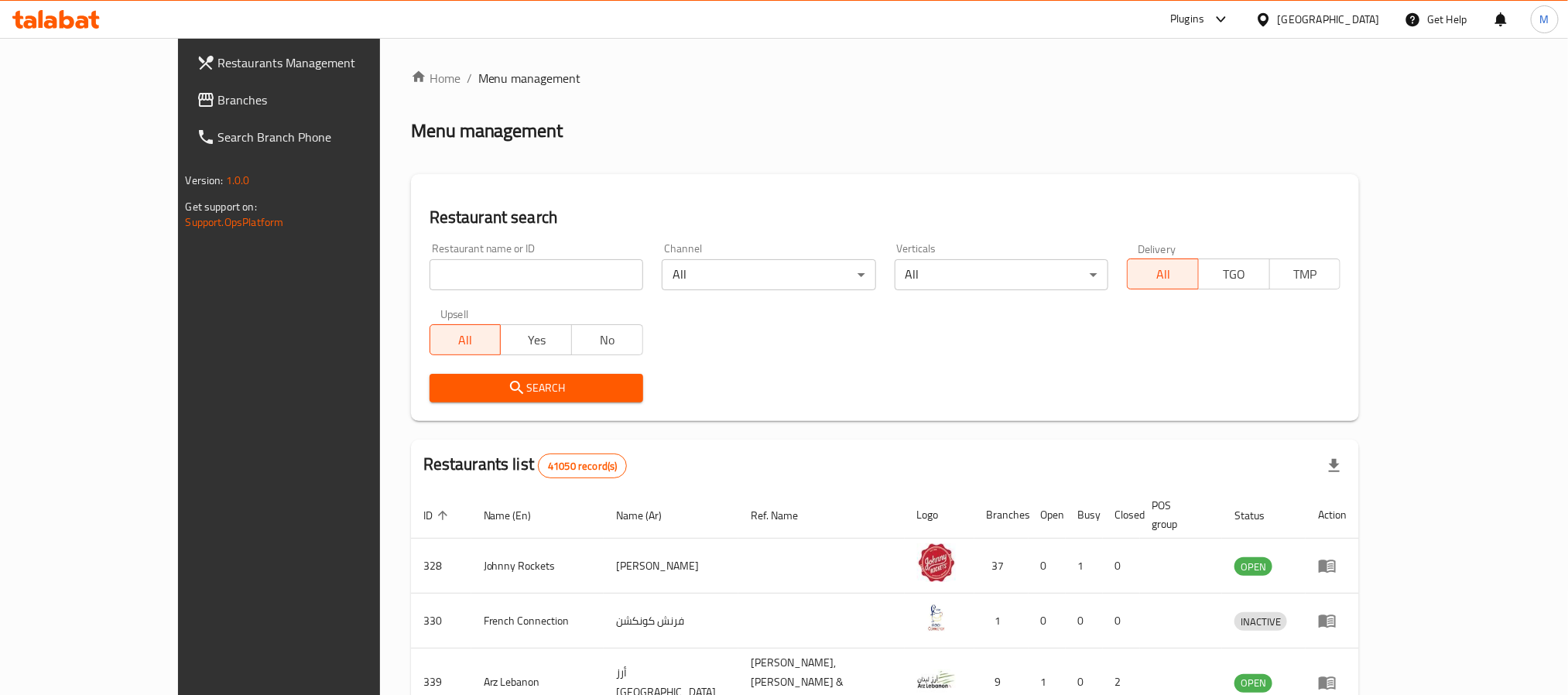
click at [218, 93] on span "Branches" at bounding box center [322, 99] width 209 height 18
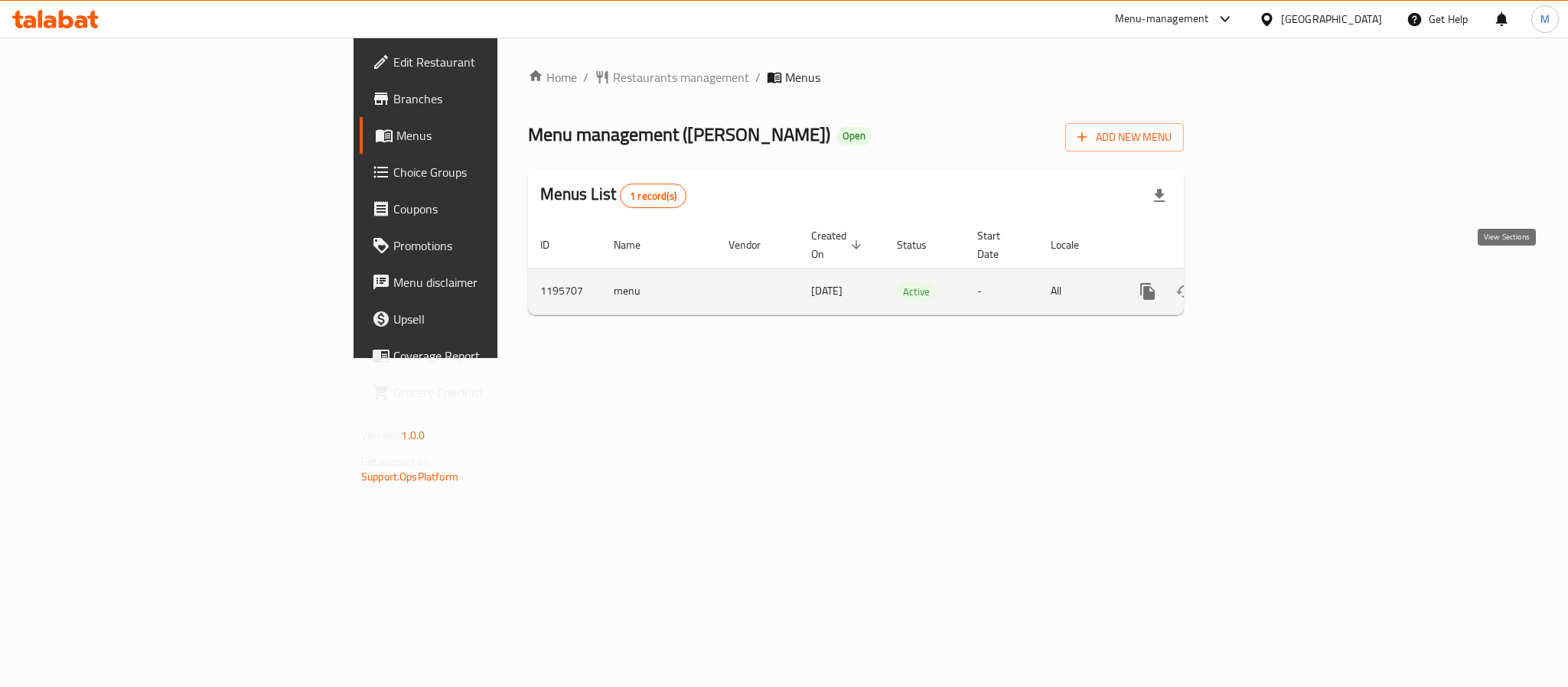
click at [1267, 282] on icon "enhanced table" at bounding box center [1258, 291] width 18 height 18
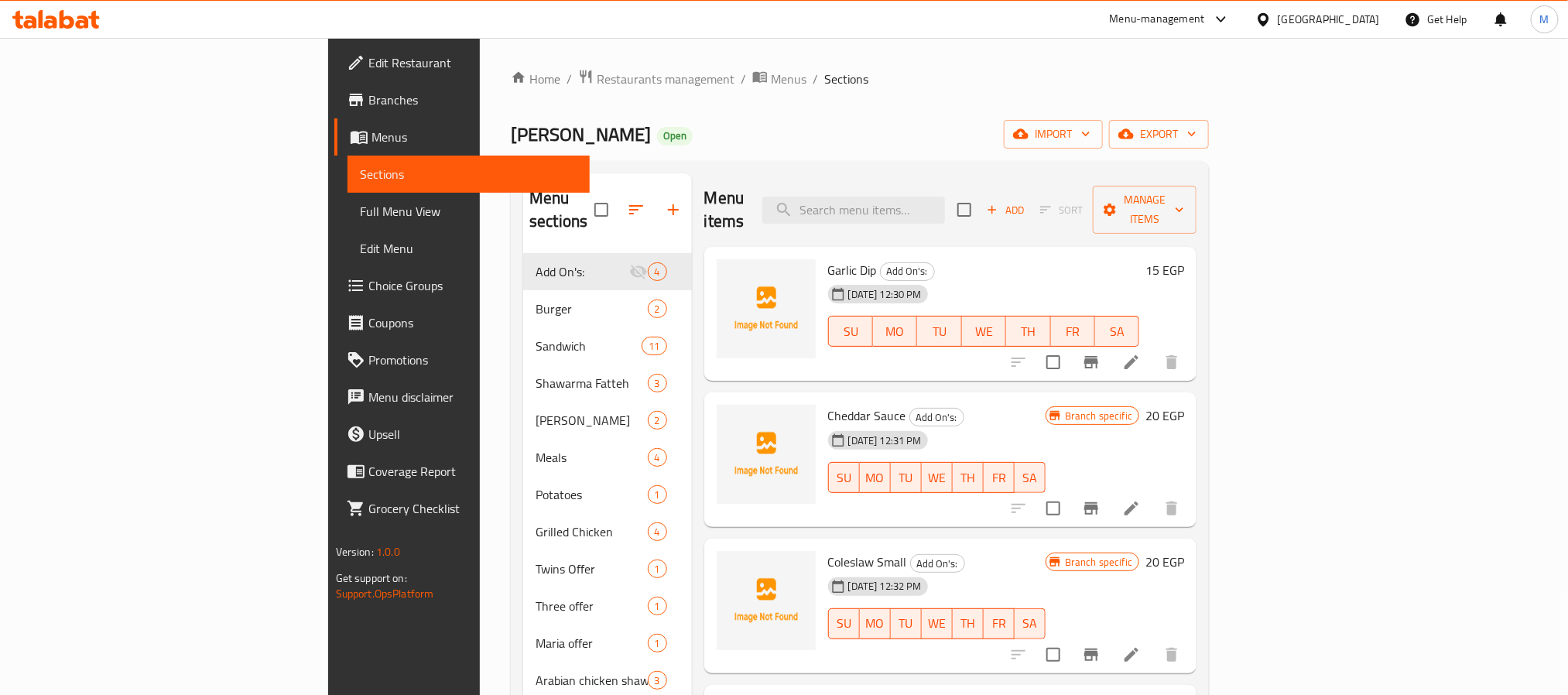
click at [973, 182] on div "Menu items Add Sort Manage items" at bounding box center [951, 211] width 493 height 74
click at [945, 196] on input "search" at bounding box center [854, 210] width 183 height 27
paste input "عرض لمه الصحاب"
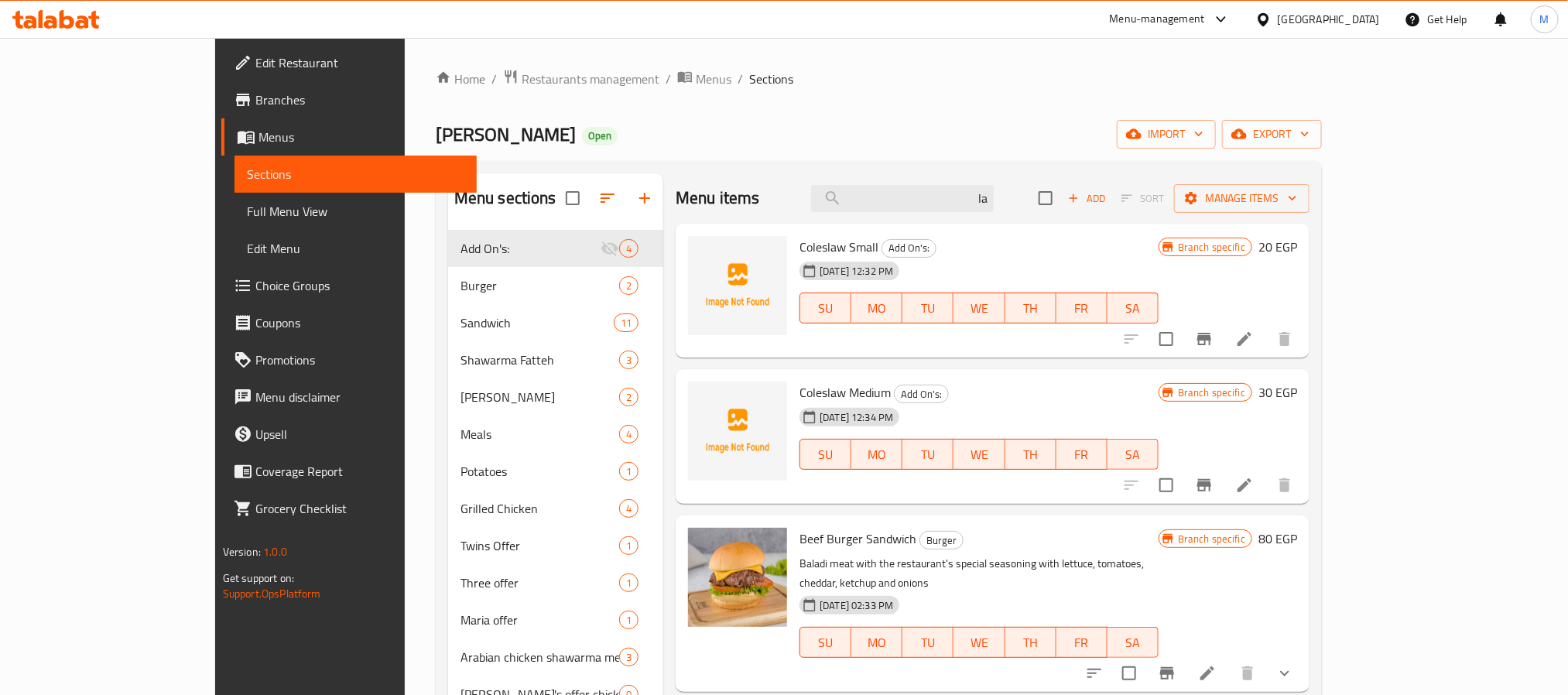
type input "lam"
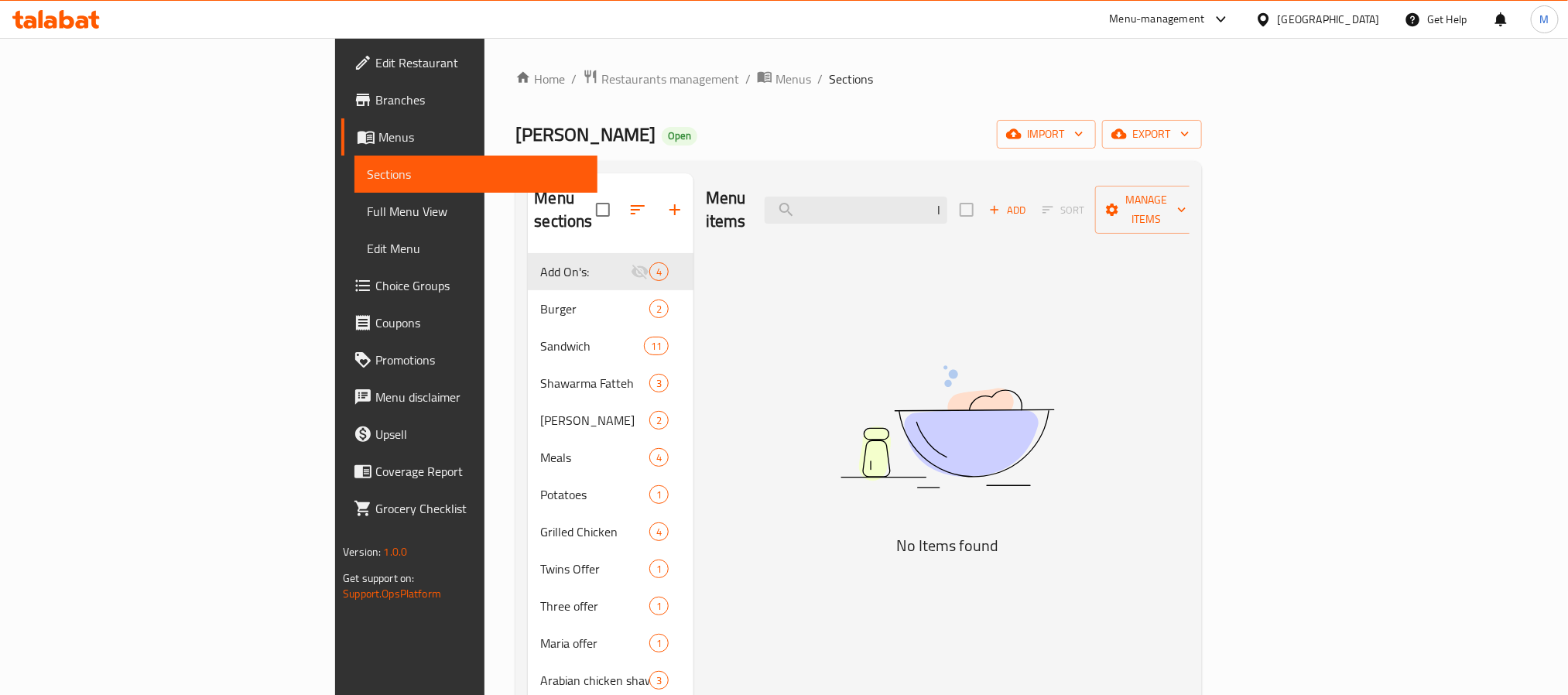
type input "la"
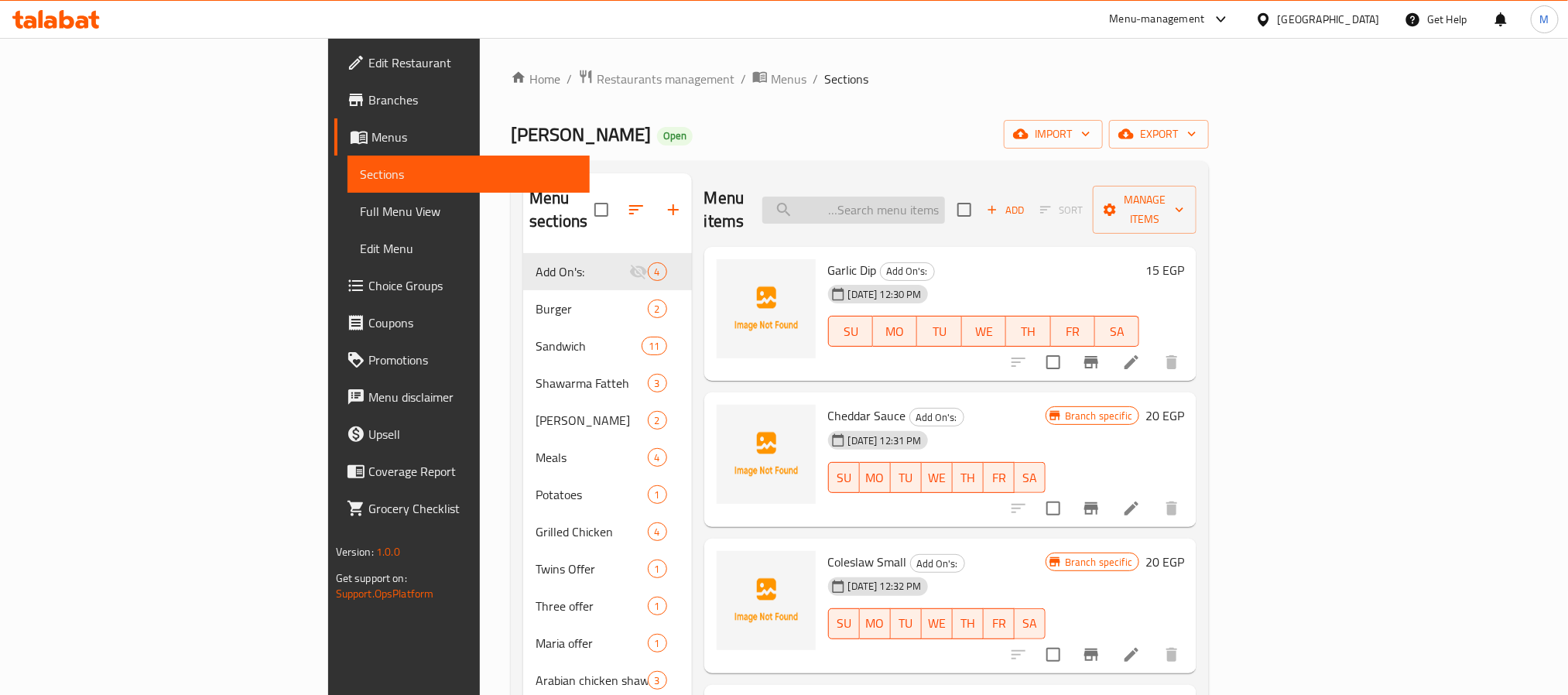
click at [945, 205] on input "search" at bounding box center [854, 210] width 183 height 27
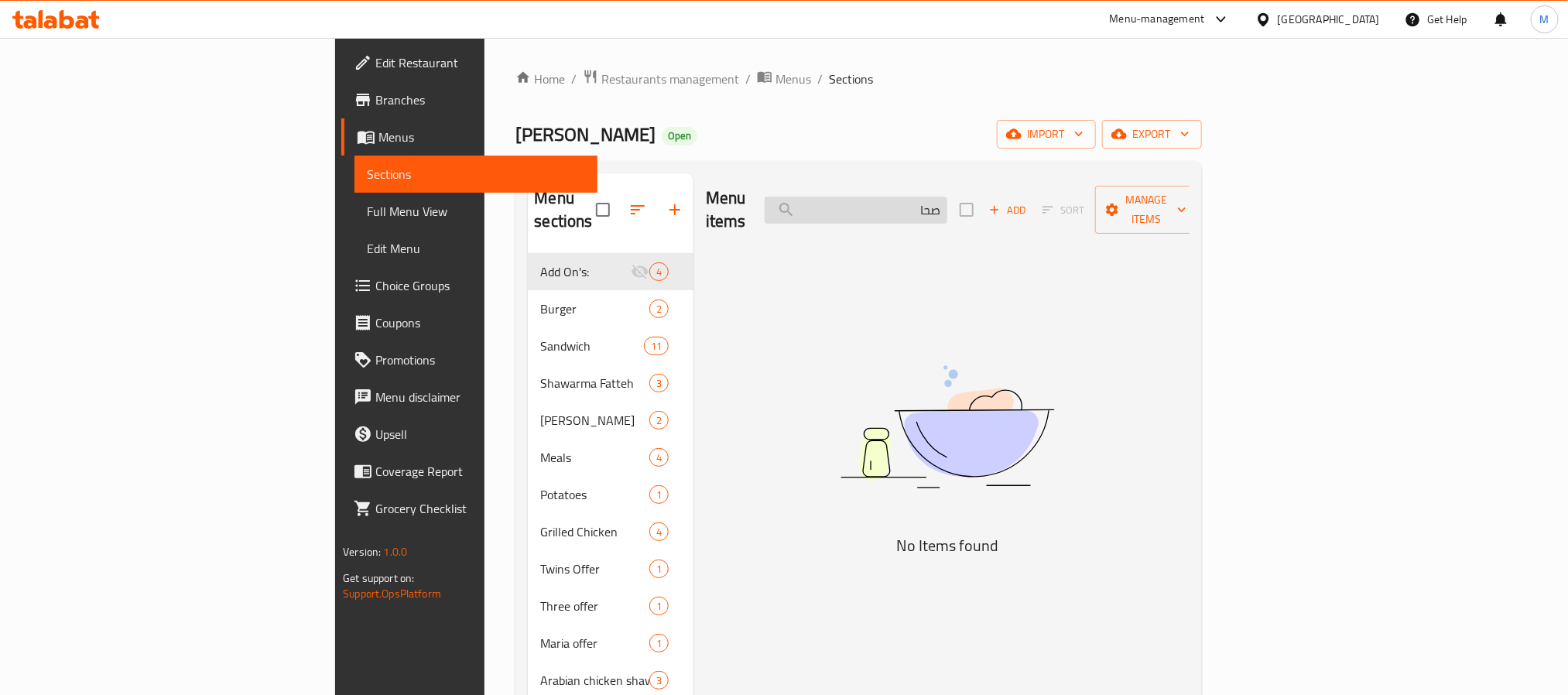
type input "صحاب"
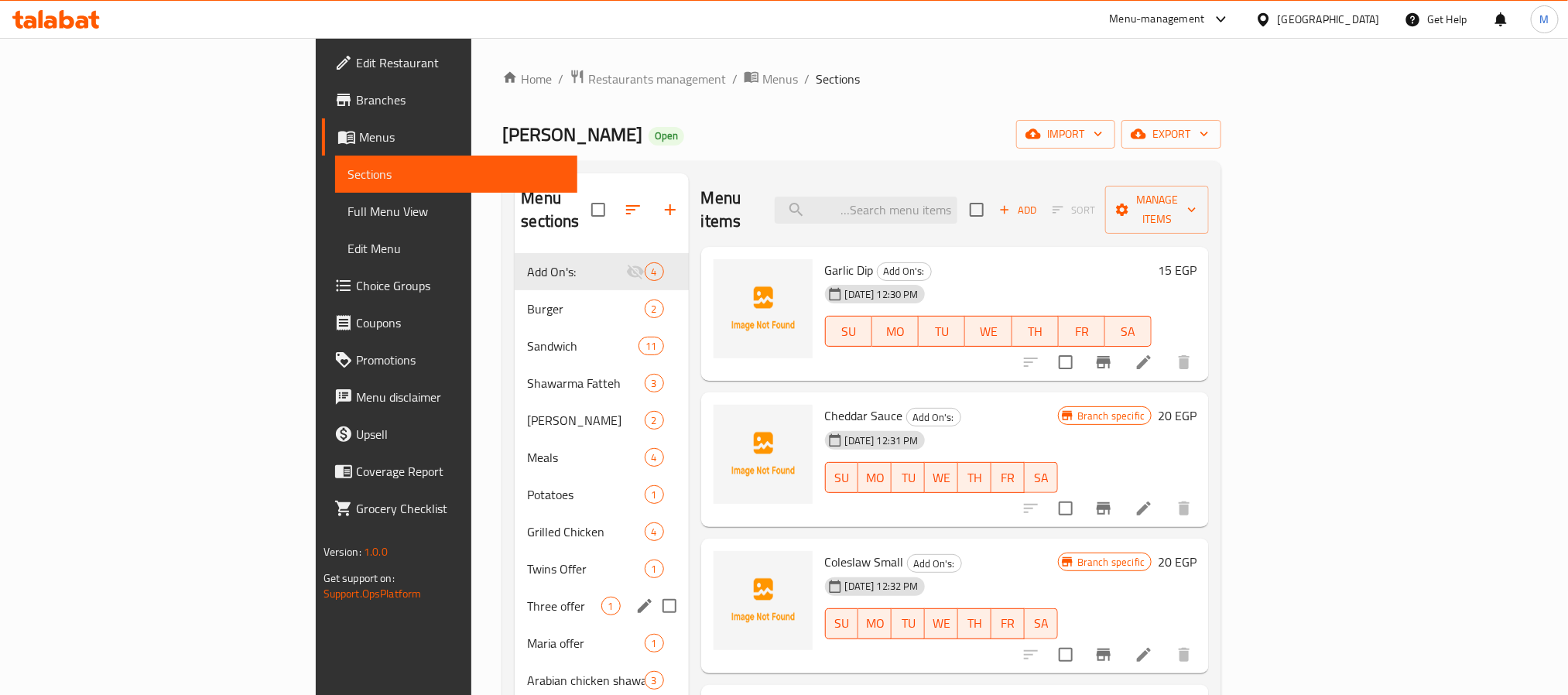
click at [527, 560] on span "Twins Offer" at bounding box center [586, 569] width 117 height 18
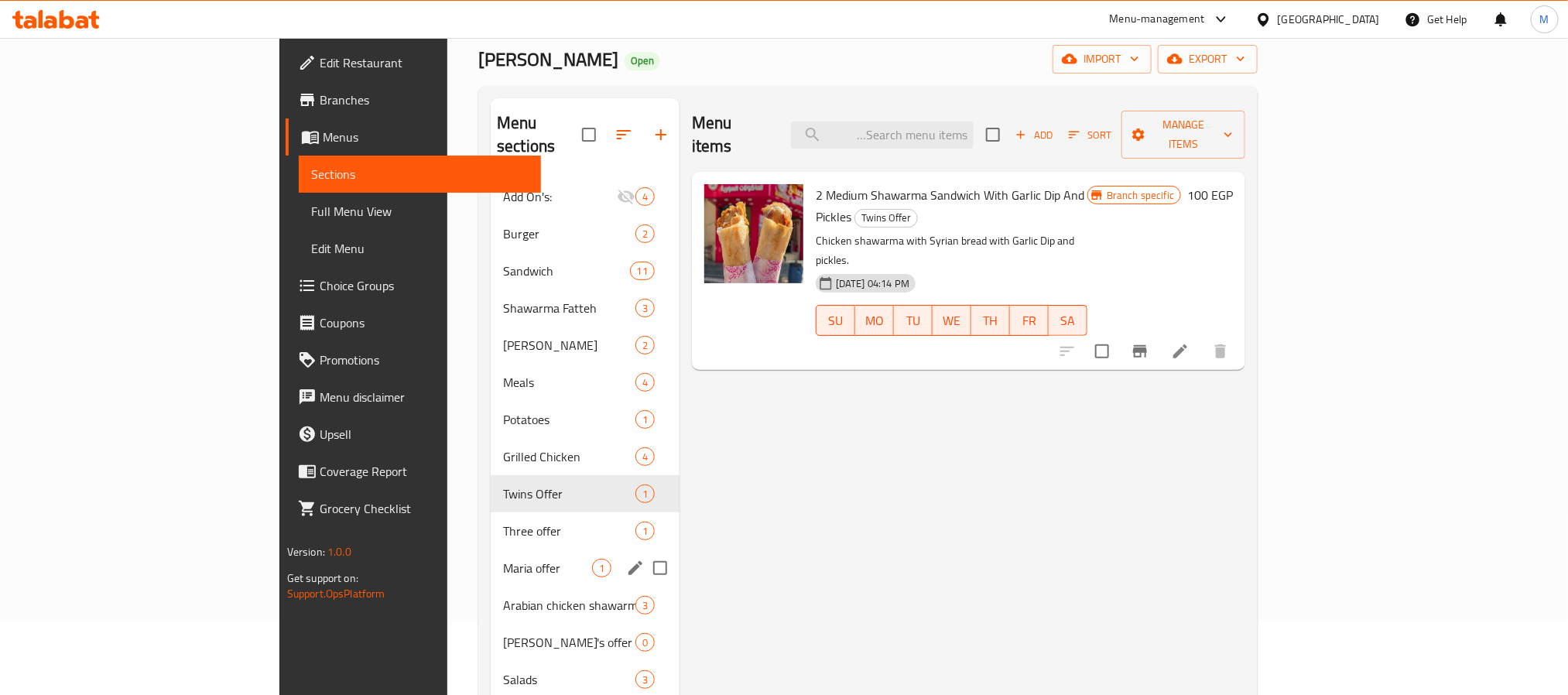
scroll to position [116, 0]
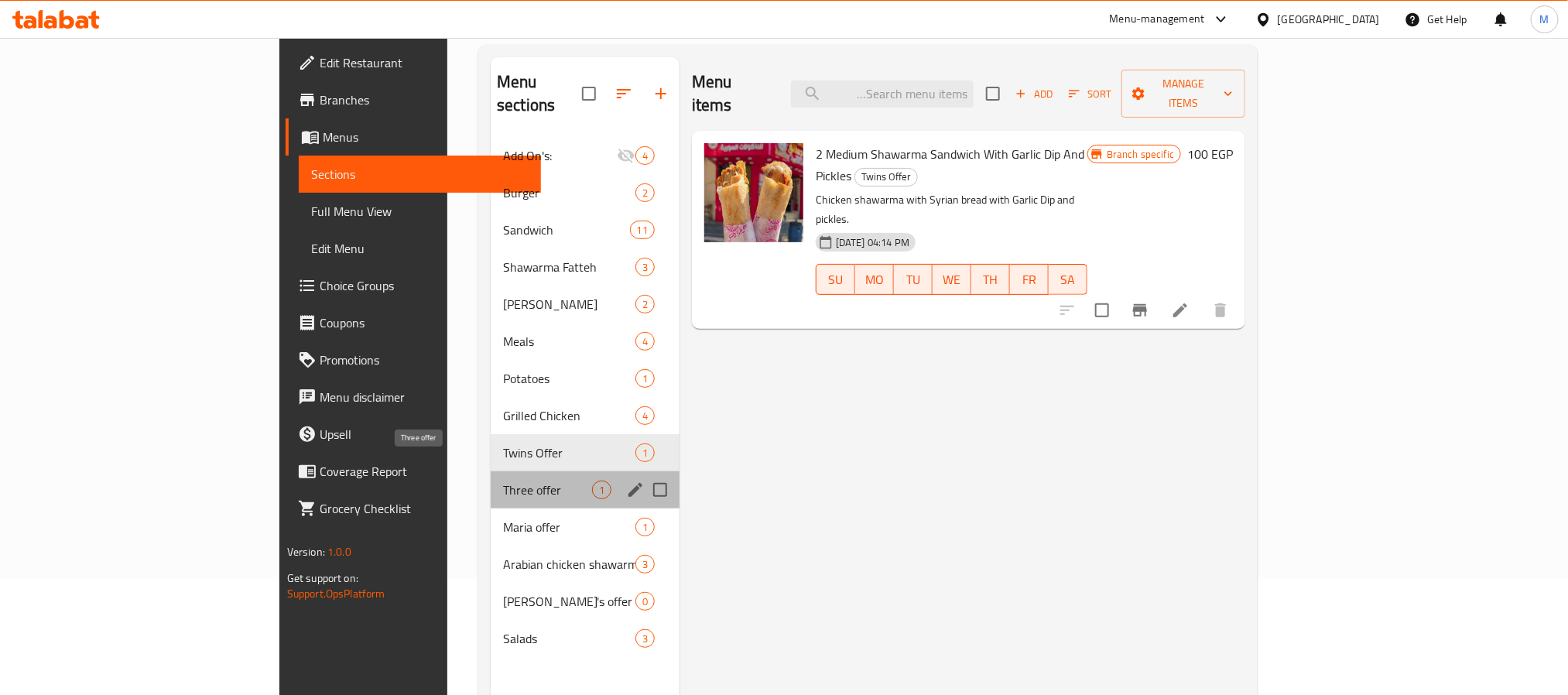
click at [503, 480] on span "Three offer" at bounding box center [547, 490] width 89 height 18
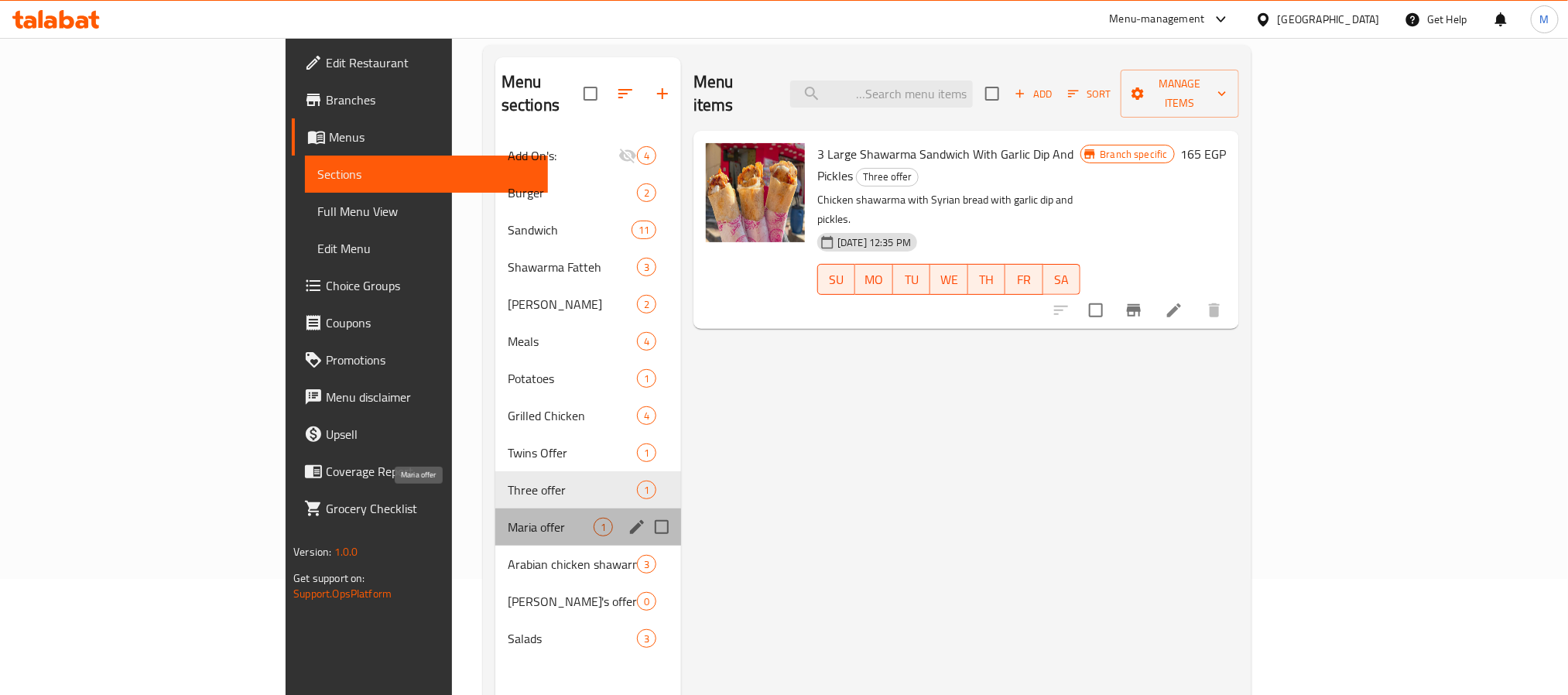
click at [508, 518] on span "Maria offer" at bounding box center [551, 527] width 86 height 18
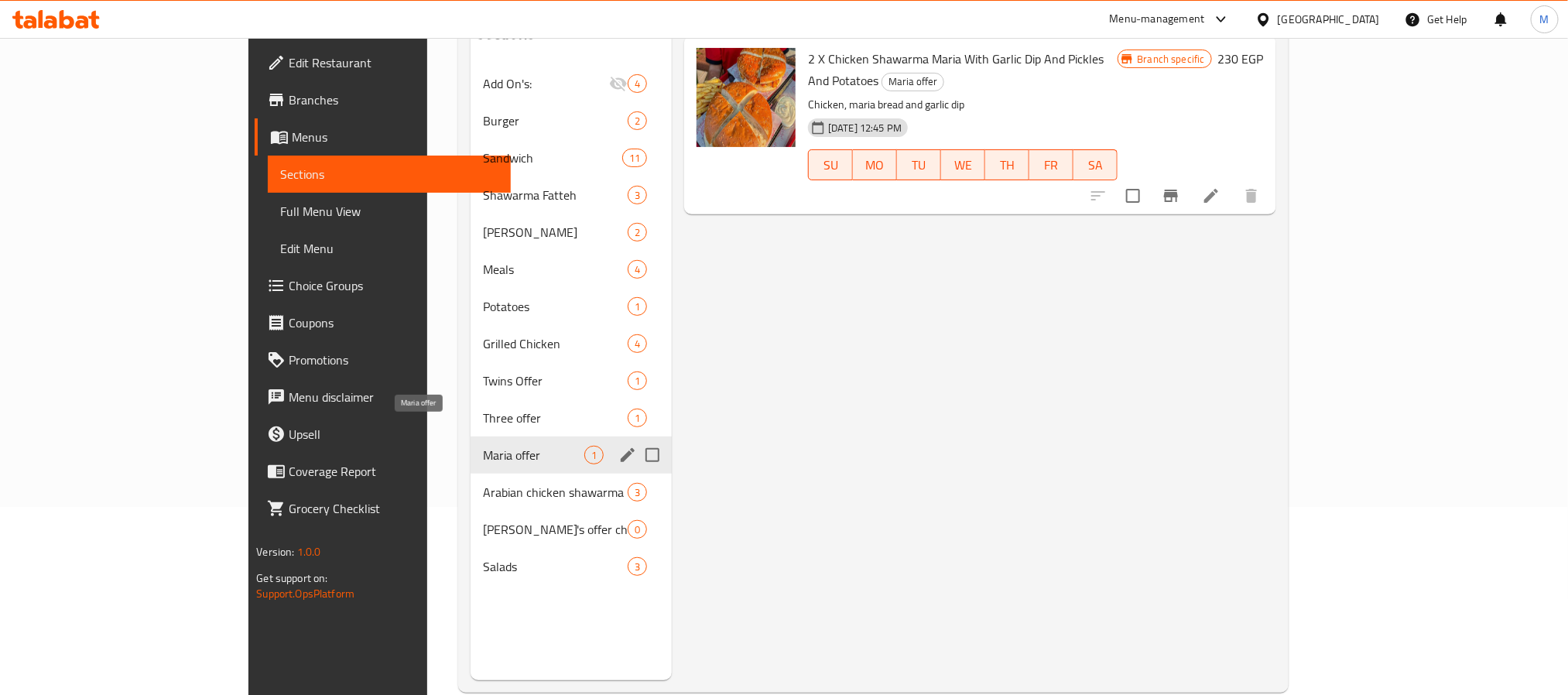
scroll to position [216, 0]
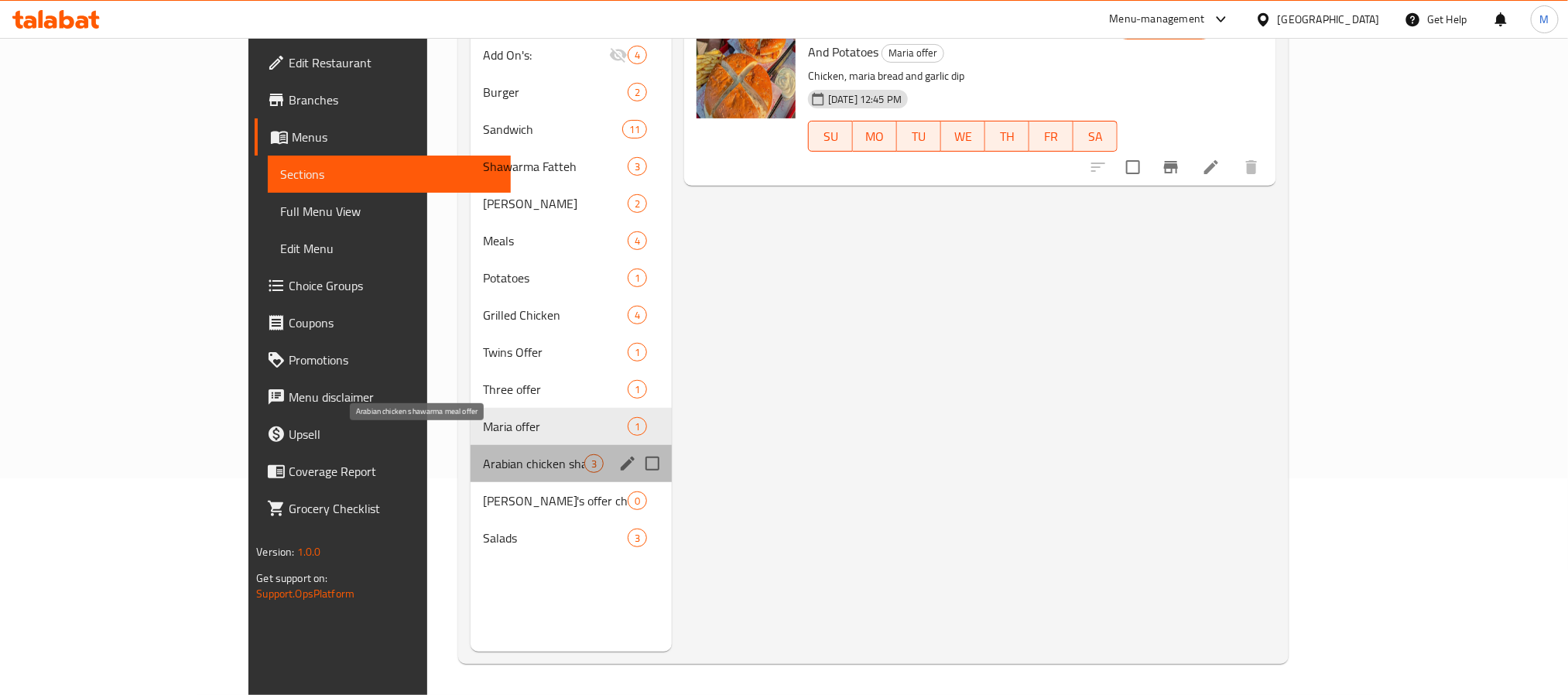
click at [483, 454] on span "Arabian chicken shawarma meal offer" at bounding box center [533, 464] width 101 height 18
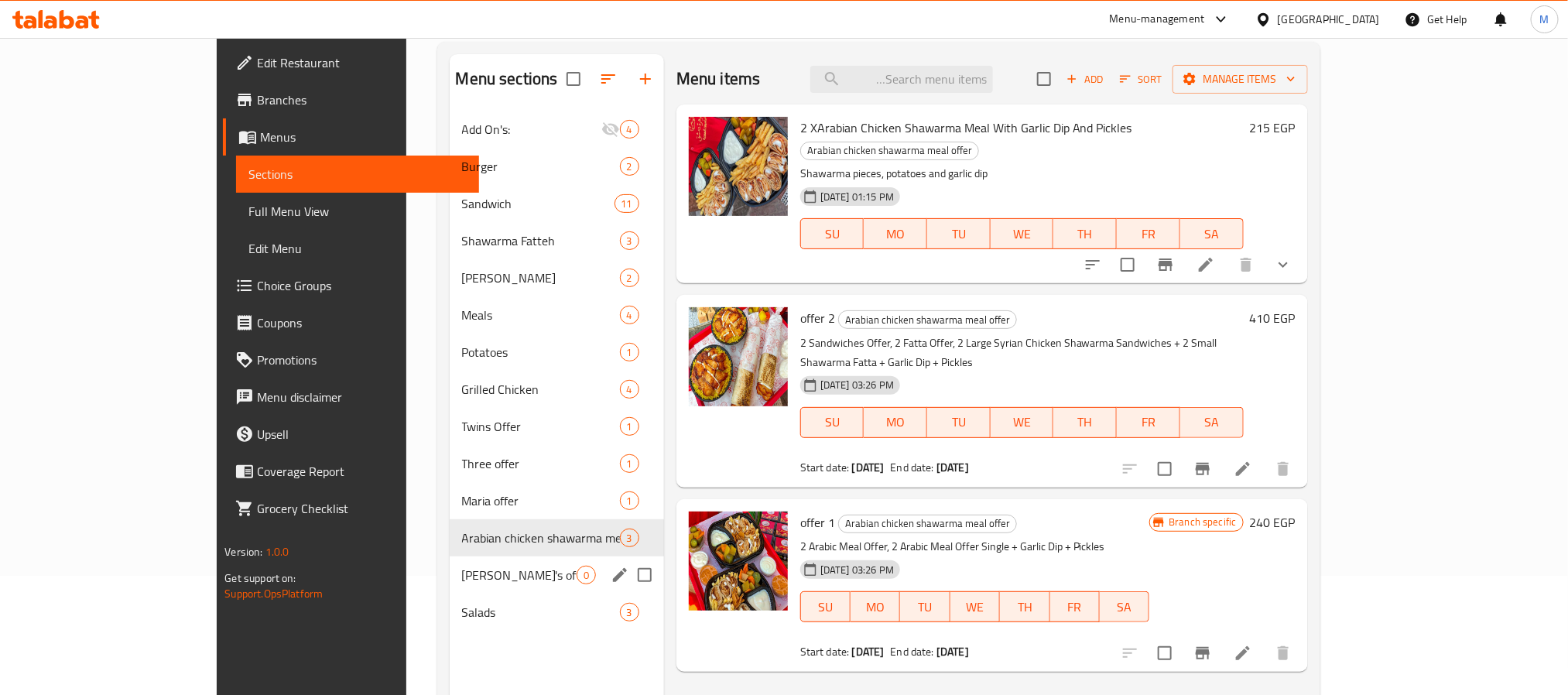
scroll to position [216, 0]
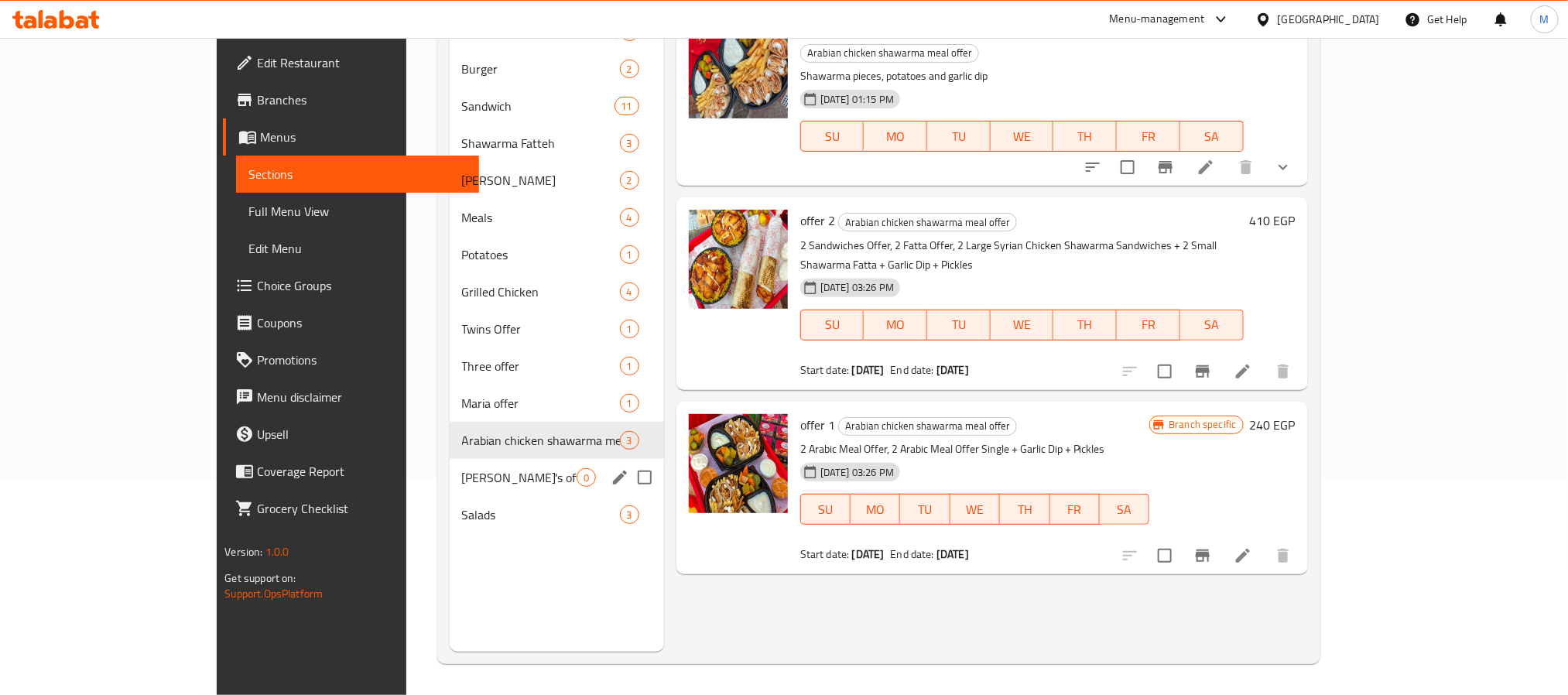
click at [464, 480] on span "Maria's offer chicken shawarma+medium chicken shawarma fatteh" at bounding box center [519, 478] width 114 height 18
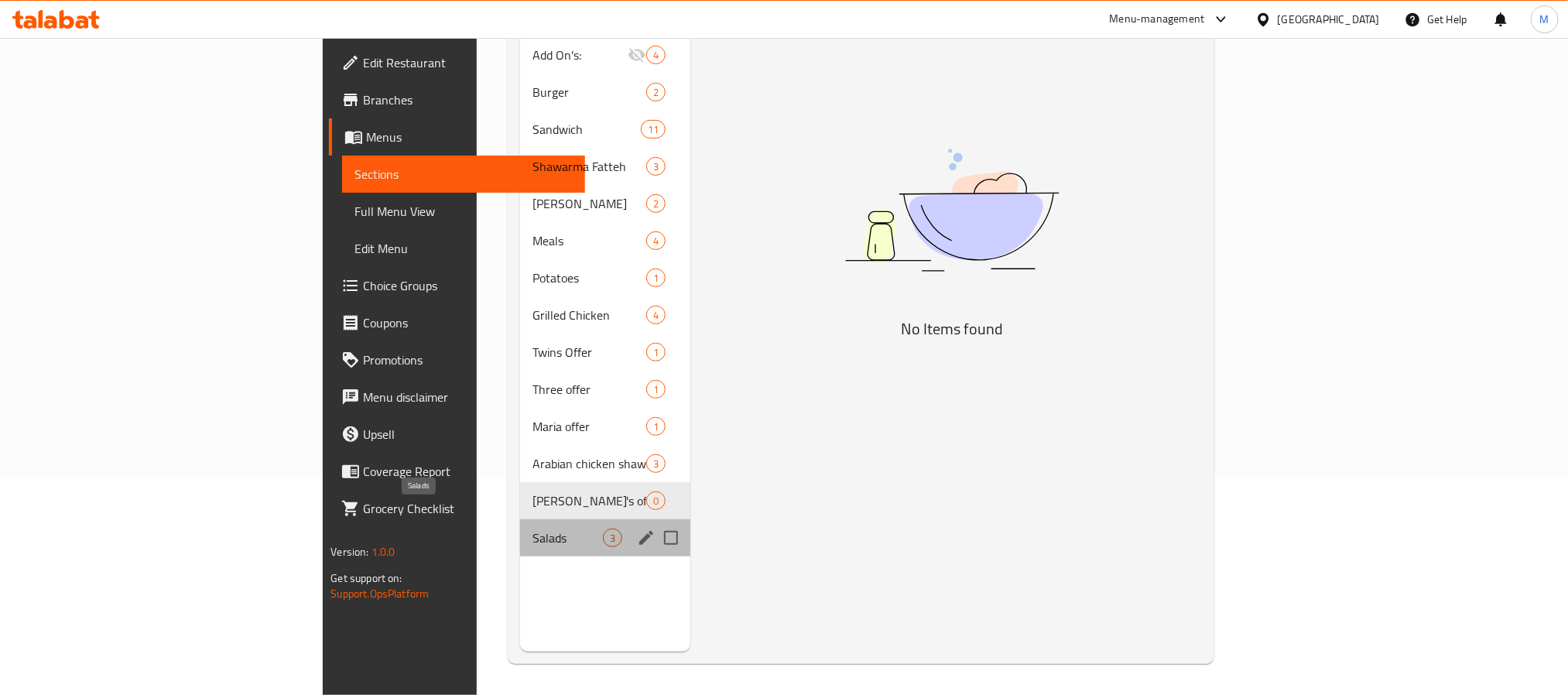
click at [533, 529] on span "Salads" at bounding box center [568, 538] width 70 height 18
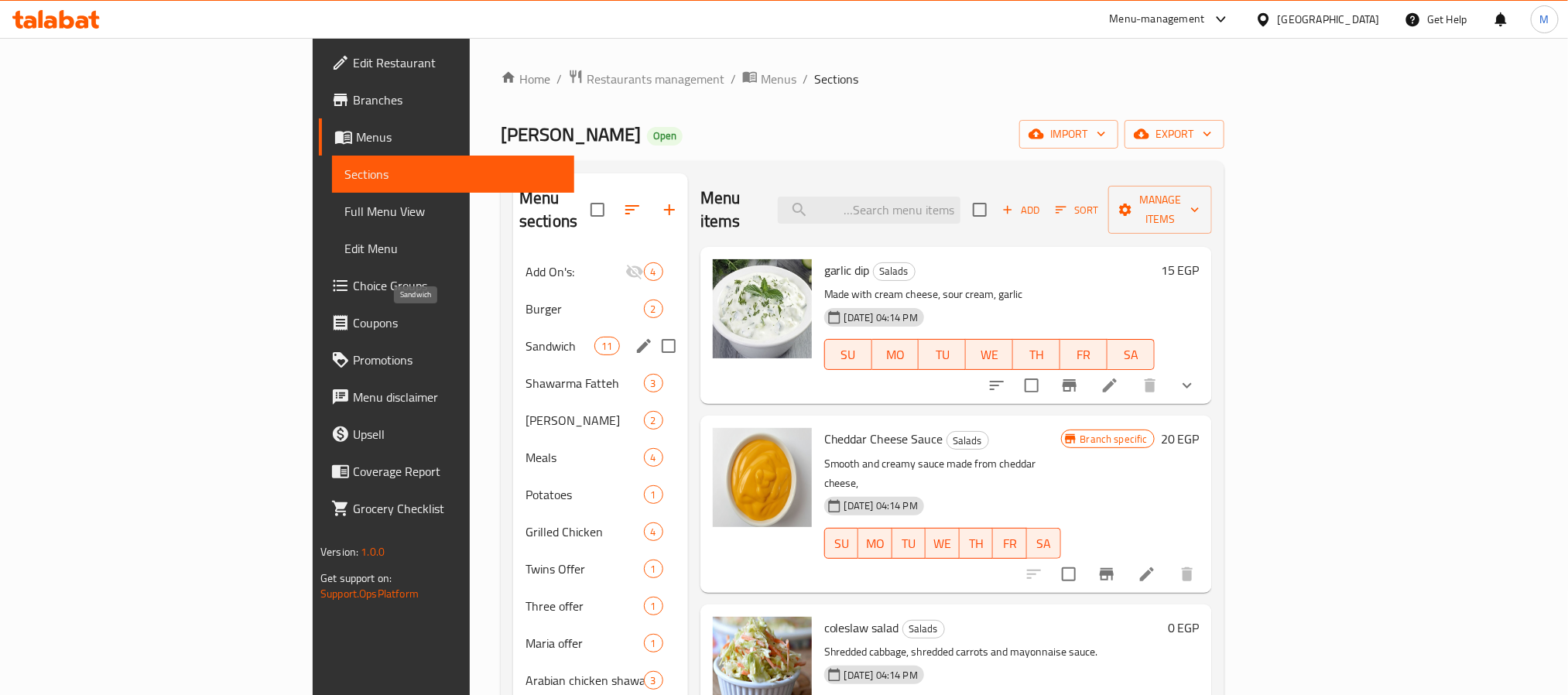
click at [513, 297] on div "Burger 2" at bounding box center [600, 308] width 175 height 37
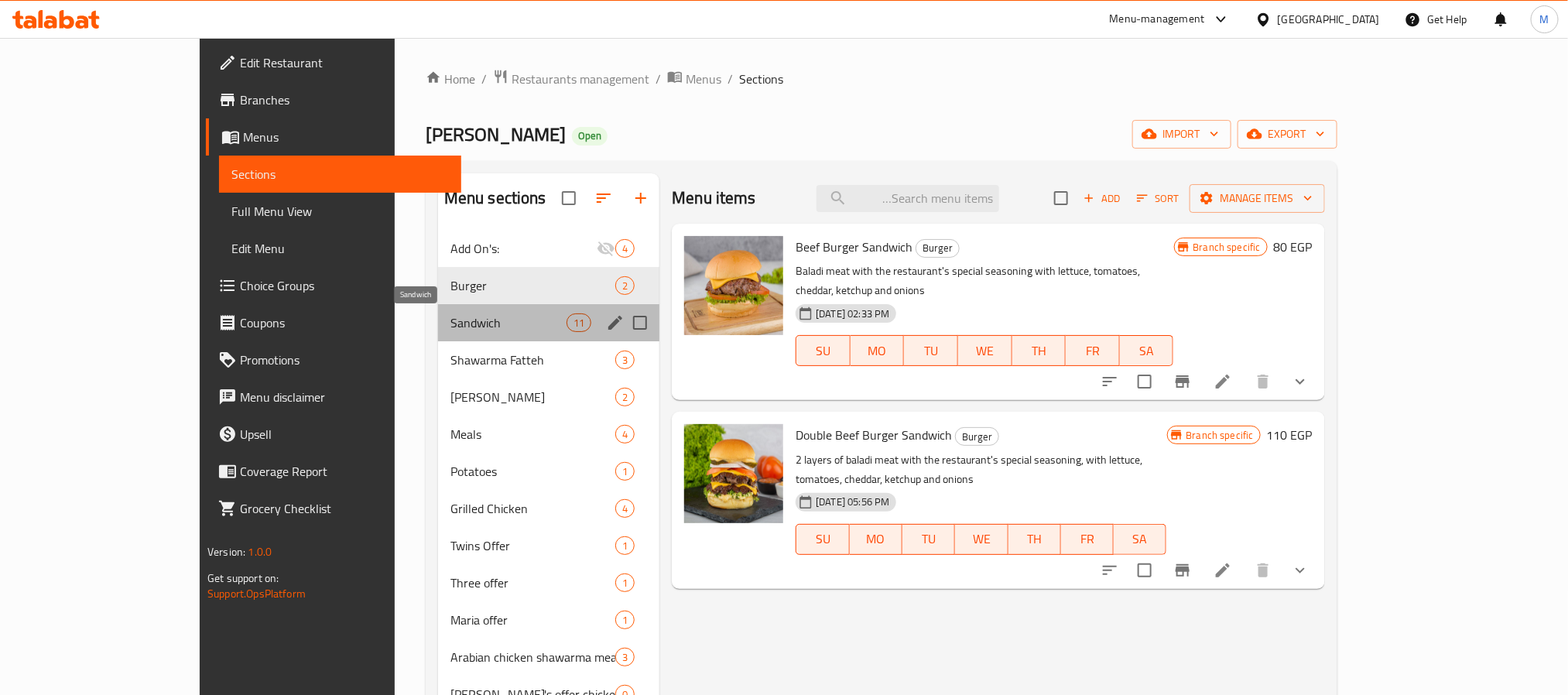
click at [450, 322] on span "Sandwich" at bounding box center [508, 322] width 116 height 18
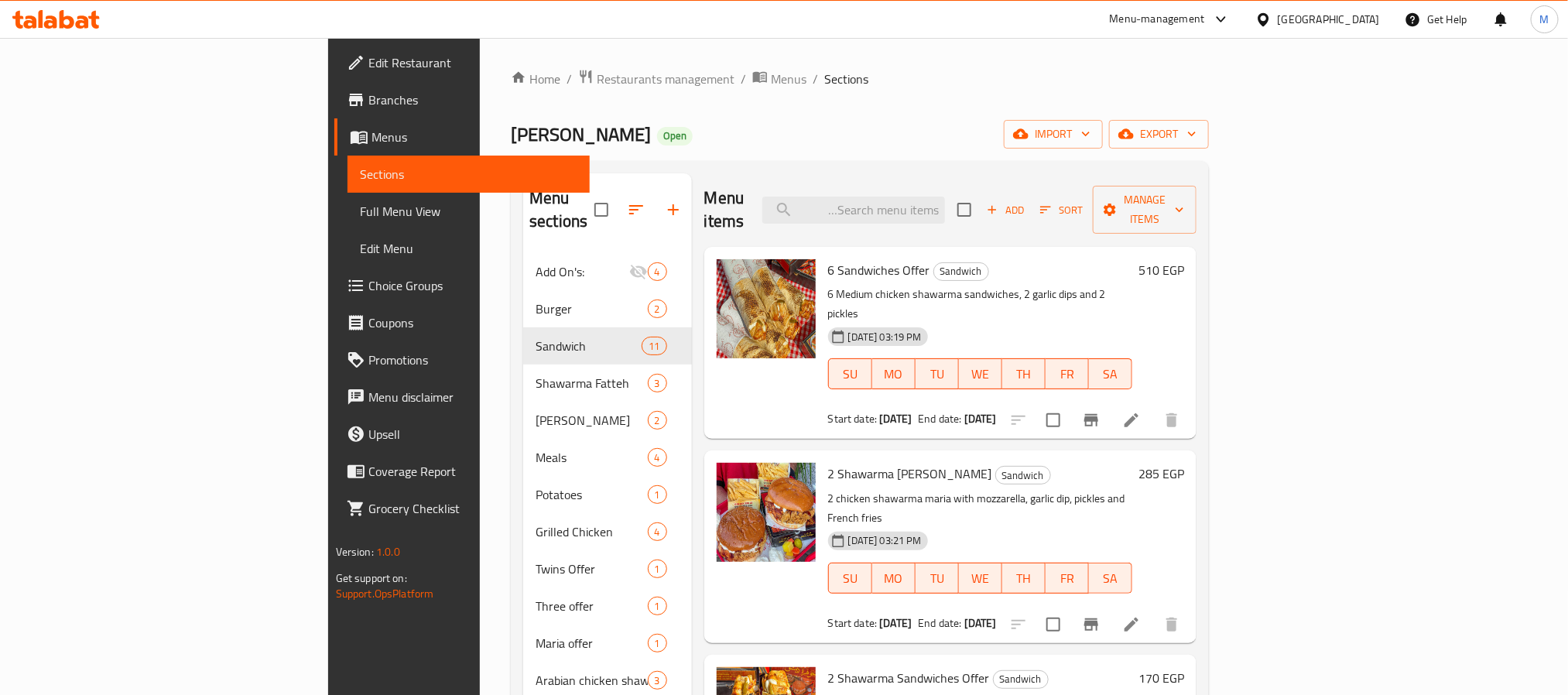
click at [990, 457] on div "2 Shawarma Maria Offer Sandwich 2 chicken shawarma maria with mozzarella, garli…" at bounding box center [981, 546] width 317 height 180
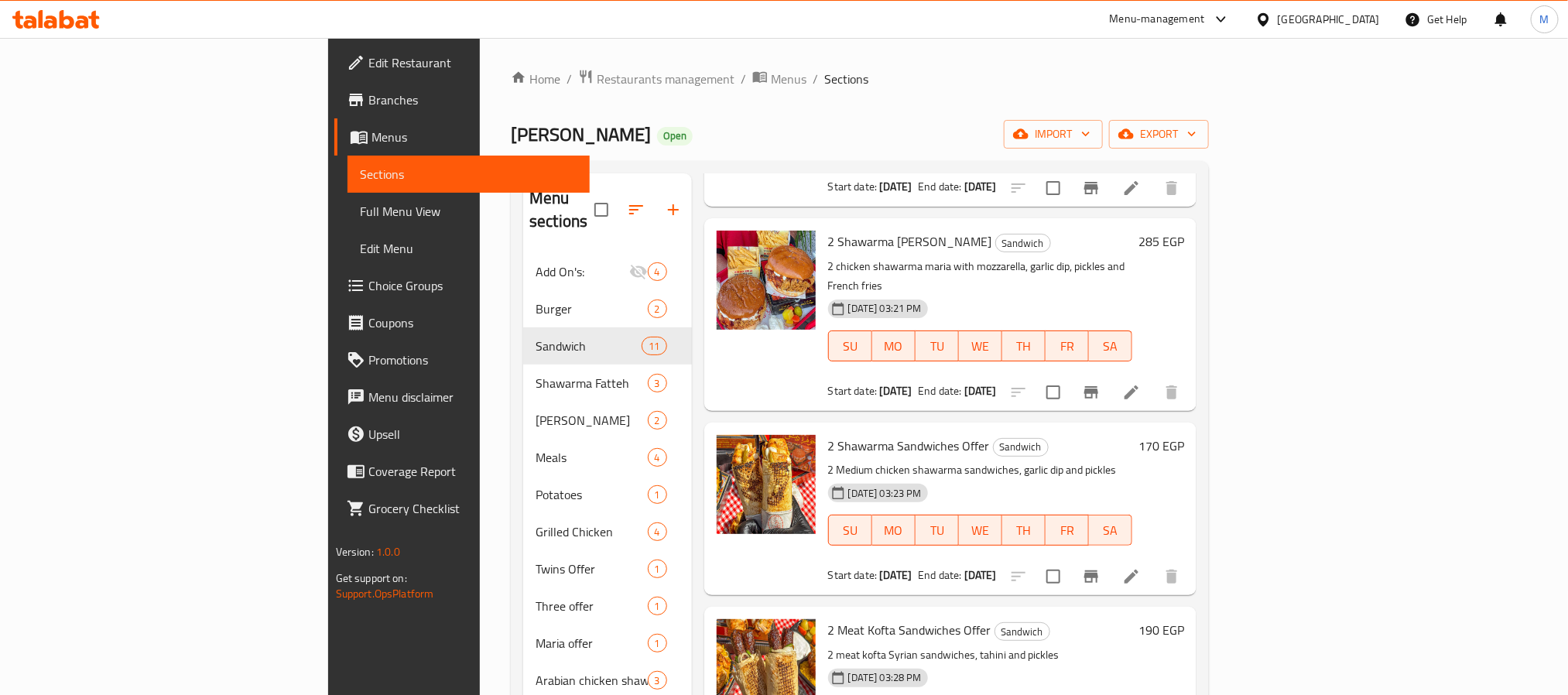
scroll to position [116, 0]
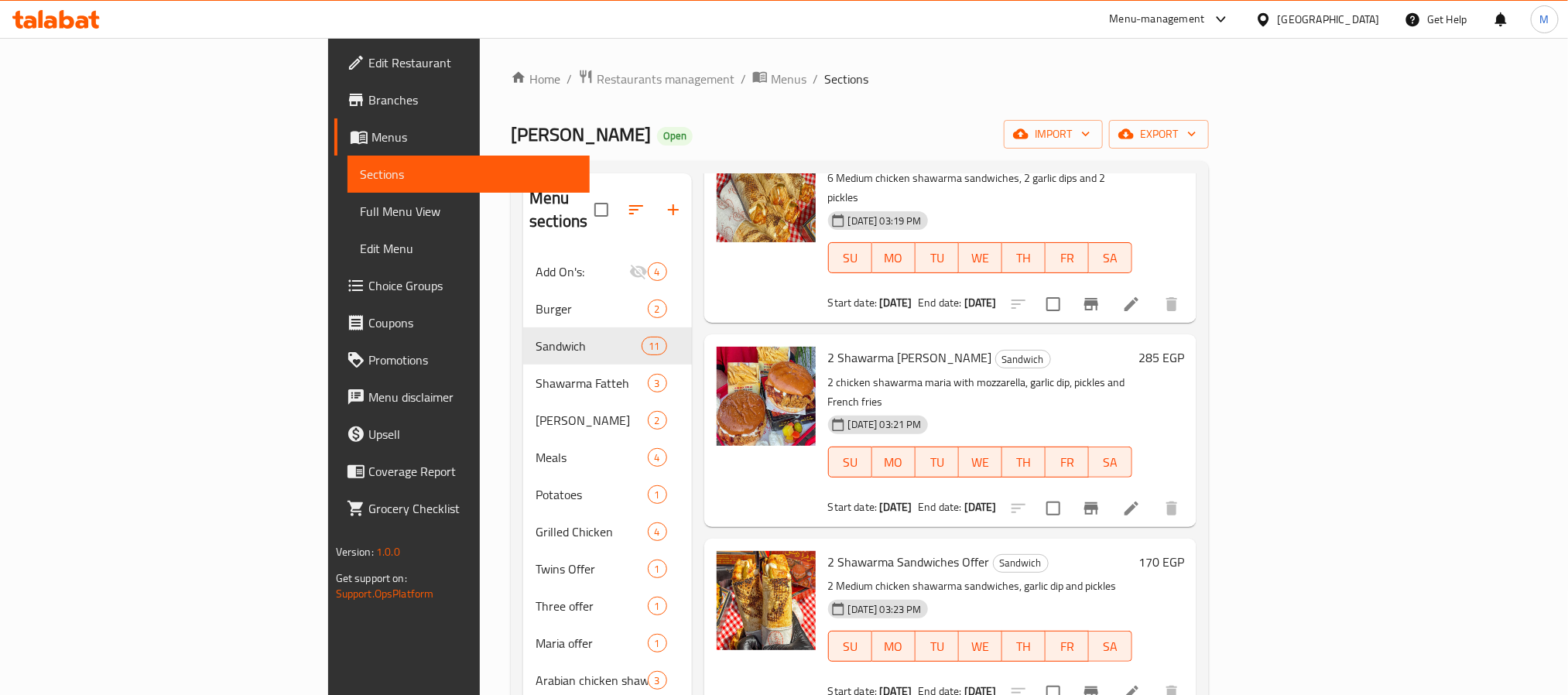
click at [368, 102] on span "Branches" at bounding box center [473, 99] width 209 height 18
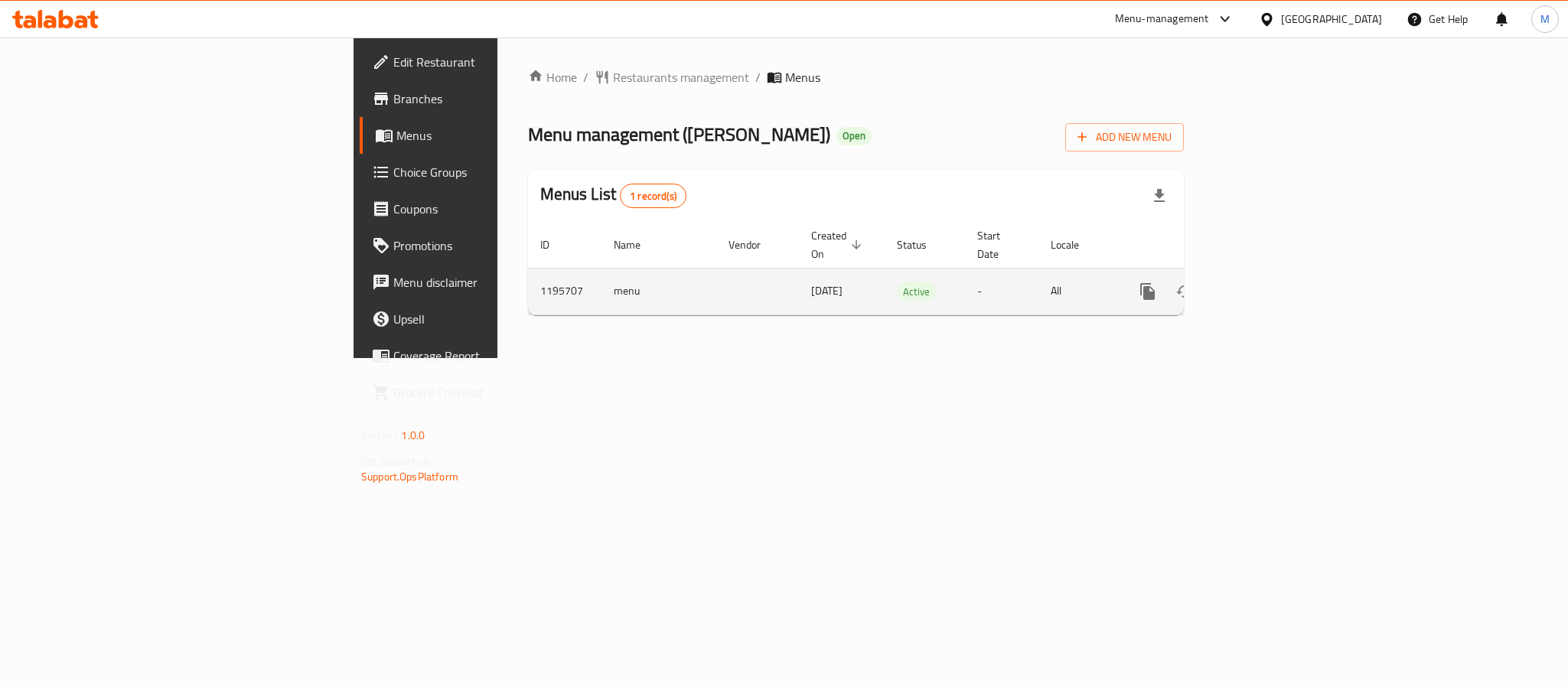
click at [1267, 282] on icon "enhanced table" at bounding box center [1258, 291] width 18 height 18
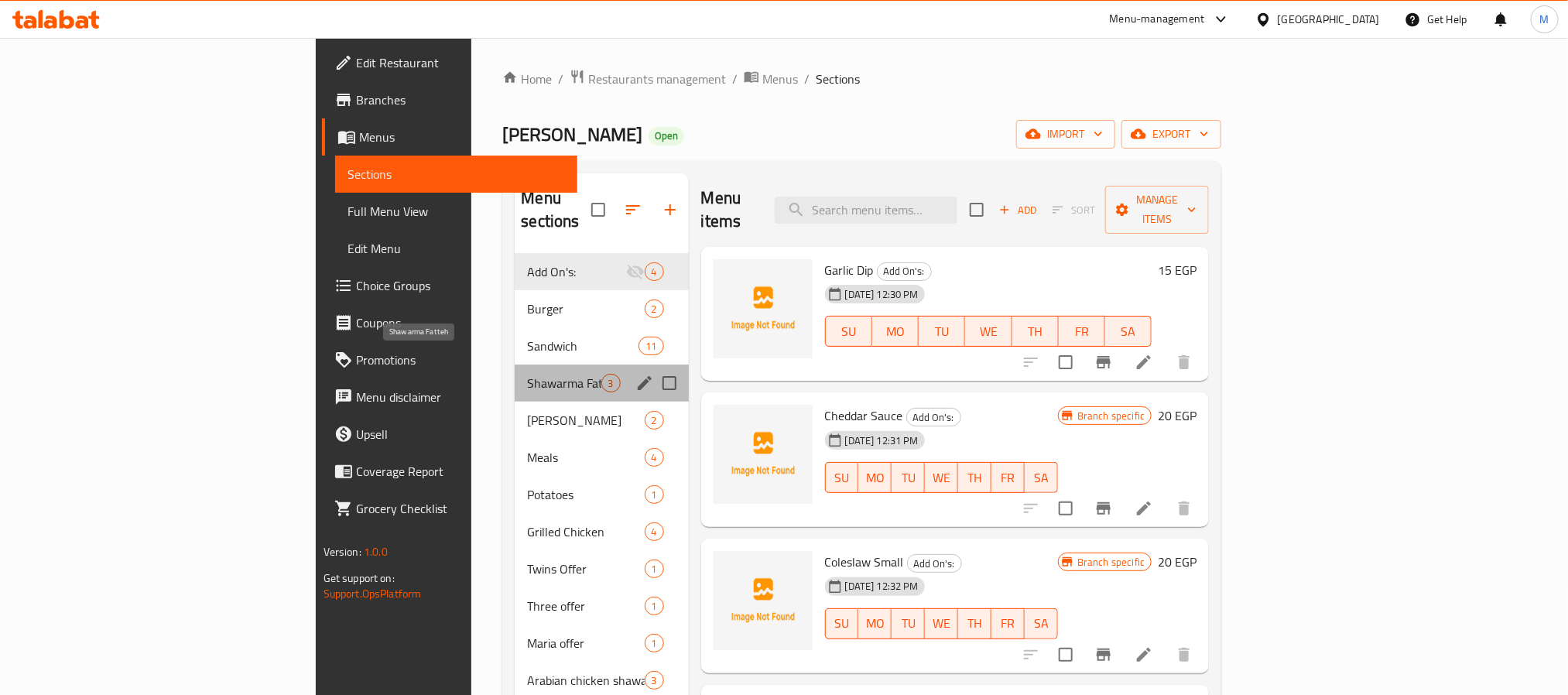
click at [527, 374] on span "Shawarma Fatteh" at bounding box center [564, 383] width 74 height 18
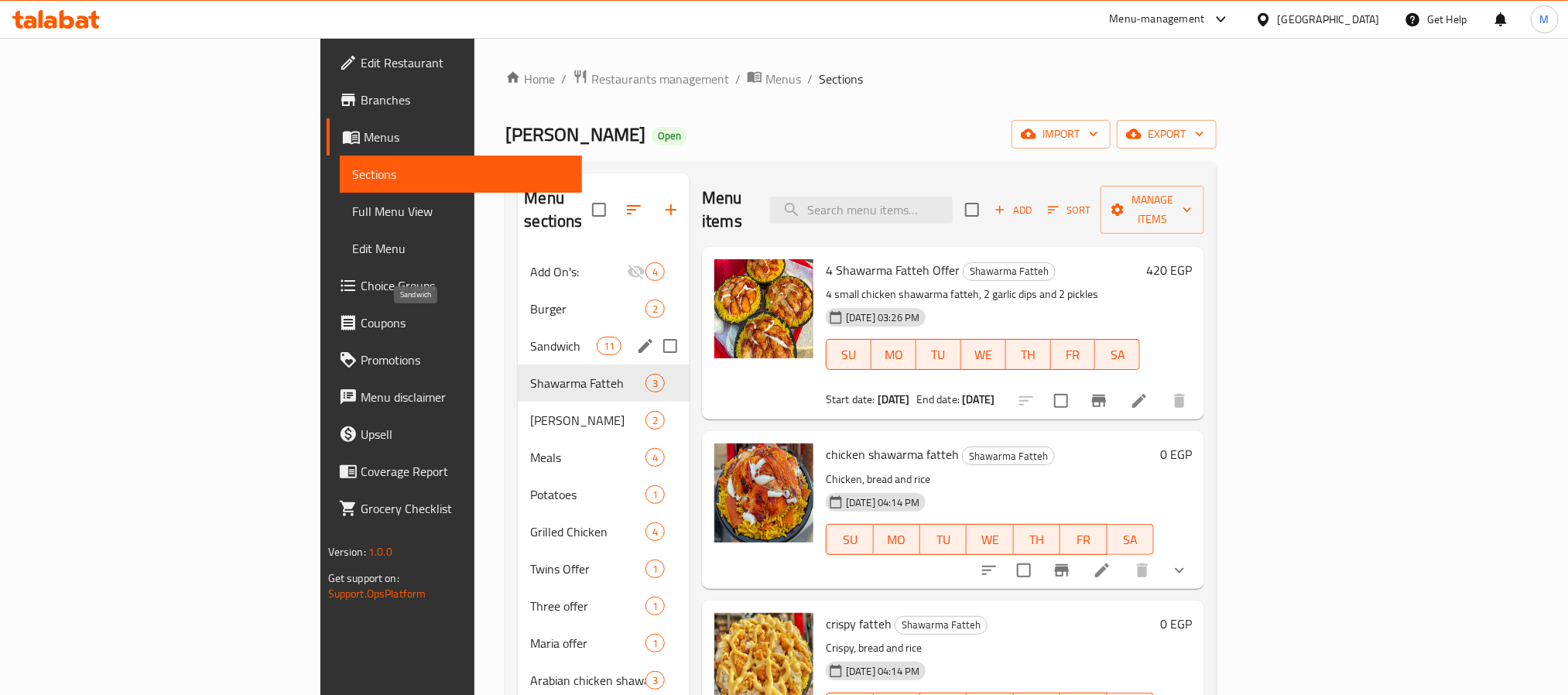
click at [530, 337] on span "Sandwich" at bounding box center [563, 346] width 66 height 18
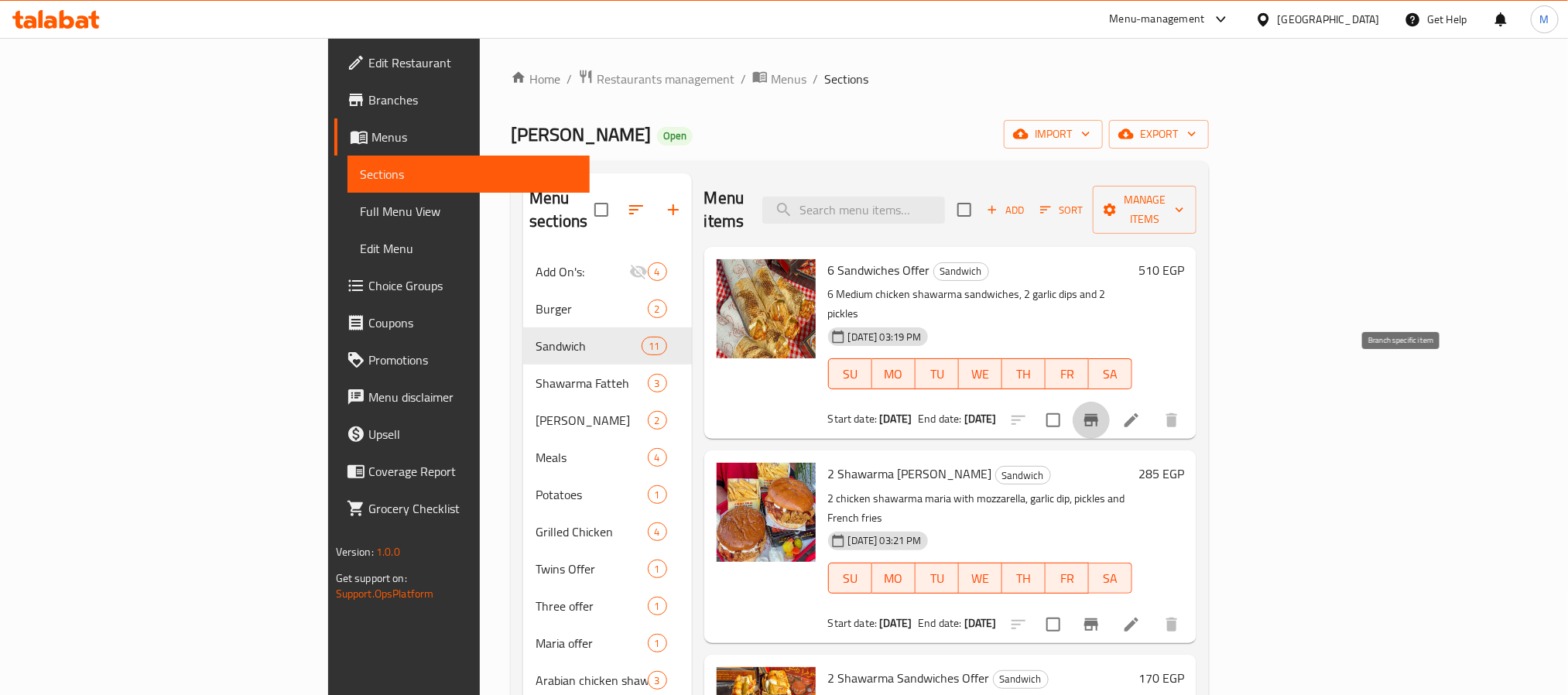
click at [1099, 414] on icon "Branch-specific-item" at bounding box center [1091, 420] width 14 height 13
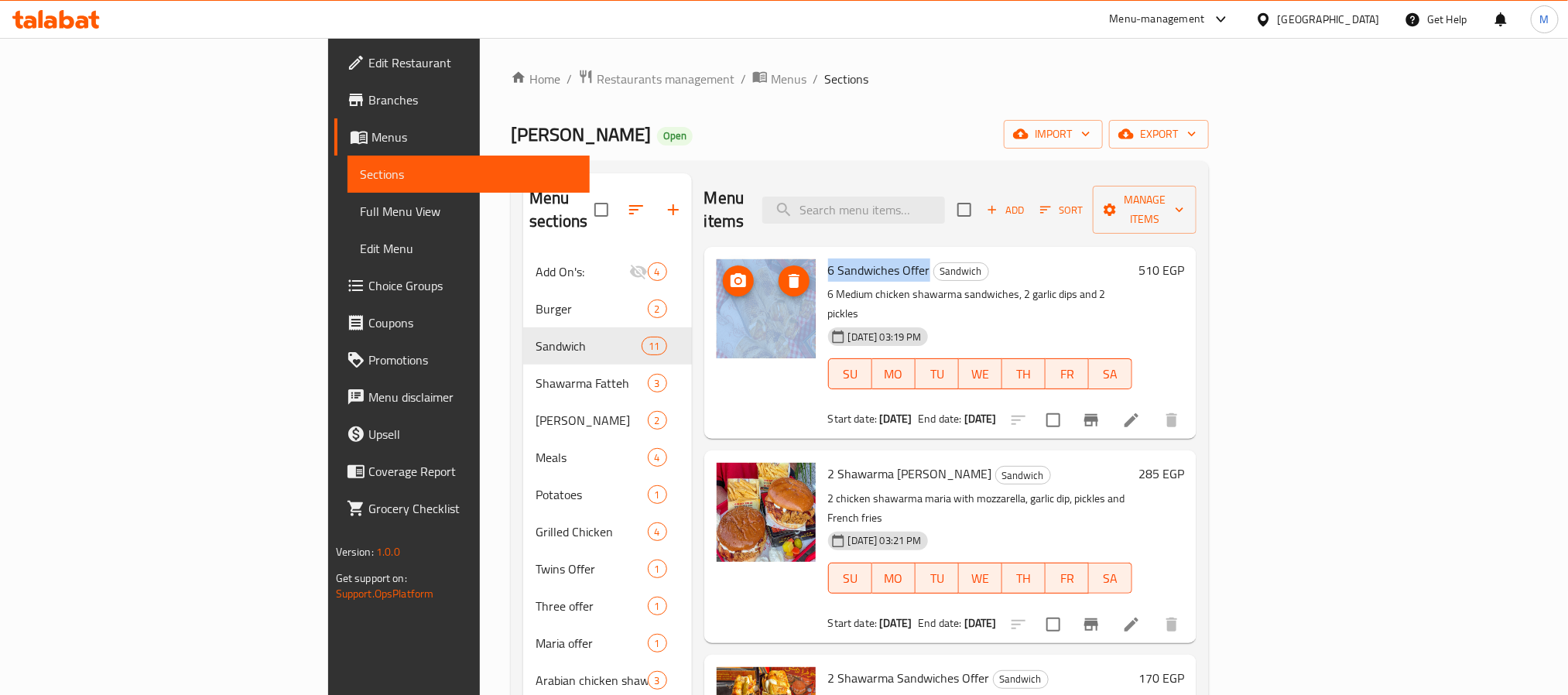
drag, startPoint x: 846, startPoint y: 247, endPoint x: 729, endPoint y: 237, distance: 117.4
click at [729, 253] on div "6 Sandwiches Offer Sandwich 6 Medium chicken shawarma sandwiches, 2 garlic dips…" at bounding box center [951, 342] width 480 height 180
copy div "6 Sandwiches Offer"
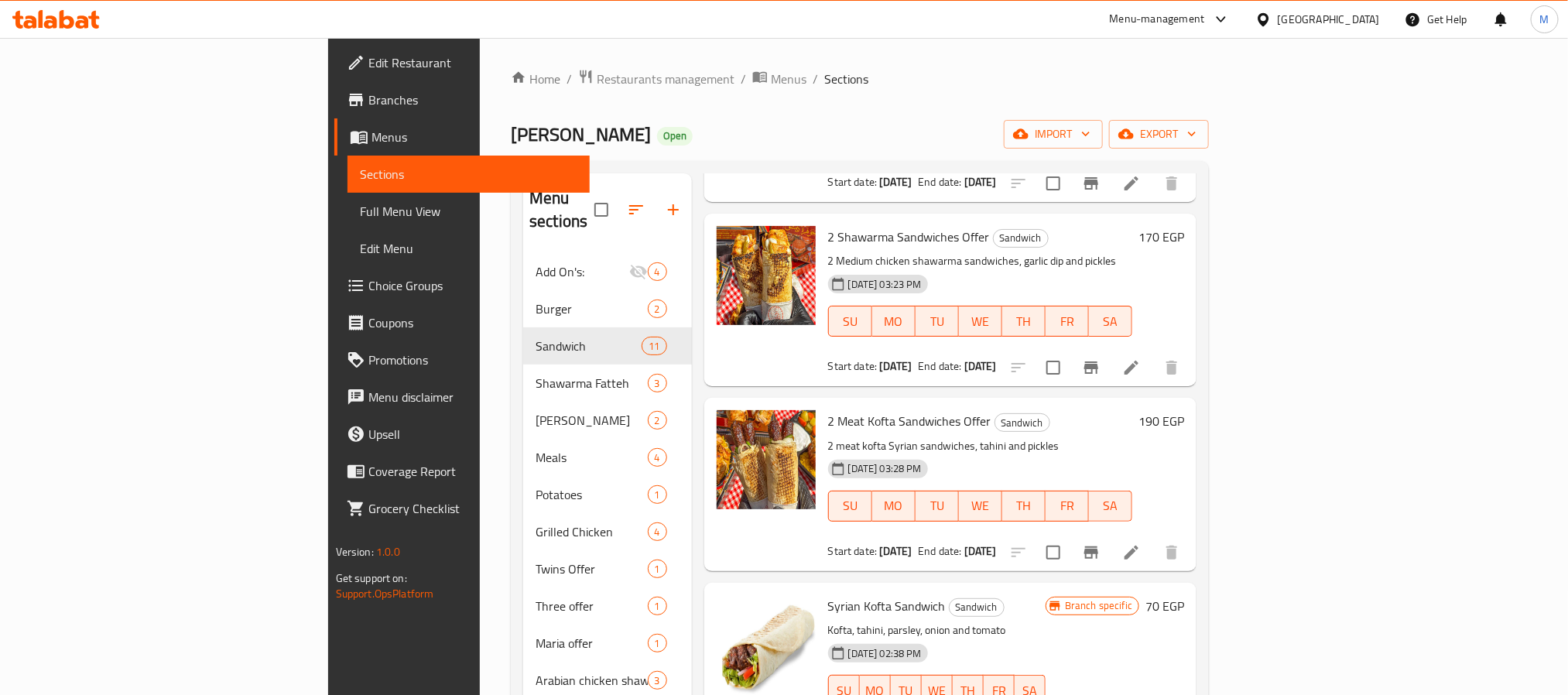
scroll to position [464, 0]
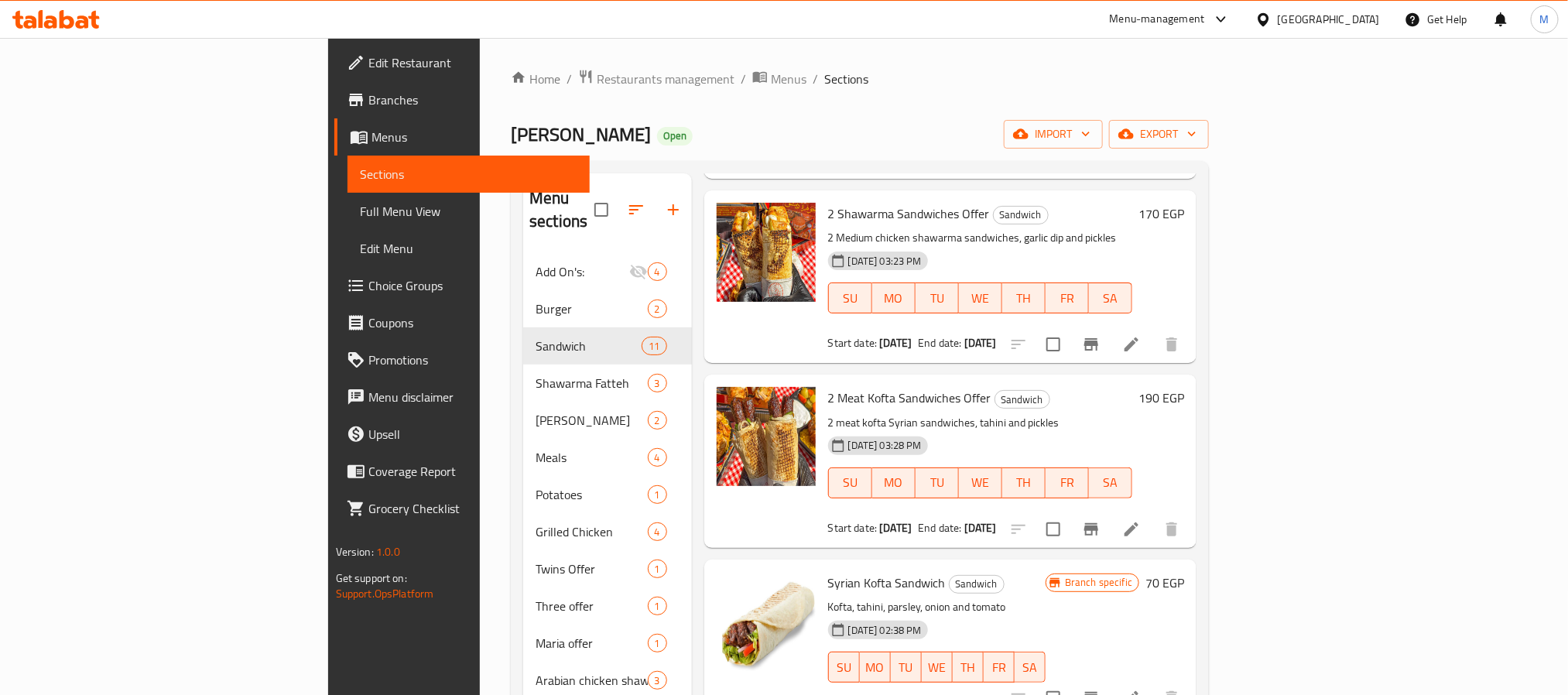
click at [1029, 485] on div "2 Meat Kofta Sandwiches Offer Sandwich 2 meat kofta Syrian sandwiches, tahini a…" at bounding box center [951, 460] width 493 height 173
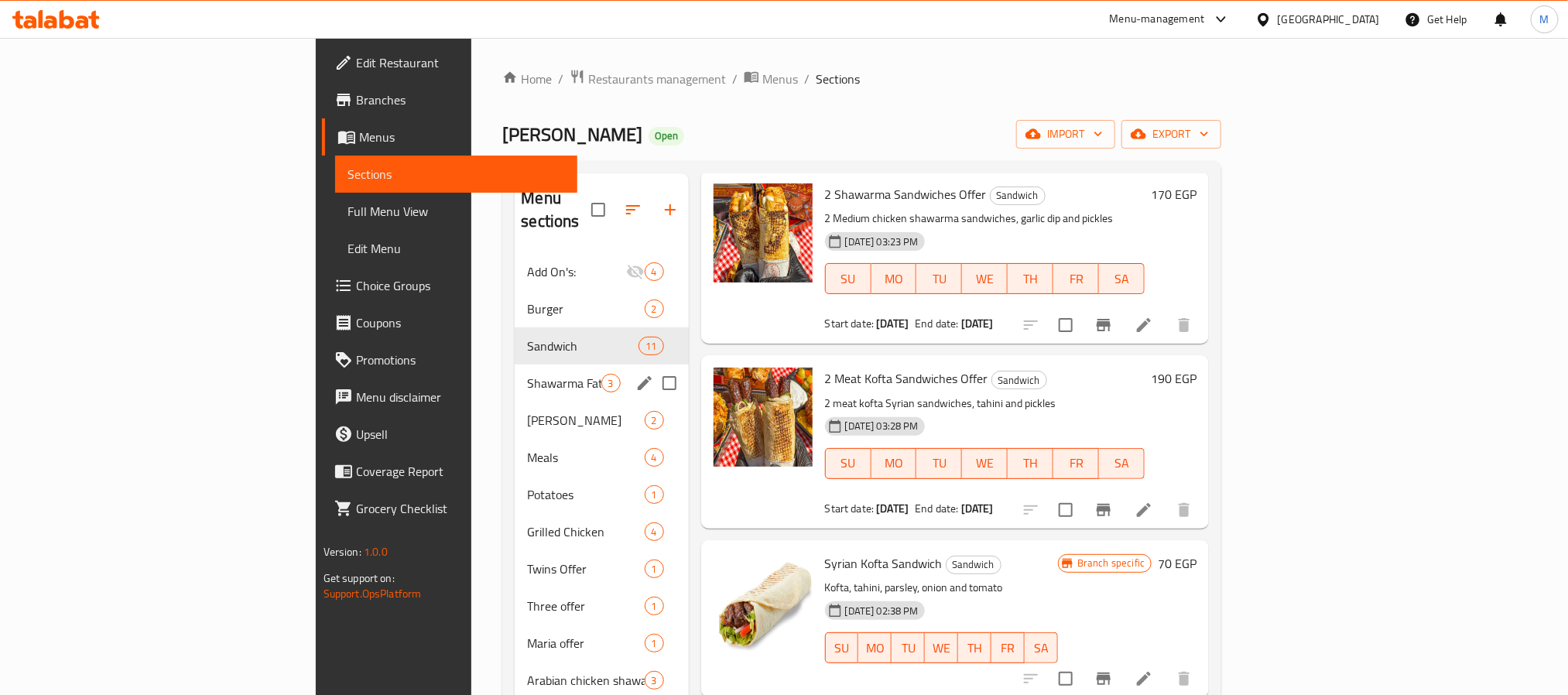
click at [527, 374] on span "Shawarma Fatteh" at bounding box center [564, 383] width 74 height 18
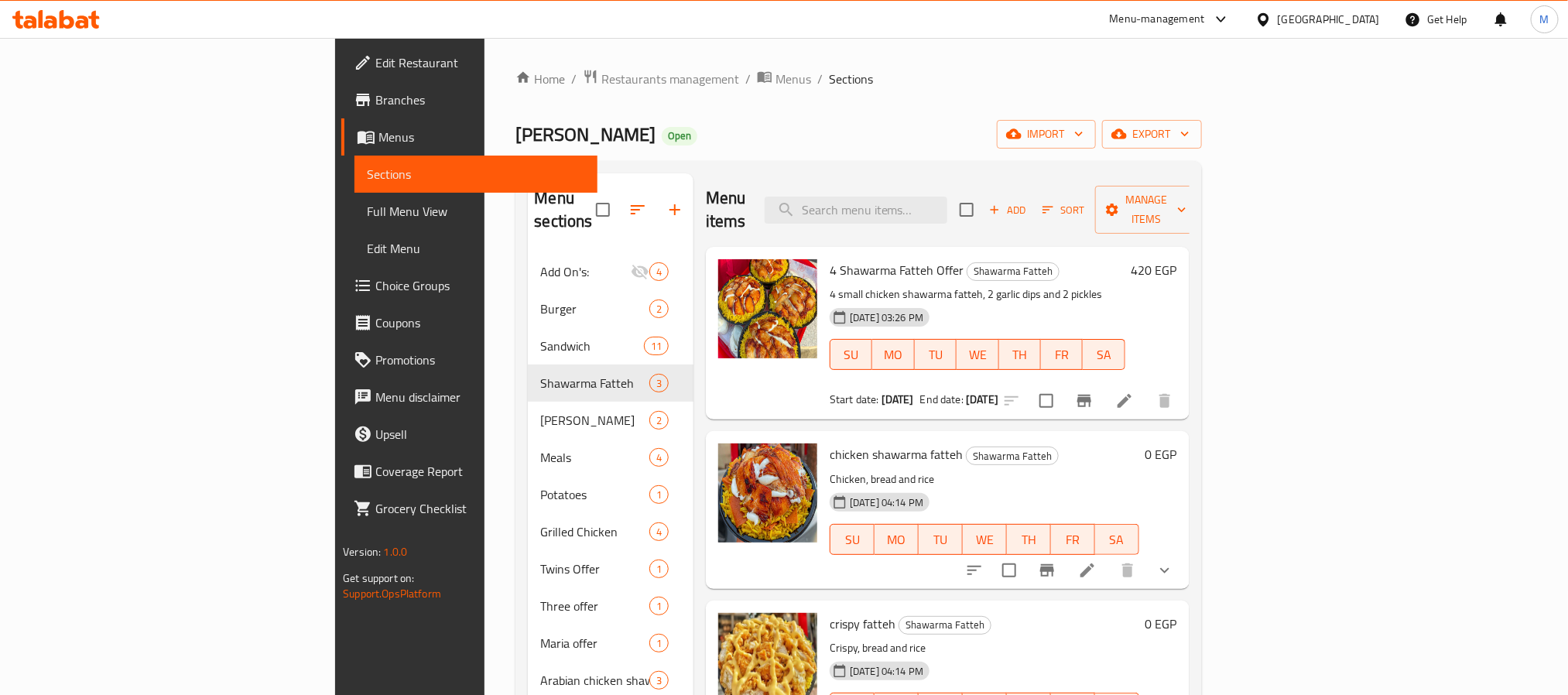
click at [982, 487] on div "21-09-2023 04:14 PM SU MO TU WE TH FR SA" at bounding box center [984, 529] width 322 height 84
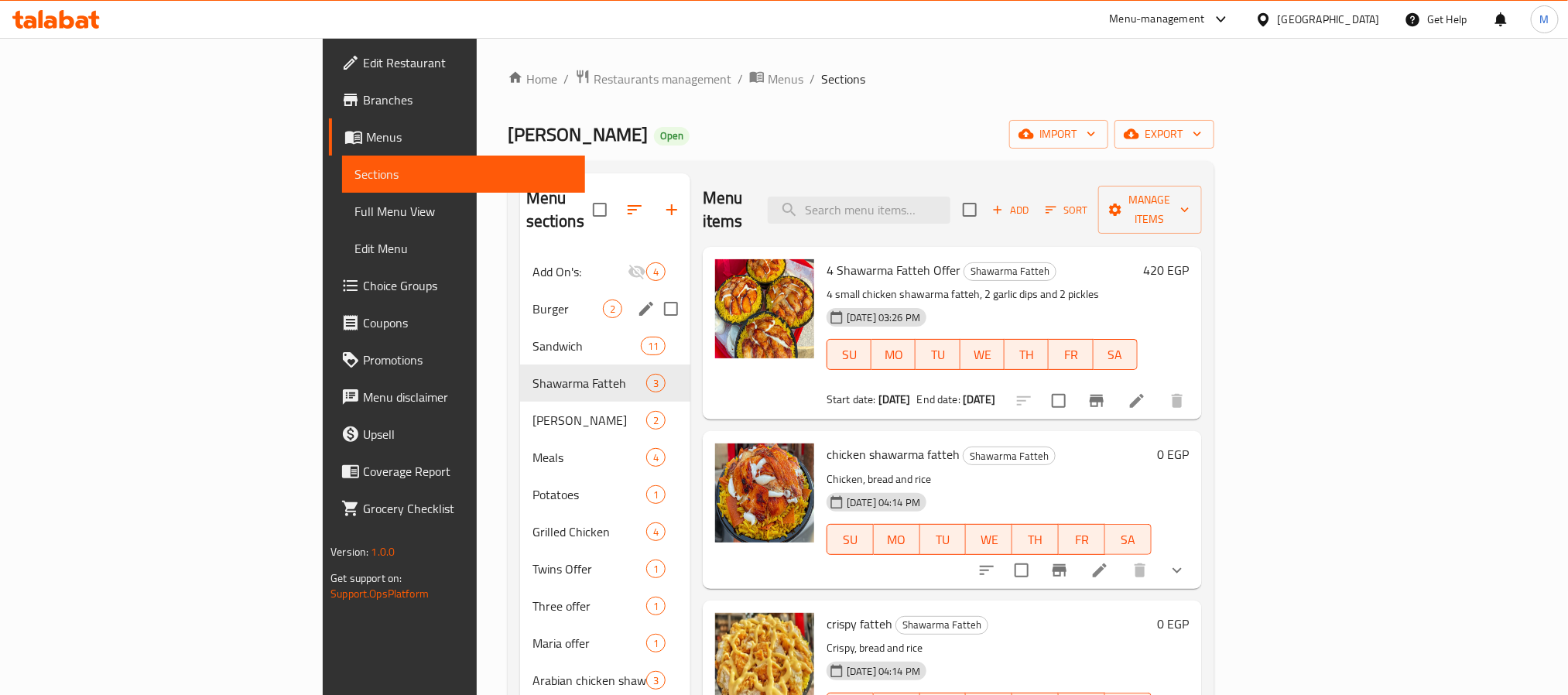
click at [520, 302] on div "Burger 2" at bounding box center [606, 308] width 170 height 37
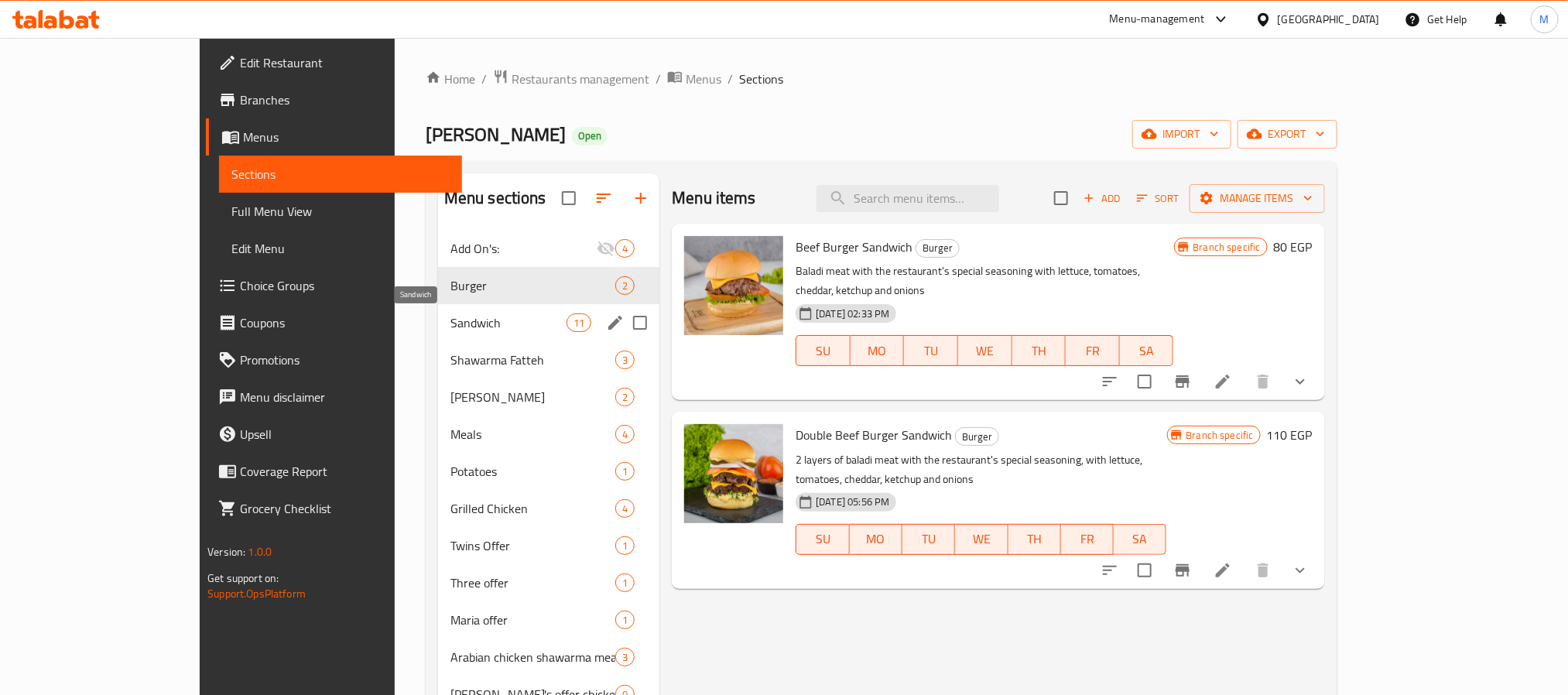
click at [450, 314] on span "Sandwich" at bounding box center [508, 322] width 116 height 18
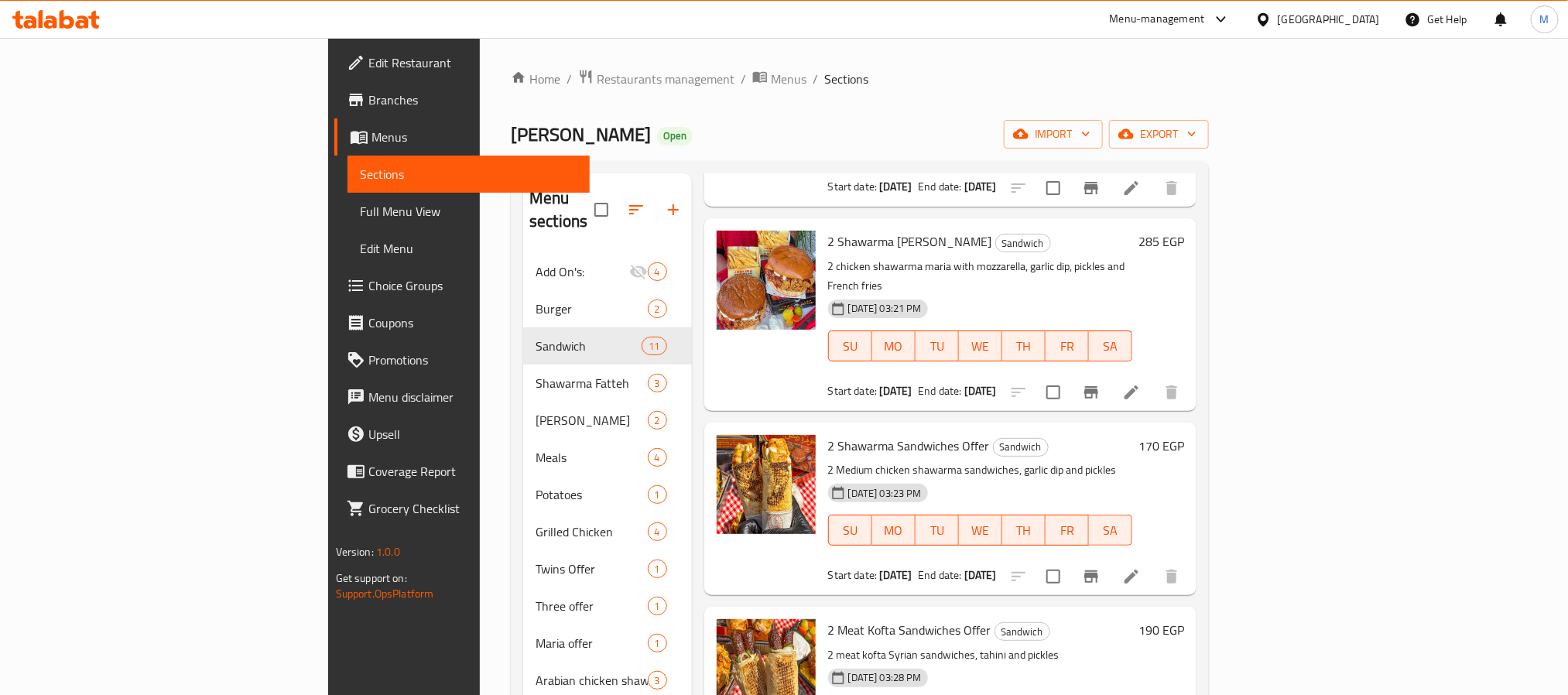
scroll to position [348, 0]
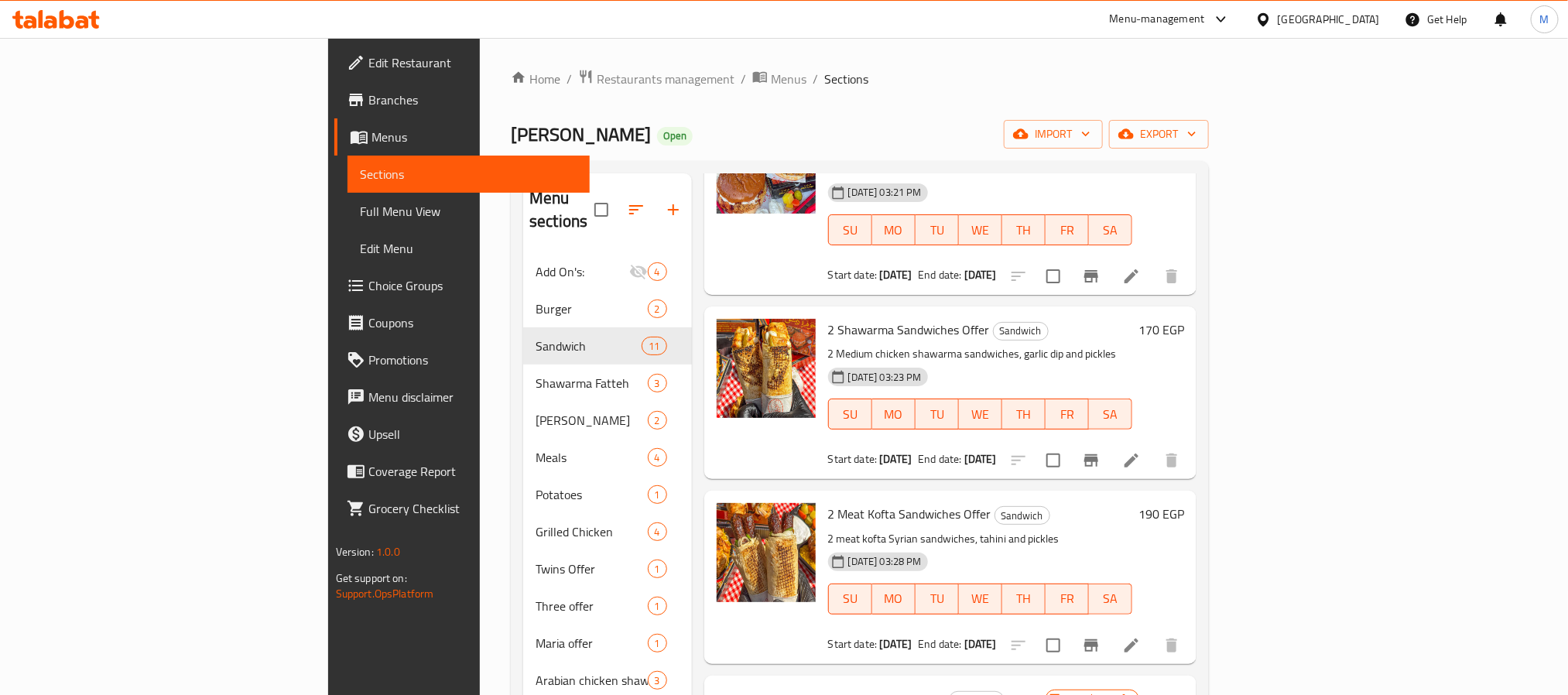
click at [880, 502] on span "2 Meat Kofta Sandwiches Offer" at bounding box center [910, 514] width 164 height 23
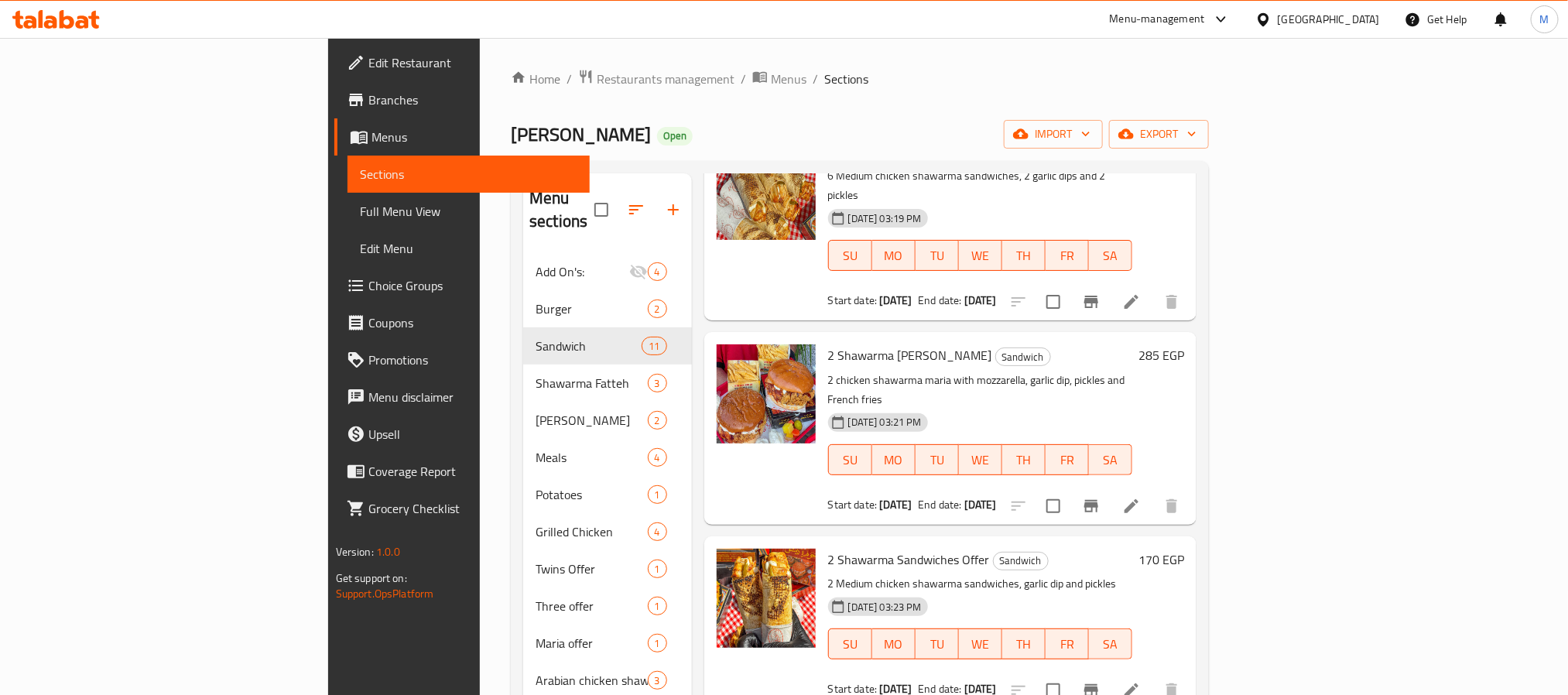
scroll to position [116, 0]
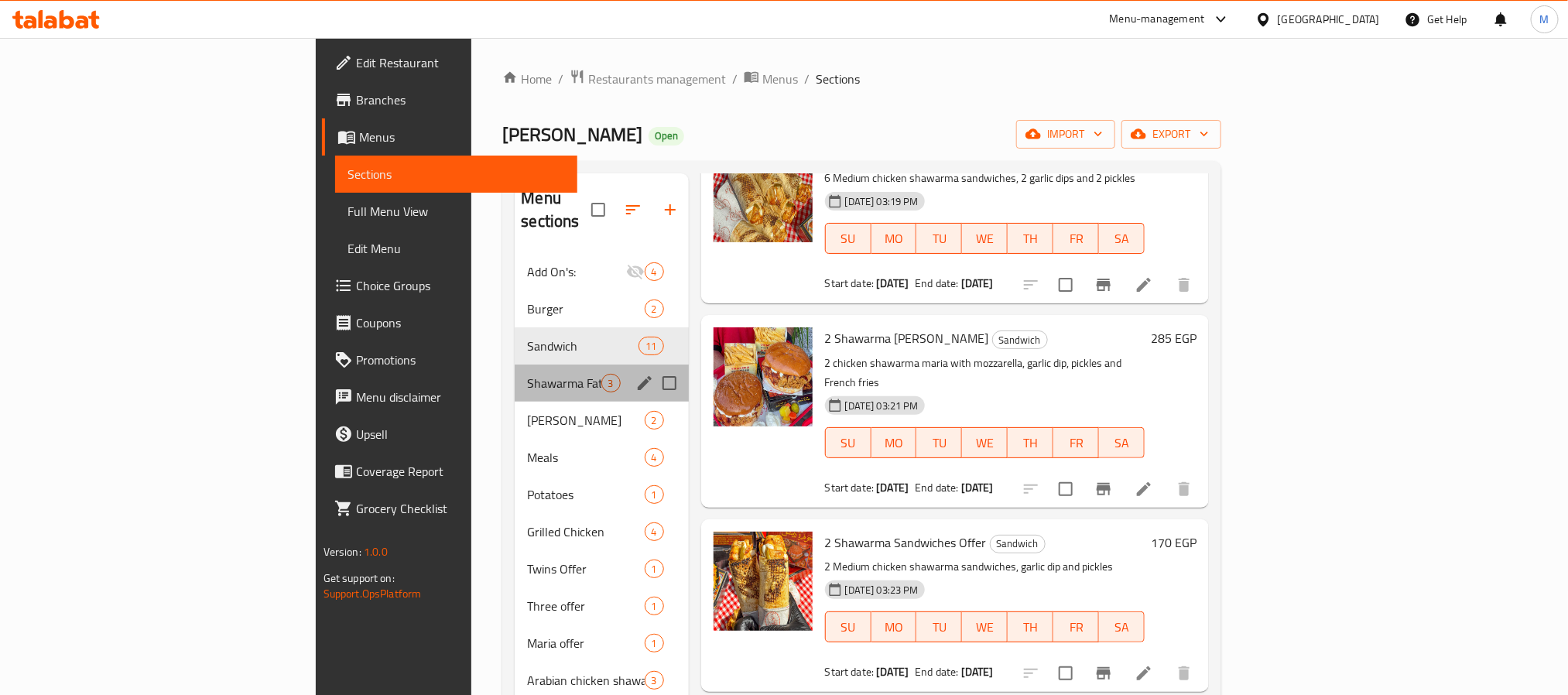
click at [515, 364] on div "Shawarma Fatteh 3" at bounding box center [601, 383] width 174 height 37
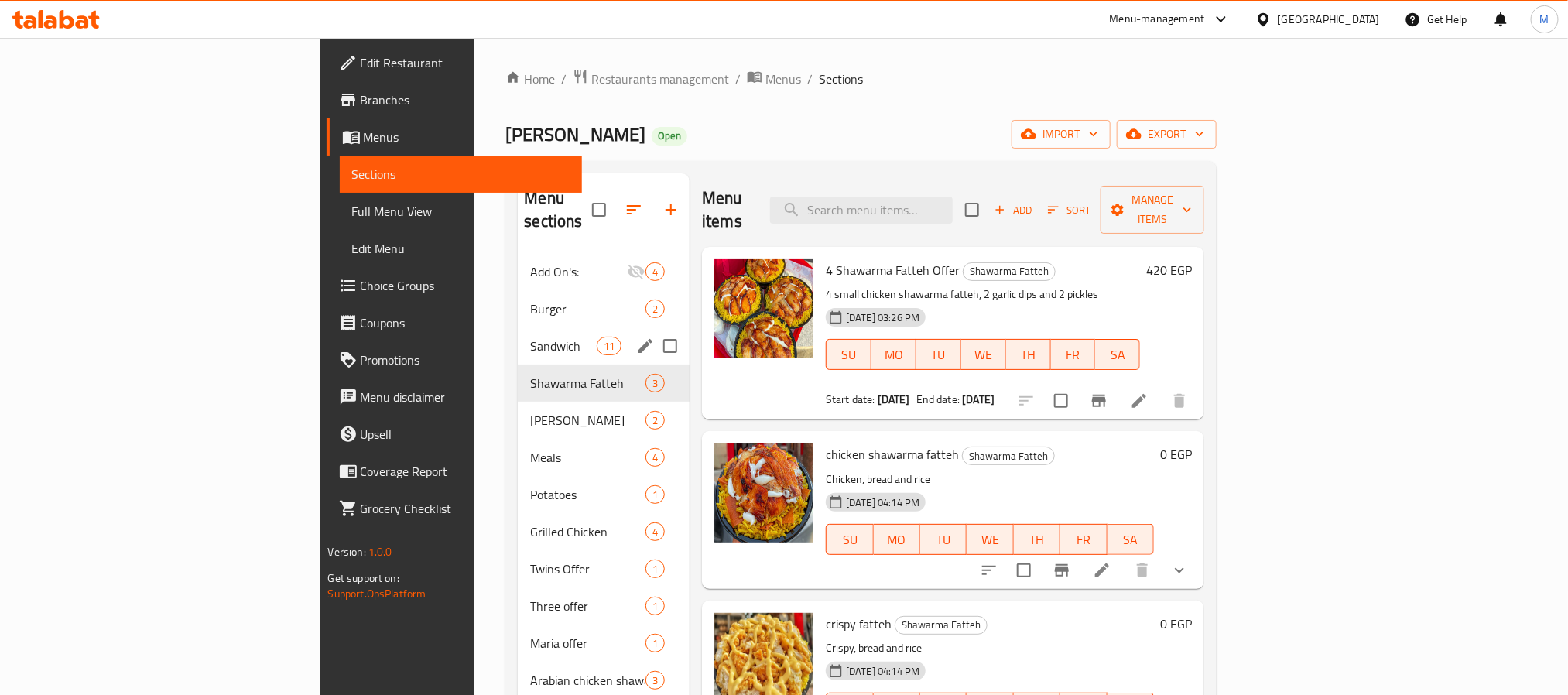
click at [530, 337] on span "Sandwich" at bounding box center [563, 346] width 66 height 18
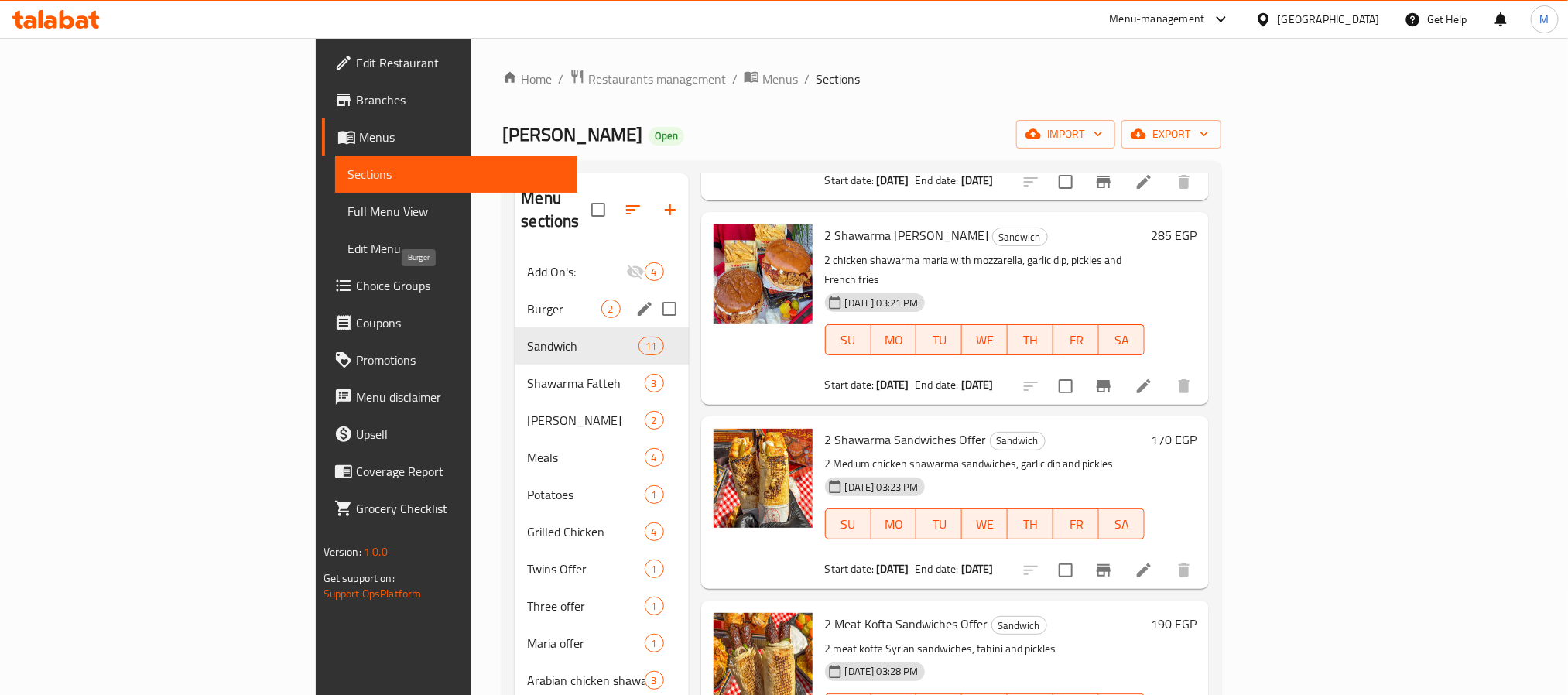
click at [527, 300] on span "Burger" at bounding box center [564, 309] width 74 height 18
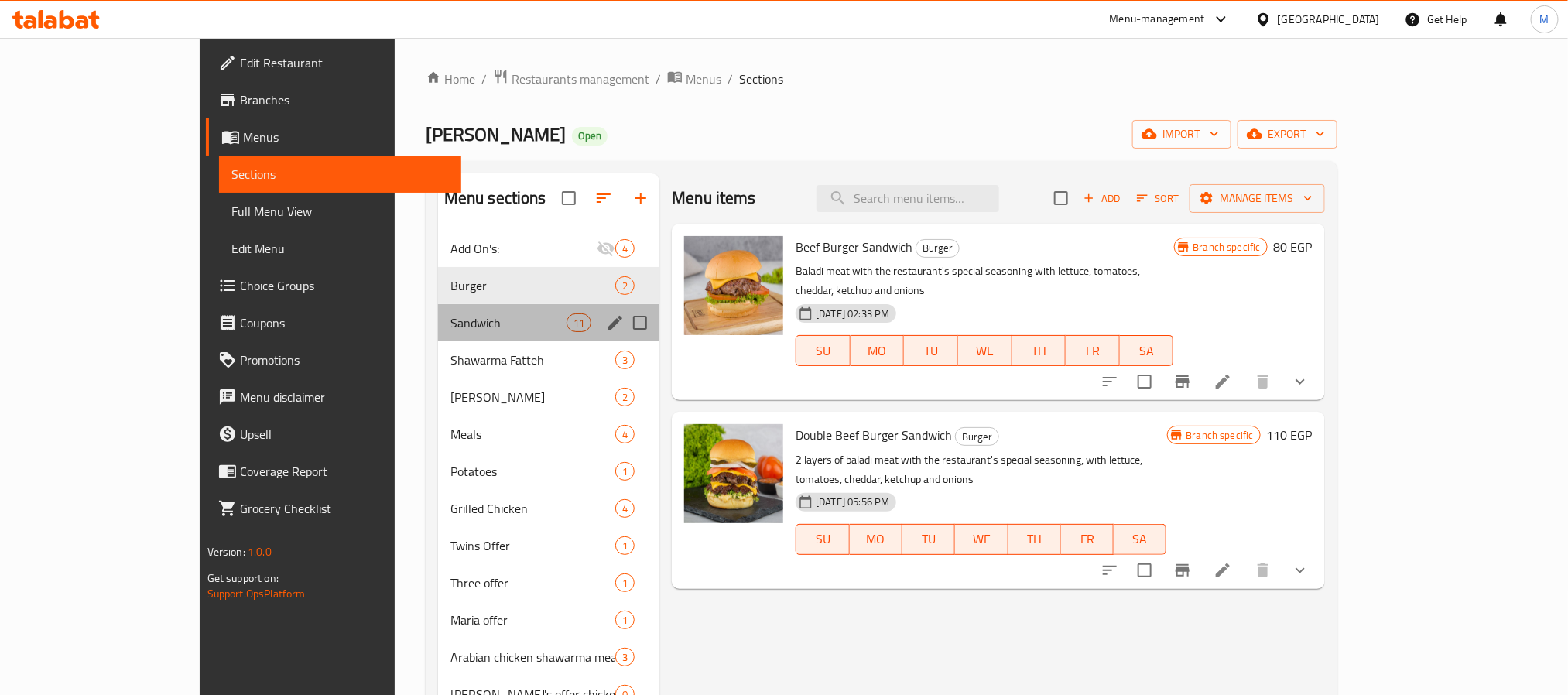
click at [438, 337] on div "Sandwich 11" at bounding box center [548, 322] width 221 height 37
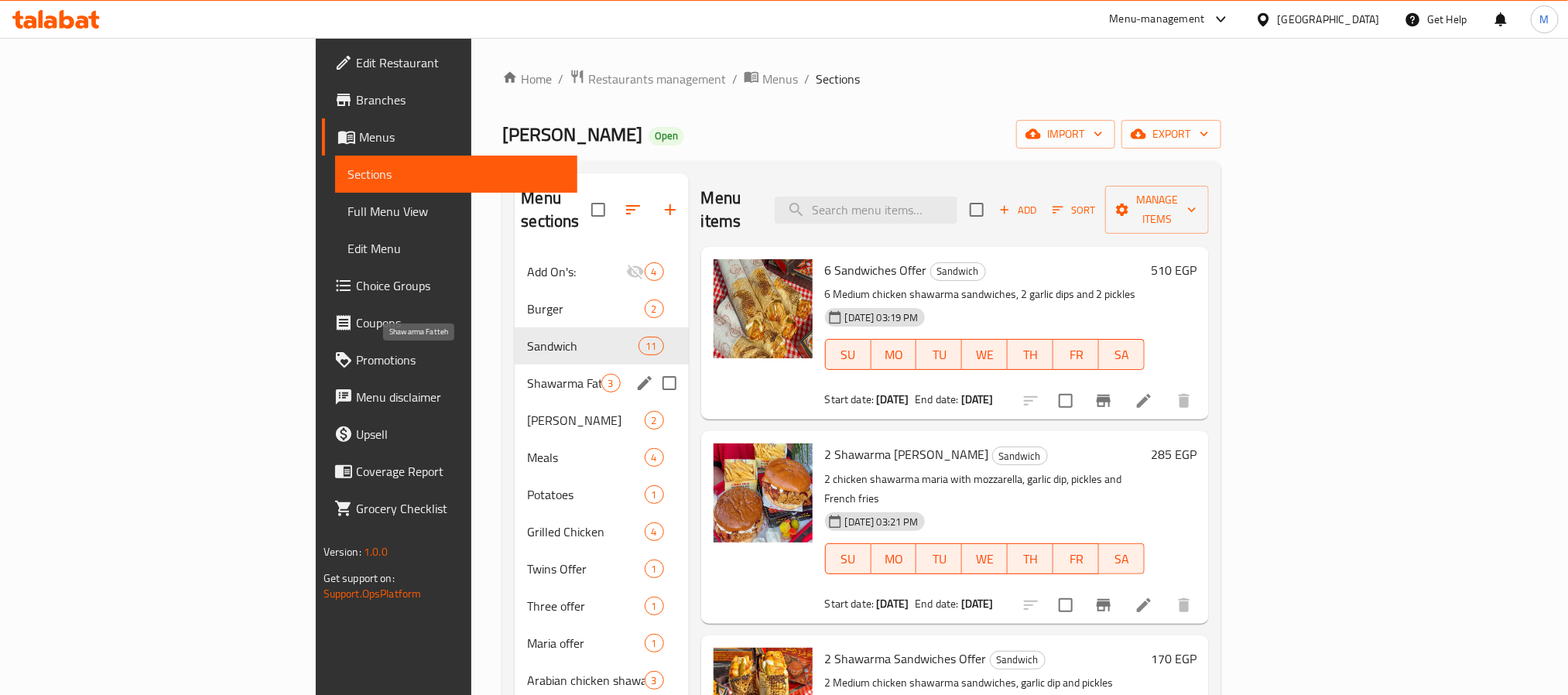
click at [527, 374] on span "Shawarma Fatteh" at bounding box center [564, 383] width 74 height 18
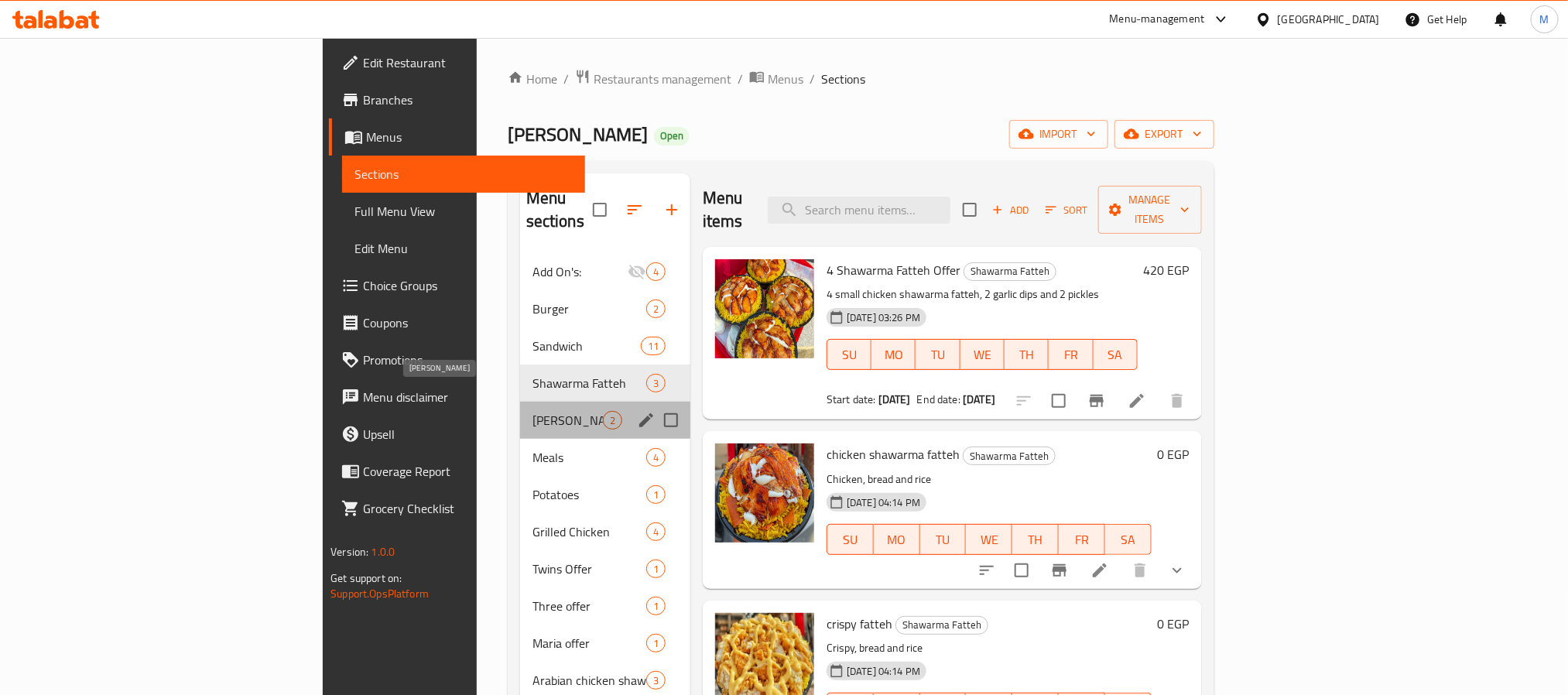
click at [533, 411] on span "Maria" at bounding box center [568, 420] width 70 height 18
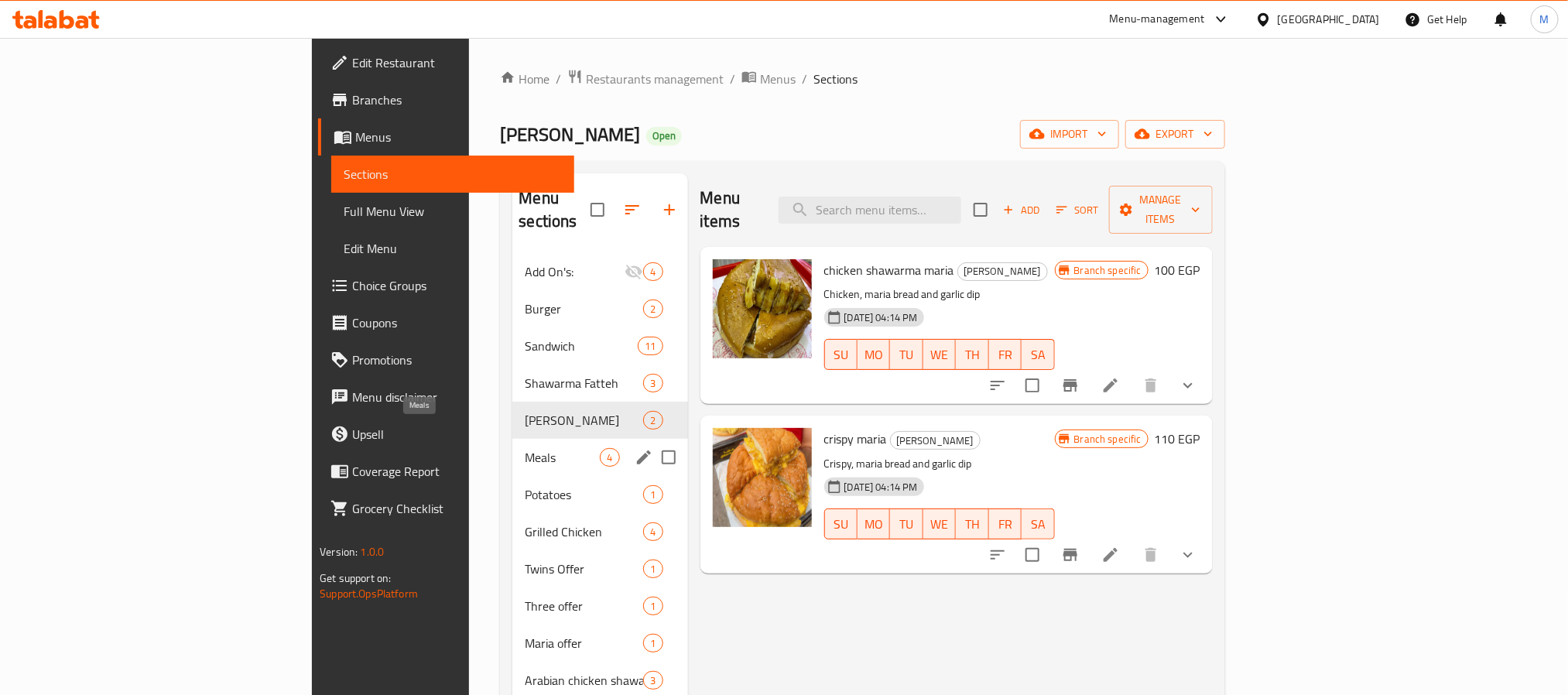
click at [525, 449] on span "Meals" at bounding box center [562, 458] width 75 height 18
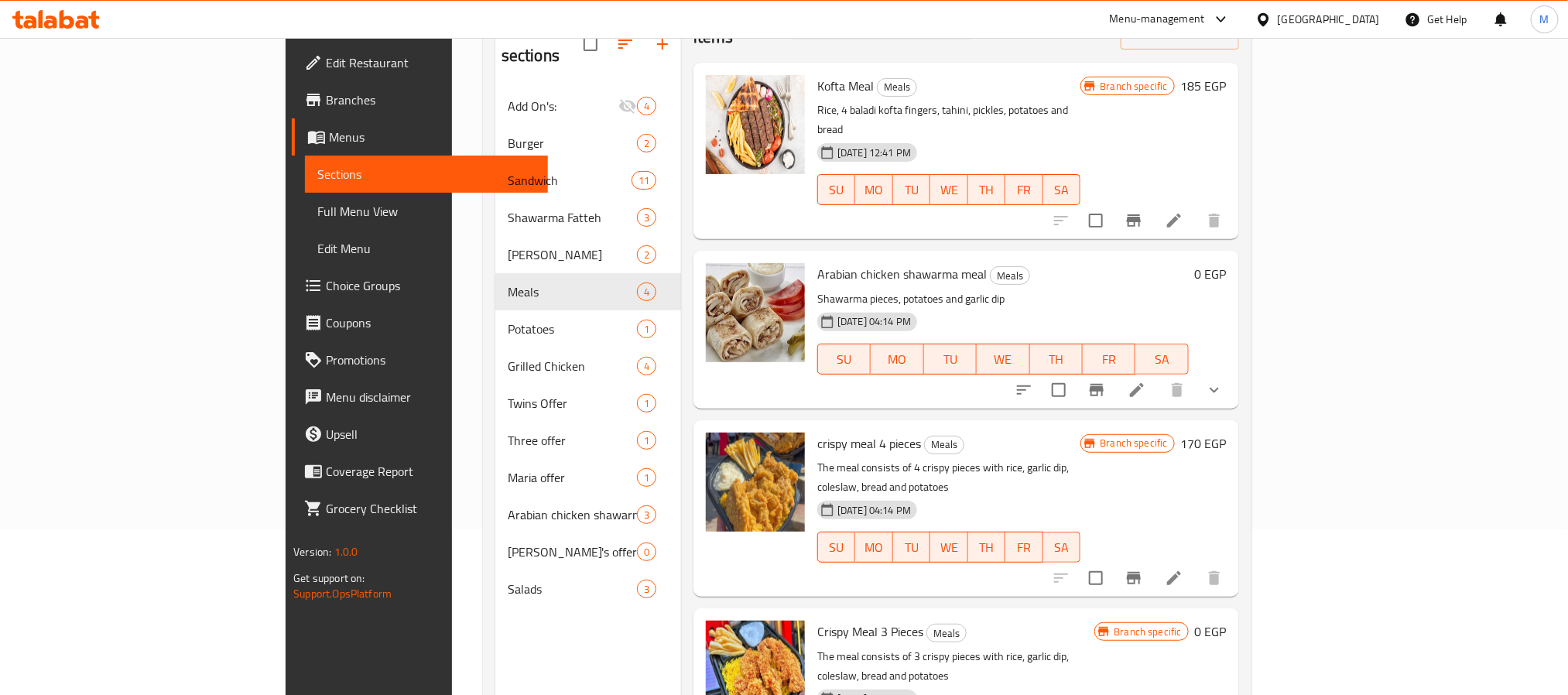
scroll to position [216, 0]
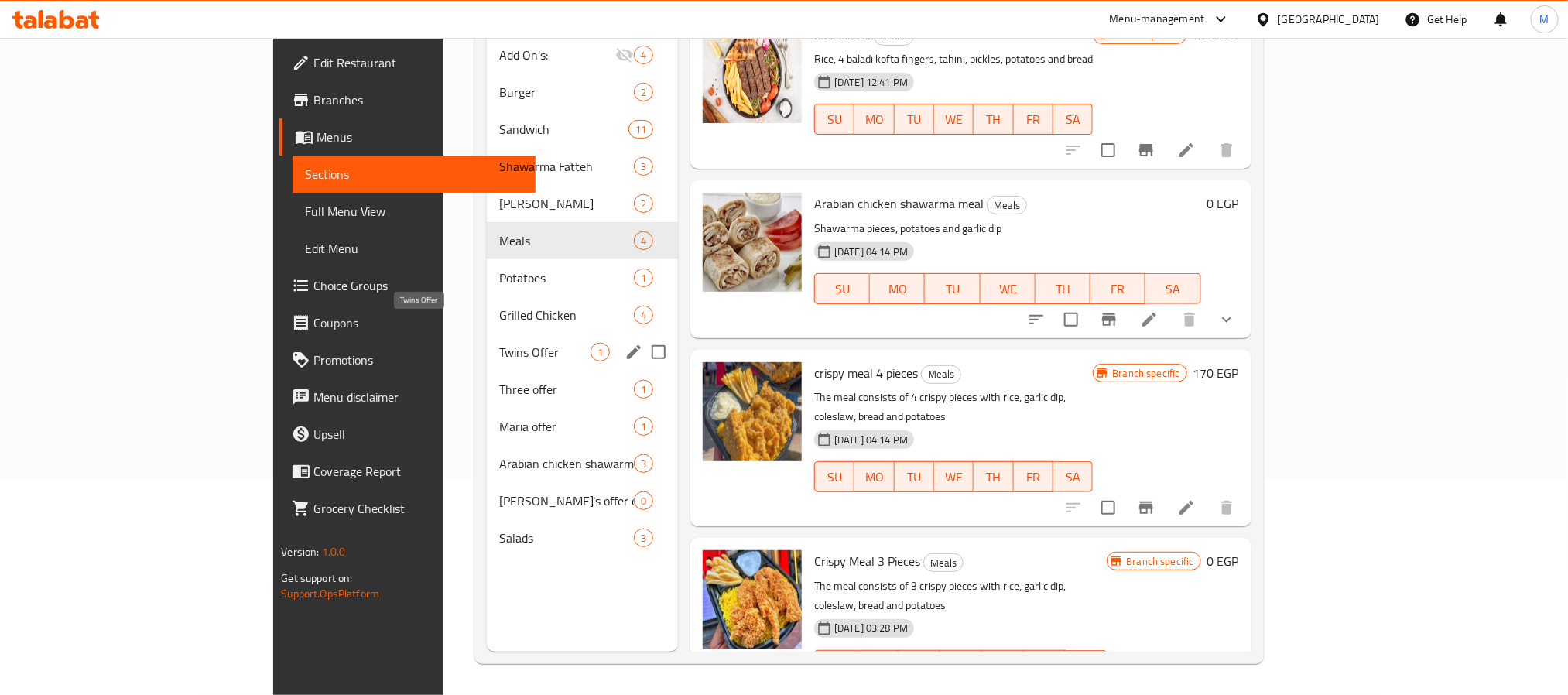
click at [500, 342] on span "Twins Offer" at bounding box center [545, 352] width 91 height 18
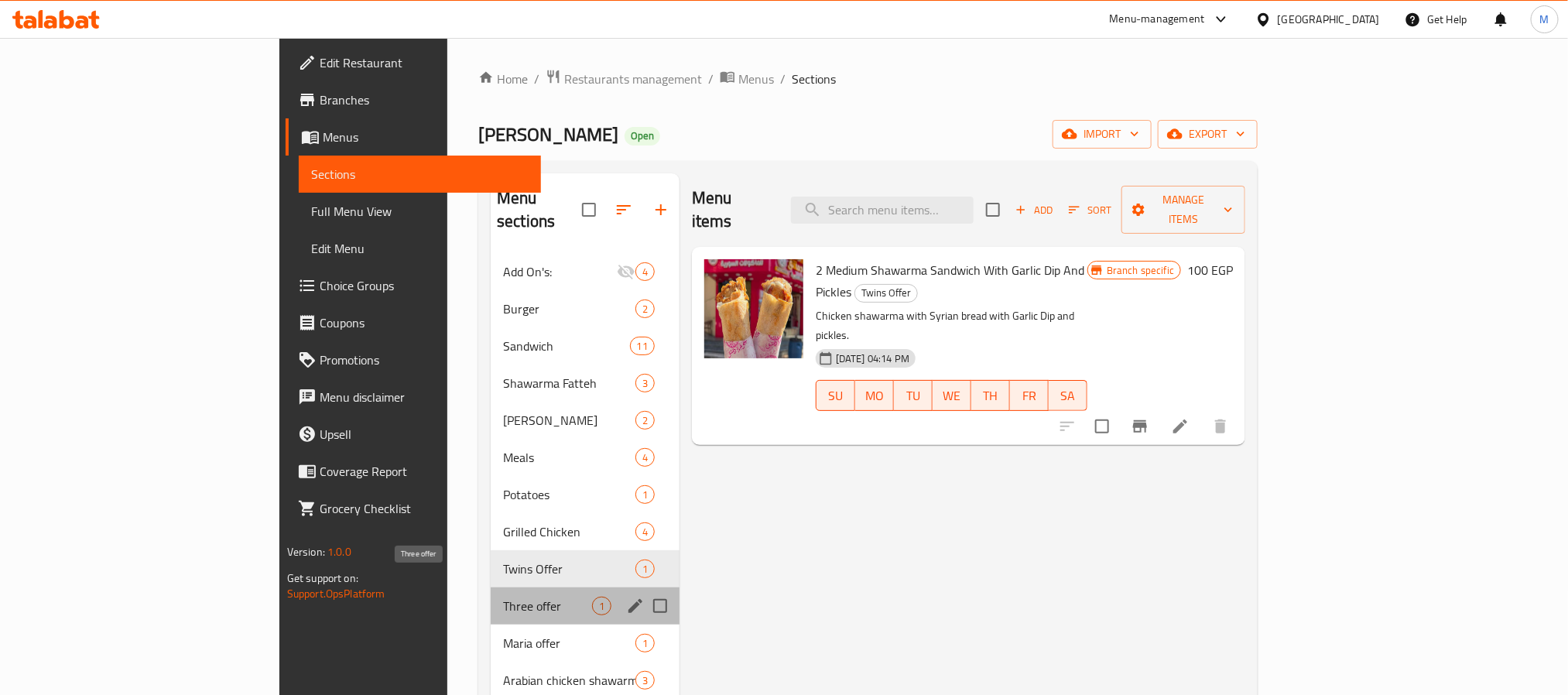
click at [503, 596] on span "Three offer" at bounding box center [547, 606] width 89 height 18
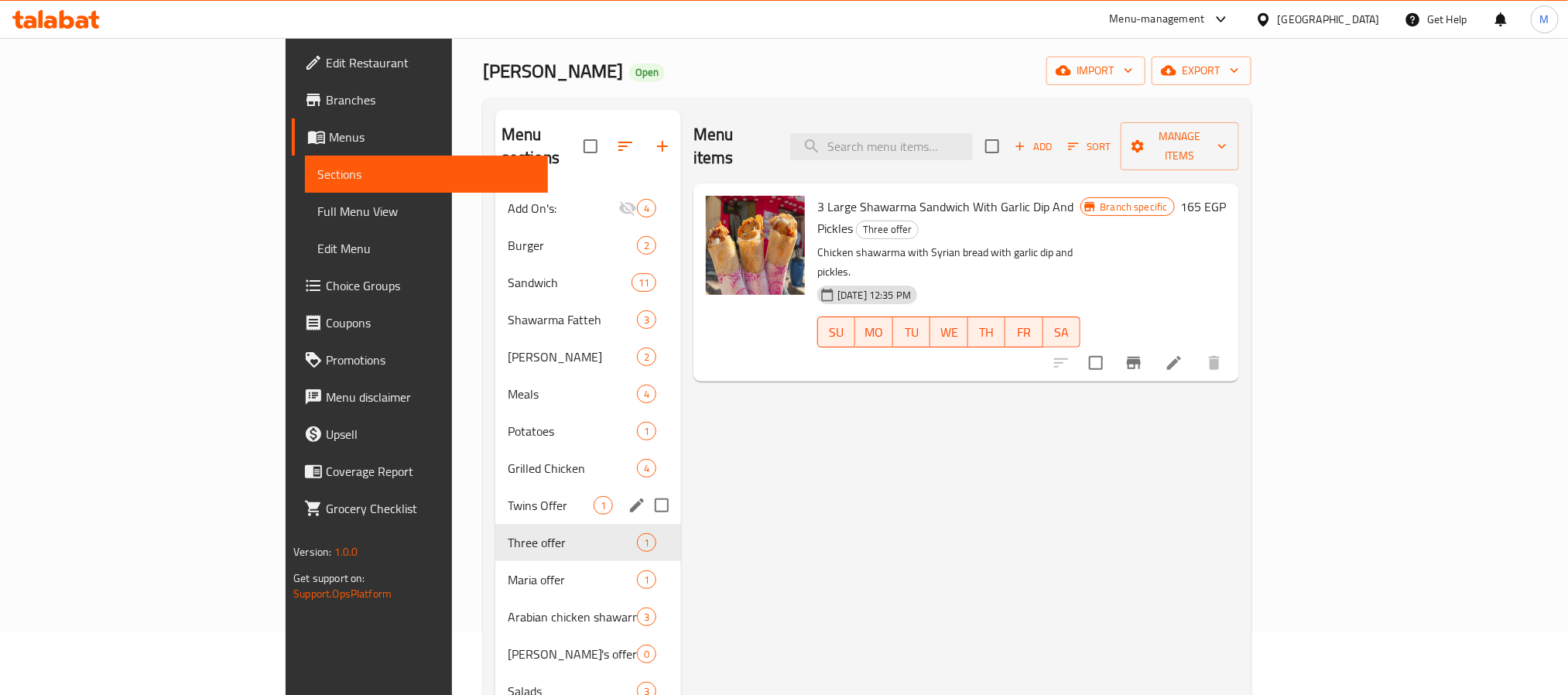
scroll to position [116, 0]
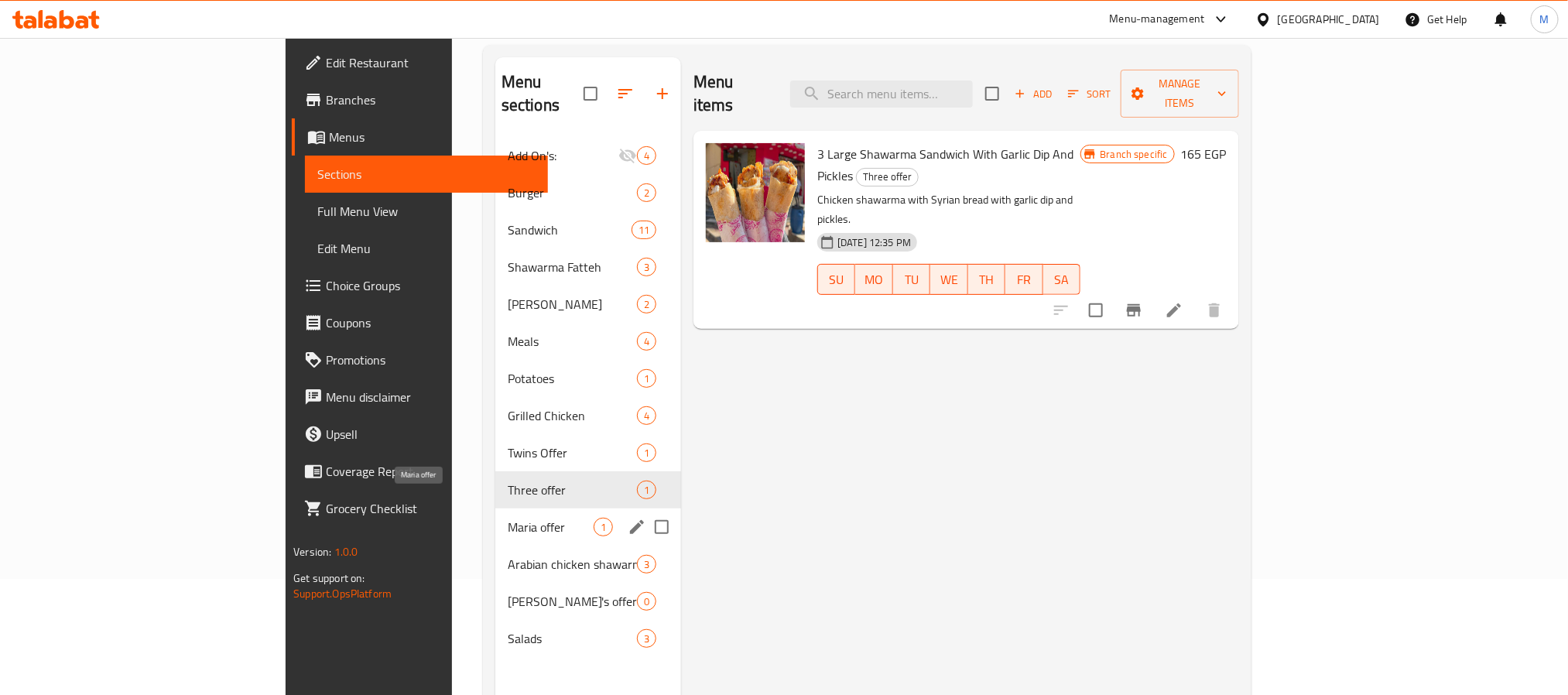
click at [508, 518] on span "Maria offer" at bounding box center [551, 527] width 86 height 18
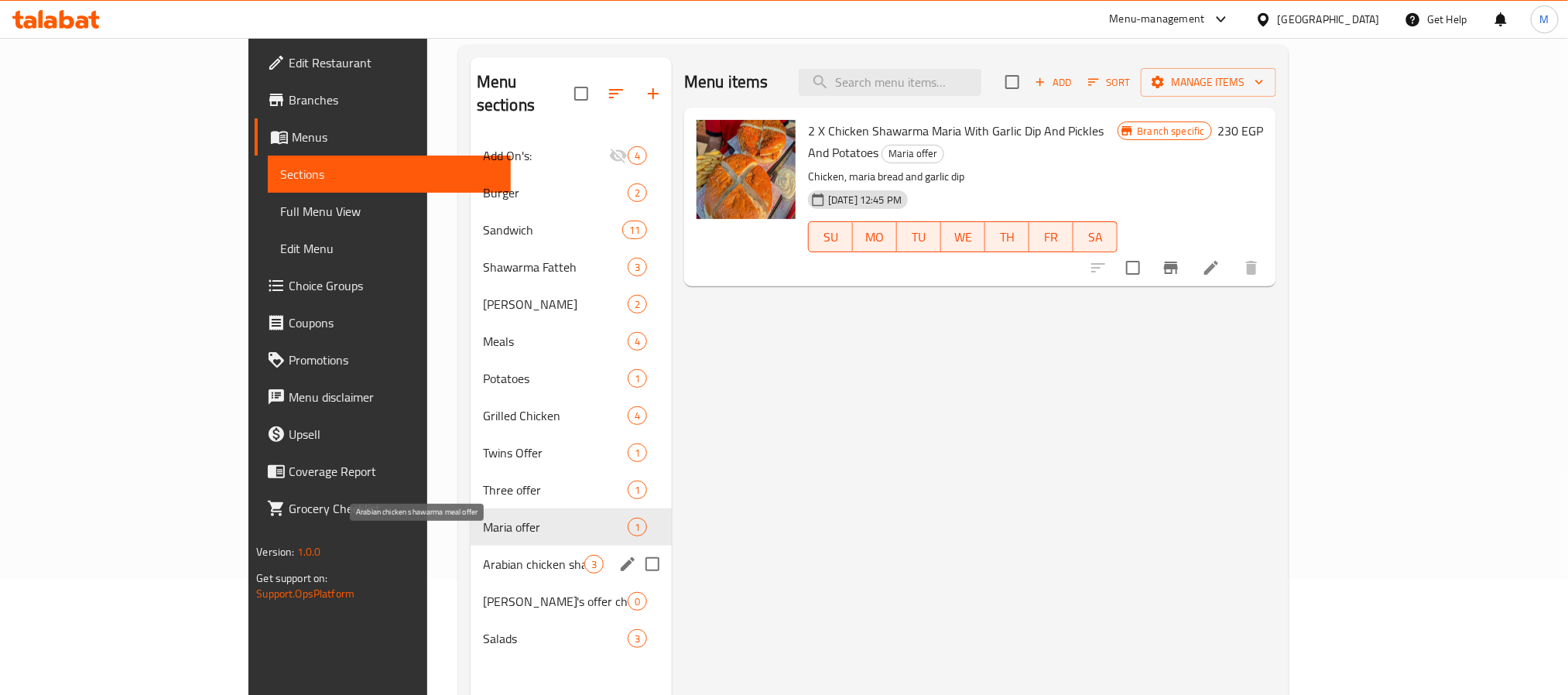
click at [483, 555] on span "Arabian chicken shawarma meal offer" at bounding box center [533, 564] width 101 height 18
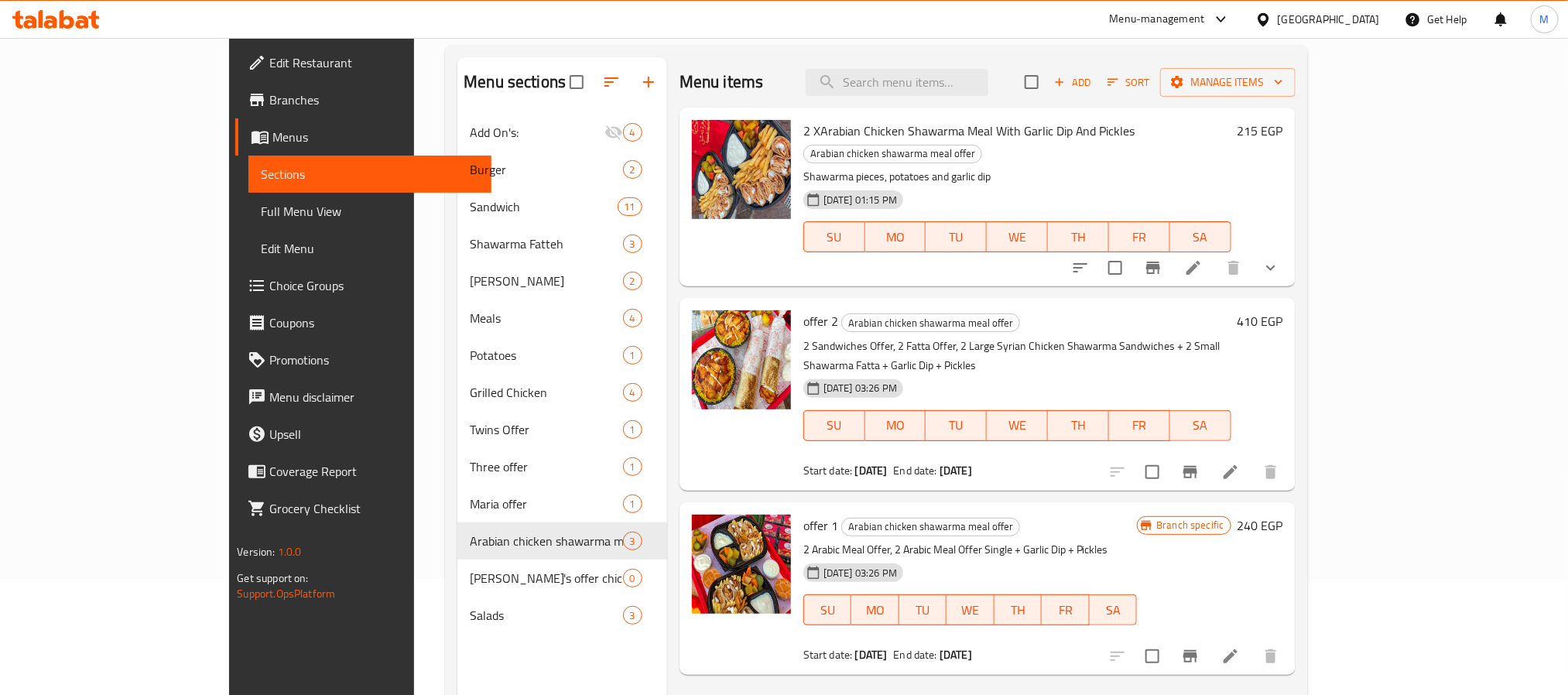
click at [976, 337] on p "2 Sandwiches Offer, 2 Fatta Offer, 2 Large Syrian Chicken Shawarma Sandwiches +…" at bounding box center [1017, 356] width 428 height 38
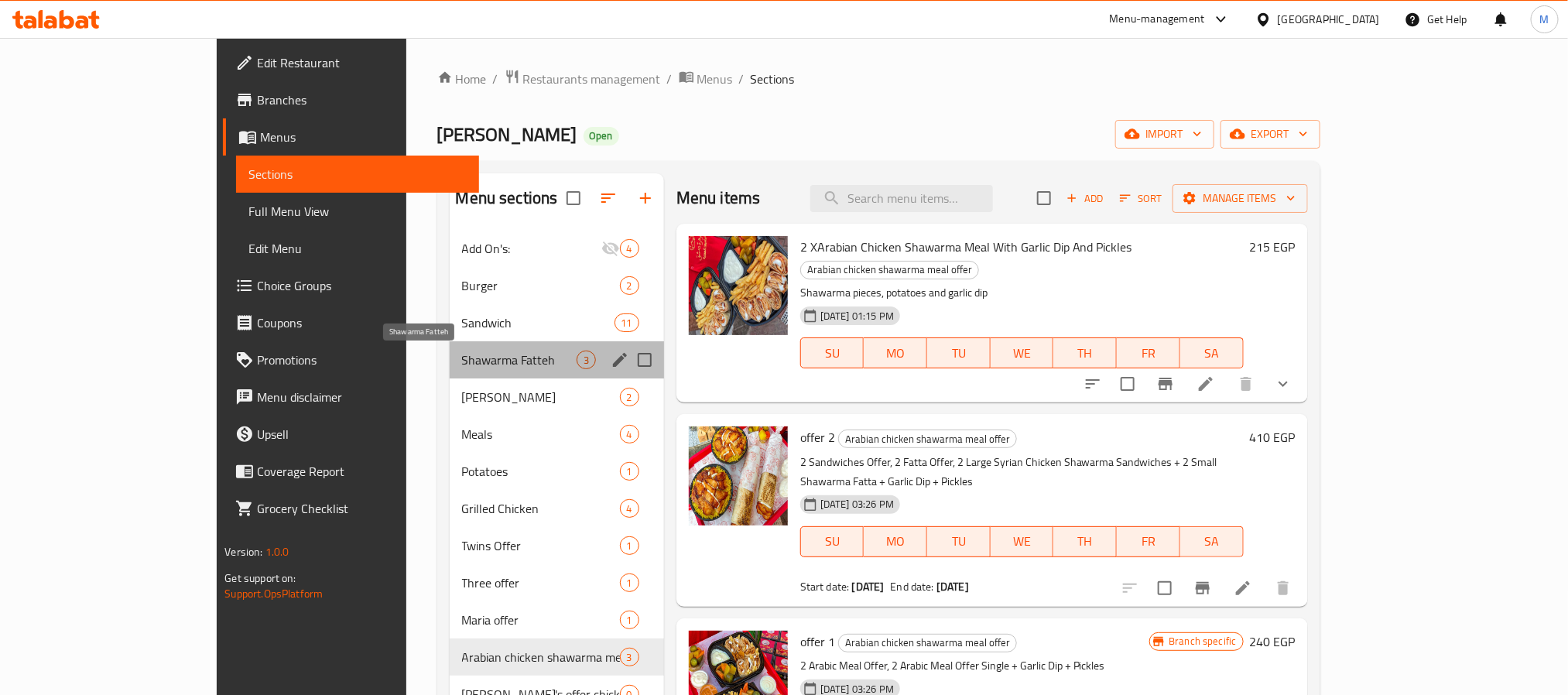
click at [462, 363] on span "Shawarma Fatteh" at bounding box center [519, 360] width 114 height 18
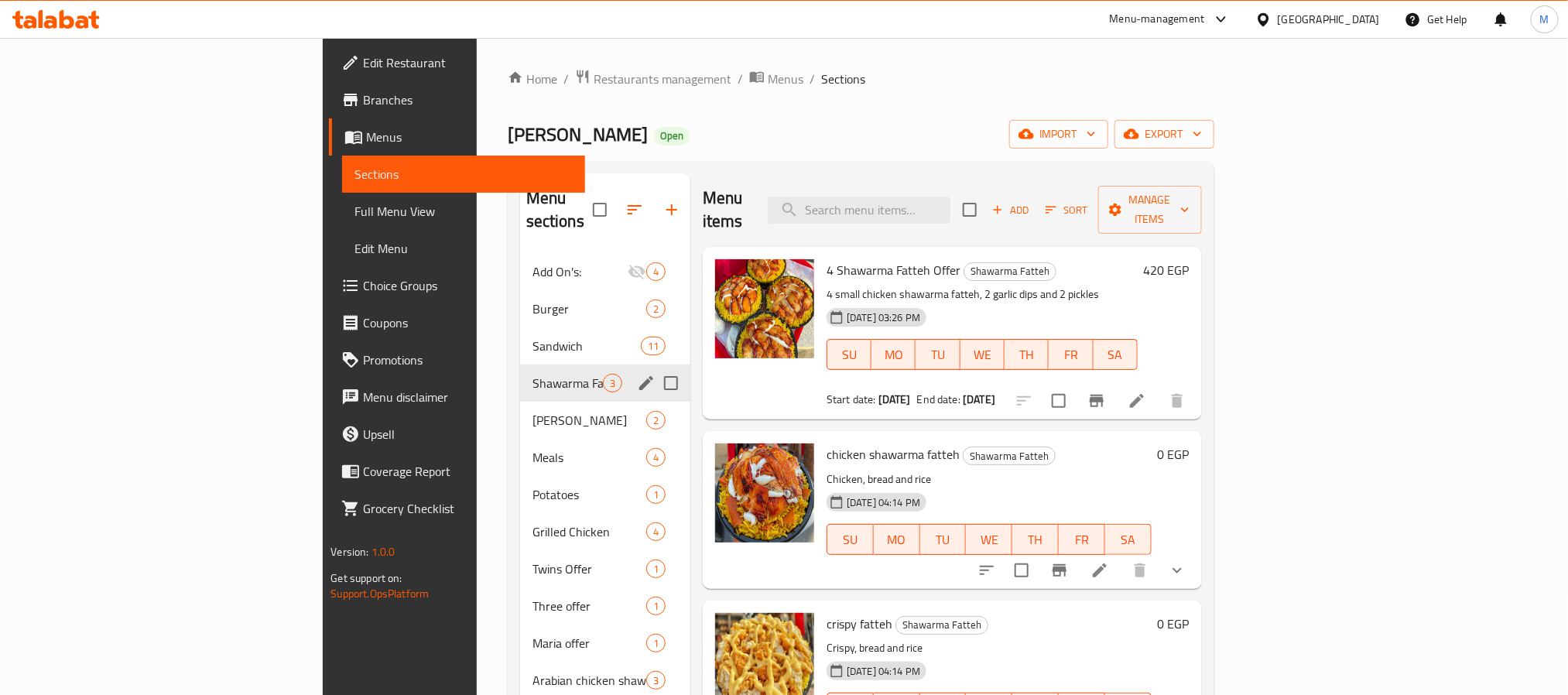
click at [520, 290] on div "Burger 2" at bounding box center [606, 308] width 170 height 37
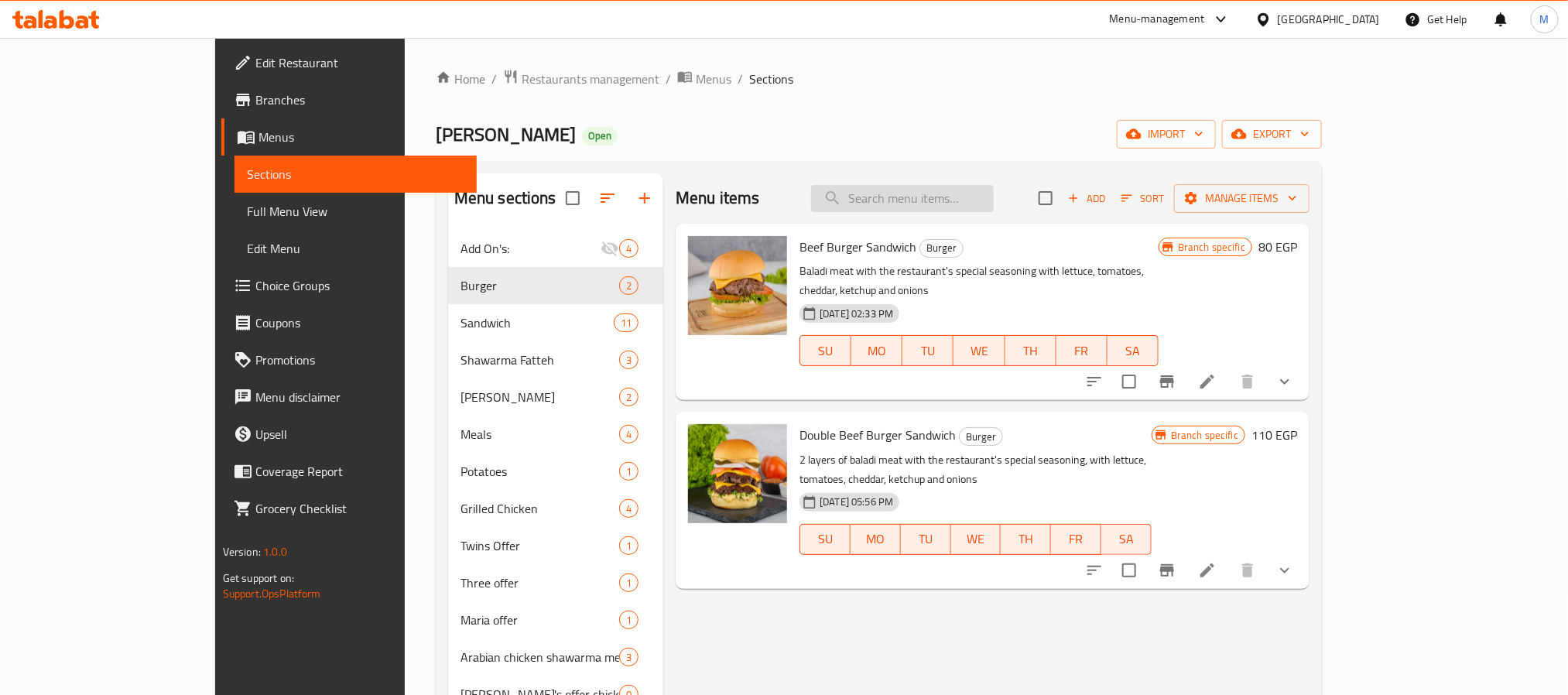
click at [994, 206] on input "search" at bounding box center [902, 198] width 183 height 27
paste input "عرض ٦ سندوتشات"
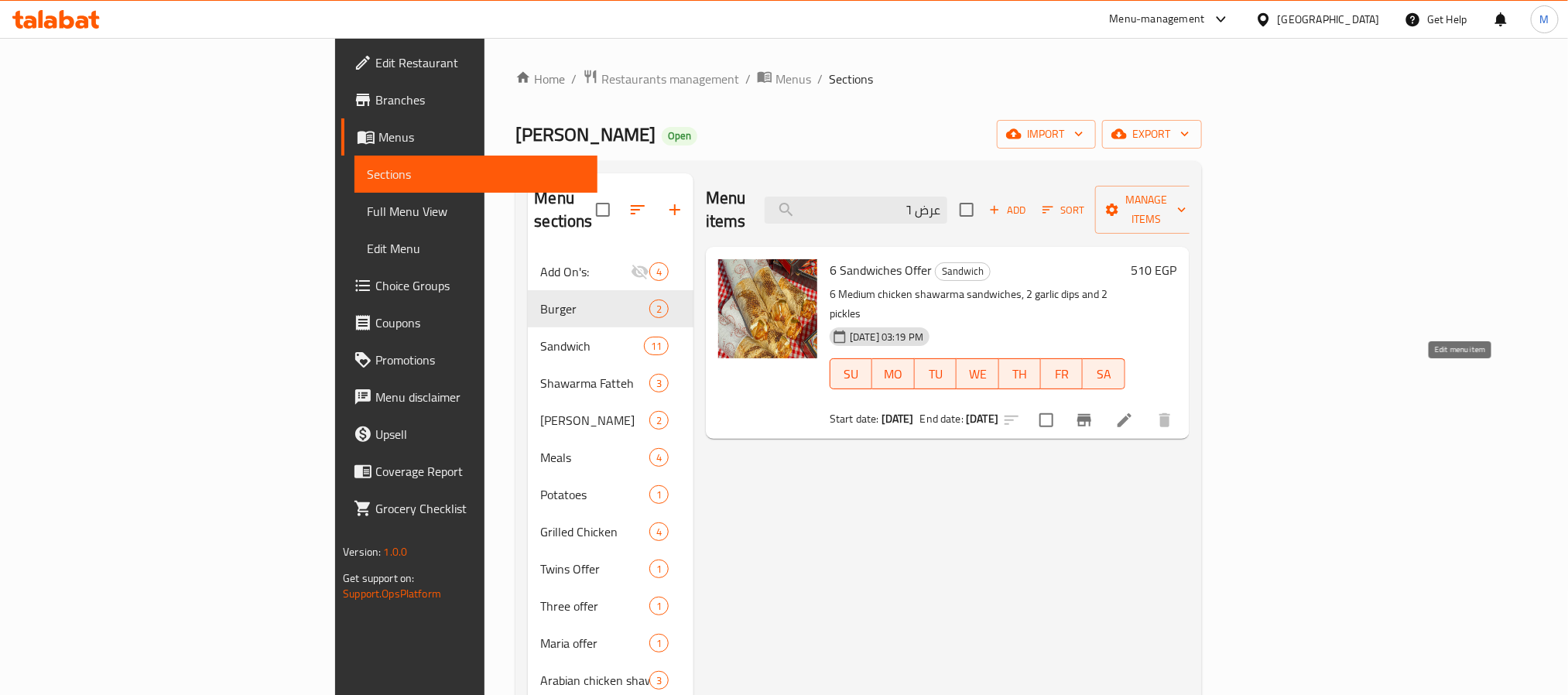
type input "عرض ٦"
click at [1134, 411] on icon at bounding box center [1124, 420] width 18 height 18
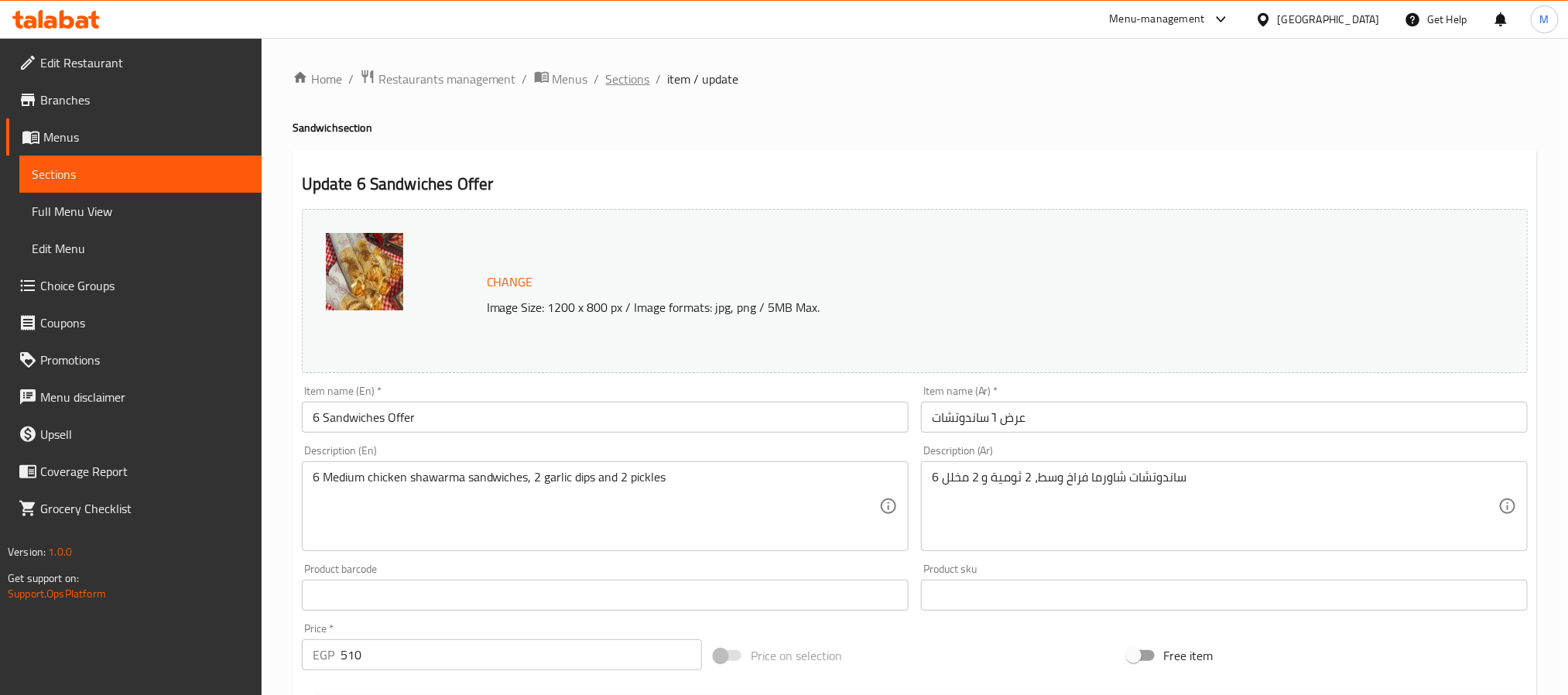
click at [634, 75] on span "Sections" at bounding box center [628, 79] width 44 height 18
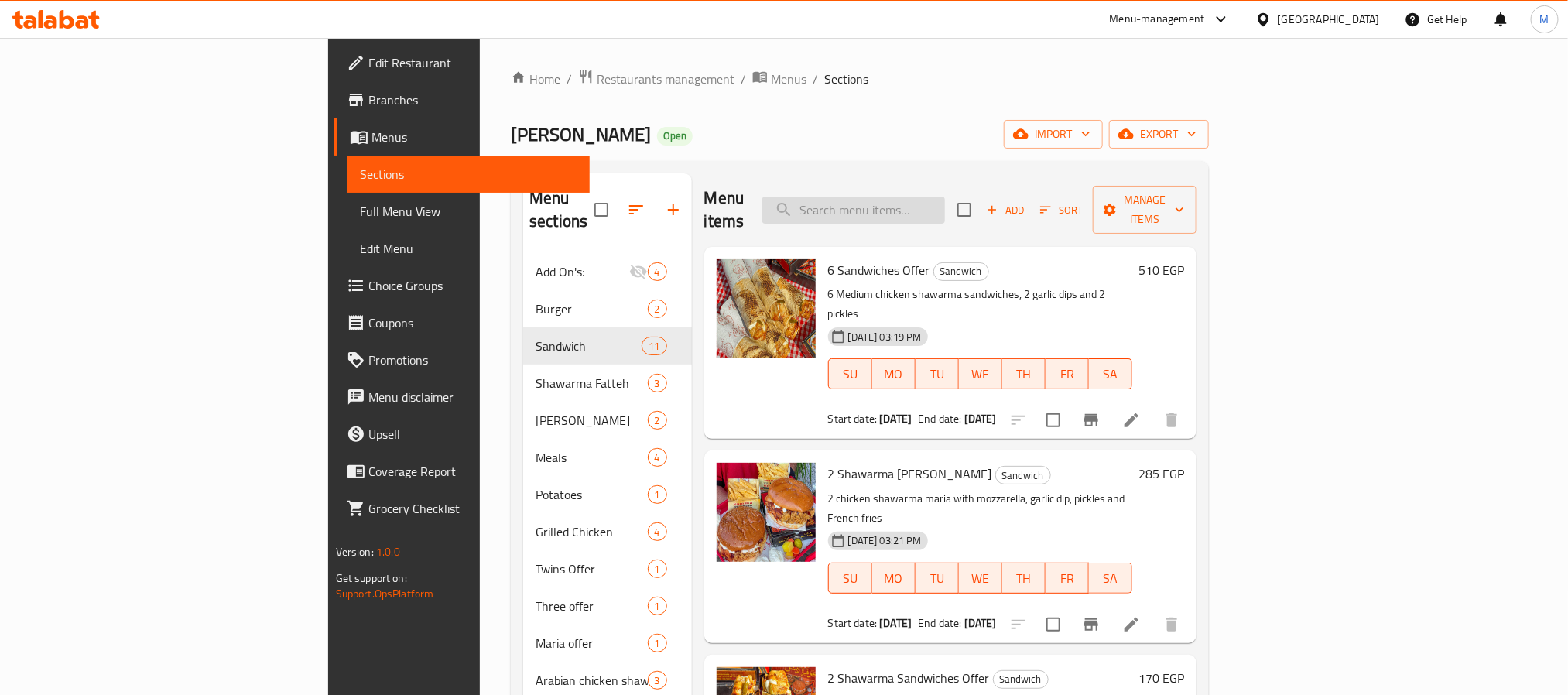
click at [945, 202] on input "search" at bounding box center [854, 210] width 183 height 27
paste input "عرض ٢ ماريا شاورما"
type input "عرض ٢ ماريا شاورما"
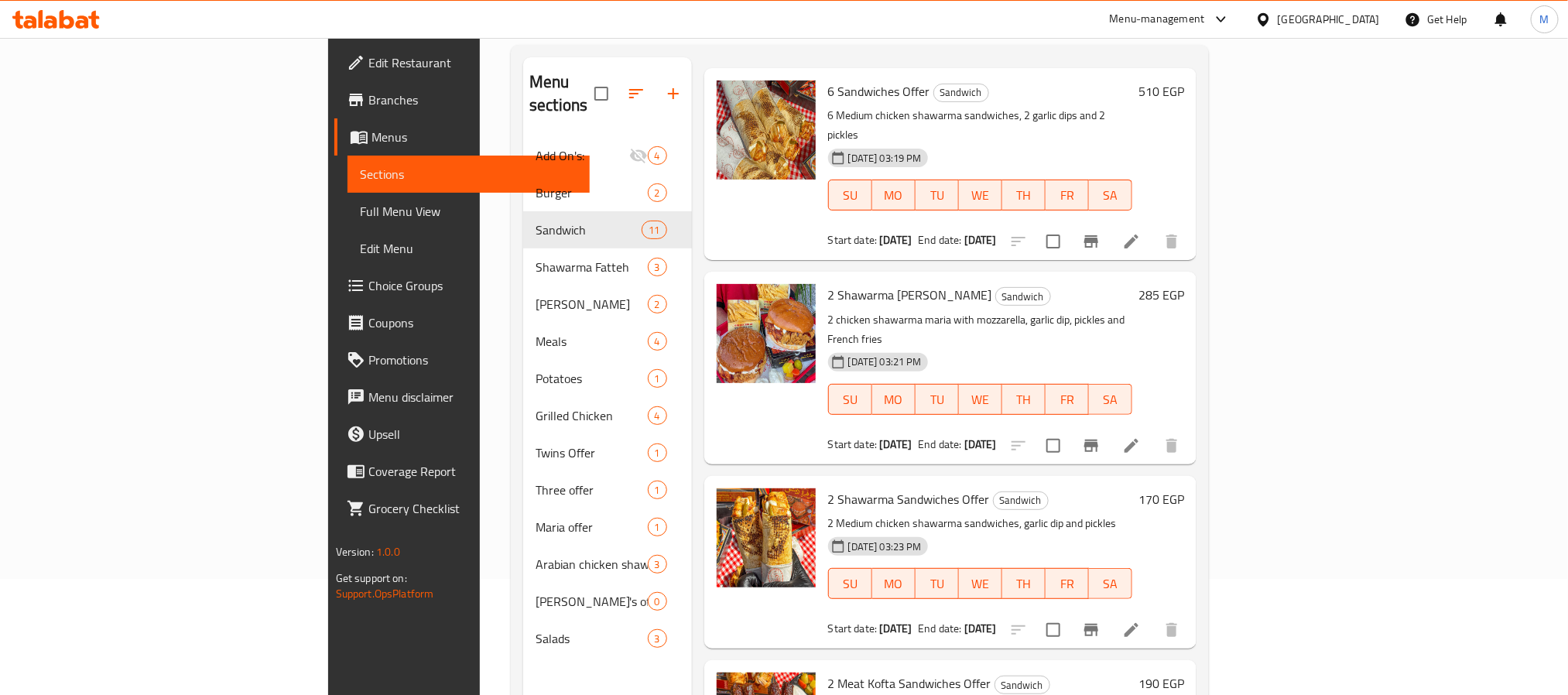
scroll to position [116, 0]
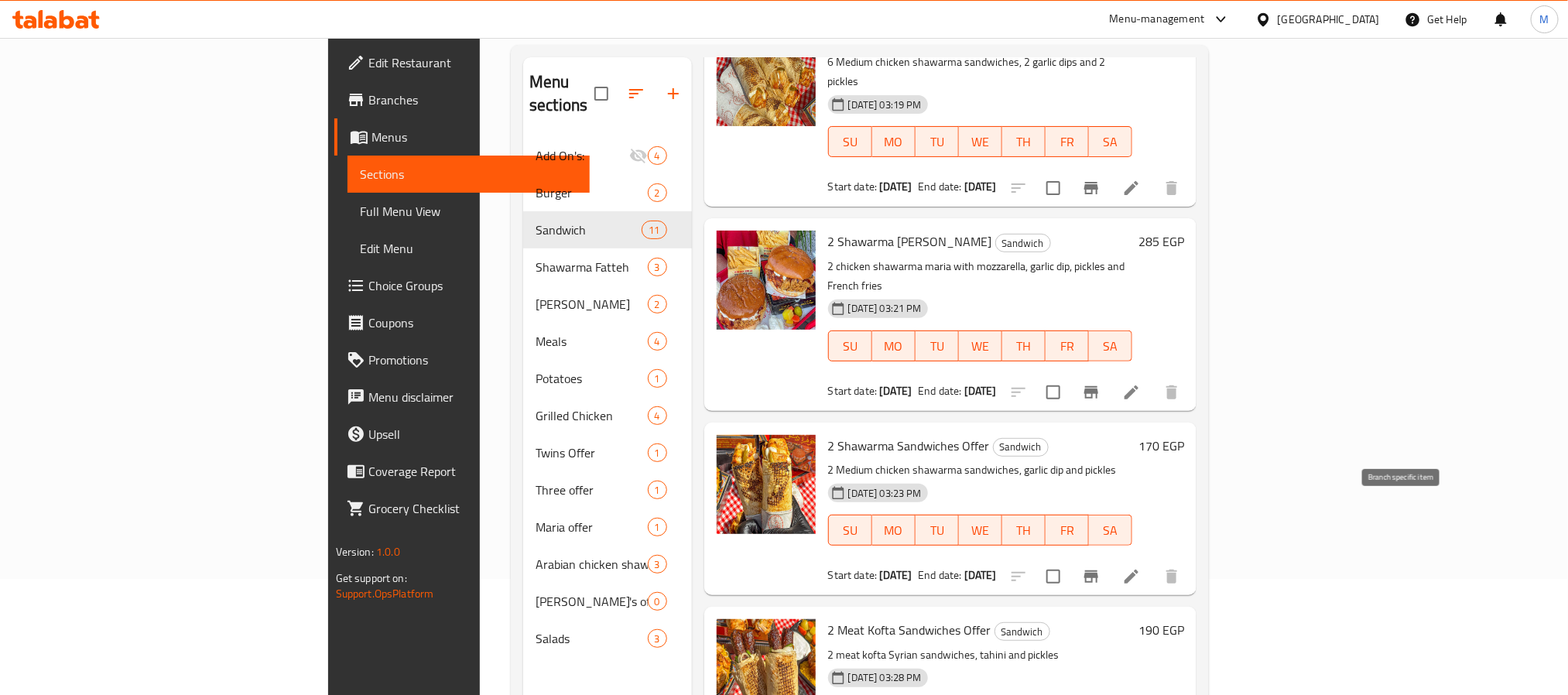
click at [1101, 567] on icon "Branch-specific-item" at bounding box center [1091, 576] width 18 height 18
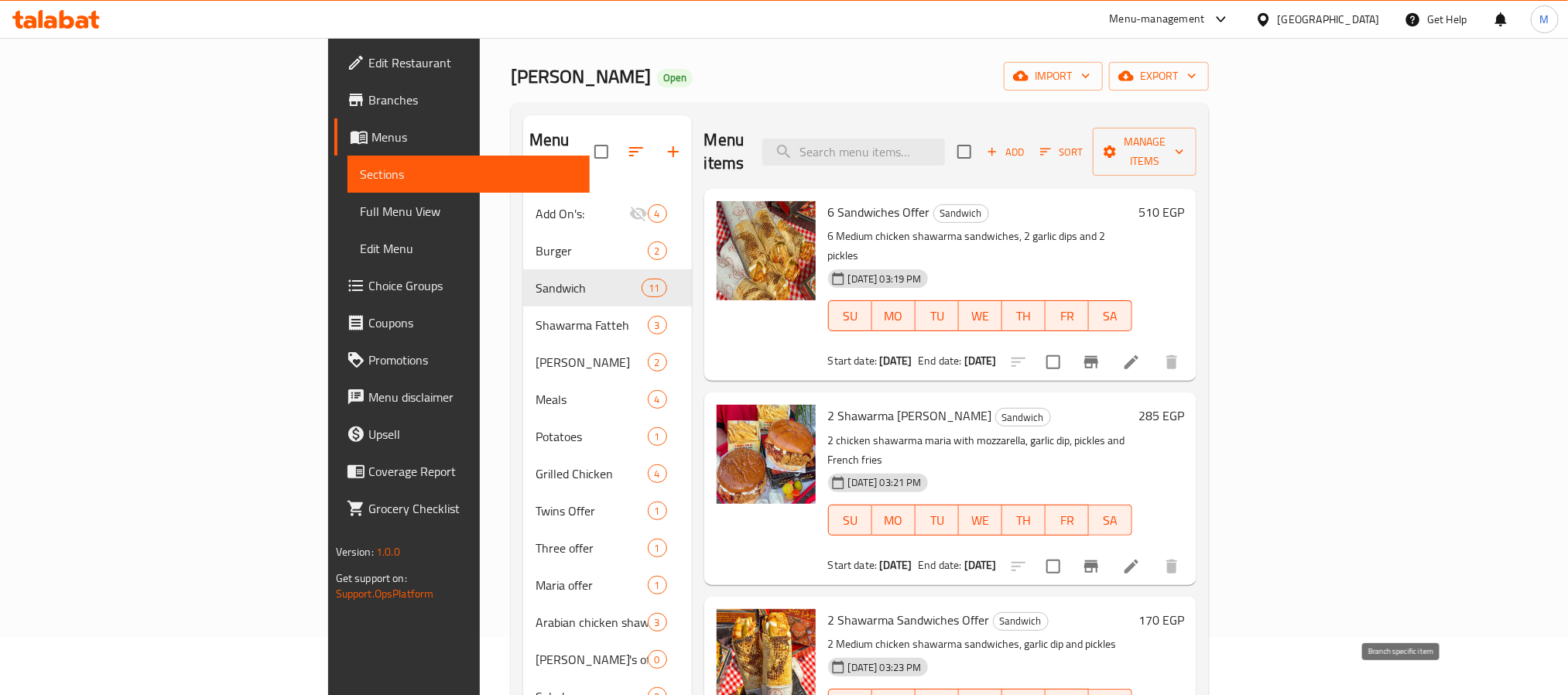
scroll to position [0, 0]
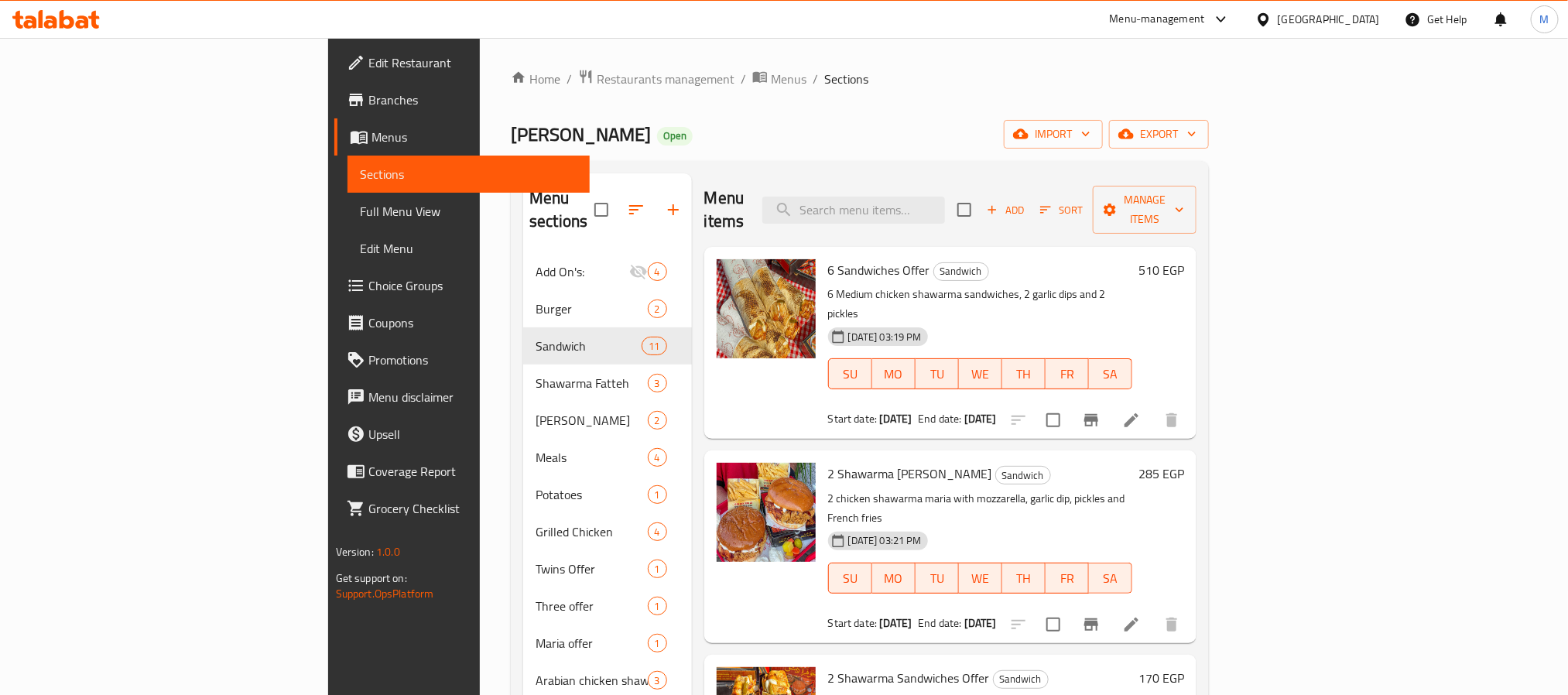
click at [368, 102] on span "Branches" at bounding box center [473, 99] width 209 height 18
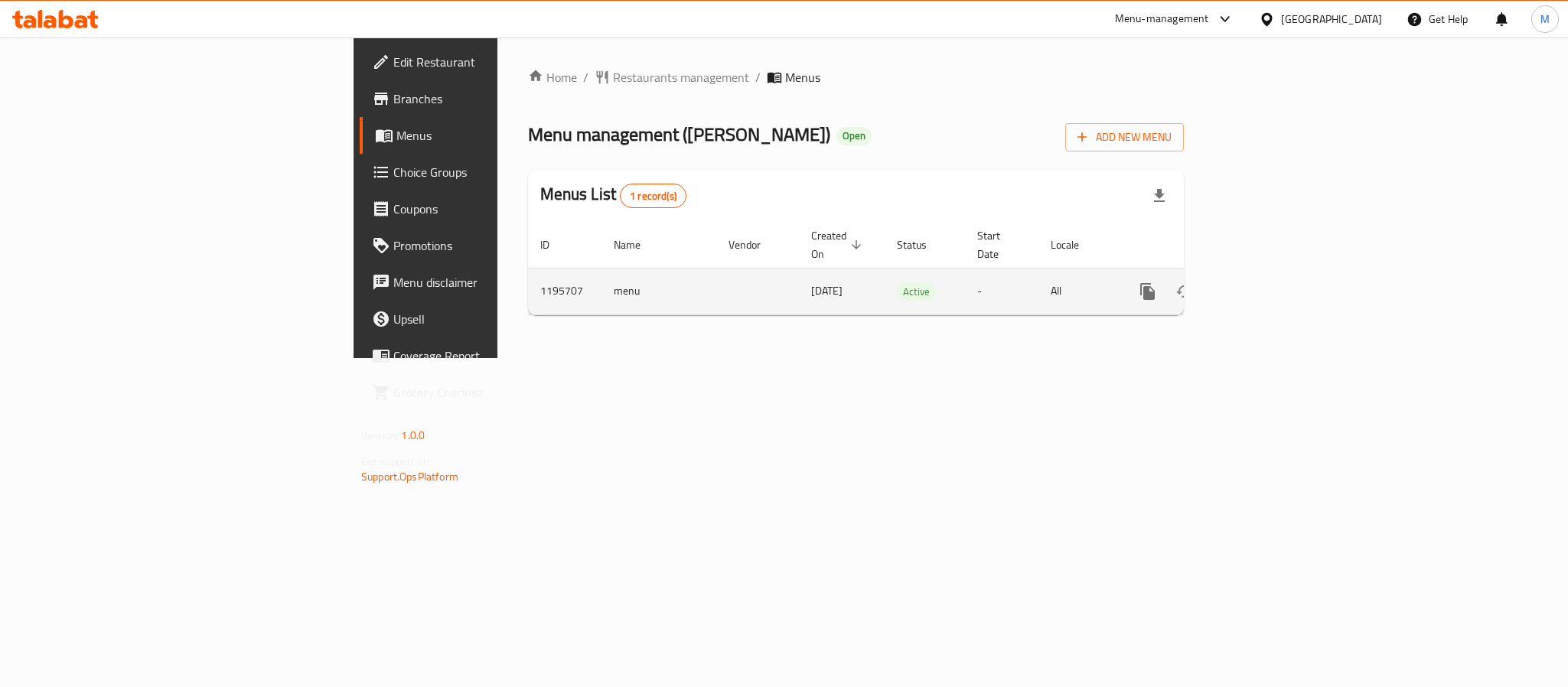
click at [1277, 273] on link "enhanced table" at bounding box center [1258, 291] width 36 height 36
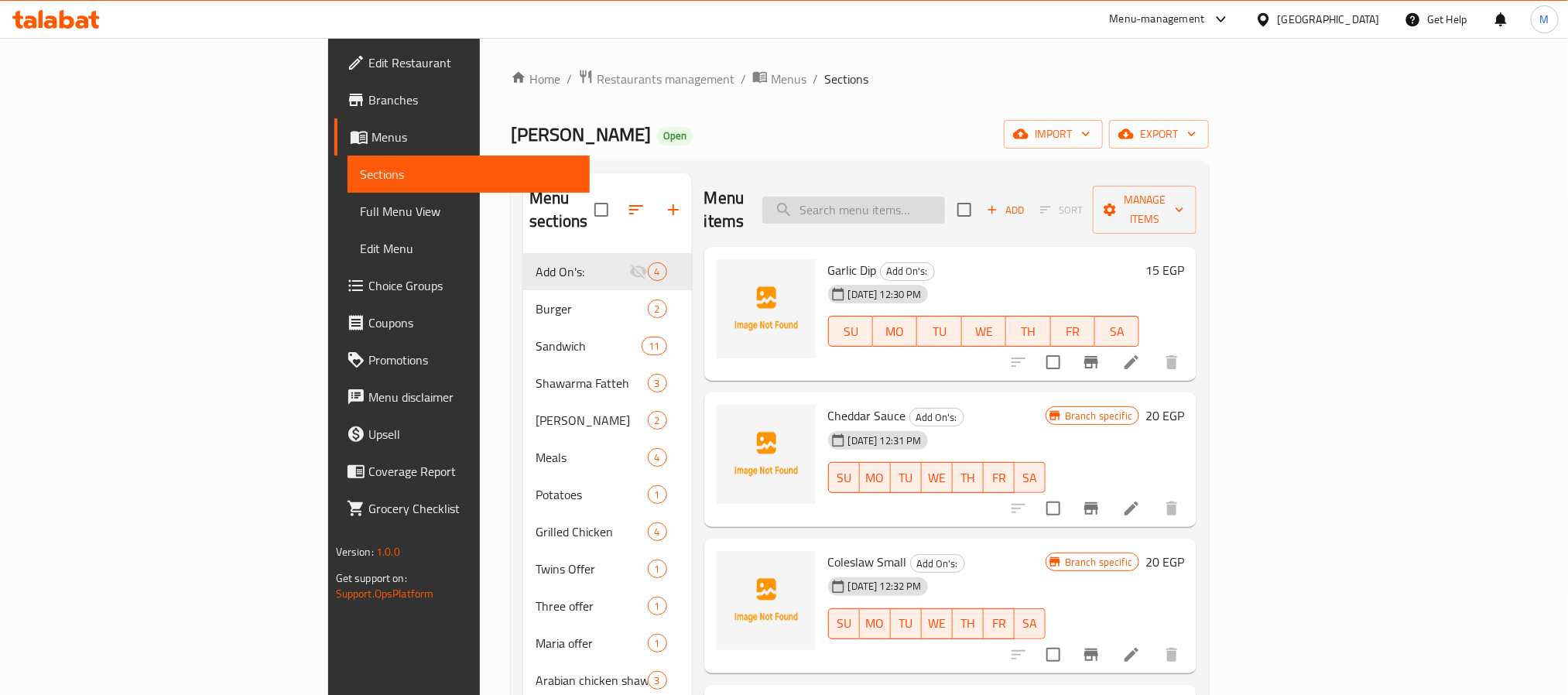
click at [945, 198] on input "search" at bounding box center [854, 210] width 183 height 27
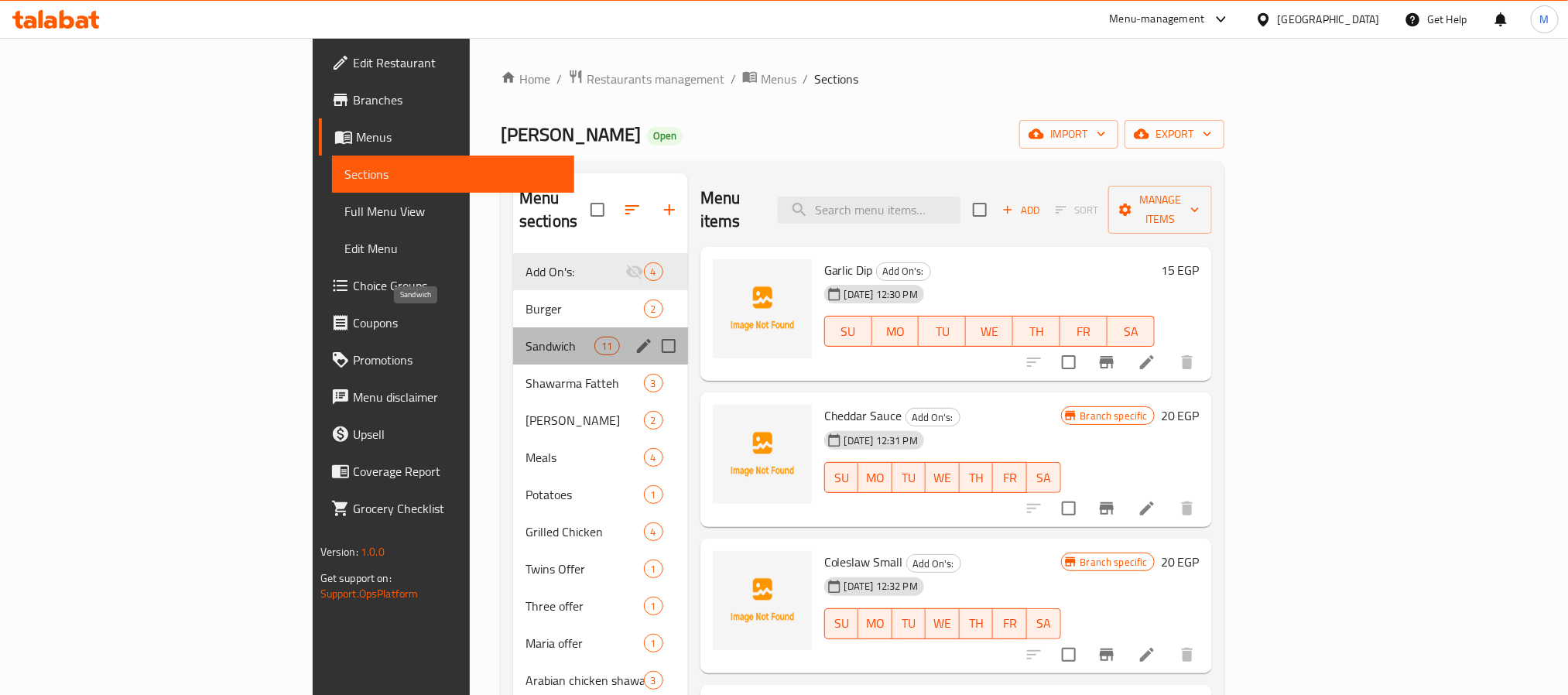
click at [525, 337] on span "Sandwich" at bounding box center [560, 346] width 69 height 18
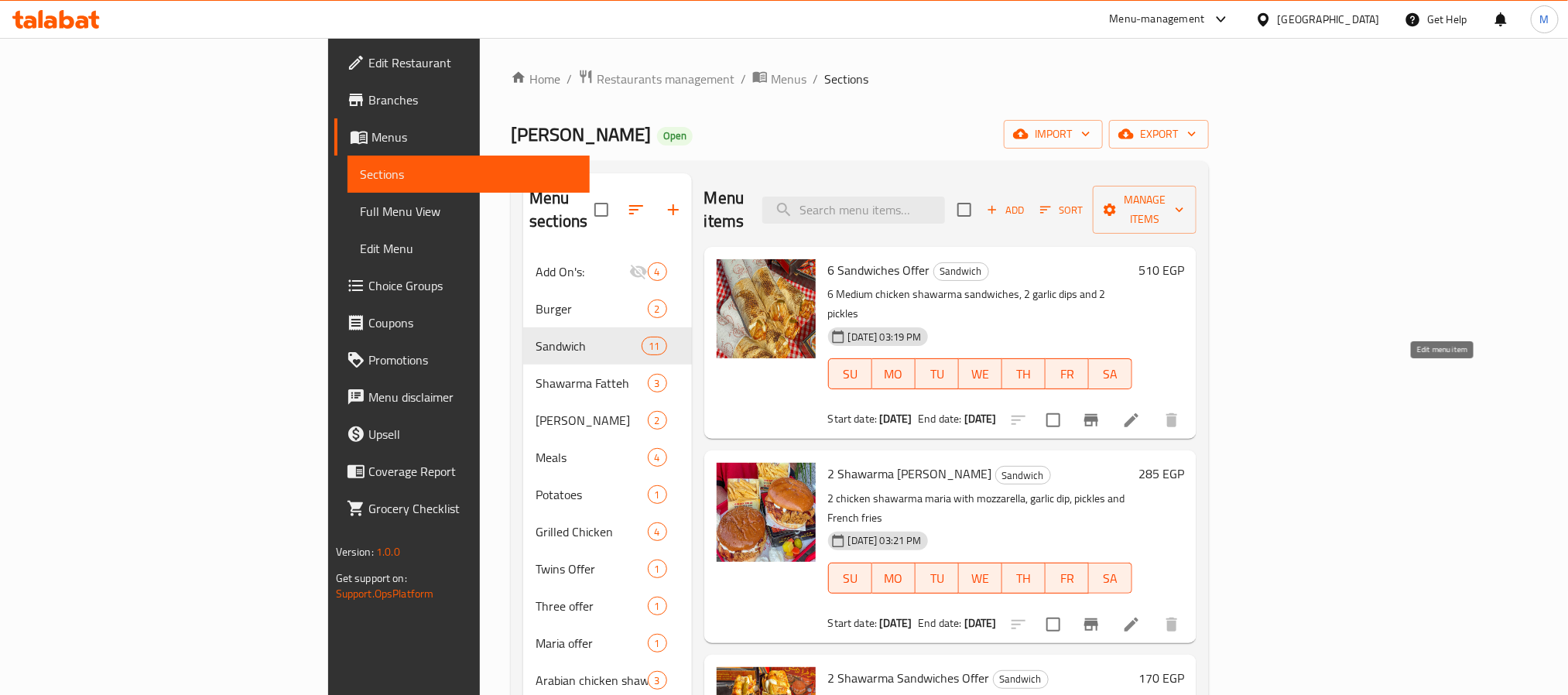
click at [1141, 411] on icon at bounding box center [1132, 420] width 18 height 18
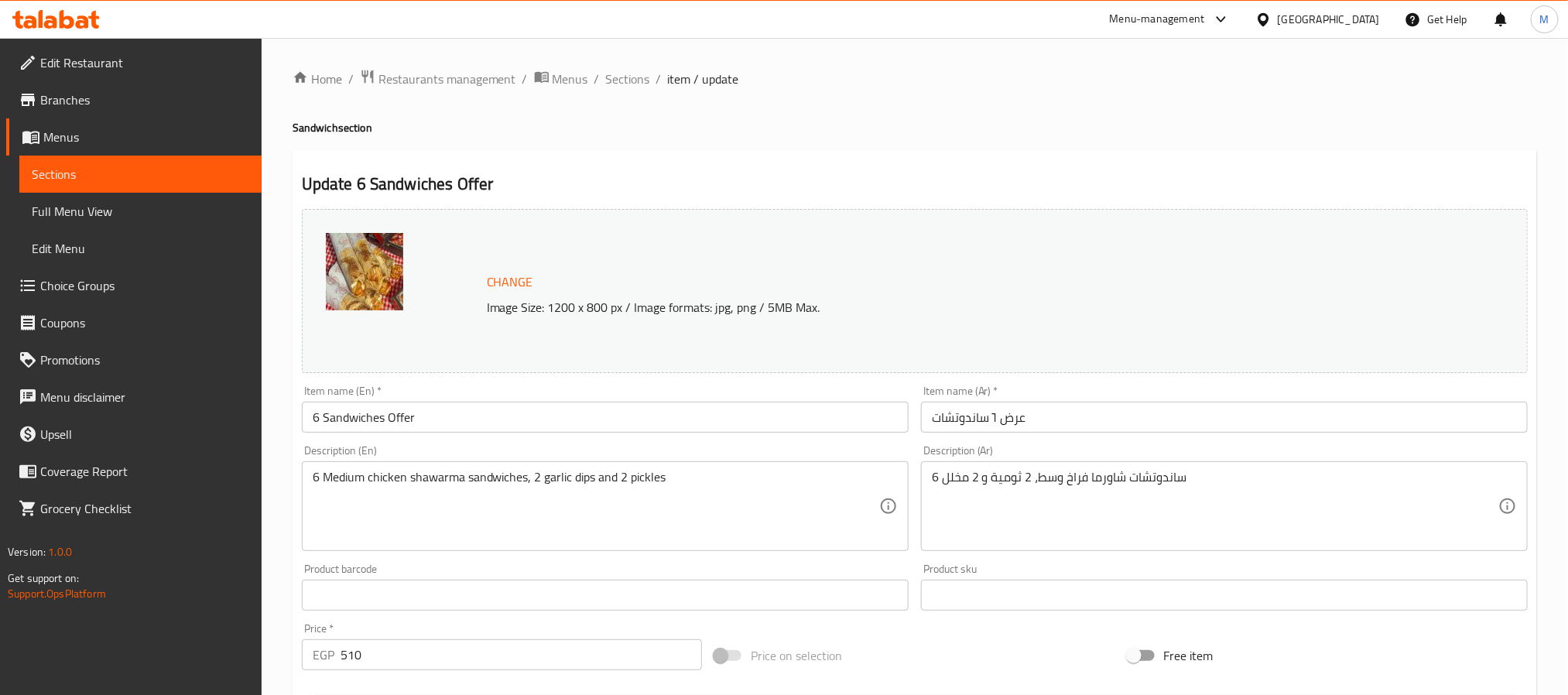
click at [688, 427] on input "6 Sandwiches Offer" at bounding box center [605, 417] width 606 height 31
click at [896, 398] on div "Item name (En)   * 6 Sandwiches Offer Item name (En) *" at bounding box center [605, 408] width 606 height 48
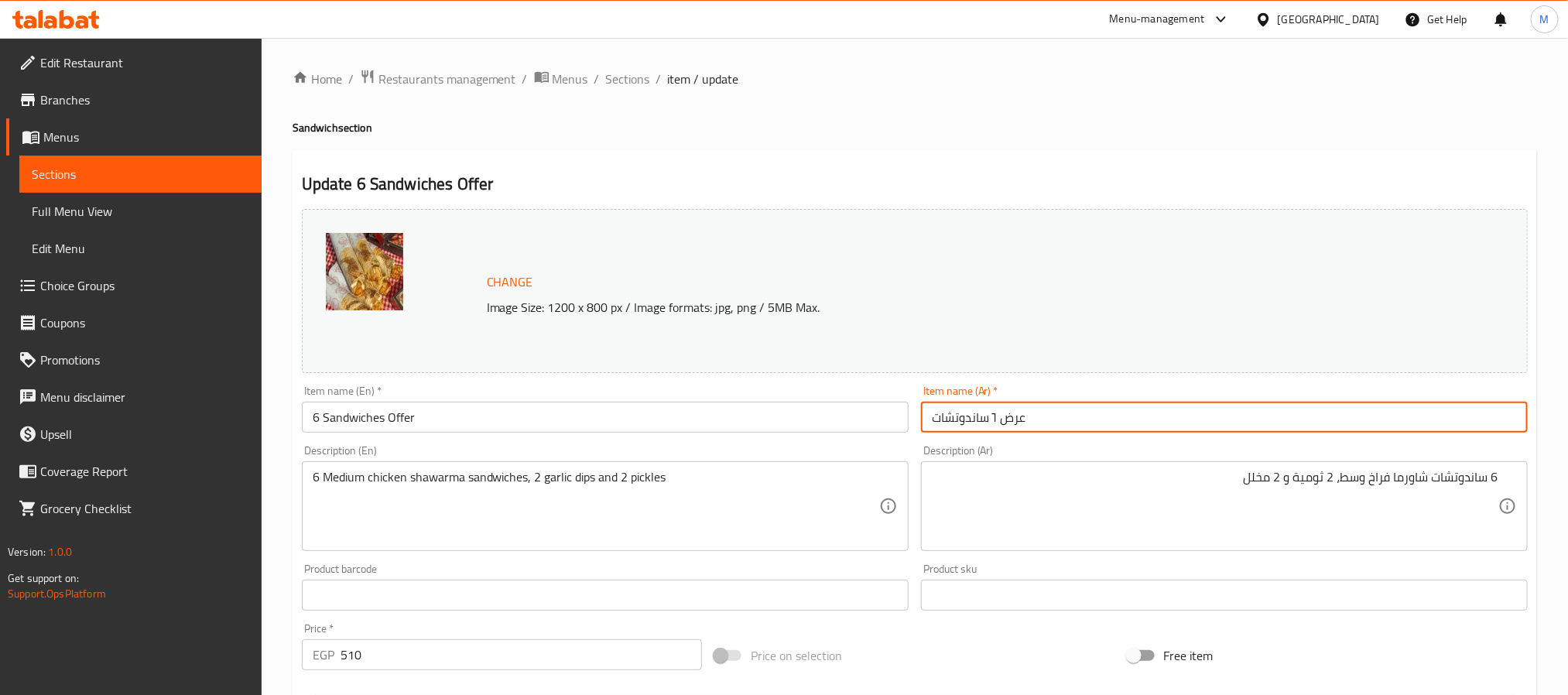
click at [1087, 427] on input "عرض ٦ ساندوتشات" at bounding box center [1225, 417] width 606 height 31
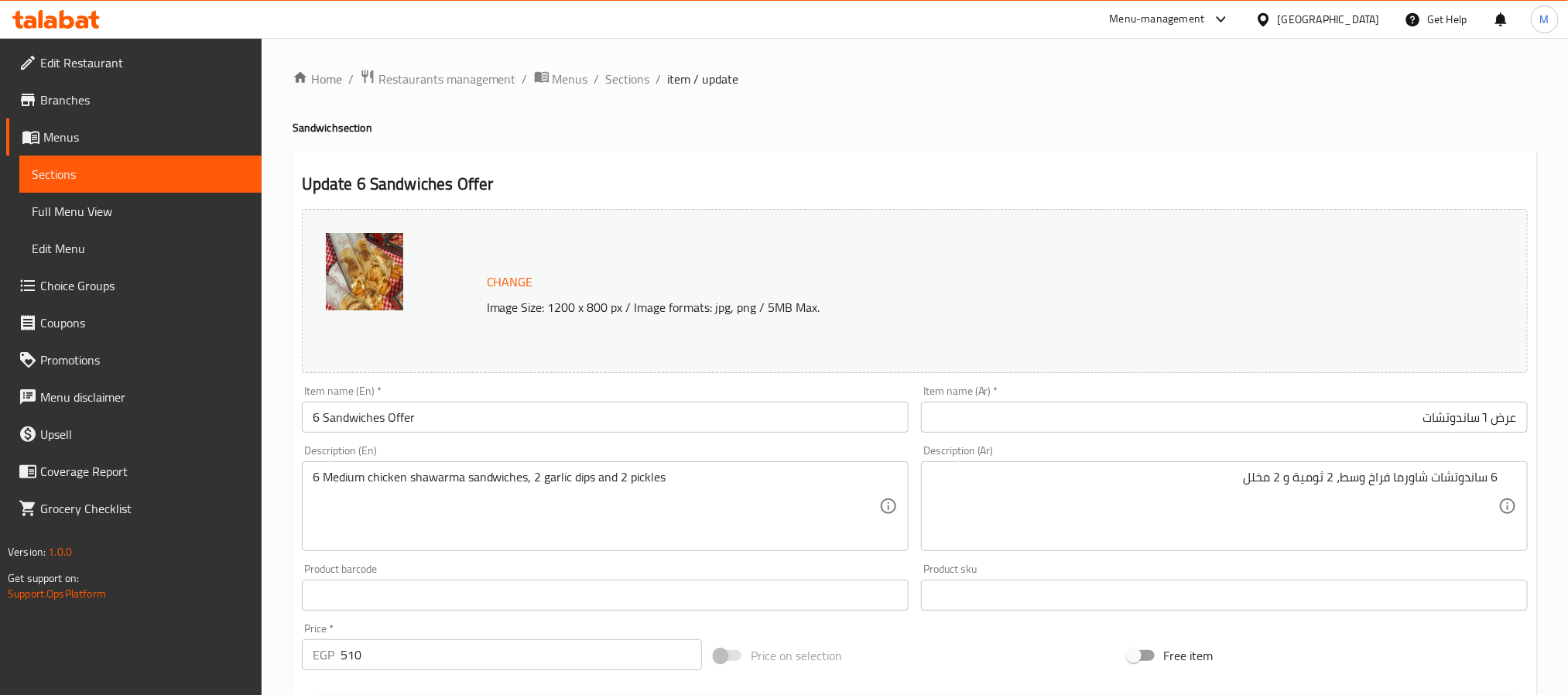
click at [1382, 435] on div "Item name (Ar)   * عرض ٦ ساندوتشات Item name (Ar) *" at bounding box center [1224, 408] width 619 height 59
click at [1392, 425] on input "عرض ٦ ساندوتشات" at bounding box center [1225, 417] width 606 height 31
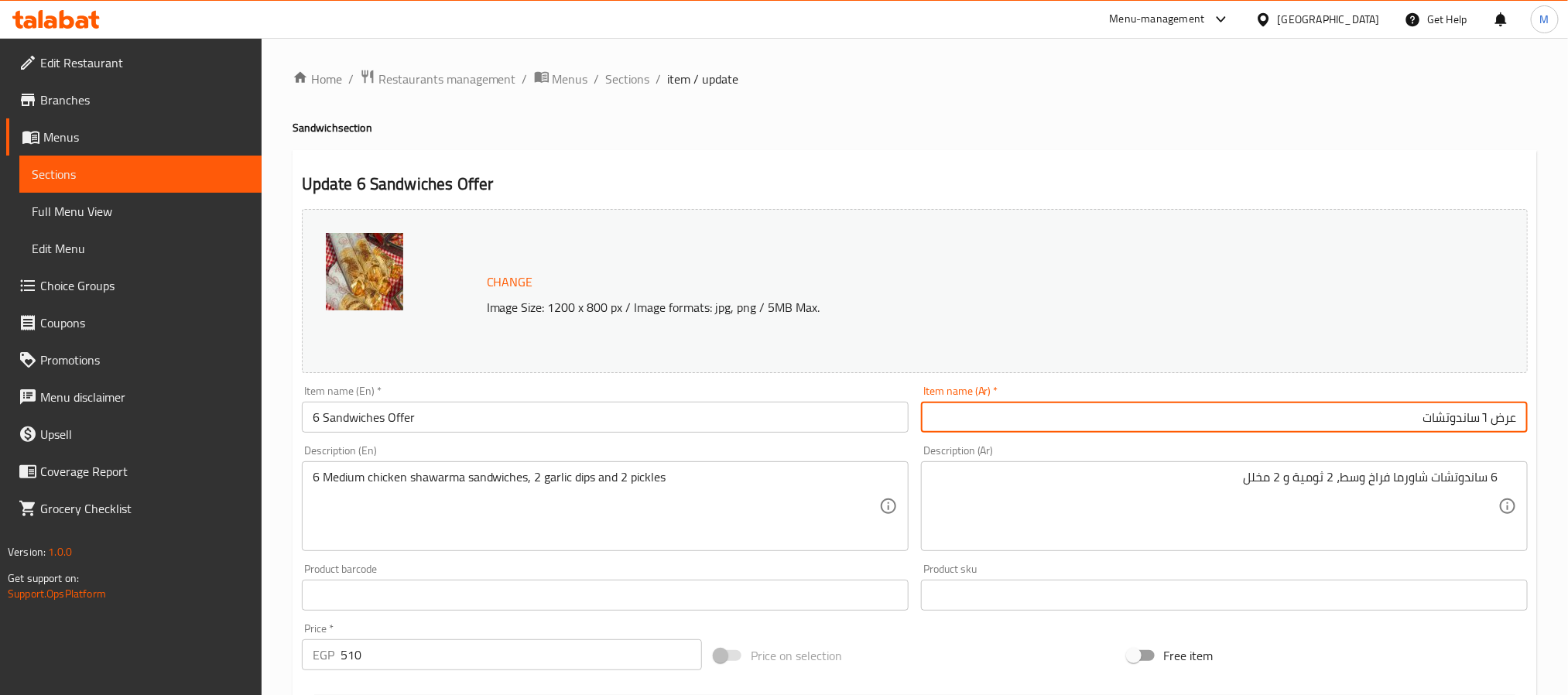
paste input "مه [DEMOGRAPHIC_DATA]"
type input "عرض لمه [DEMOGRAPHIC_DATA]"
click at [601, 414] on input "6 Sandwiches Offer" at bounding box center [605, 417] width 606 height 31
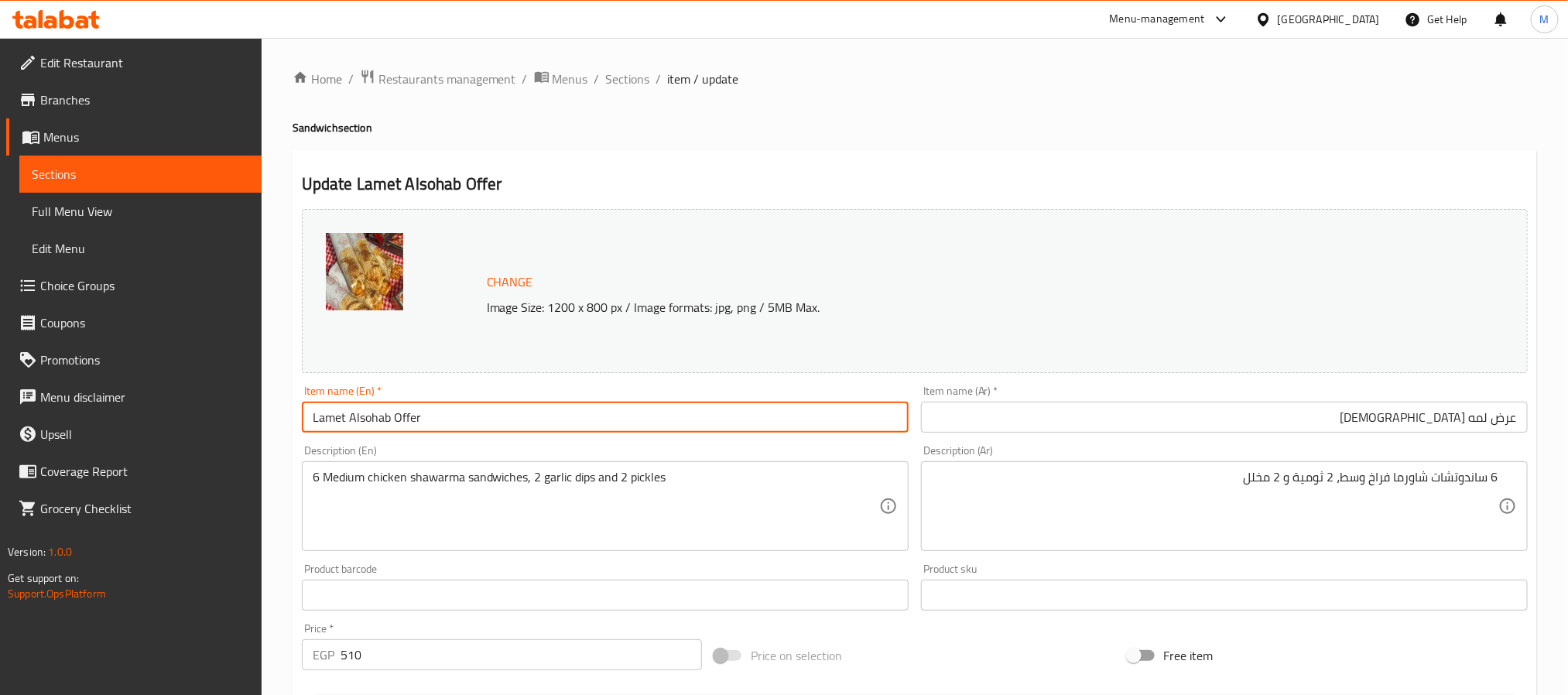
type input "Lamet Alsohab Offer"
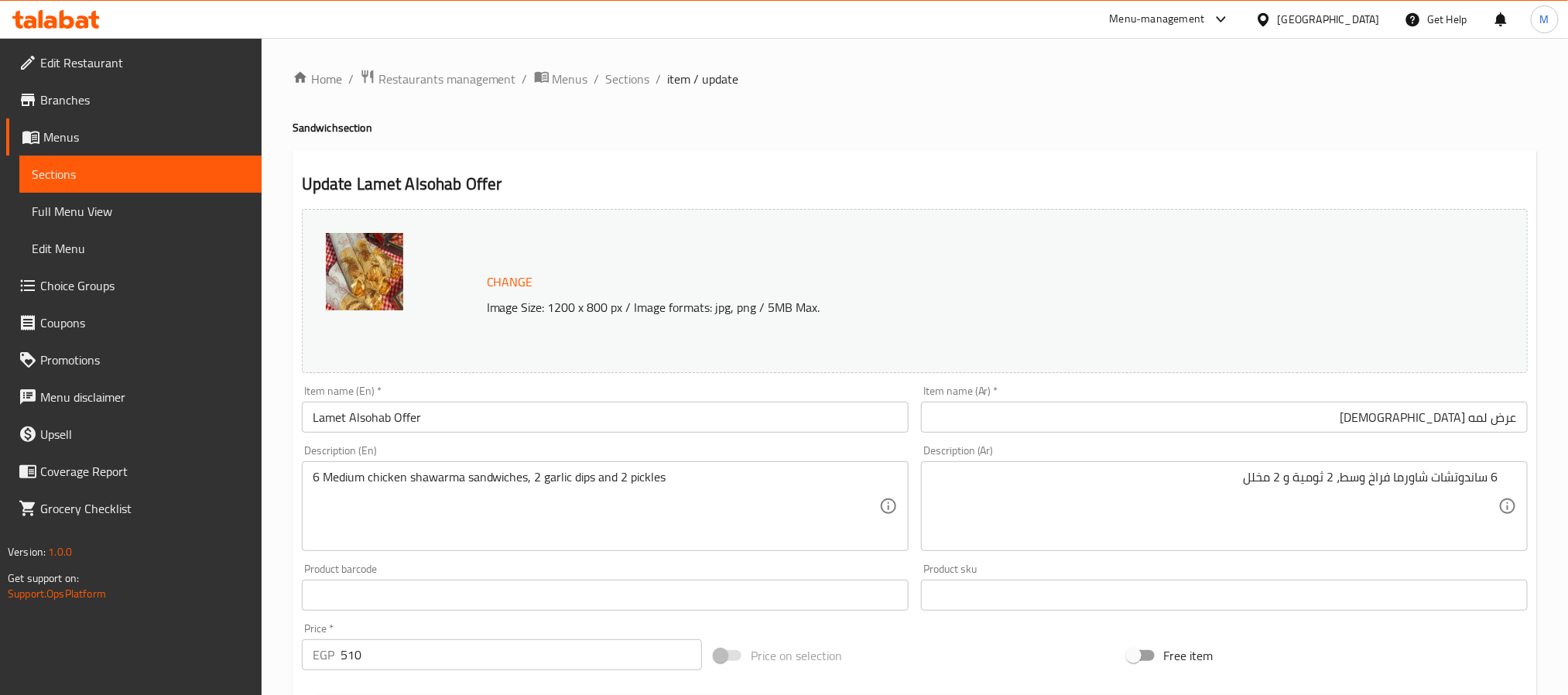
click at [1066, 444] on div "Description (Ar) 6 ساندوتشات شاورما فراخ وسط، 2 ثومية و 2 مخلل Description (Ar)" at bounding box center [1224, 498] width 619 height 119
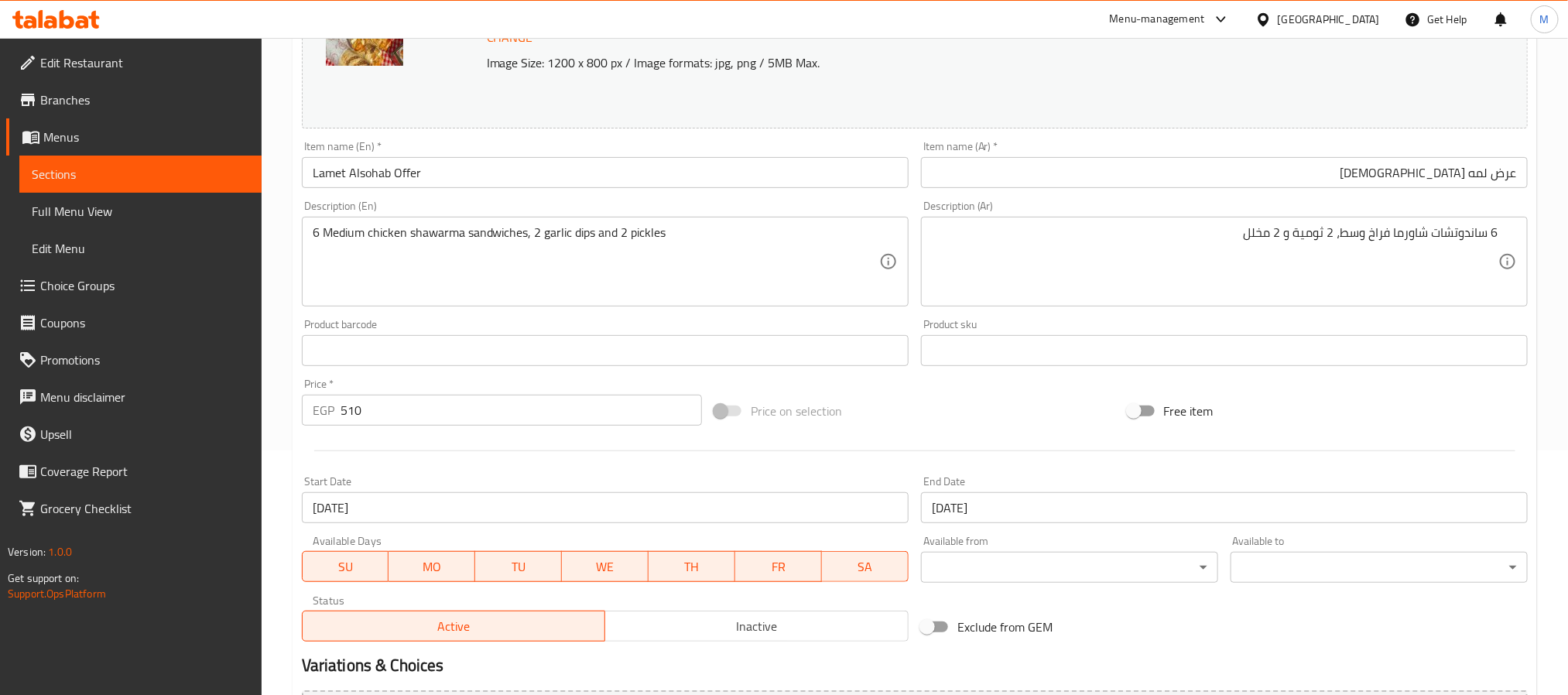
scroll to position [419, 0]
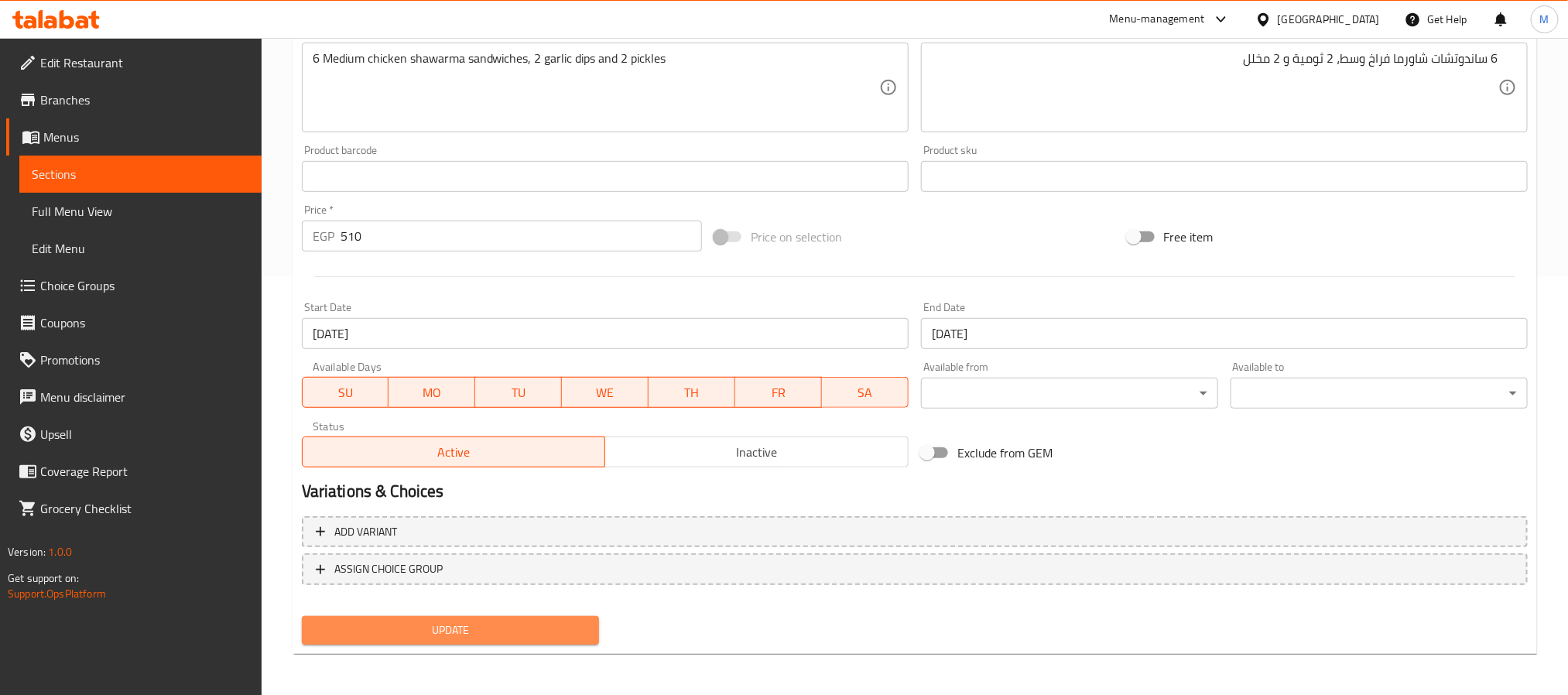
click at [532, 627] on span "Update" at bounding box center [450, 630] width 272 height 19
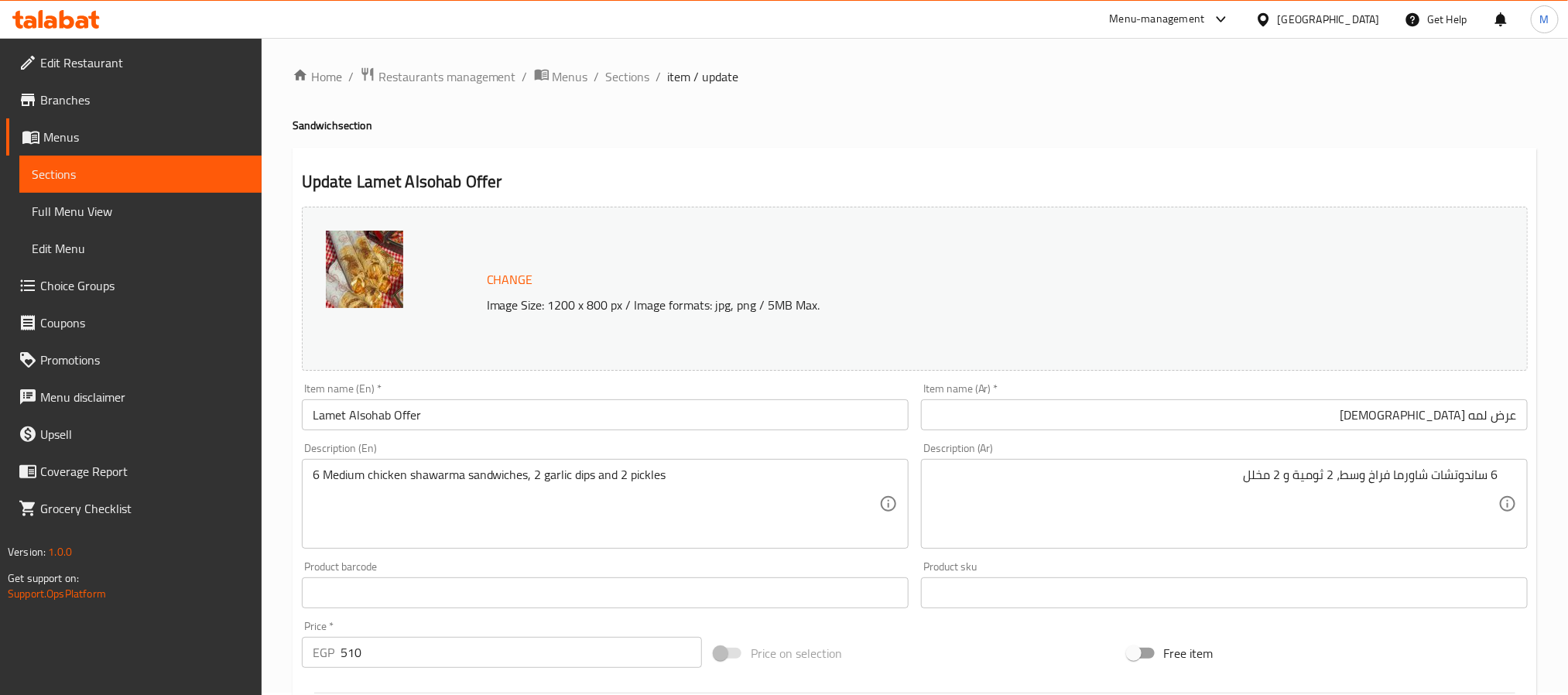
scroll to position [0, 0]
click at [616, 78] on span "Sections" at bounding box center [628, 79] width 44 height 18
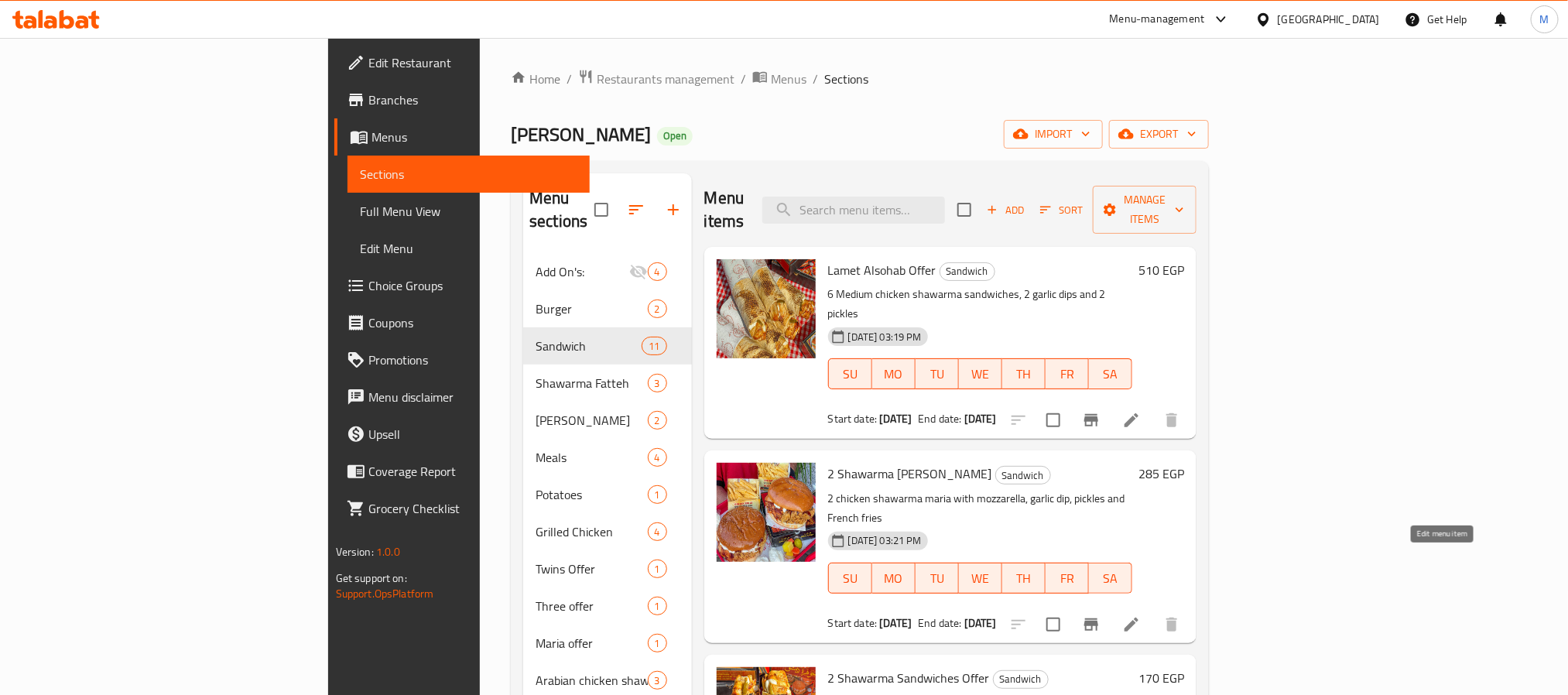
click at [1139, 617] on icon at bounding box center [1131, 624] width 14 height 14
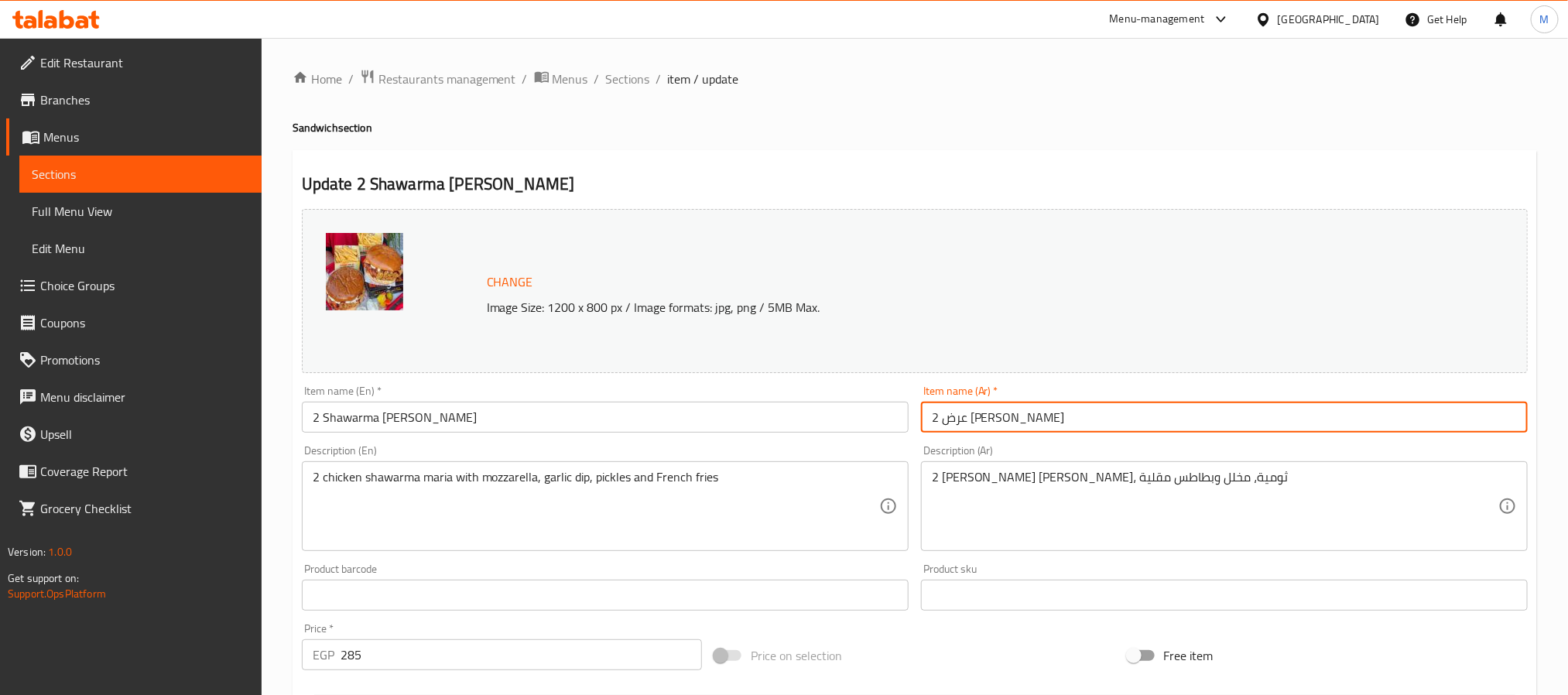
click at [1210, 420] on input "عرض 2 ماريا شاورما" at bounding box center [1225, 417] width 606 height 31
paste input "عرض الصيف"
type input "عرض الصيف"
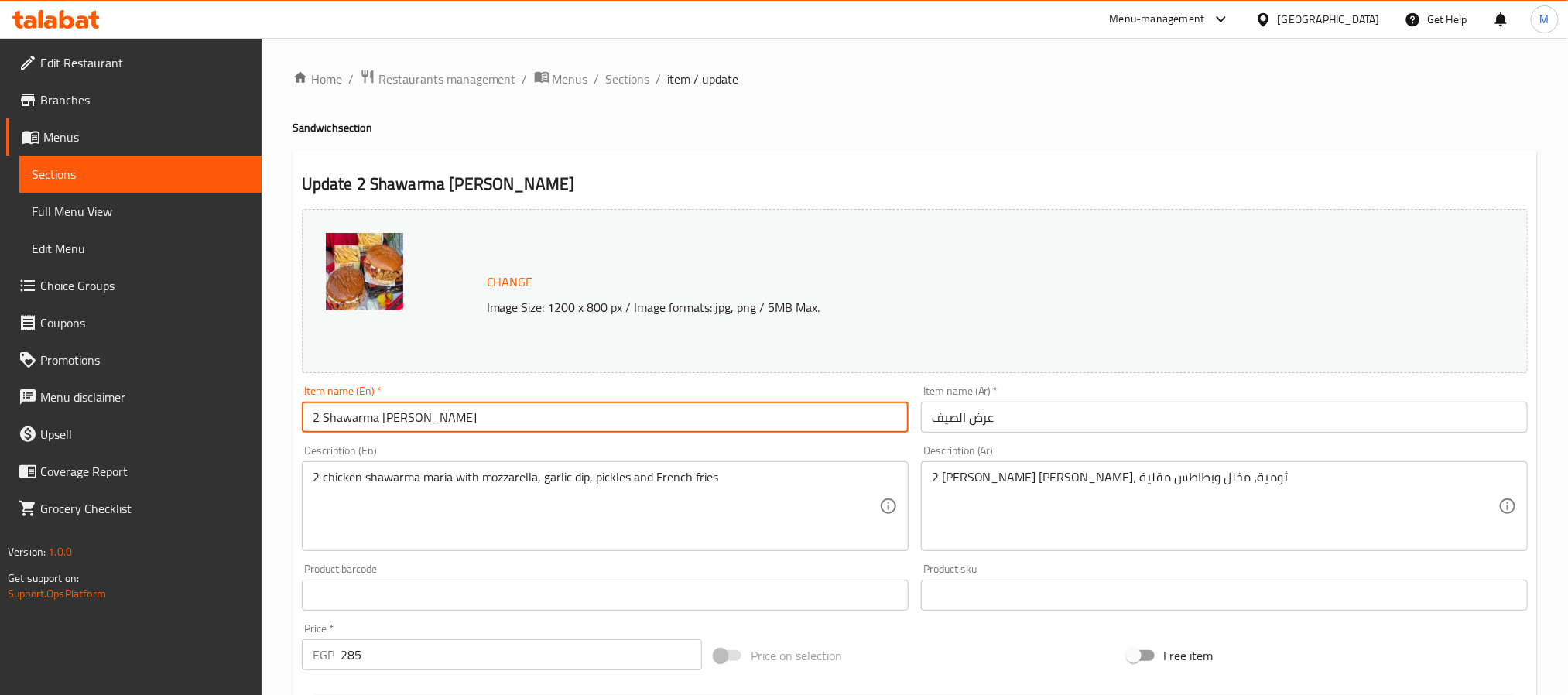
click at [746, 421] on input "2 Shawarma Maria Offer" at bounding box center [605, 417] width 606 height 31
type input "Summer Offer"
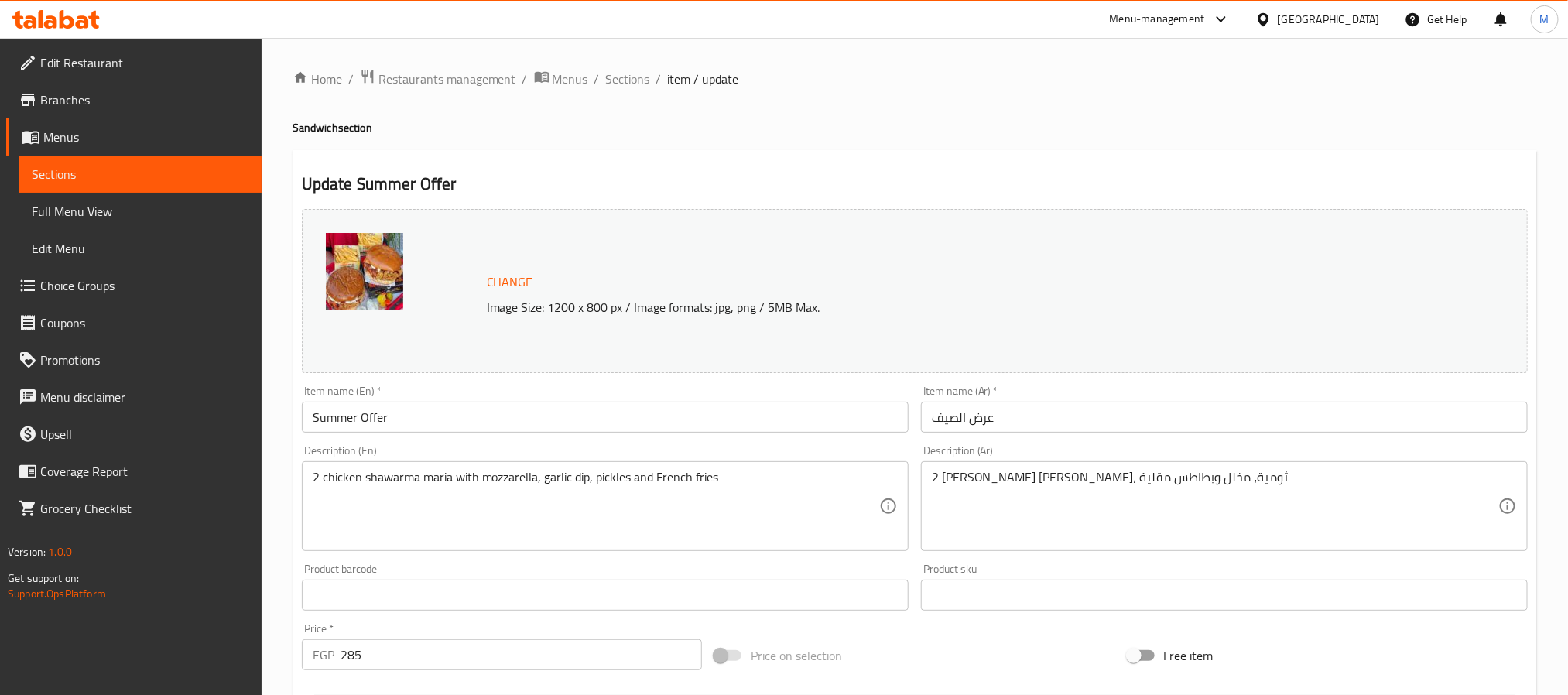
click at [878, 442] on div "Description (En) 2 chicken shawarma maria with mozzarella, garlic dip, pickles …" at bounding box center [605, 498] width 619 height 119
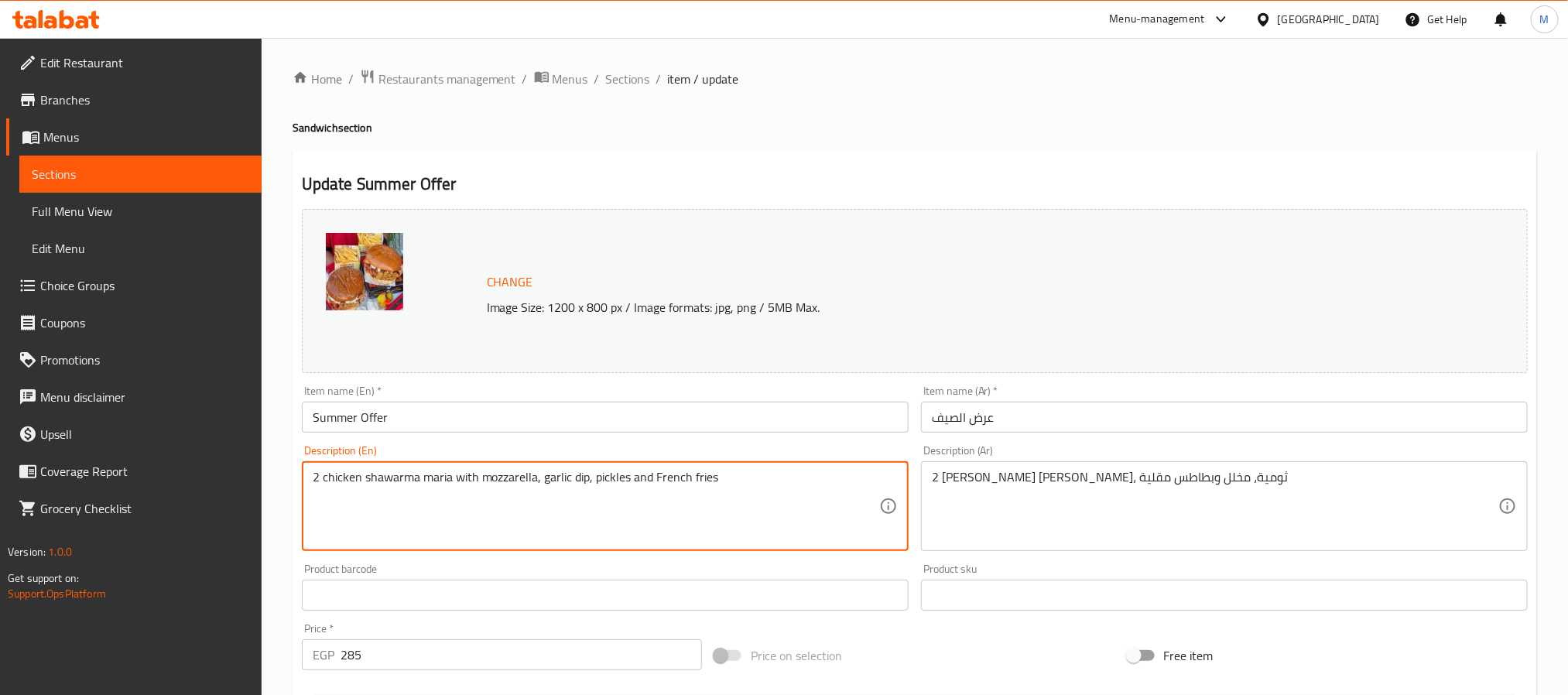
type textarea "2 chicken shawarma maria with mozzarella, garlic dip, pickles and french fries"
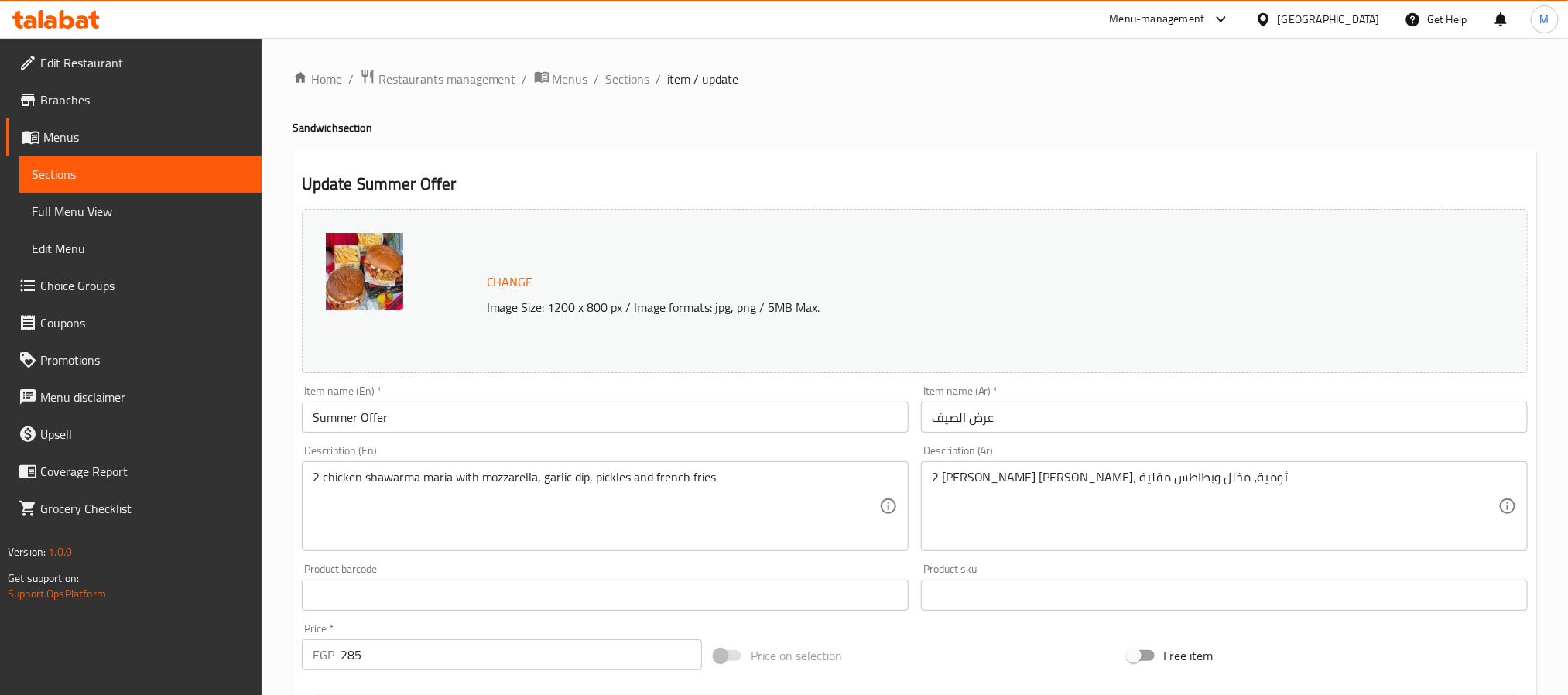
click at [790, 449] on div "Description (En) 2 chicken shawarma maria with mozzarella, garlic dip, pickles …" at bounding box center [605, 498] width 606 height 106
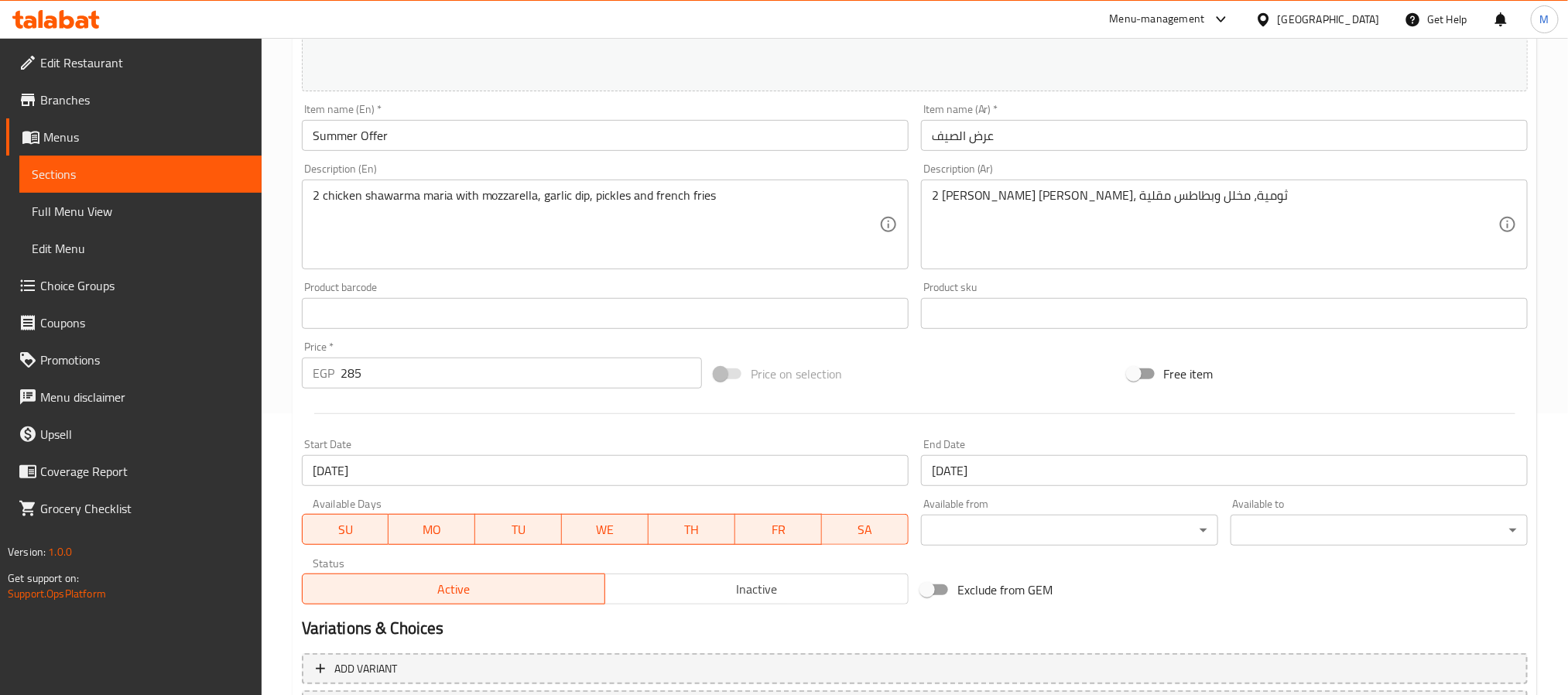
scroll to position [70, 0]
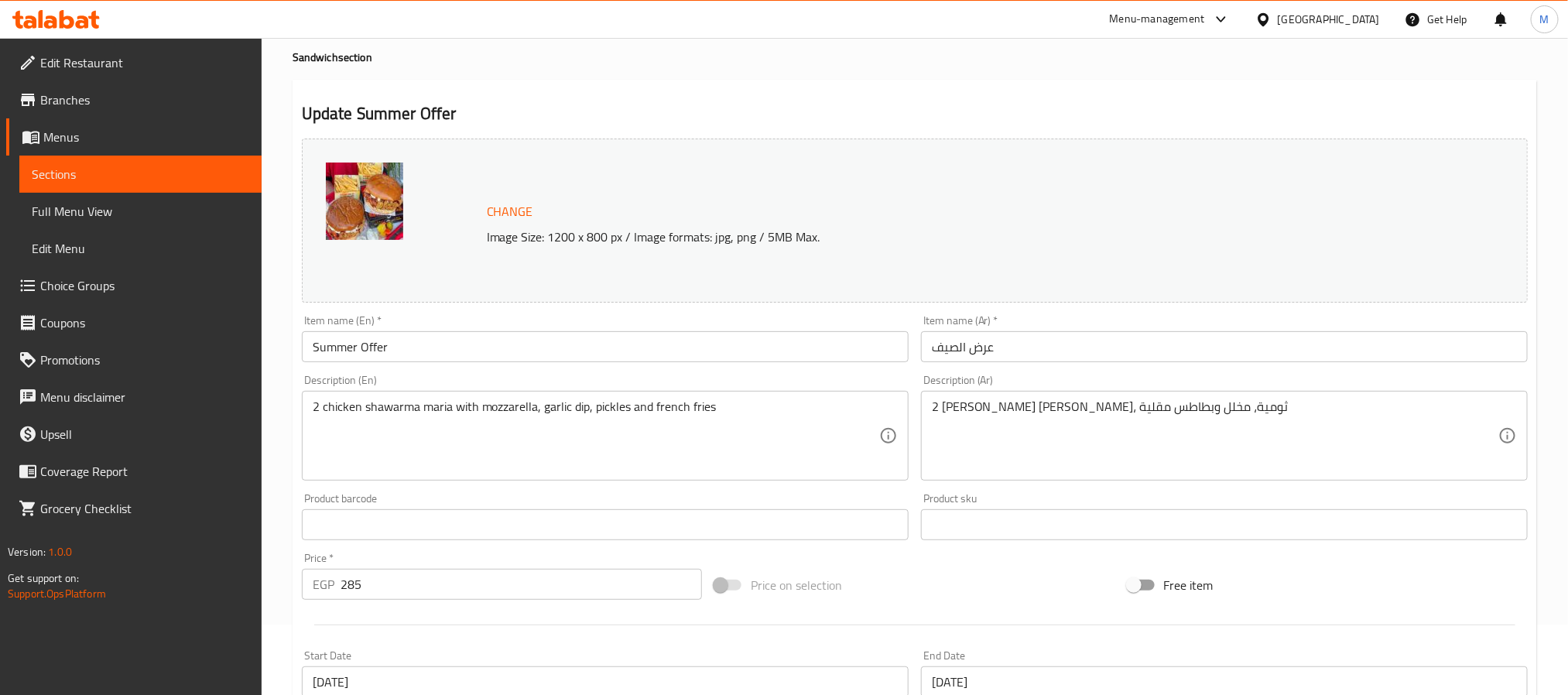
click at [712, 374] on div "Description (En) 2 chicken shawarma maria with mozzarella, garlic dip, pickles …" at bounding box center [605, 427] width 606 height 106
click at [718, 374] on div "Description (En) 2 chicken shawarma maria with mozzarella, garlic dip, pickles …" at bounding box center [605, 428] width 619 height 119
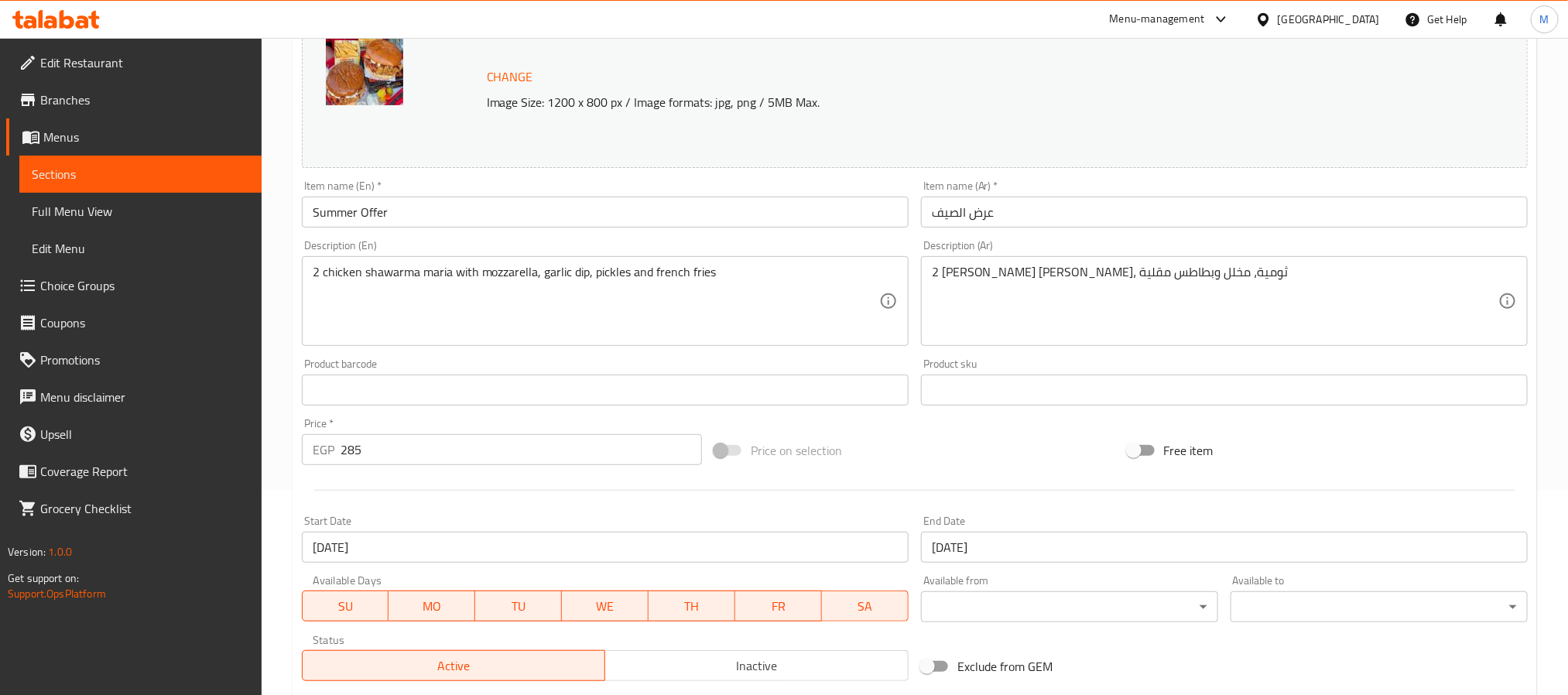
scroll to position [419, 0]
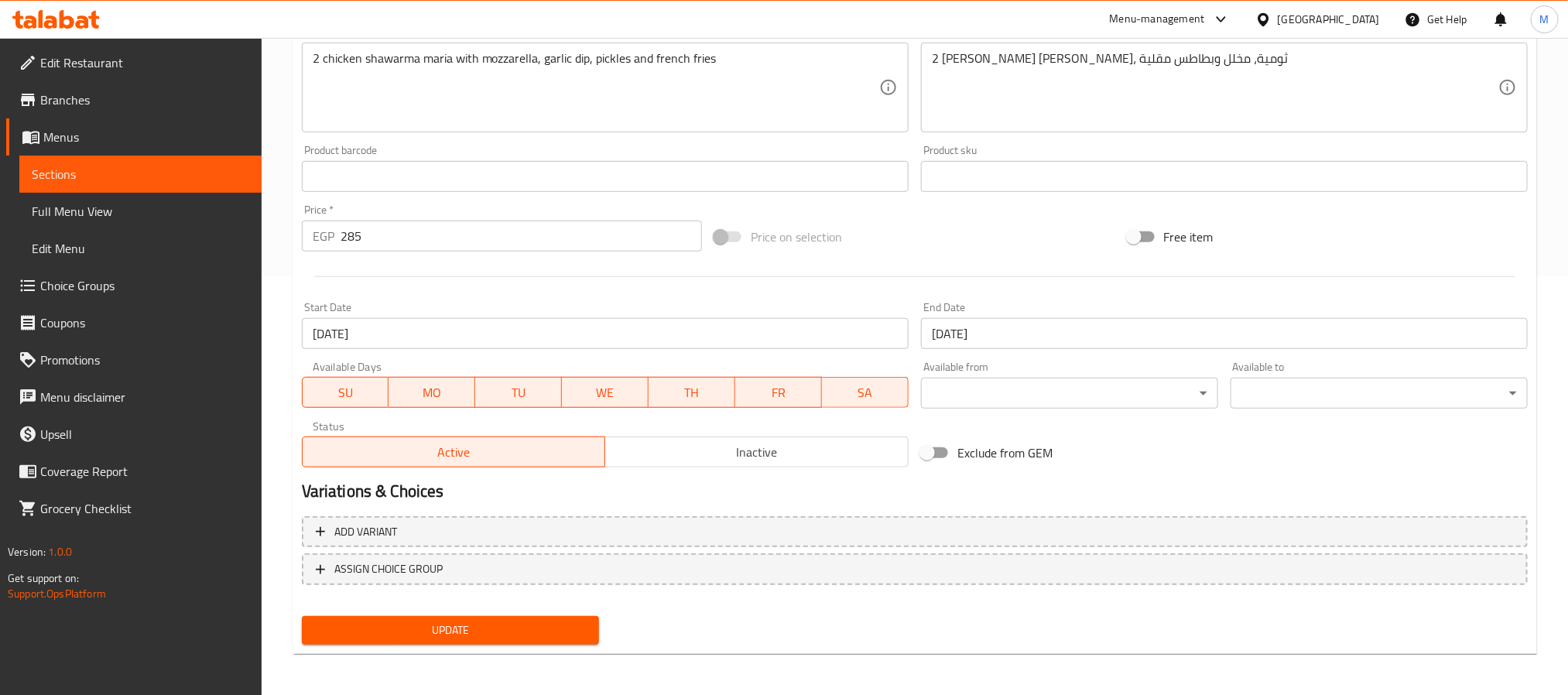
click at [681, 211] on div "Price   * EGP 285 Price *" at bounding box center [501, 228] width 400 height 48
click at [514, 632] on span "Update" at bounding box center [450, 630] width 272 height 19
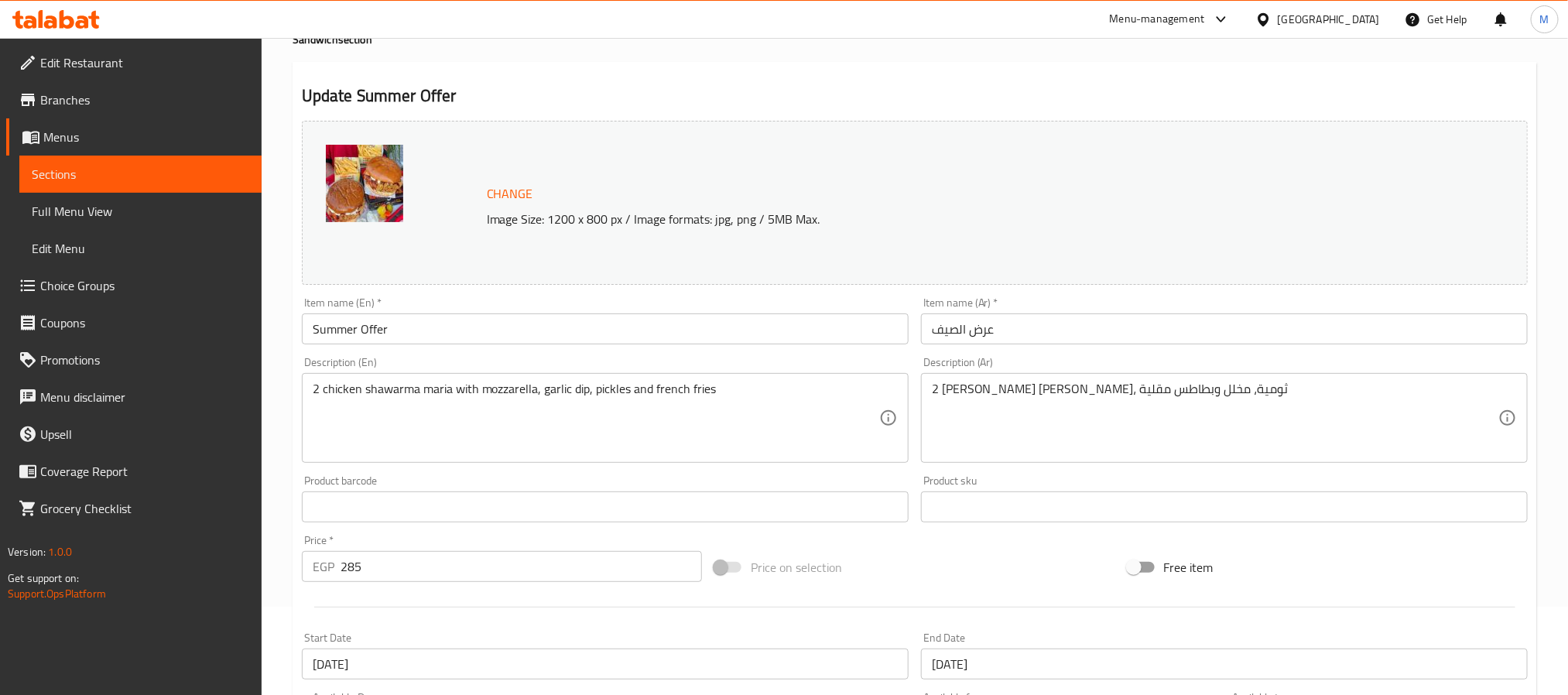
scroll to position [0, 0]
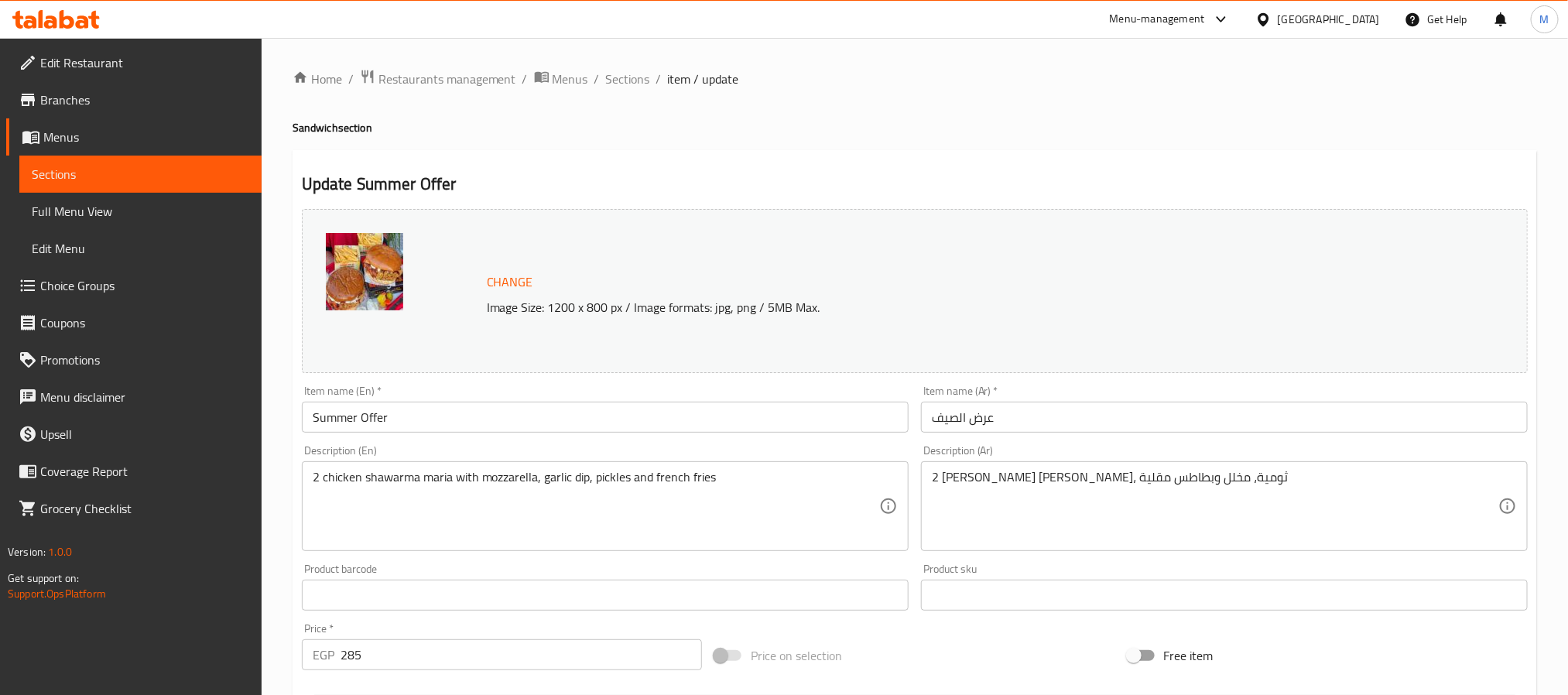
click at [632, 78] on span "Sections" at bounding box center [628, 79] width 44 height 18
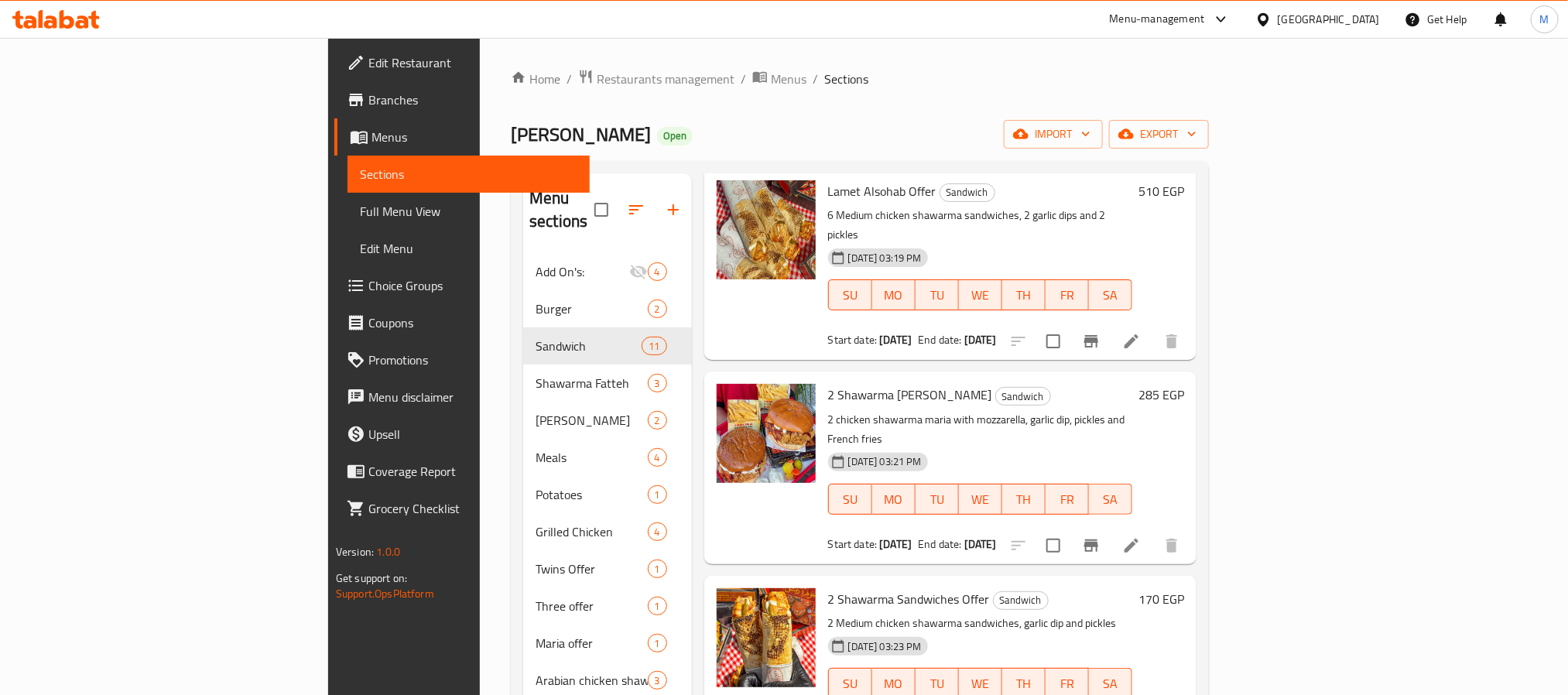
scroll to position [116, 0]
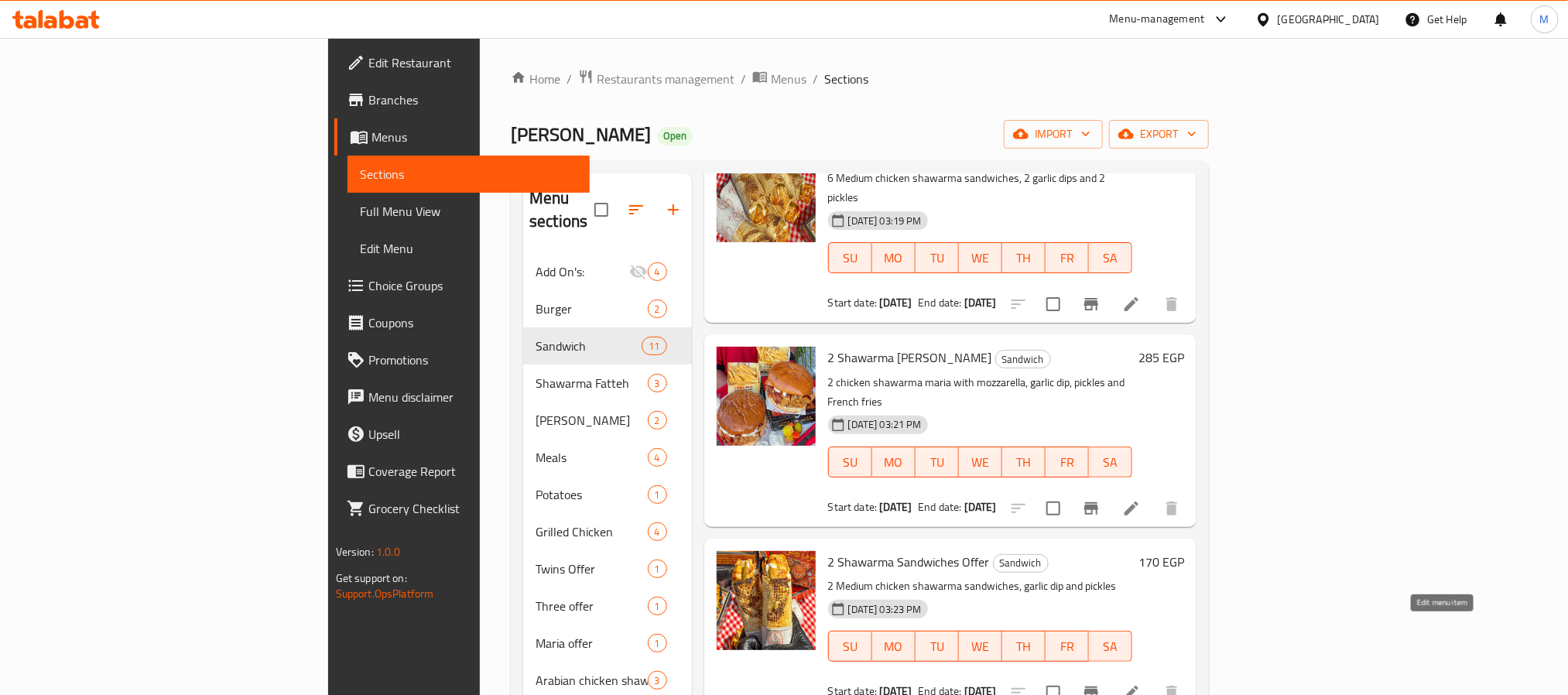
click at [1139, 686] on icon at bounding box center [1131, 692] width 14 height 14
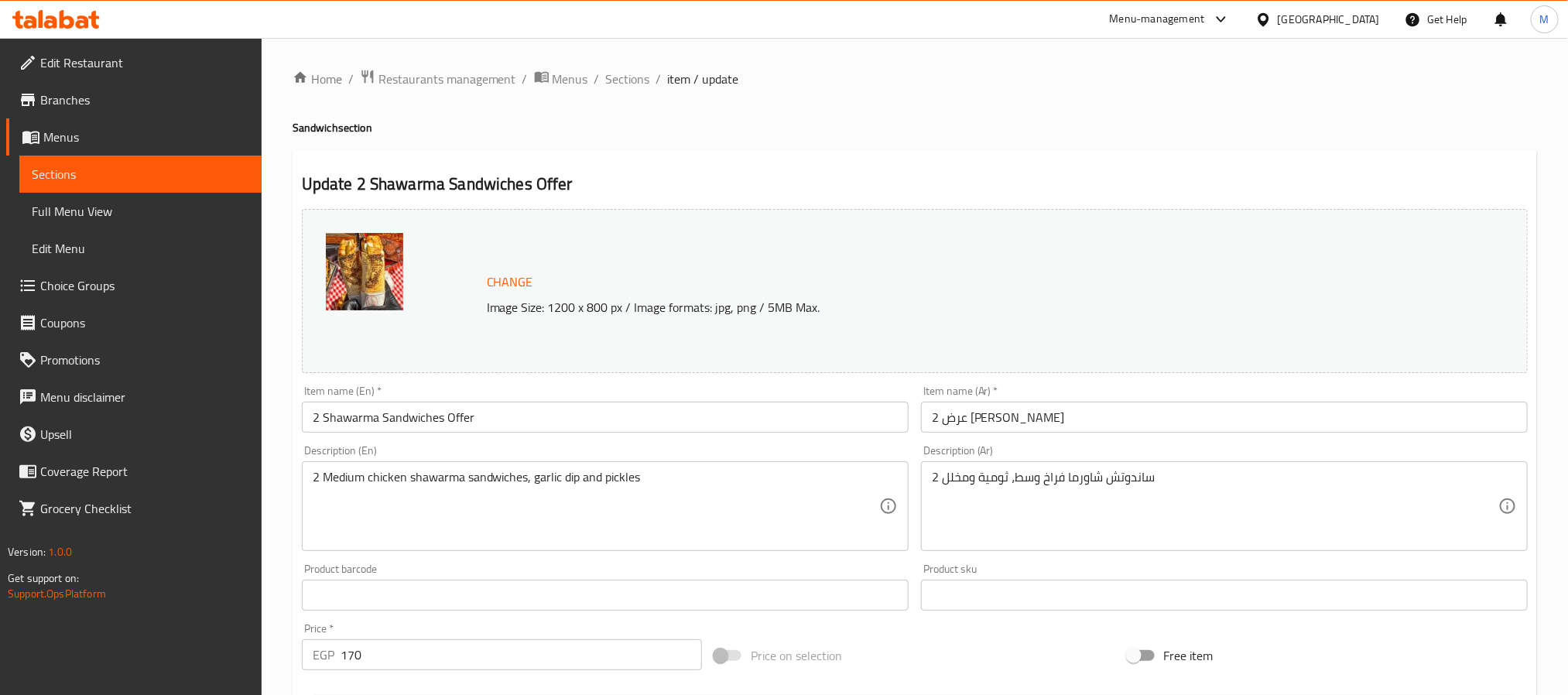
click at [1115, 411] on input "عرض 2 ساندوتش شاورما" at bounding box center [1225, 417] width 606 height 31
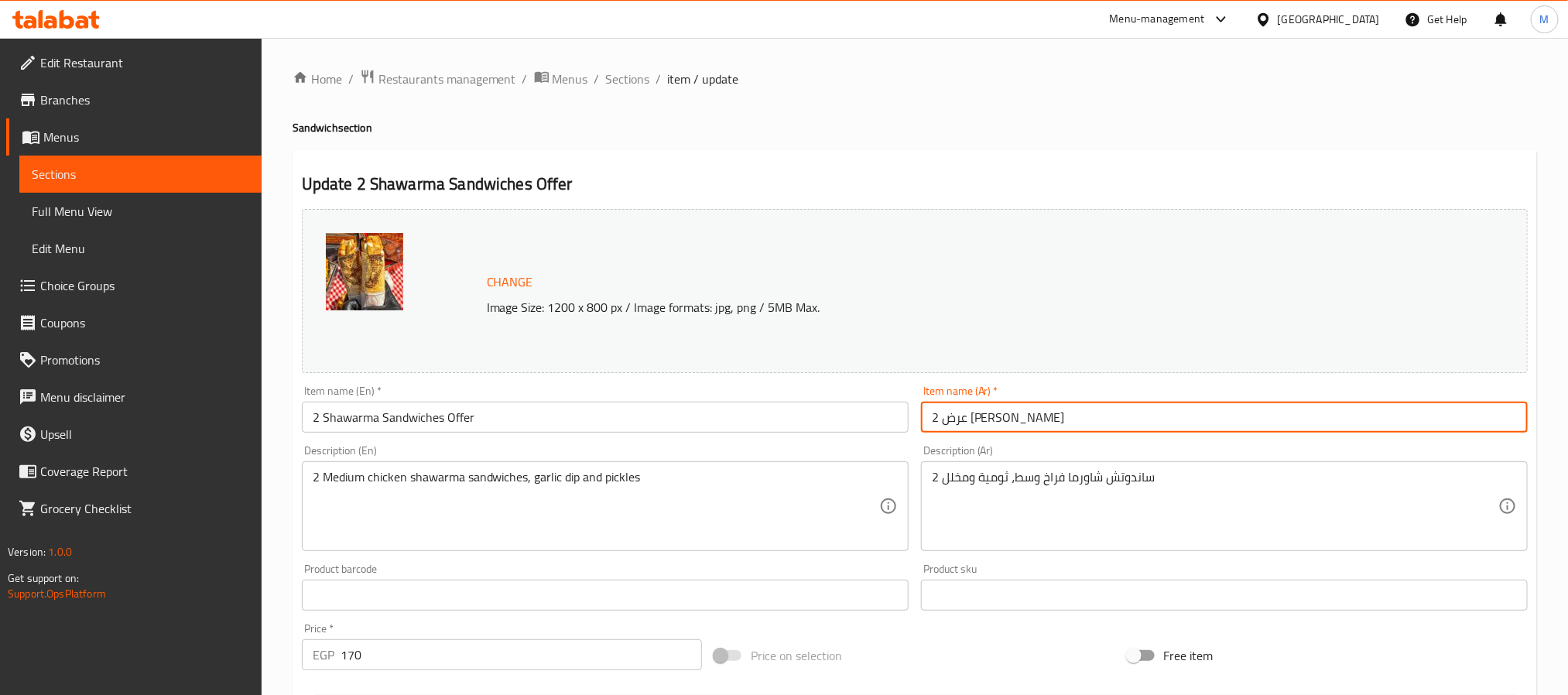
paste input "التوينز"
type input "عرض التوينز"
click at [792, 420] on input "2 Shawarma Sandwiches Offer" at bounding box center [605, 417] width 606 height 31
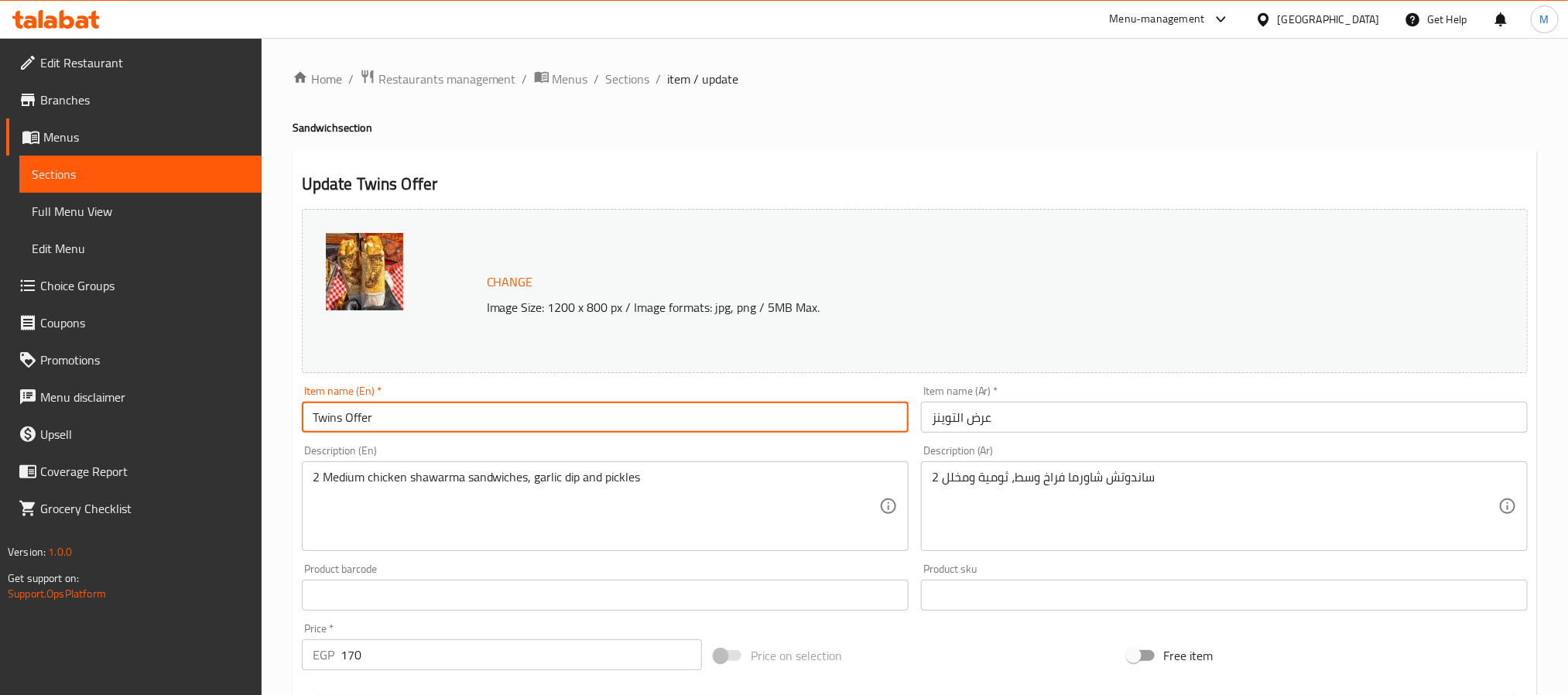
type input "Twins Offer"
click at [927, 388] on div "Item name (Ar)   * عرض التوينز Item name (Ar) *" at bounding box center [1225, 408] width 606 height 48
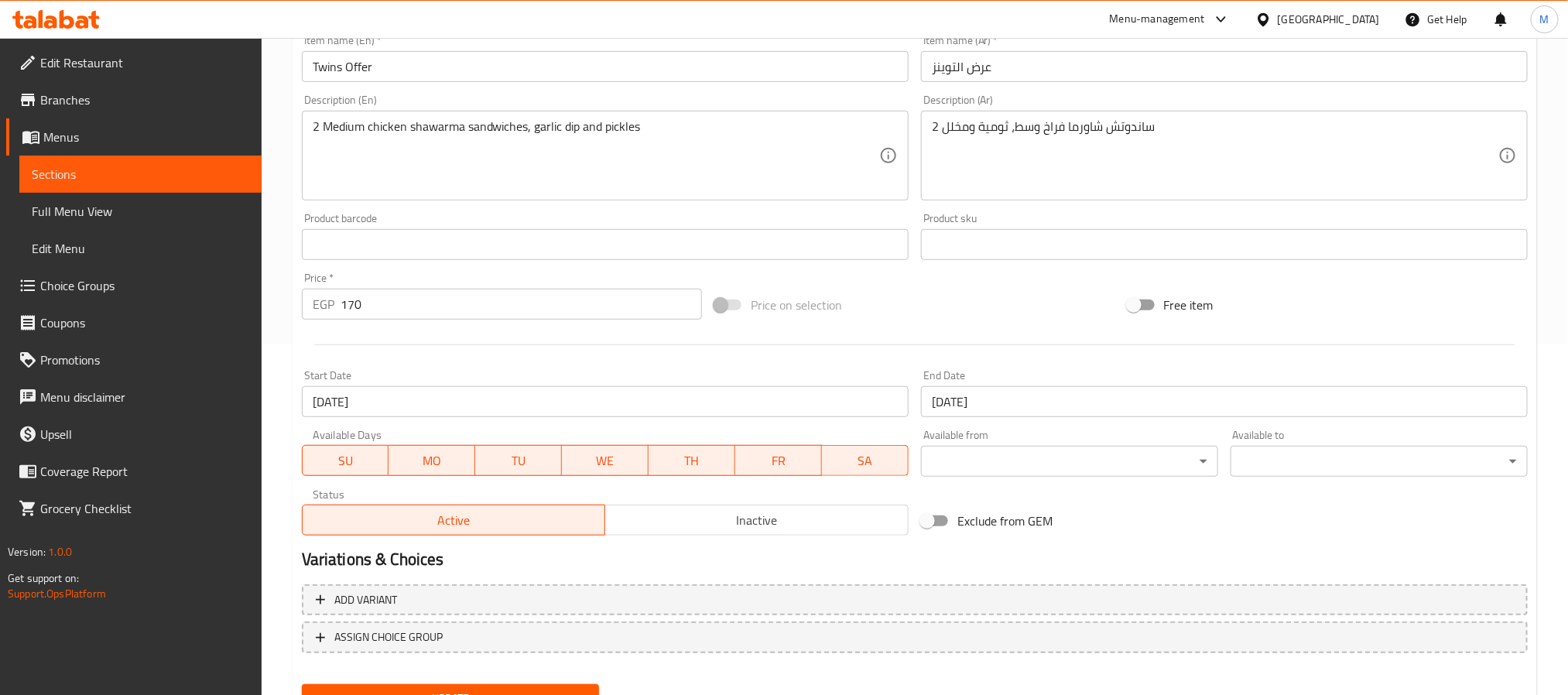
scroll to position [419, 0]
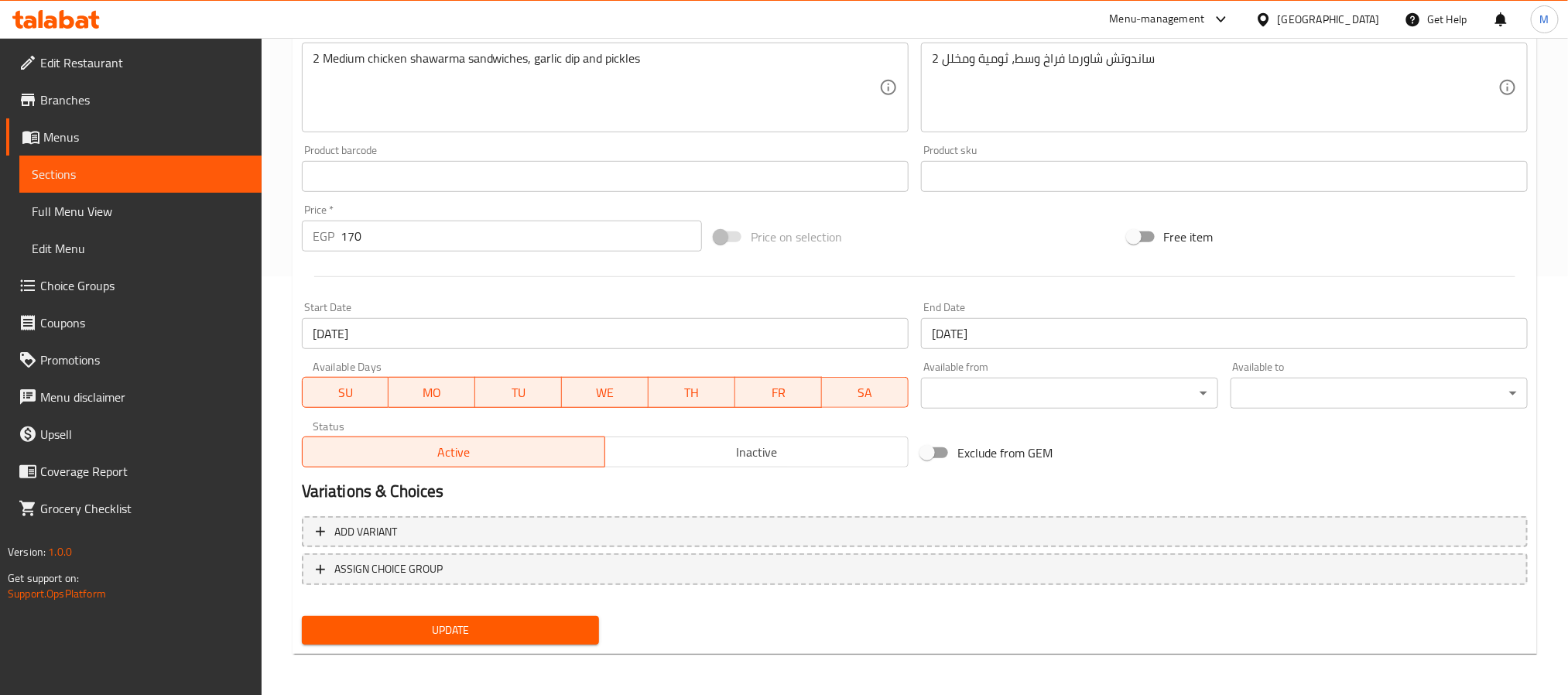
click at [525, 629] on span "Update" at bounding box center [450, 630] width 272 height 19
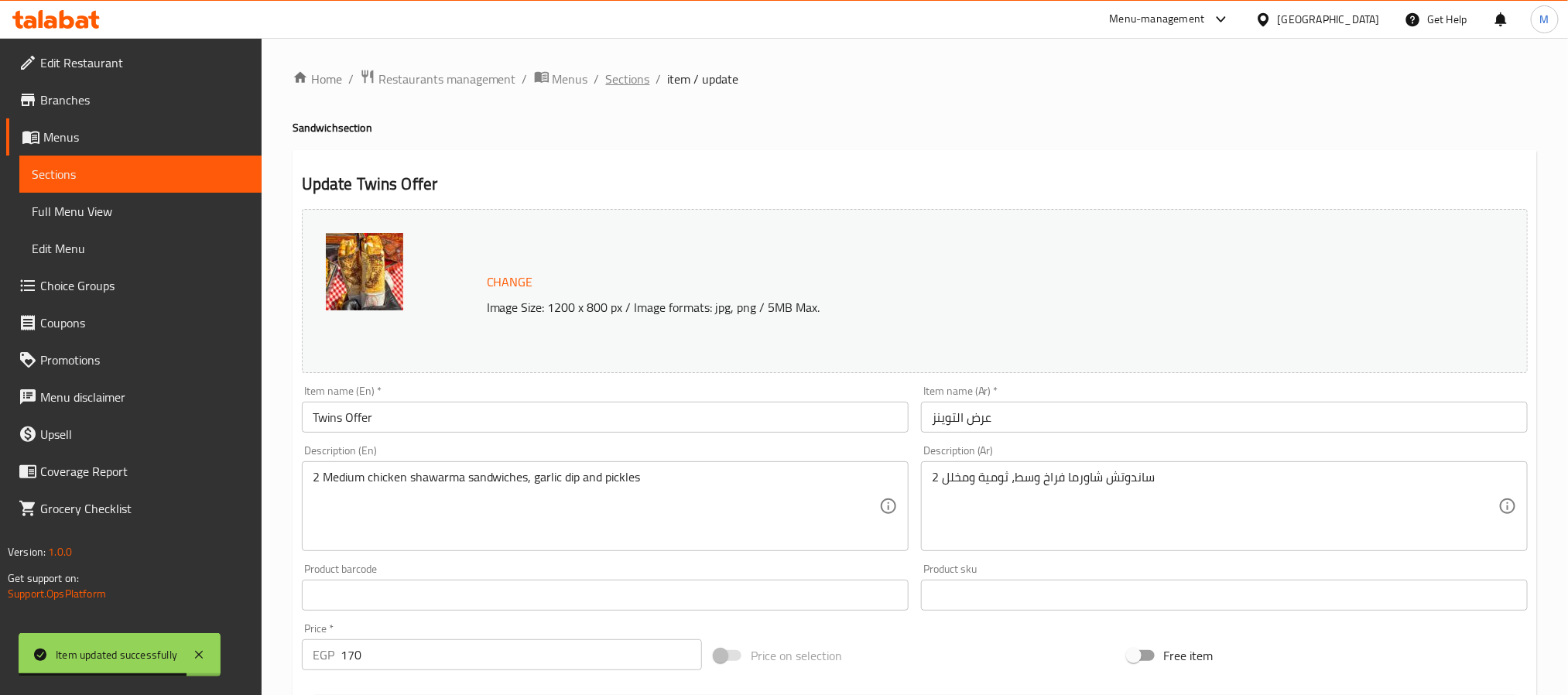
click at [621, 84] on span "Sections" at bounding box center [628, 79] width 44 height 18
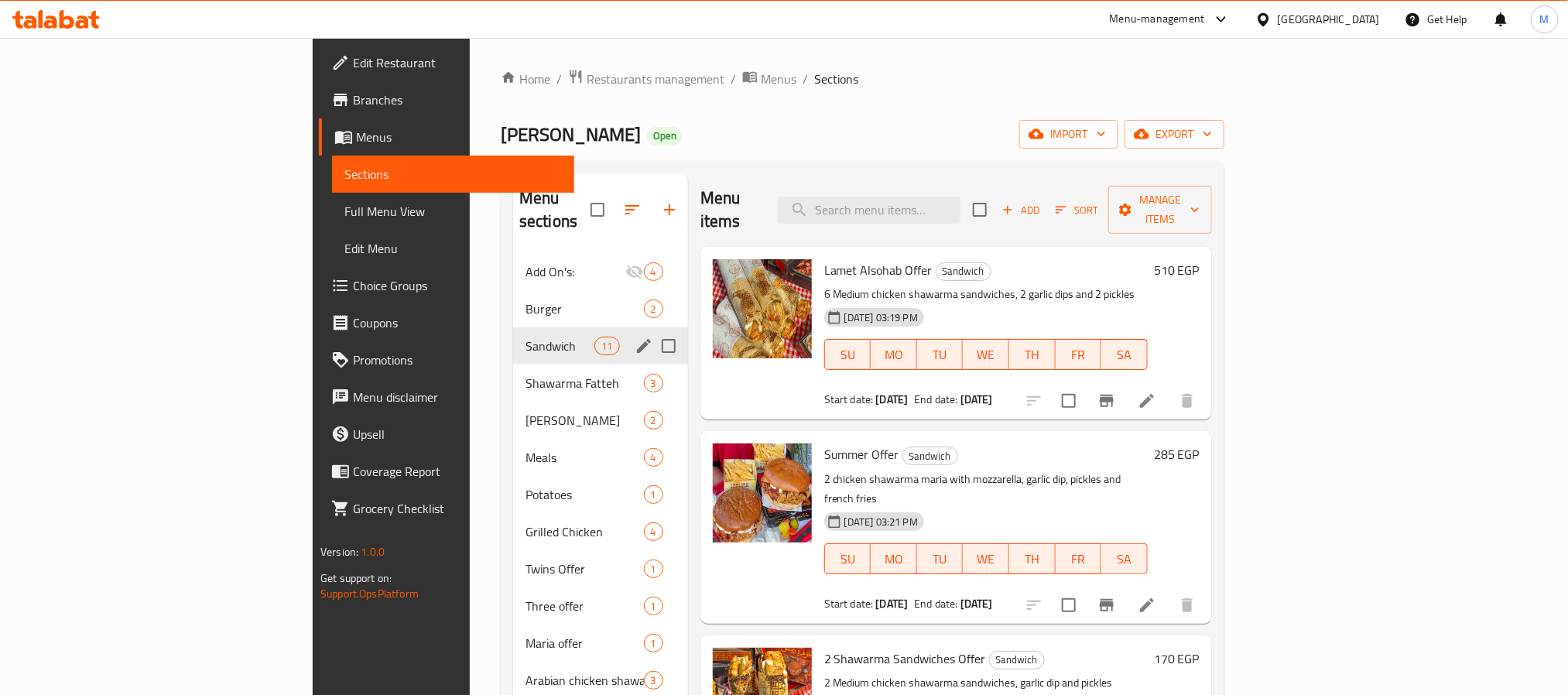
click at [525, 300] on span "Burger" at bounding box center [585, 309] width 119 height 18
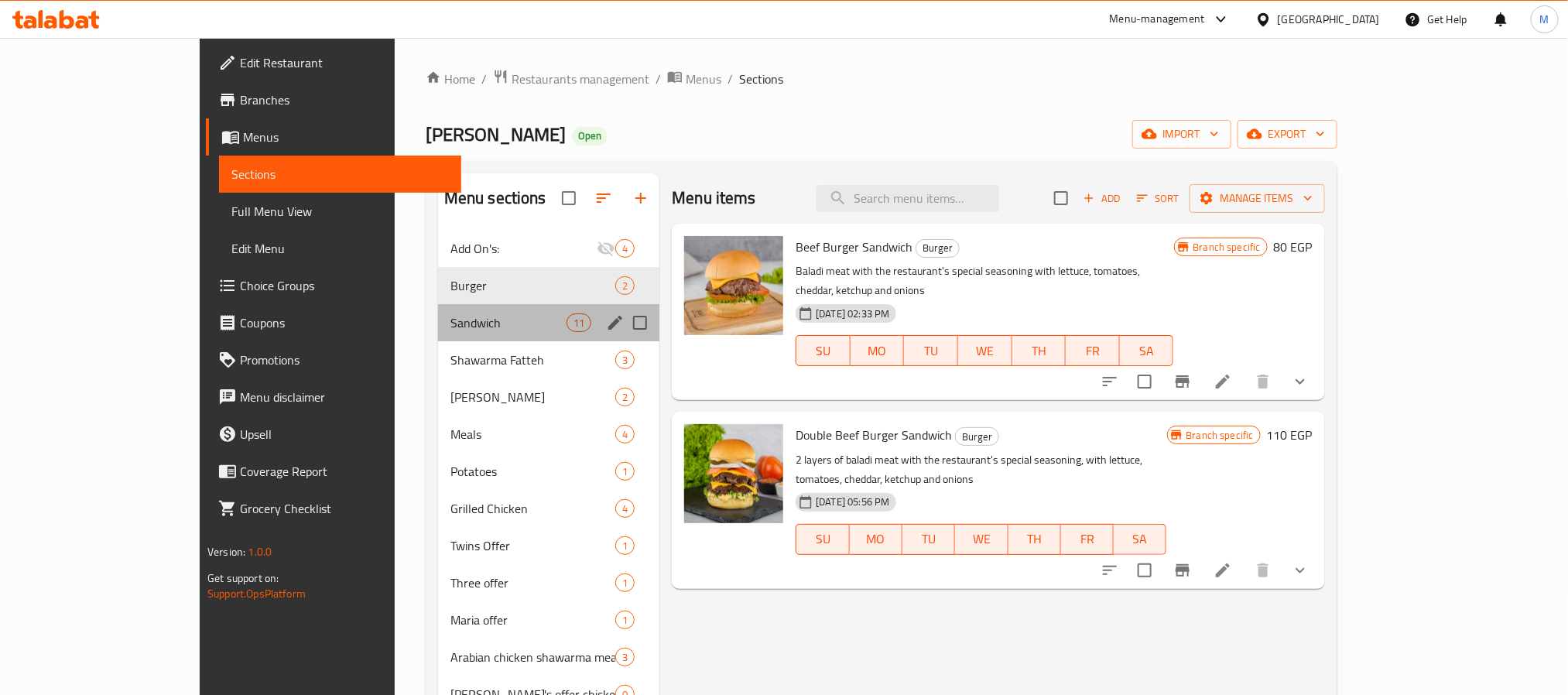
click at [438, 311] on div "Sandwich 11" at bounding box center [548, 322] width 221 height 37
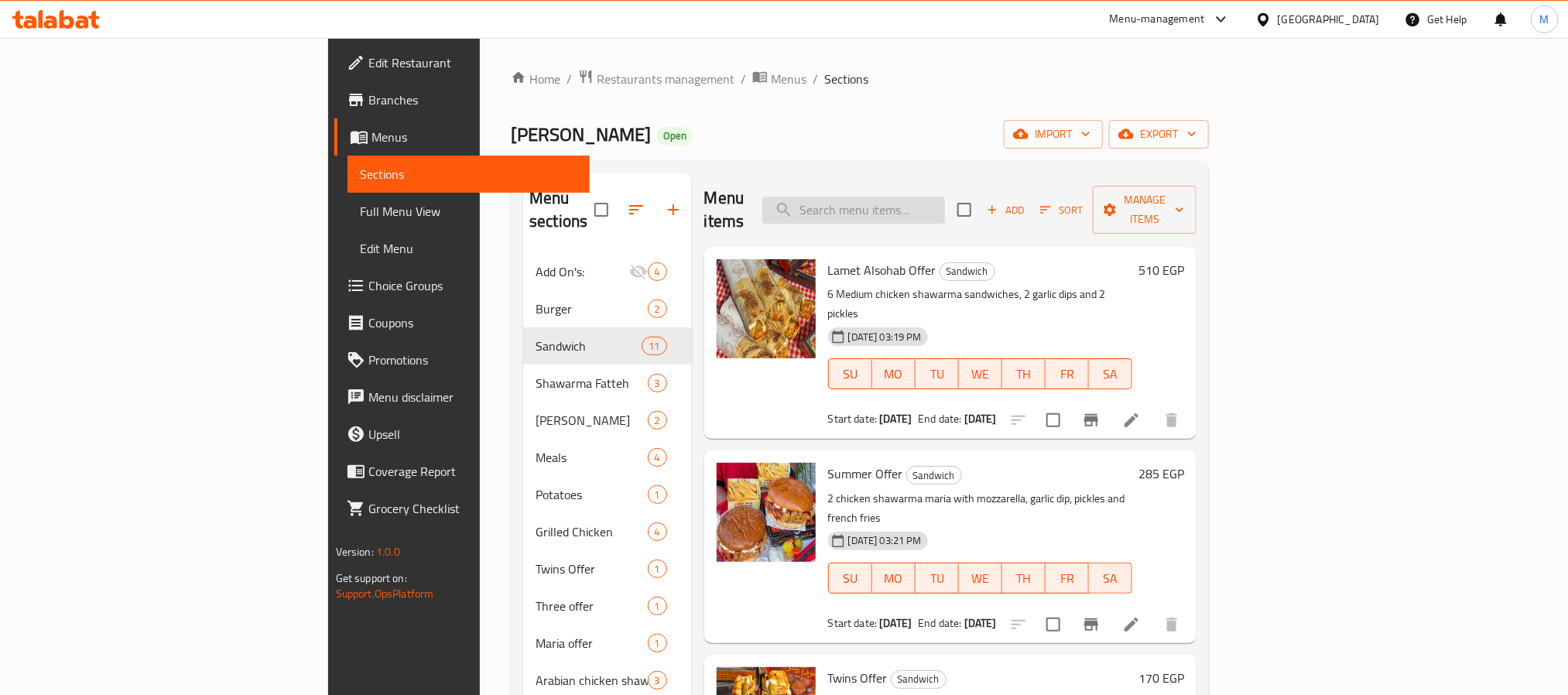
click at [945, 196] on input "search" at bounding box center [854, 210] width 183 height 27
paste input "عرض ٤ فتات شاورما"
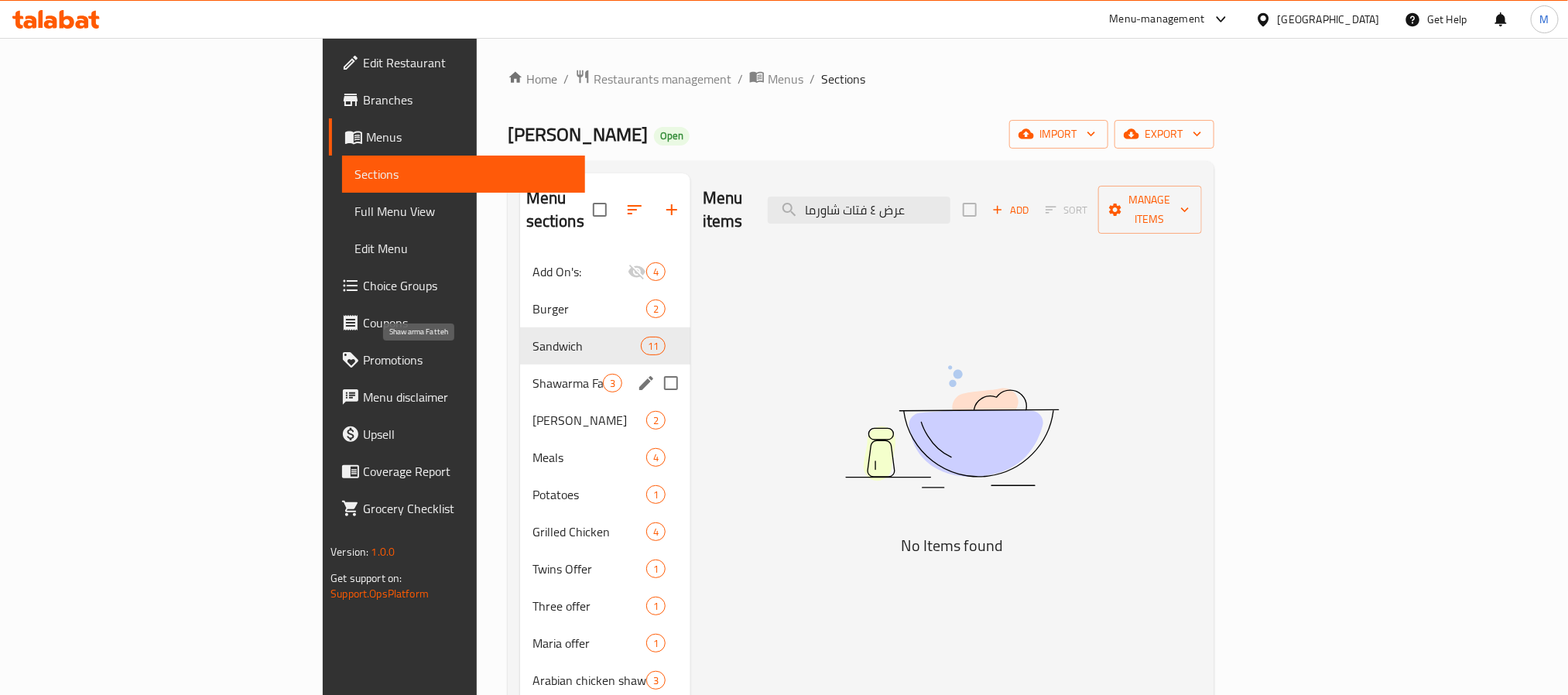
type input "عرض ٤ فتات شاورما"
click at [533, 374] on span "Shawarma Fatteh" at bounding box center [568, 383] width 70 height 18
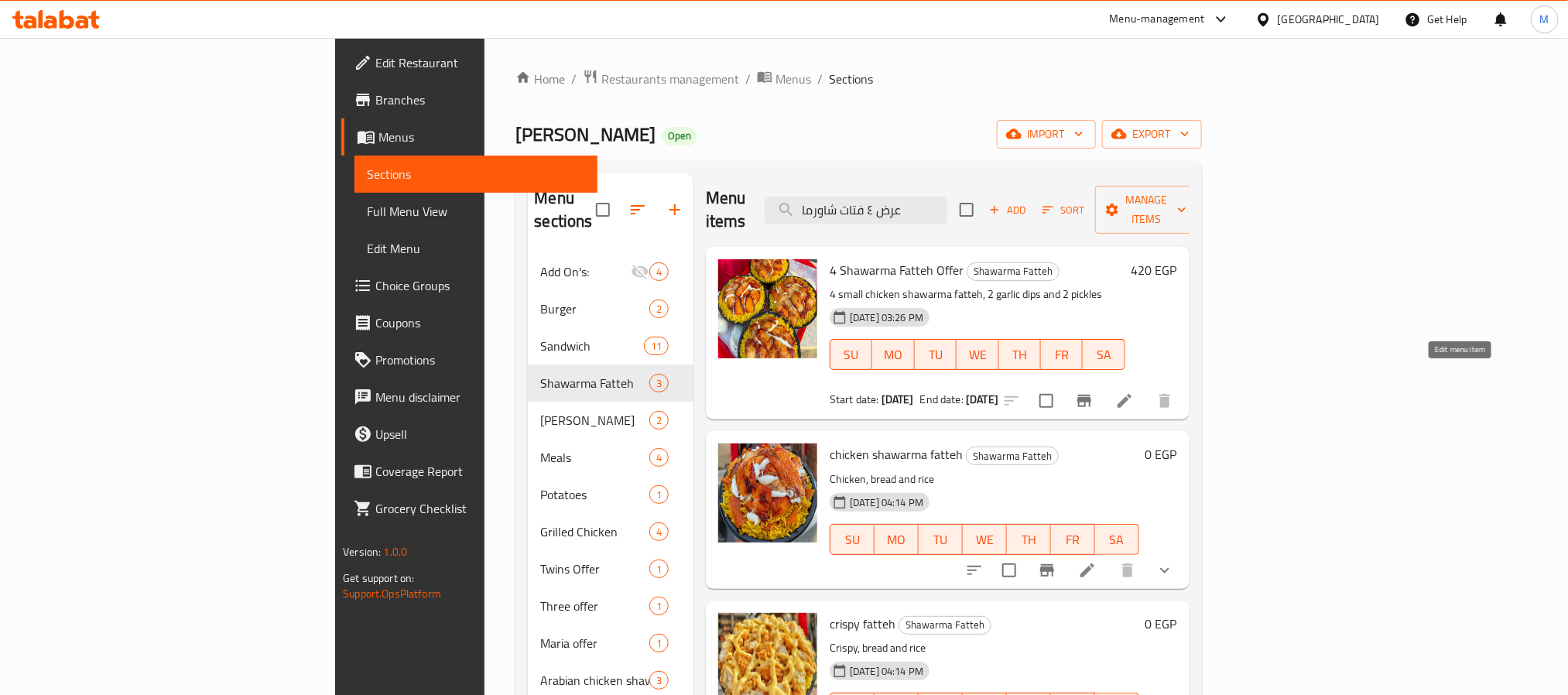
click at [1132, 394] on icon at bounding box center [1124, 401] width 14 height 14
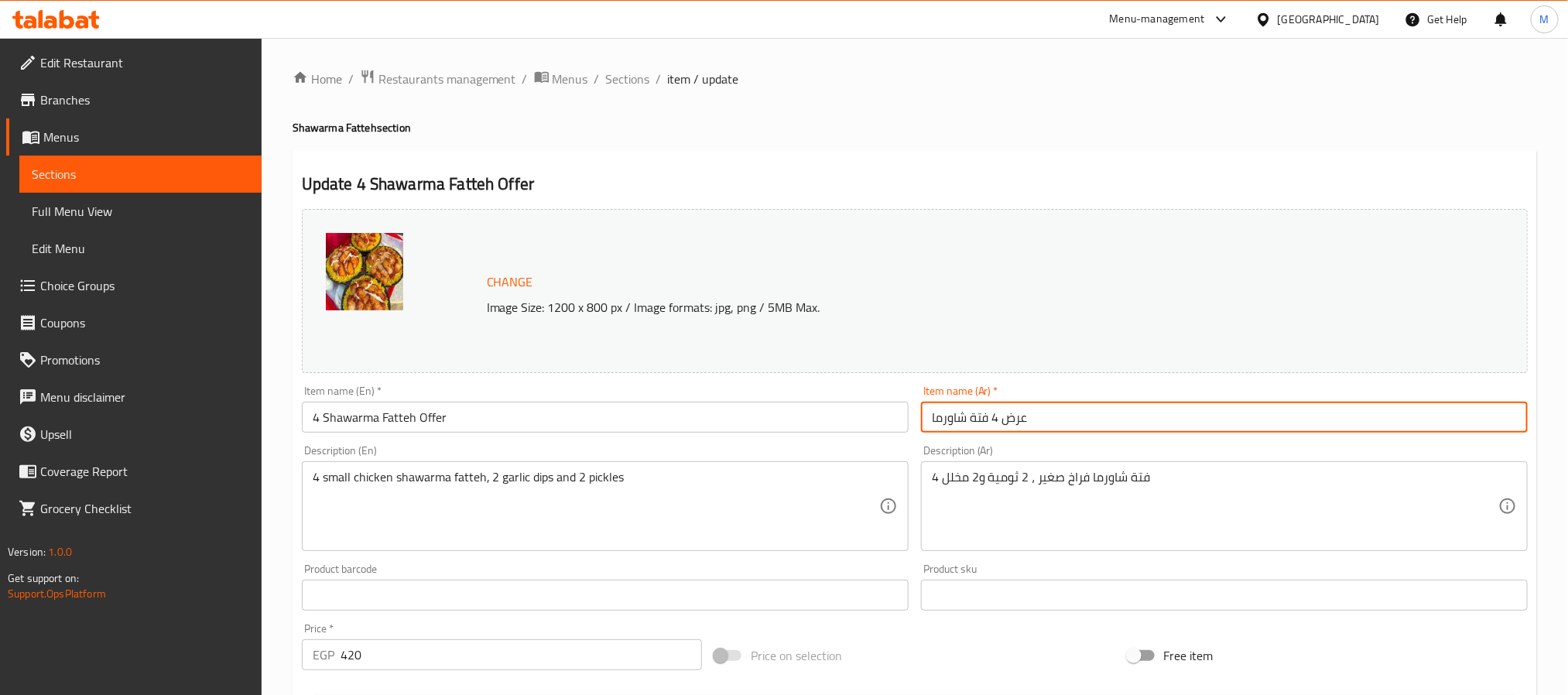
click at [1050, 407] on input "عرض 4 فتة شاورما" at bounding box center [1225, 417] width 606 height 31
paste input "العتاوله"
type input "عرض العتاوله"
click at [485, 404] on input "4 Shawarma Fatteh Offer" at bounding box center [605, 417] width 606 height 31
click at [1418, 416] on input "عرض العتاوله" at bounding box center [1225, 417] width 606 height 31
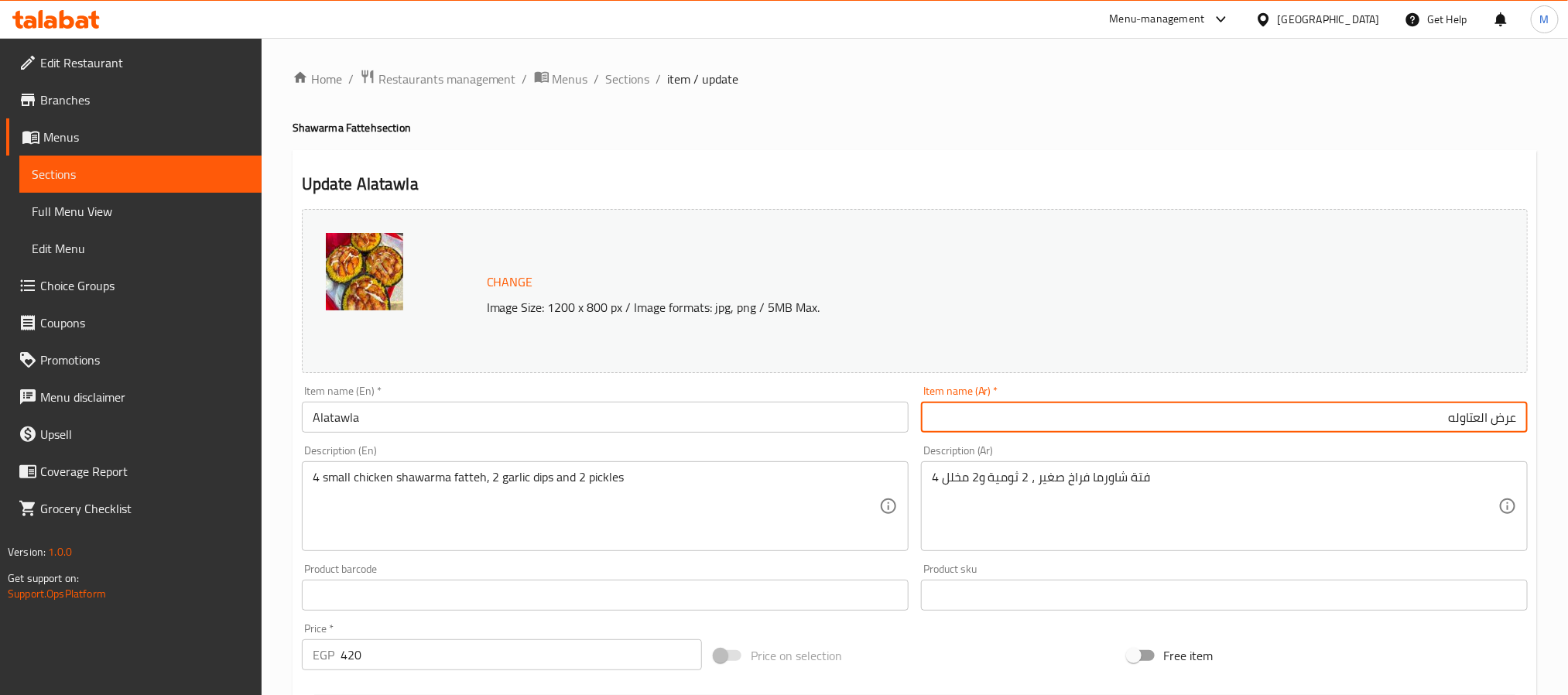
drag, startPoint x: 462, startPoint y: 409, endPoint x: 0, endPoint y: 467, distance: 465.6
click at [0, 465] on div "Edit Restaurant Branches Menus Sections Full Menu View Edit Menu Choice Groups …" at bounding box center [784, 576] width 1568 height 1078
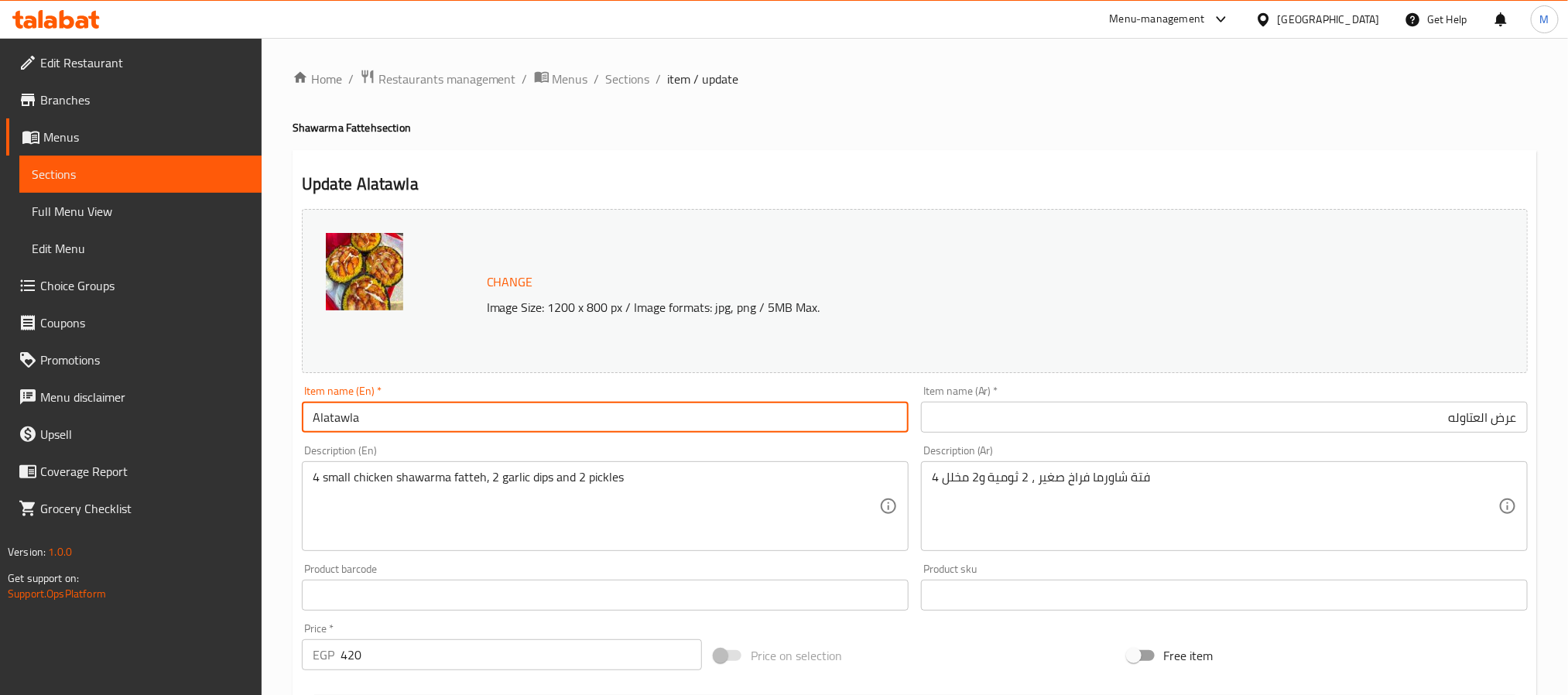
paste input "text"
click at [311, 413] on input "Atawla Offer" at bounding box center [605, 417] width 606 height 31
type input "Alatawla Offer"
click at [776, 447] on div "Description (En) 4 small chicken shawarma fatteh, 2 garlic dips and 2 pickles D…" at bounding box center [605, 498] width 606 height 106
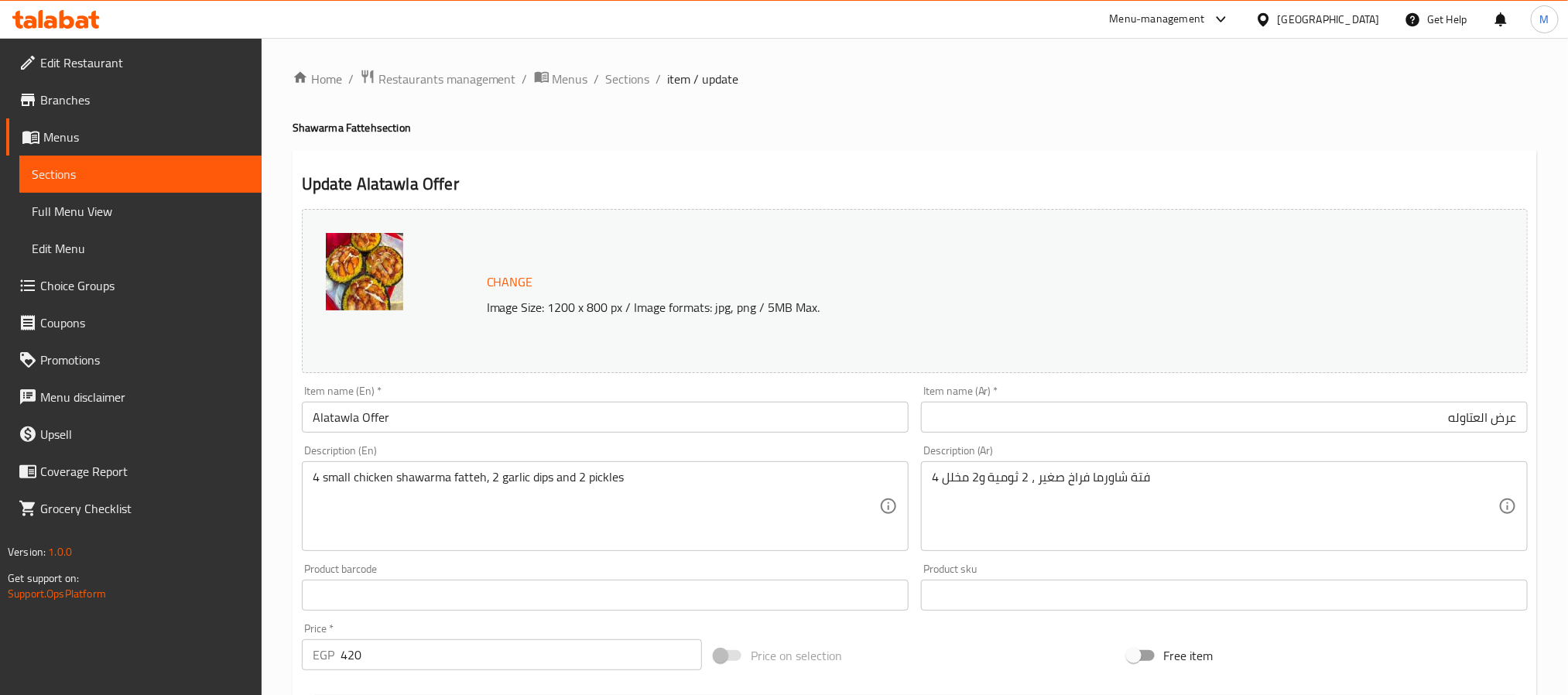
click at [901, 386] on div "Item name (En)   * Alatawla Offer Item name (En) *" at bounding box center [605, 408] width 606 height 48
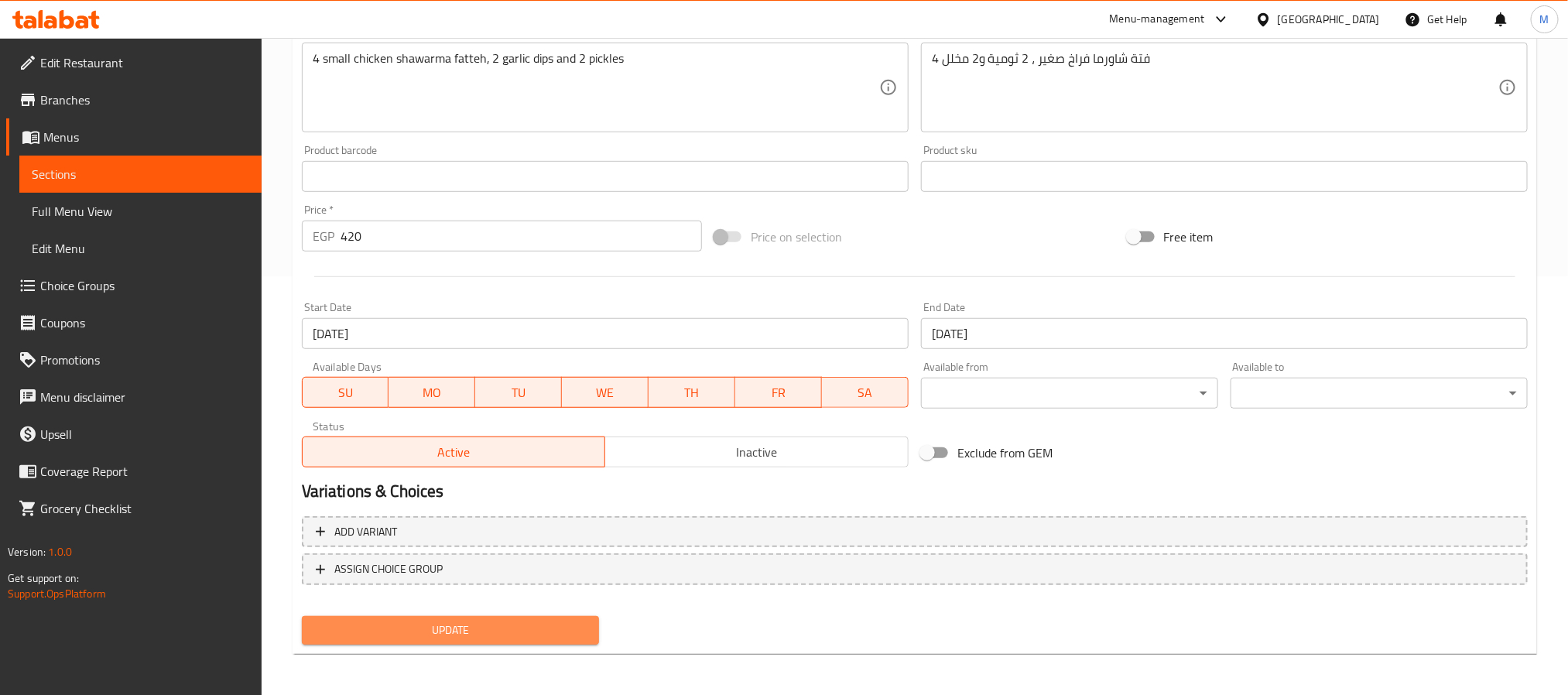
click at [520, 637] on span "Update" at bounding box center [450, 630] width 272 height 19
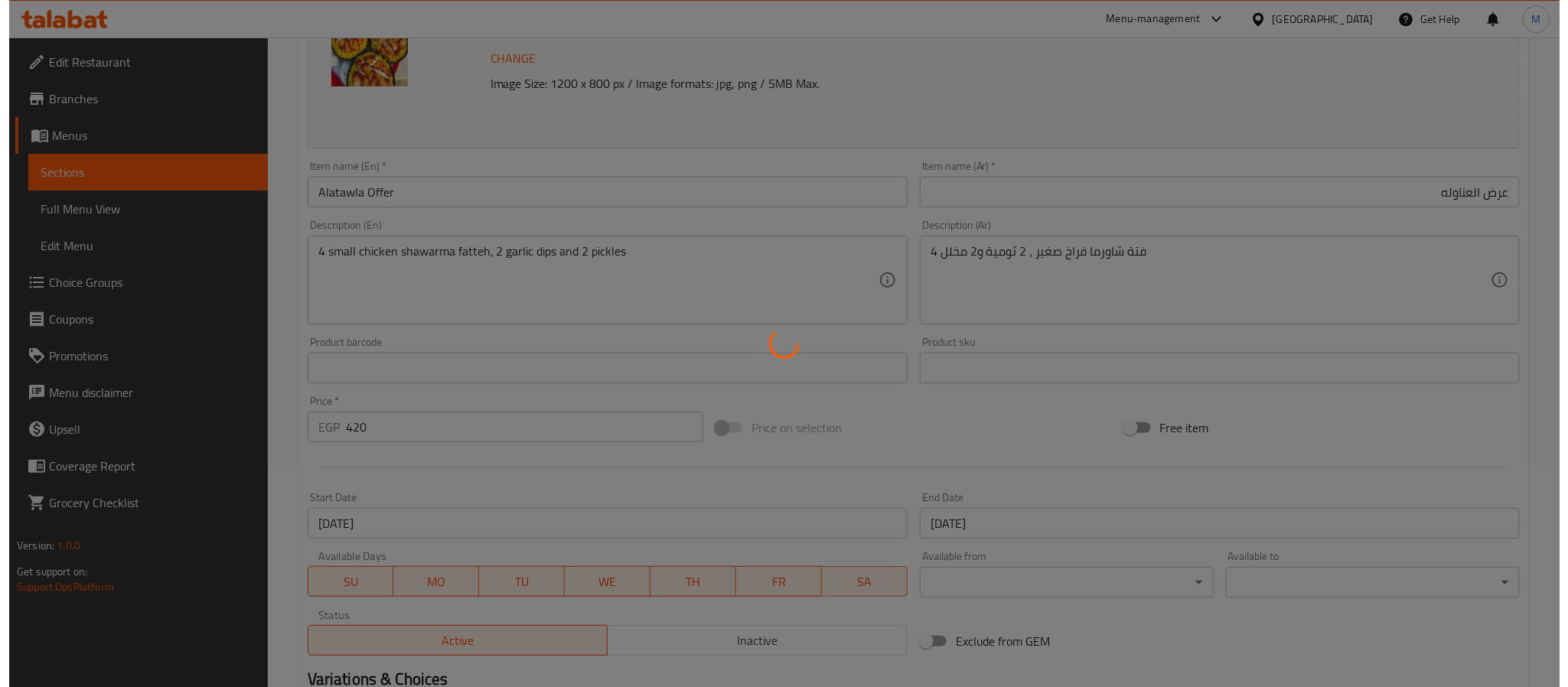
scroll to position [0, 0]
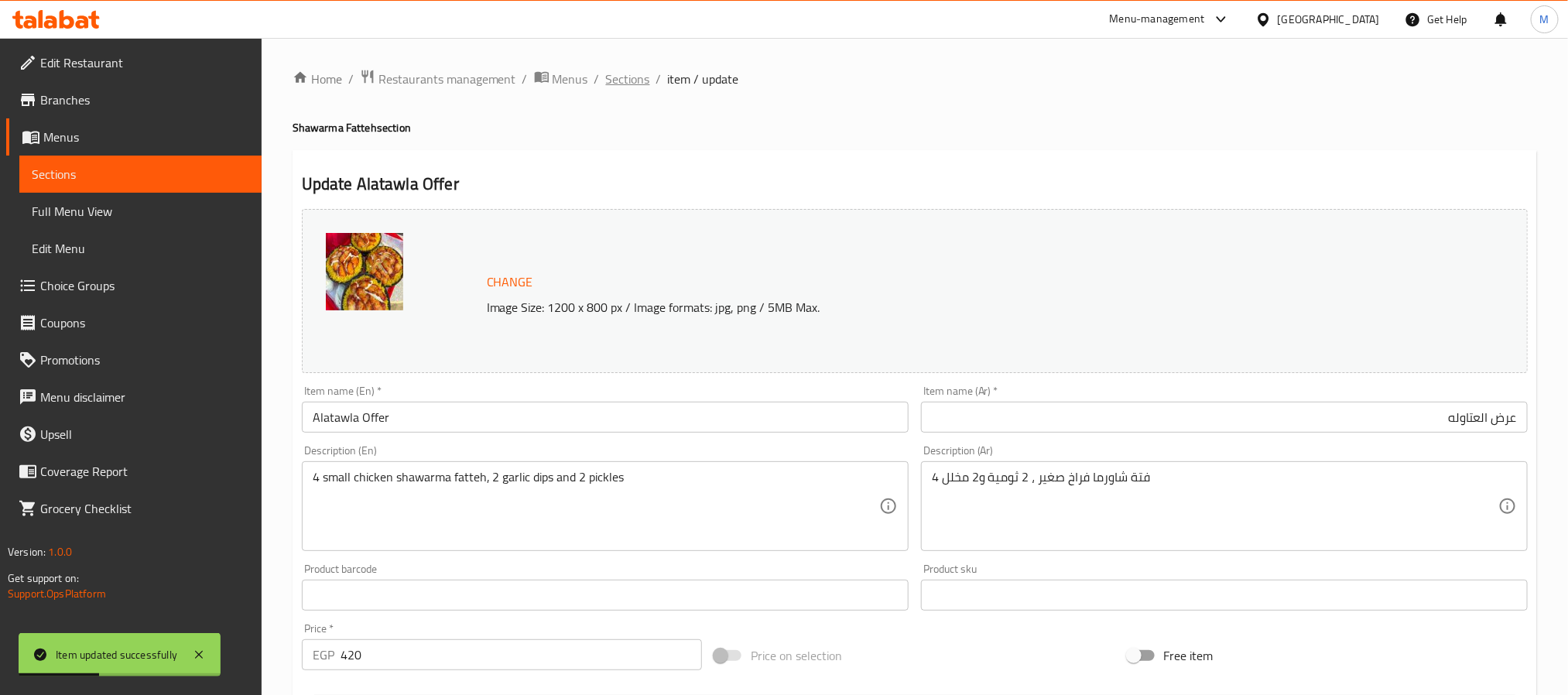
click at [632, 84] on span "Sections" at bounding box center [628, 79] width 44 height 18
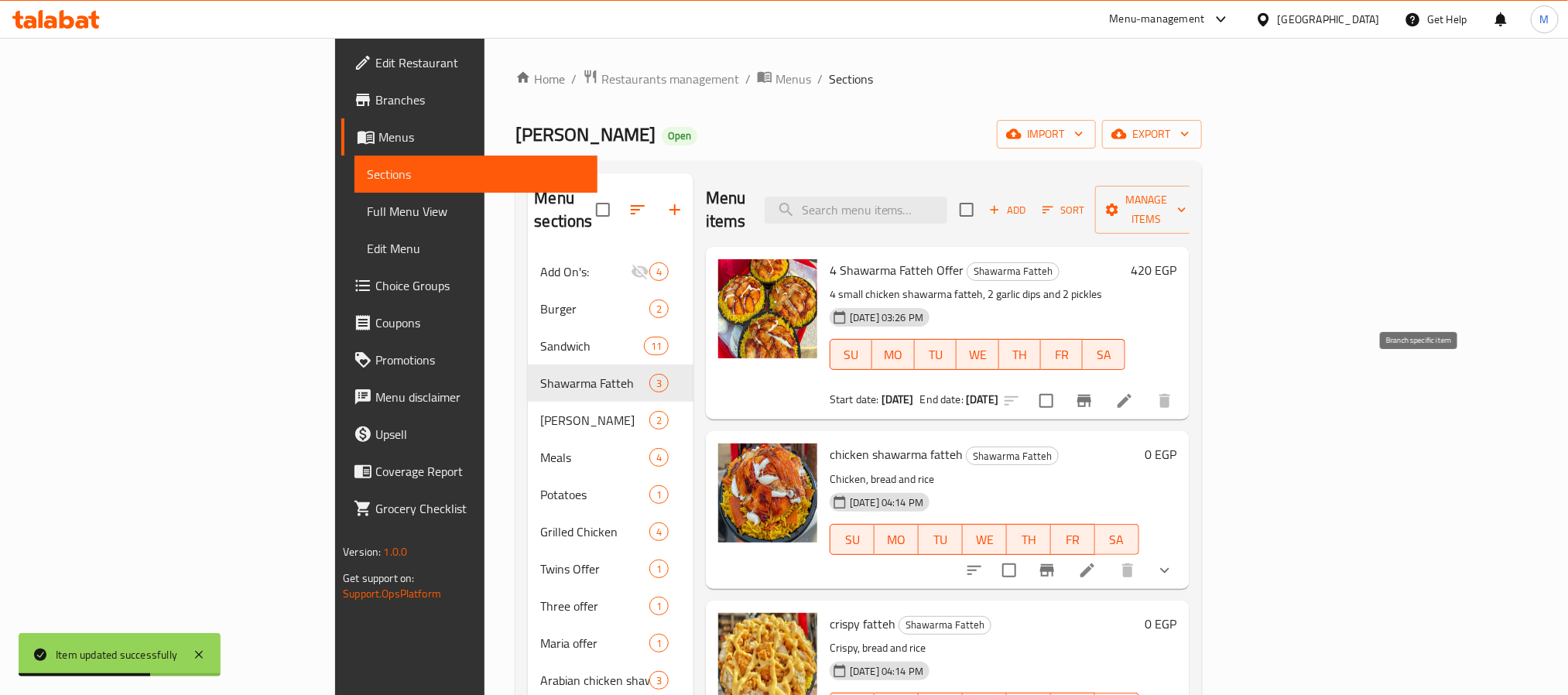
click at [1094, 392] on icon "Branch-specific-item" at bounding box center [1084, 401] width 18 height 18
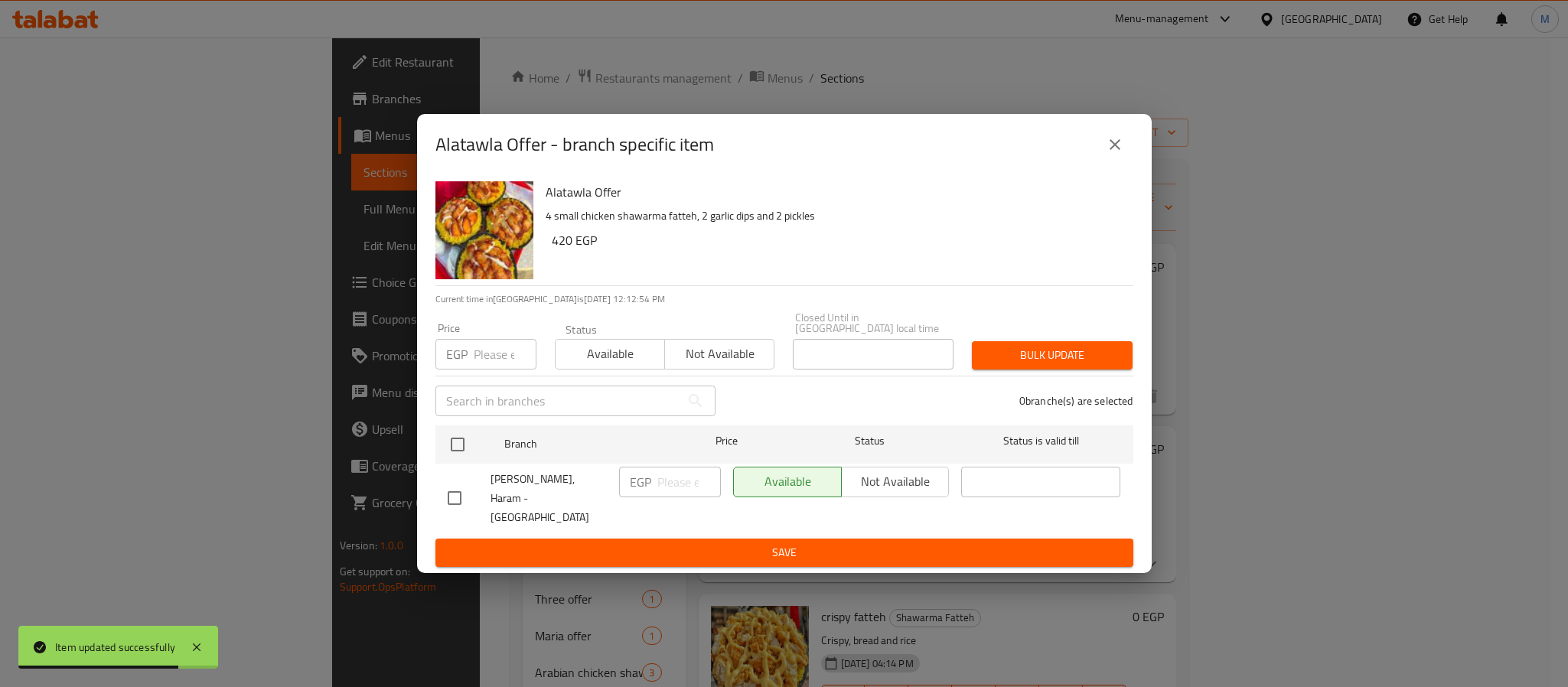
click at [1113, 150] on icon "close" at bounding box center [1115, 145] width 11 height 11
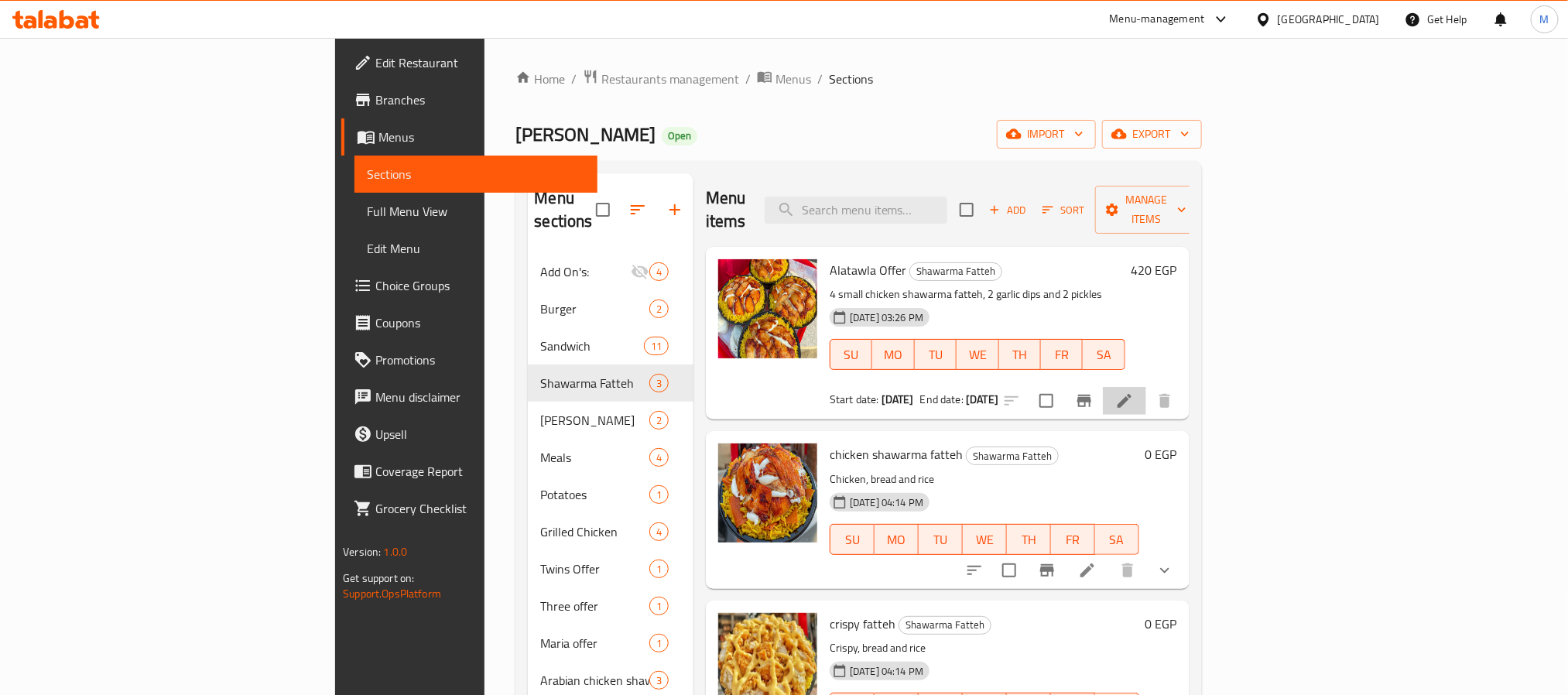
click at [1146, 387] on li at bounding box center [1124, 400] width 43 height 28
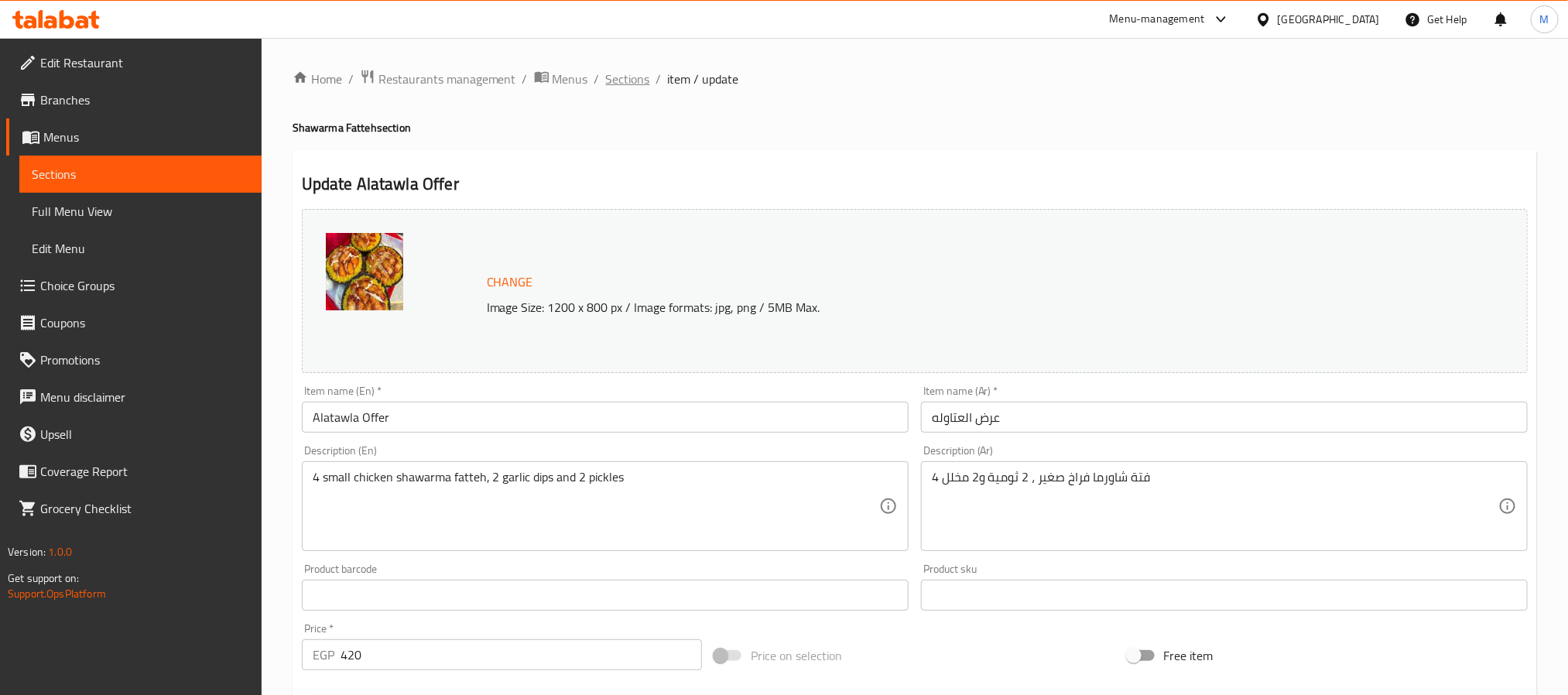
click at [632, 75] on span "Sections" at bounding box center [628, 79] width 44 height 18
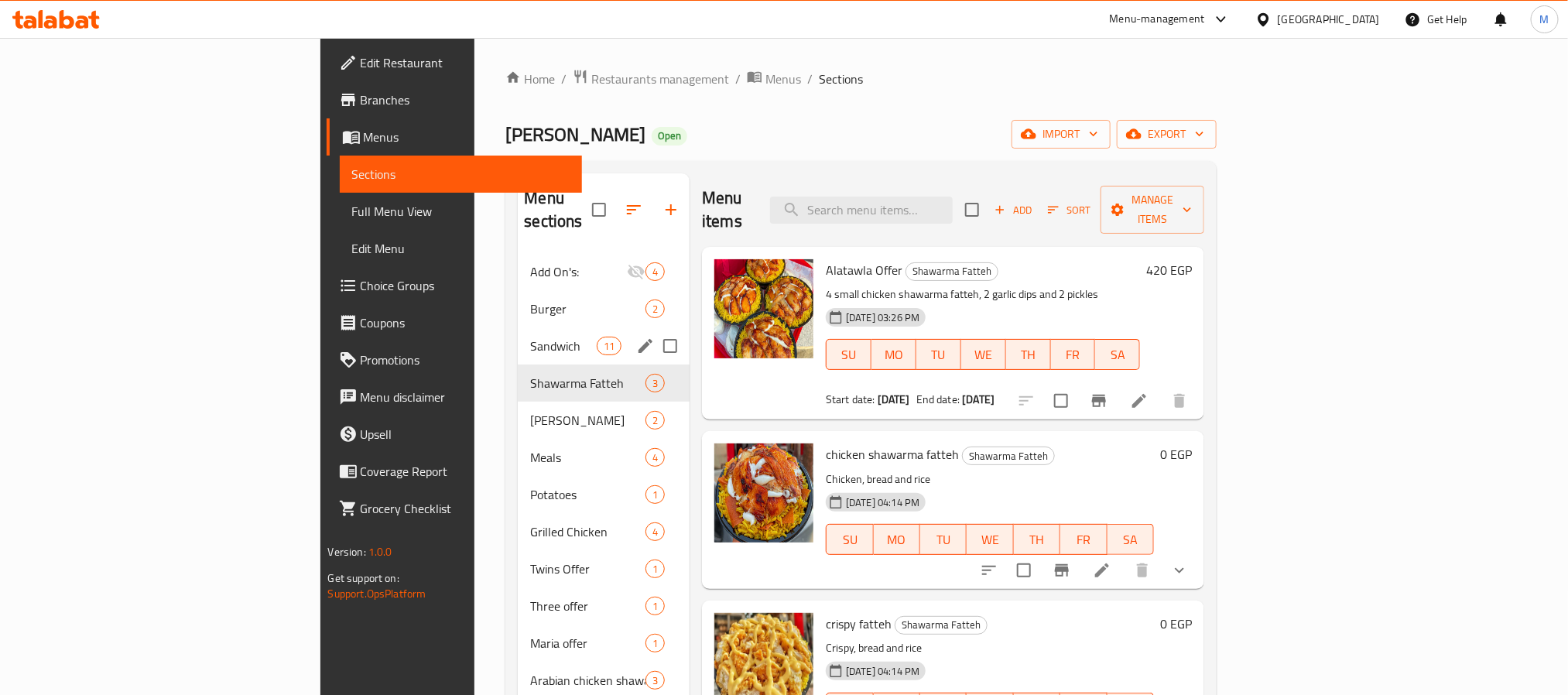
click at [530, 337] on span "Sandwich" at bounding box center [563, 346] width 66 height 18
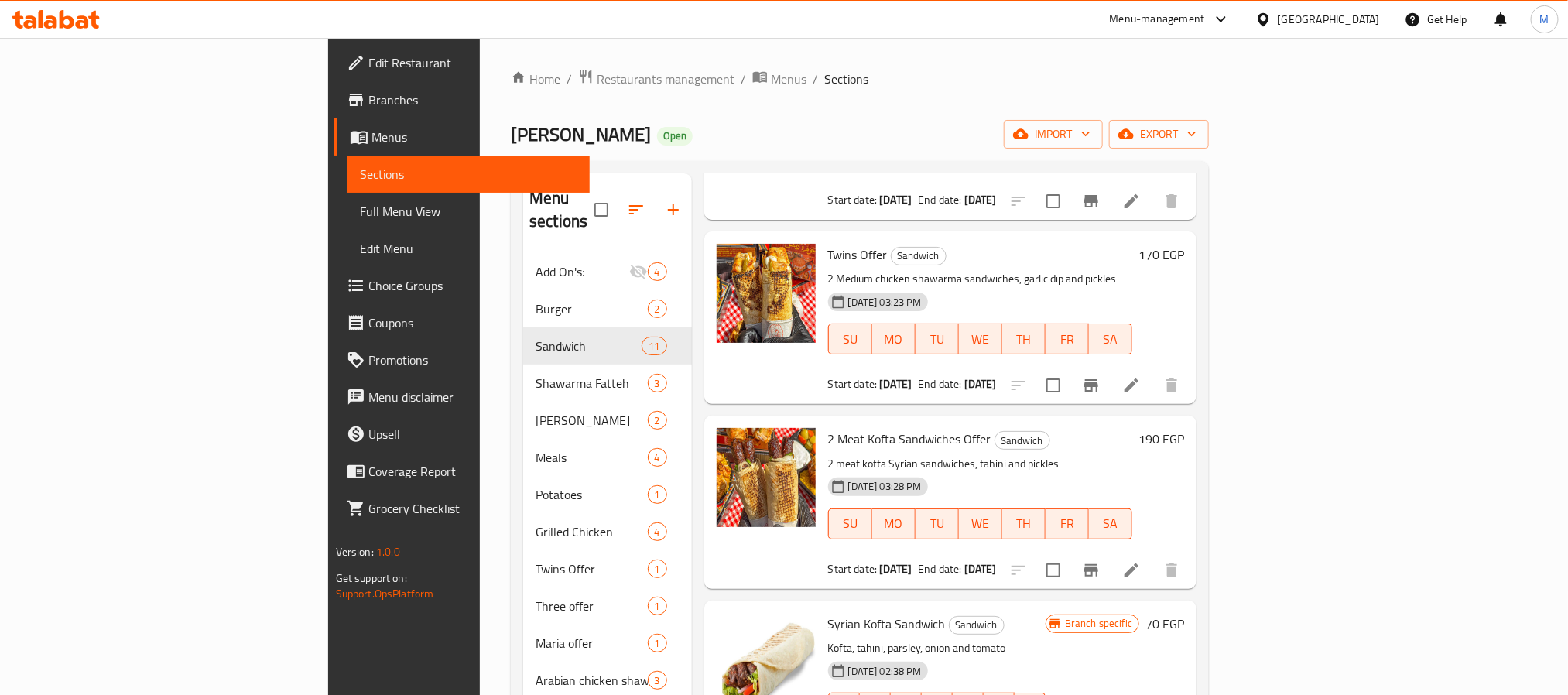
scroll to position [464, 0]
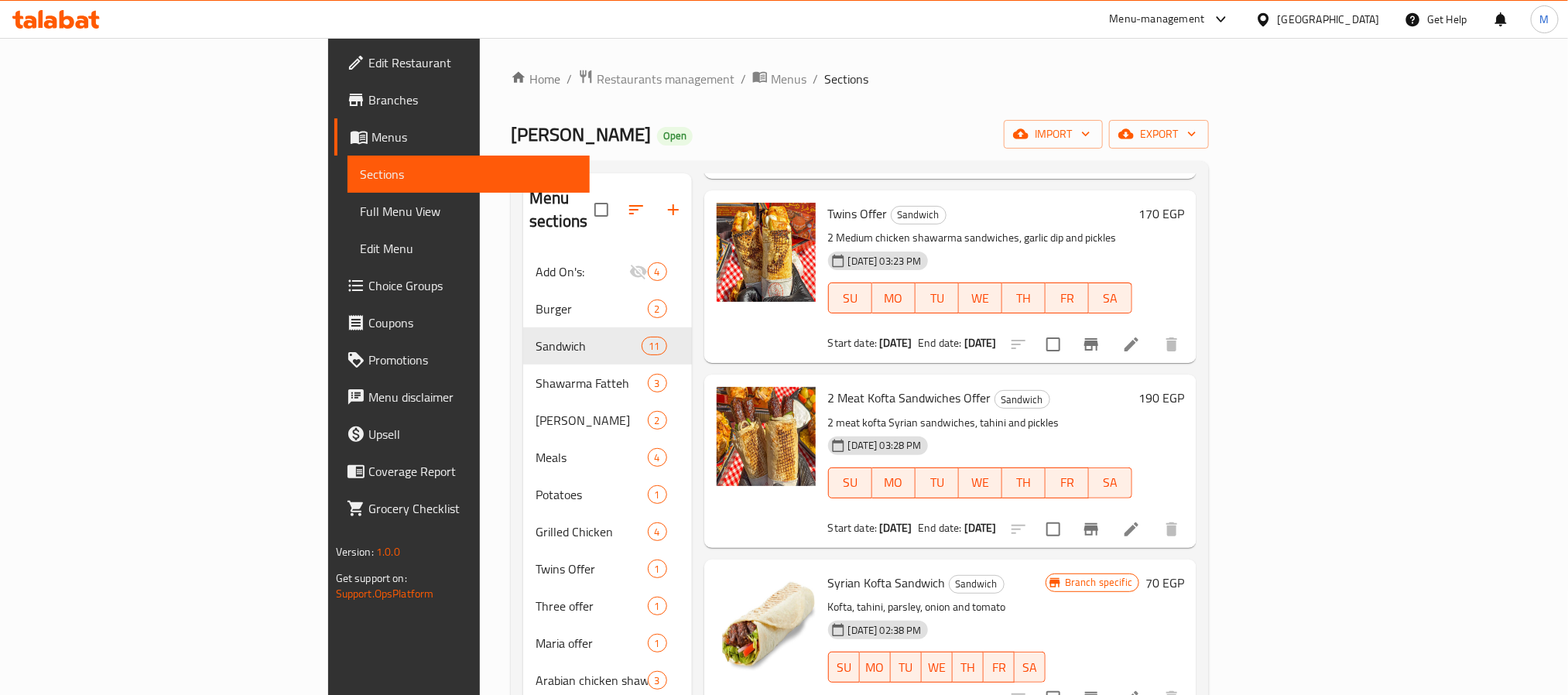
click at [1154, 515] on li at bounding box center [1132, 529] width 43 height 28
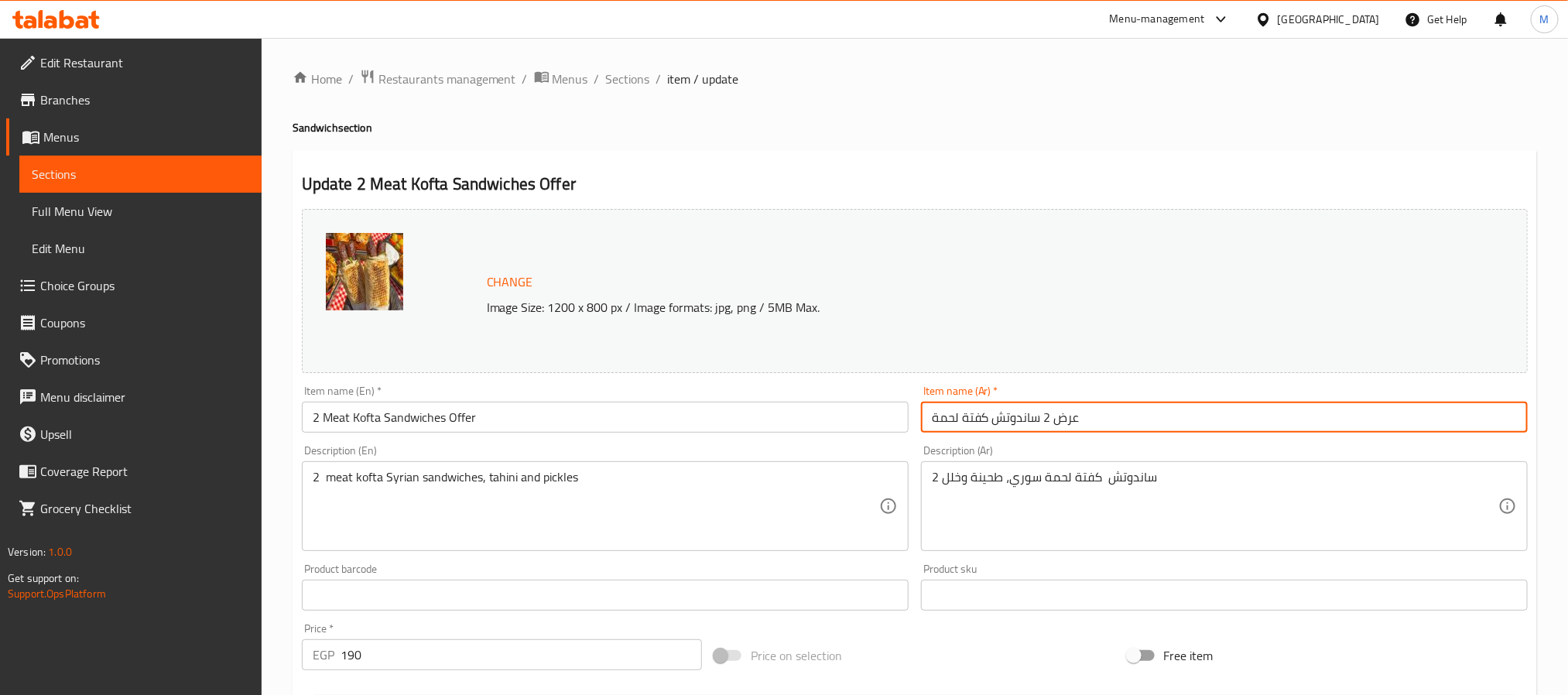
click at [1139, 421] on input "عرض 2 ساندوتش كفتة لحمة" at bounding box center [1225, 417] width 606 height 31
paste input "عرض التوفير"
type input "عرض التوفير"
drag, startPoint x: 511, startPoint y: 421, endPoint x: 140, endPoint y: 409, distance: 371.2
click at [188, 412] on div "Edit Restaurant Branches Menus Sections Full Menu View Edit Menu Choice Groups …" at bounding box center [784, 576] width 1568 height 1078
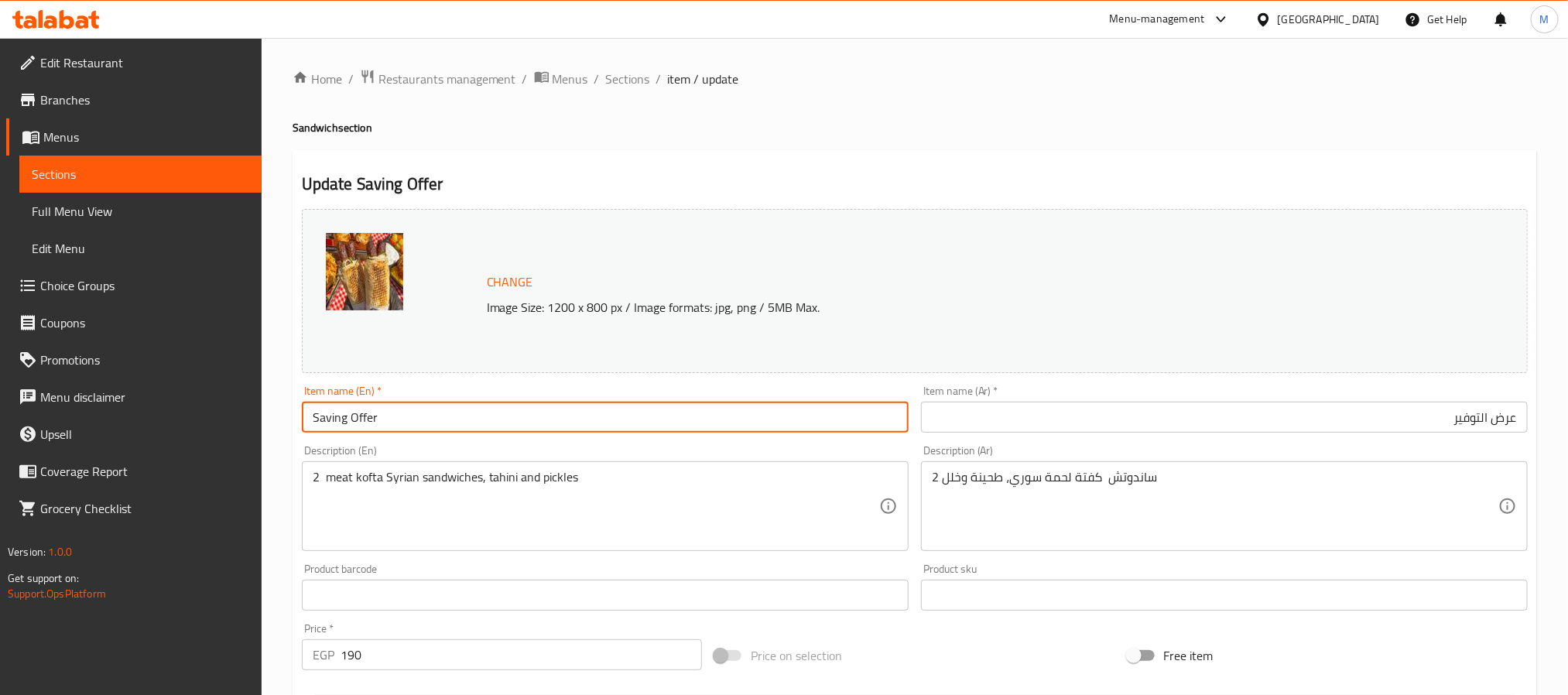
type input "Saving Offer"
click at [523, 444] on div "Description (En) 2 meat kofta Syrian sandwiches, tahini and pickles Description…" at bounding box center [605, 498] width 619 height 119
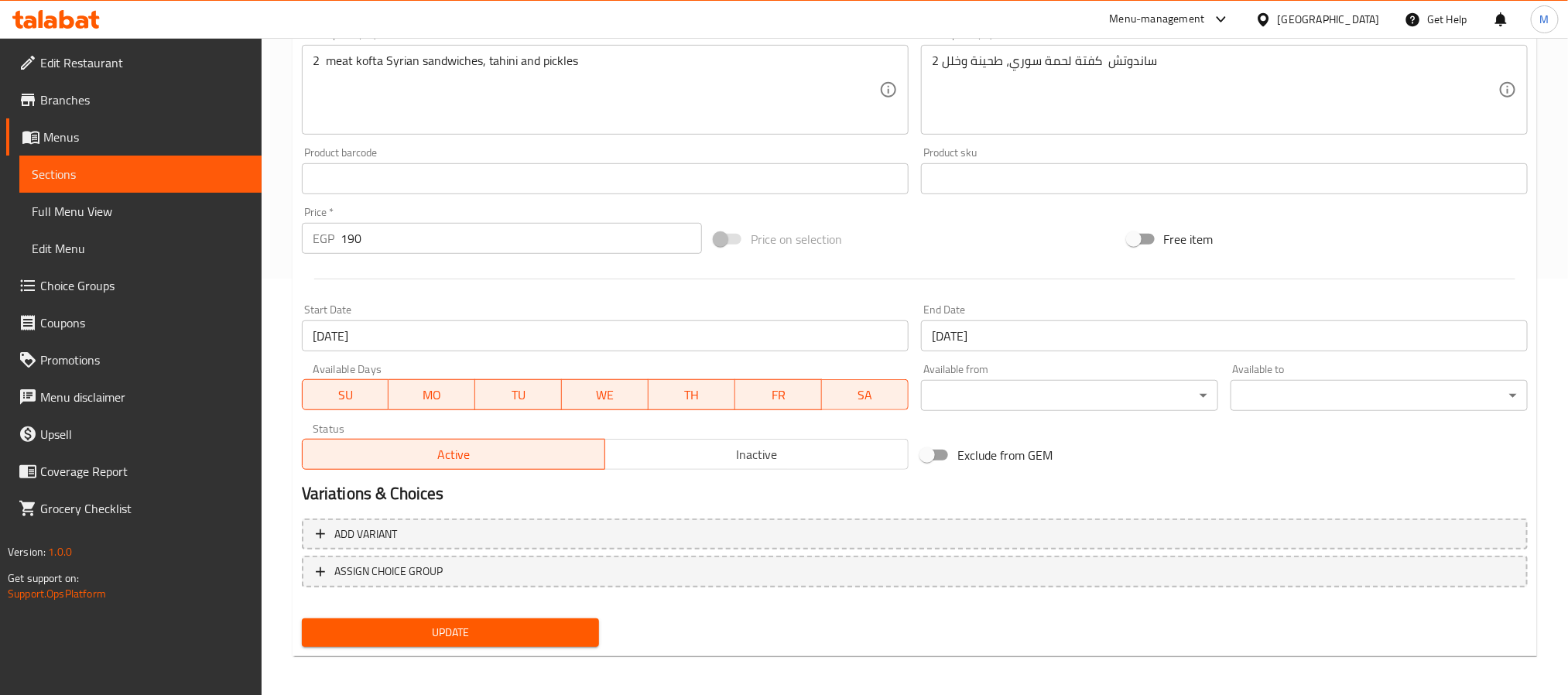
scroll to position [419, 0]
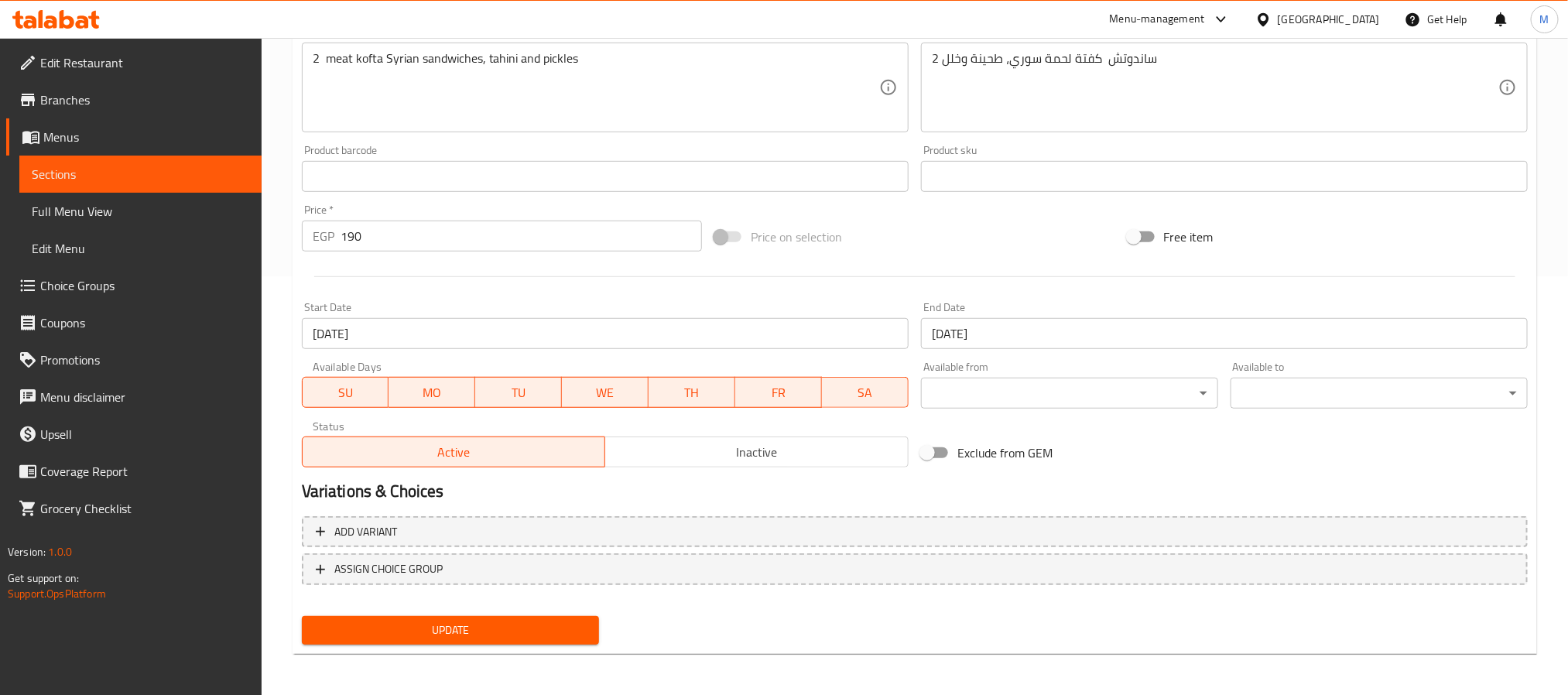
click at [525, 639] on button "Update" at bounding box center [450, 631] width 297 height 28
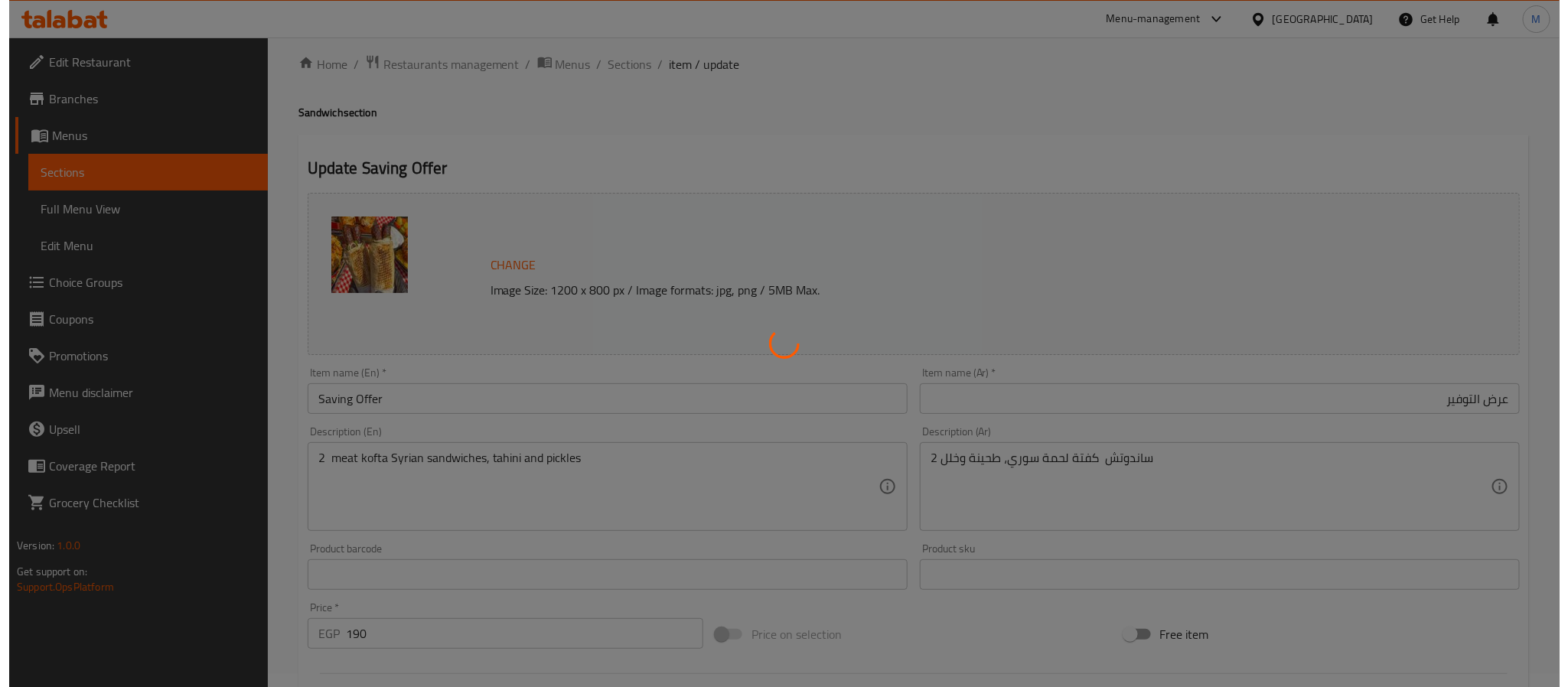
scroll to position [0, 0]
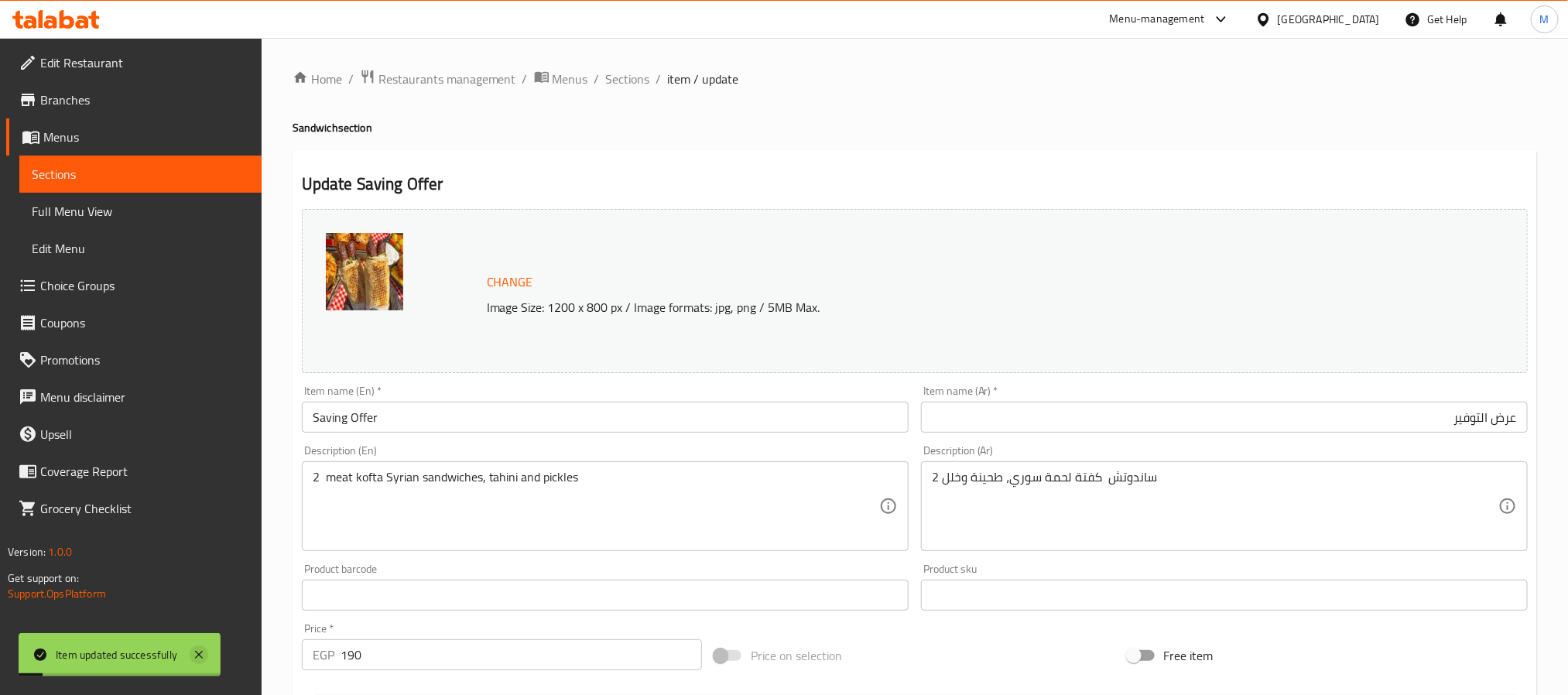
click at [203, 655] on icon at bounding box center [199, 655] width 18 height 18
click at [638, 74] on span "Sections" at bounding box center [628, 79] width 44 height 18
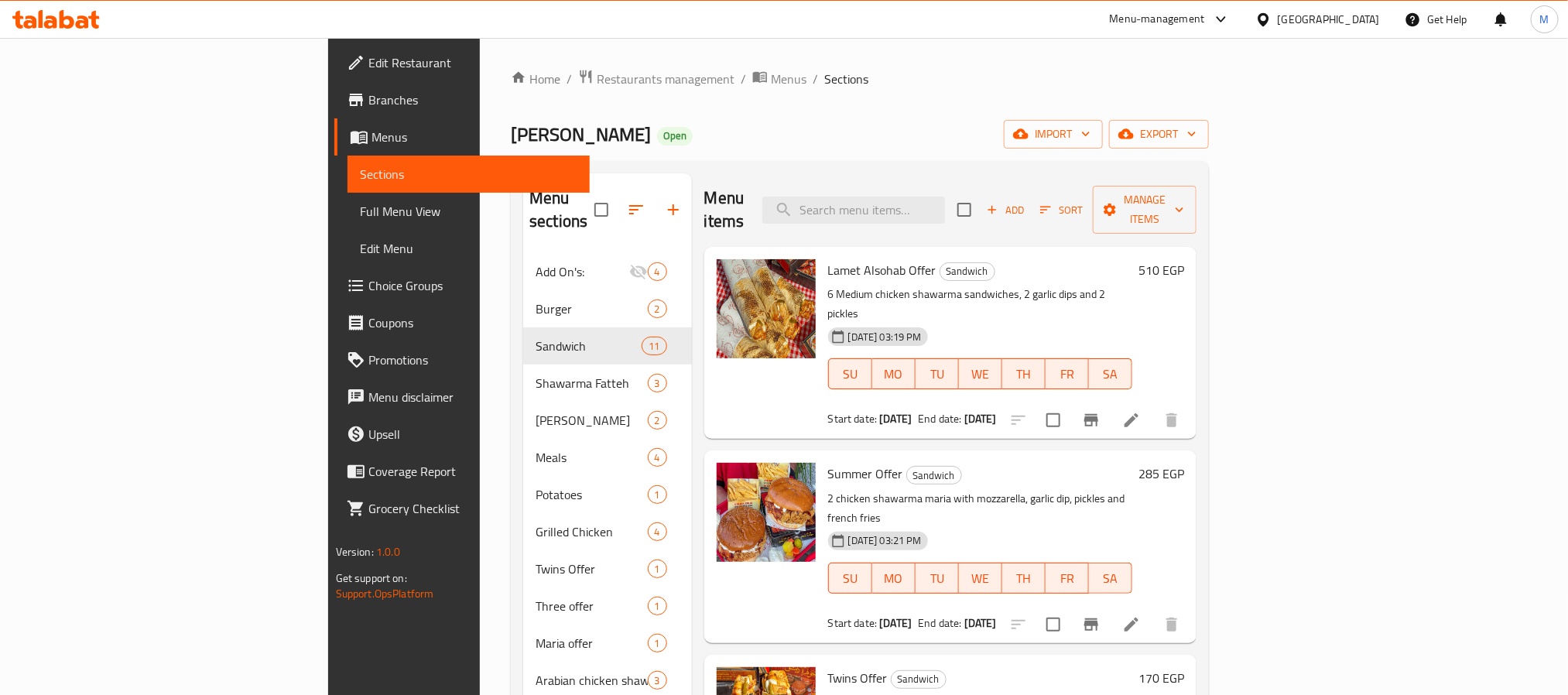
click at [990, 216] on div "Menu items Add Sort Manage items" at bounding box center [951, 211] width 493 height 74
click at [945, 198] on input "search" at bounding box center [854, 210] width 183 height 27
paste input "عرض ٢ وجبة عربي"
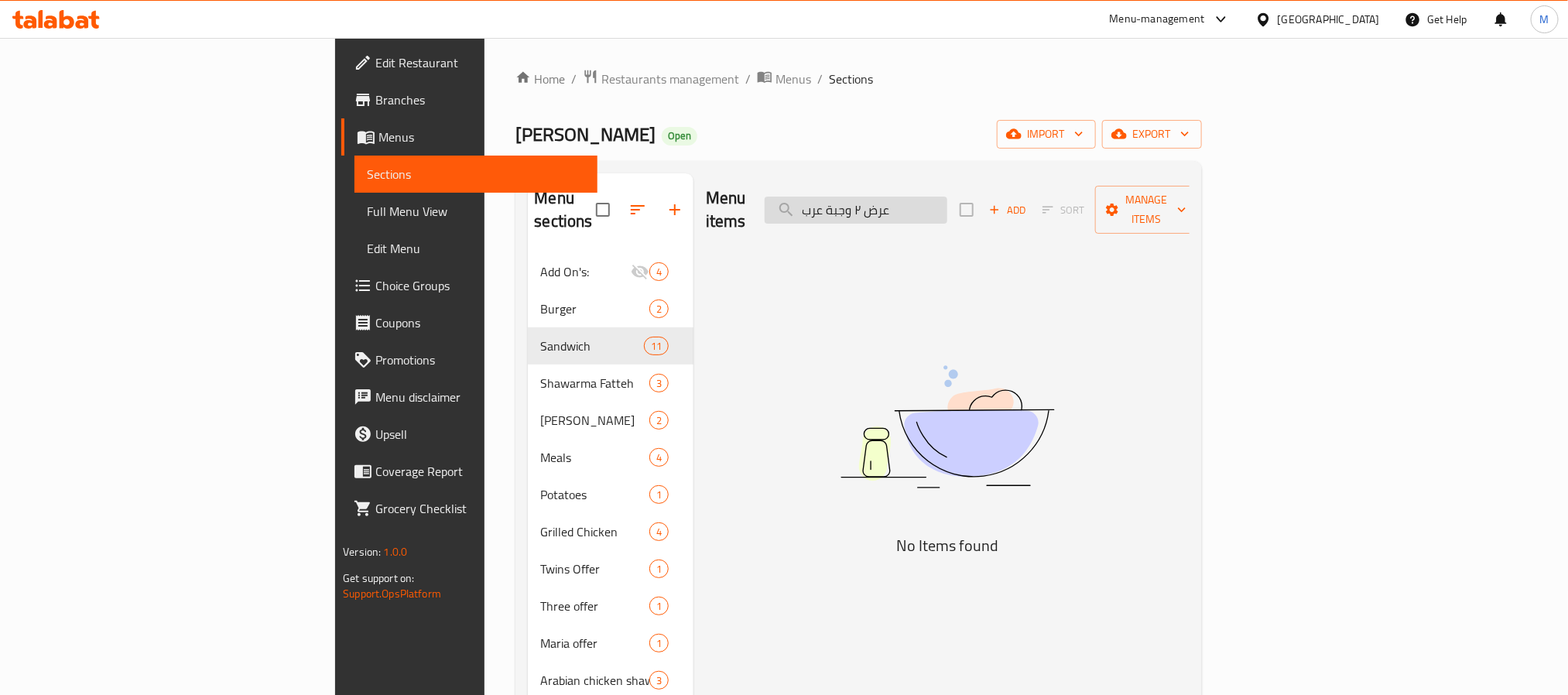
click at [943, 200] on input "عرض ٢ وجبة عرب" at bounding box center [855, 210] width 183 height 27
click at [947, 200] on input "عرض ٢ وجبة عرب" at bounding box center [855, 210] width 183 height 27
drag, startPoint x: 982, startPoint y: 202, endPoint x: 1020, endPoint y: 216, distance: 40.5
click at [1020, 216] on div "Menu items ٢ وجبة عرب Add Sort Manage items" at bounding box center [947, 211] width 484 height 74
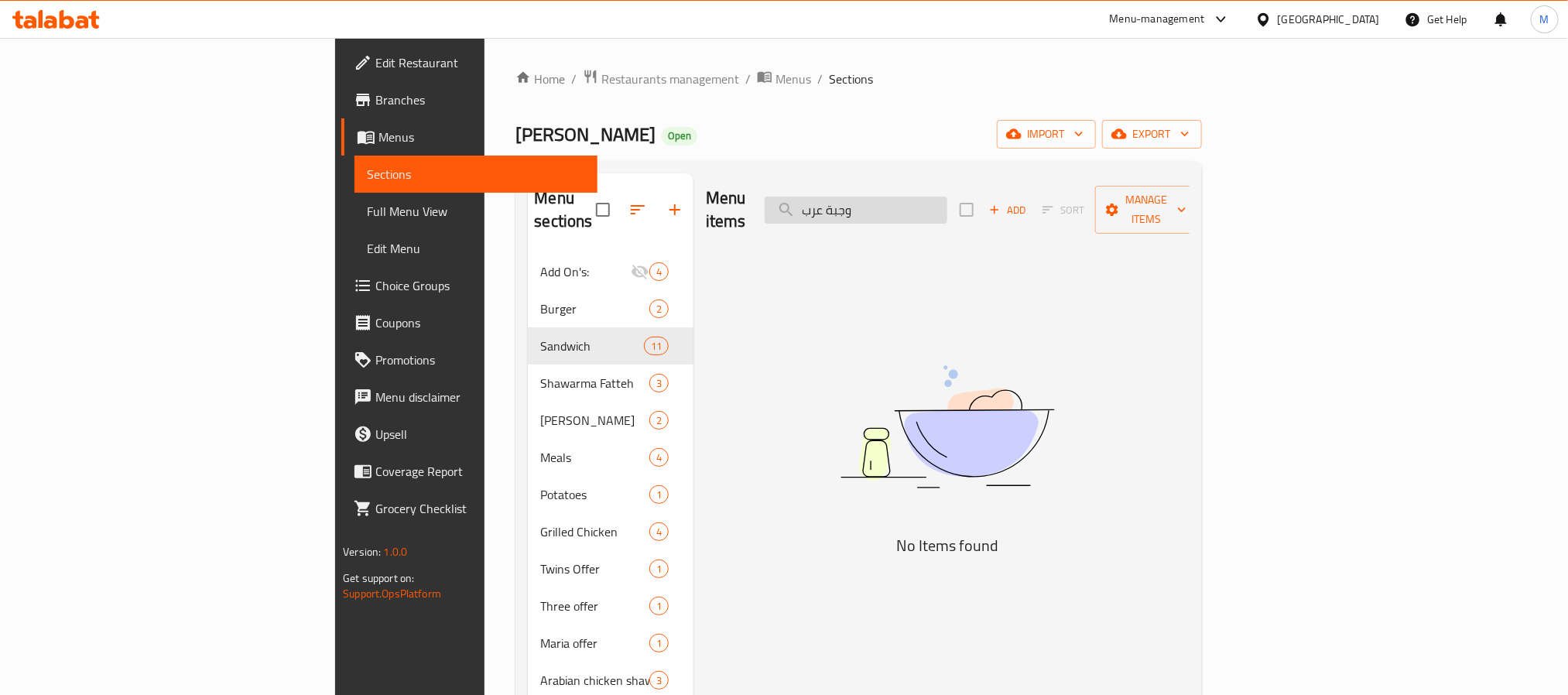
click at [947, 203] on input "وجبة عرب" at bounding box center [855, 210] width 183 height 27
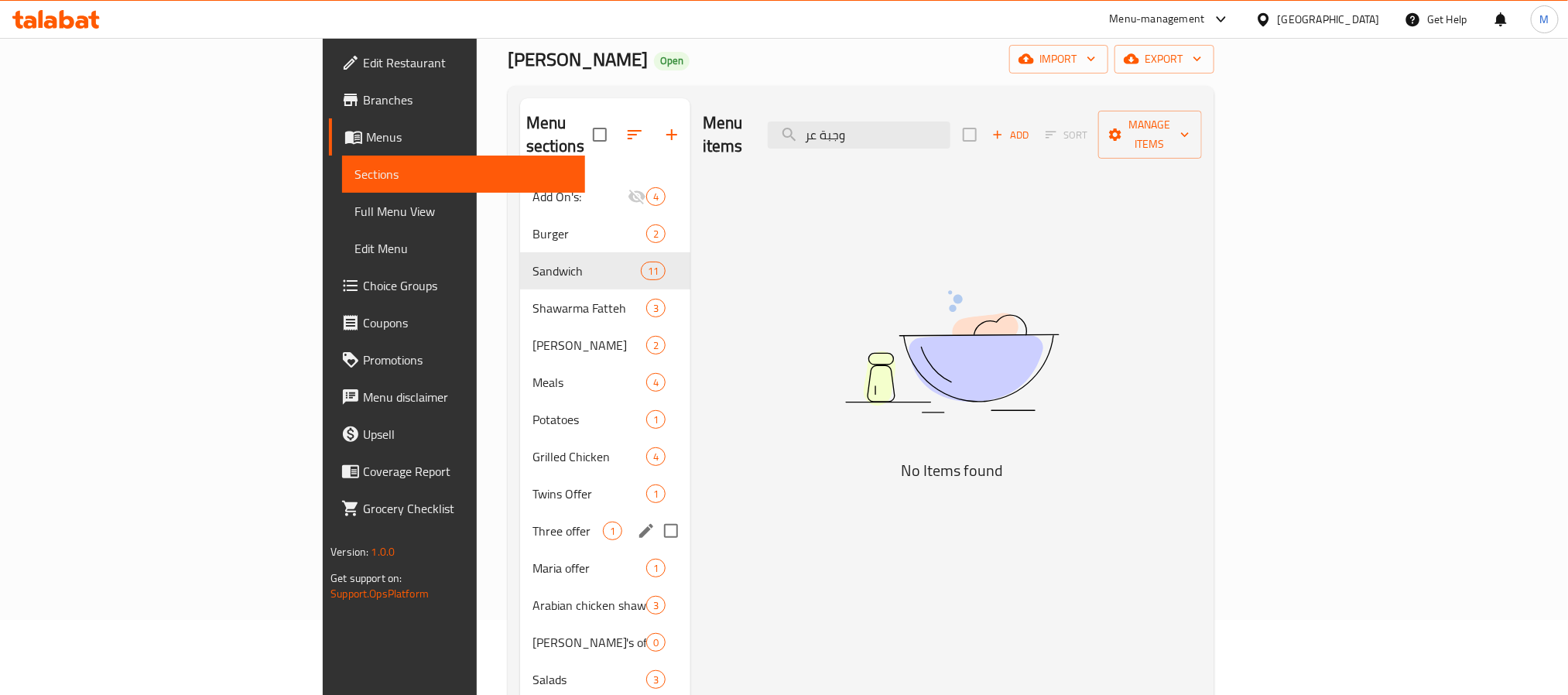
scroll to position [116, 0]
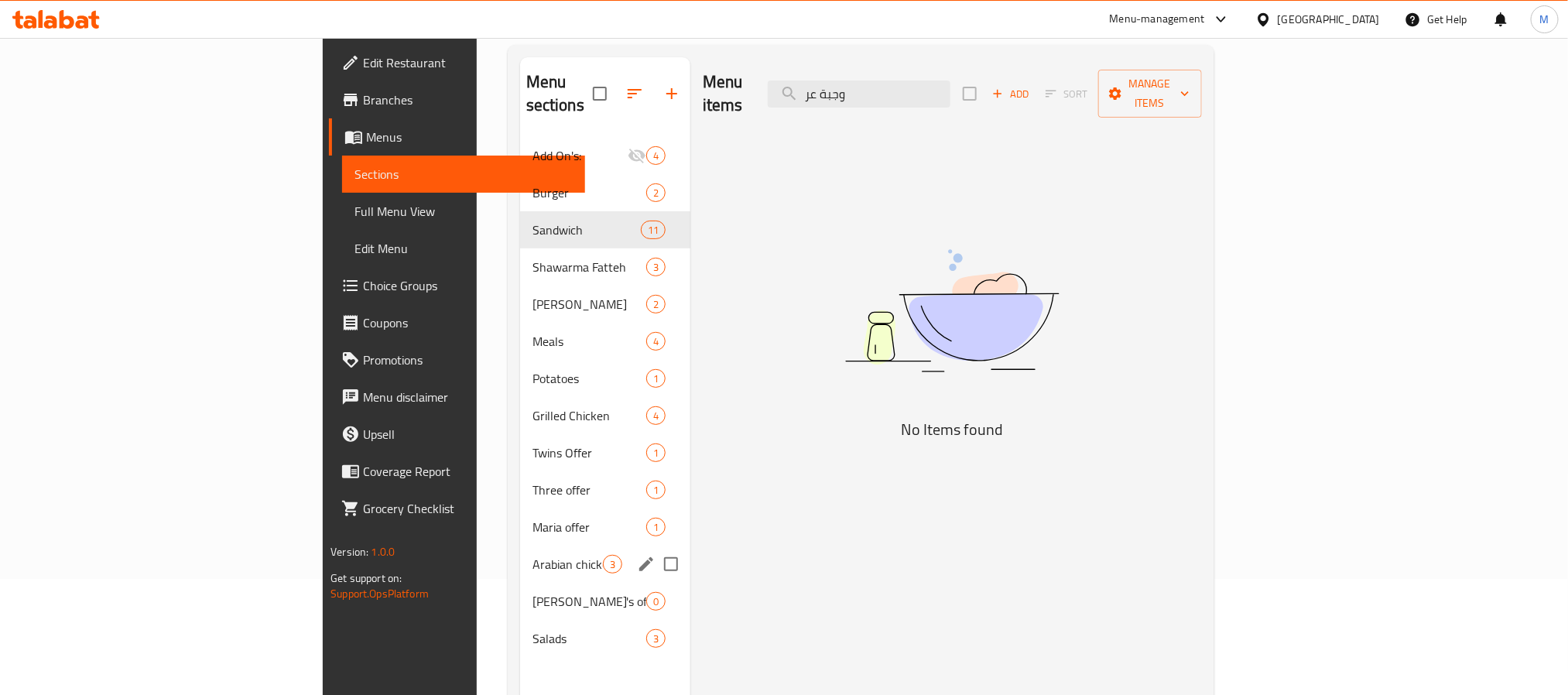
type input "وجبة عر"
click at [533, 518] on span "Maria offer" at bounding box center [568, 527] width 70 height 18
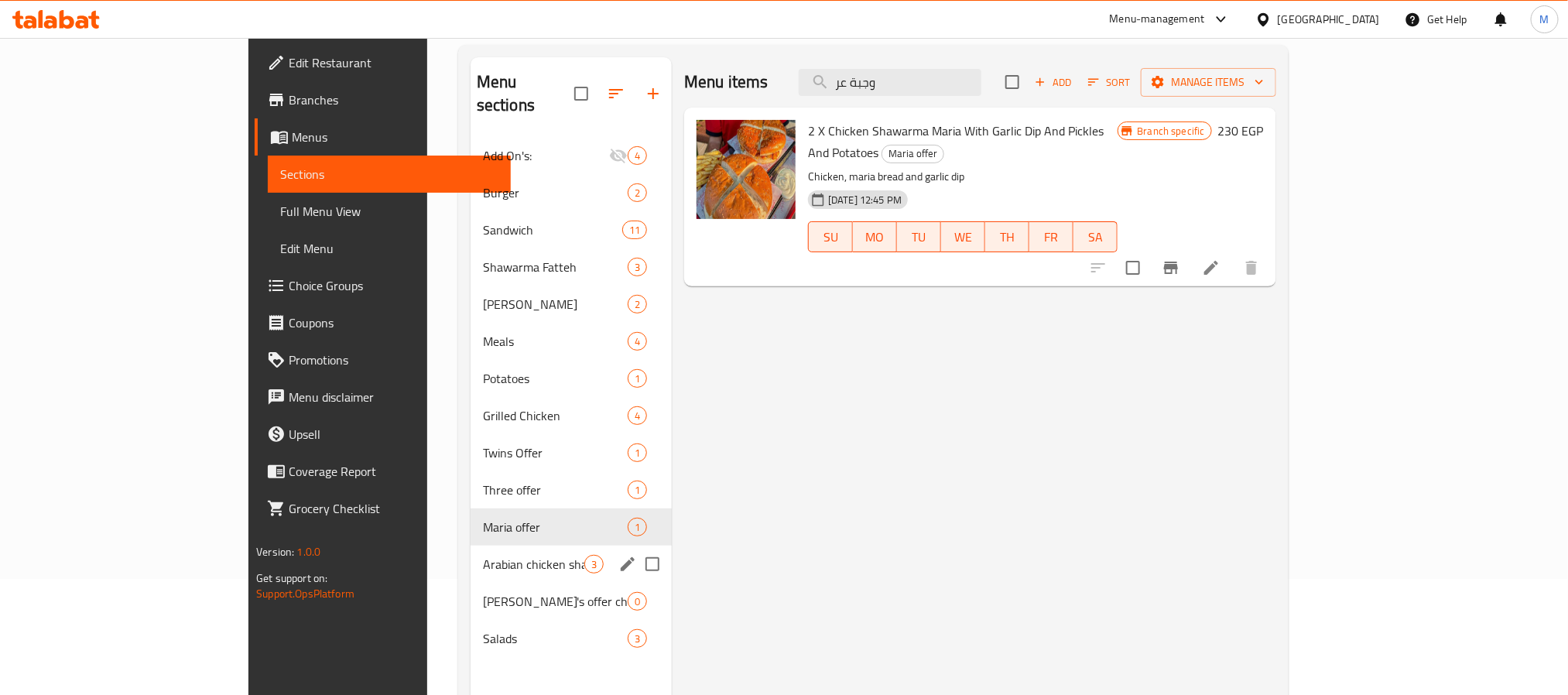
click at [483, 555] on span "Arabian chicken shawarma meal offer" at bounding box center [533, 564] width 101 height 18
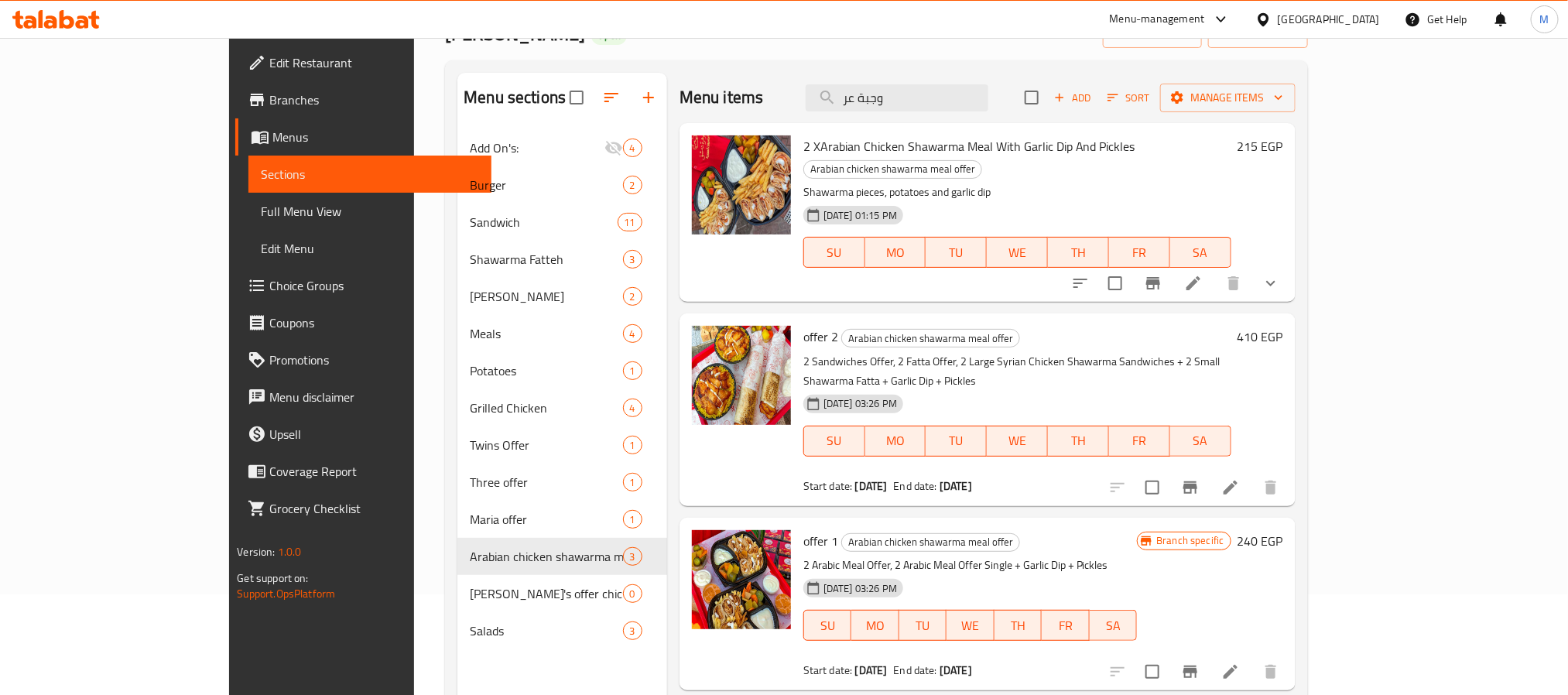
scroll to position [216, 0]
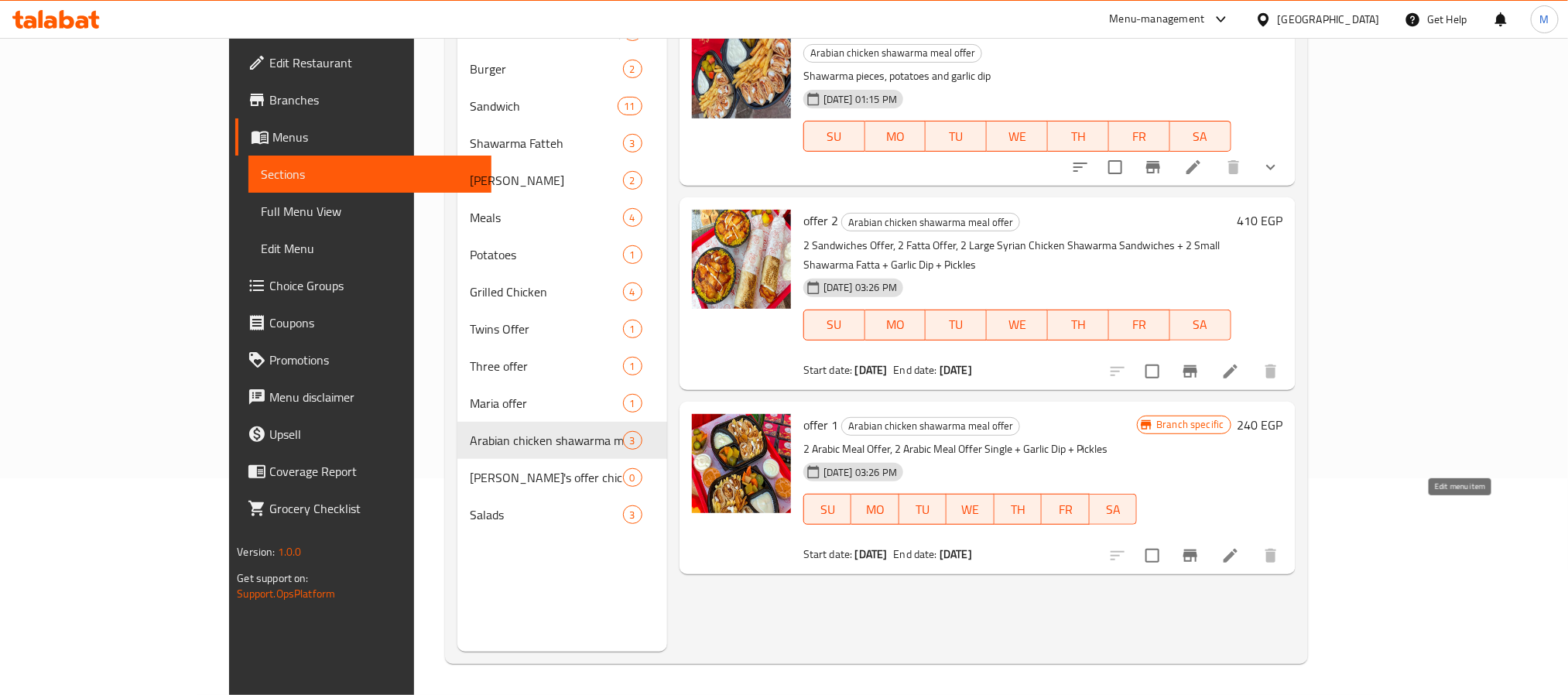
click at [1238, 549] on icon at bounding box center [1231, 555] width 14 height 14
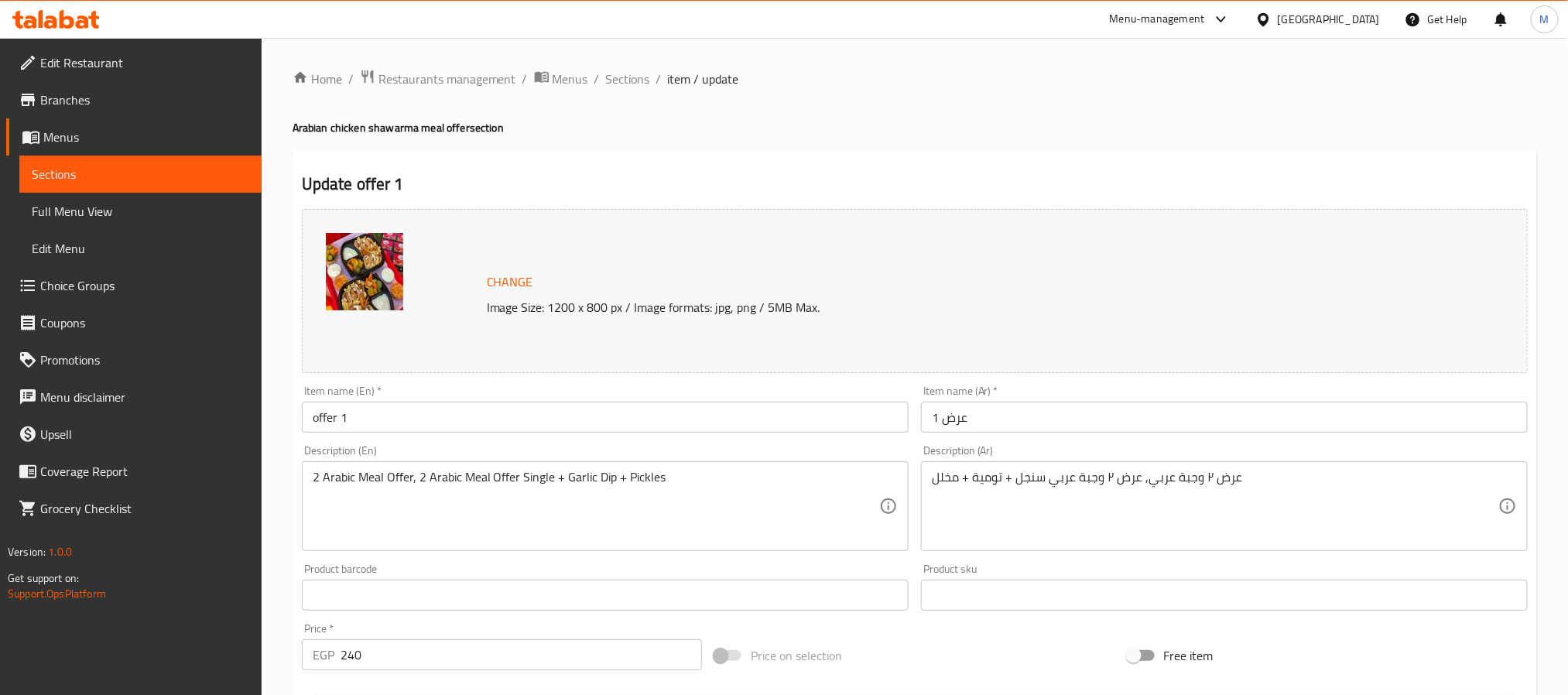
click at [841, 420] on input "offer 1" at bounding box center [605, 417] width 606 height 31
click at [959, 423] on input "عرض 1" at bounding box center [1225, 417] width 606 height 31
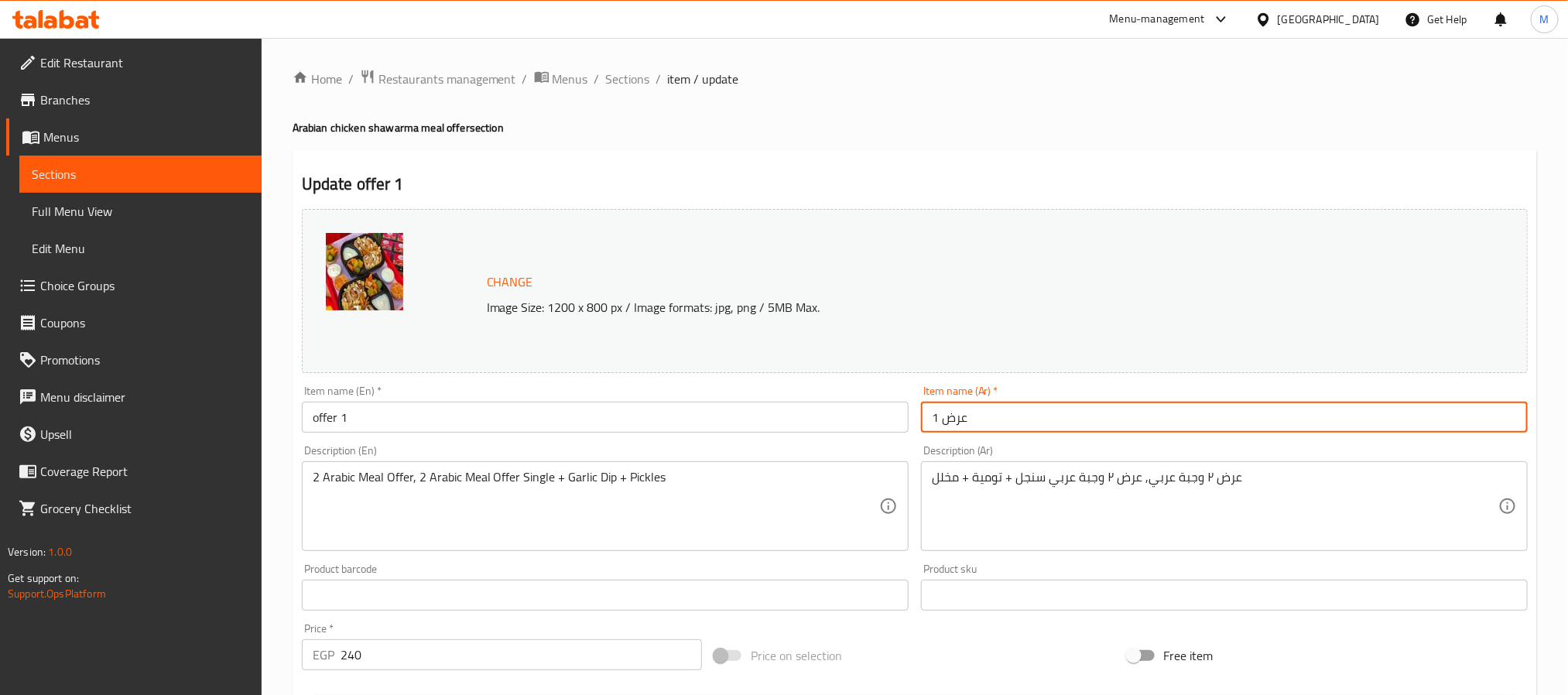
paste input "عرض الشاورمجيه"
type input "عرض الشاورمجيه"
drag, startPoint x: 369, startPoint y: 405, endPoint x: 160, endPoint y: 346, distance: 217.2
click at [226, 391] on div "Edit Restaurant Branches Menus Sections Full Menu View Edit Menu Choice Groups …" at bounding box center [784, 576] width 1568 height 1078
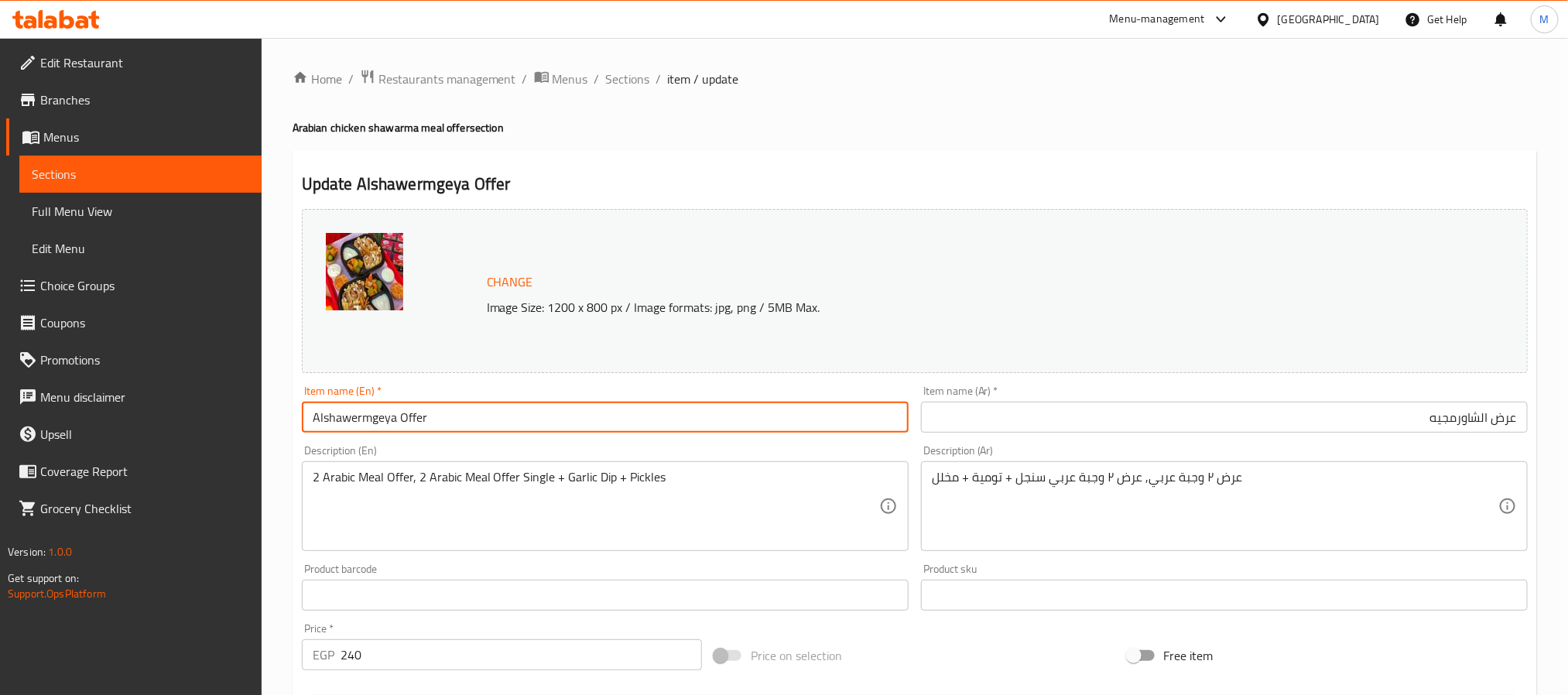
type input "Alshawermgeya Offer"
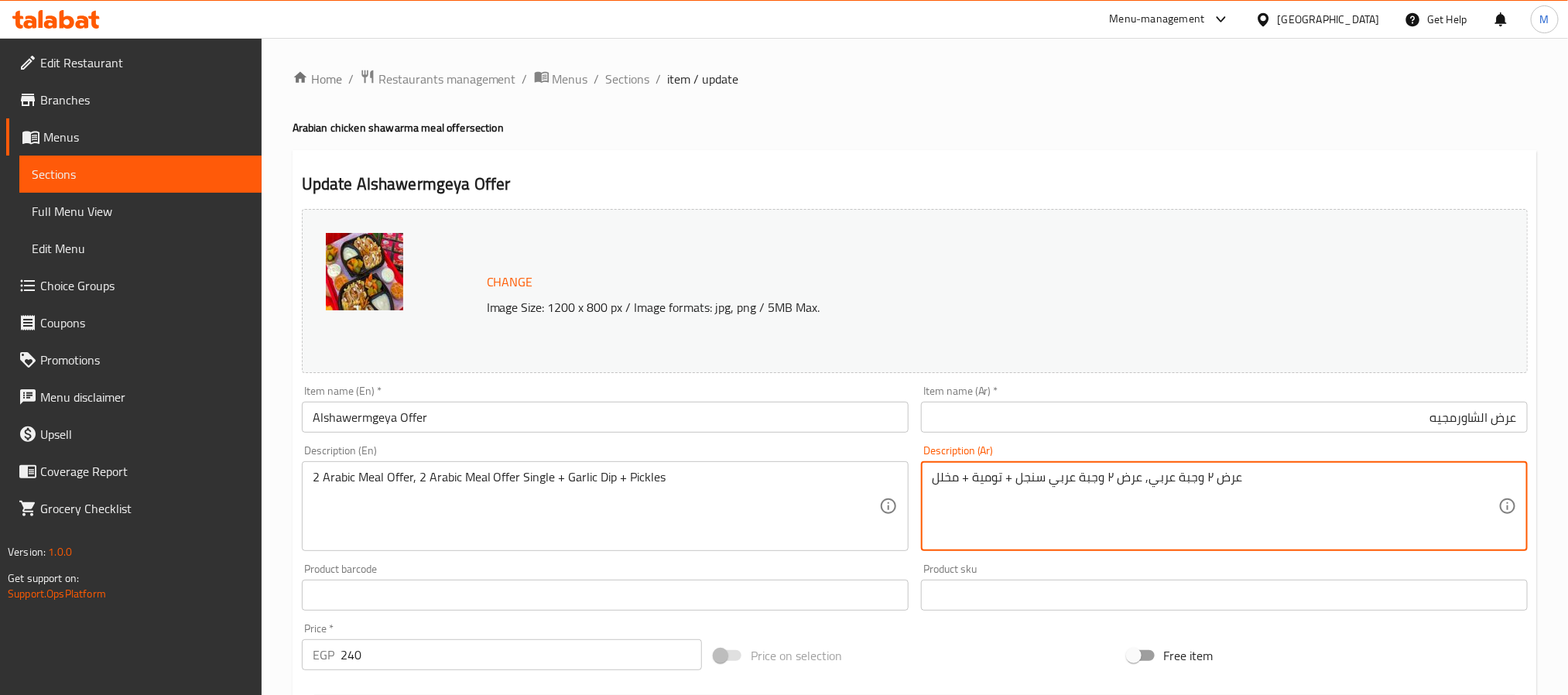
paste textarea
click at [1324, 486] on textarea "عرض ٢ وجبة عربي سنجل + تومية + مخلل" at bounding box center [1215, 506] width 566 height 74
click at [1493, 477] on textarea "عرض ٢ وجبة عربي سنجل، تومية، مخلل" at bounding box center [1215, 506] width 566 height 74
type textarea "٢ وجبة عربي سنجل، تومية، مخلل"
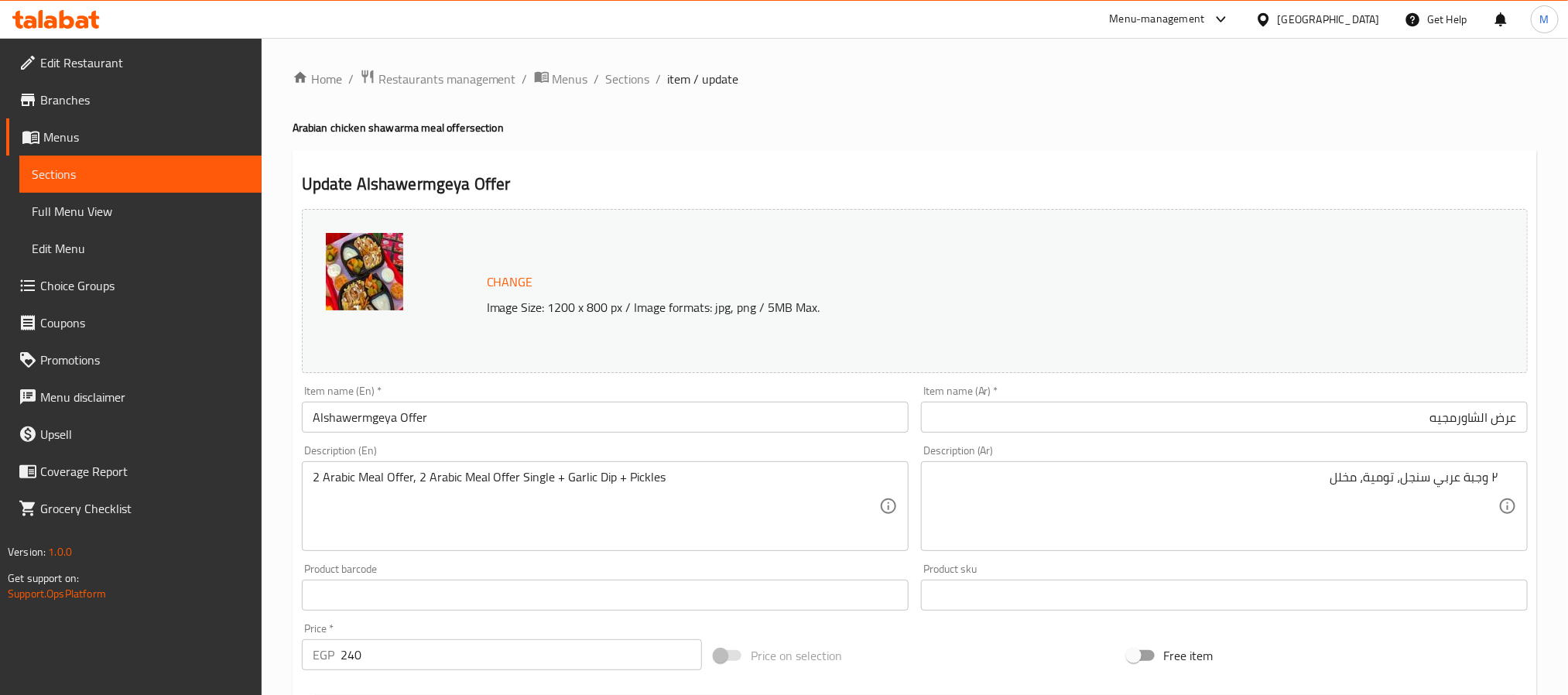
click at [1297, 483] on textarea "٢ وجبة عربي سنجل، تومية، مخلل" at bounding box center [1215, 506] width 566 height 74
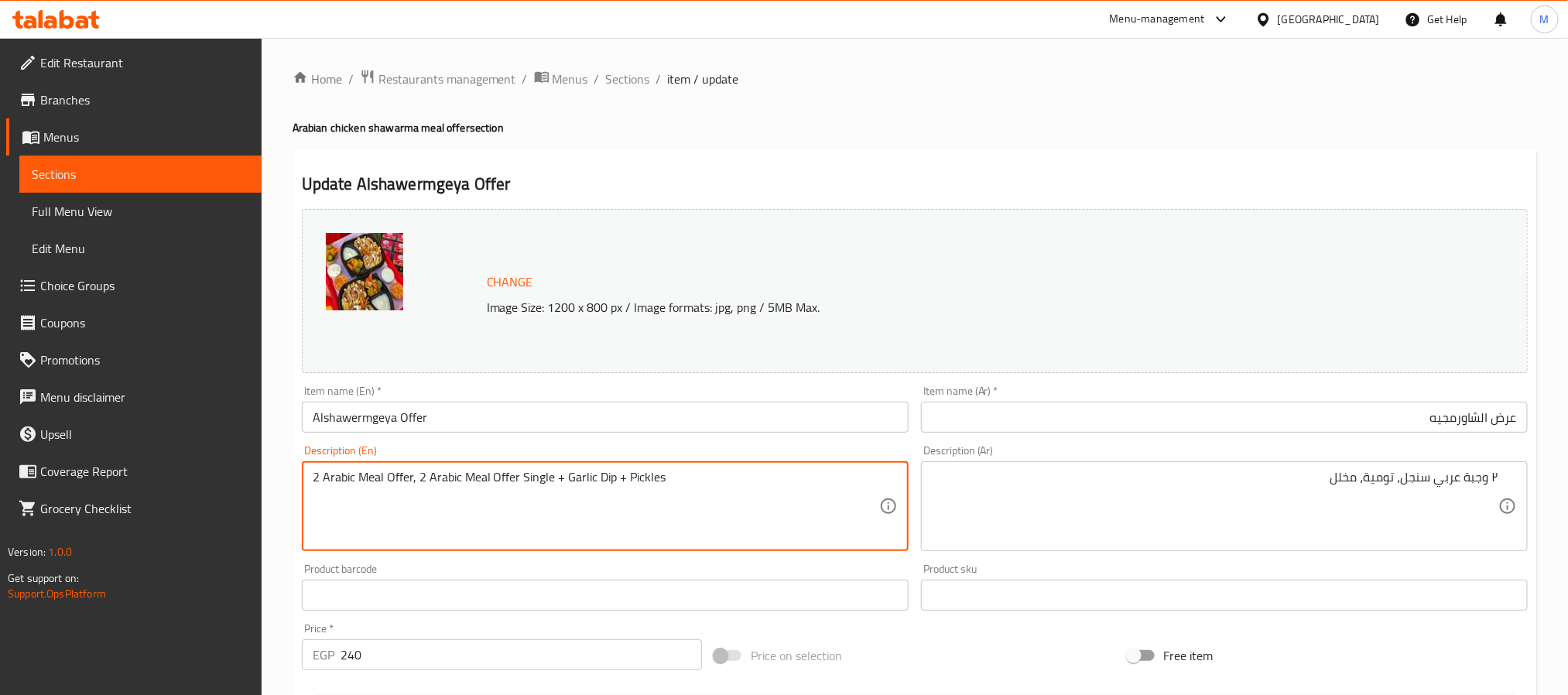
drag, startPoint x: 416, startPoint y: 484, endPoint x: 163, endPoint y: 489, distance: 253.0
click at [453, 488] on textarea "2 arabic meal offer single + garlic dip + pickles" at bounding box center [596, 506] width 566 height 74
click at [399, 479] on textarea "2 arabic meal offer single + garlic dip + pickles" at bounding box center [596, 506] width 566 height 74
click at [423, 484] on textarea "2 arabic meal single + garlic dip + pickles" at bounding box center [596, 506] width 566 height 74
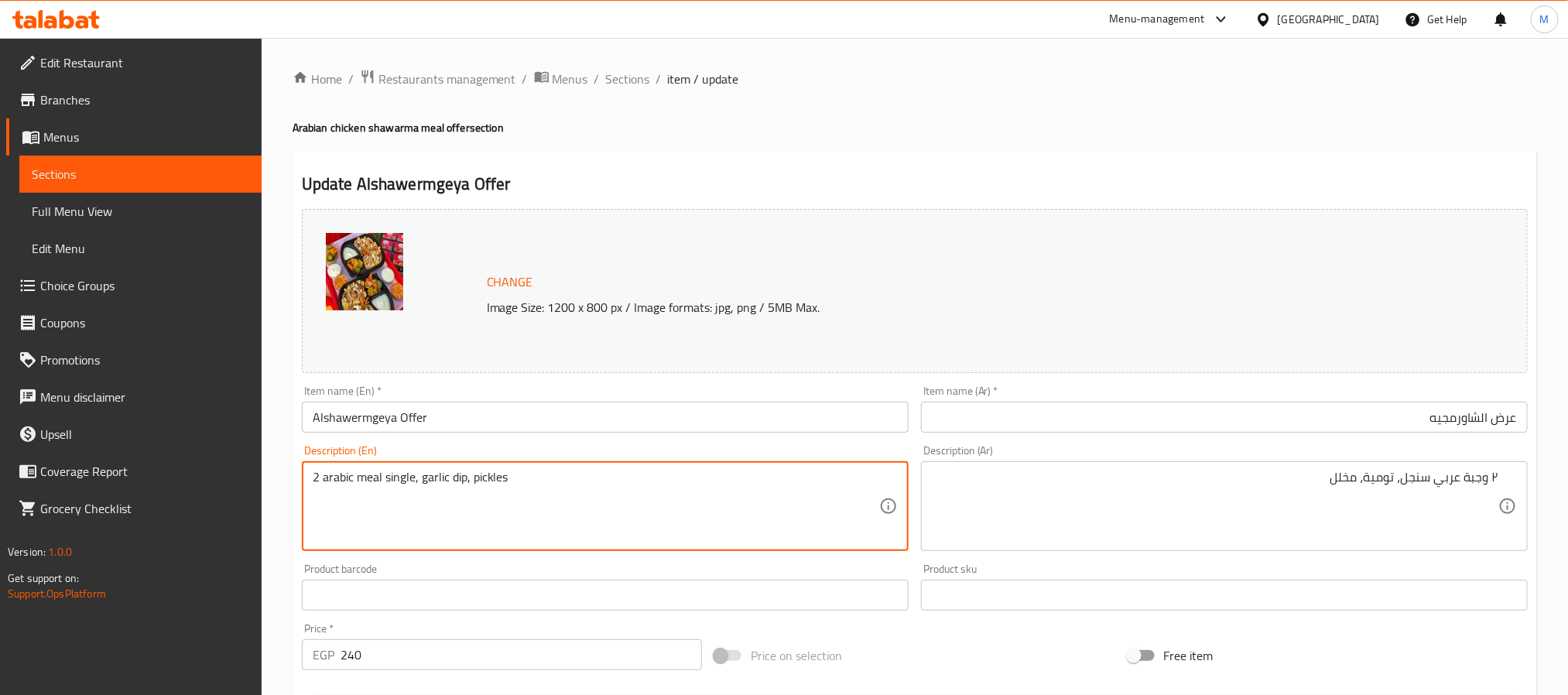
click at [646, 485] on textarea "2 arabic meal single, garlic dip, pickles" at bounding box center [596, 506] width 566 height 74
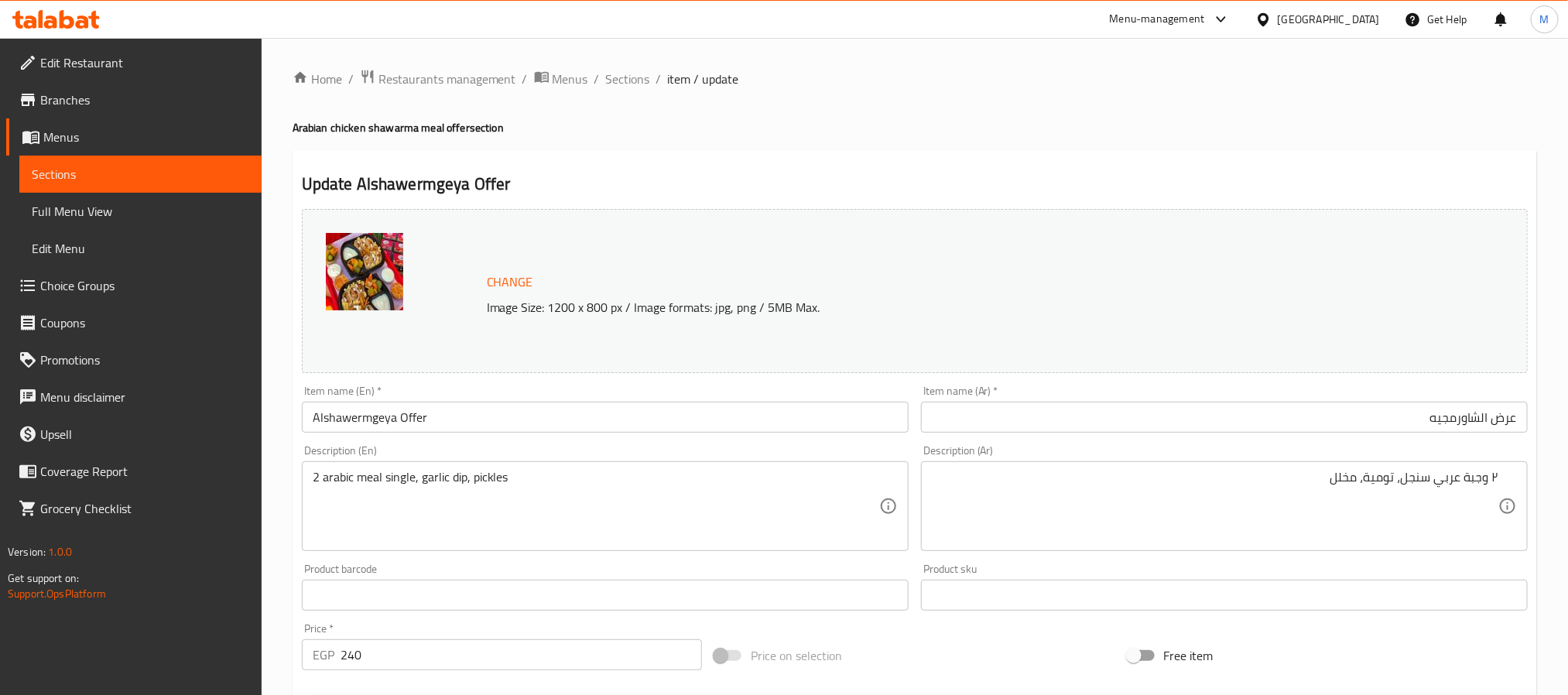
click at [602, 444] on div "Description (En) 2 arabic meal single, garlic dip, pickles Description (En)" at bounding box center [605, 498] width 619 height 119
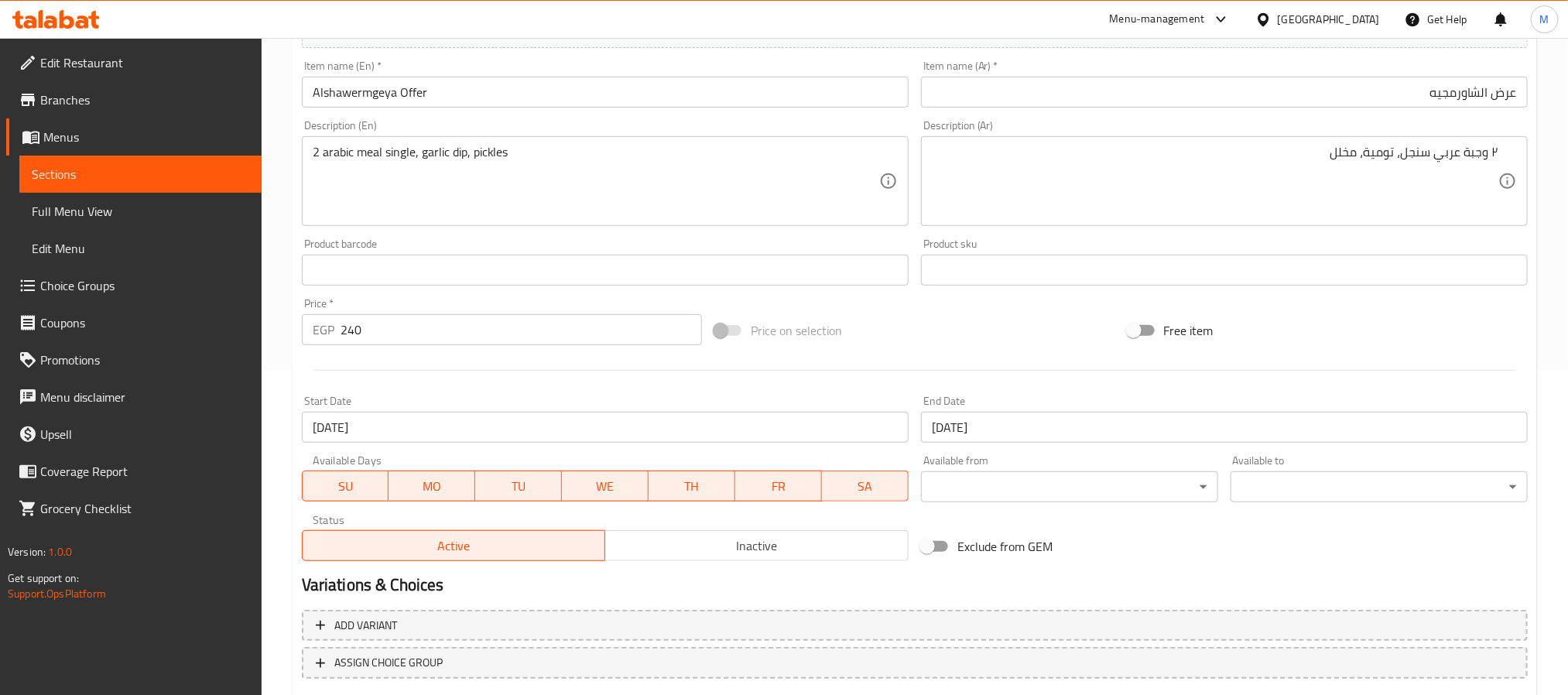
scroll to position [419, 0]
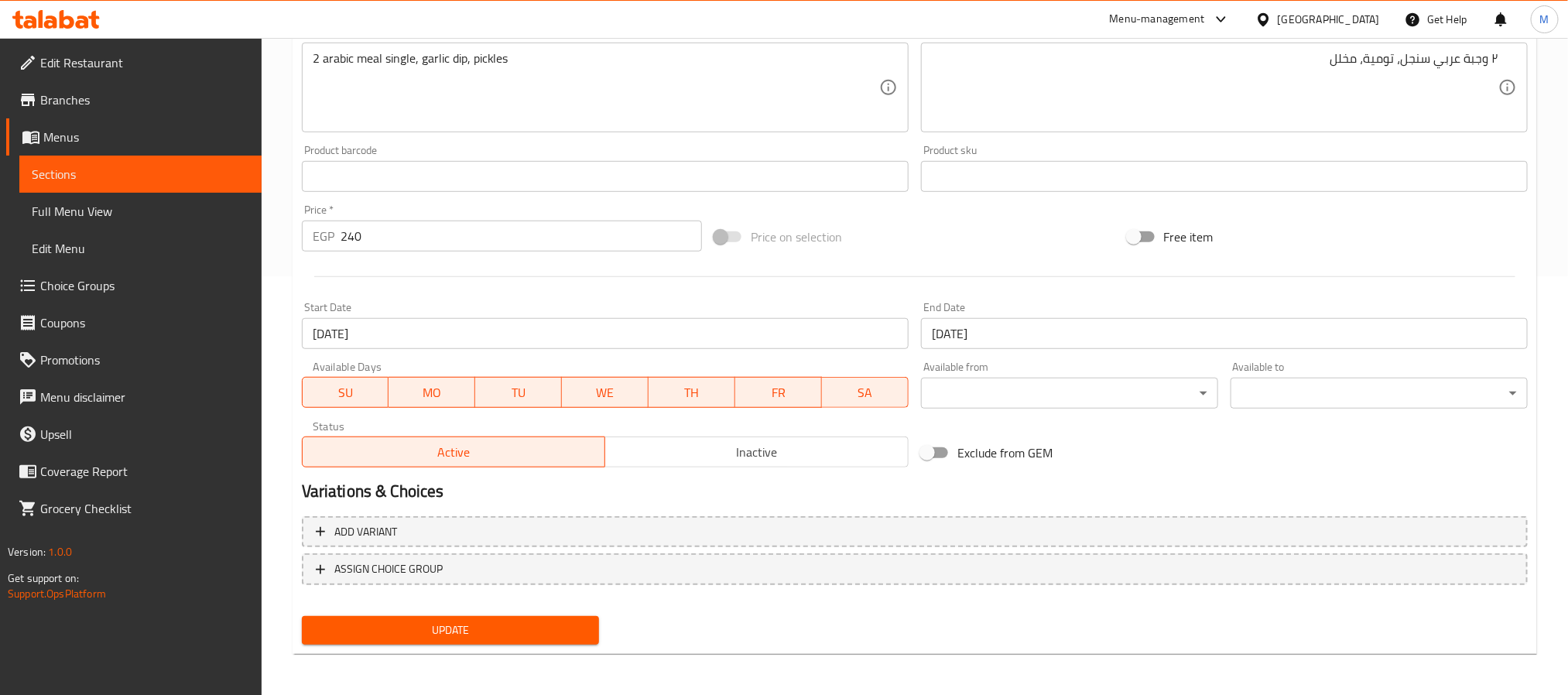
click at [514, 635] on span "Update" at bounding box center [450, 630] width 272 height 19
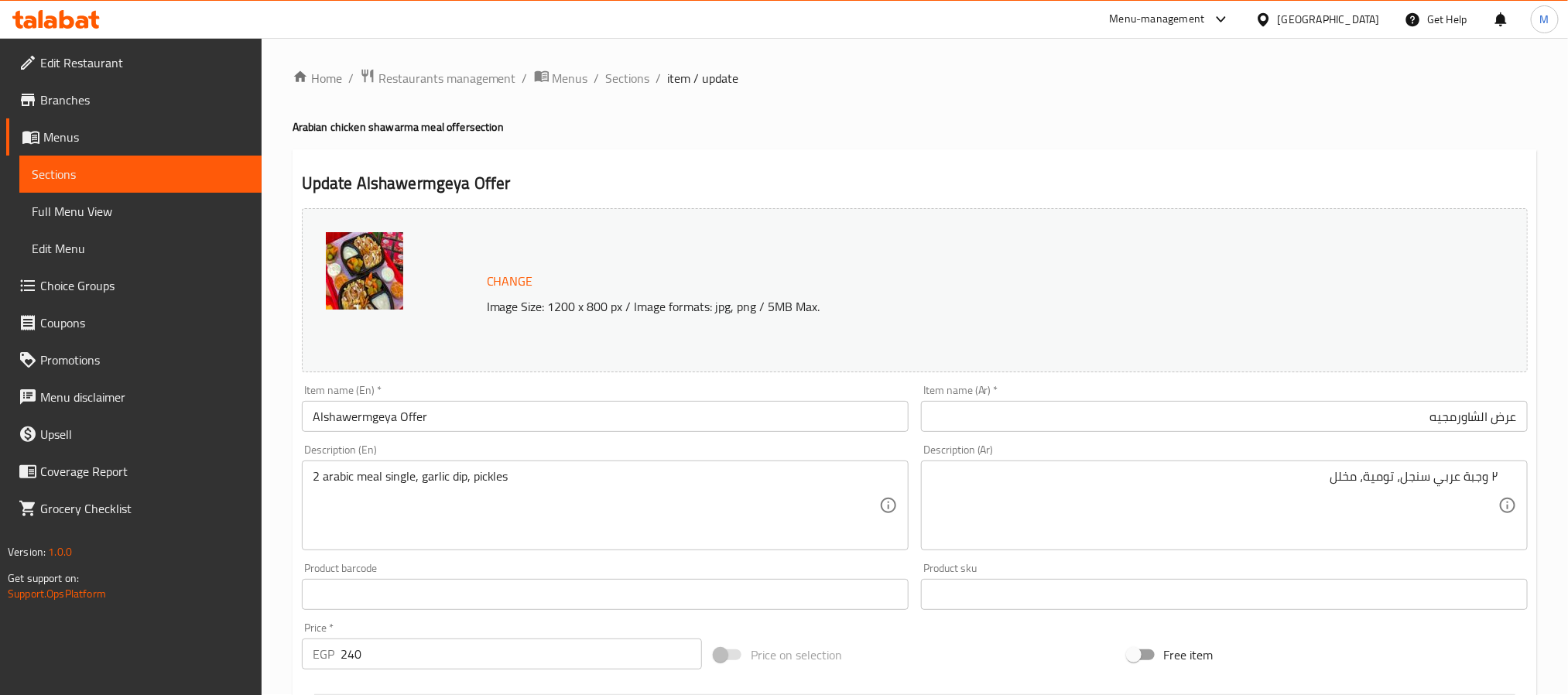
scroll to position [0, 0]
click at [939, 449] on div "Description (Ar) ٢ وجبة عربي سنجل، تومية، مخلل Description (Ar)" at bounding box center [1225, 498] width 606 height 106
drag, startPoint x: 943, startPoint y: 449, endPoint x: 999, endPoint y: 451, distance: 56.0
click at [999, 451] on div "Description (Ar) ٢ وجبة عربي سنجل، تومية، مخلل Description (Ar)" at bounding box center [1225, 498] width 606 height 106
click at [1001, 451] on div "Description (Ar) ٢ وجبة عربي سنجل، تومية، مخلل Description (Ar)" at bounding box center [1225, 498] width 606 height 106
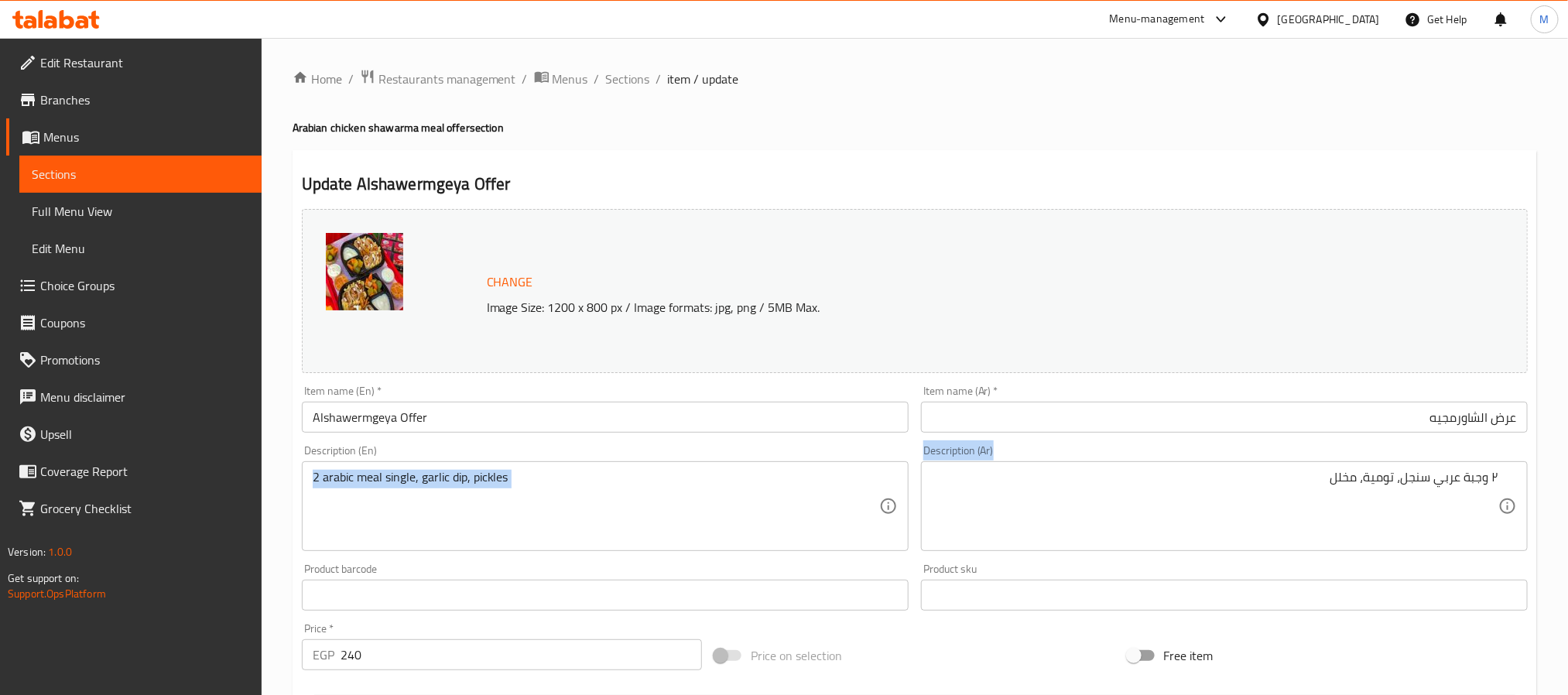
drag, startPoint x: 1011, startPoint y: 453, endPoint x: 911, endPoint y: 449, distance: 100.1
click at [911, 449] on div "Change Image Size: 1200 x 800 px / Image formats: jpg, png / 5MB Max. Item name…" at bounding box center [915, 548] width 1239 height 690
click at [990, 391] on div "Item name (Ar)   * عرض الشاورمجيه Item name (Ar) *" at bounding box center [1225, 408] width 606 height 48
drag, startPoint x: 1002, startPoint y: 391, endPoint x: 922, endPoint y: 393, distance: 80.0
click at [922, 393] on div "Item name (Ar)   * عرض الشاورمجيه Item name (Ar) *" at bounding box center [1225, 408] width 606 height 48
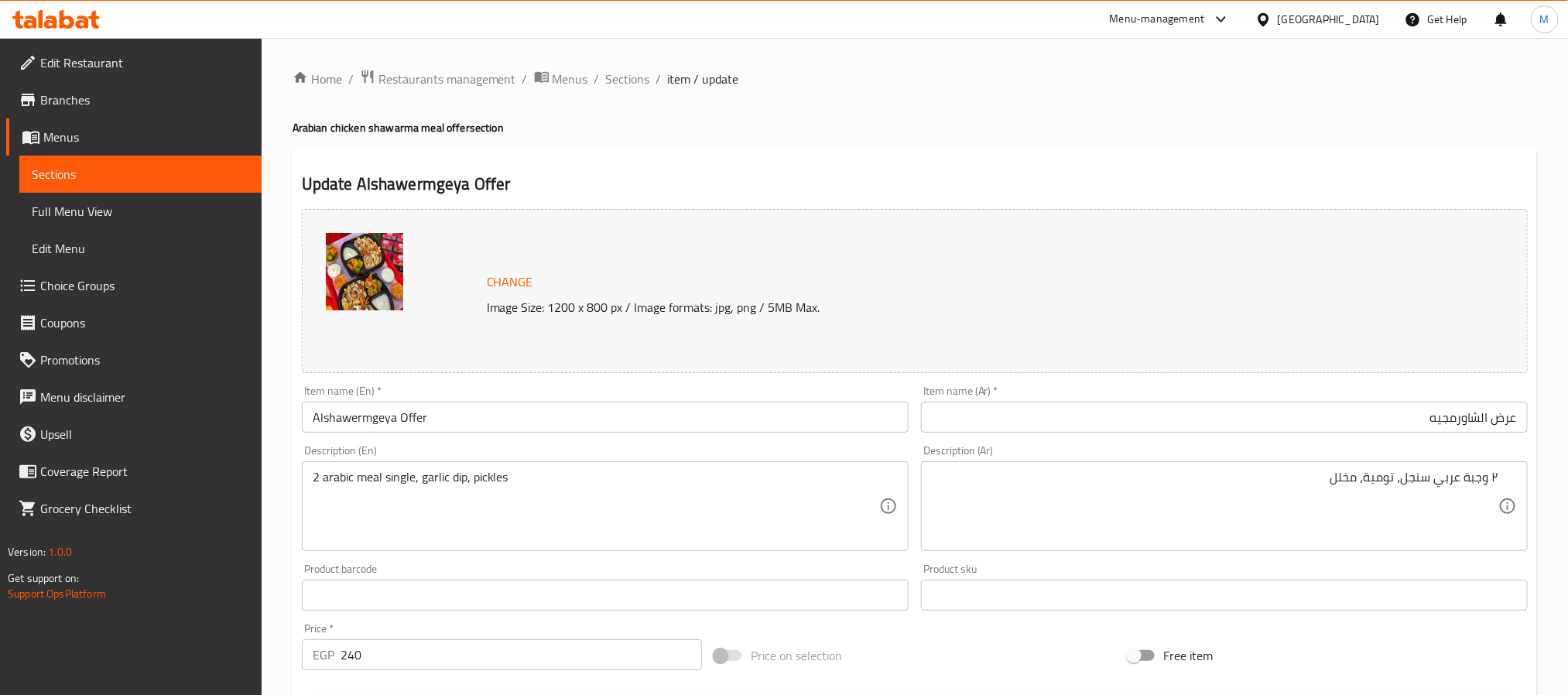
click at [920, 456] on div "Description (Ar) ٢ وجبة عربي سنجل، تومية، مخلل Description (Ar)" at bounding box center [1224, 498] width 619 height 119
drag, startPoint x: 994, startPoint y: 451, endPoint x: 918, endPoint y: 456, distance: 76.2
click at [918, 456] on div "Description (Ar) ٢ وجبة عربي سنجل، تومية، مخلل Description (Ar)" at bounding box center [1224, 498] width 619 height 119
click at [966, 449] on div "Description (Ar) ٢ وجبة عربي سنجل، تومية، مخلل Description (Ar)" at bounding box center [1225, 498] width 606 height 106
drag, startPoint x: 982, startPoint y: 579, endPoint x: 934, endPoint y: 576, distance: 48.1
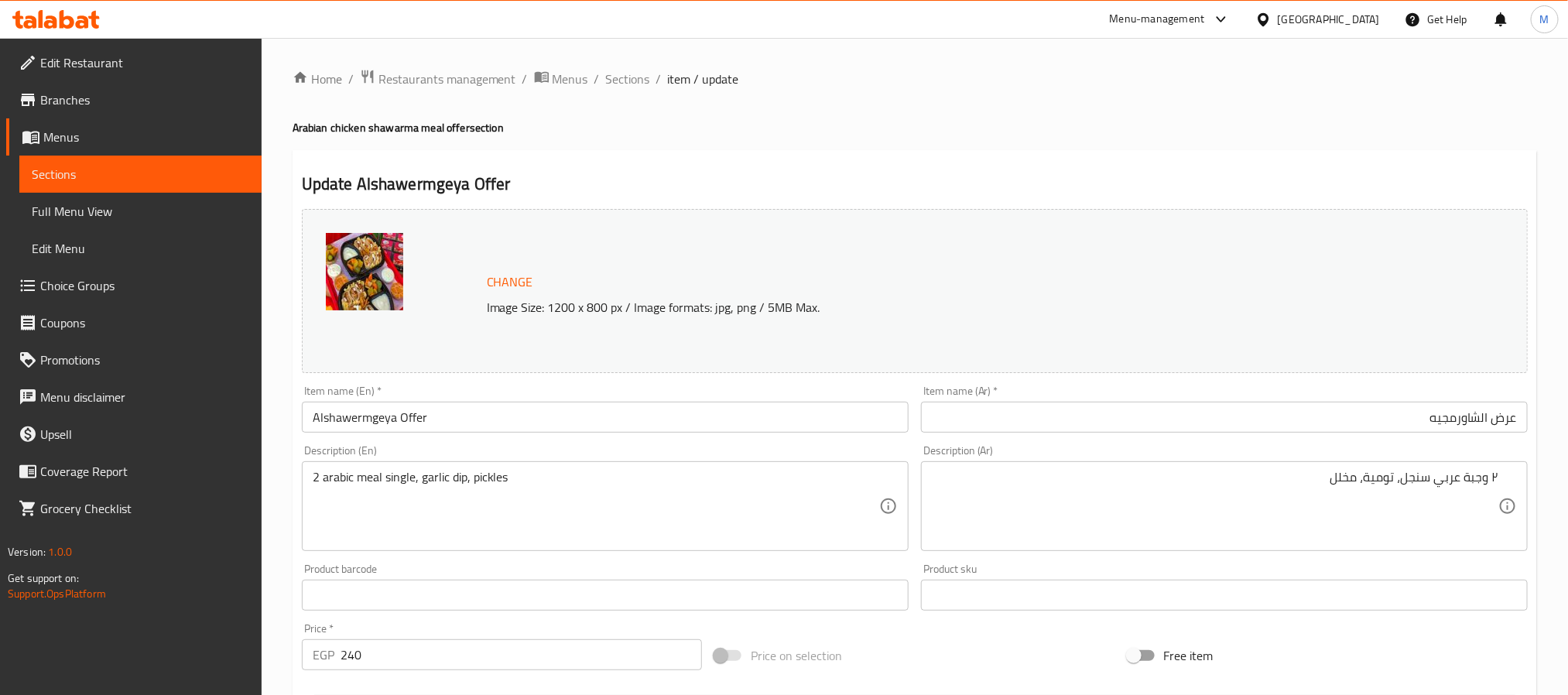
click at [934, 576] on div "Product sku Product sku" at bounding box center [1225, 587] width 606 height 48
drag, startPoint x: 987, startPoint y: 567, endPoint x: 911, endPoint y: 566, distance: 76.0
click at [911, 566] on div "Change Image Size: 1200 x 800 px / Image formats: jpg, png / 5MB Max. Item name…" at bounding box center [915, 548] width 1239 height 690
click at [395, 555] on div "Description (En) 2 arabic meal single, garlic dip, pickles Description (En)" at bounding box center [605, 498] width 619 height 119
drag, startPoint x: 384, startPoint y: 572, endPoint x: 296, endPoint y: 569, distance: 88.1
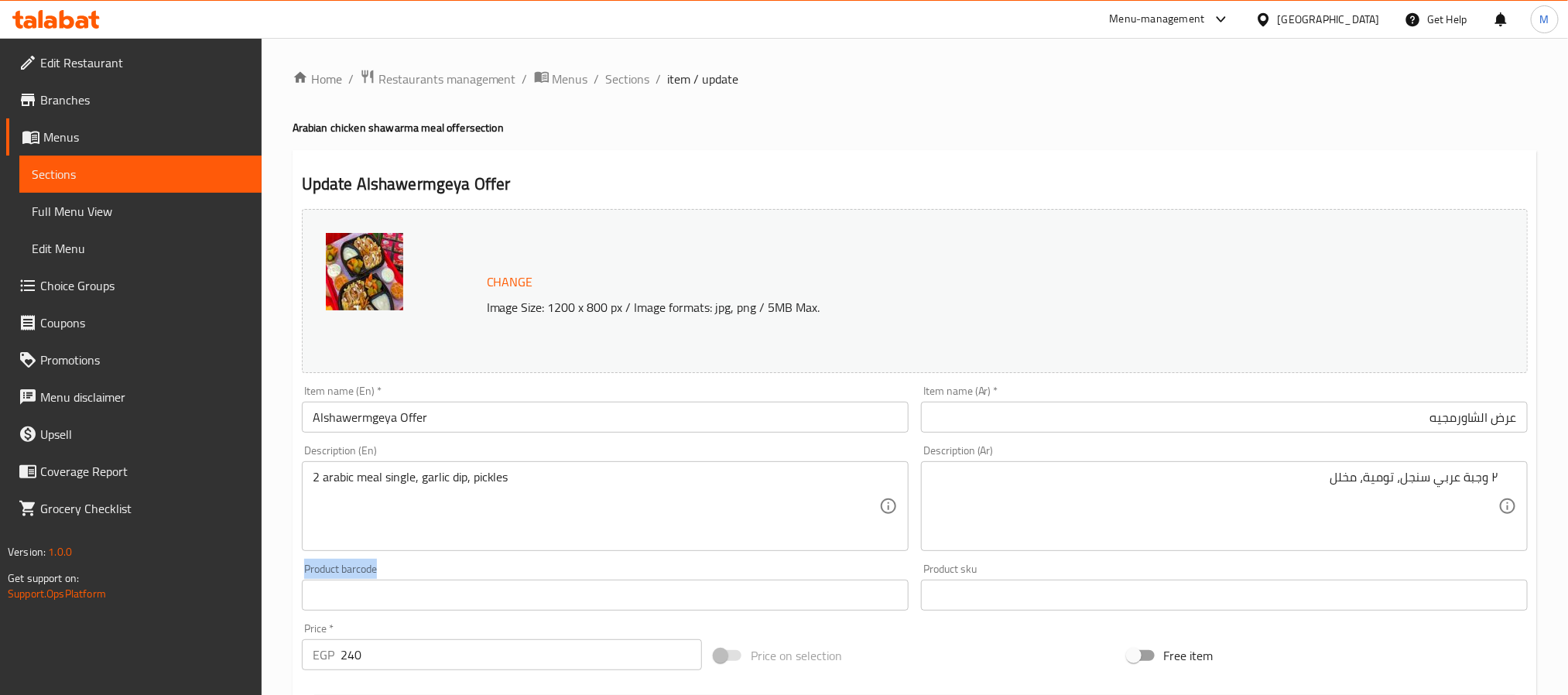
click at [296, 569] on div "Product barcode Product barcode" at bounding box center [605, 586] width 619 height 59
click at [402, 449] on div "Description (En) 2 arabic meal single, garlic dip, pickles Description (En)" at bounding box center [605, 498] width 606 height 106
drag, startPoint x: 390, startPoint y: 444, endPoint x: 293, endPoint y: 447, distance: 97.0
click at [293, 447] on div "Update Alshawermgeya Offer Change Image Size: 1200 x 800 px / Image formats: jp…" at bounding box center [915, 611] width 1245 height 923
click at [395, 450] on div "Description (En) 2 arabic meal single, garlic dip, pickles Description (En)" at bounding box center [605, 498] width 606 height 106
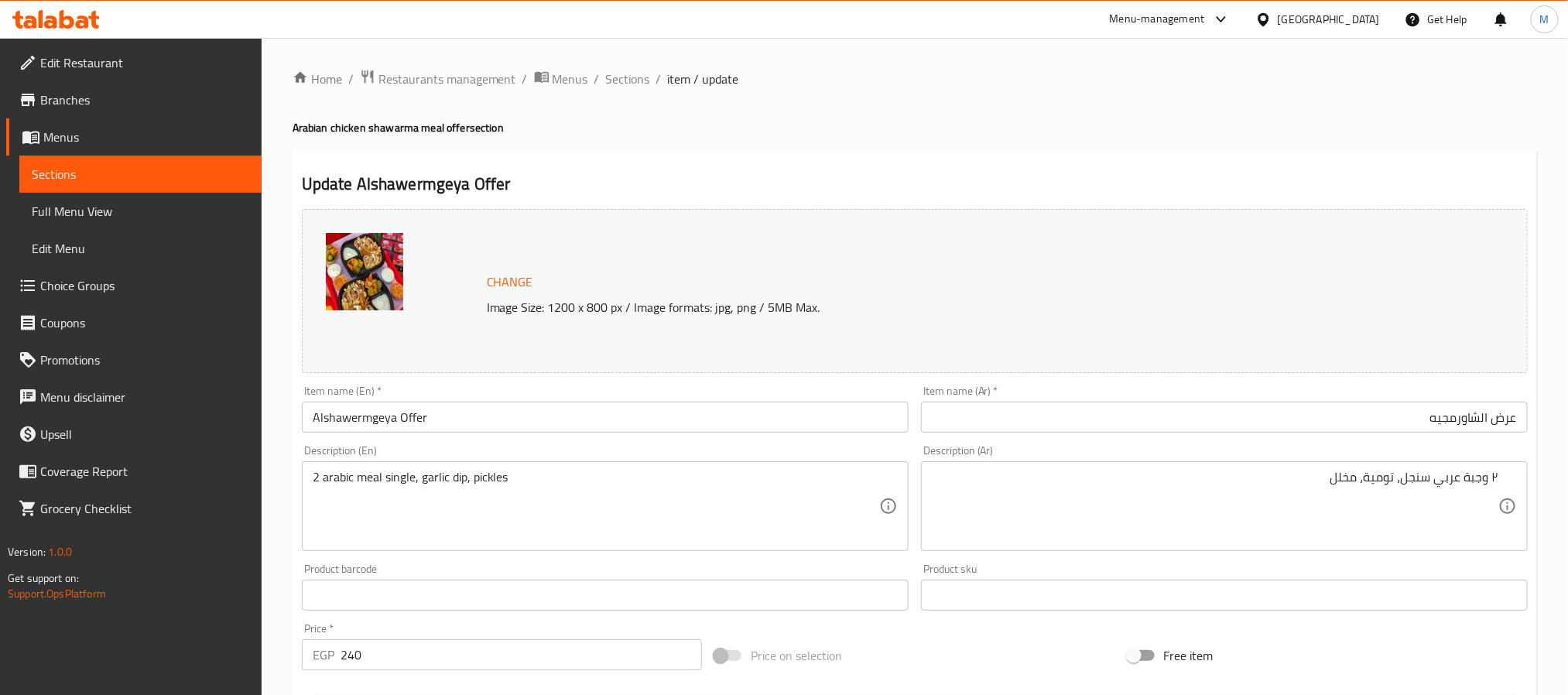
click at [361, 444] on div "Description (En) 2 arabic meal single, garlic dip, pickles Description (En)" at bounding box center [605, 498] width 619 height 119
click at [360, 449] on div "Description (En) 2 arabic meal single, garlic dip, pickles Description (En)" at bounding box center [605, 498] width 606 height 106
click at [367, 385] on div "Item name (En)   * Alshawermgeya Offer Item name (En) *" at bounding box center [605, 408] width 606 height 48
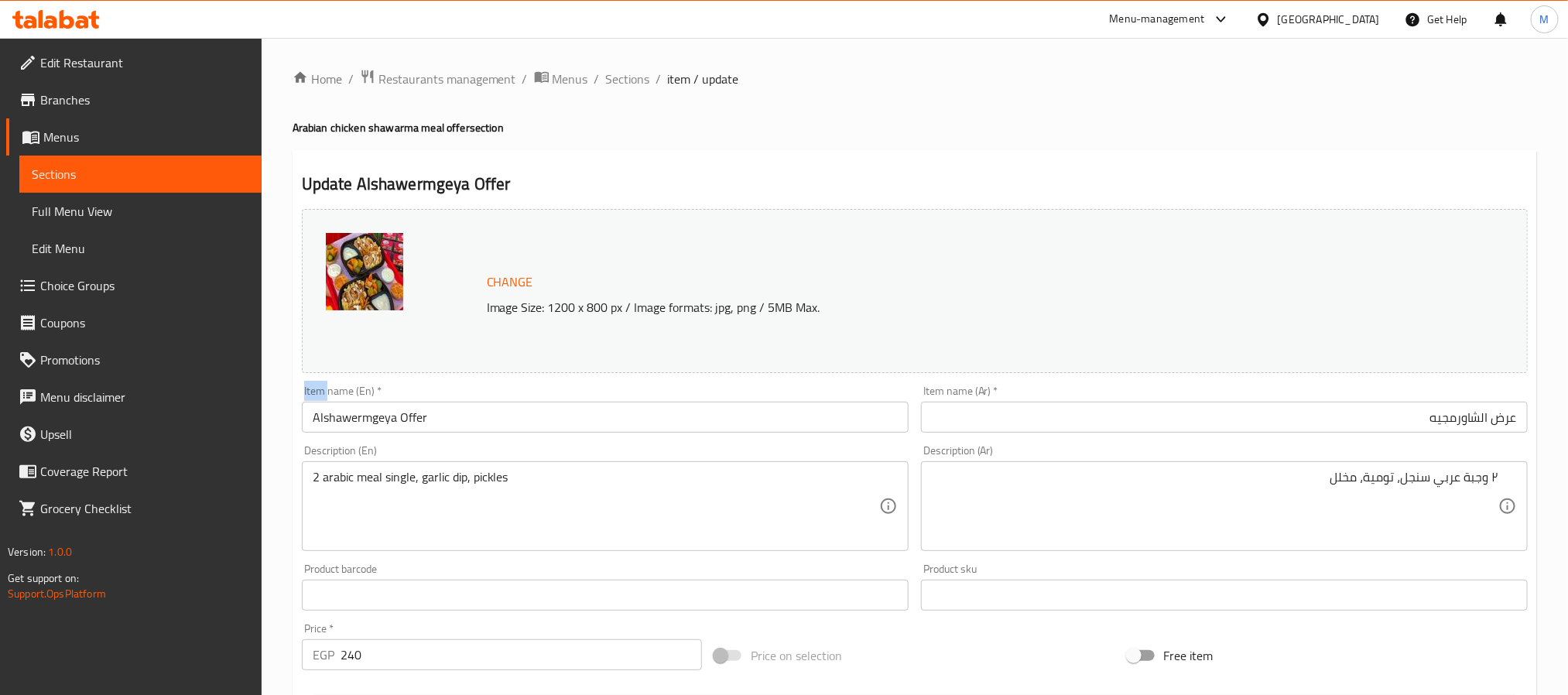
click at [367, 385] on div "Item name (En)   * Alshawermgeya Offer Item name (En) *" at bounding box center [605, 408] width 606 height 48
click at [967, 406] on input "عرض الشاورمجيه" at bounding box center [1225, 417] width 606 height 31
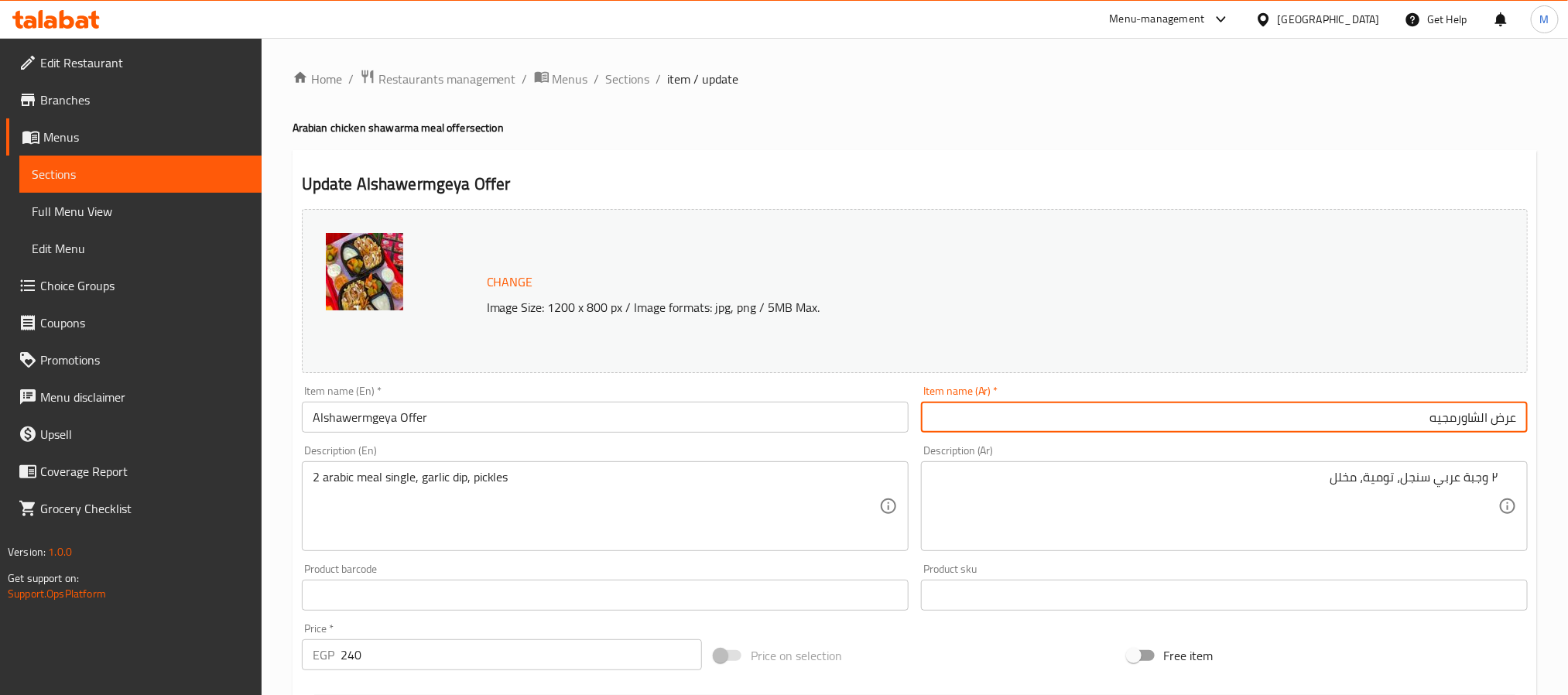
click at [965, 398] on div "Item name (Ar)   * عرض الشاورمجيه Item name (Ar) *" at bounding box center [1225, 408] width 606 height 48
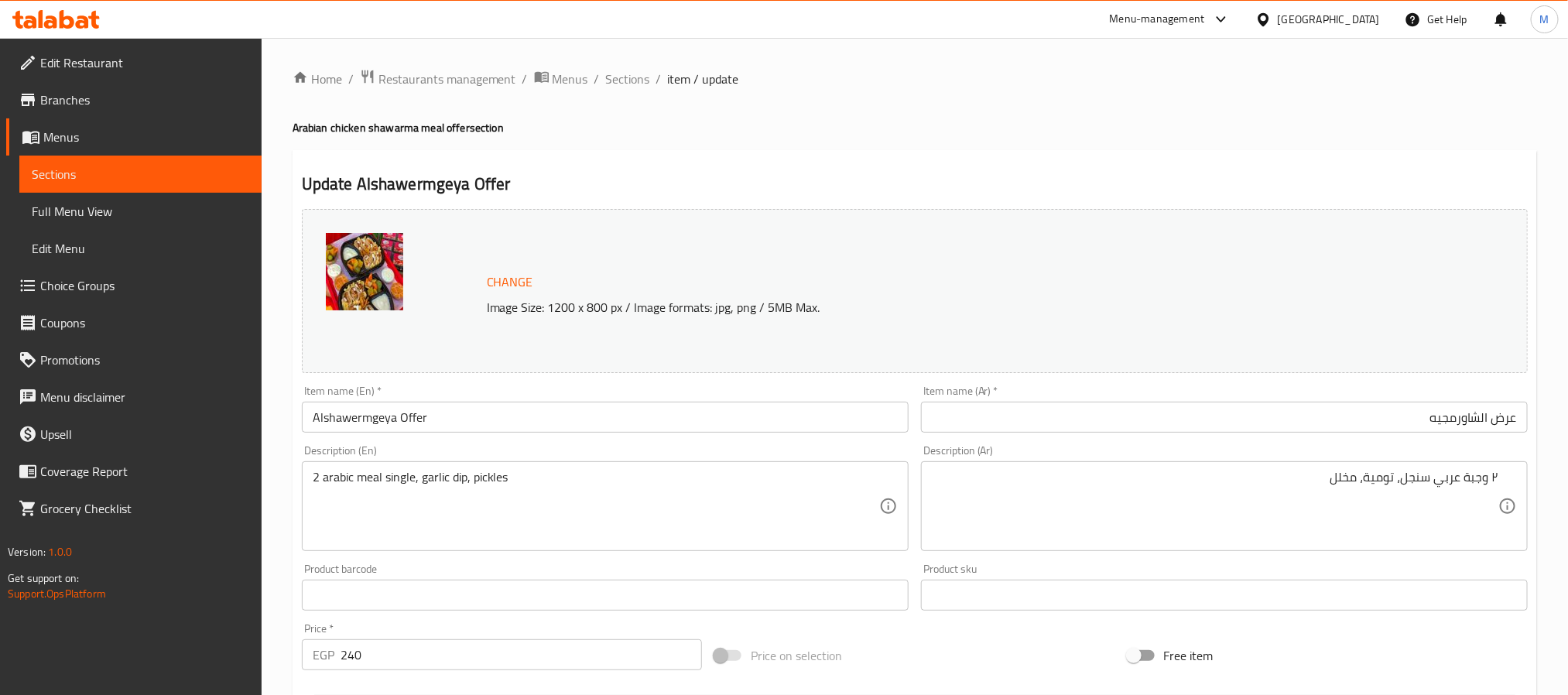
click at [964, 393] on div "Item name (Ar)   * عرض الشاورمجيه Item name (Ar) *" at bounding box center [1225, 408] width 606 height 48
click at [959, 458] on div "Description (Ar) ٢ وجبة عربي سنجل، تومية، مخلل Description (Ar)" at bounding box center [1225, 498] width 606 height 106
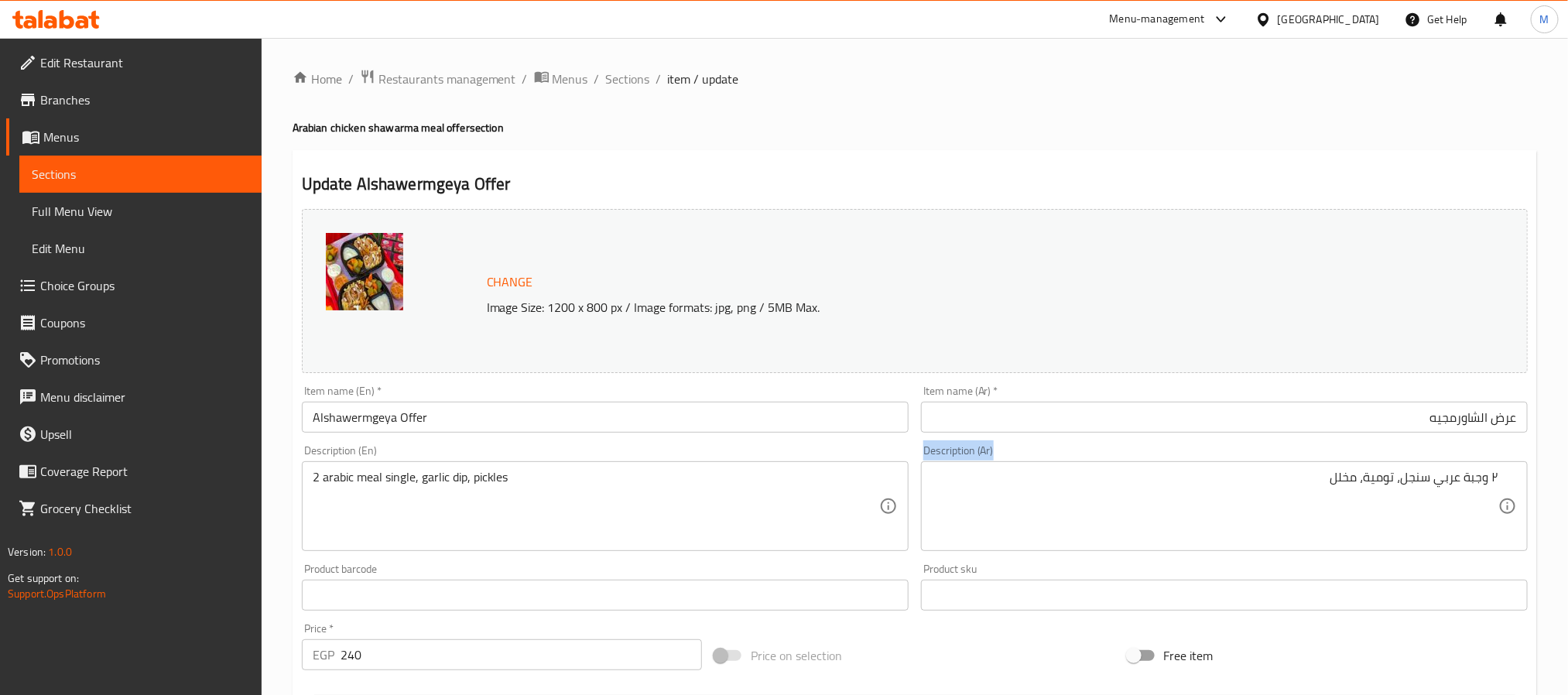
click at [959, 458] on div "Description (Ar) ٢ وجبة عربي سنجل، تومية، مخلل Description (Ar)" at bounding box center [1225, 498] width 606 height 106
click at [917, 439] on div "Description (Ar) ٢ وجبة عربي سنجل، تومية، مخلل Description (Ar)" at bounding box center [1224, 498] width 619 height 119
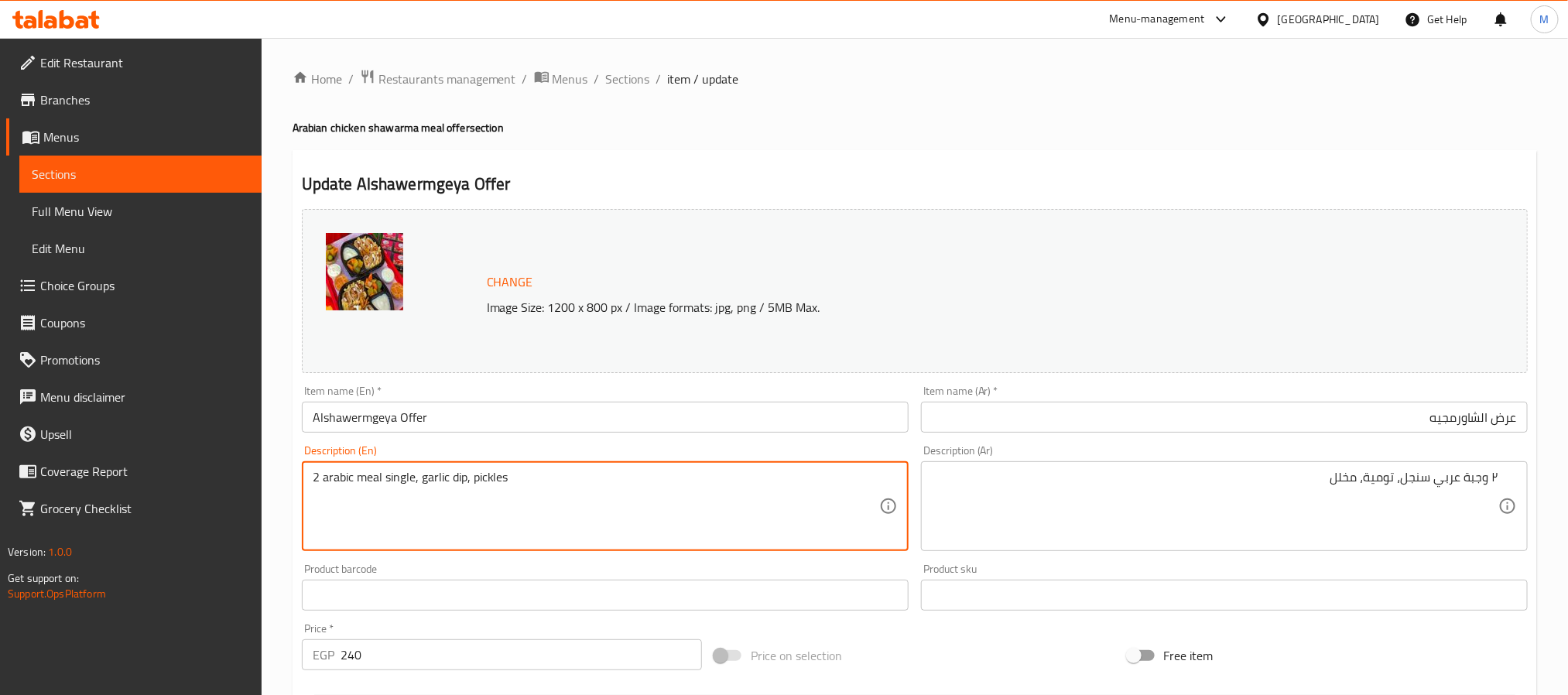
click at [409, 474] on textarea "2 arabic meal single, garlic dip, pickles" at bounding box center [596, 506] width 566 height 74
click at [322, 483] on textarea "2 arabic meal, garlic dip, pickles" at bounding box center [596, 506] width 566 height 74
paste textarea "single"
type textarea "2 single arabic meal, garlic dip, pickles"
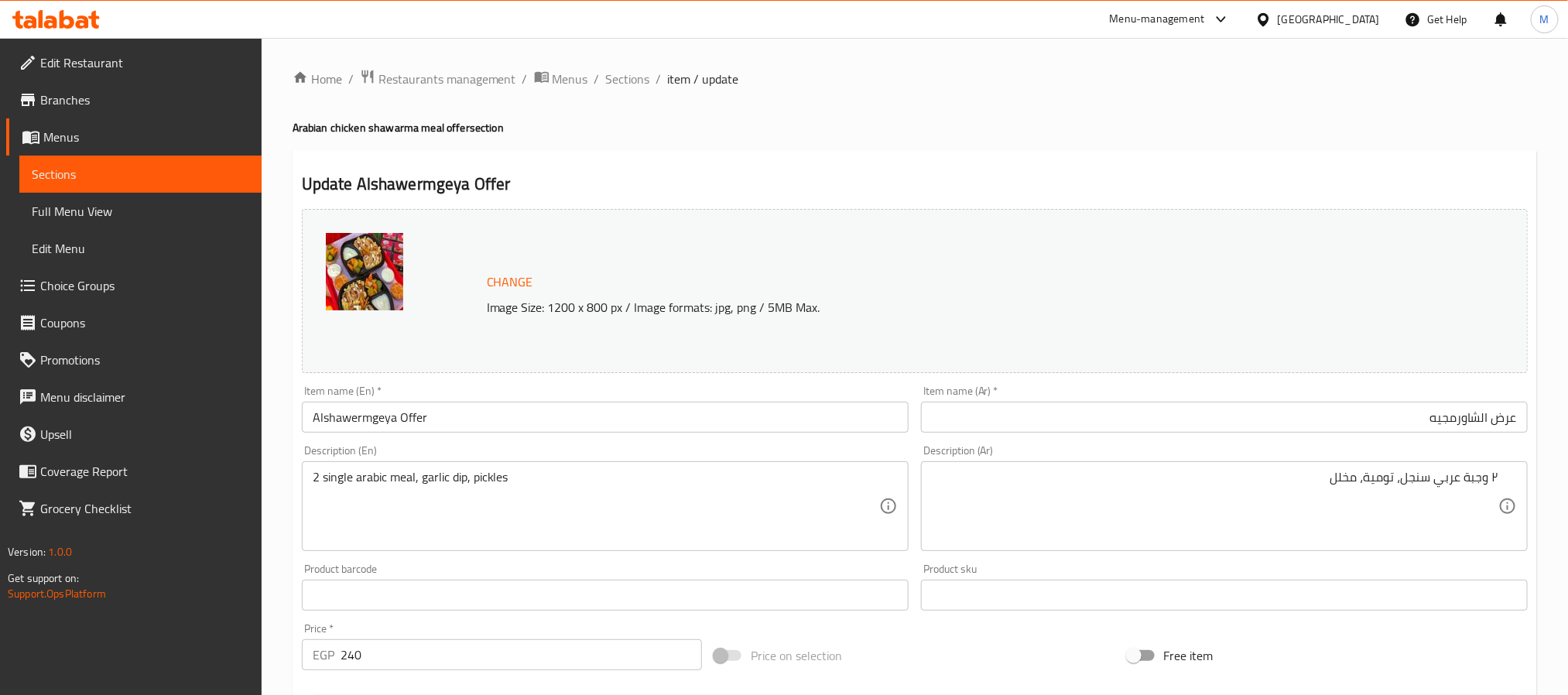
click at [759, 449] on div "Description (En) 2 single arabic meal, garlic dip, pickles Description (En)" at bounding box center [605, 498] width 606 height 106
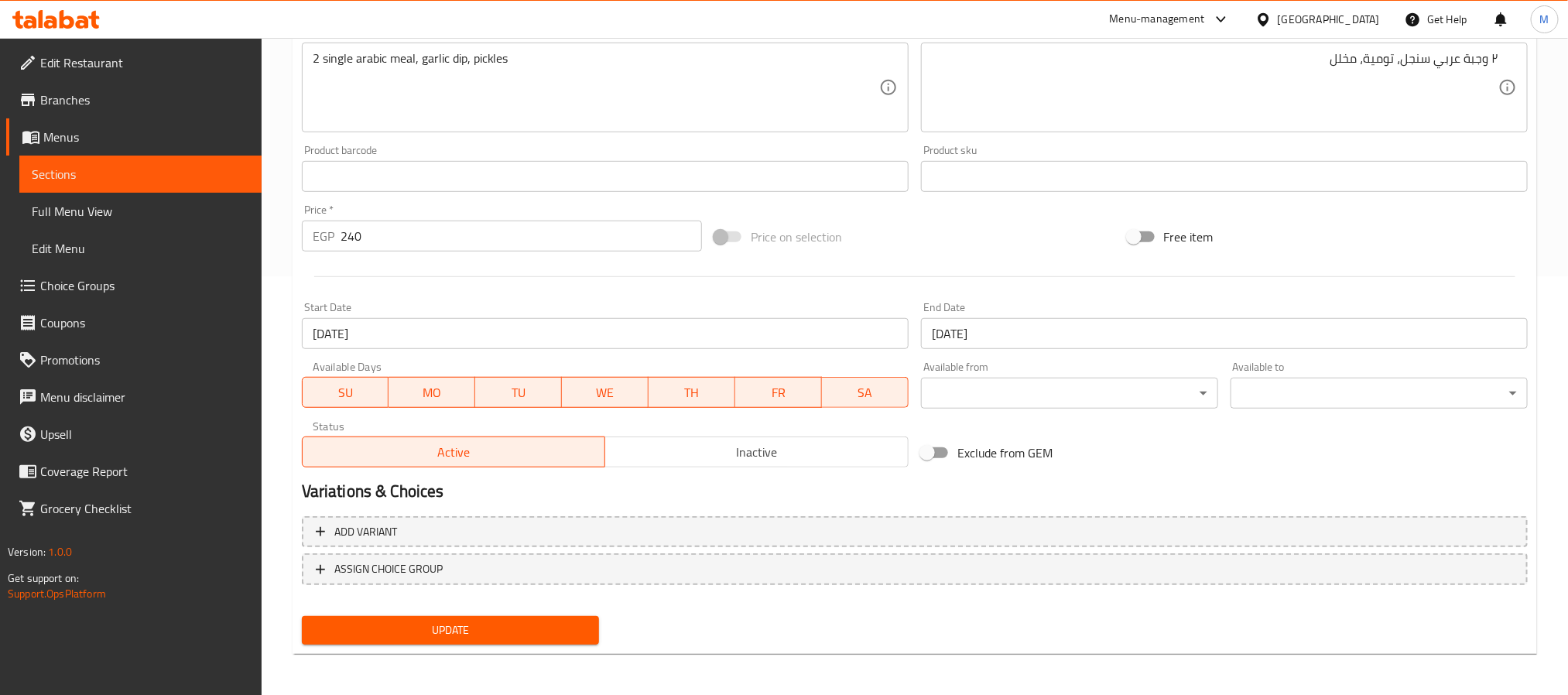
click at [463, 637] on span "Update" at bounding box center [450, 630] width 272 height 19
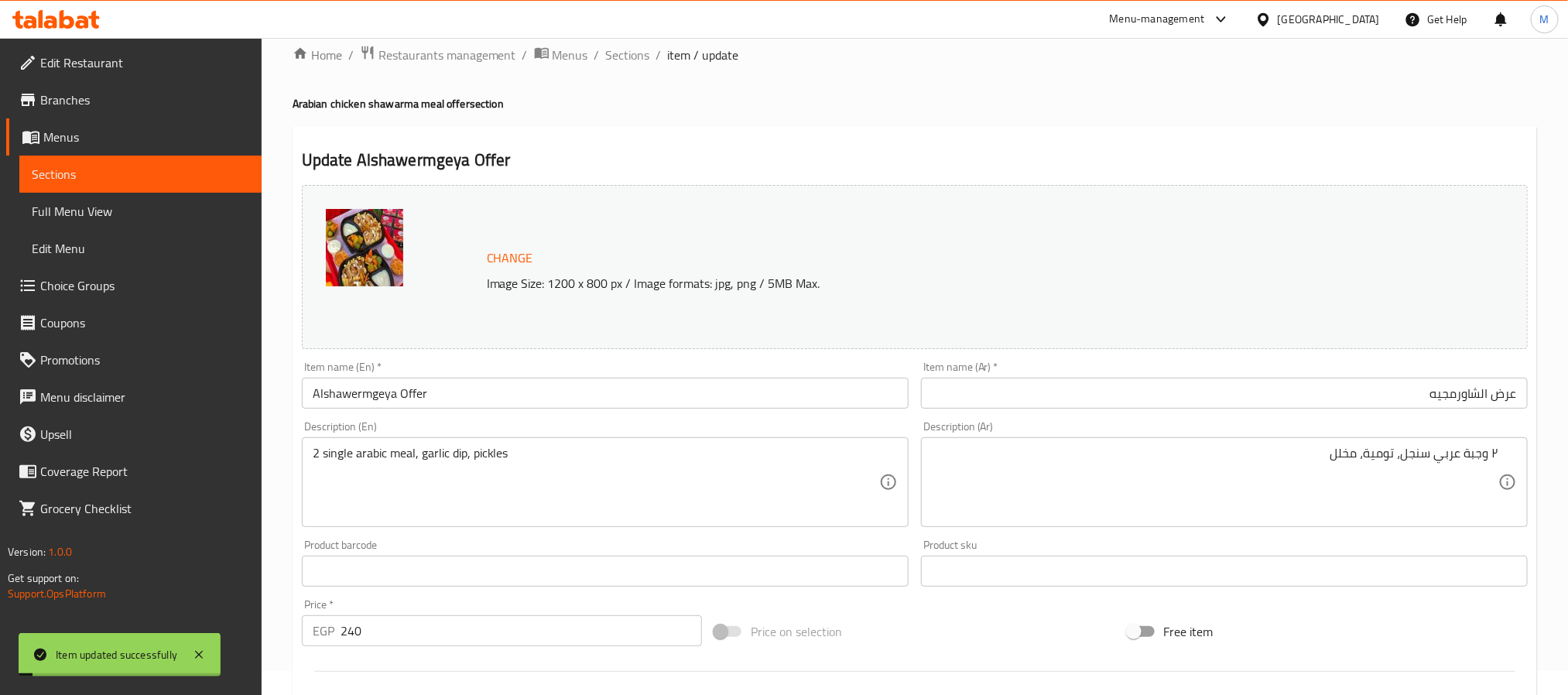
scroll to position [0, 0]
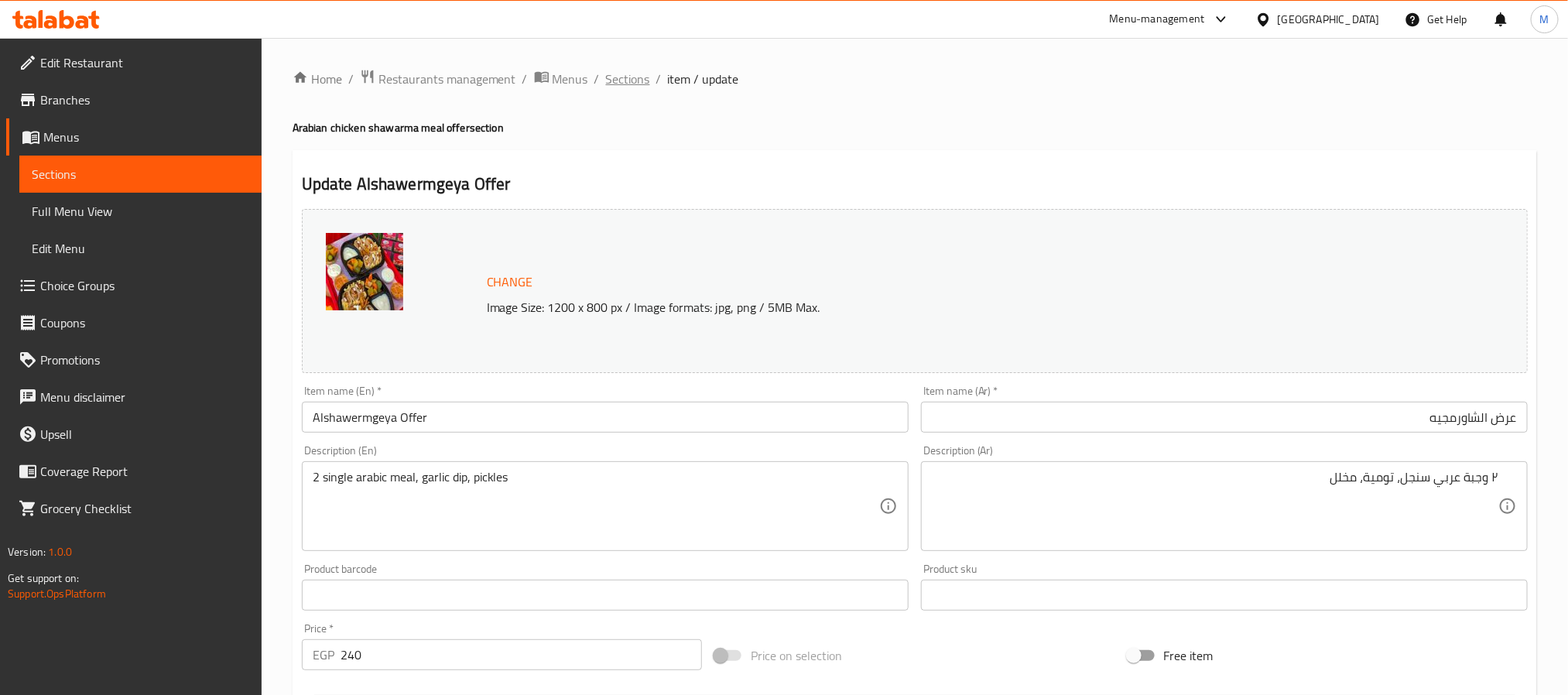
click at [642, 79] on span "Sections" at bounding box center [628, 79] width 44 height 18
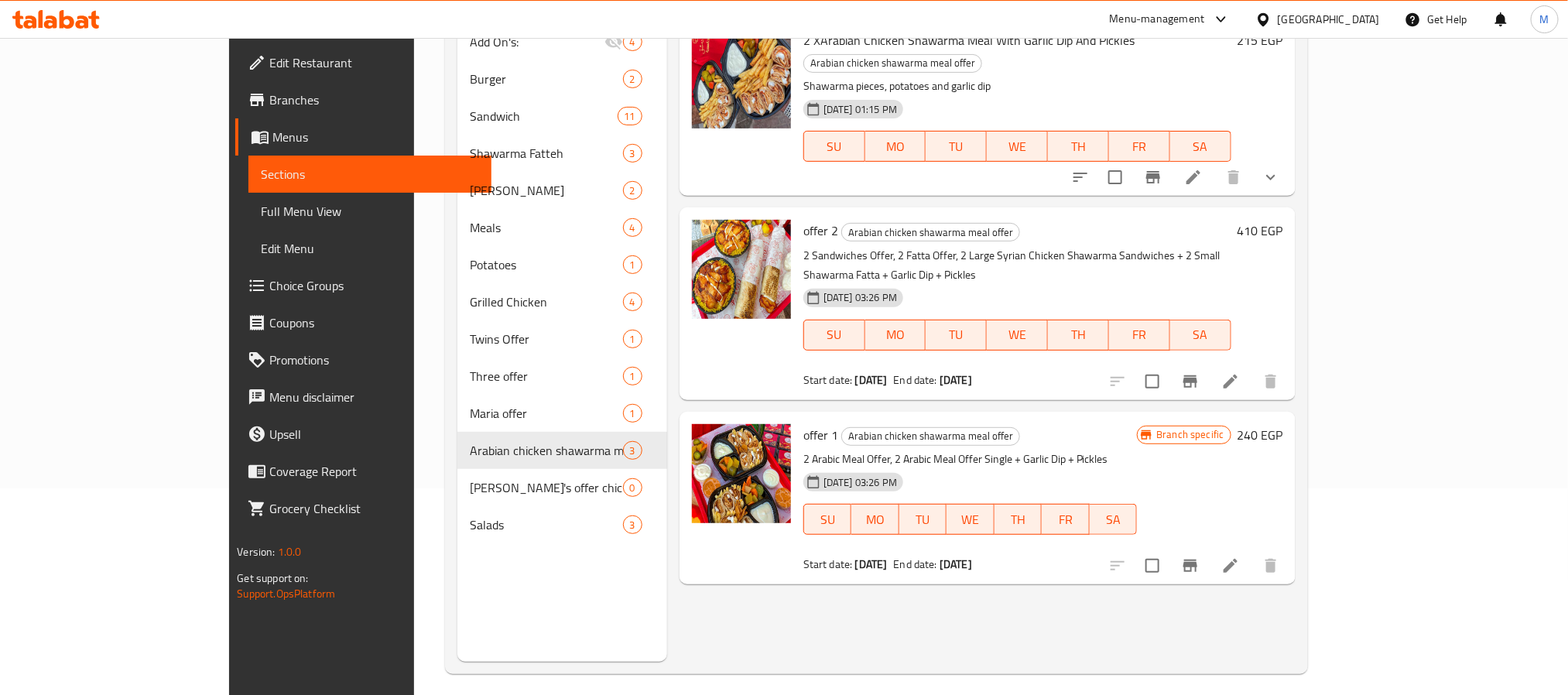
scroll to position [216, 0]
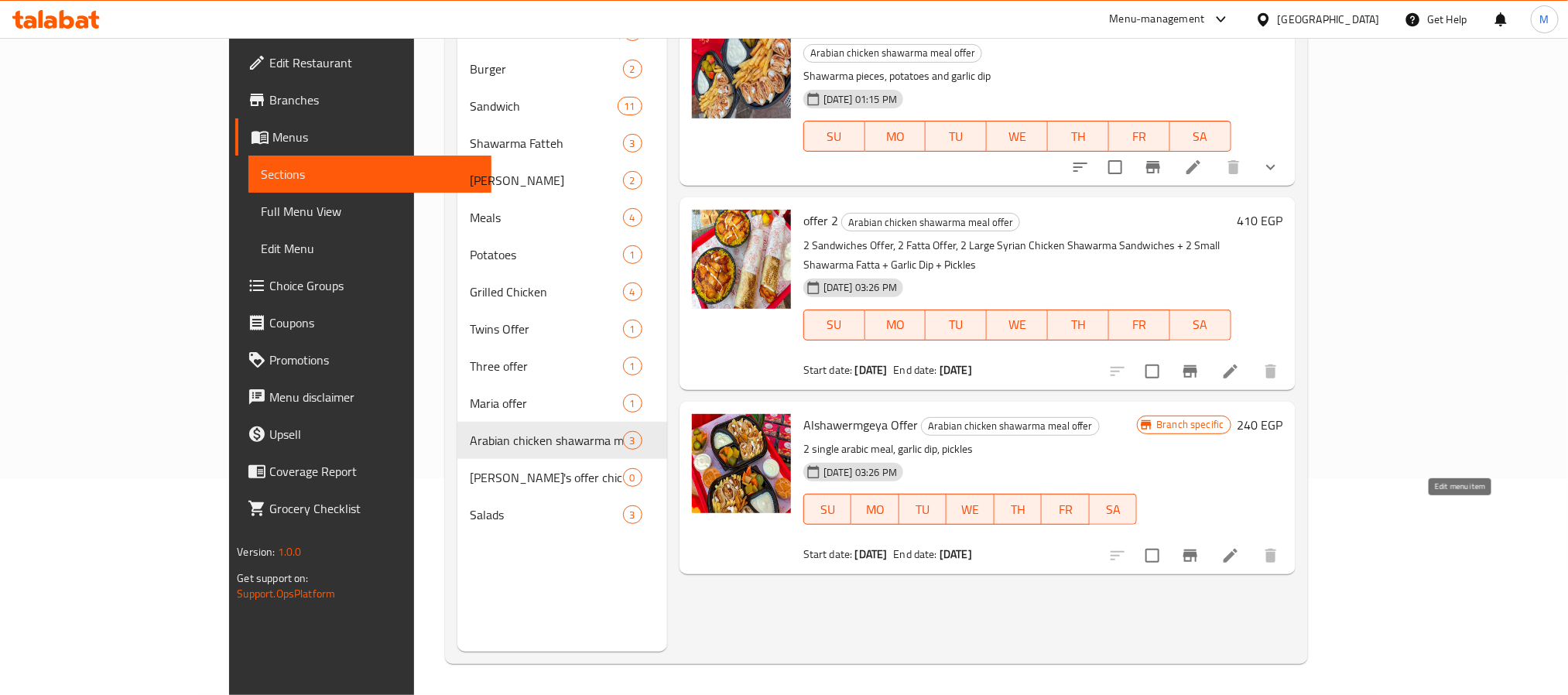
click at [1238, 549] on icon at bounding box center [1231, 555] width 14 height 14
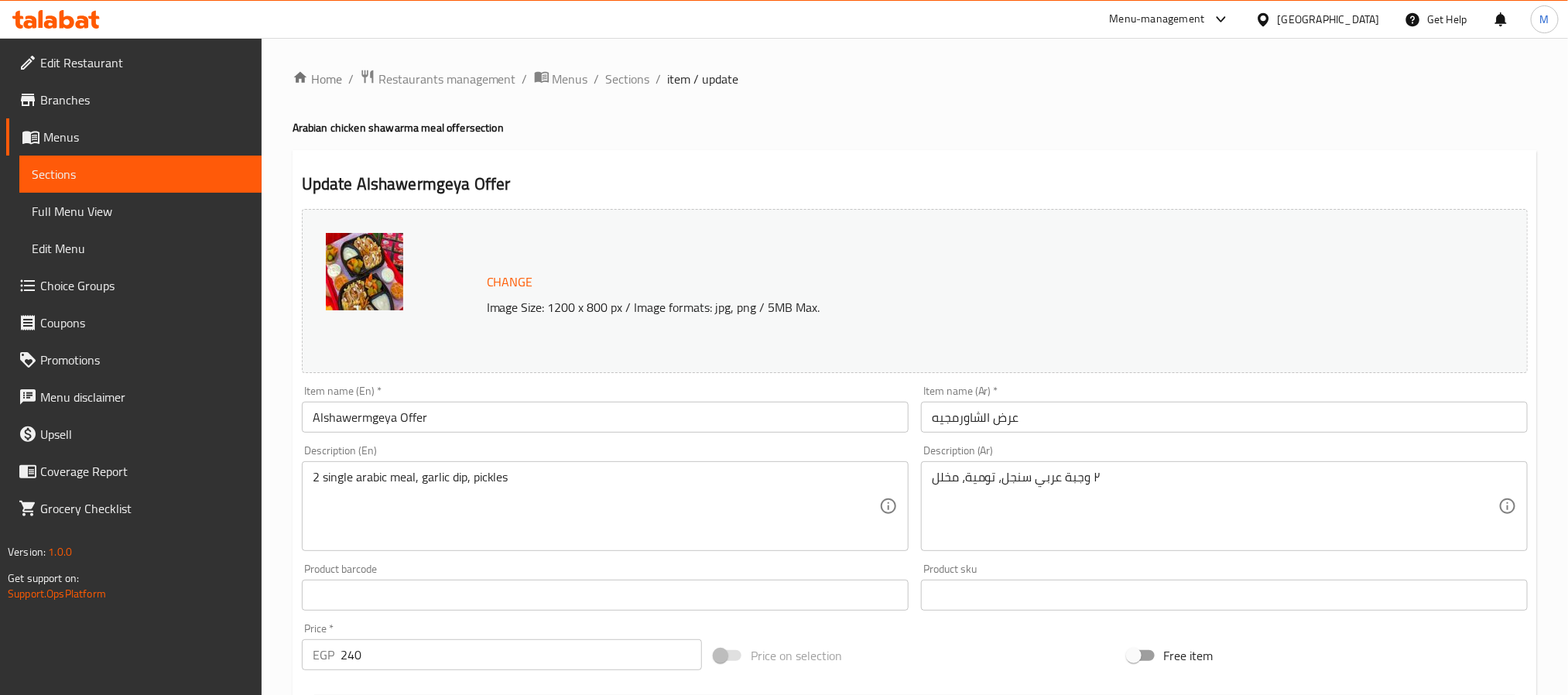
click at [625, 65] on div "Home / Restaurants management / Menus / Sections / item / update Arabian chicke…" at bounding box center [915, 576] width 1307 height 1078
click at [627, 74] on span "Sections" at bounding box center [628, 79] width 44 height 18
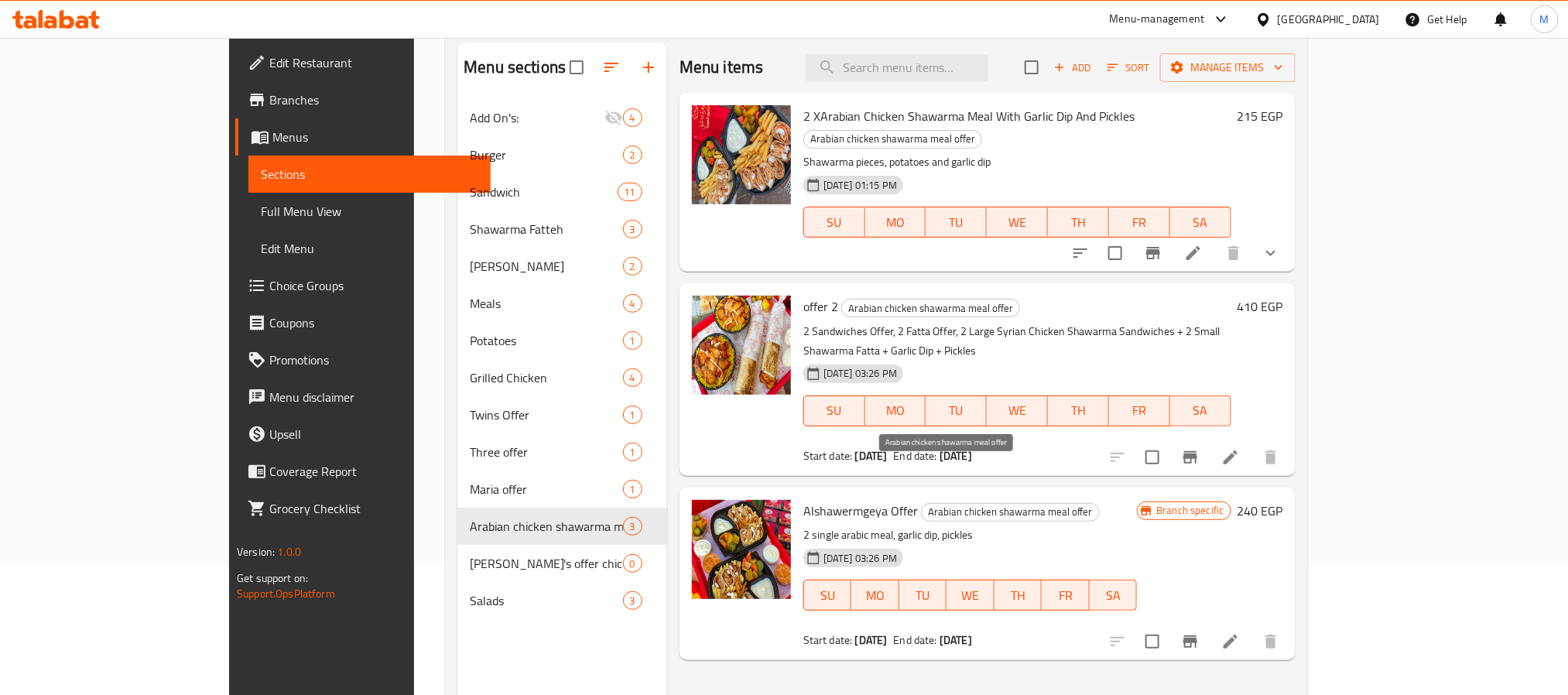
scroll to position [216, 0]
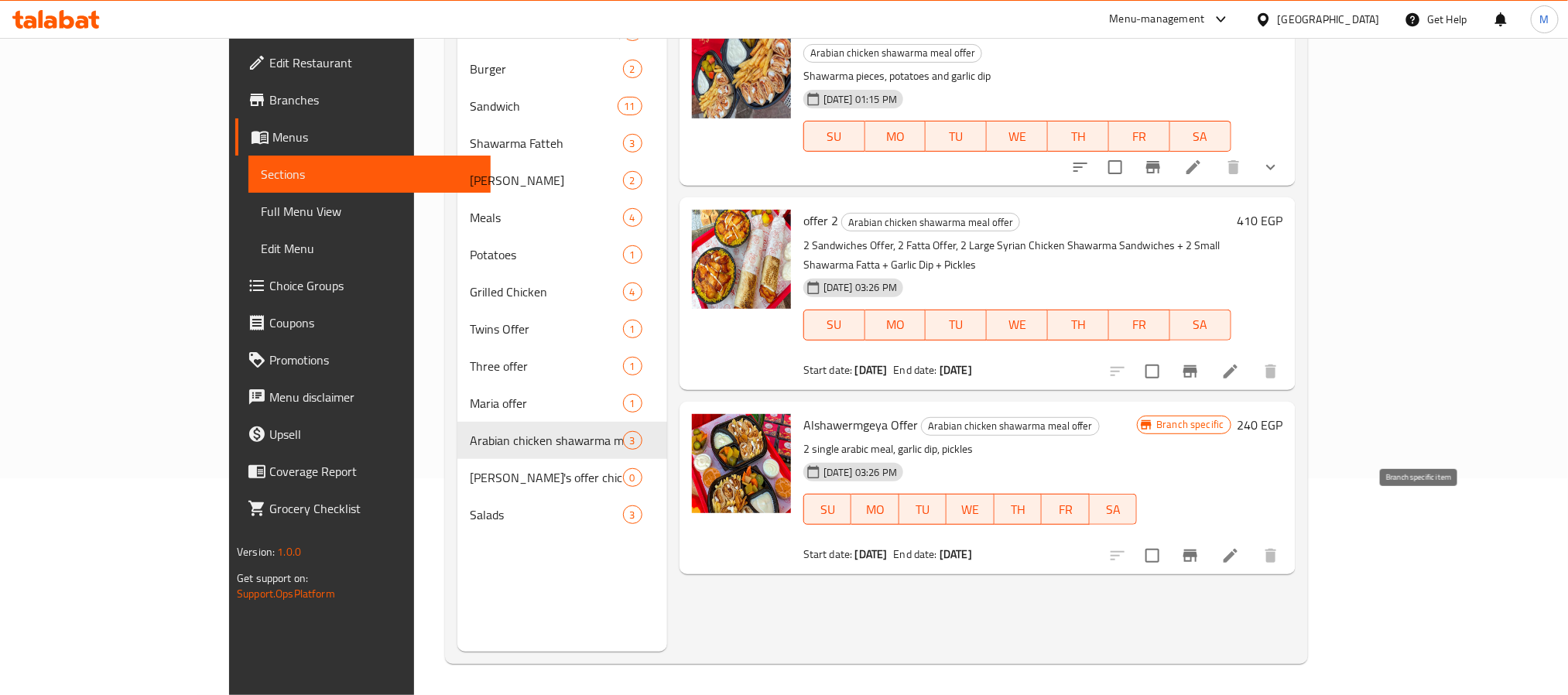
click at [1197, 550] on icon "Branch-specific-item" at bounding box center [1190, 555] width 14 height 13
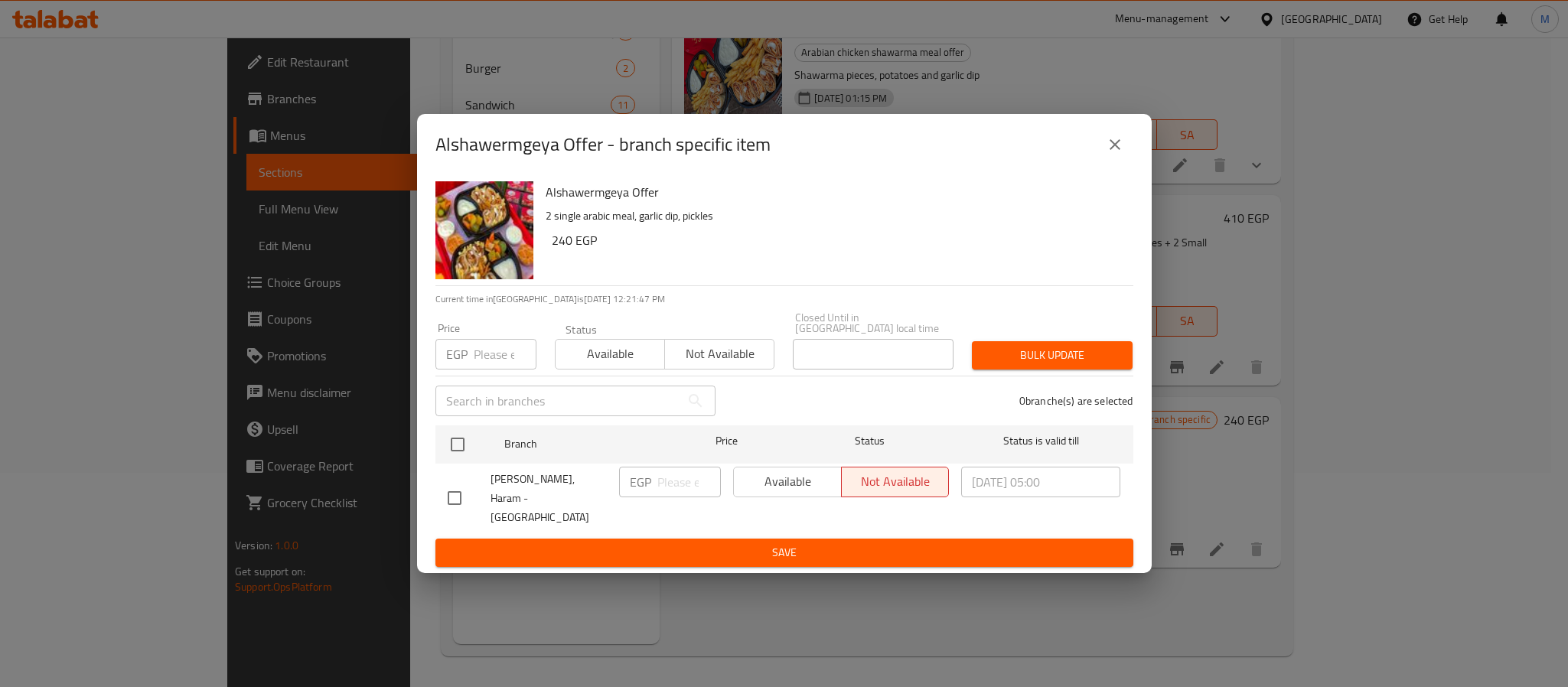
click at [443, 491] on input "checkbox" at bounding box center [454, 498] width 32 height 32
checkbox input "true"
click at [802, 487] on span "Available" at bounding box center [788, 481] width 96 height 22
type button "0"
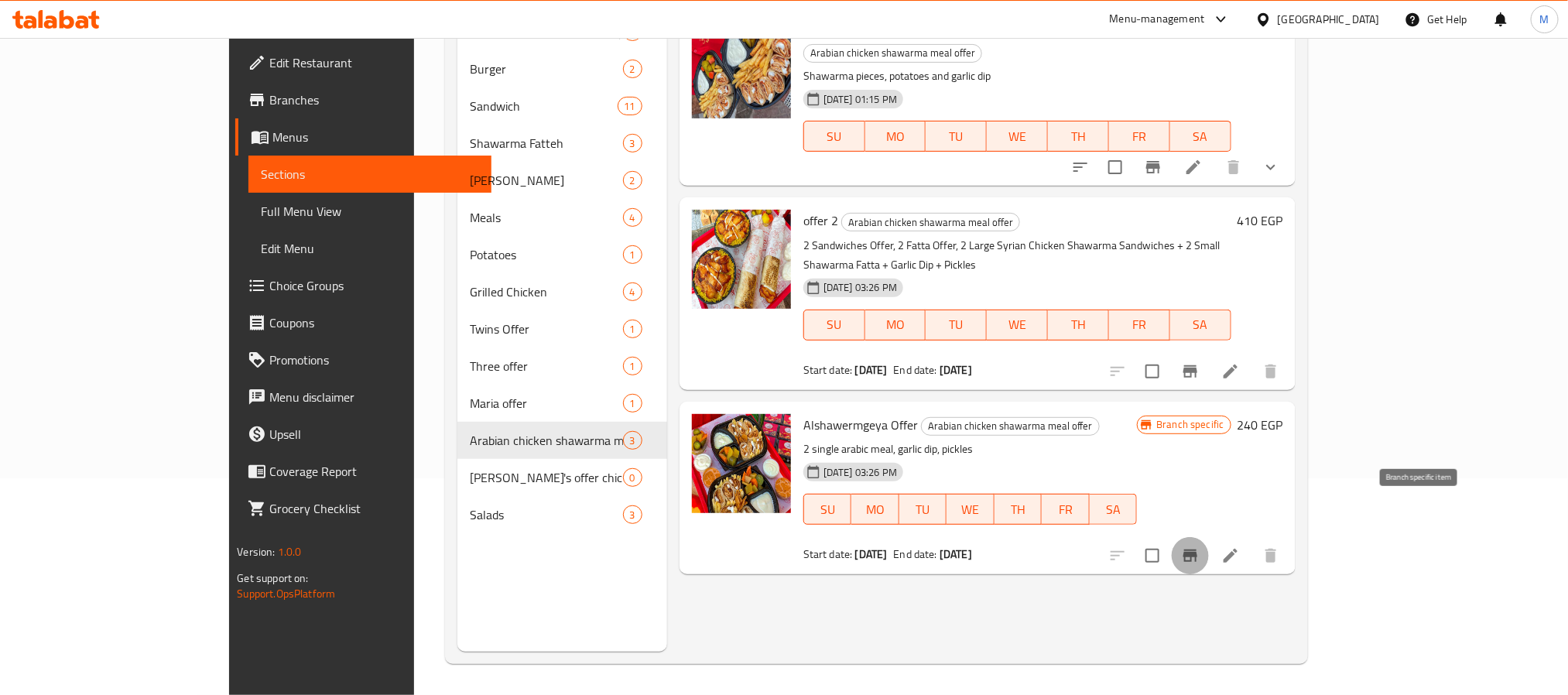
click at [1209, 537] on button "Branch-specific-item" at bounding box center [1190, 555] width 37 height 37
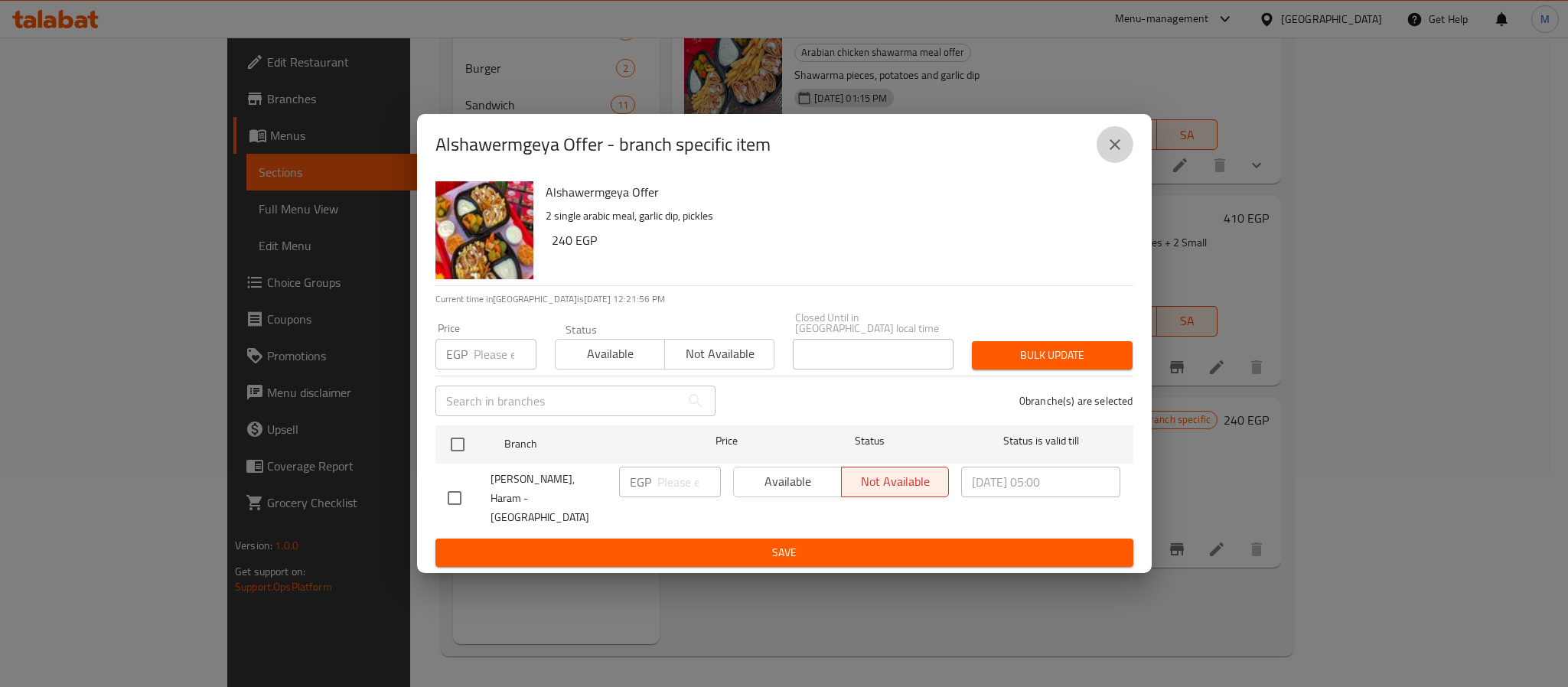
click at [1111, 154] on icon "close" at bounding box center [1115, 145] width 18 height 18
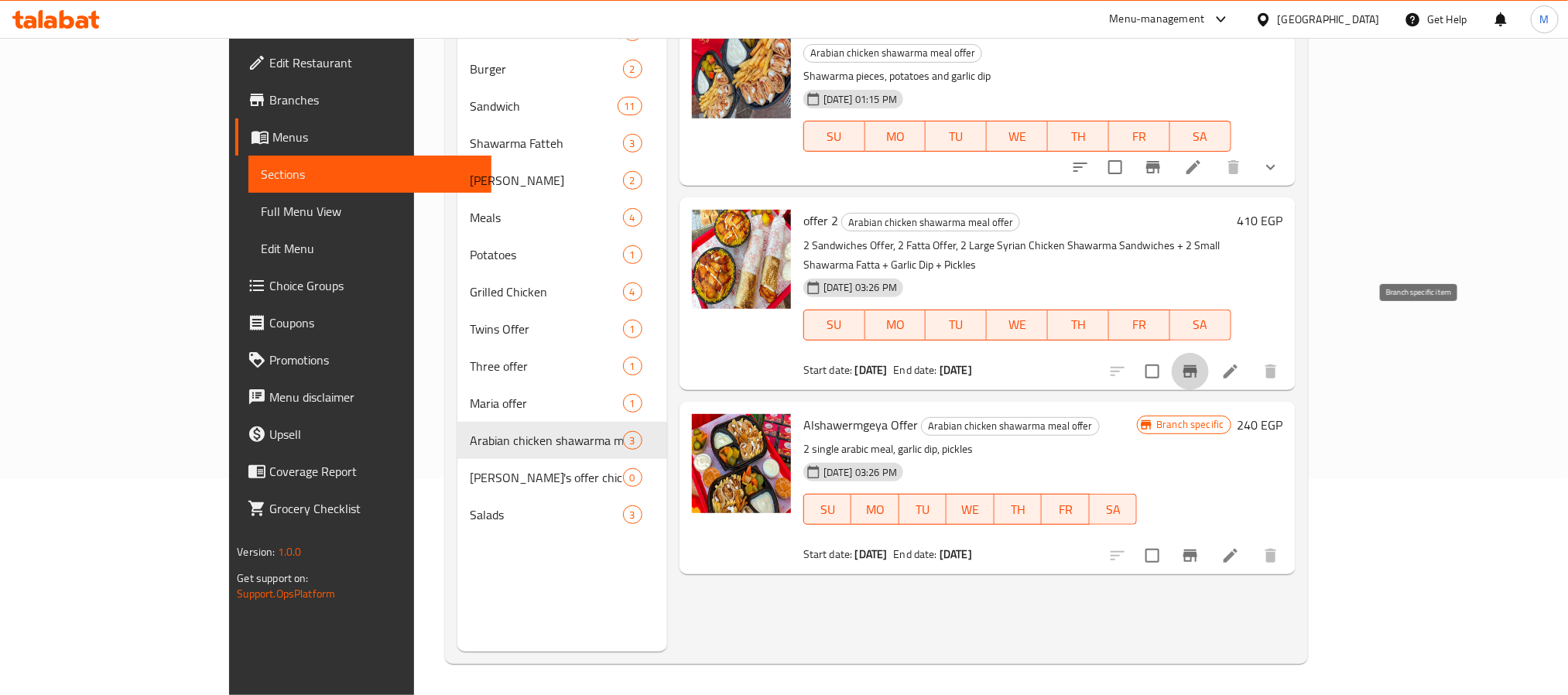
click at [1200, 363] on icon "Branch-specific-item" at bounding box center [1190, 372] width 18 height 18
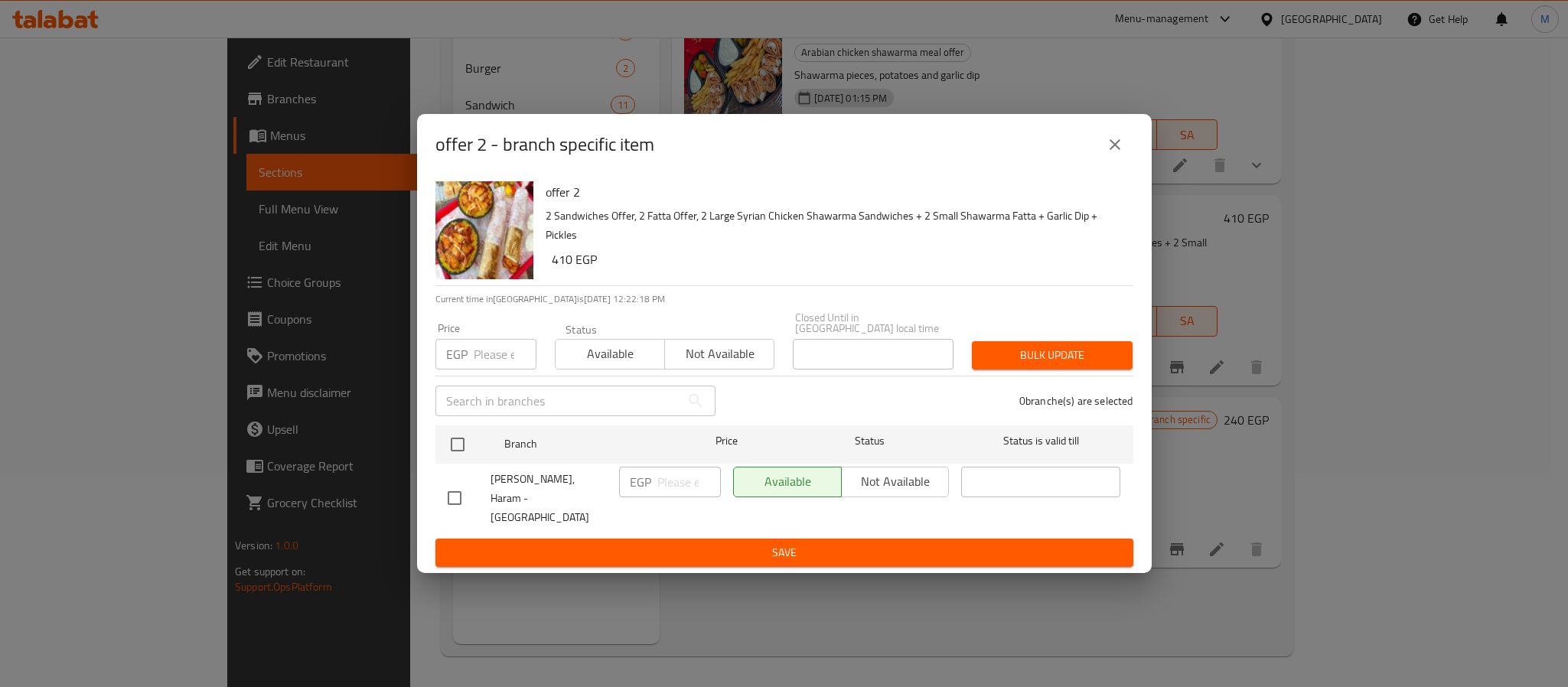
click at [1125, 157] on button "close" at bounding box center [1115, 145] width 36 height 36
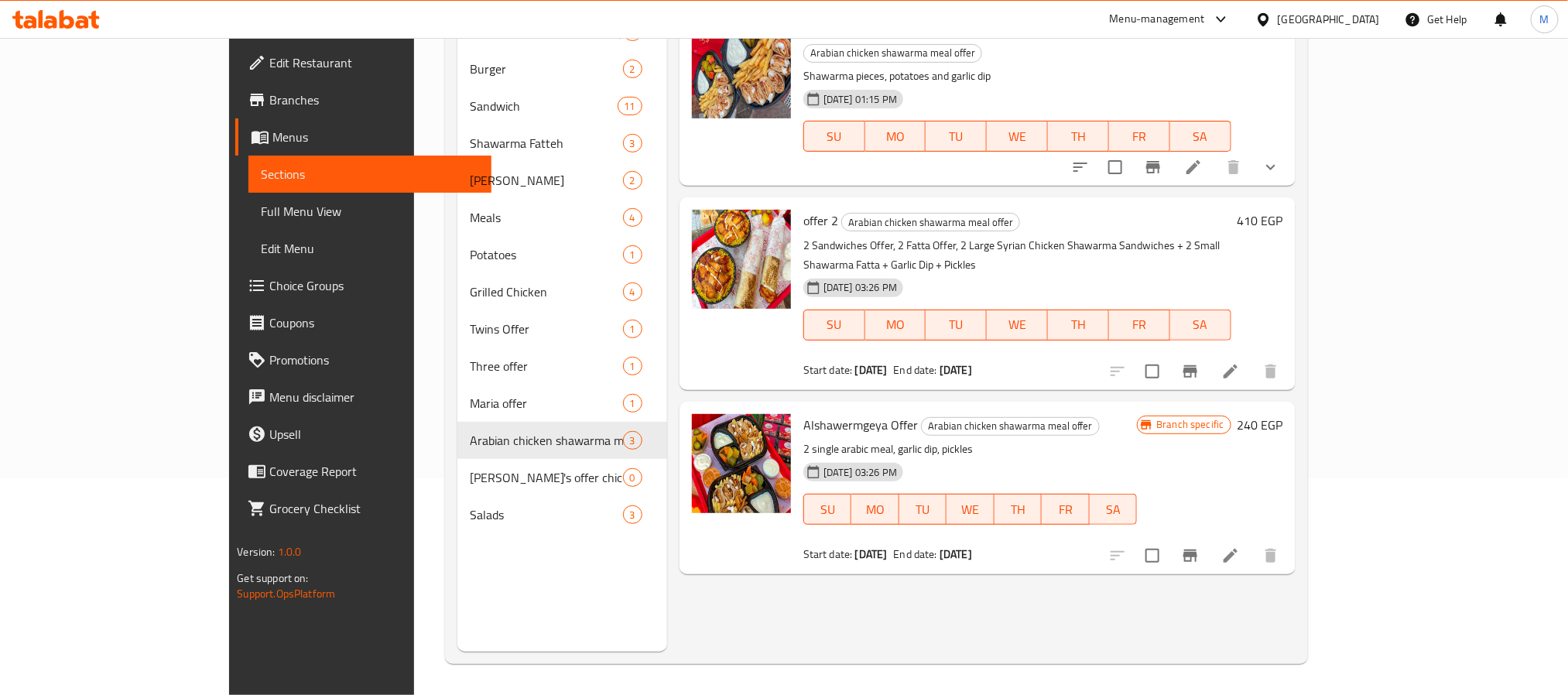
click at [1209, 537] on button "Branch-specific-item" at bounding box center [1190, 555] width 37 height 37
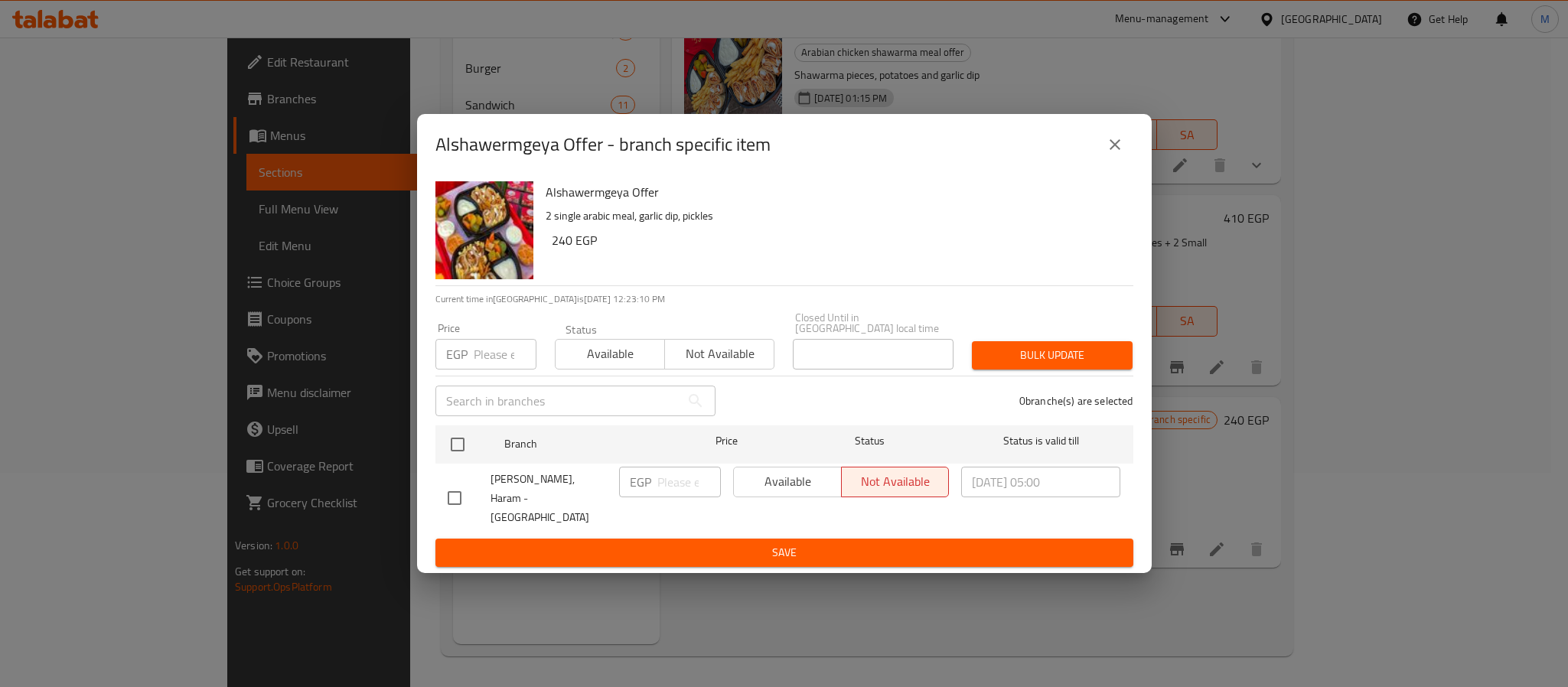
click at [808, 486] on div "Available Not available" at bounding box center [841, 481] width 216 height 31
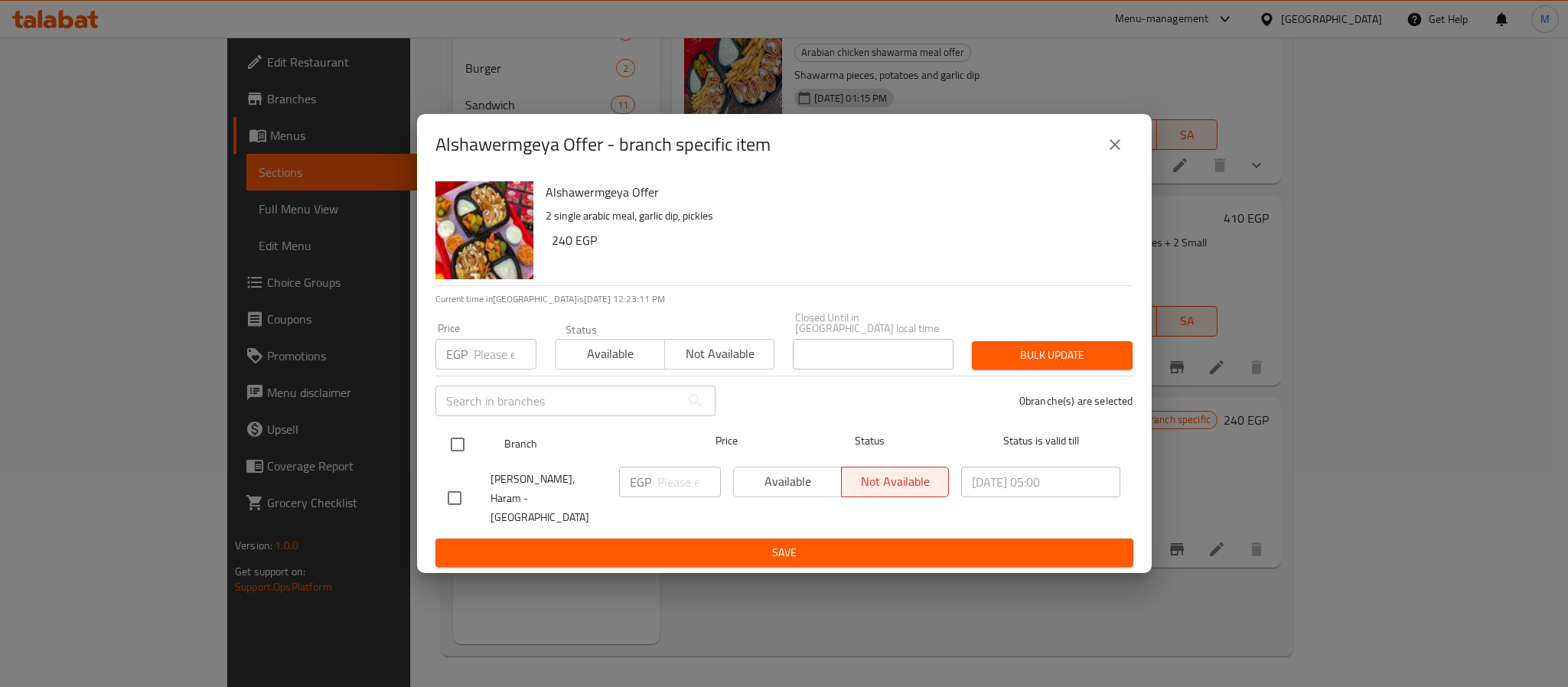
click at [442, 437] on input "checkbox" at bounding box center [457, 444] width 32 height 32
checkbox input "true"
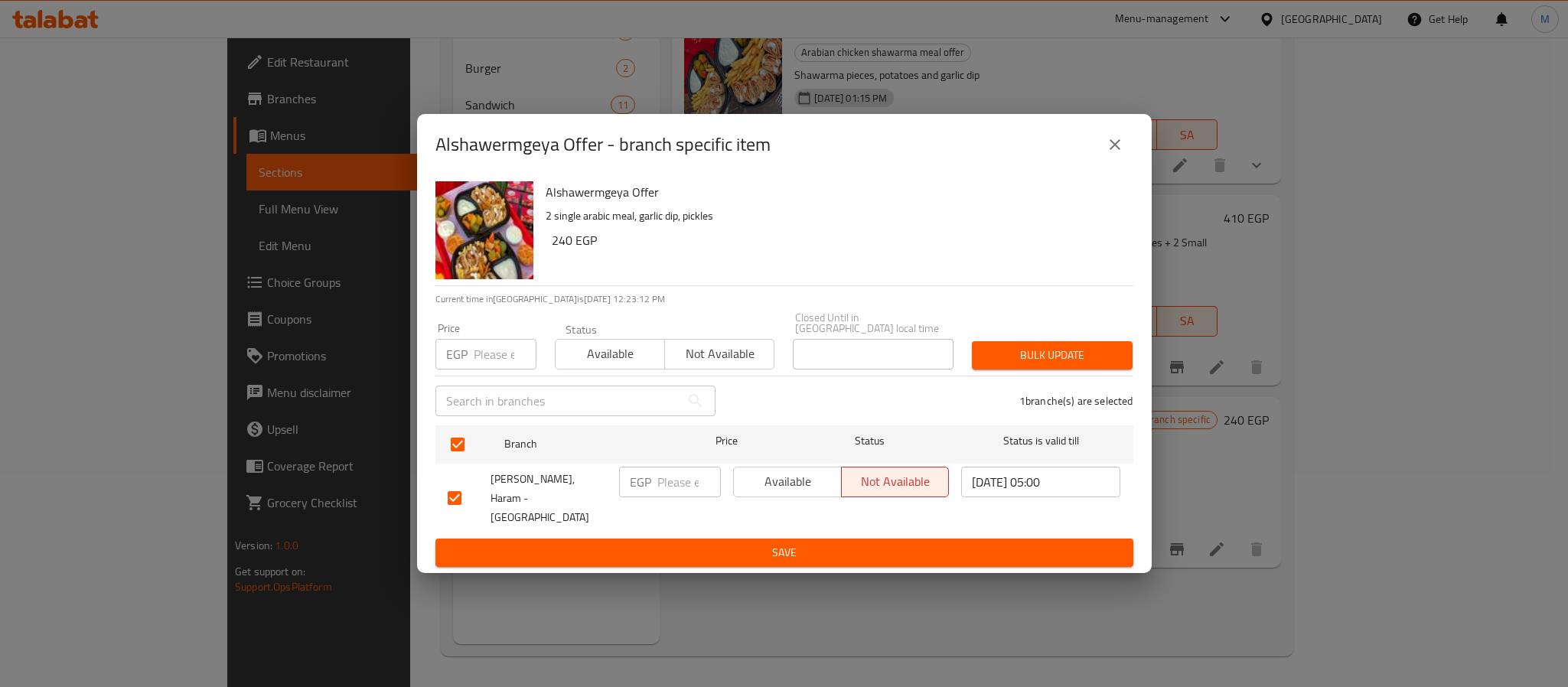
click at [765, 492] on span "Available" at bounding box center [788, 481] width 96 height 22
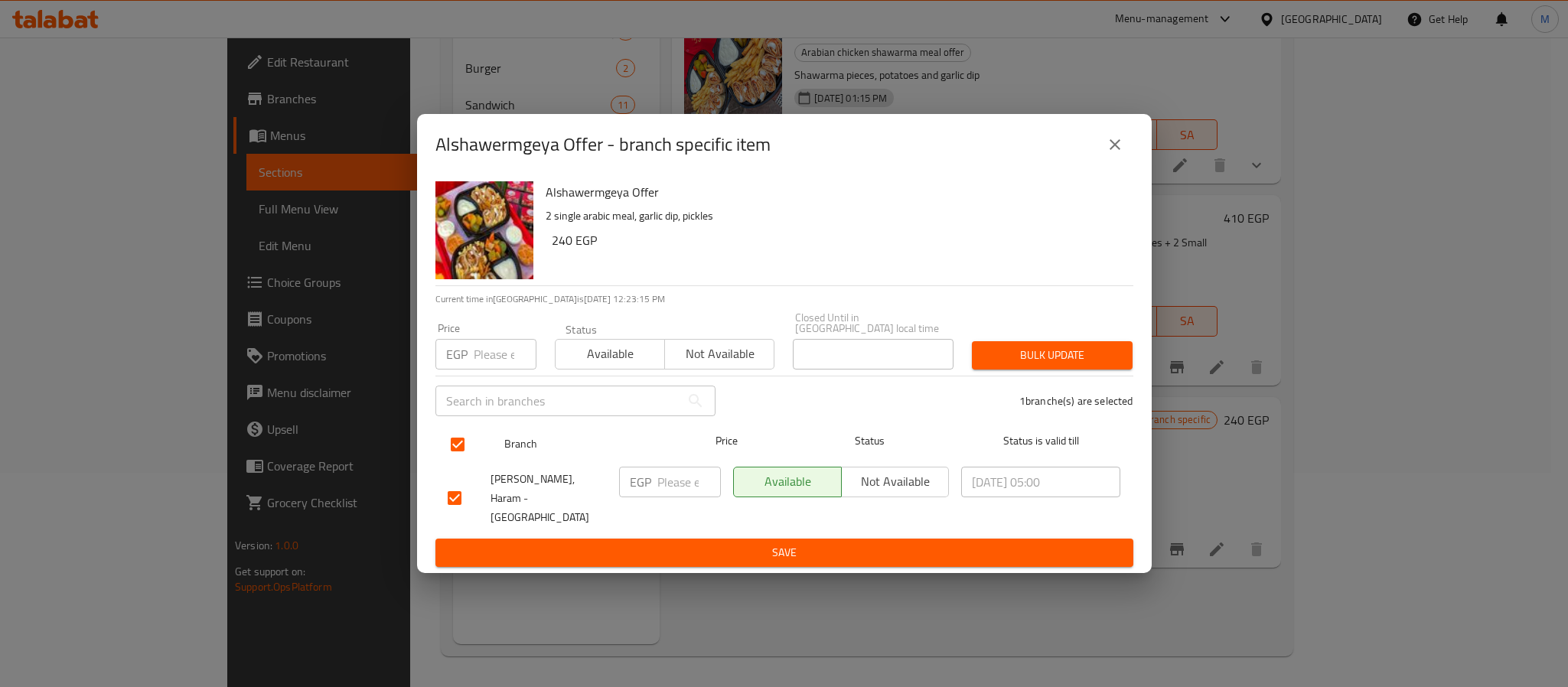
click at [455, 448] on input "checkbox" at bounding box center [457, 444] width 32 height 32
checkbox input "false"
click at [467, 445] on input "checkbox" at bounding box center [457, 444] width 32 height 32
checkbox input "true"
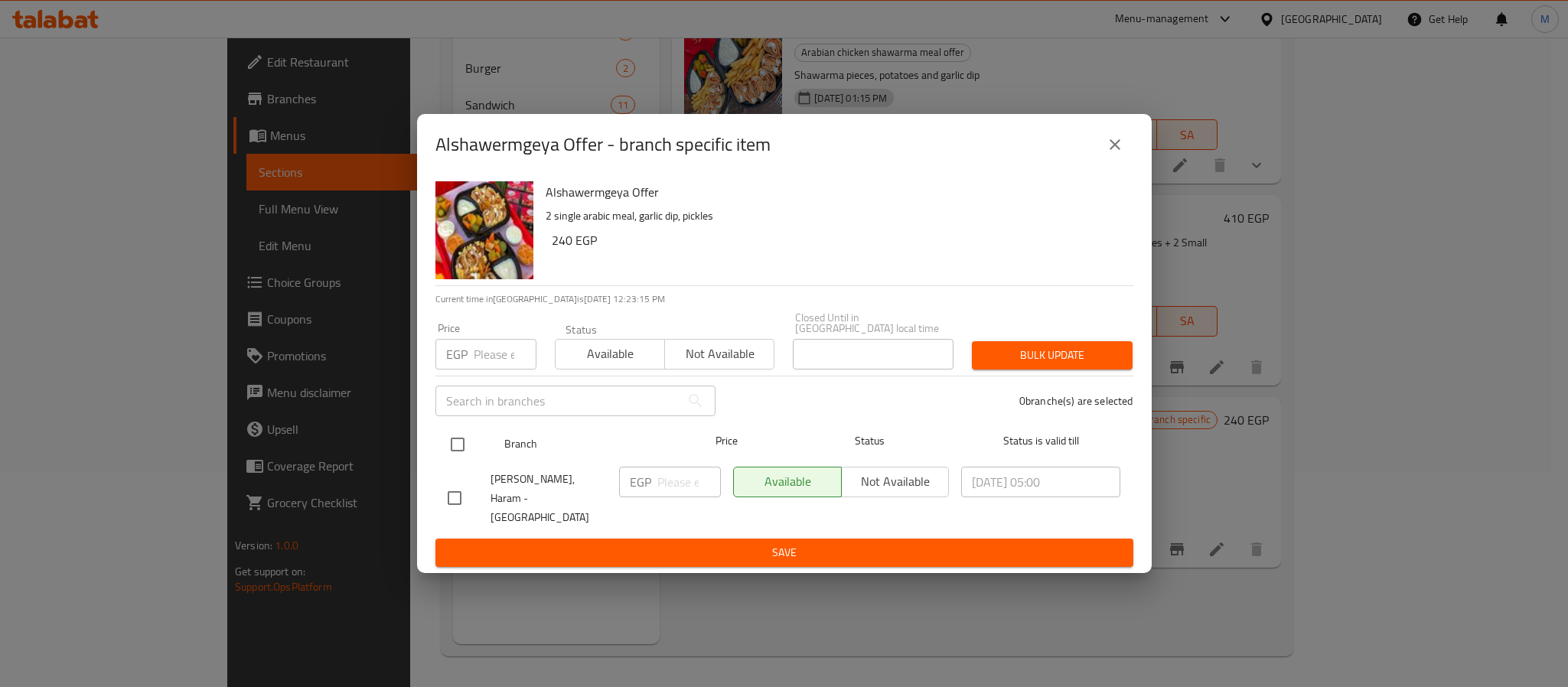
checkbox input "true"
click at [455, 443] on input "checkbox" at bounding box center [457, 444] width 32 height 32
checkbox input "false"
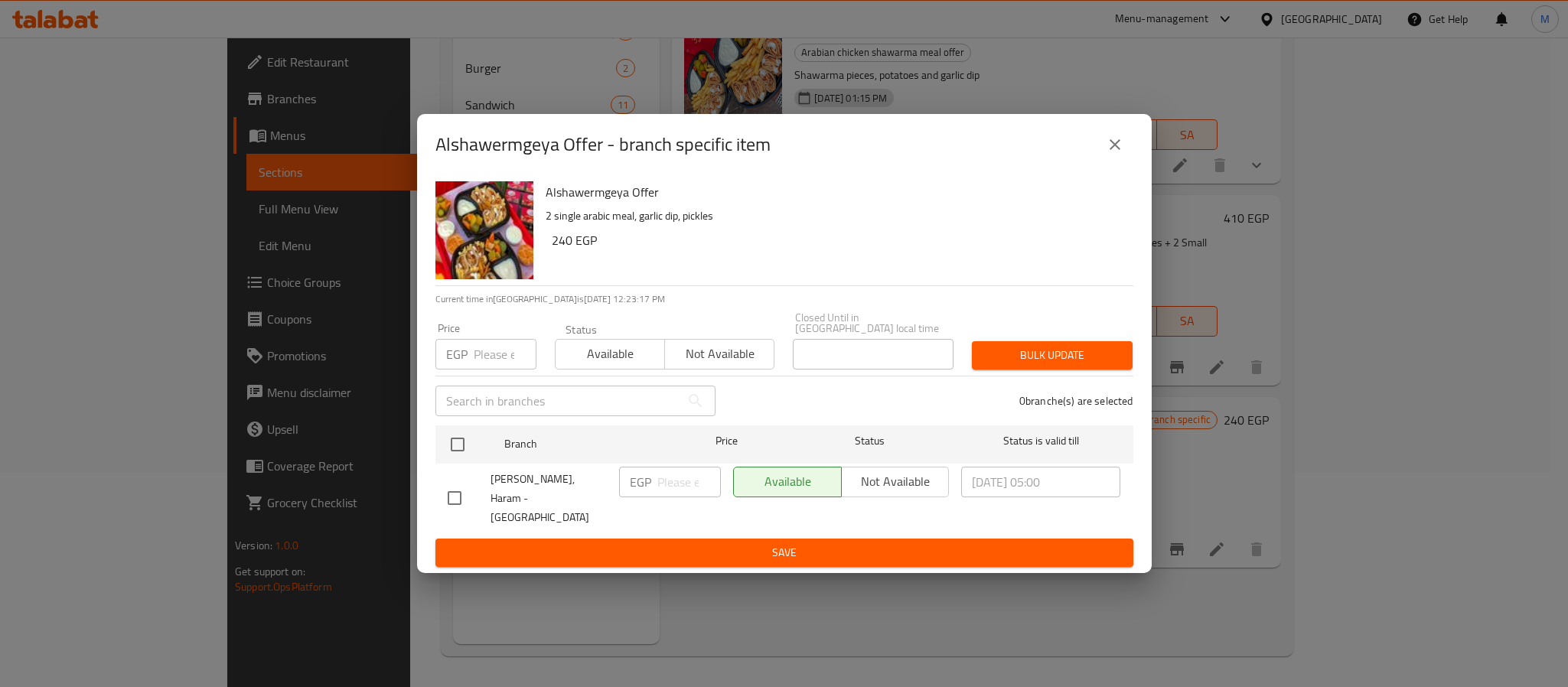
drag, startPoint x: 870, startPoint y: 480, endPoint x: 875, endPoint y: 469, distance: 12.1
click at [872, 480] on div "Available Not available" at bounding box center [841, 481] width 216 height 31
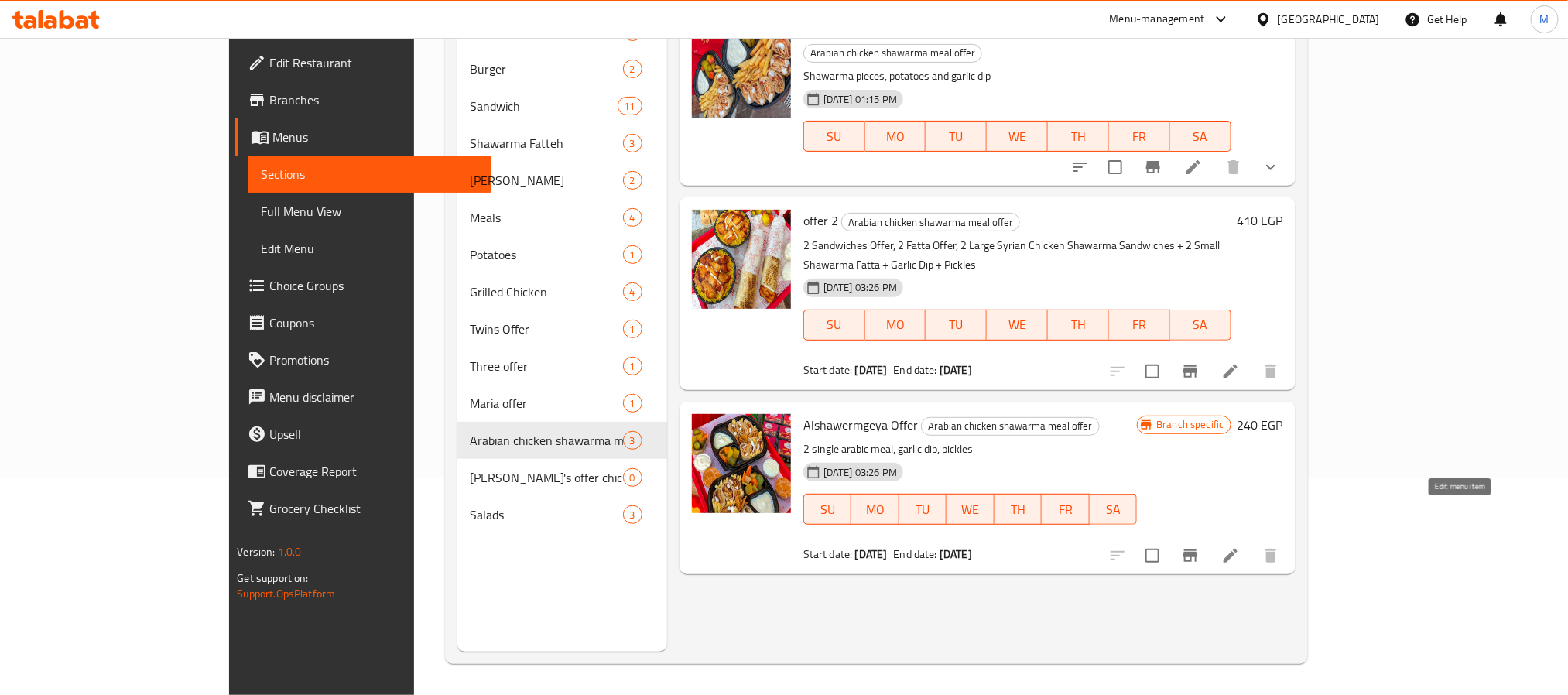
click at [1240, 546] on icon at bounding box center [1231, 555] width 18 height 18
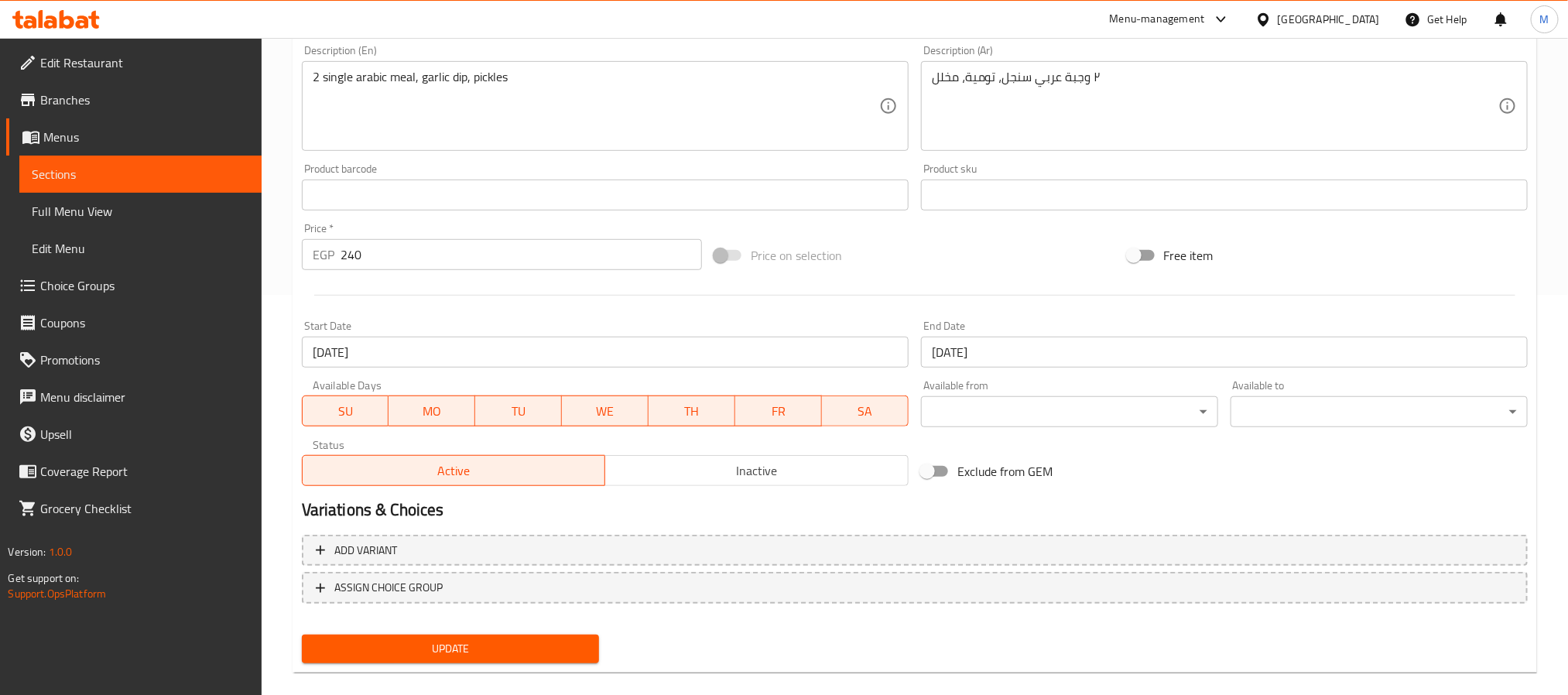
scroll to position [419, 0]
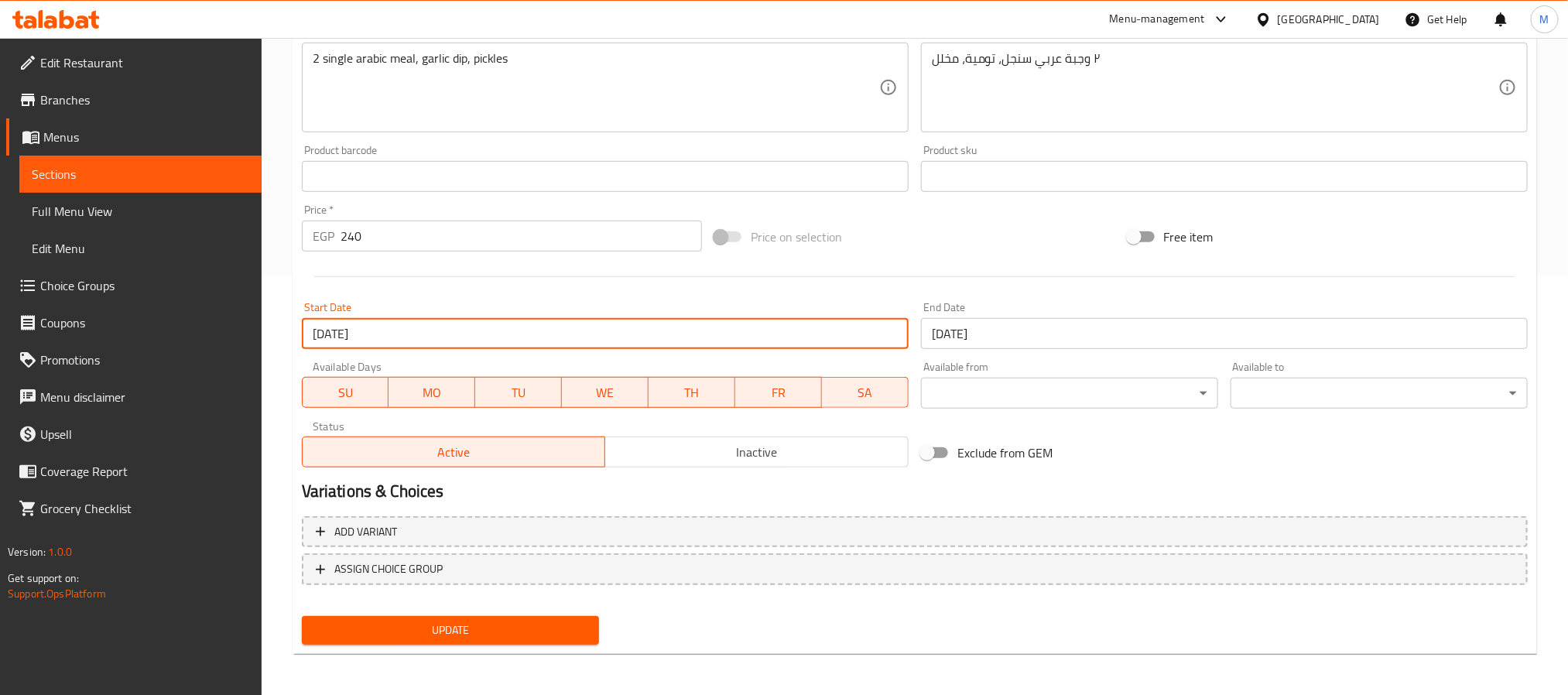
drag, startPoint x: 676, startPoint y: 334, endPoint x: 302, endPoint y: 337, distance: 374.0
click at [302, 337] on input "[DATE]" at bounding box center [605, 333] width 606 height 31
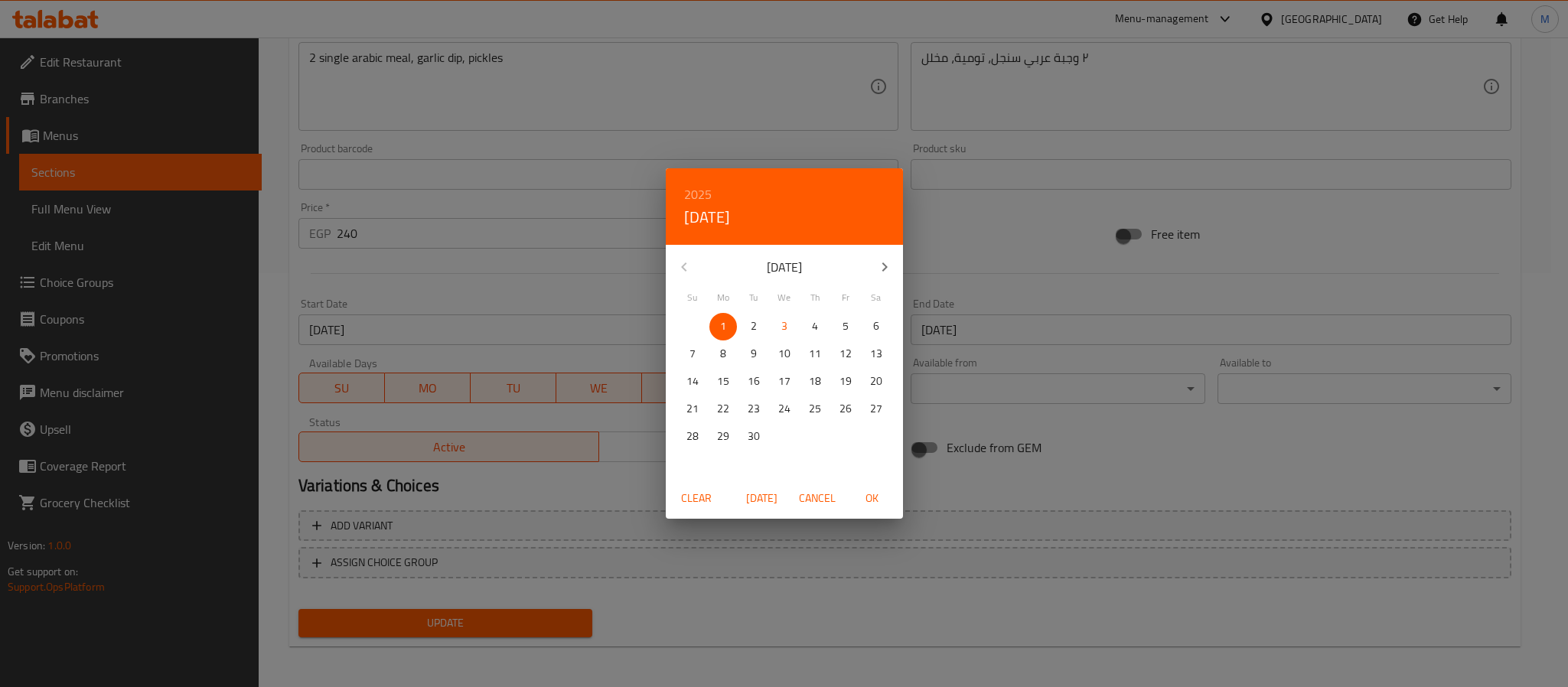
click at [611, 269] on div "2025 Mon, Sep 1 September 2025 Su Mo Tu We Th Fr Sa 31 1 2 3 4 5 6 7 8 9 10 11 …" at bounding box center [784, 344] width 1568 height 687
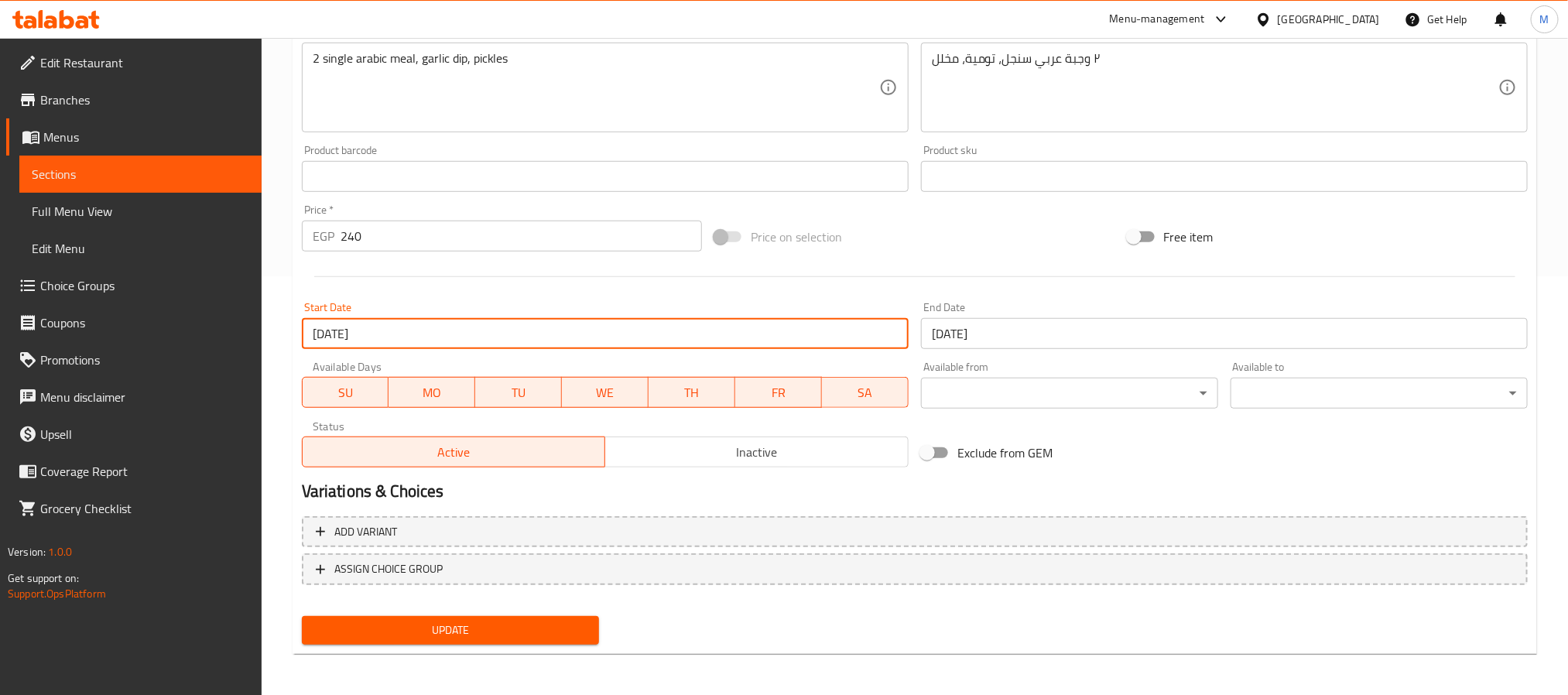
click at [976, 328] on input "[DATE]" at bounding box center [1225, 333] width 606 height 31
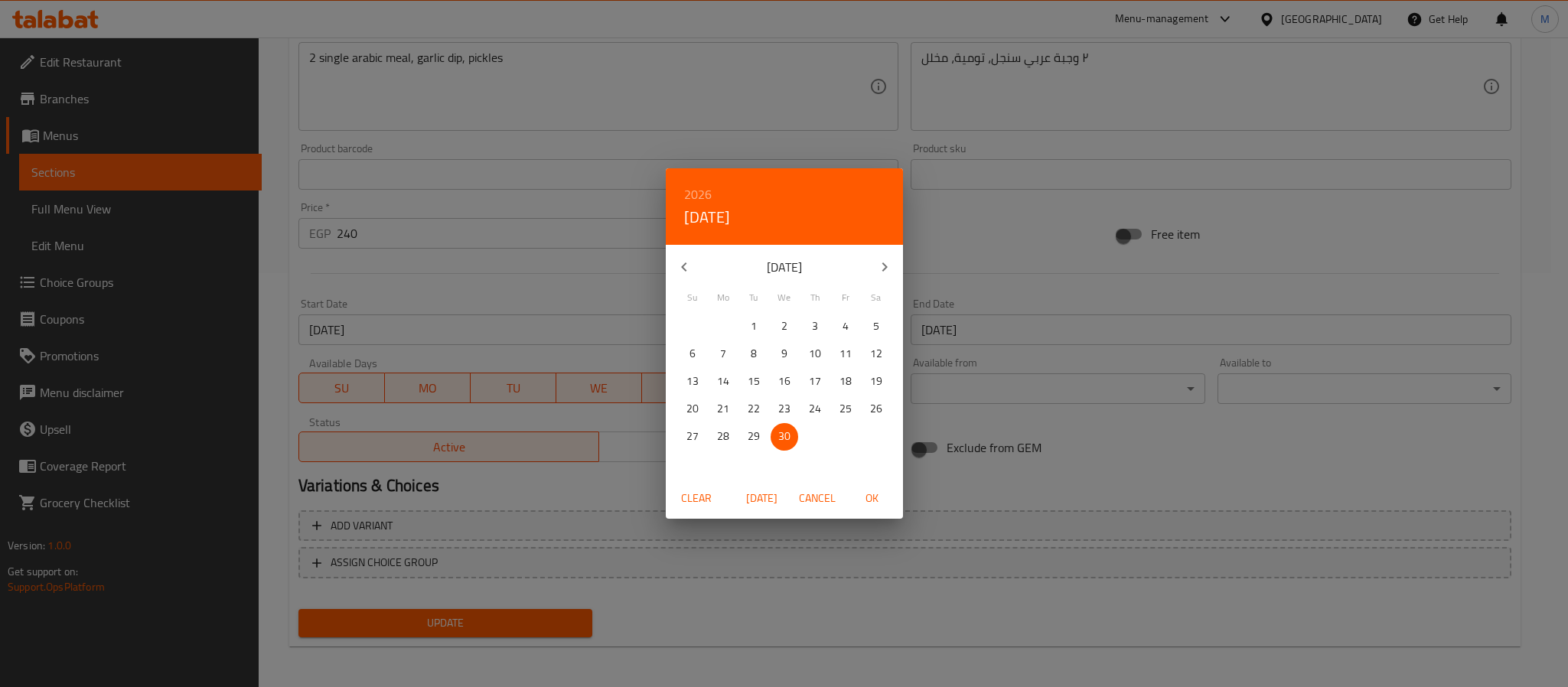
click at [1077, 280] on div "2026 Wed, Sep 30 September 2026 Su Mo Tu We Th Fr Sa 30 31 1 2 3 4 5 6 7 8 9 10…" at bounding box center [784, 344] width 1568 height 687
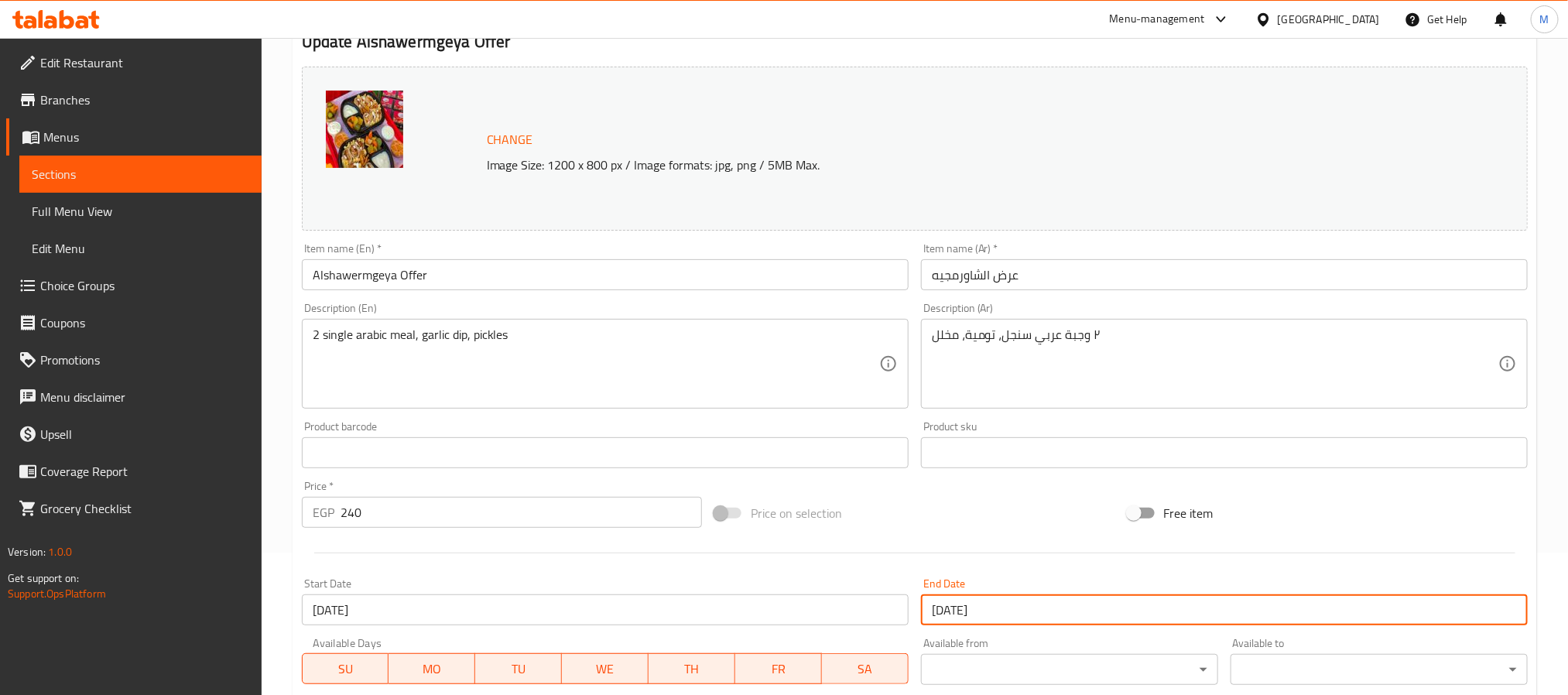
scroll to position [0, 0]
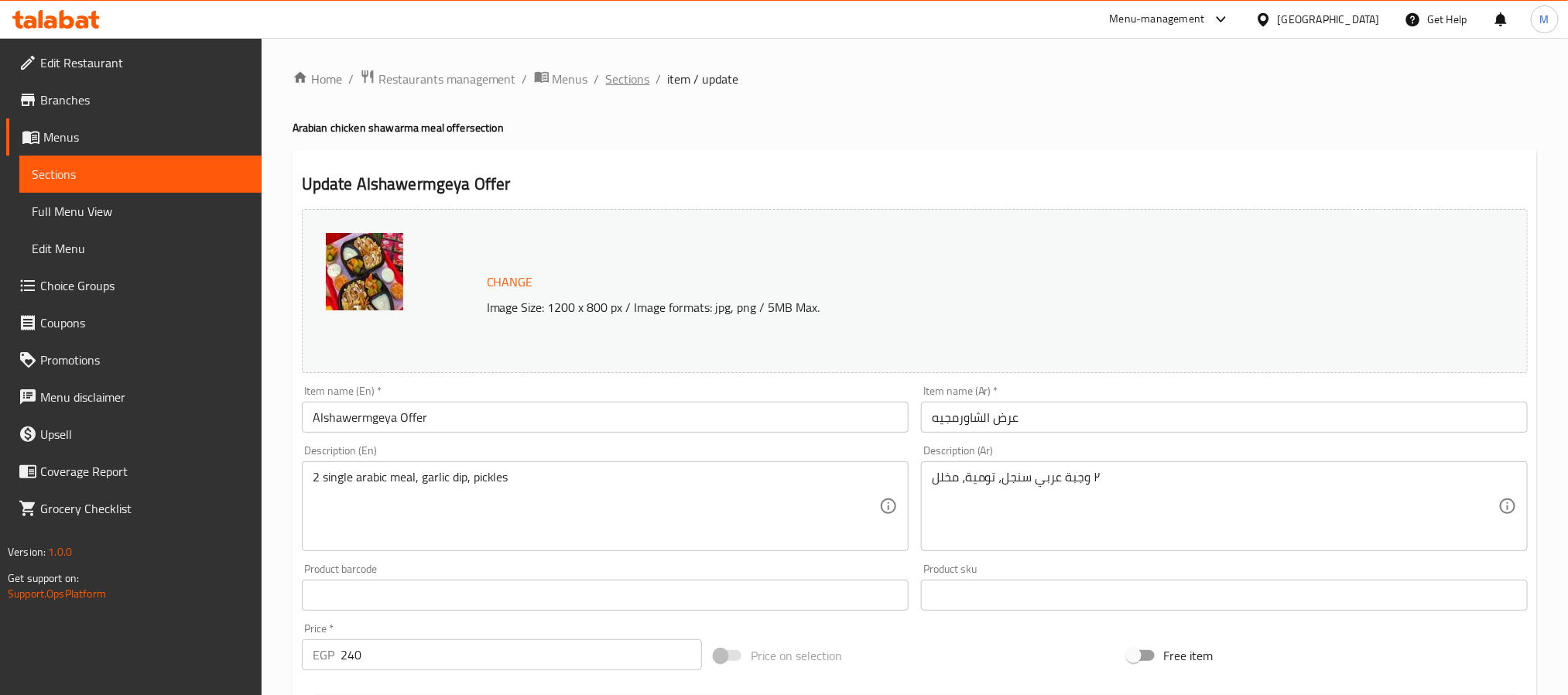
click at [632, 75] on span "Sections" at bounding box center [628, 79] width 44 height 18
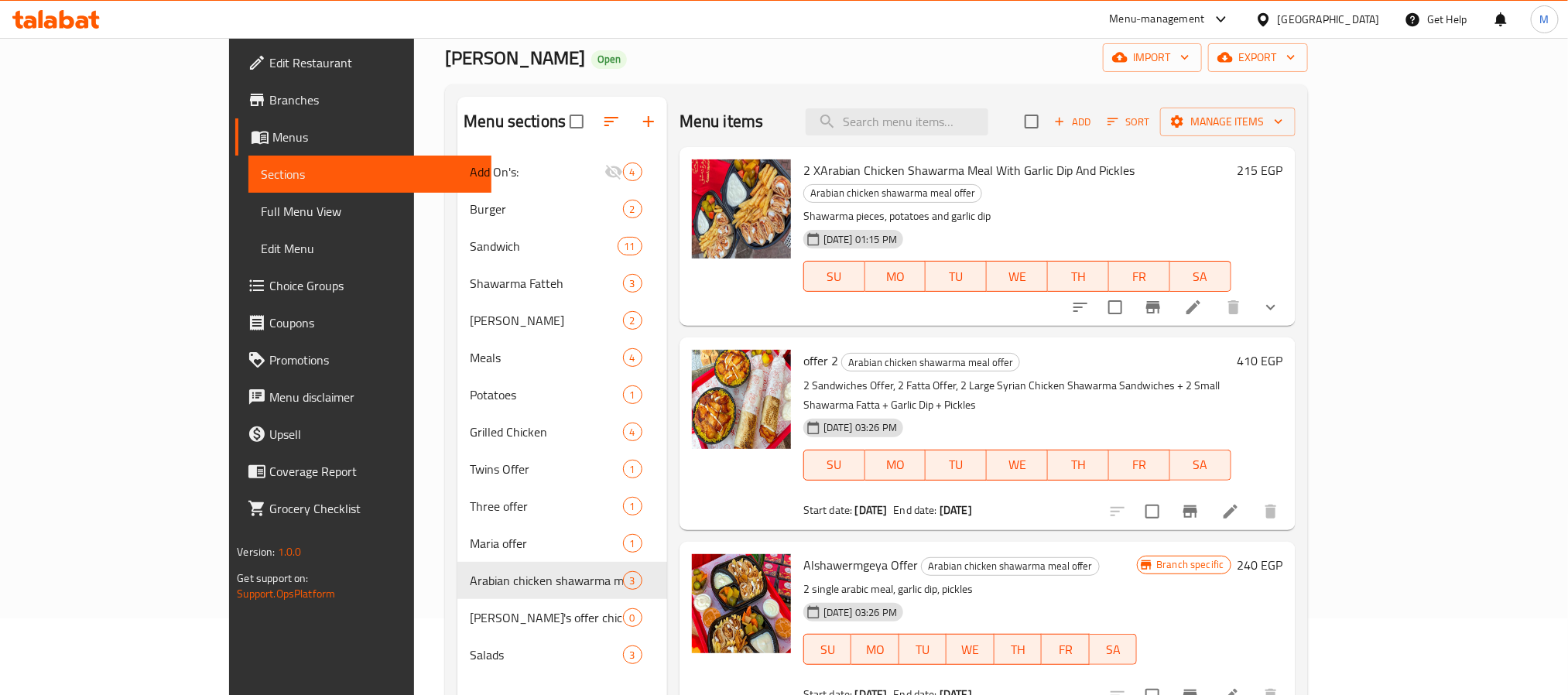
scroll to position [116, 0]
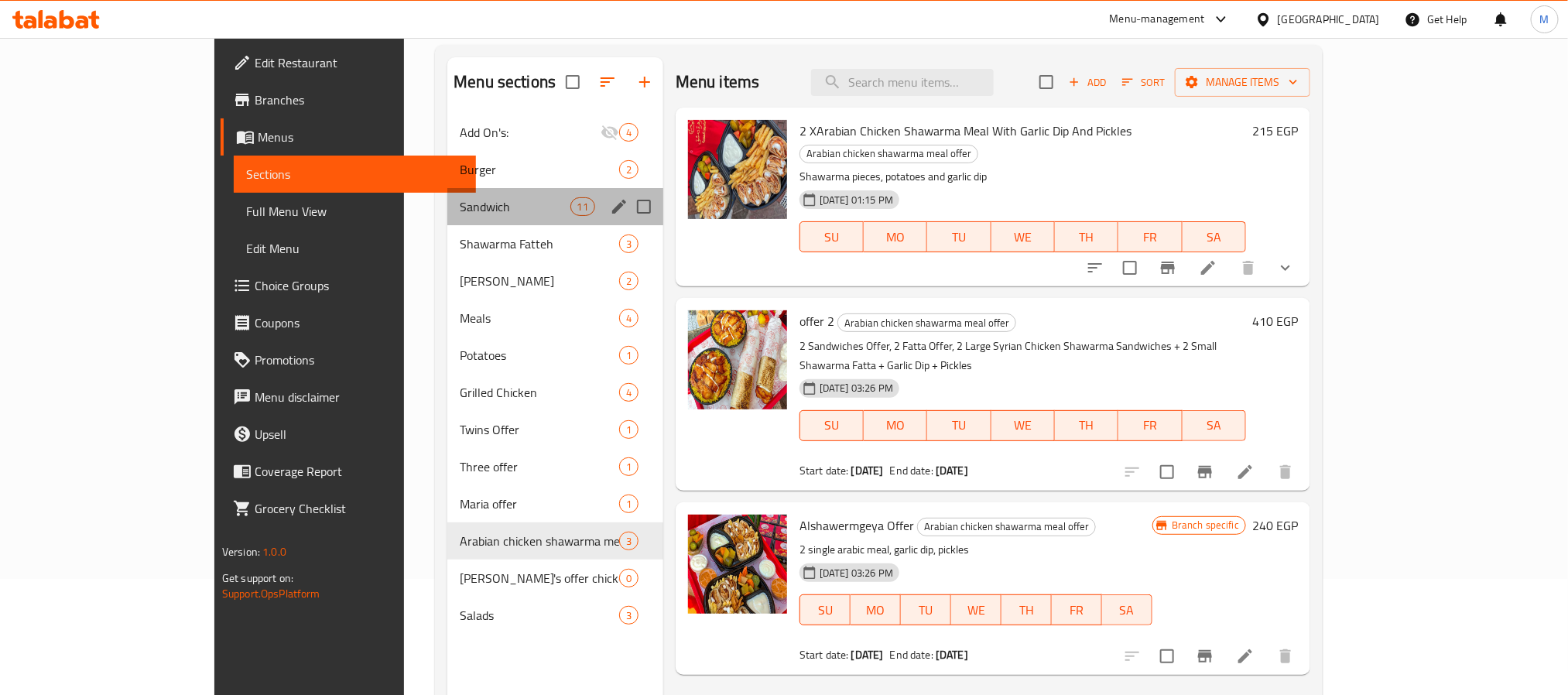
click at [448, 195] on div "Sandwich 11" at bounding box center [556, 206] width 216 height 37
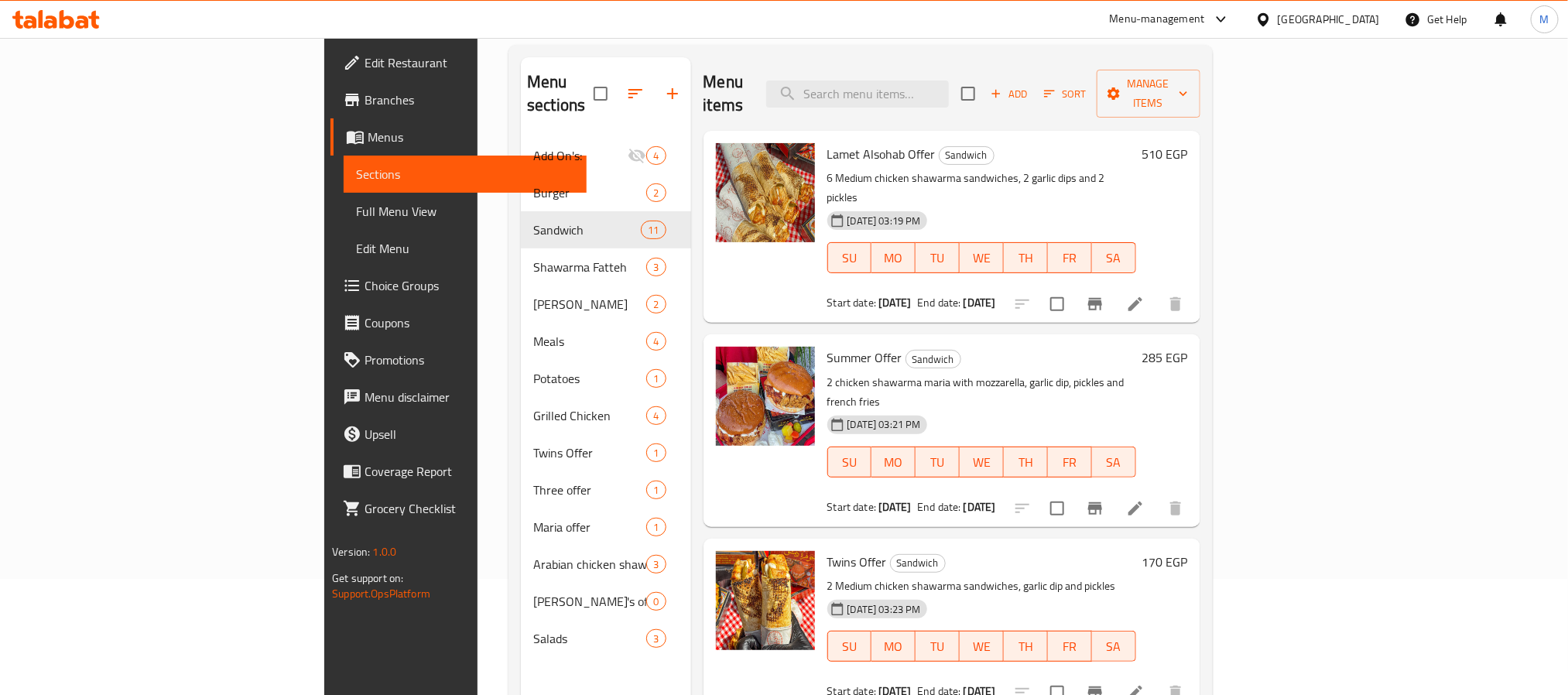
click at [837, 142] on span "Lamet Alsohab Offer" at bounding box center [882, 154] width 109 height 23
click at [828, 346] on span "Summer Offer" at bounding box center [865, 358] width 75 height 23
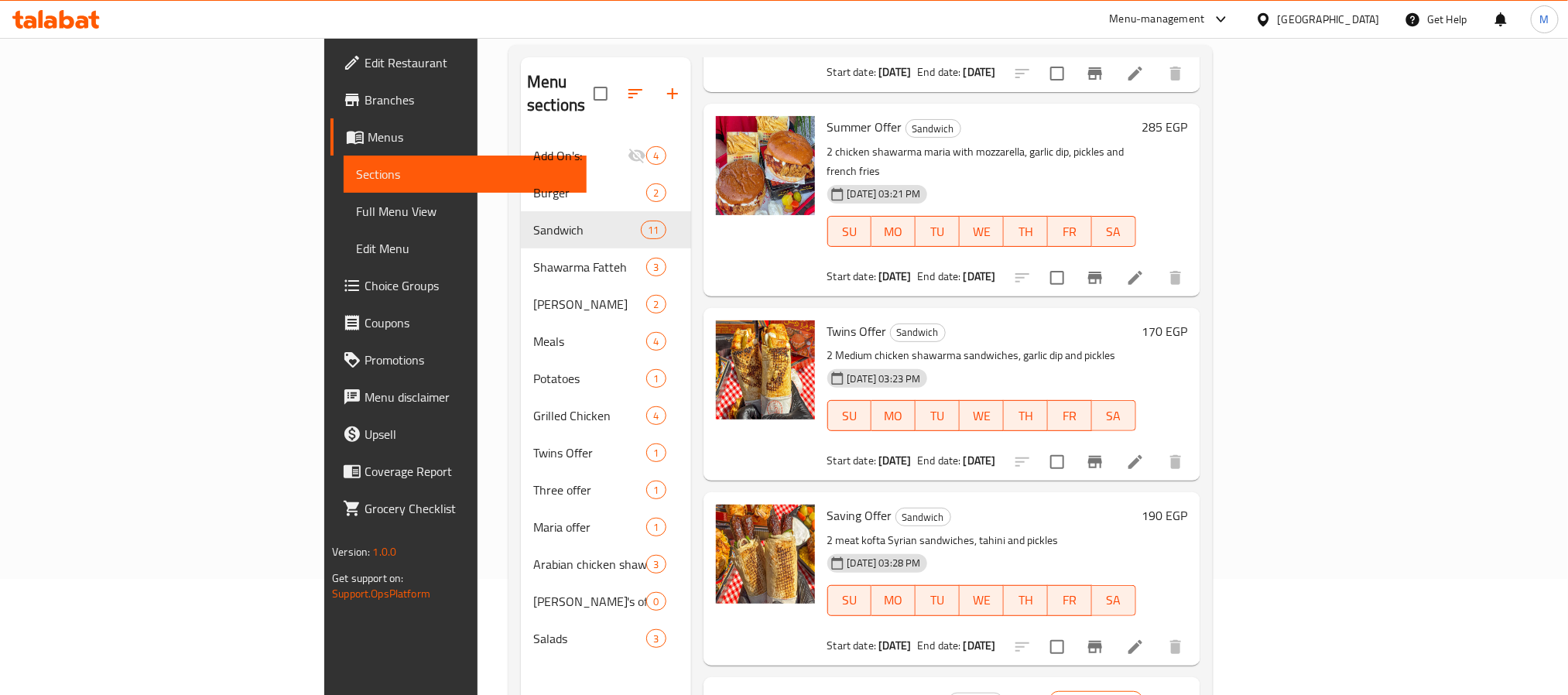
scroll to position [232, 0]
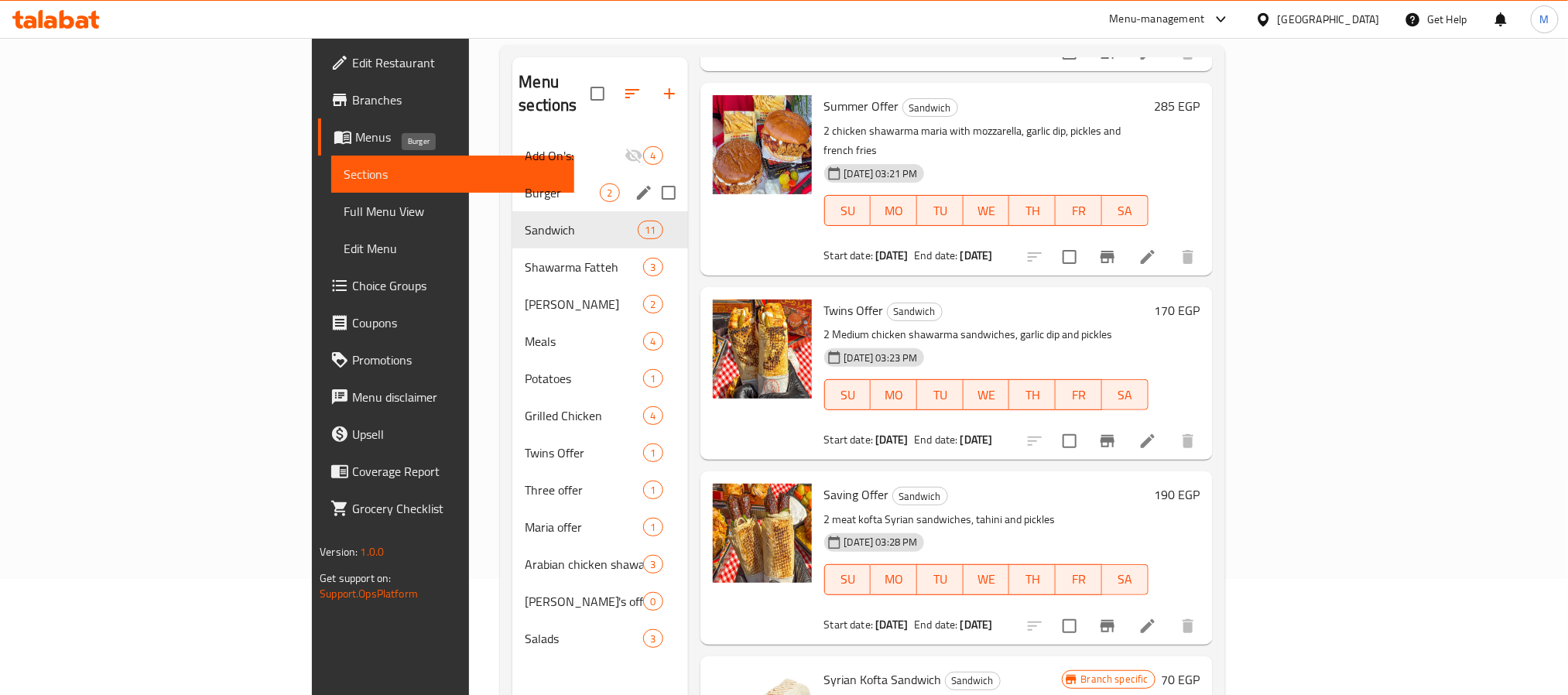
click at [525, 184] on span "Burger" at bounding box center [562, 193] width 75 height 18
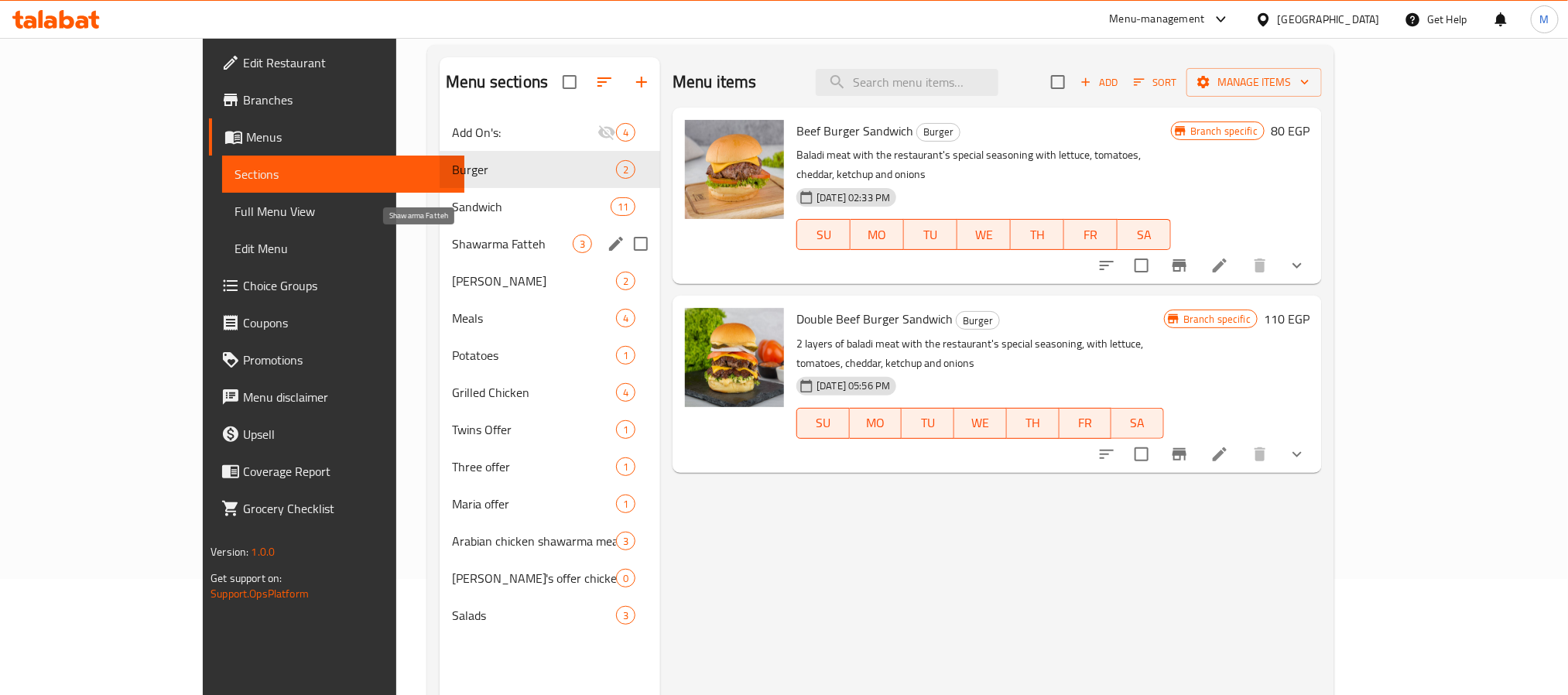
click at [452, 237] on span "Shawarma Fatteh" at bounding box center [512, 244] width 121 height 18
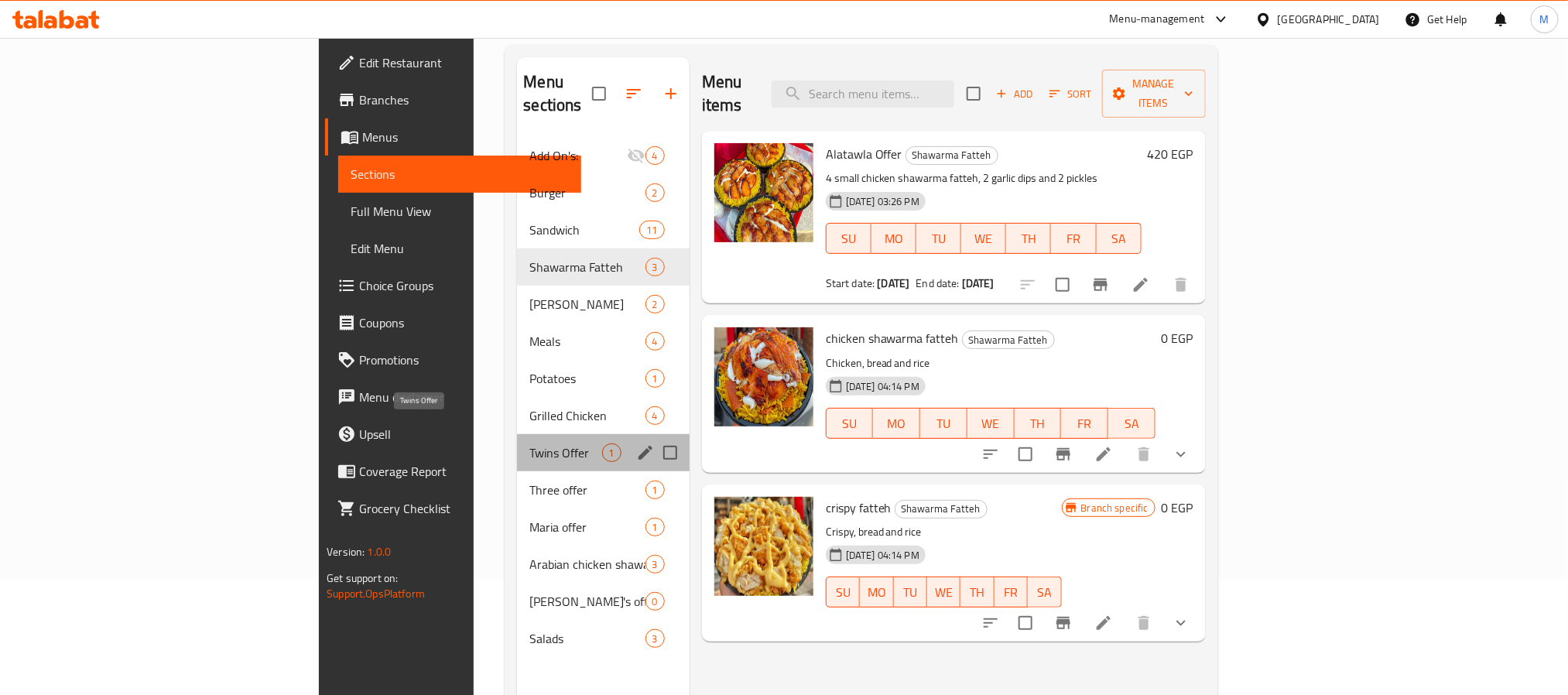
click at [530, 444] on span "Twins Offer" at bounding box center [566, 453] width 72 height 18
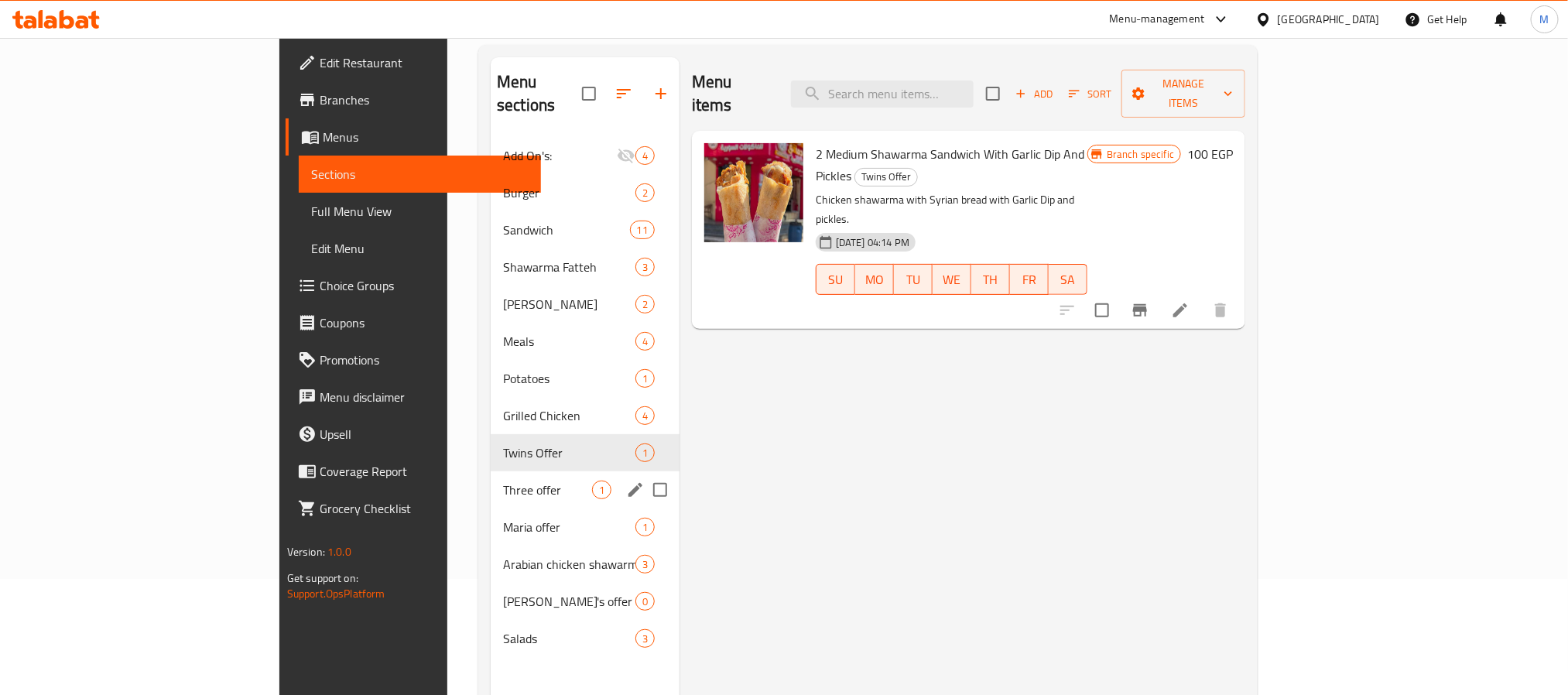
click at [503, 480] on span "Three offer" at bounding box center [547, 490] width 89 height 18
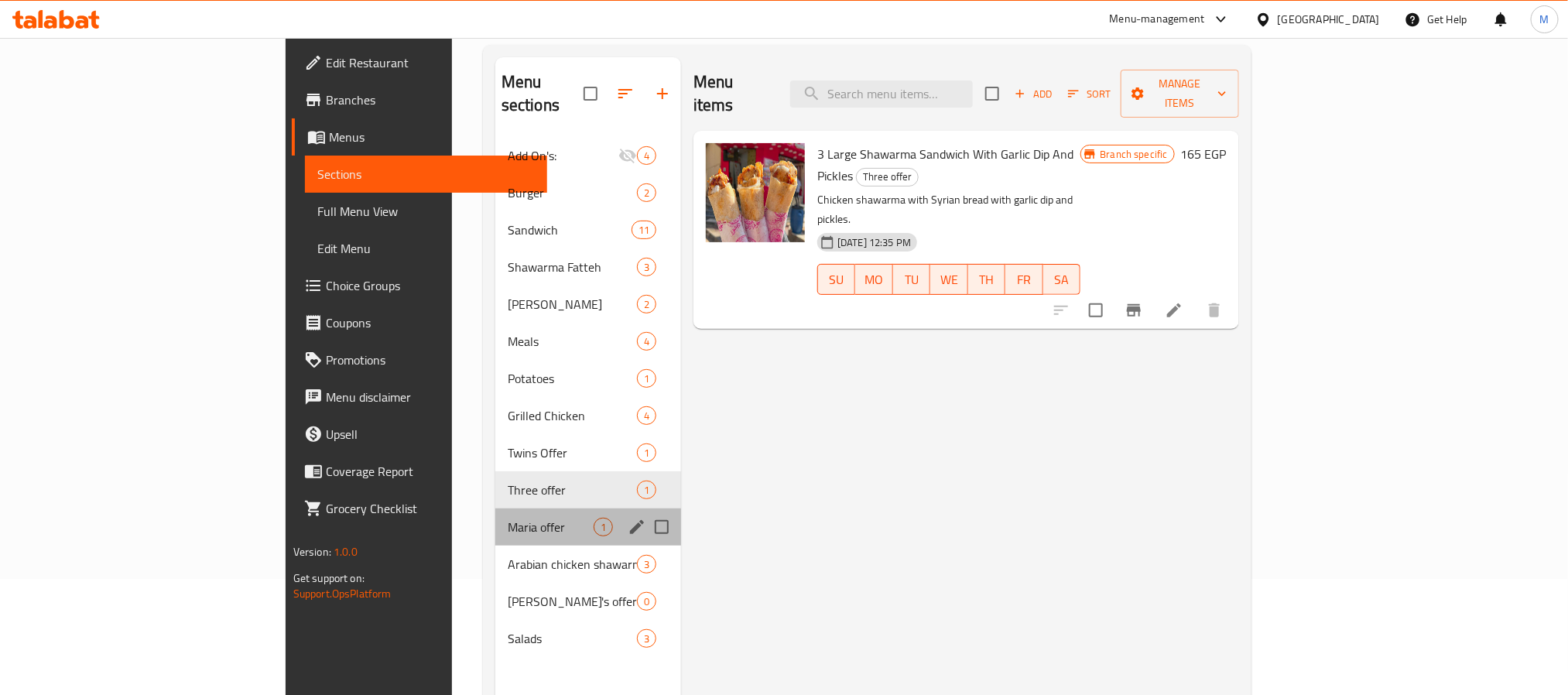
click at [495, 518] on div "Maria offer 1" at bounding box center [588, 527] width 185 height 37
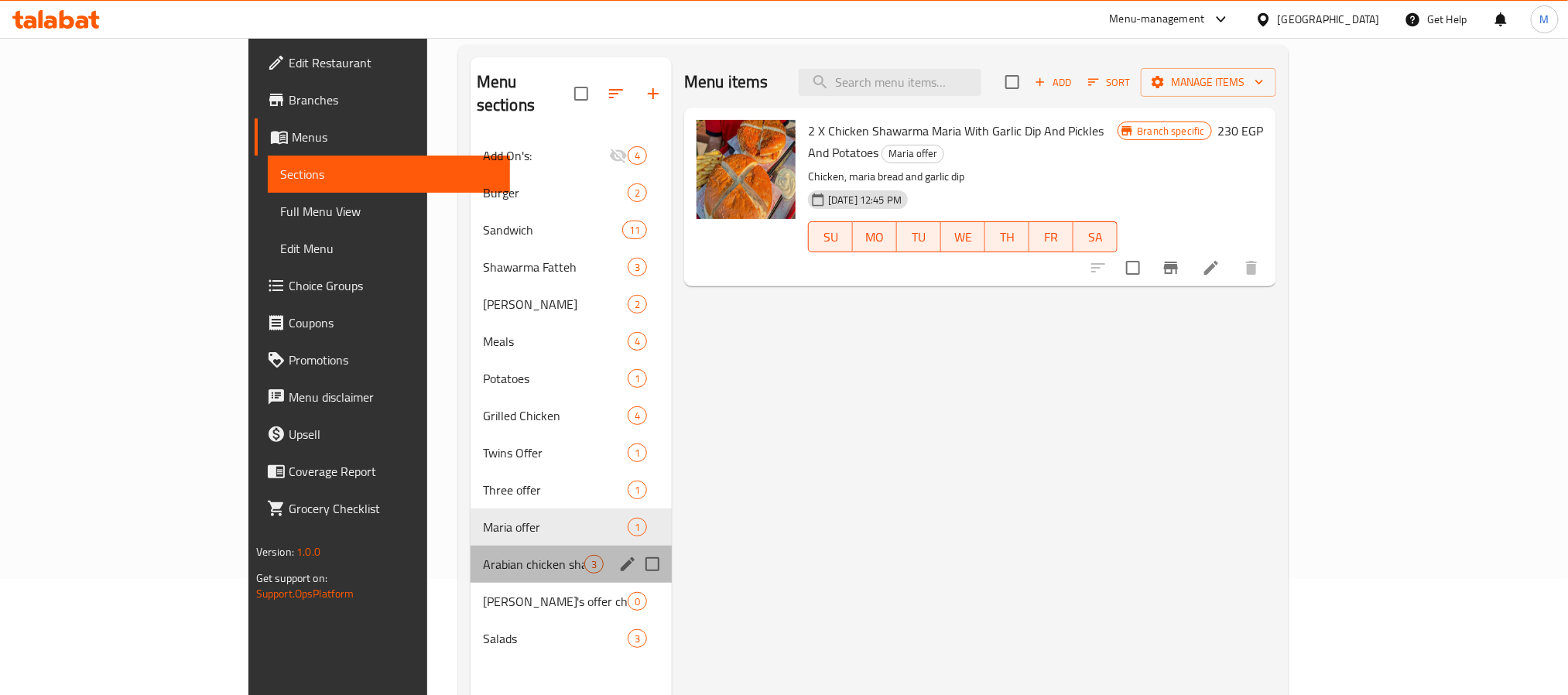
click at [470, 545] on div "Arabian chicken shawarma meal offer 3" at bounding box center [571, 564] width 201 height 37
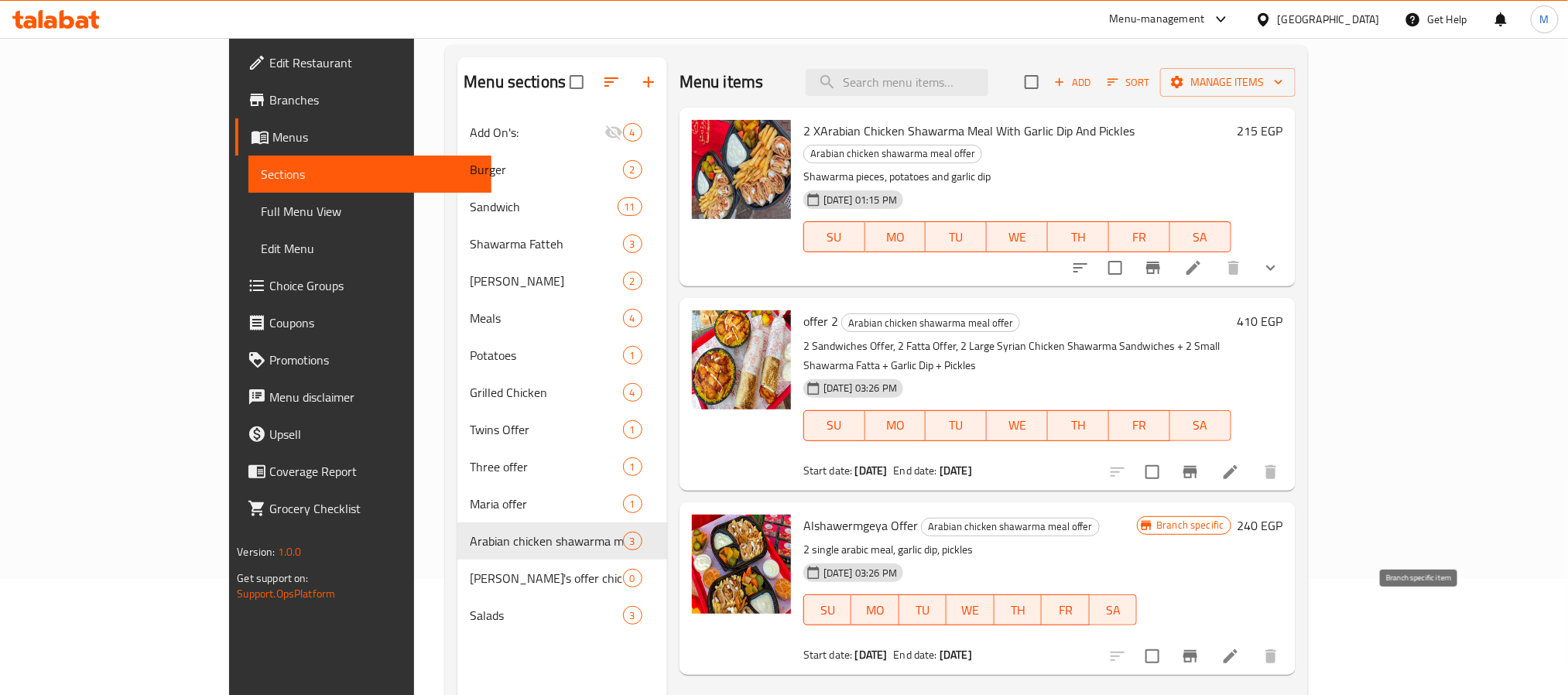
click at [1200, 647] on icon "Branch-specific-item" at bounding box center [1190, 657] width 18 height 18
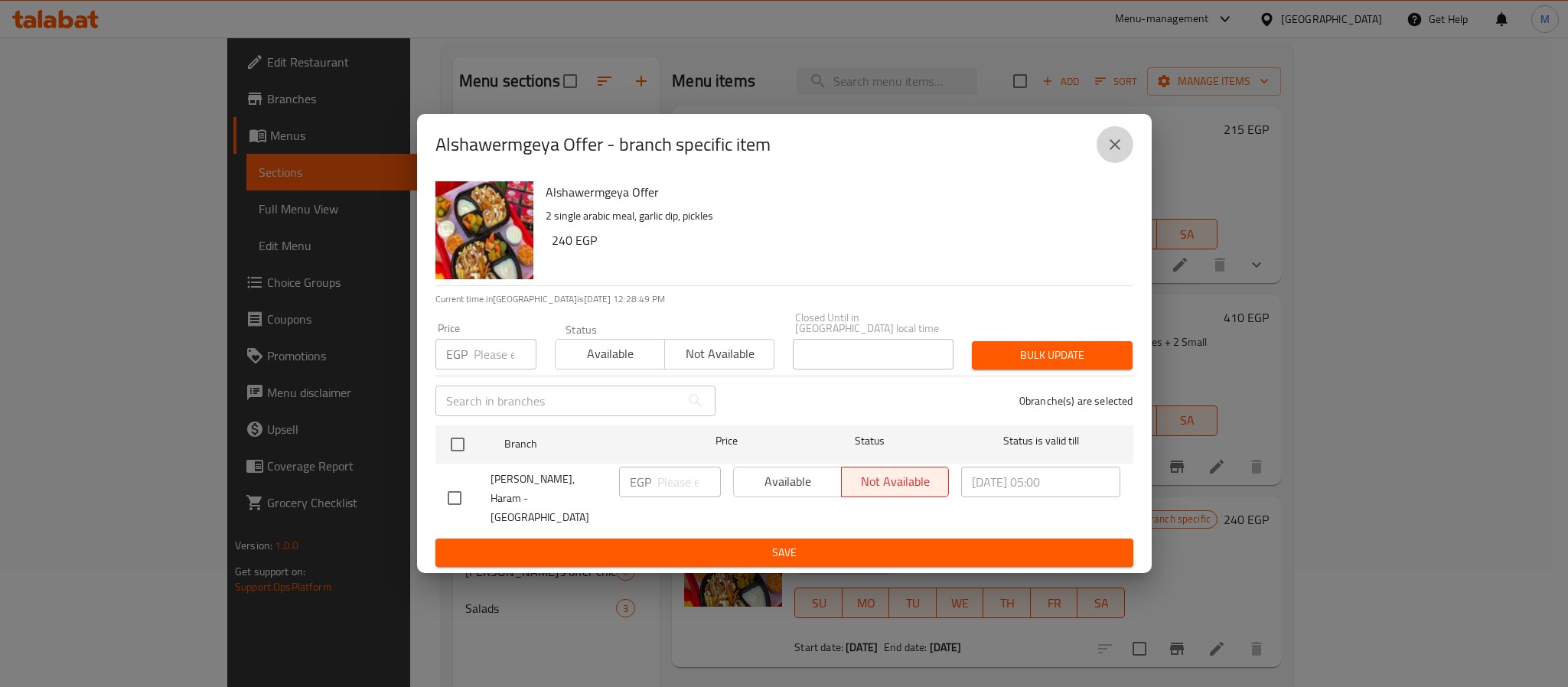
click at [1125, 159] on button "close" at bounding box center [1115, 145] width 36 height 36
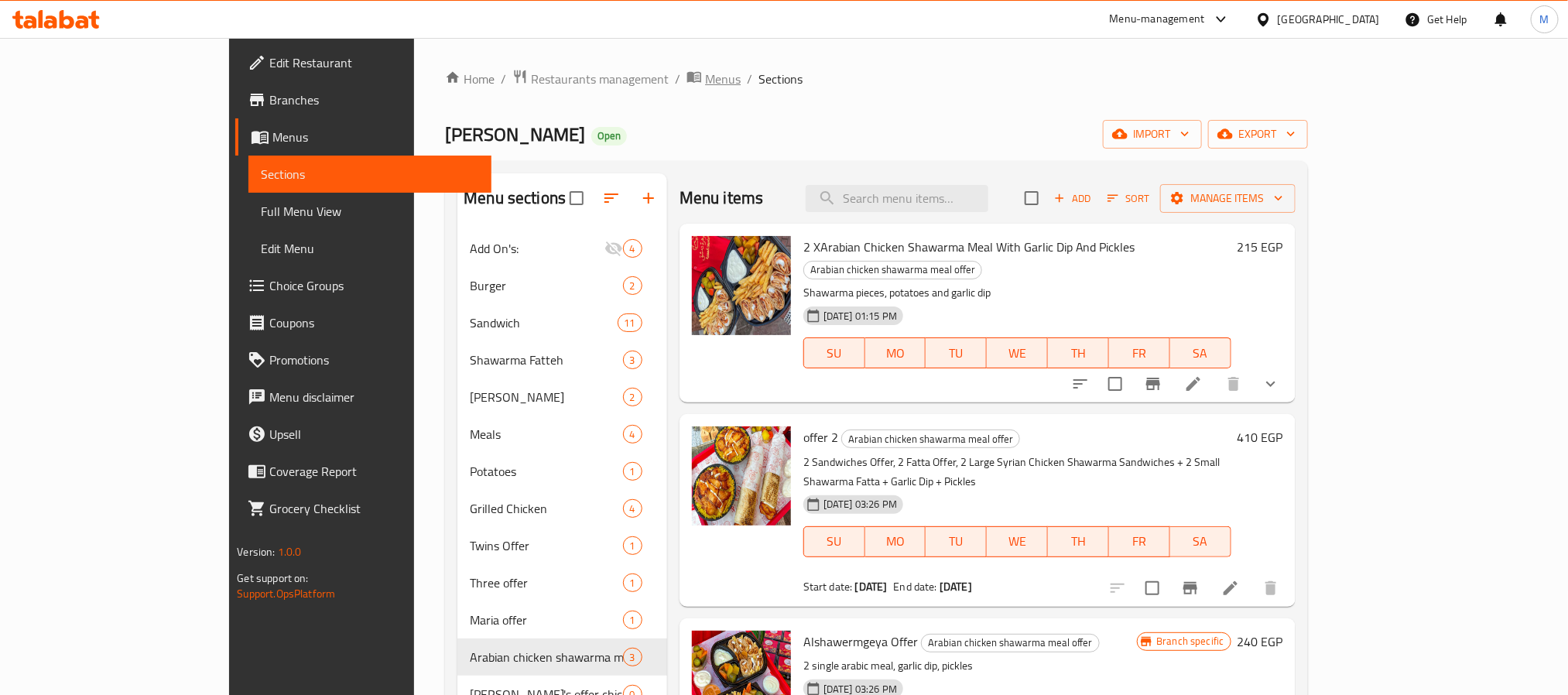
click at [705, 86] on span "Menus" at bounding box center [723, 79] width 36 height 18
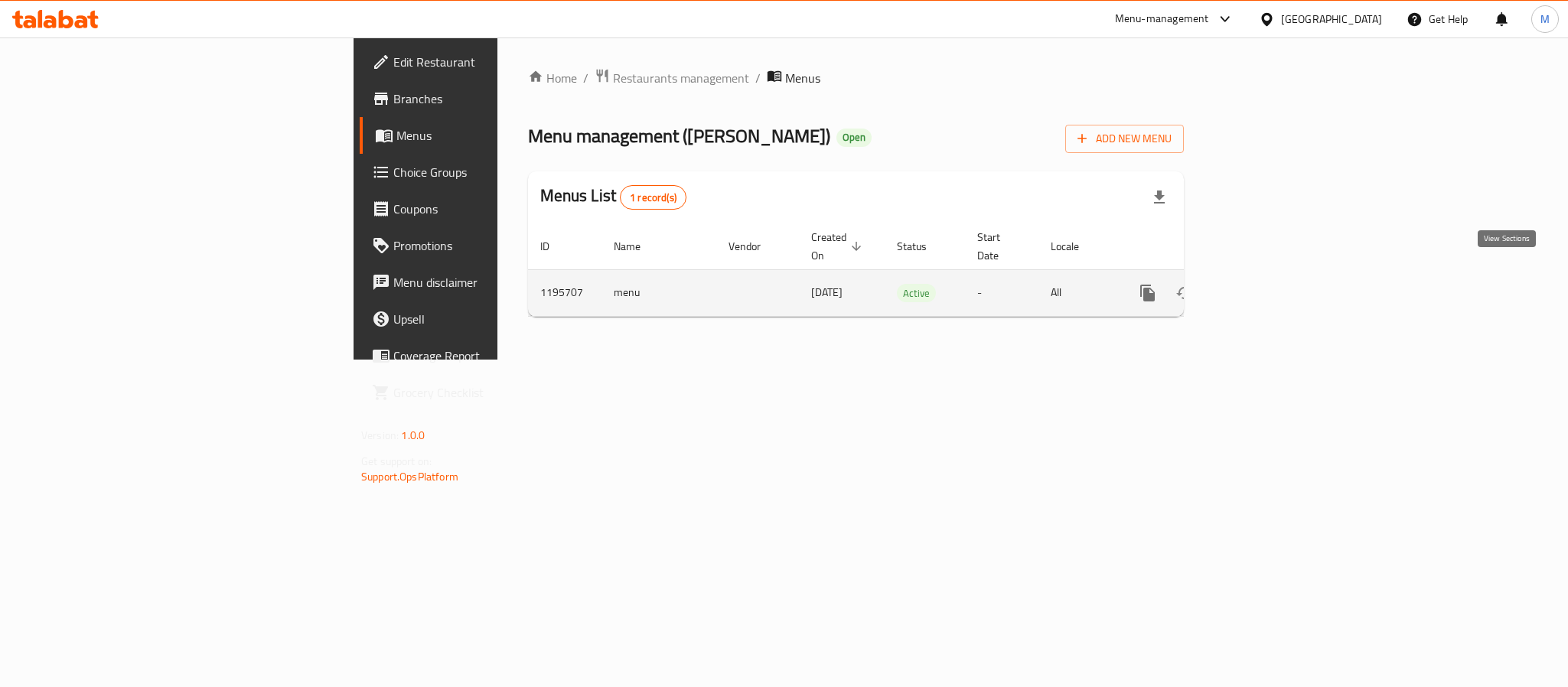
click at [1277, 277] on link "enhanced table" at bounding box center [1258, 293] width 36 height 36
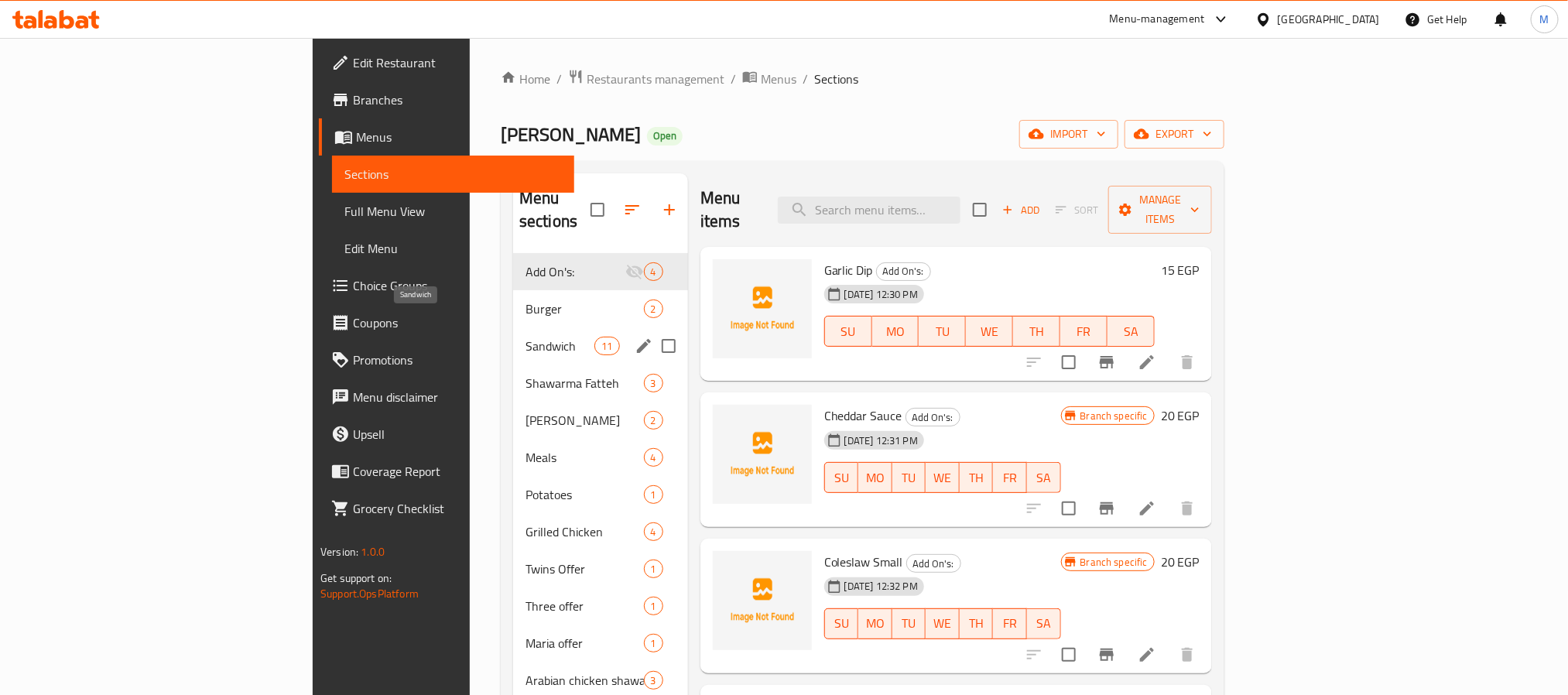
click at [525, 337] on span "Sandwich" at bounding box center [560, 346] width 69 height 18
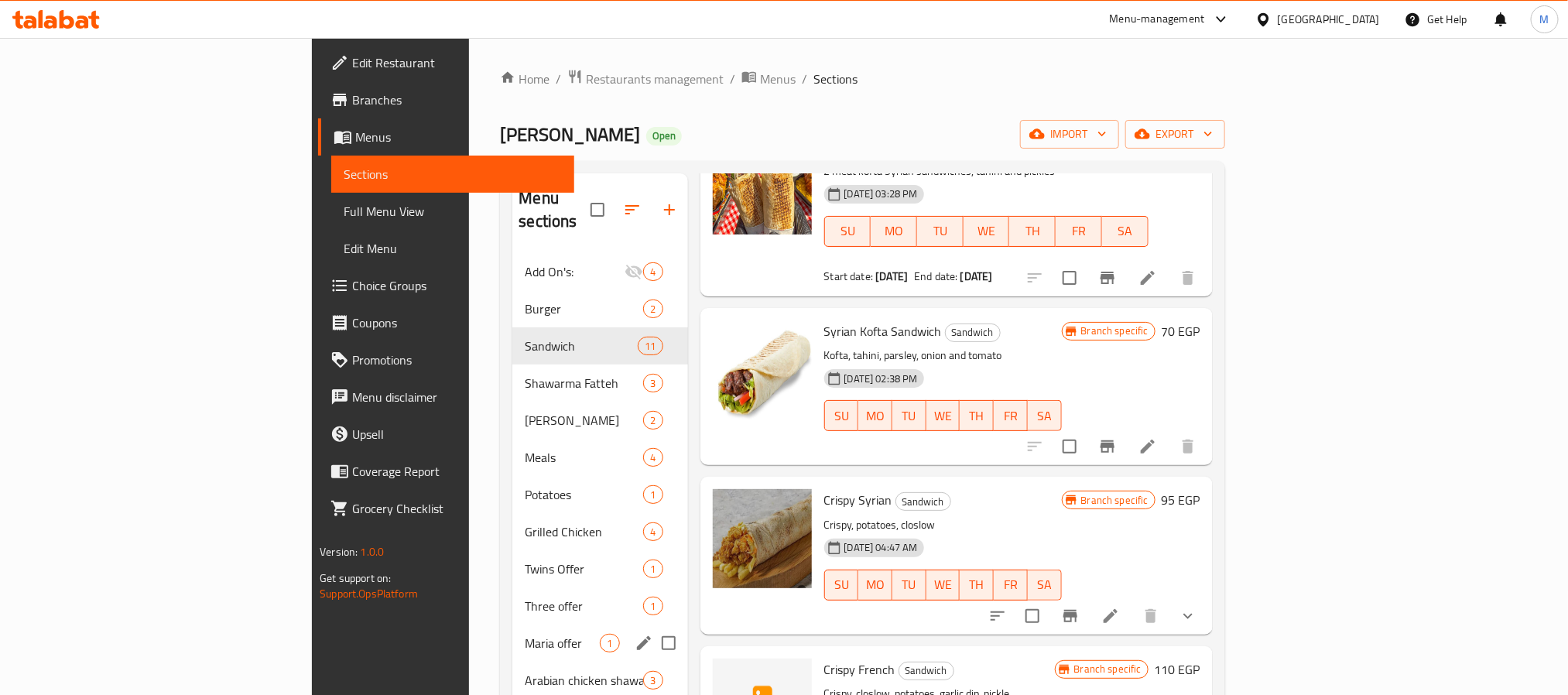
scroll to position [116, 0]
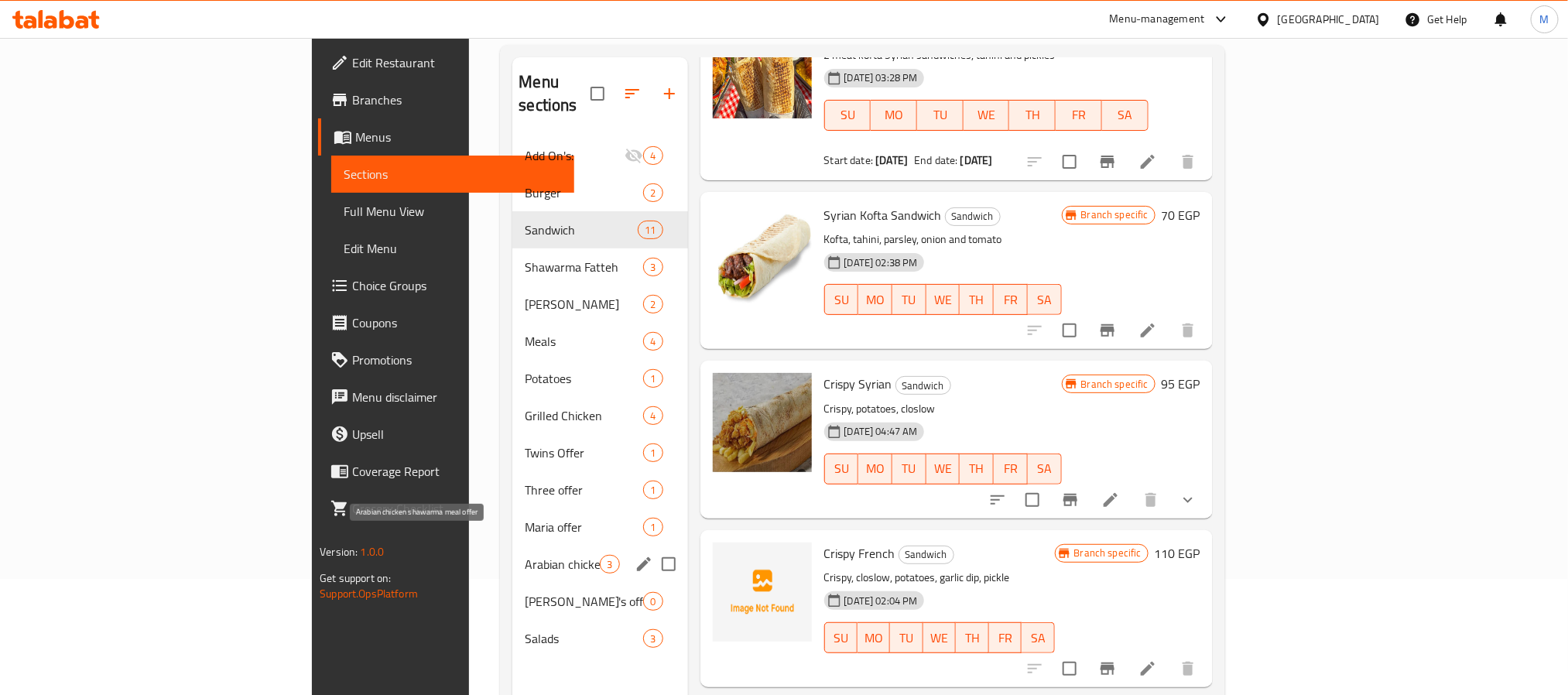
click at [525, 555] on span "Arabian chicken shawarma meal offer" at bounding box center [562, 564] width 75 height 18
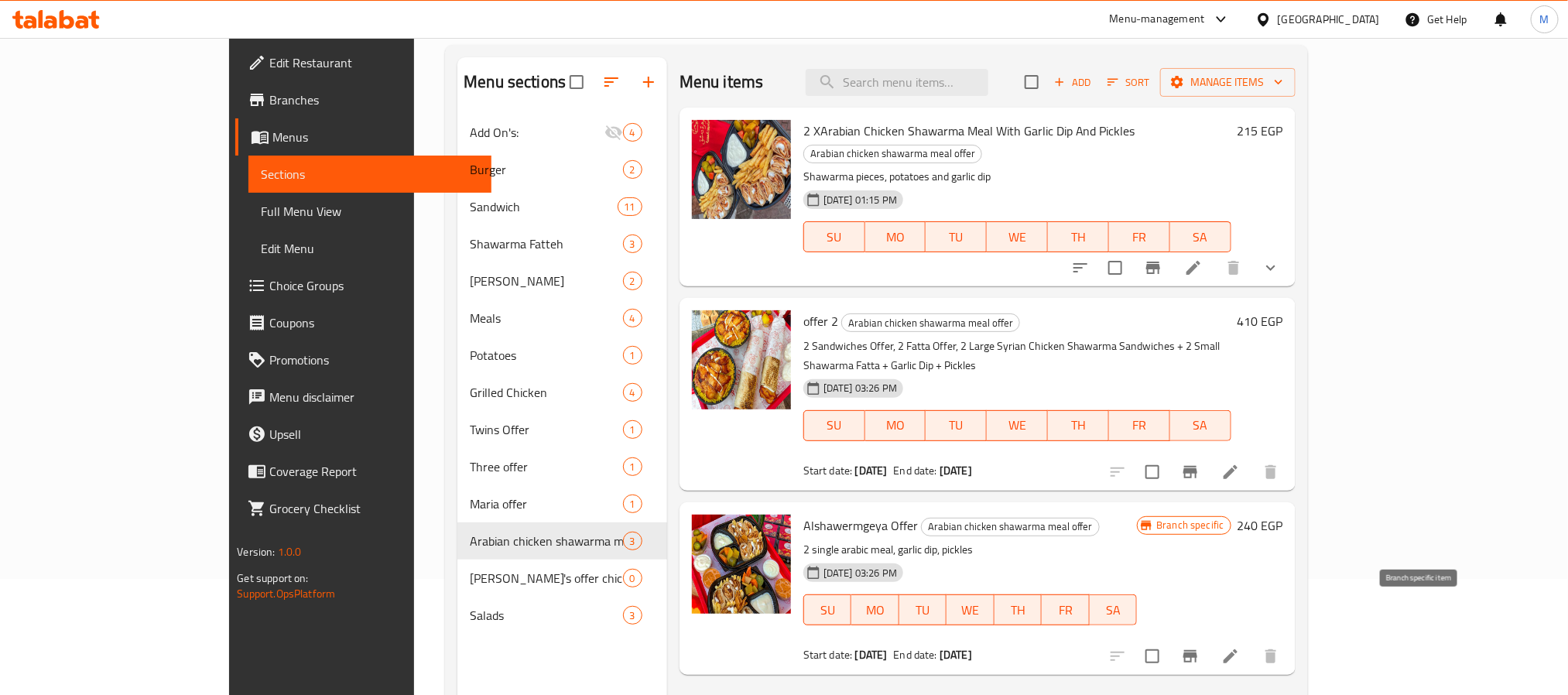
click at [1209, 638] on button "Branch-specific-item" at bounding box center [1190, 657] width 37 height 37
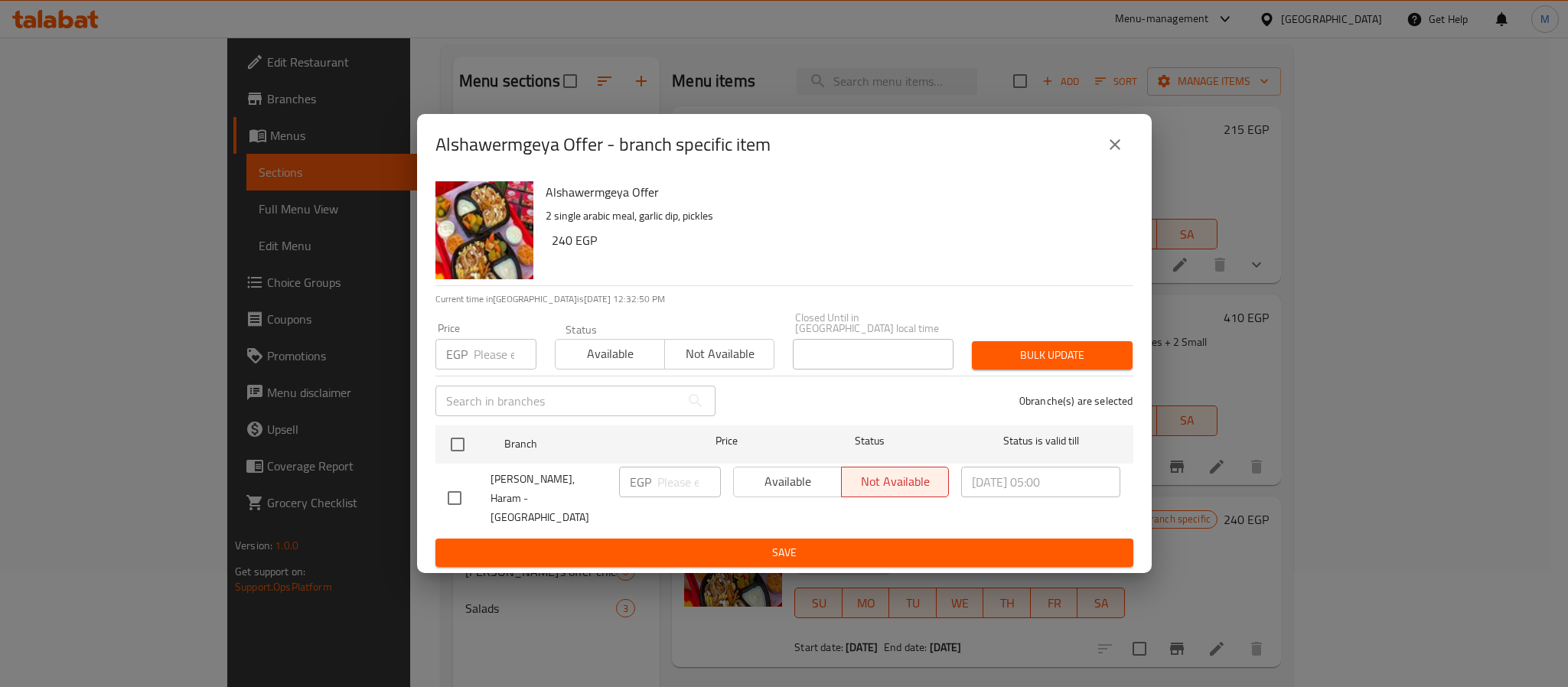
click at [879, 225] on p "2 single arabic meal, garlic dip, pickles" at bounding box center [833, 216] width 576 height 19
click at [1119, 151] on icon "close" at bounding box center [1115, 145] width 18 height 18
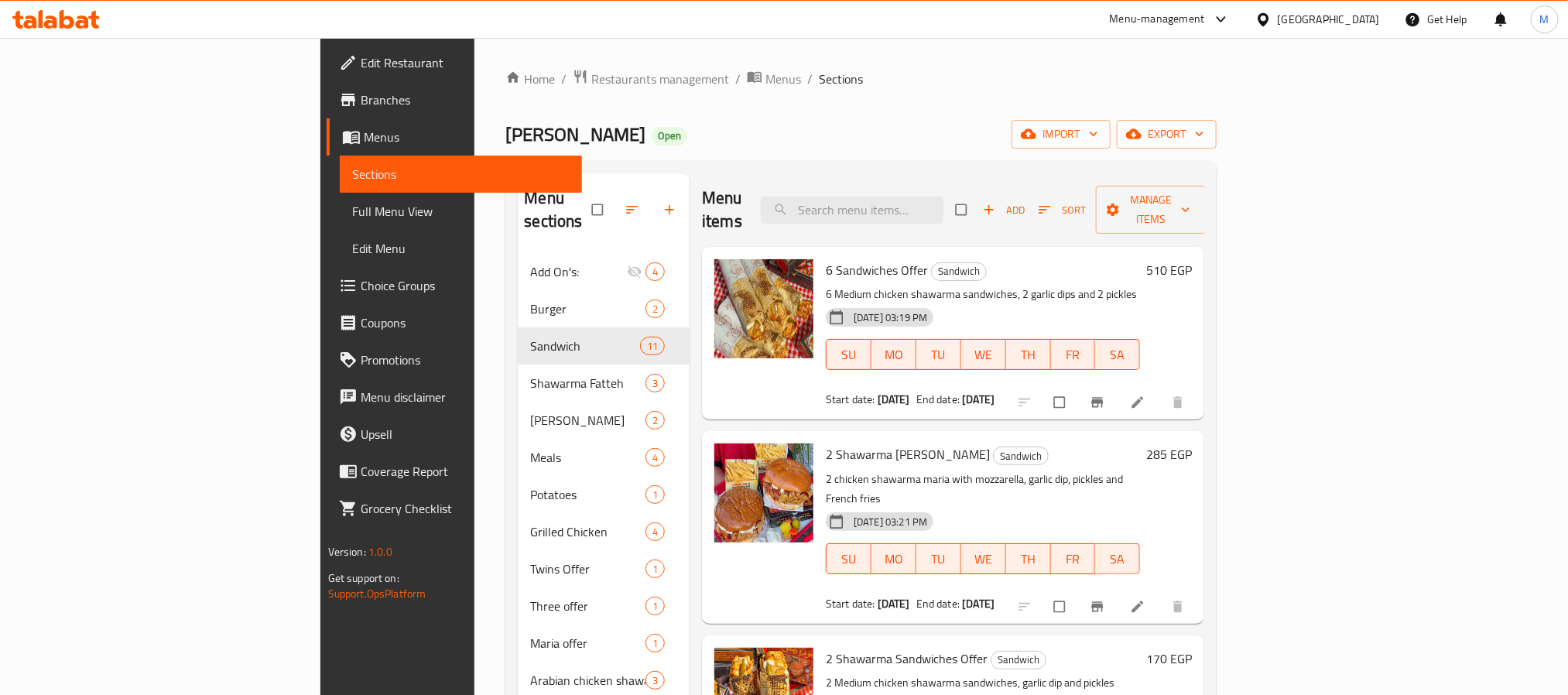
click at [361, 90] on span "Branches" at bounding box center [465, 99] width 209 height 18
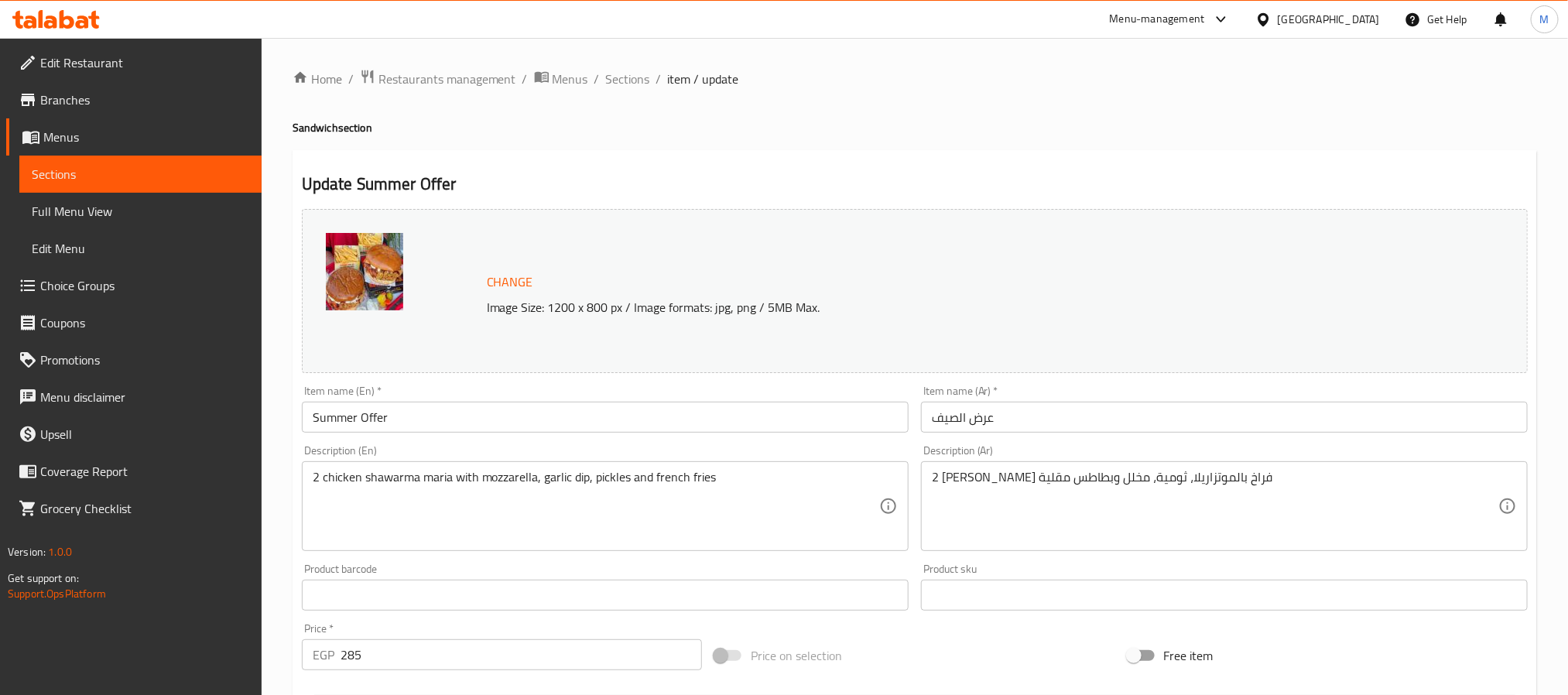
click at [96, 98] on span "Branches" at bounding box center [145, 99] width 209 height 18
